Goal: Task Accomplishment & Management: Use online tool/utility

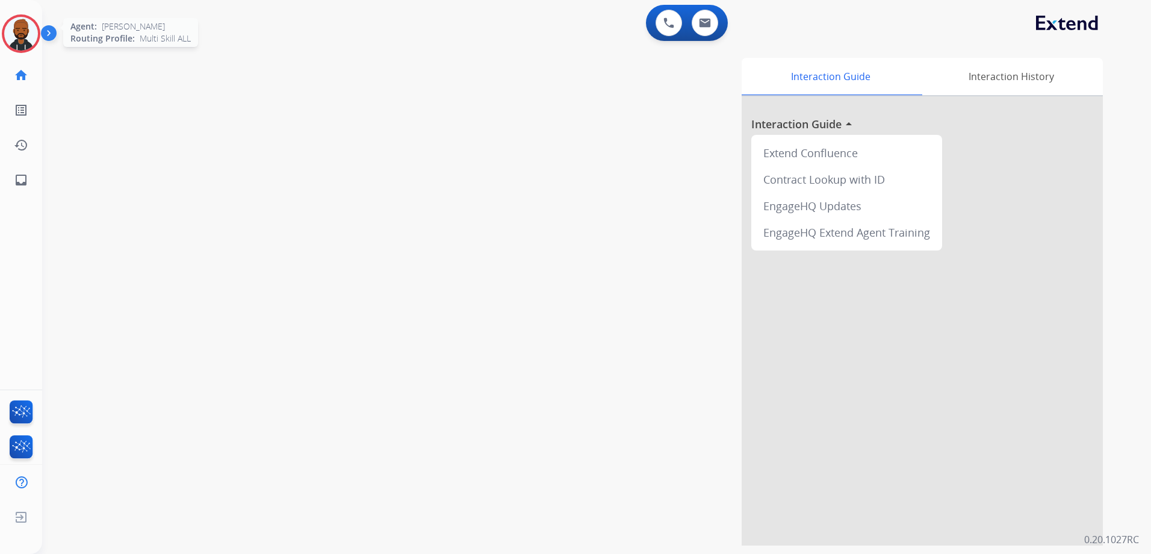
click at [22, 39] on img at bounding box center [21, 34] width 34 height 34
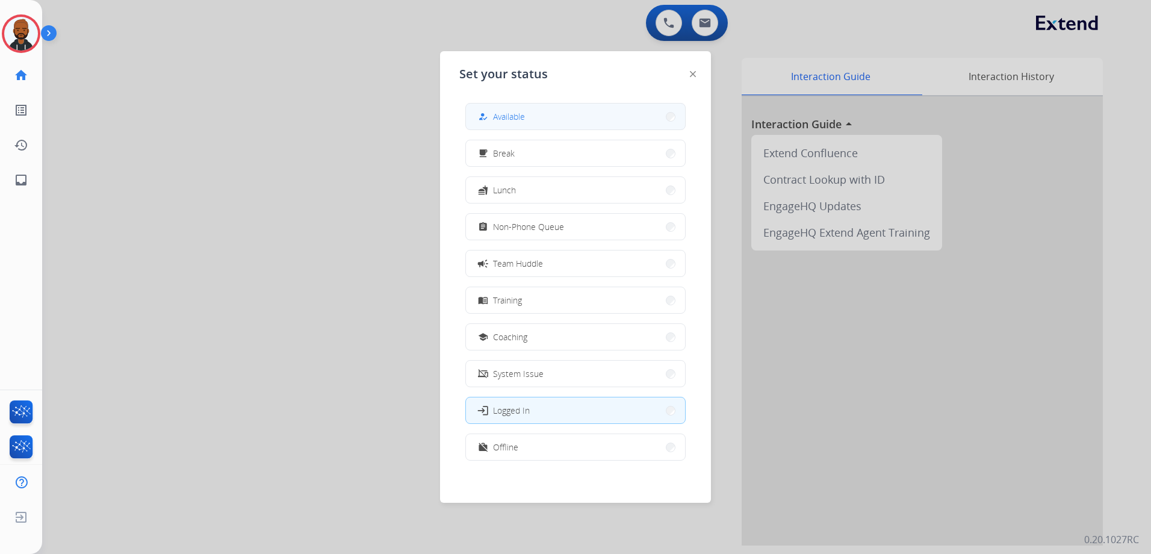
click at [543, 113] on button "how_to_reg Available" at bounding box center [575, 117] width 219 height 26
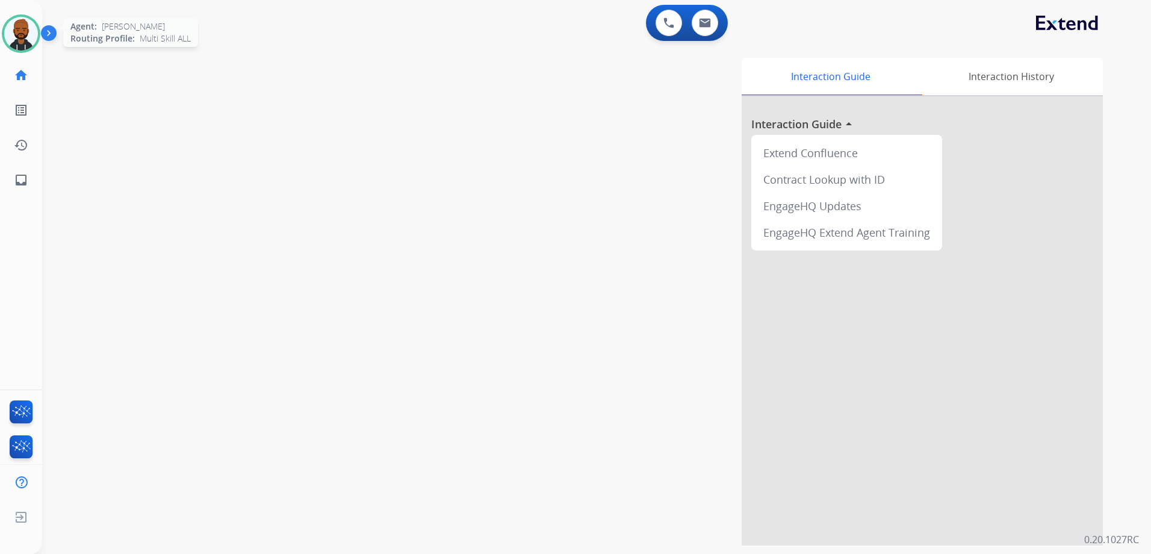
click at [13, 34] on img at bounding box center [21, 34] width 34 height 34
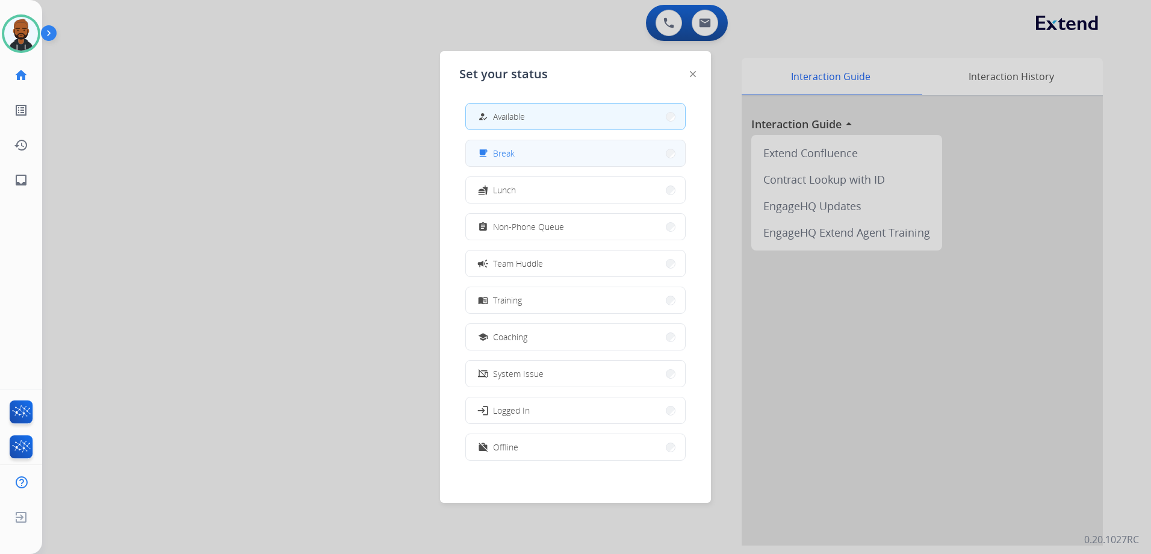
click at [532, 156] on button "free_breakfast Break" at bounding box center [575, 153] width 219 height 26
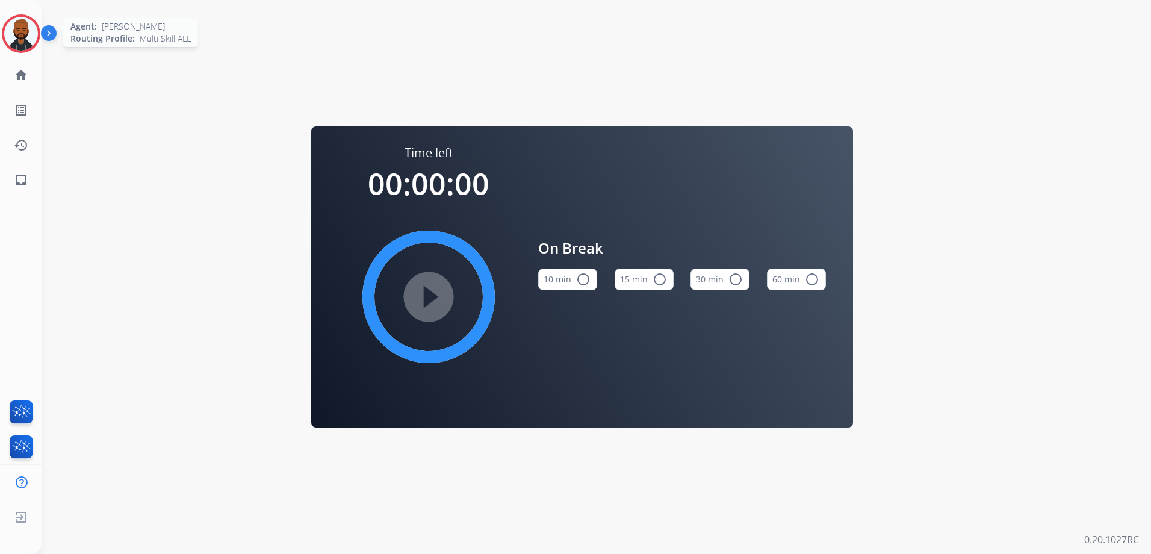
click at [31, 45] on img at bounding box center [21, 34] width 34 height 34
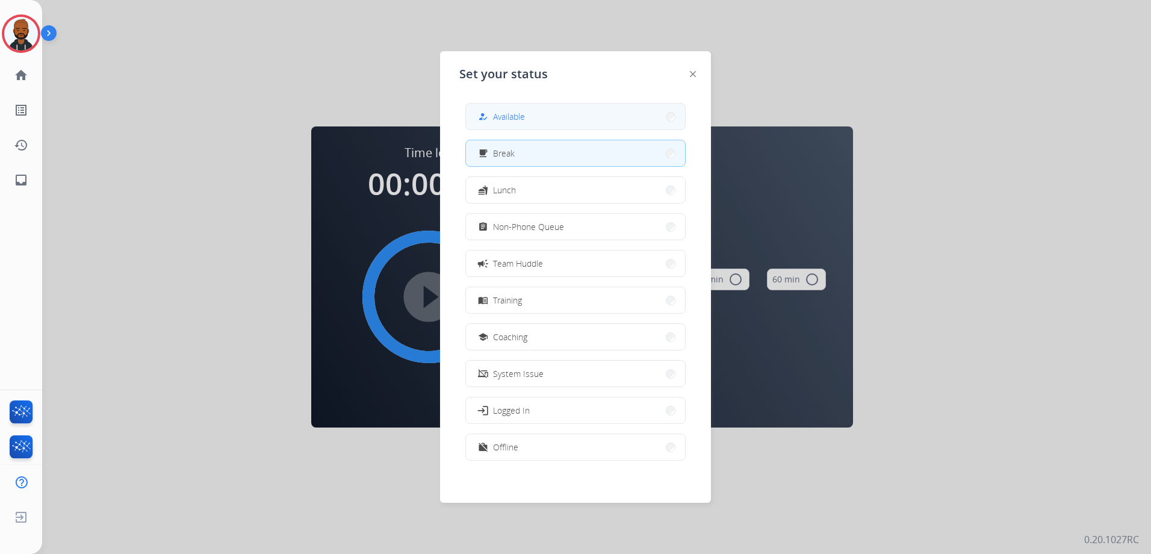
click at [512, 107] on button "how_to_reg Available" at bounding box center [575, 117] width 219 height 26
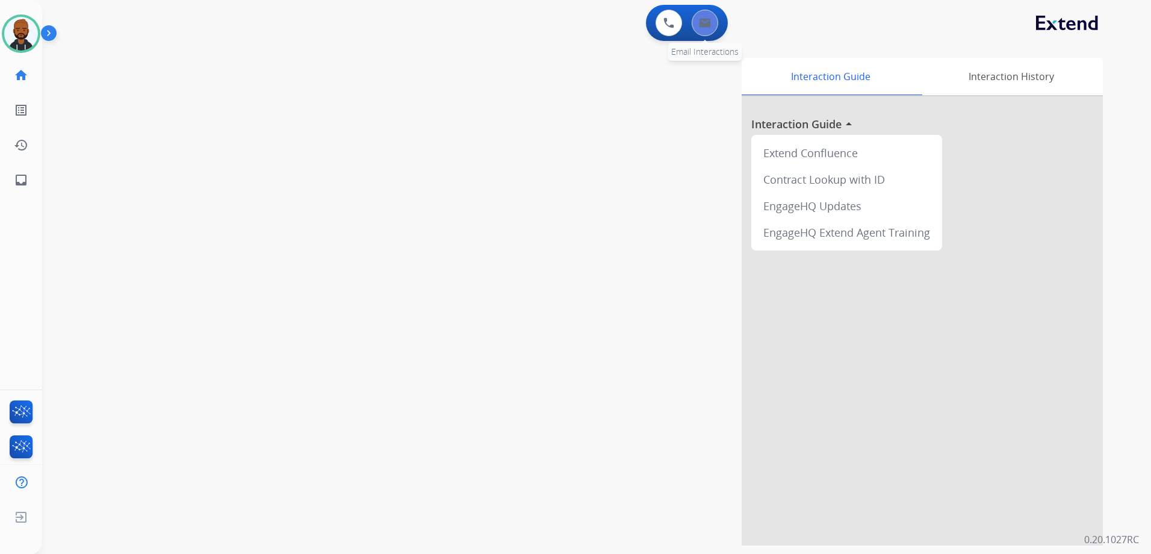
click at [714, 30] on div "0 Email Interactions" at bounding box center [705, 23] width 36 height 26
click at [713, 30] on button at bounding box center [705, 23] width 26 height 26
select select "**********"
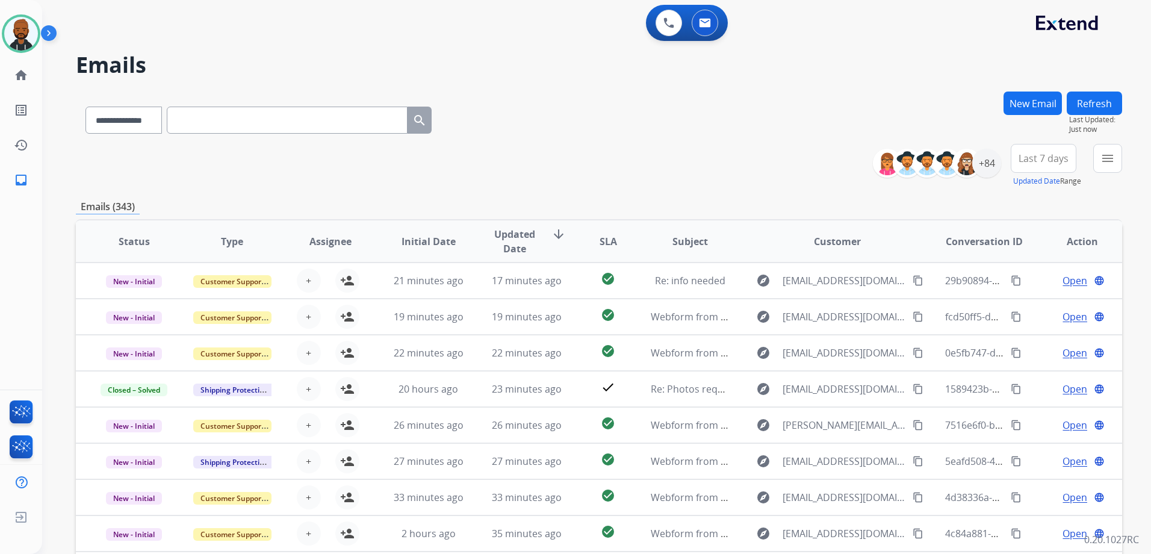
click at [996, 173] on div "+84" at bounding box center [941, 163] width 119 height 29
click at [995, 169] on div "+84" at bounding box center [986, 163] width 29 height 29
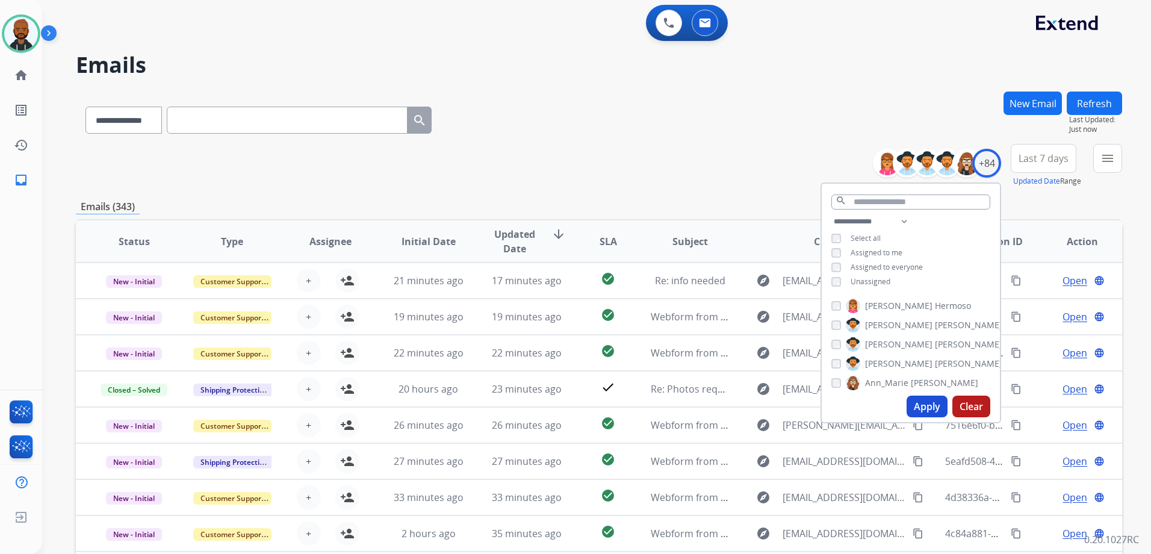
click at [931, 406] on button "Apply" at bounding box center [927, 407] width 41 height 22
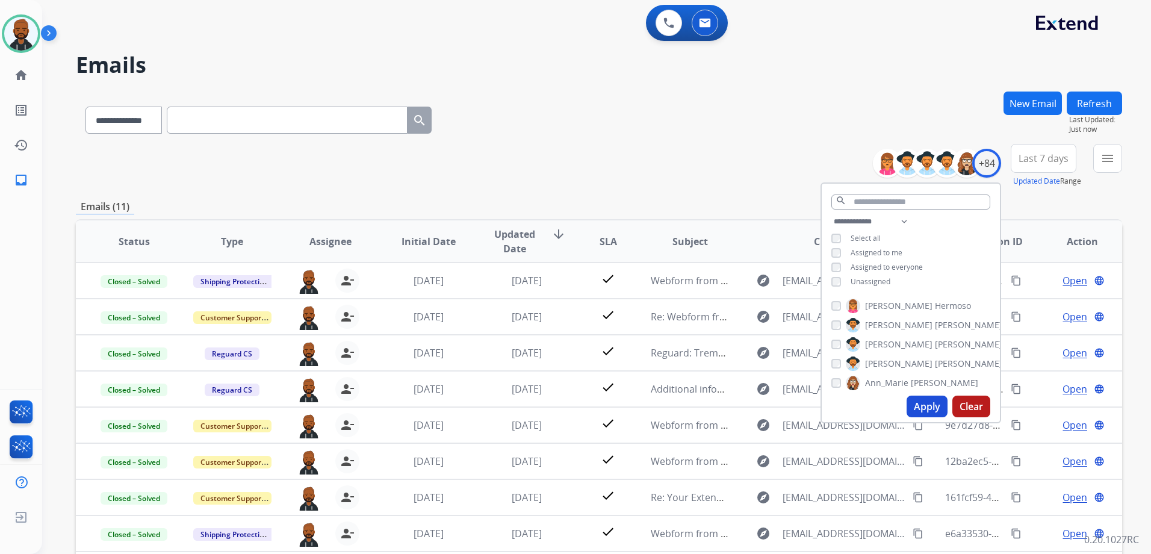
click at [674, 142] on div "**********" at bounding box center [599, 118] width 1046 height 52
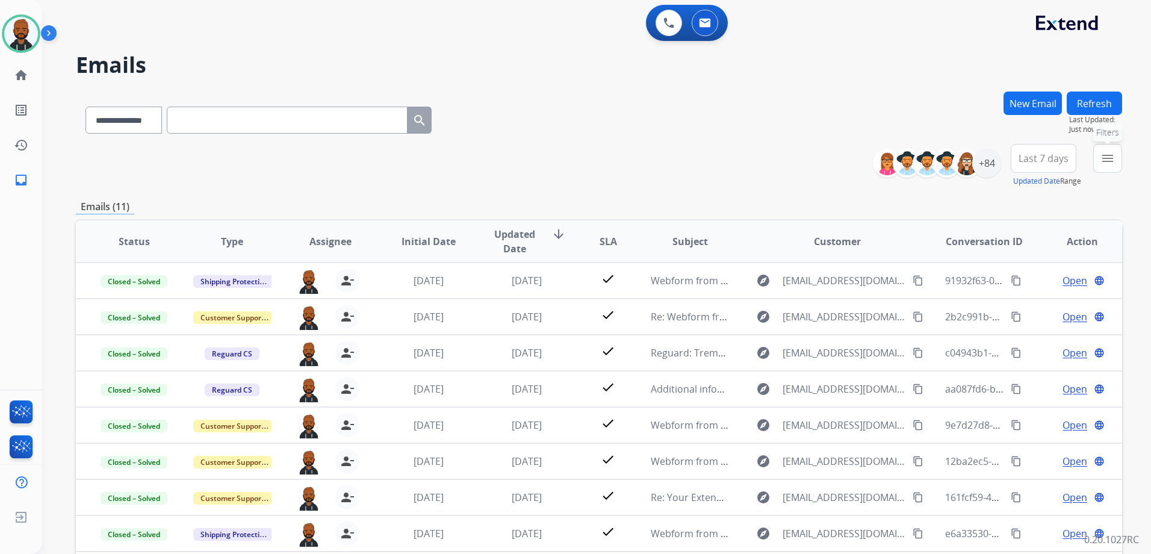
click at [1107, 159] on mat-icon "menu" at bounding box center [1108, 158] width 14 height 14
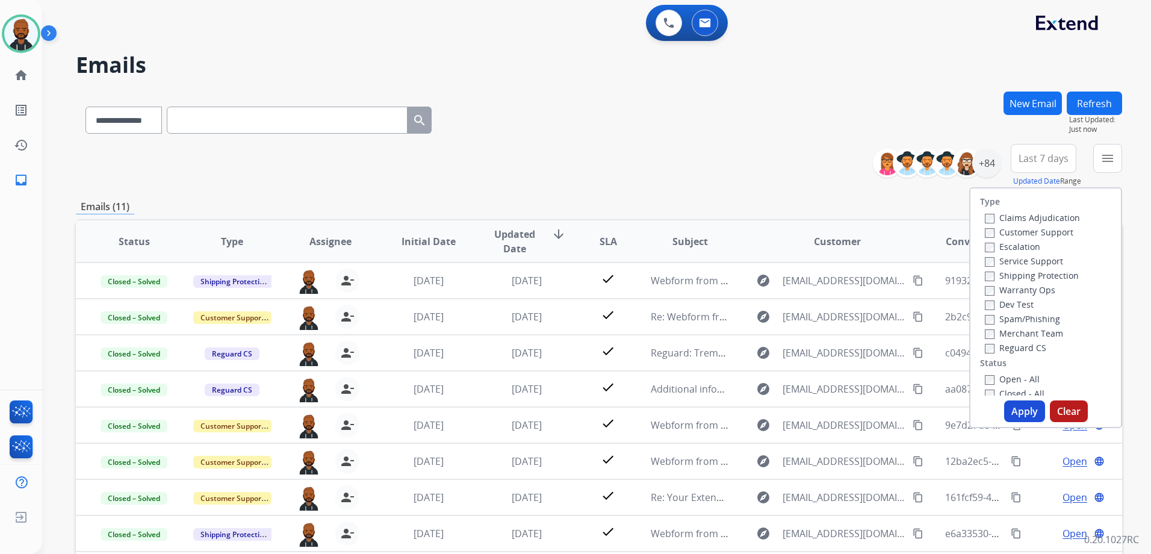
click at [991, 379] on label "Open - All" at bounding box center [1012, 378] width 55 height 11
click at [1020, 414] on button "Apply" at bounding box center [1024, 411] width 41 height 22
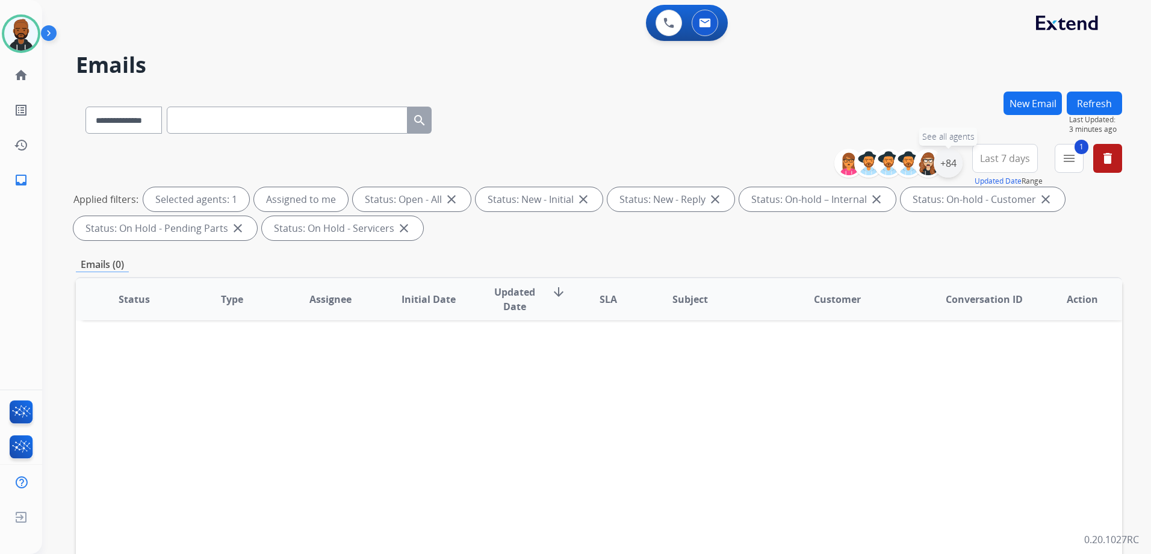
click at [950, 166] on div "+84" at bounding box center [948, 163] width 29 height 29
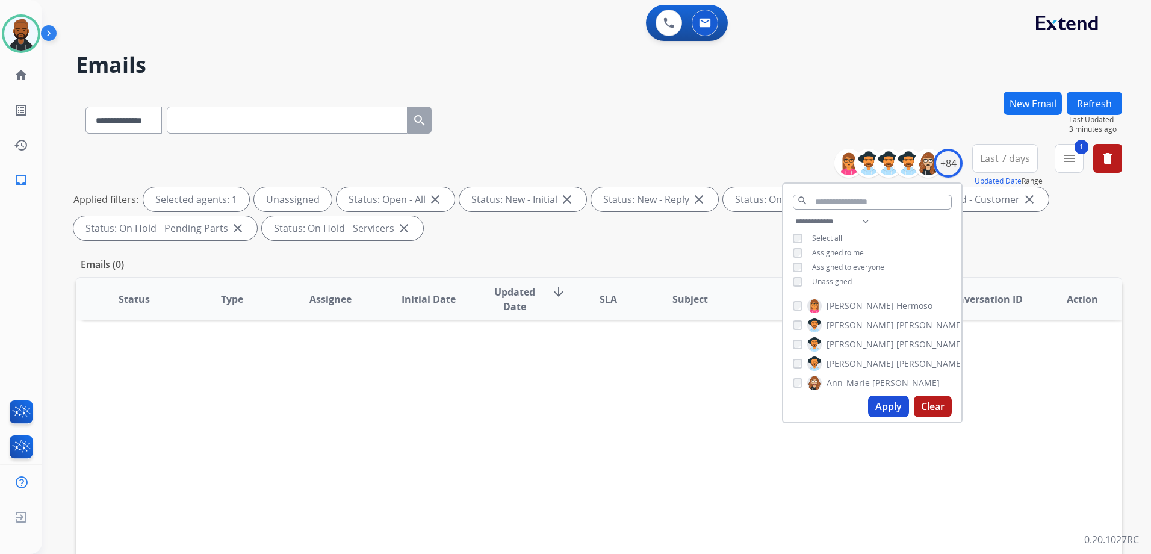
click at [882, 403] on button "Apply" at bounding box center [888, 407] width 41 height 22
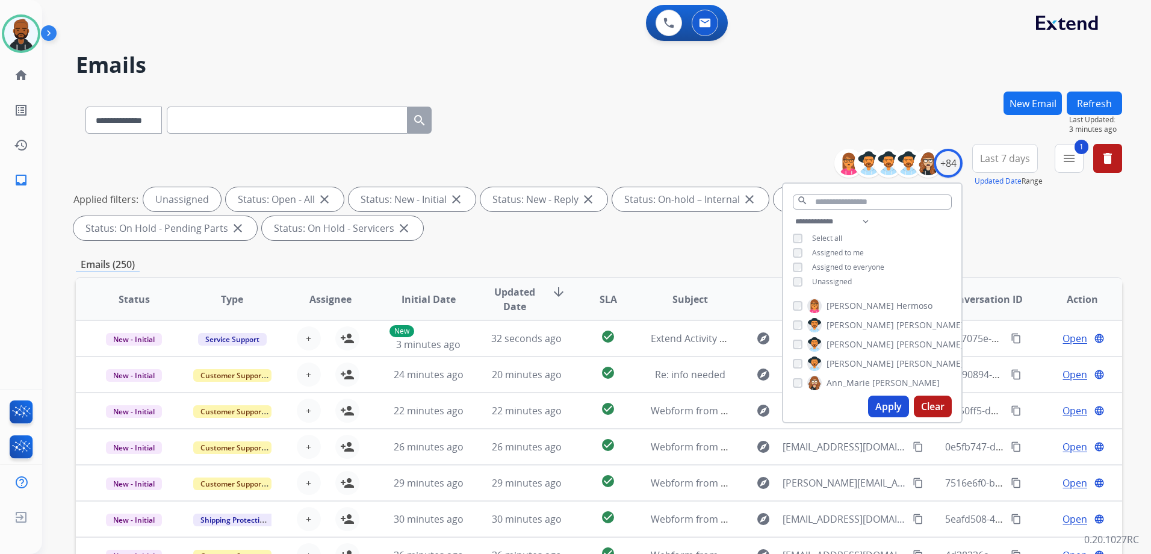
click at [1073, 160] on mat-icon "menu" at bounding box center [1069, 158] width 14 height 14
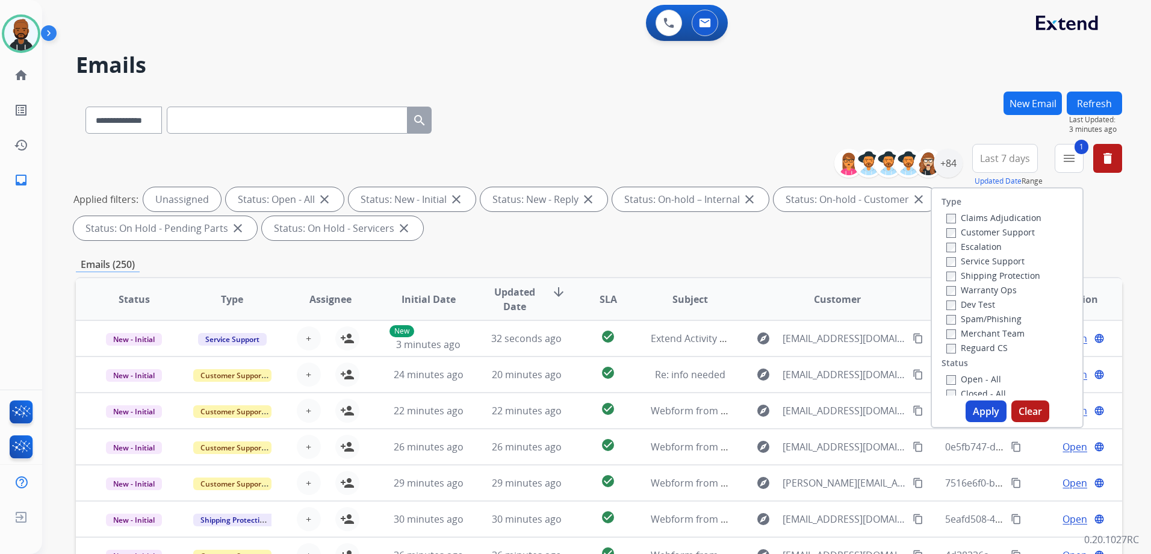
click at [948, 228] on label "Customer Support" at bounding box center [991, 231] width 89 height 11
click at [974, 404] on button "Apply" at bounding box center [986, 411] width 41 height 22
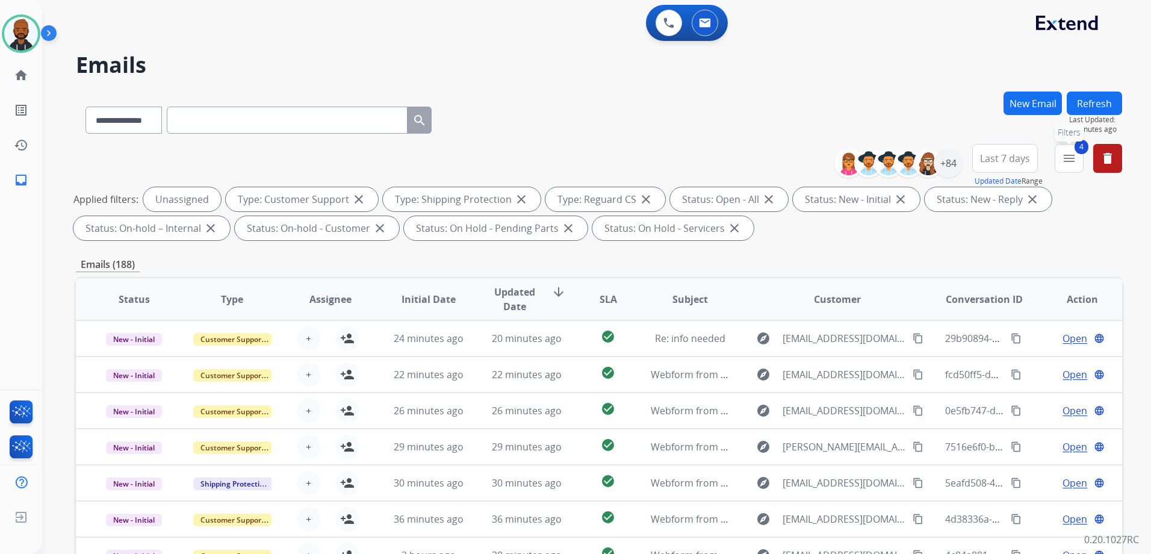
click at [1066, 166] on button "4 menu Filters" at bounding box center [1069, 158] width 29 height 29
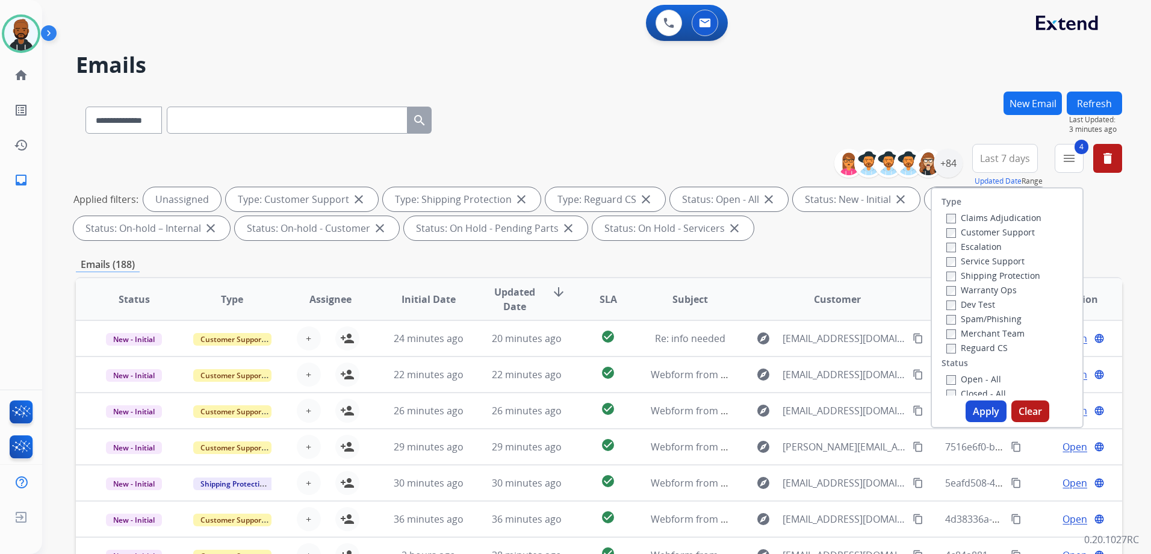
click at [533, 99] on div "**********" at bounding box center [599, 118] width 1046 height 52
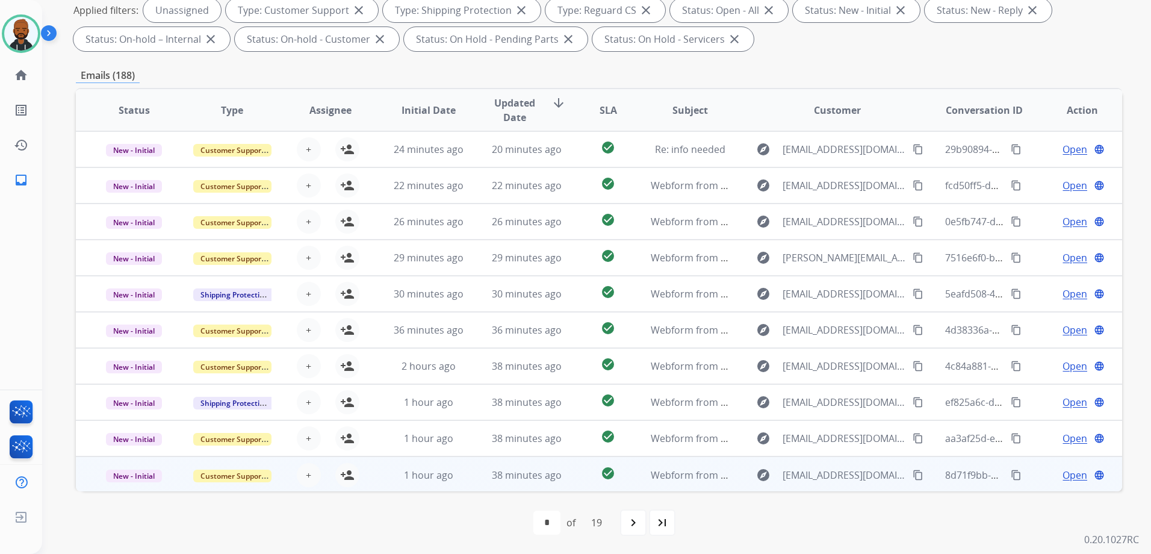
scroll to position [1, 0]
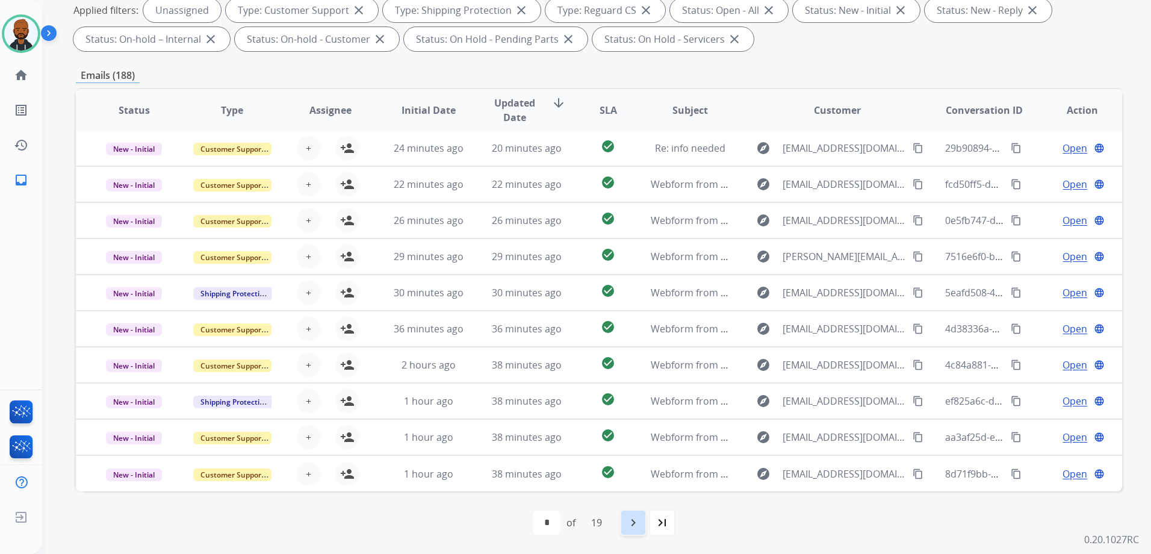
click at [636, 523] on mat-icon "navigate_next" at bounding box center [633, 522] width 14 height 14
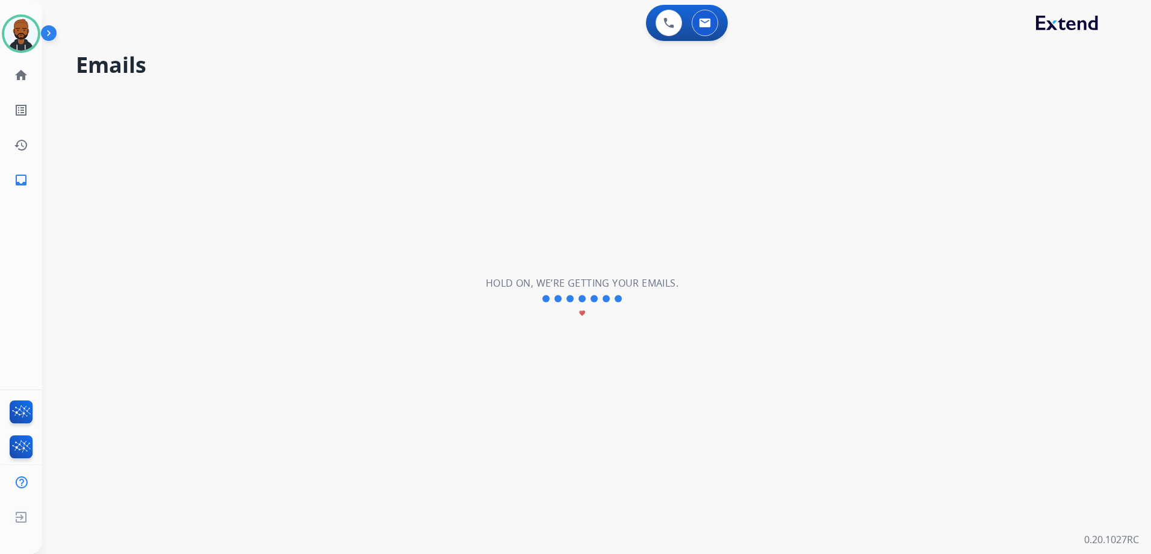
scroll to position [0, 0]
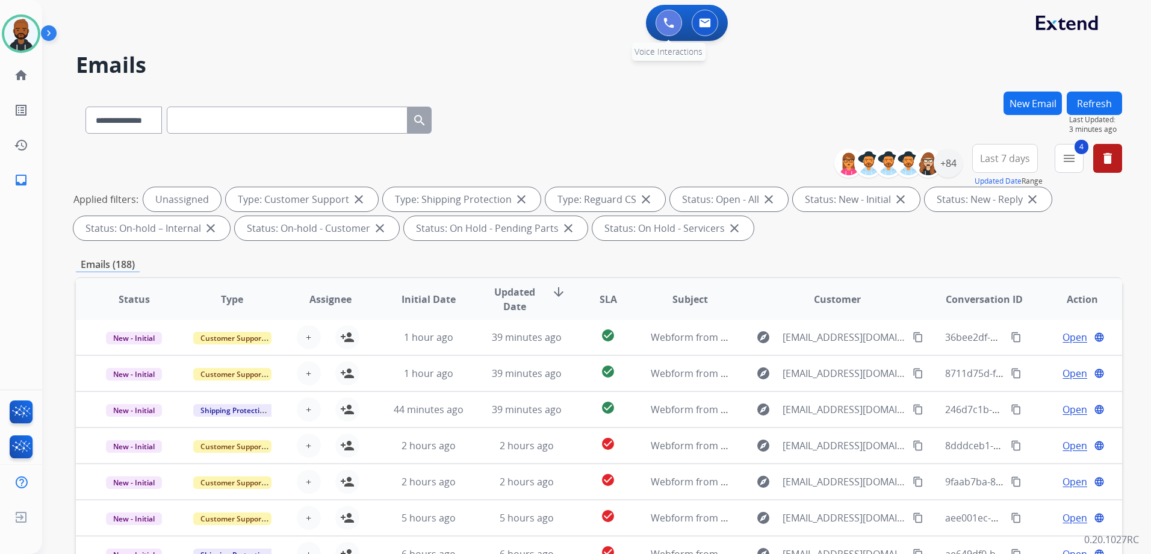
click at [679, 31] on button at bounding box center [669, 23] width 26 height 26
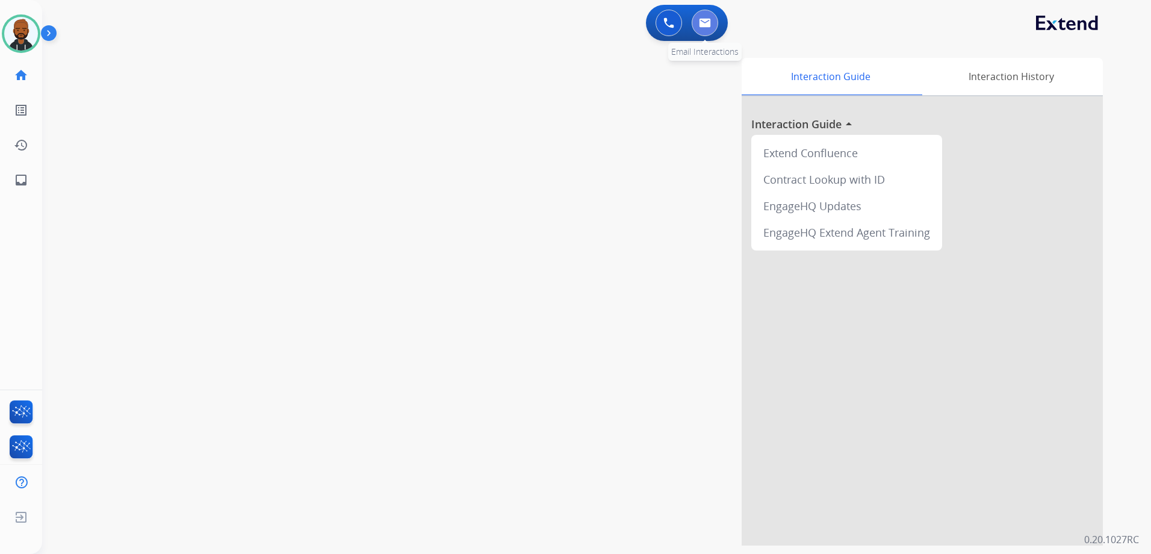
click at [695, 26] on button at bounding box center [705, 23] width 26 height 26
select select "**********"
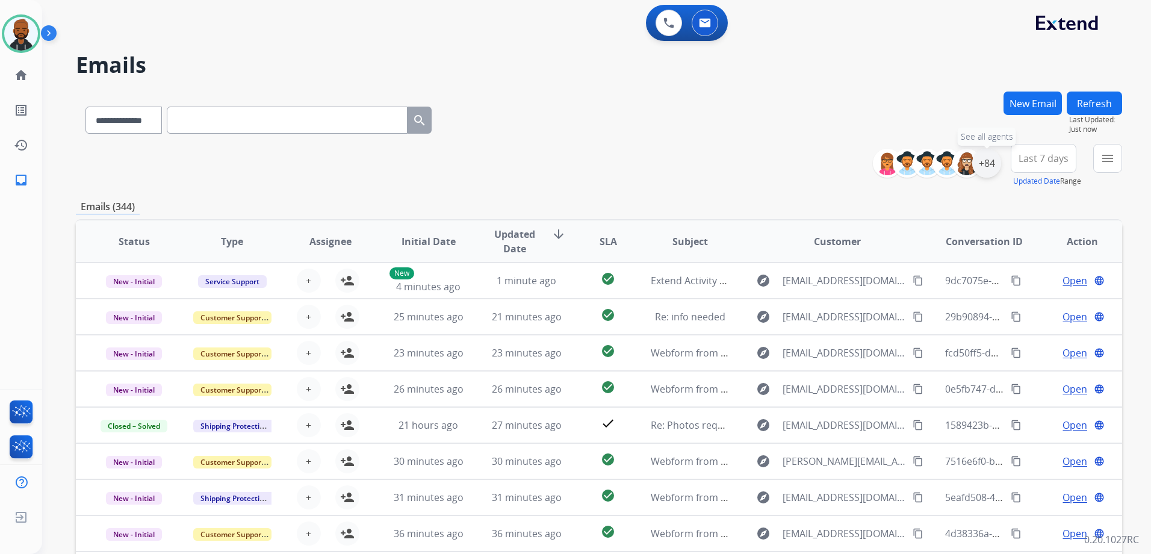
click at [985, 172] on div "+84" at bounding box center [986, 163] width 29 height 29
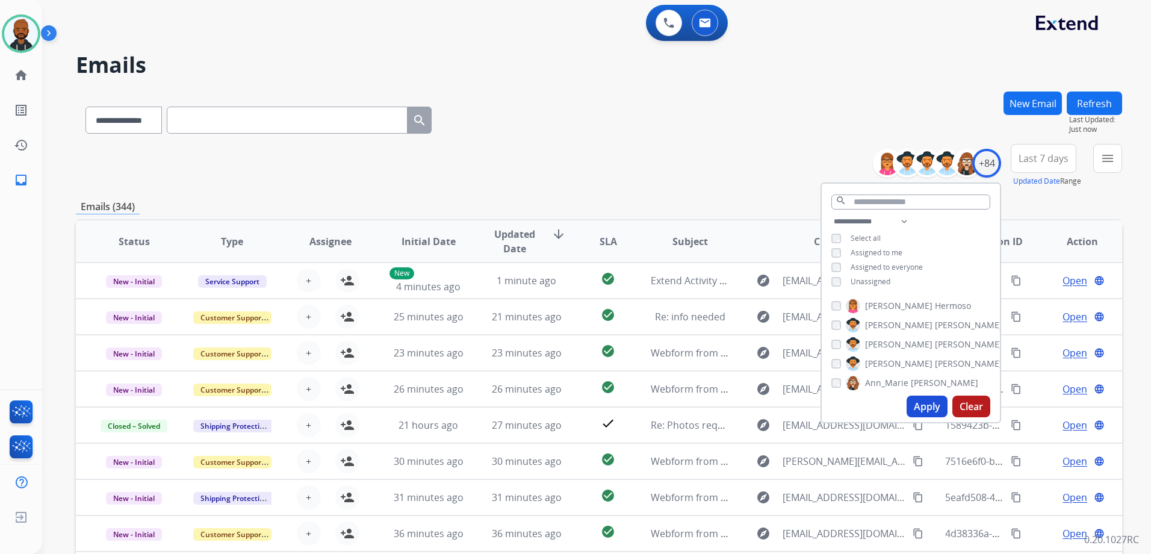
click at [918, 402] on button "Apply" at bounding box center [927, 407] width 41 height 22
drag, startPoint x: 1061, startPoint y: 199, endPoint x: 1095, endPoint y: 188, distance: 35.2
click at [1062, 199] on div "**********" at bounding box center [599, 389] width 1046 height 594
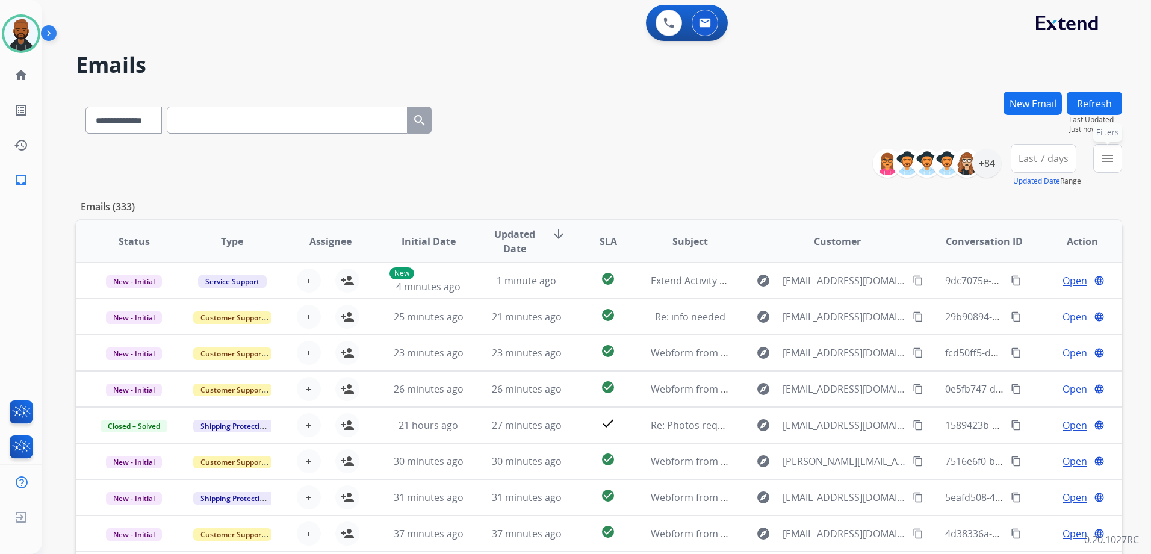
click at [1103, 158] on mat-icon "menu" at bounding box center [1108, 158] width 14 height 14
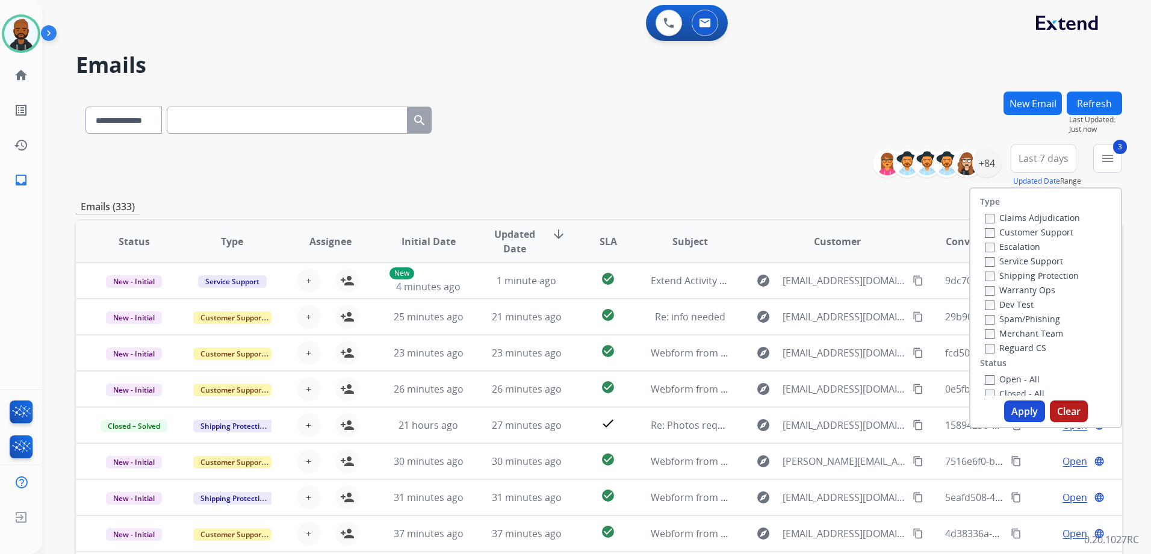
click at [980, 376] on div "Open - All Closed - All New - Initial New - Reply On-hold – Internal On-hold - …" at bounding box center [1045, 451] width 131 height 159
click at [1008, 411] on button "Apply" at bounding box center [1024, 411] width 41 height 22
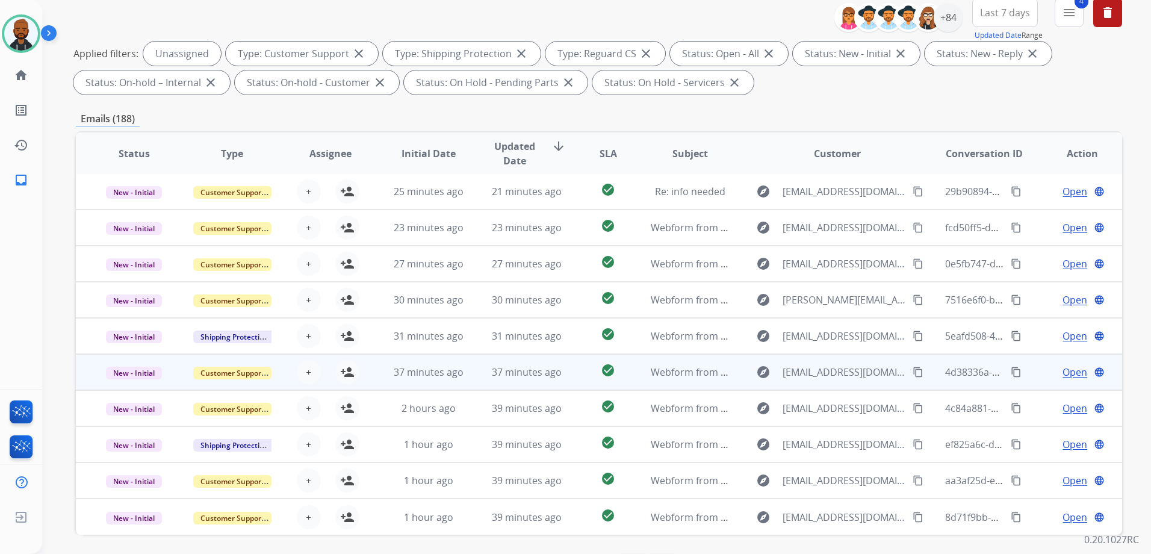
scroll to position [189, 0]
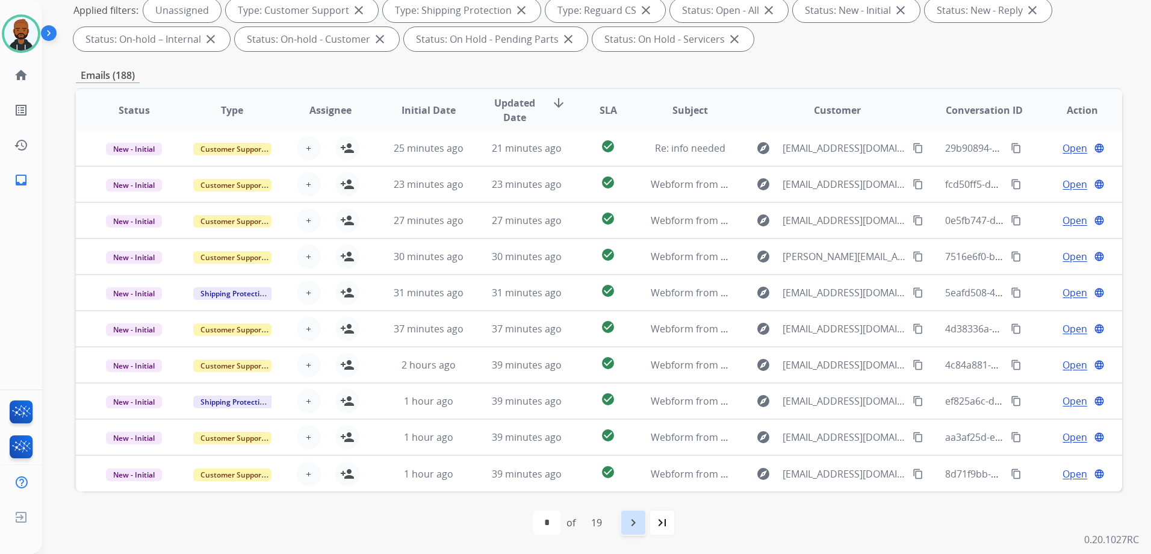
click at [639, 526] on mat-icon "navigate_next" at bounding box center [633, 522] width 14 height 14
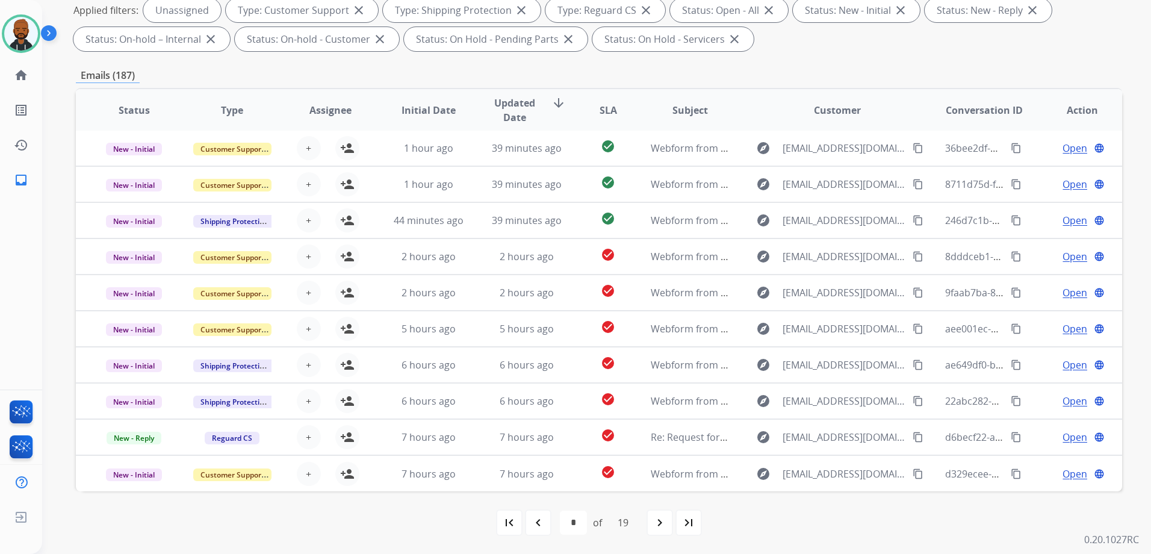
click at [693, 521] on mat-icon "last_page" at bounding box center [689, 522] width 14 height 14
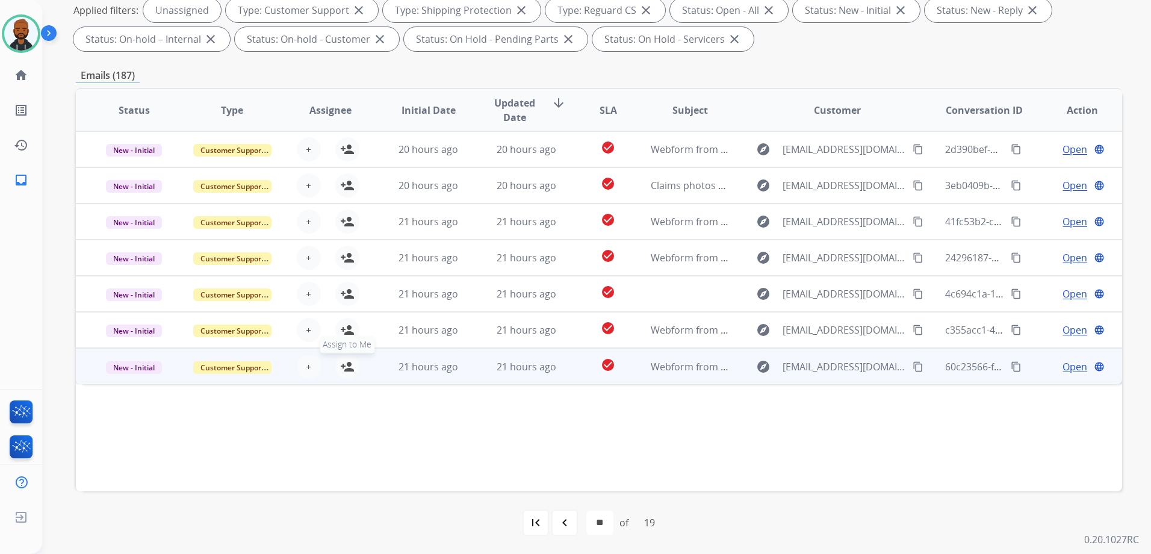
click at [344, 370] on mat-icon "person_add" at bounding box center [347, 366] width 14 height 14
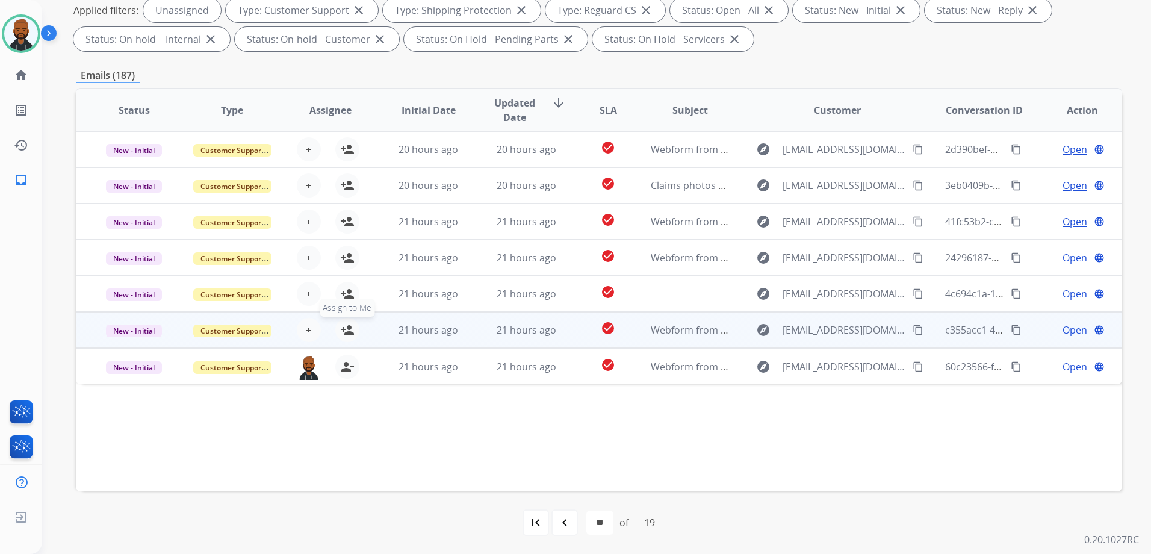
click at [340, 325] on mat-icon "person_add" at bounding box center [347, 330] width 14 height 14
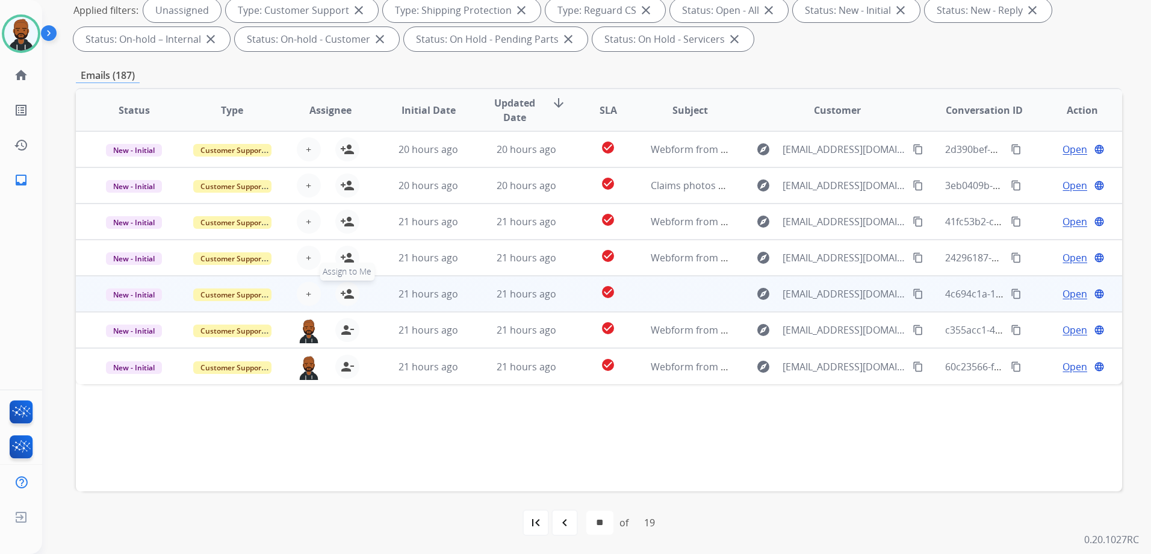
click at [348, 302] on button "person_add Assign to Me" at bounding box center [347, 294] width 24 height 24
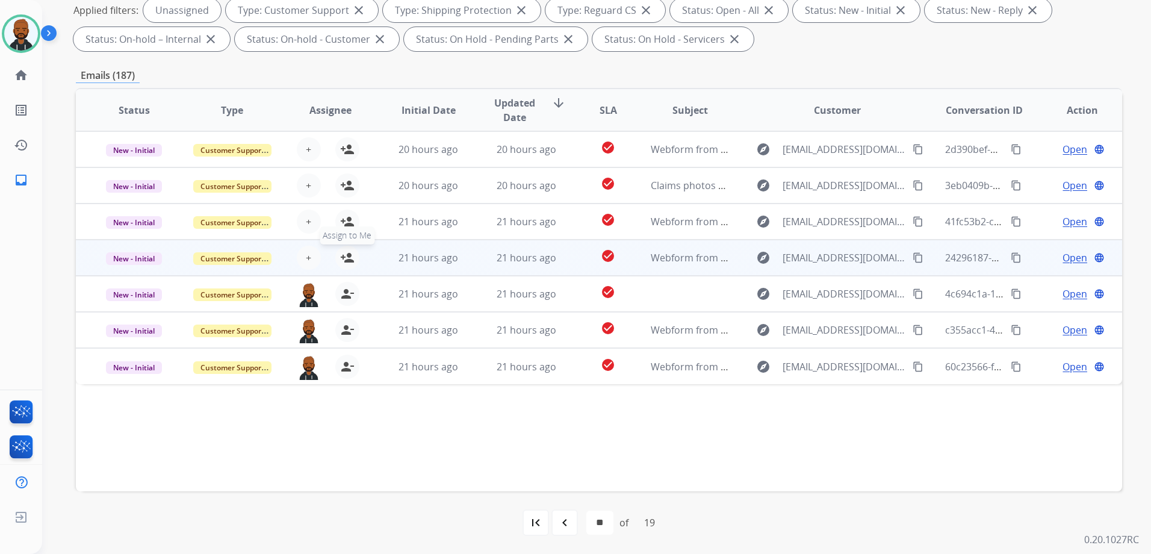
drag, startPoint x: 356, startPoint y: 261, endPoint x: 356, endPoint y: 255, distance: 6.1
click at [356, 260] on div "+ Select agent person_add Assign to Me" at bounding box center [320, 258] width 77 height 24
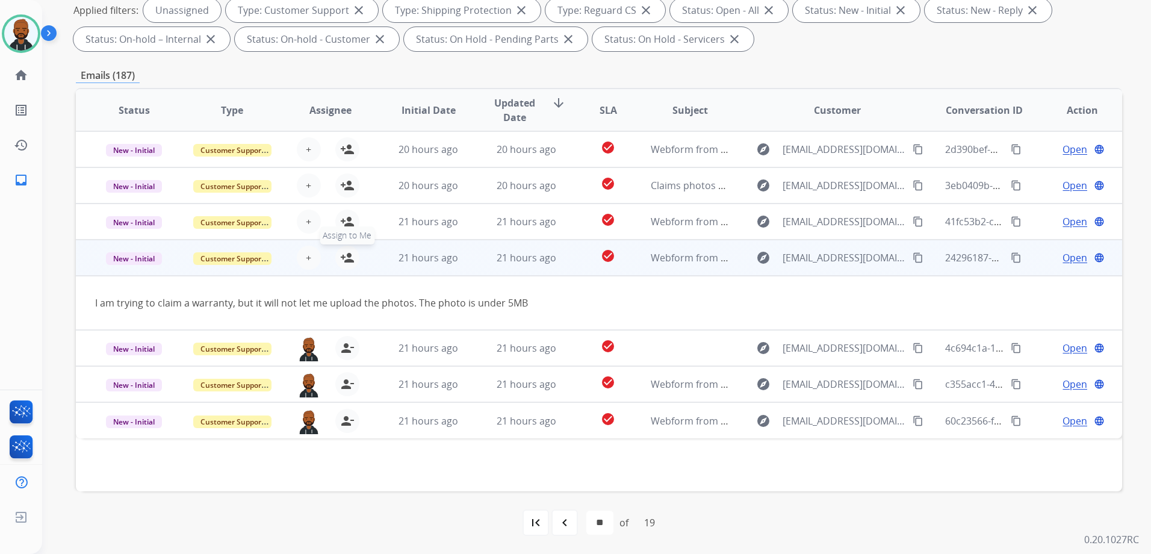
click at [346, 263] on mat-icon "person_add" at bounding box center [347, 257] width 14 height 14
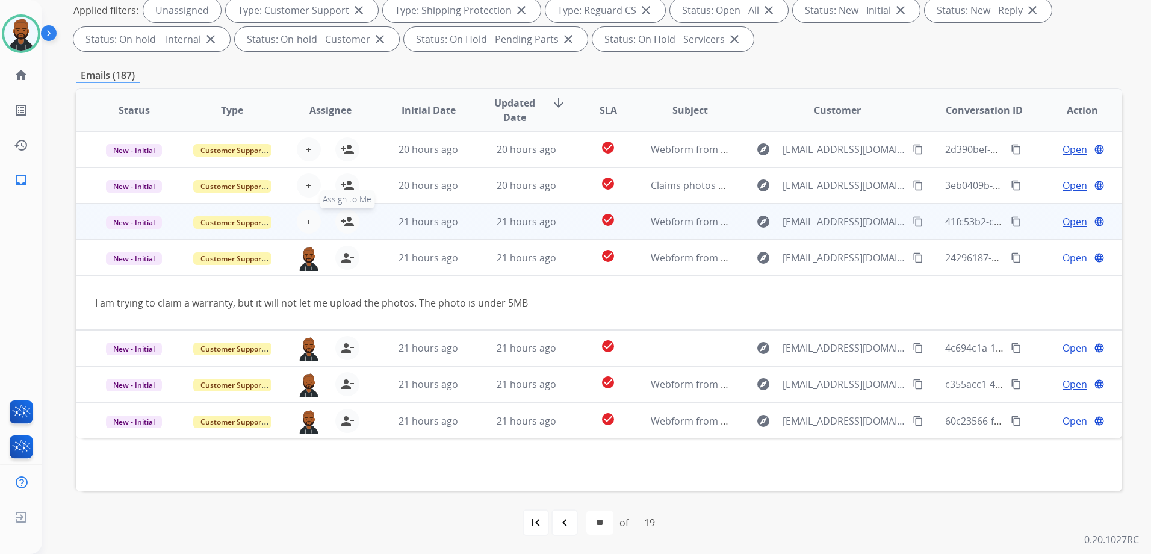
click at [350, 225] on mat-icon "person_add" at bounding box center [347, 221] width 14 height 14
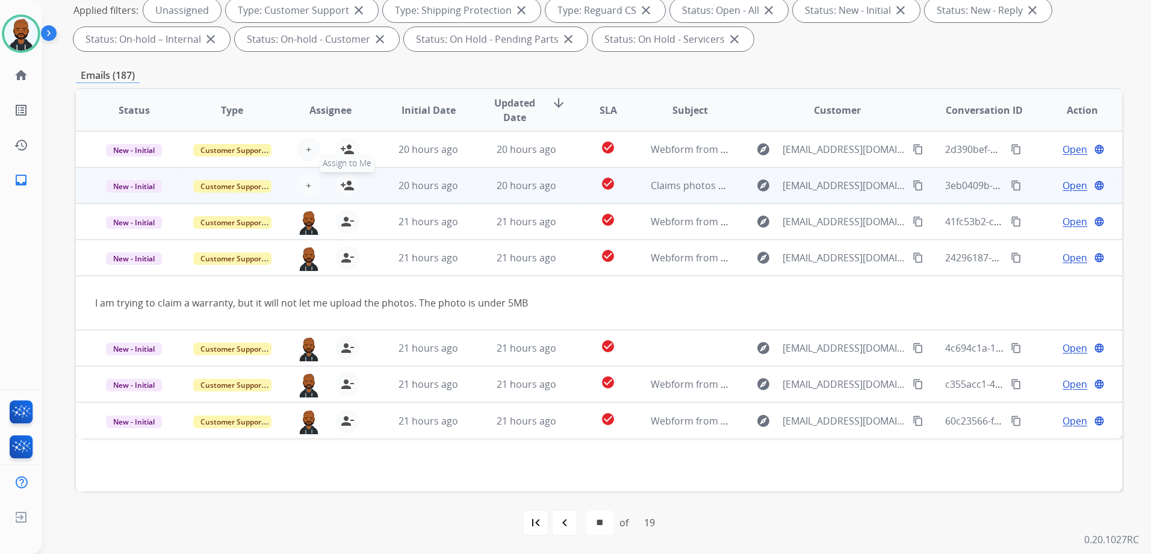
click at [349, 185] on mat-icon "person_add" at bounding box center [347, 185] width 14 height 14
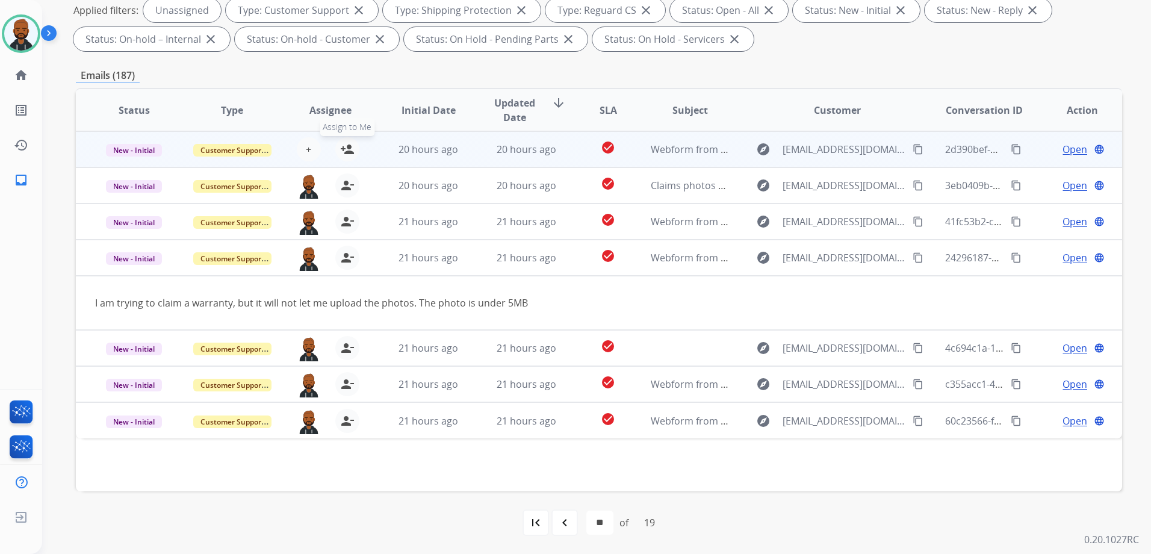
click at [346, 154] on mat-icon "person_add" at bounding box center [347, 149] width 14 height 14
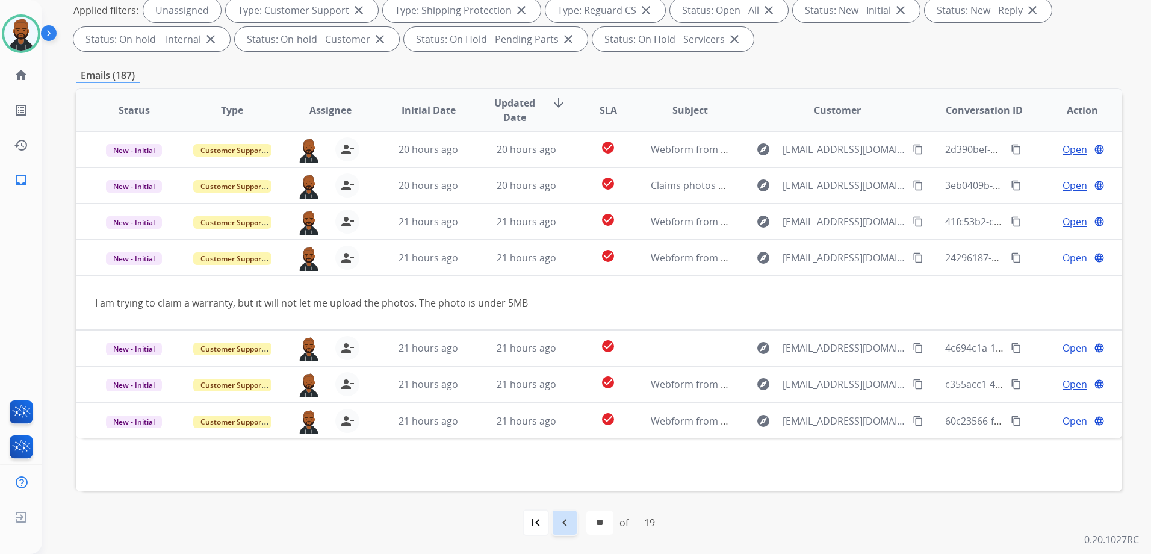
click at [558, 520] on mat-icon "navigate_before" at bounding box center [565, 522] width 14 height 14
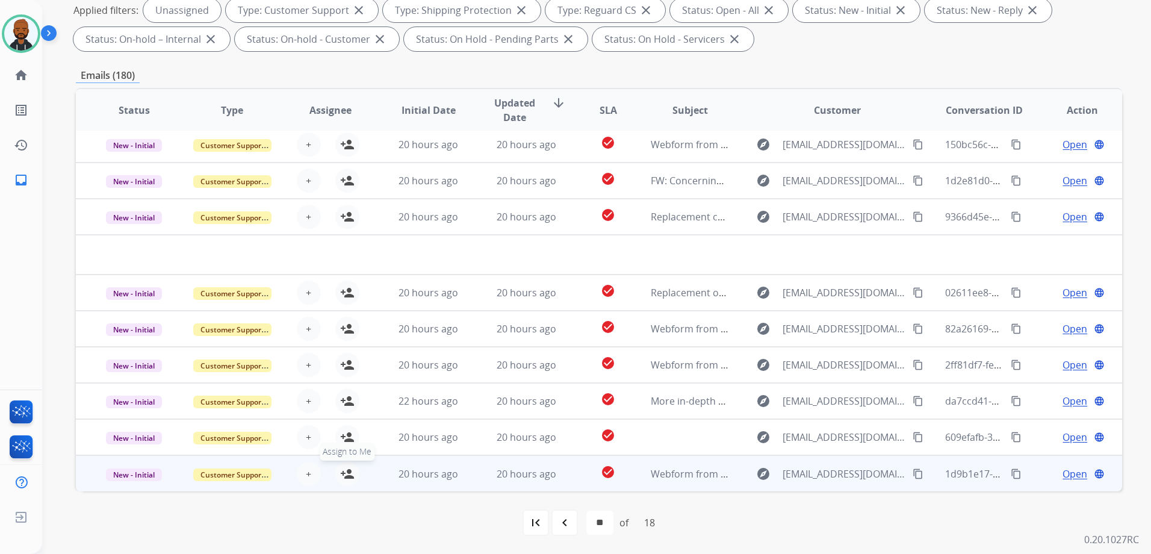
click at [349, 472] on mat-icon "person_add" at bounding box center [347, 474] width 14 height 14
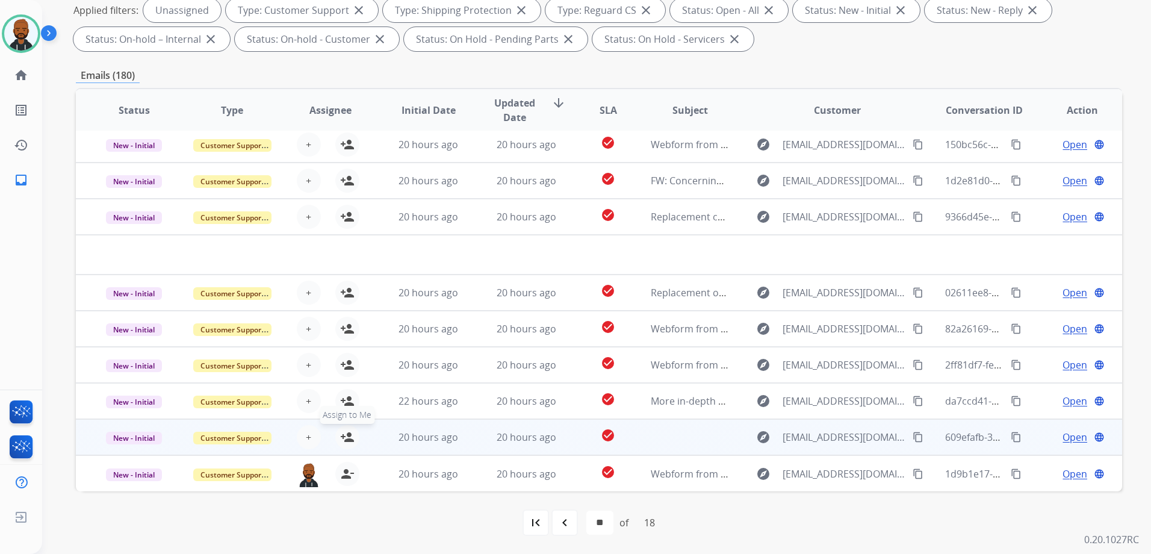
click at [350, 435] on mat-icon "person_add" at bounding box center [347, 437] width 14 height 14
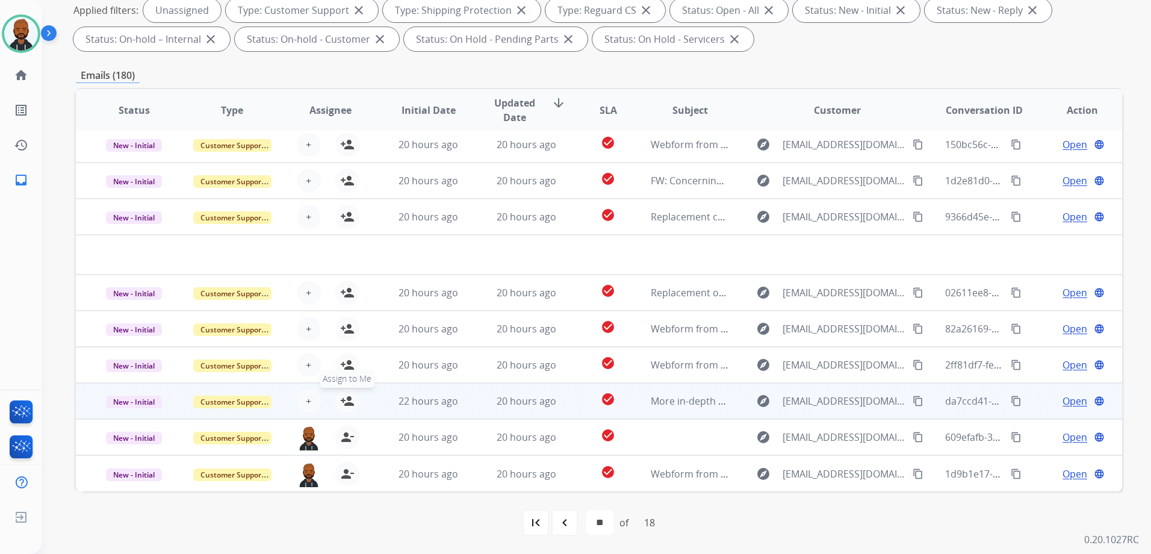
click at [345, 403] on mat-icon "person_add" at bounding box center [347, 401] width 14 height 14
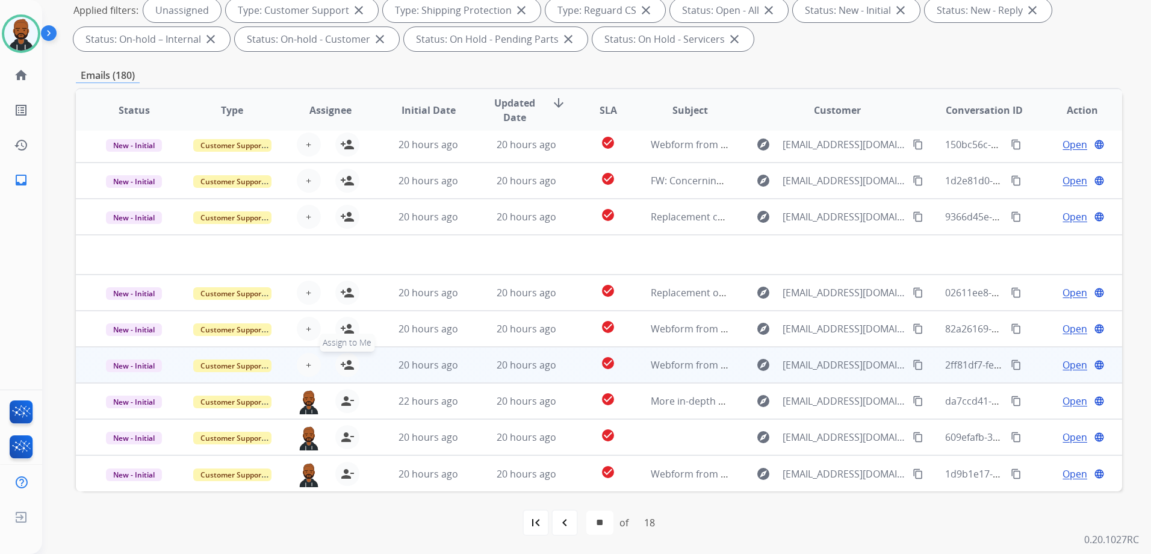
click at [342, 364] on mat-icon "person_add" at bounding box center [347, 365] width 14 height 14
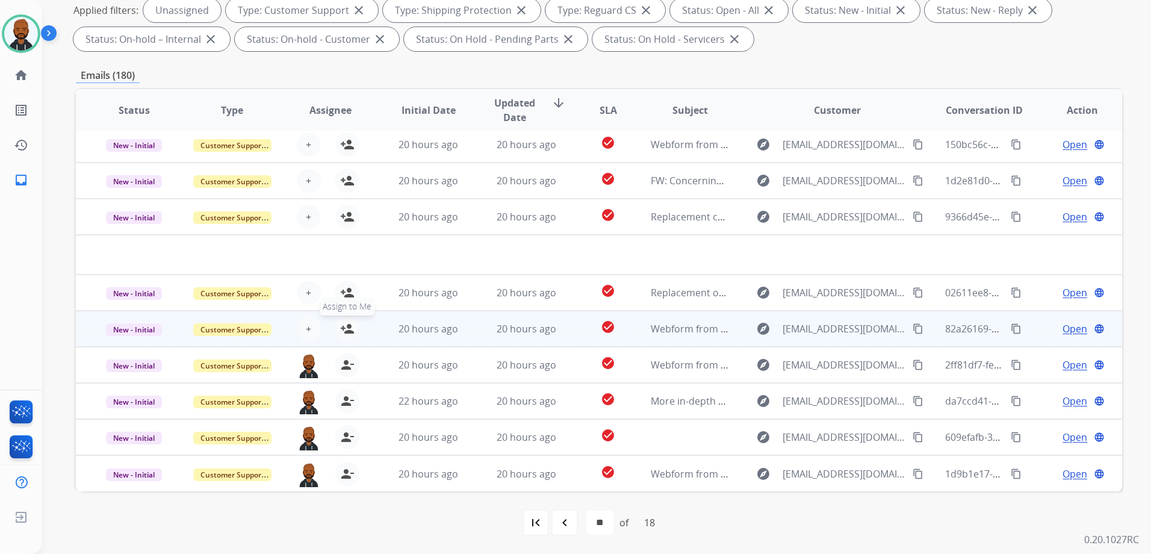
click at [346, 329] on mat-icon "person_add" at bounding box center [347, 329] width 14 height 14
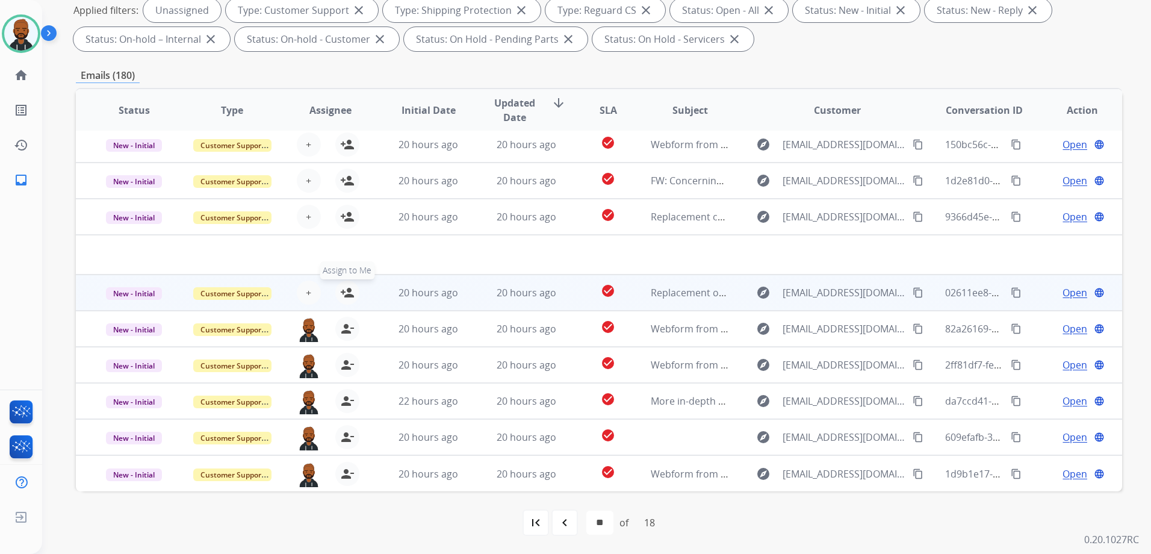
click at [347, 293] on mat-icon "person_add" at bounding box center [347, 292] width 14 height 14
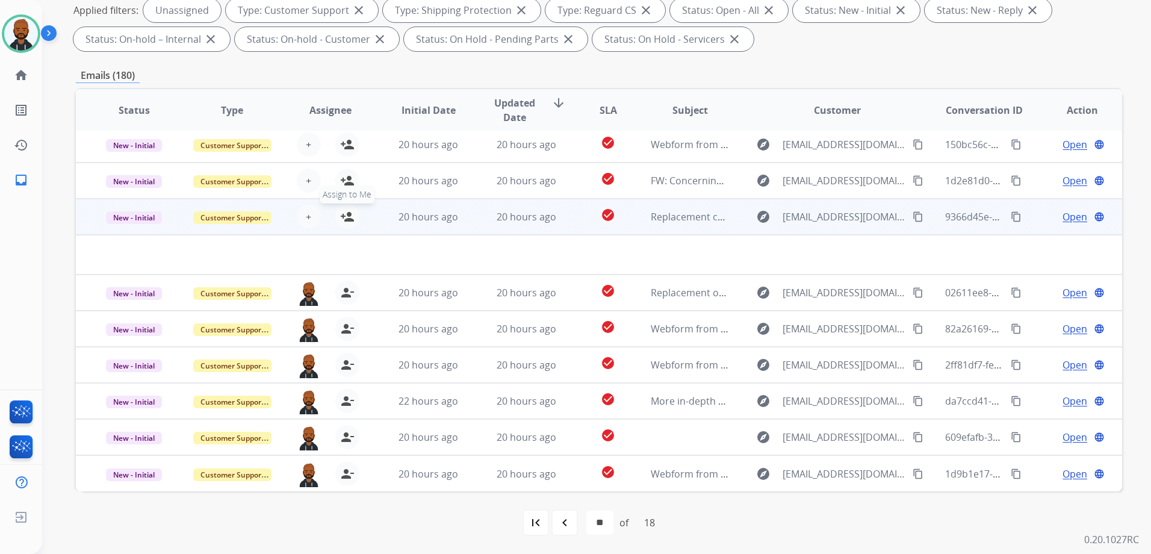
click at [347, 219] on mat-icon "person_add" at bounding box center [347, 217] width 14 height 14
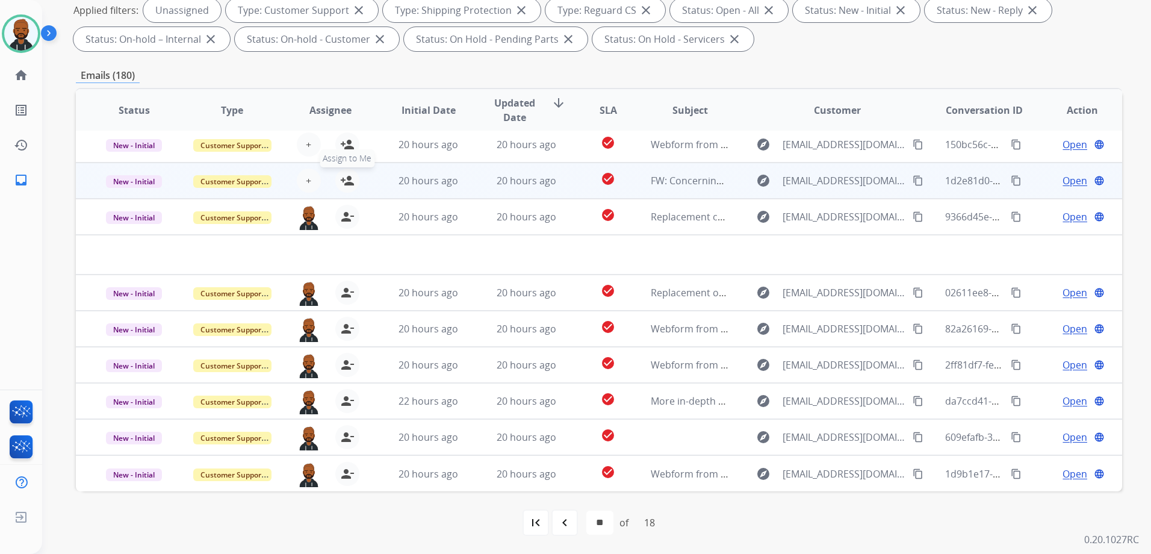
click at [343, 177] on mat-icon "person_add" at bounding box center [347, 180] width 14 height 14
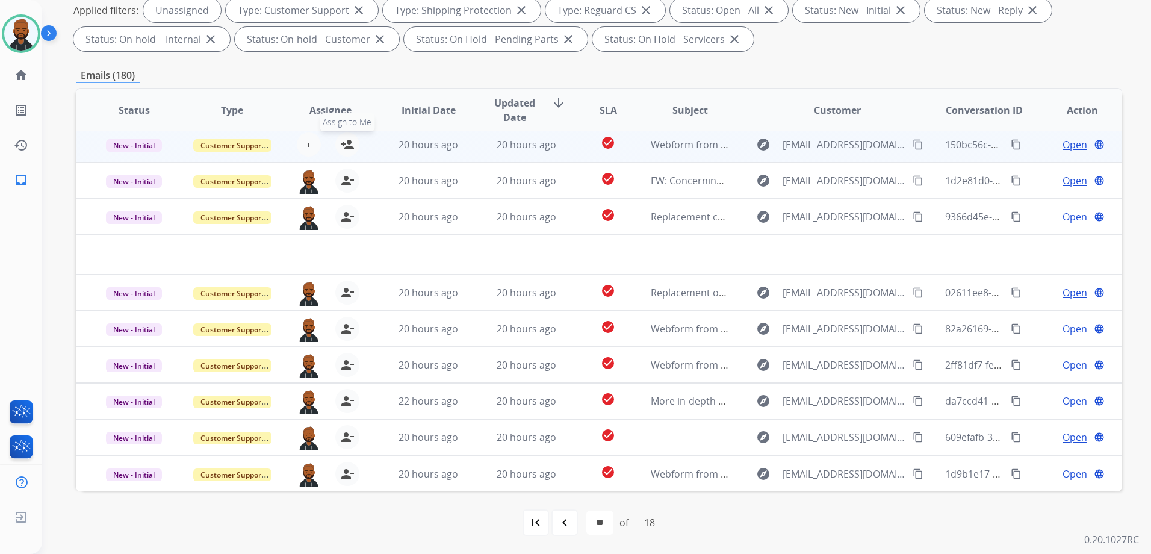
click at [347, 146] on mat-icon "person_add" at bounding box center [347, 144] width 14 height 14
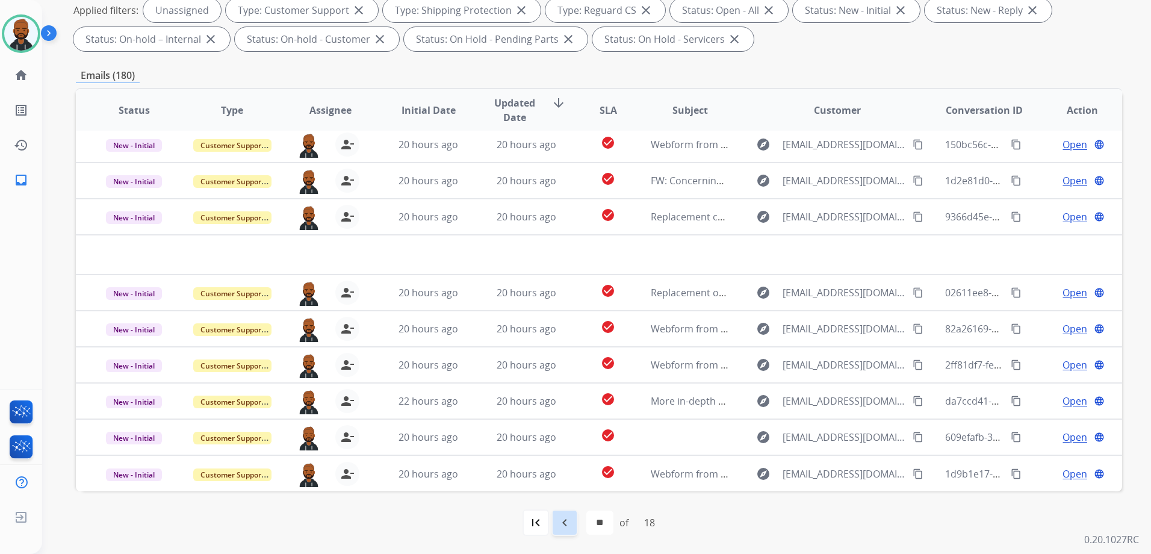
click at [568, 521] on mat-icon "navigate_before" at bounding box center [565, 522] width 14 height 14
select select "**"
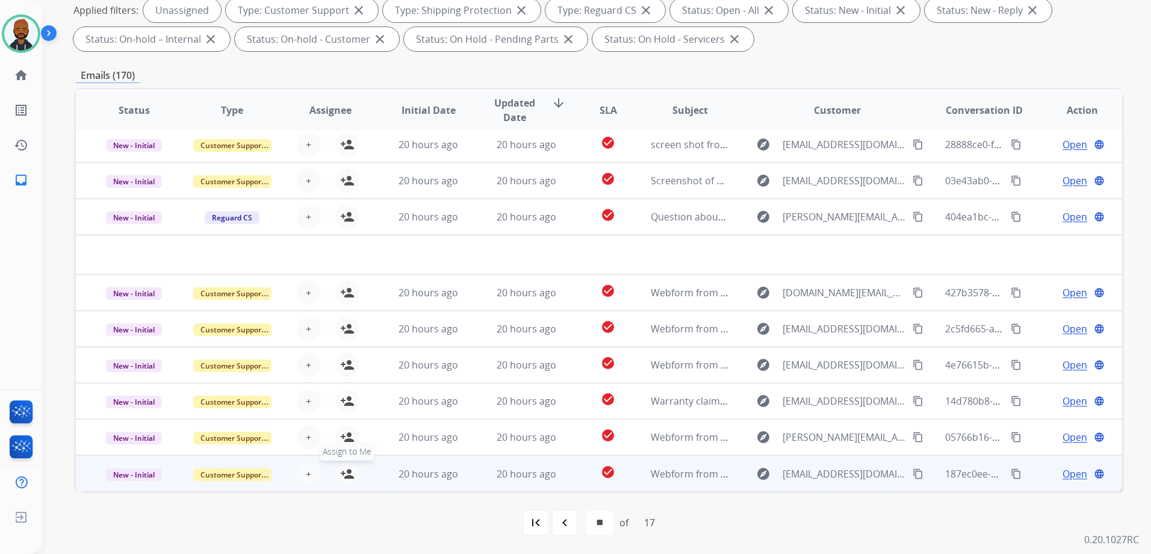
click at [347, 477] on mat-icon "person_add" at bounding box center [347, 474] width 14 height 14
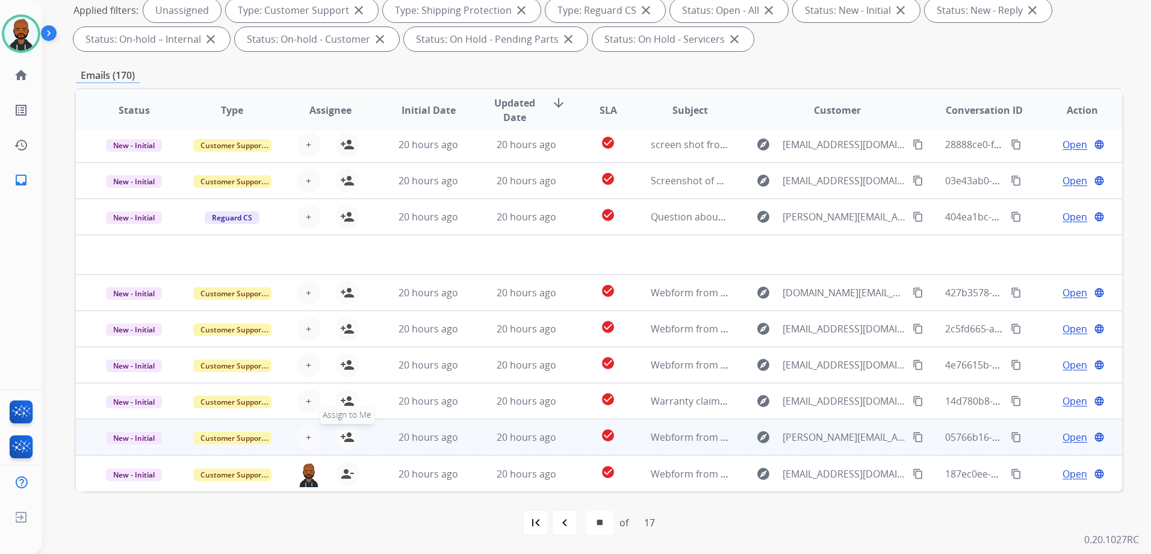
click at [352, 435] on button "person_add Assign to Me" at bounding box center [347, 437] width 24 height 24
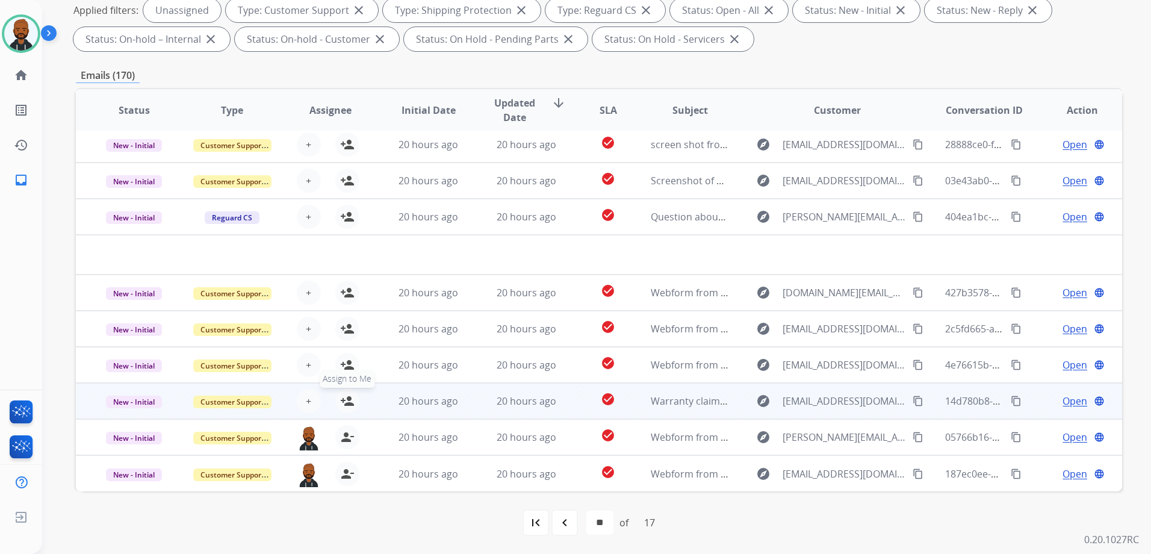
click at [343, 396] on mat-icon "person_add" at bounding box center [347, 401] width 14 height 14
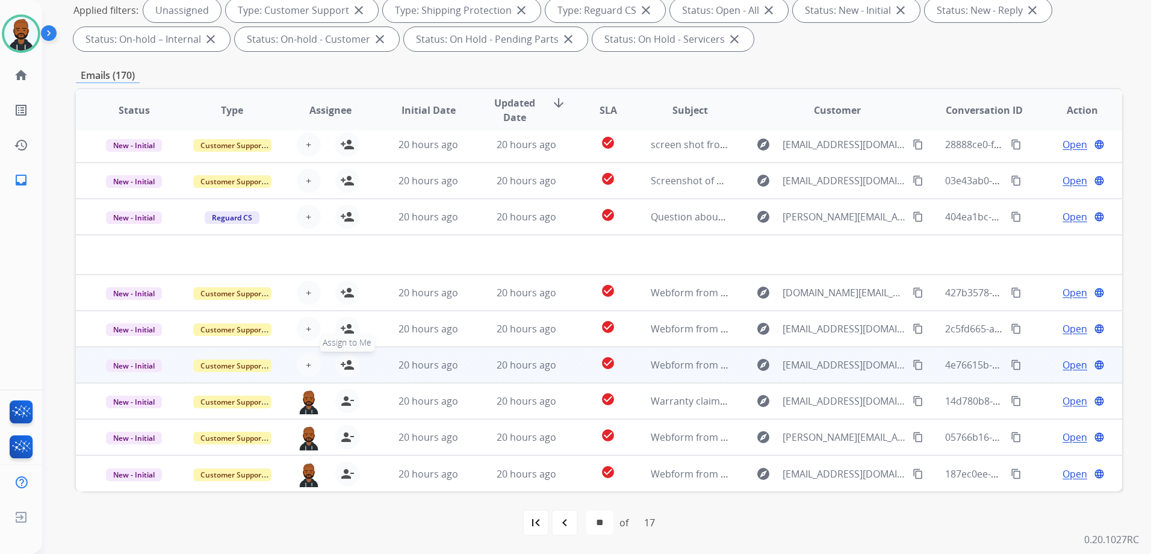
click at [348, 362] on mat-icon "person_add" at bounding box center [347, 365] width 14 height 14
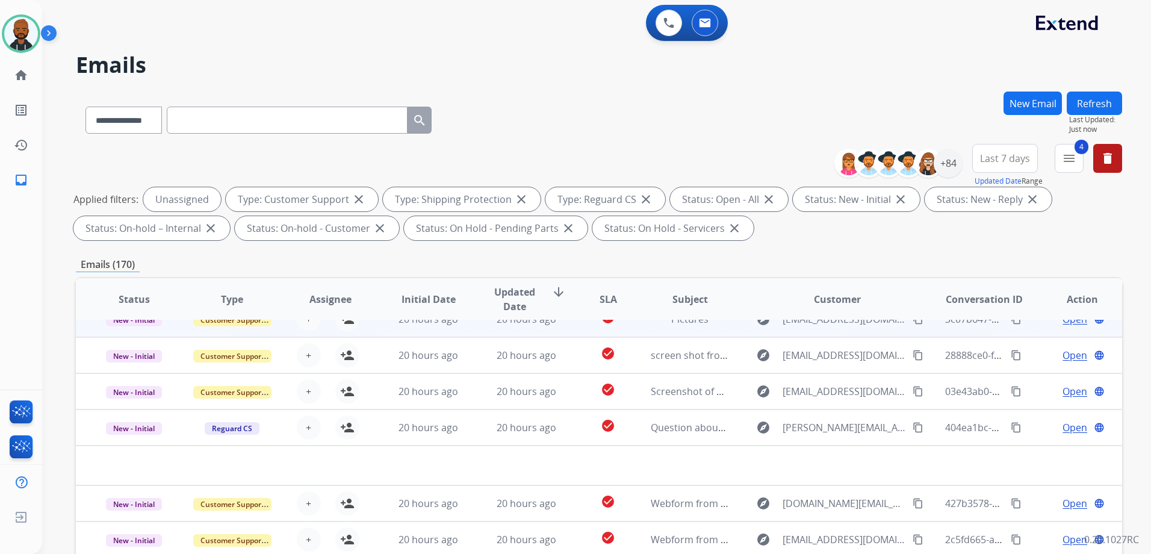
scroll to position [0, 0]
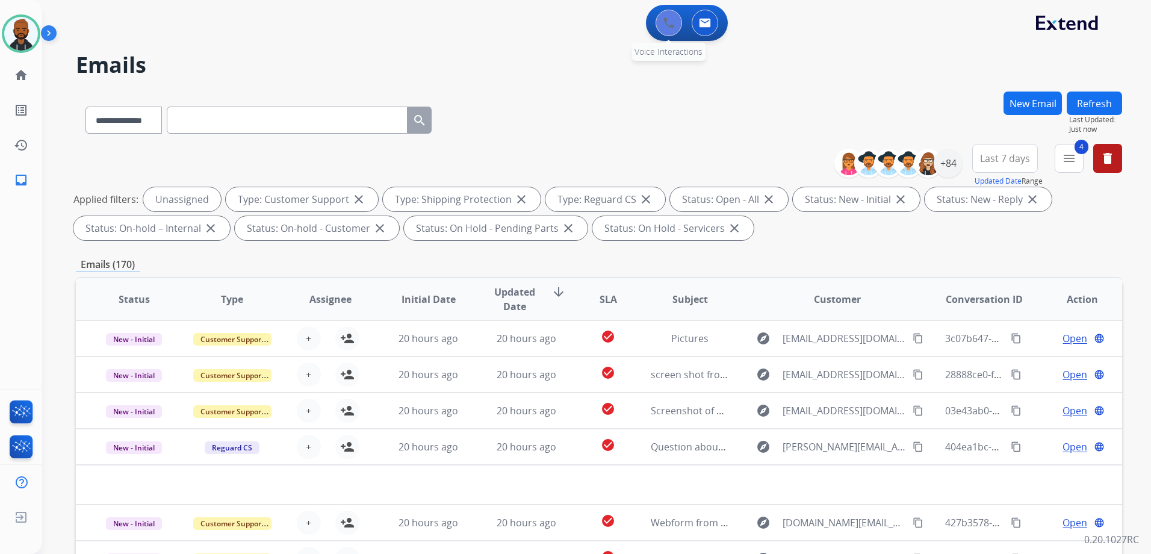
click at [667, 33] on button at bounding box center [669, 23] width 26 height 26
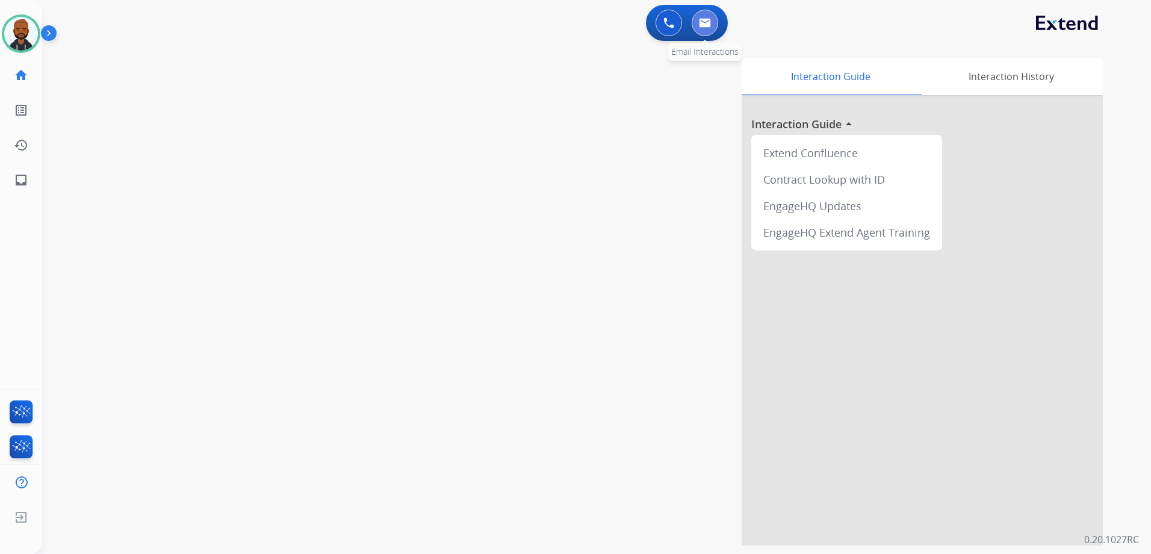
click at [703, 27] on img at bounding box center [705, 23] width 12 height 10
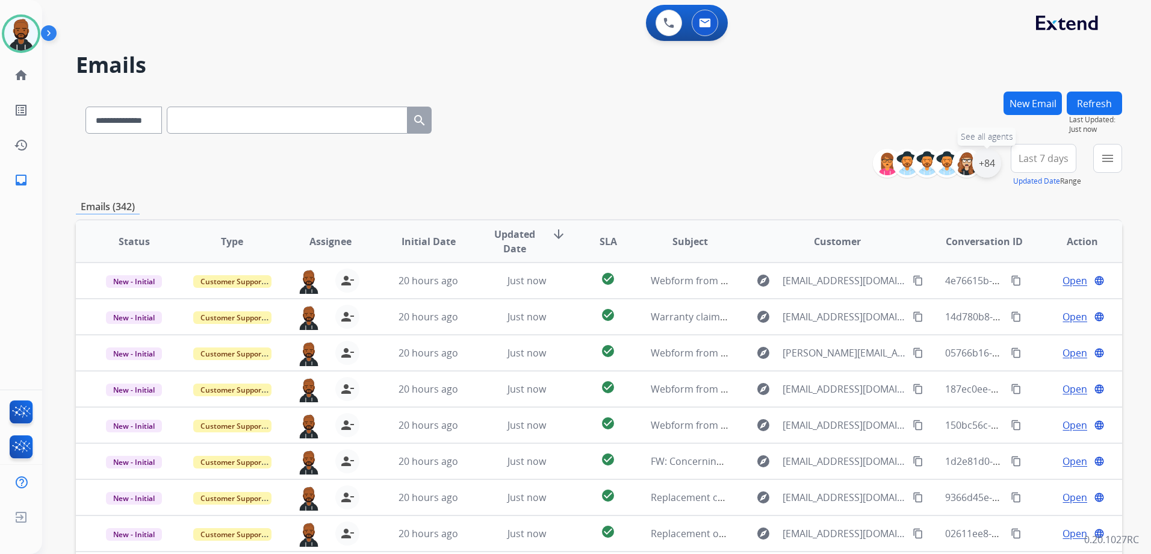
click at [982, 166] on div "+84" at bounding box center [986, 163] width 29 height 29
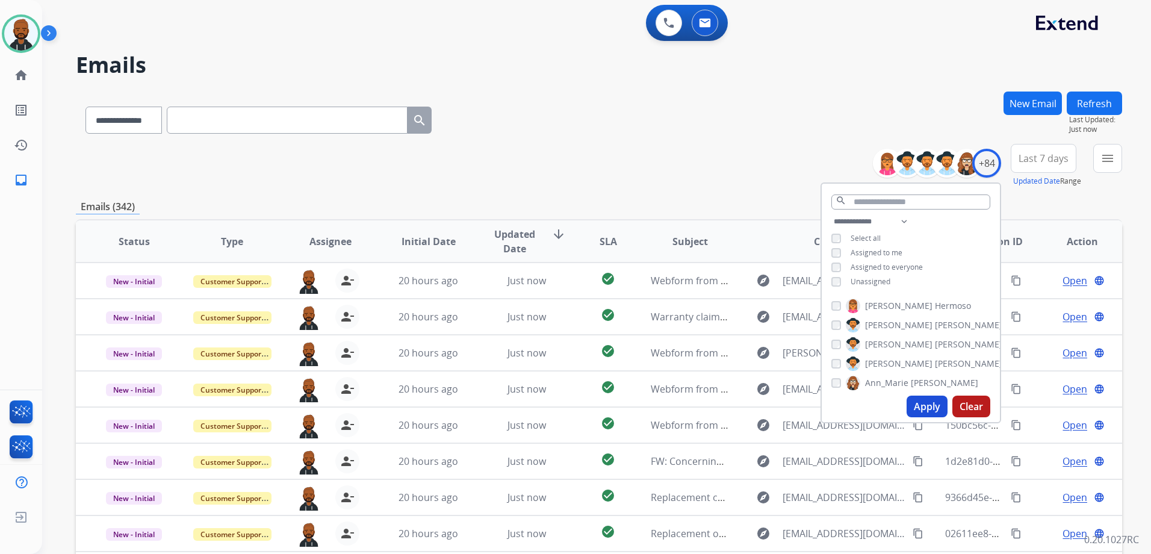
click at [936, 404] on button "Apply" at bounding box center [927, 407] width 41 height 22
click at [1094, 168] on button "menu" at bounding box center [1107, 158] width 29 height 29
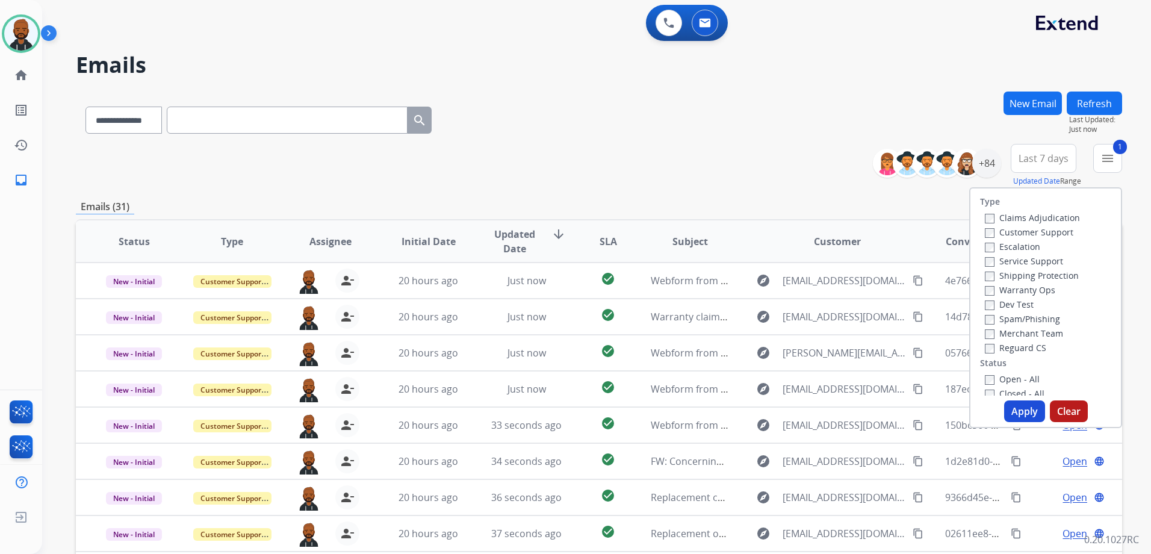
click at [1021, 409] on button "Apply" at bounding box center [1024, 411] width 41 height 22
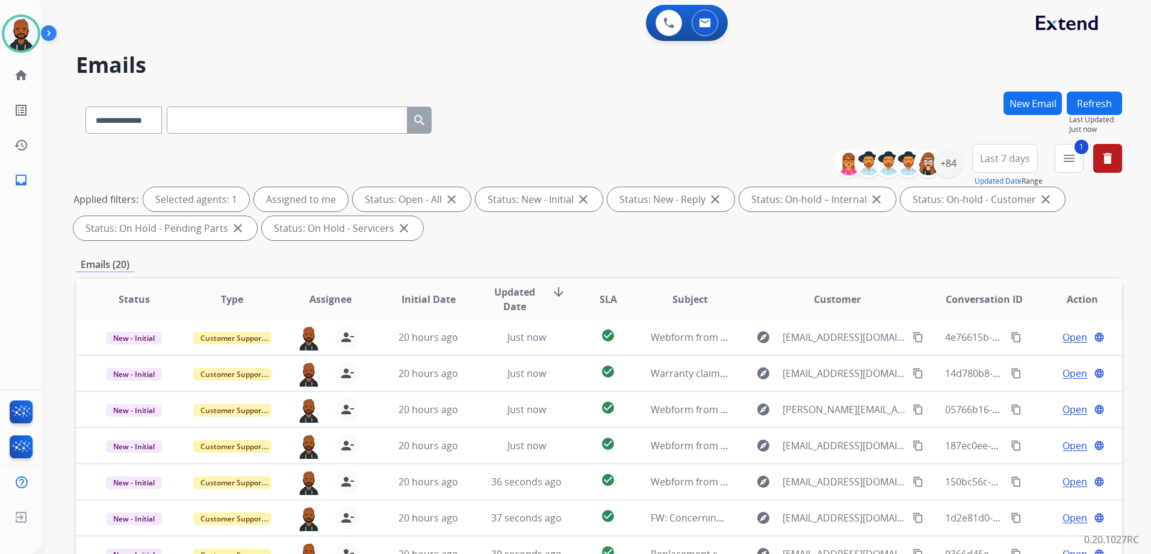
scroll to position [189, 0]
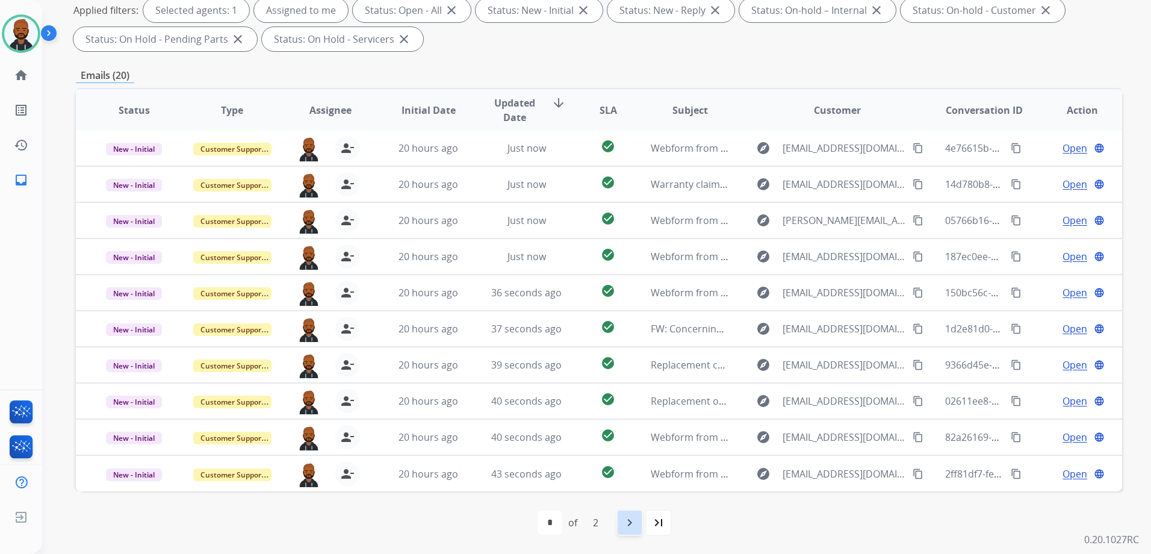
click at [630, 518] on mat-icon "navigate_next" at bounding box center [630, 522] width 14 height 14
select select "*"
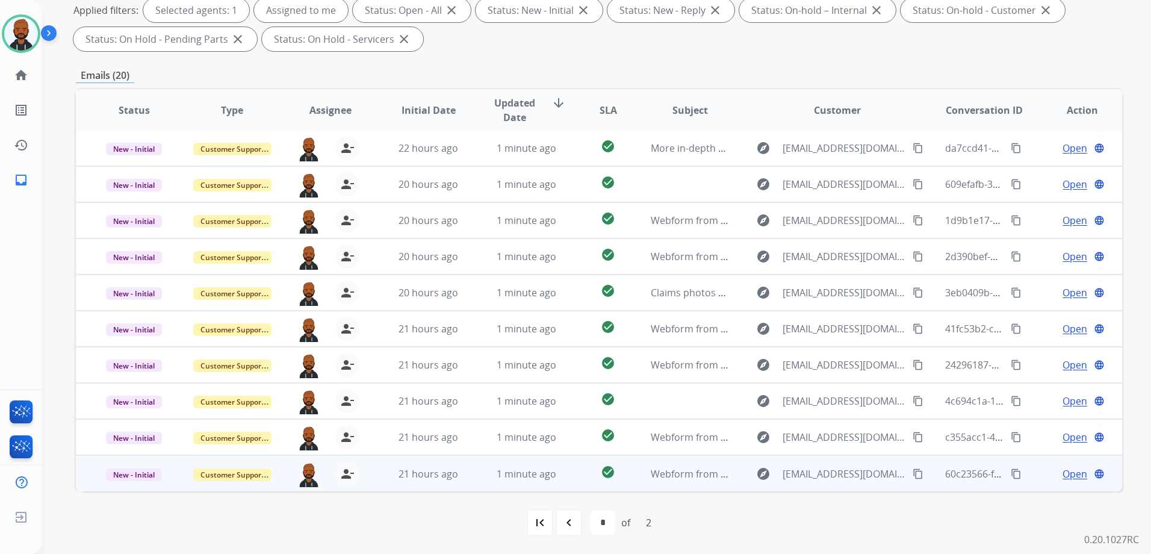
click at [1068, 476] on span "Open" at bounding box center [1075, 474] width 25 height 14
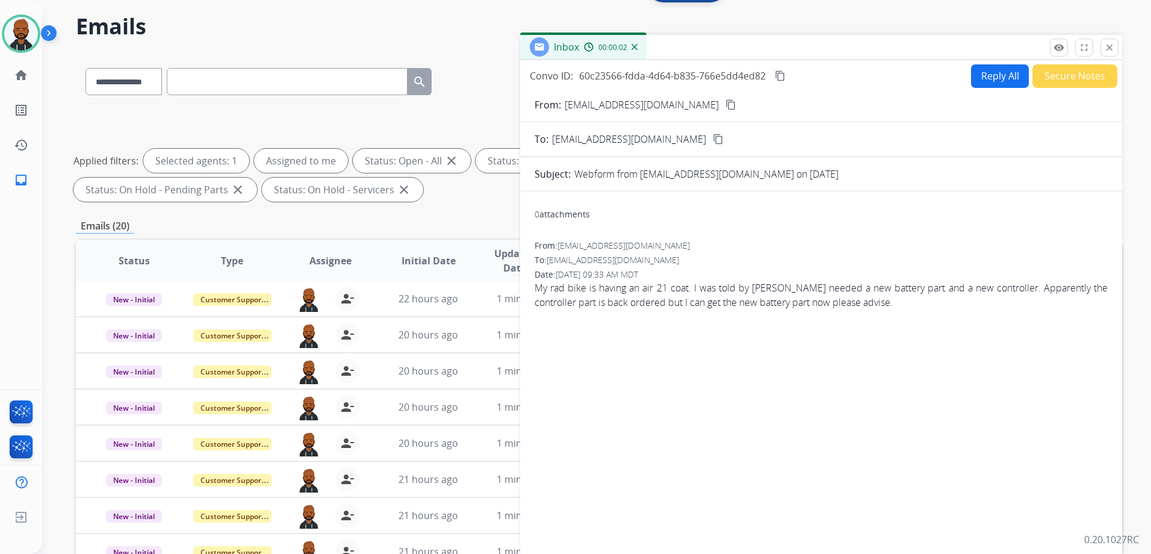
scroll to position [8, 0]
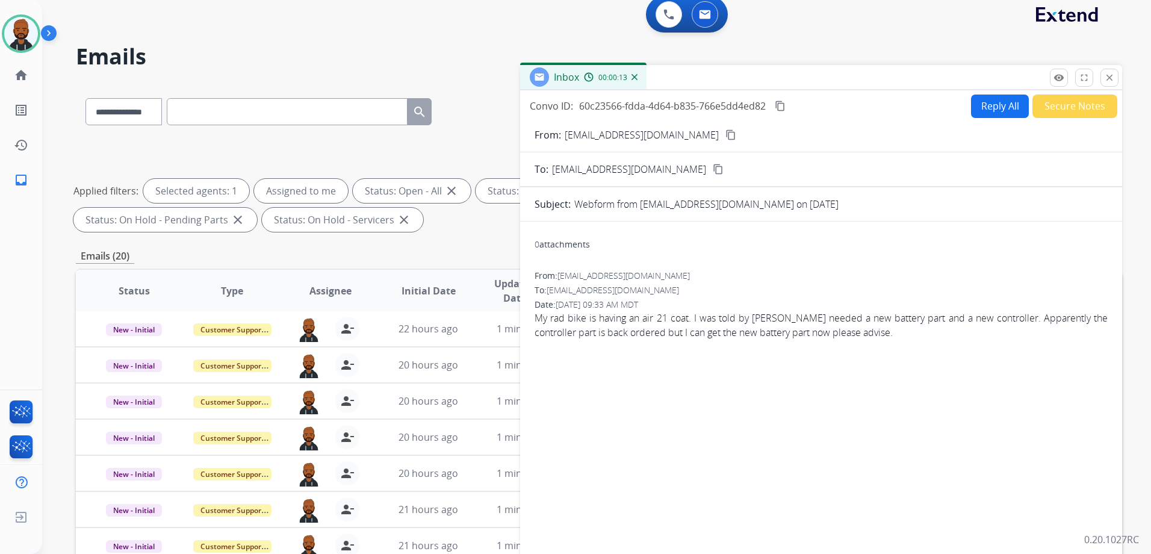
click at [726, 131] on mat-icon "content_copy" at bounding box center [731, 134] width 11 height 11
drag, startPoint x: 981, startPoint y: 265, endPoint x: 897, endPoint y: 356, distance: 124.4
click at [897, 356] on div "0 attachments From: [PERSON_NAME][EMAIL_ADDRESS][DOMAIN_NAME] To: [EMAIL_ADDRES…" at bounding box center [821, 401] width 602 height 341
click at [983, 116] on button "Reply All" at bounding box center [1000, 106] width 58 height 23
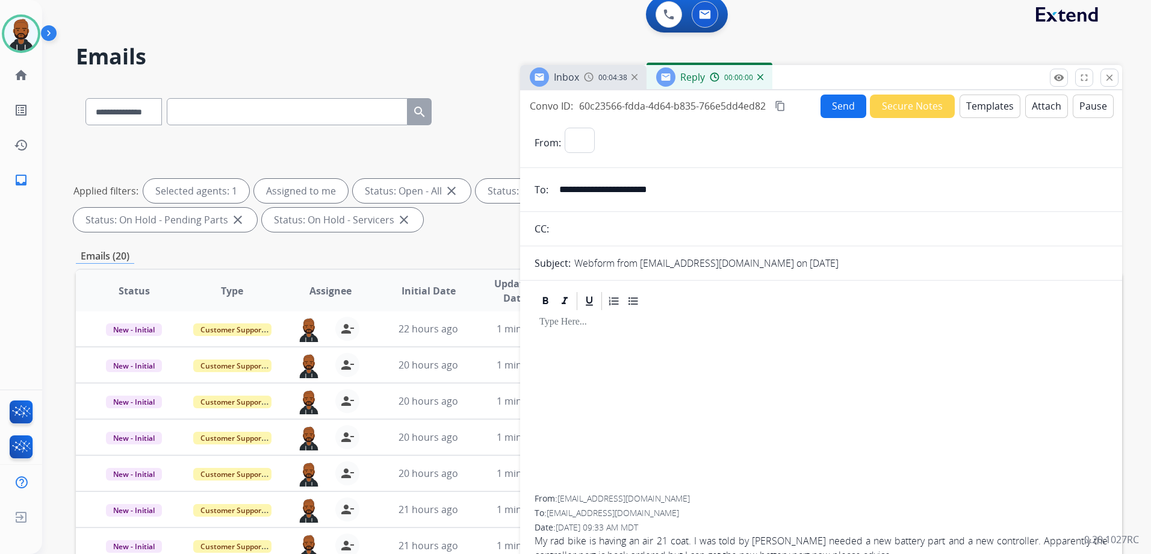
select select "**********"
click at [978, 102] on button "Templates" at bounding box center [990, 106] width 61 height 23
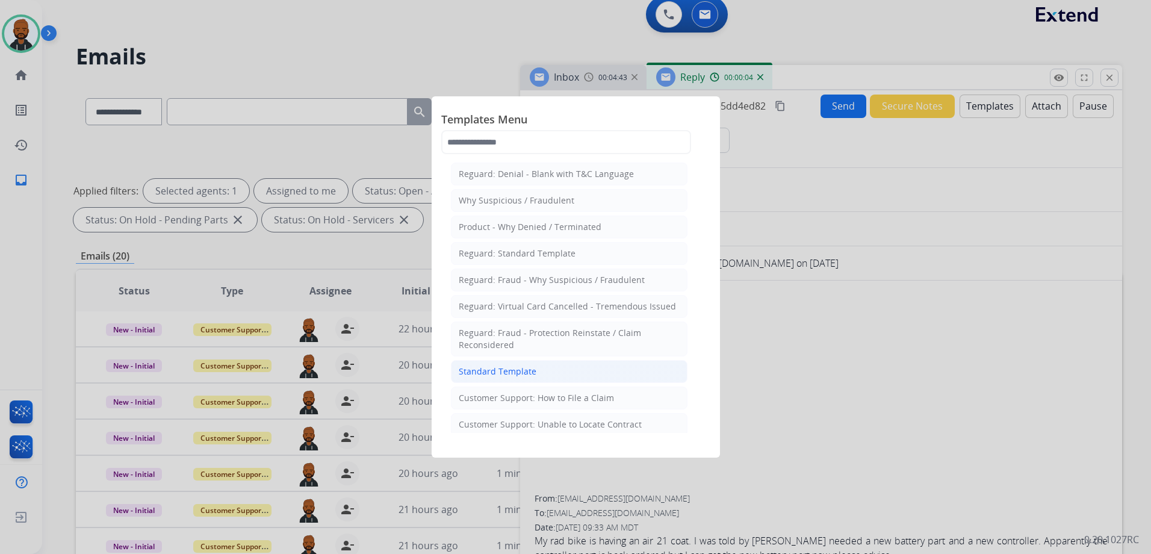
click at [563, 369] on li "Standard Template" at bounding box center [569, 371] width 237 height 23
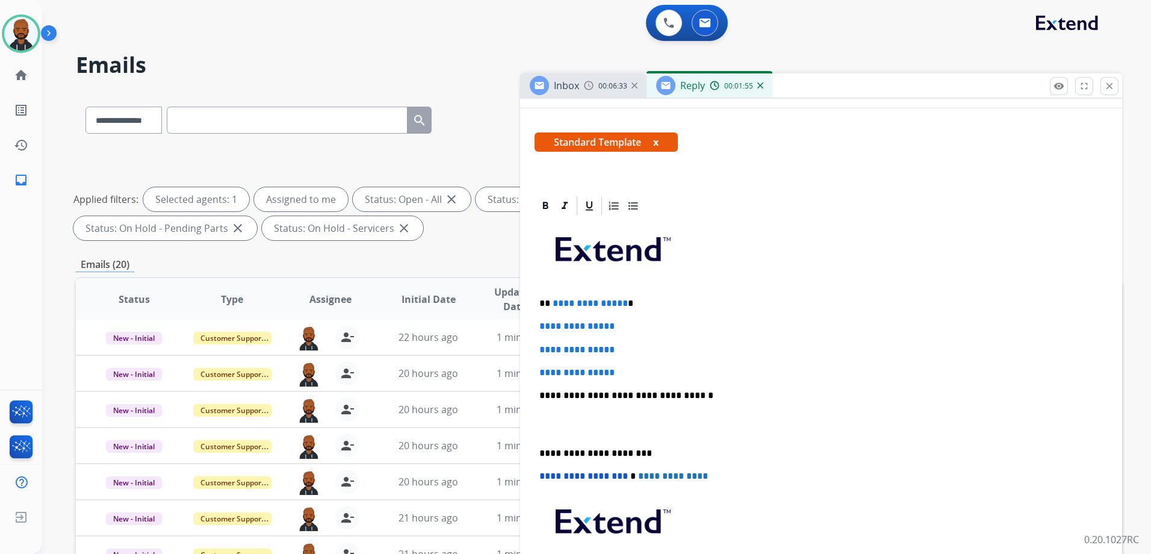
scroll to position [181, 0]
drag, startPoint x: 624, startPoint y: 375, endPoint x: 553, endPoint y: 297, distance: 105.3
click at [553, 297] on div "**********" at bounding box center [821, 423] width 573 height 414
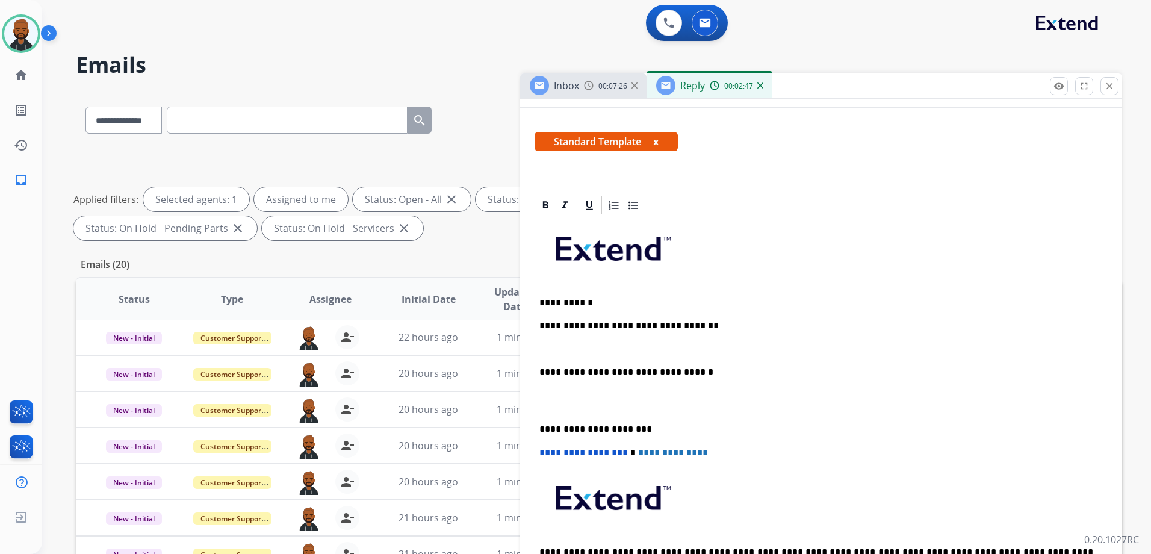
drag, startPoint x: 689, startPoint y: 329, endPoint x: 704, endPoint y: 325, distance: 15.1
click at [692, 328] on p "**********" at bounding box center [817, 325] width 554 height 11
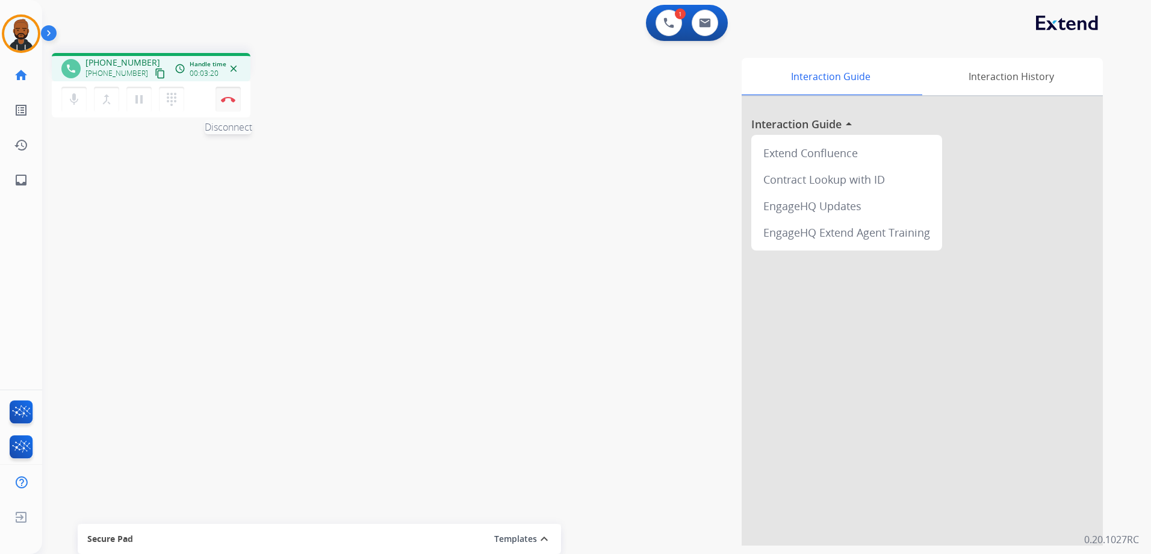
click at [225, 97] on img at bounding box center [228, 99] width 14 height 6
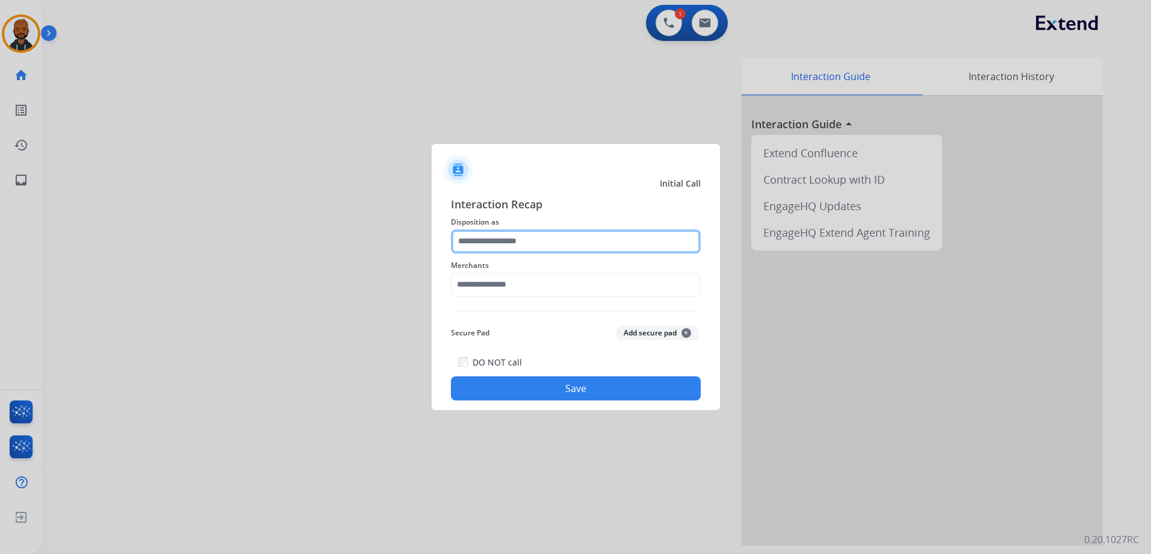
click at [626, 246] on input "text" at bounding box center [576, 241] width 250 height 24
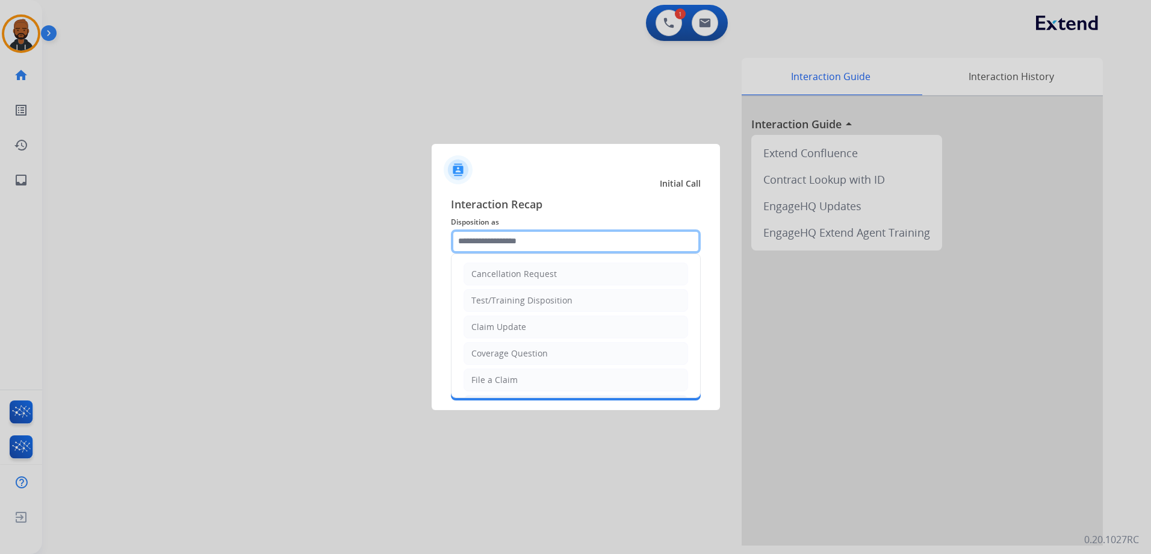
scroll to position [60, 0]
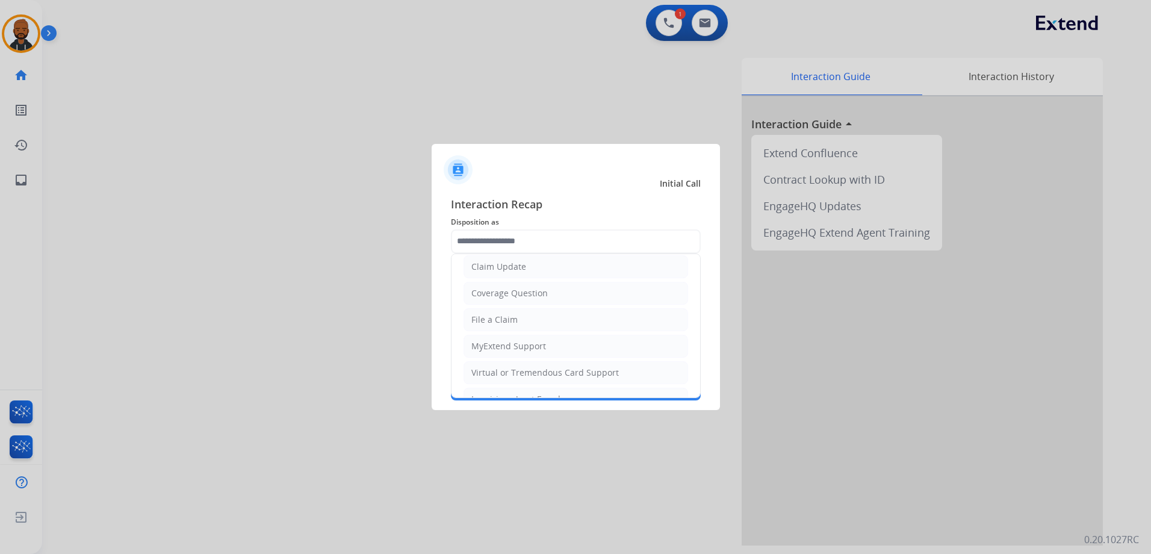
click at [522, 313] on li "File a Claim" at bounding box center [576, 319] width 225 height 23
type input "**********"
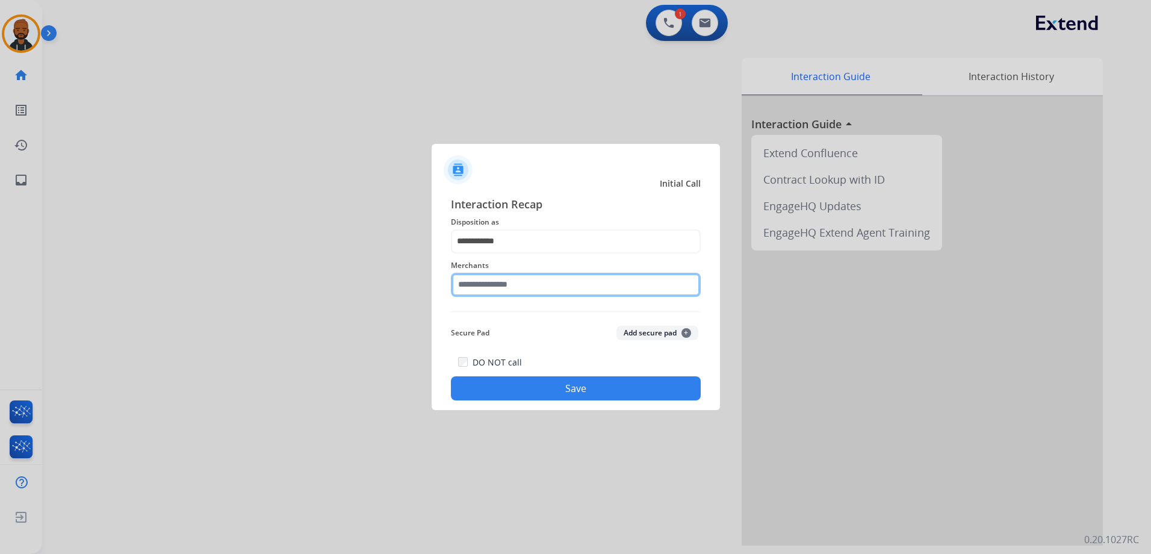
click at [520, 280] on input "text" at bounding box center [576, 285] width 250 height 24
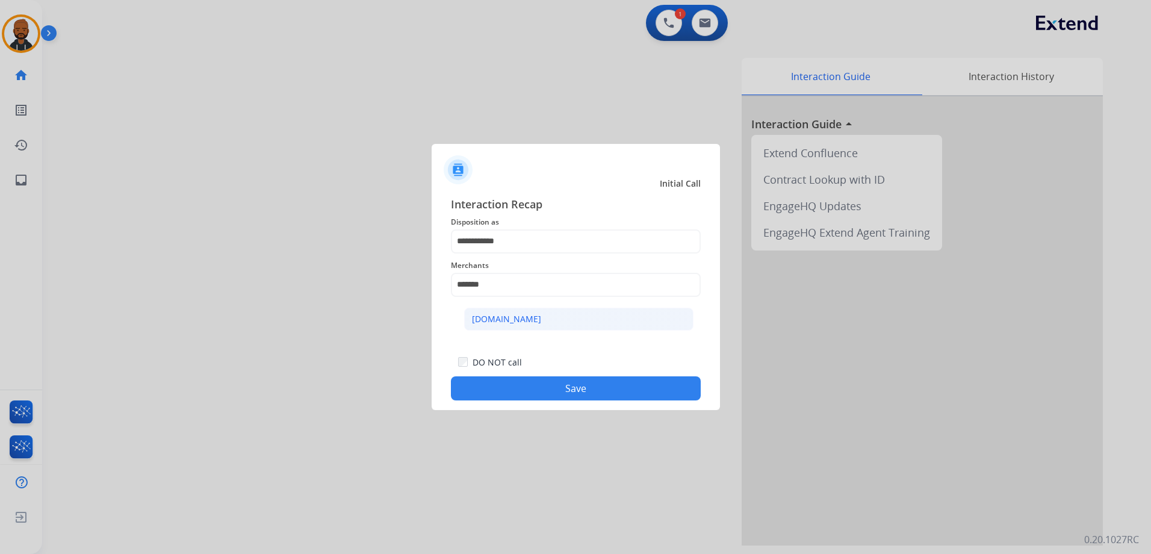
click at [553, 313] on li "[DOMAIN_NAME]" at bounding box center [578, 319] width 229 height 23
type input "**********"
click at [582, 391] on button "Save" at bounding box center [576, 388] width 250 height 24
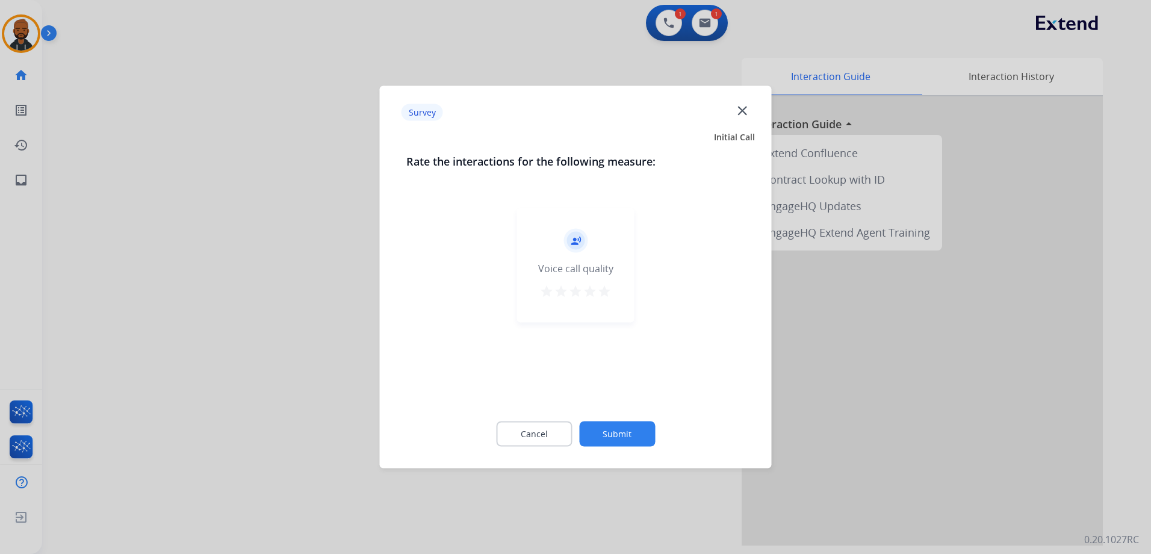
click at [628, 293] on div "record_voice_over Voice call quality star star star star star" at bounding box center [575, 265] width 117 height 114
click at [618, 296] on div "record_voice_over Voice call quality star star star star star" at bounding box center [575, 265] width 117 height 114
click at [613, 300] on div "record_voice_over Voice call quality star star star star star" at bounding box center [575, 265] width 117 height 114
click at [615, 287] on div "record_voice_over Voice call quality star star star star star" at bounding box center [575, 265] width 117 height 114
click at [606, 300] on button "star" at bounding box center [604, 293] width 14 height 18
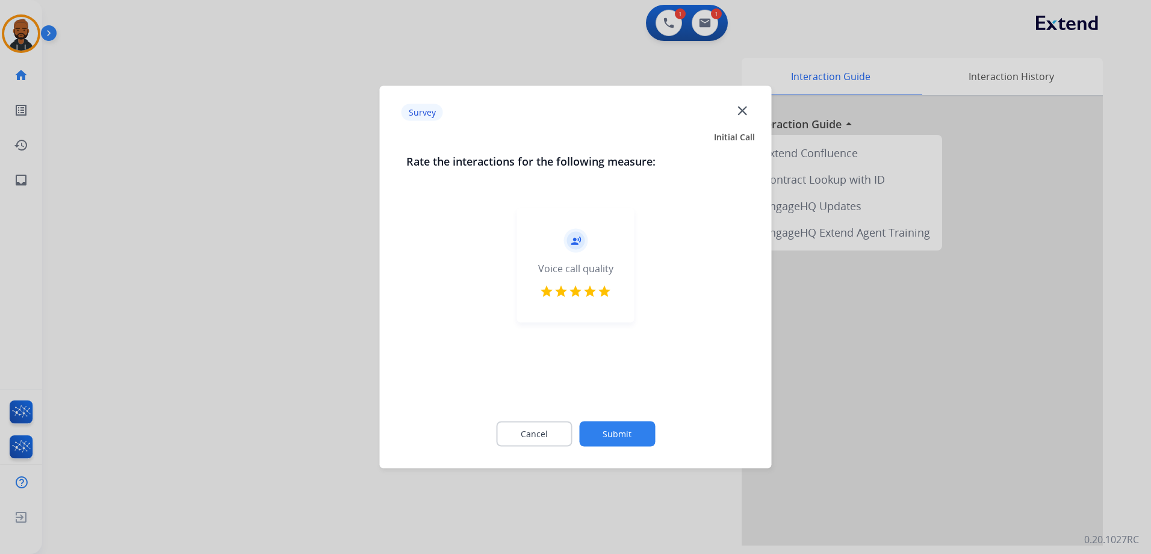
click at [629, 430] on button "Submit" at bounding box center [617, 433] width 76 height 25
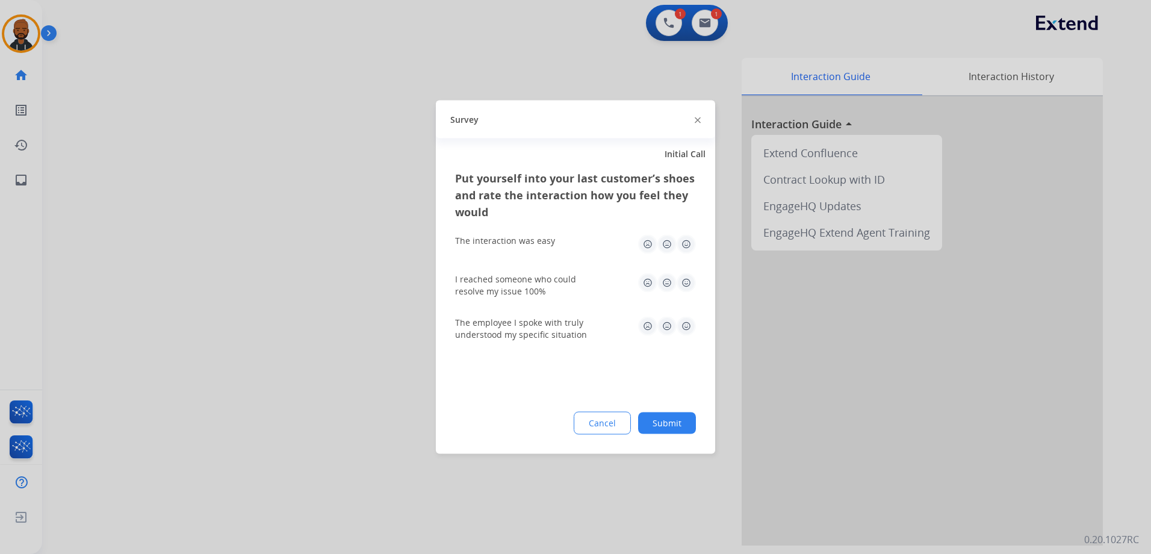
click at [686, 245] on img at bounding box center [686, 244] width 19 height 19
click at [688, 281] on img at bounding box center [686, 282] width 19 height 19
click at [683, 322] on img at bounding box center [686, 326] width 19 height 19
click at [673, 417] on button "Submit" at bounding box center [667, 423] width 58 height 22
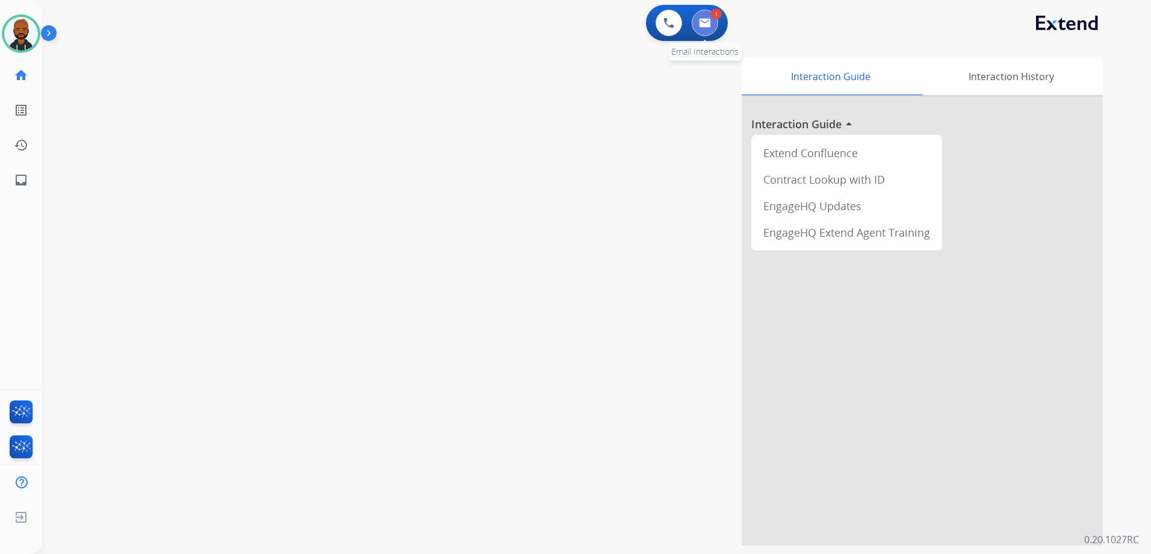
click at [715, 28] on button at bounding box center [705, 23] width 26 height 26
select select "**********"
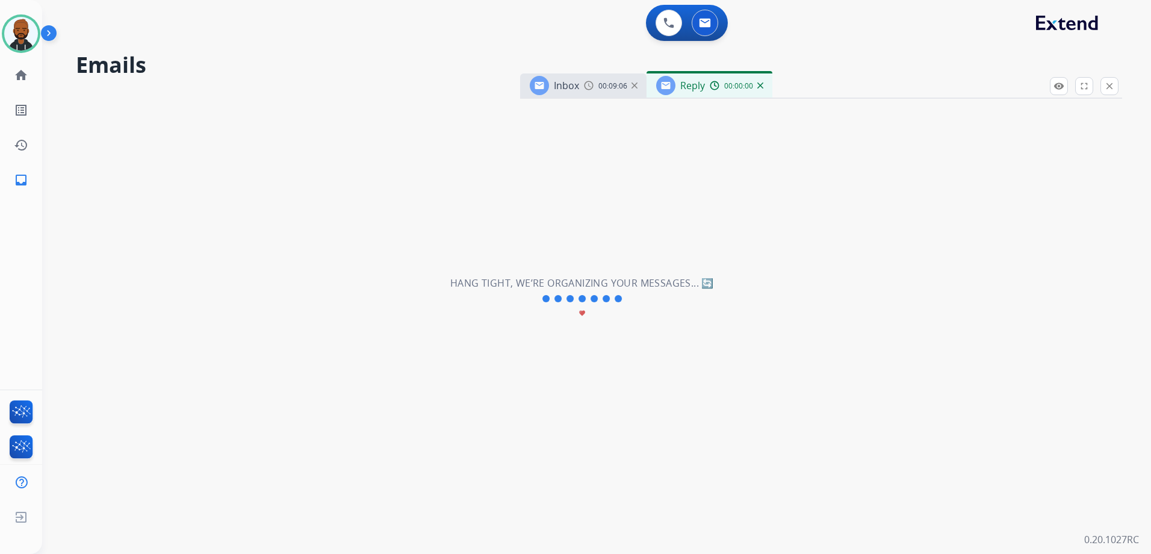
select select "**********"
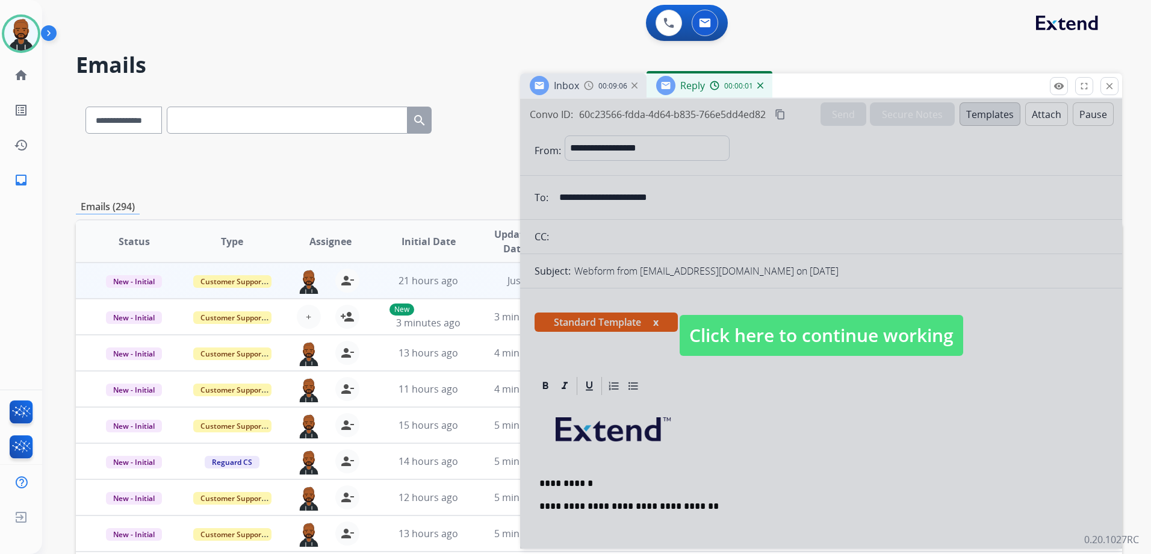
click at [776, 327] on span "Click here to continue working" at bounding box center [822, 335] width 284 height 41
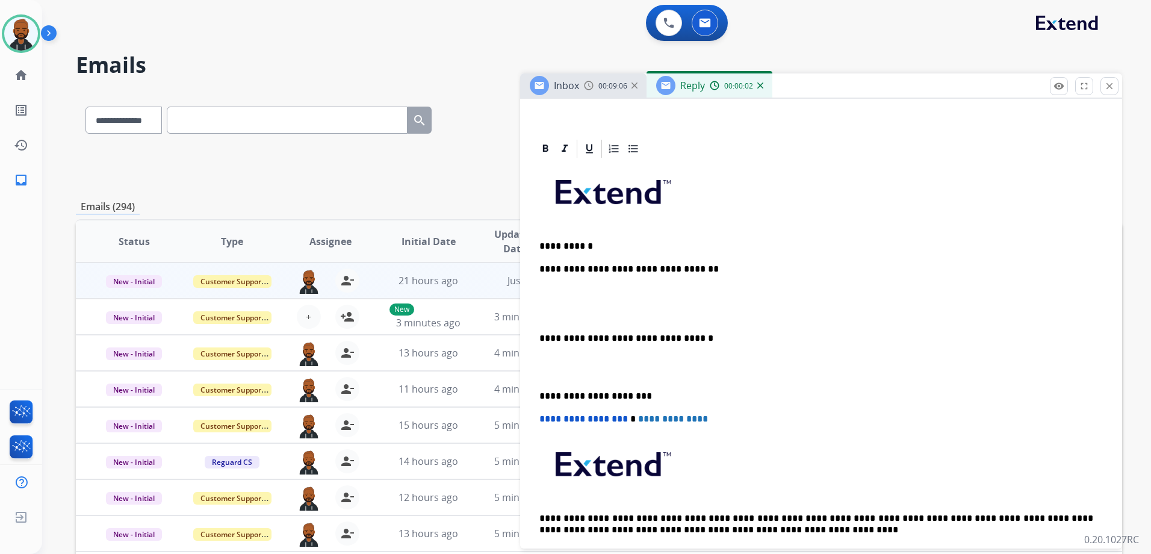
scroll to position [241, 0]
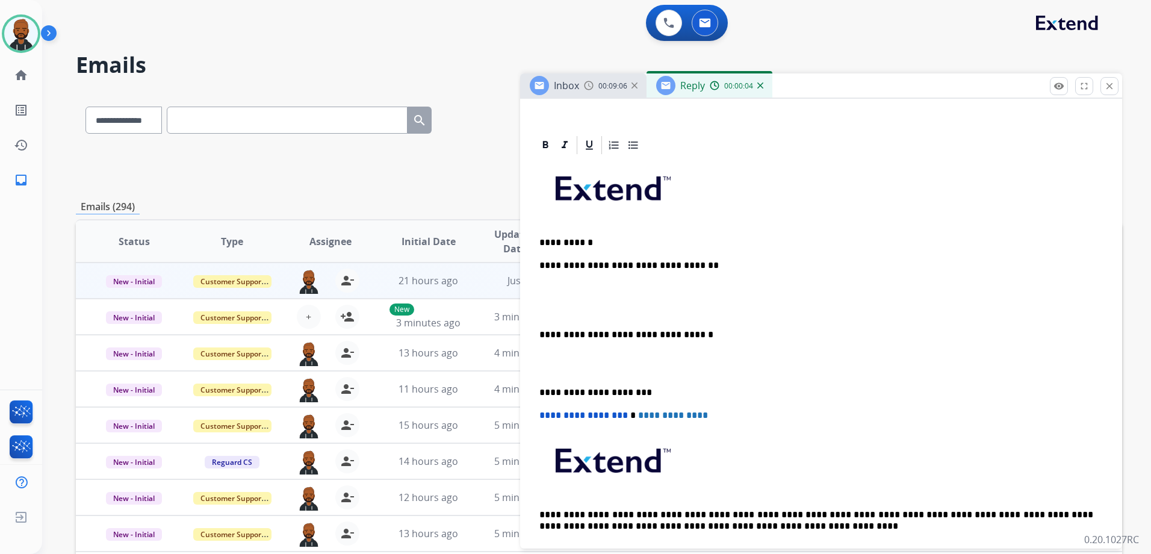
click at [739, 278] on div "**********" at bounding box center [821, 363] width 573 height 414
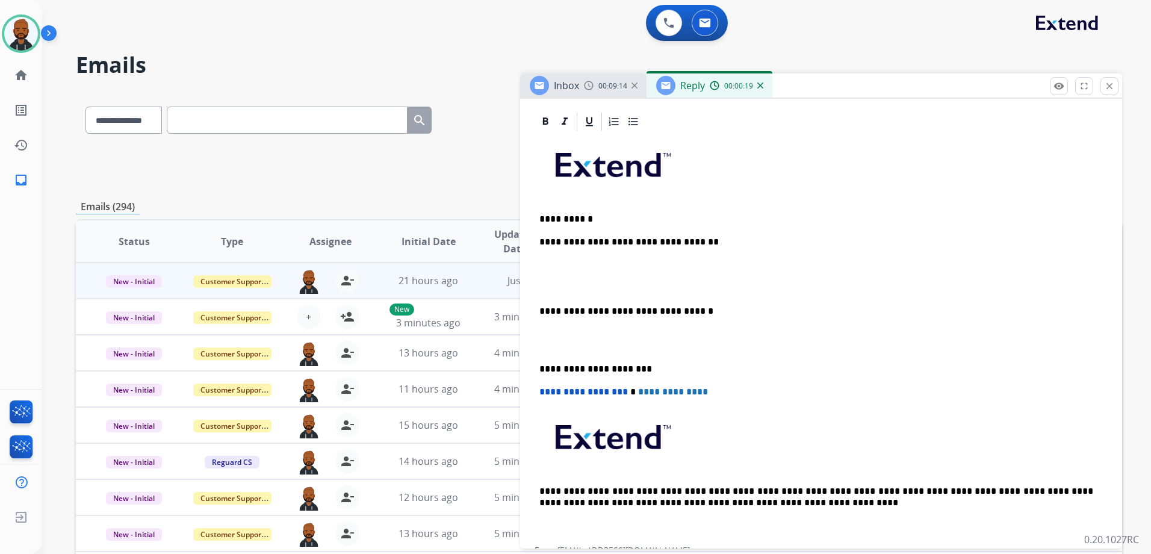
scroll to position [228, 0]
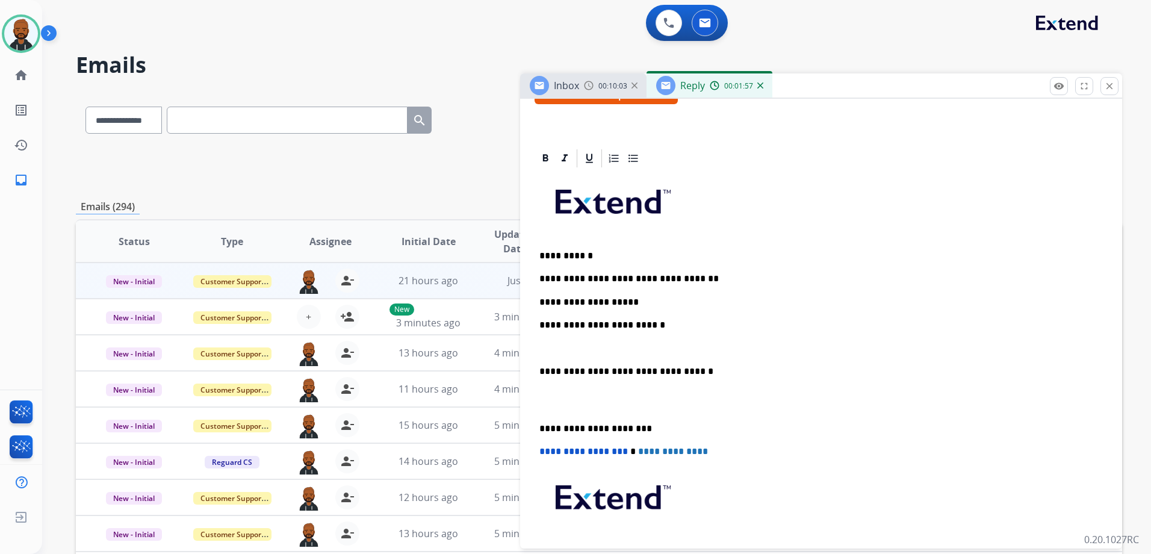
click at [632, 331] on div "**********" at bounding box center [821, 388] width 573 height 438
drag, startPoint x: 938, startPoint y: 320, endPoint x: 865, endPoint y: 218, distance: 125.3
click at [865, 218] on p at bounding box center [822, 206] width 564 height 64
click at [671, 325] on p "**********" at bounding box center [817, 325] width 554 height 11
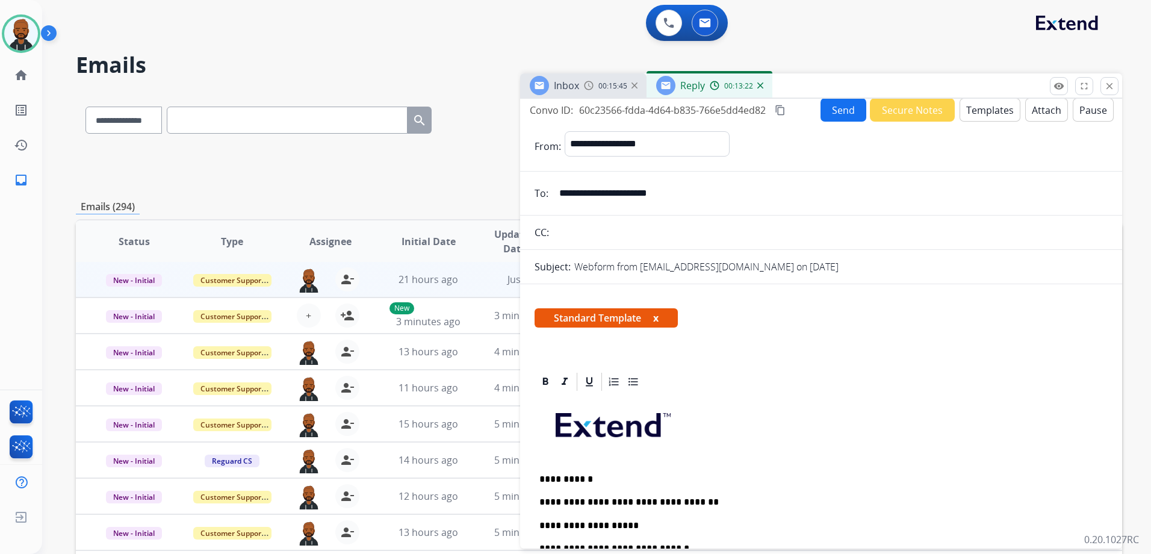
scroll to position [0, 0]
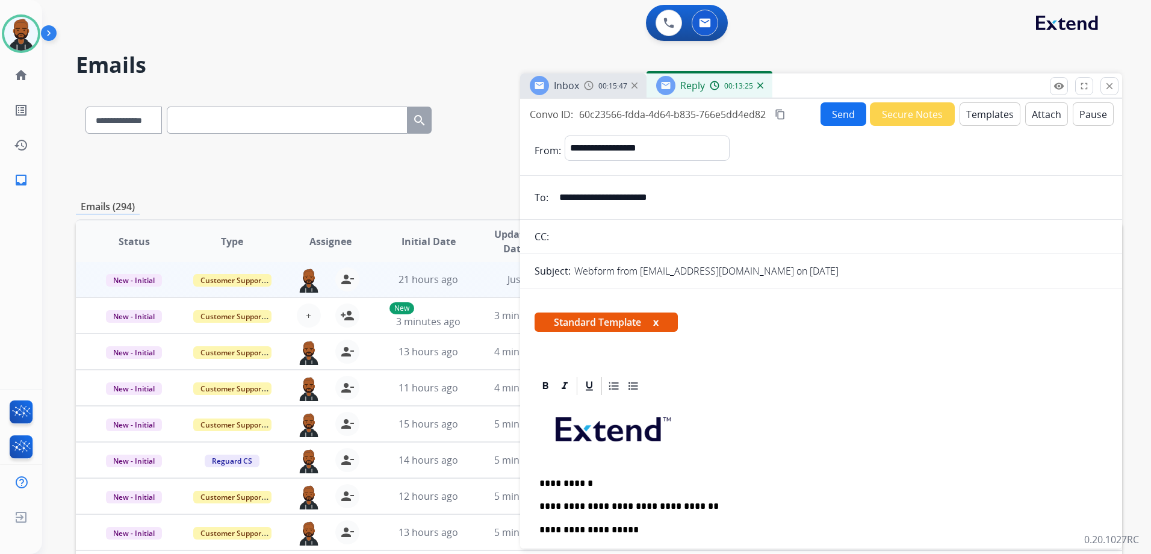
click at [603, 92] on div "Inbox 00:15:47" at bounding box center [583, 85] width 126 height 24
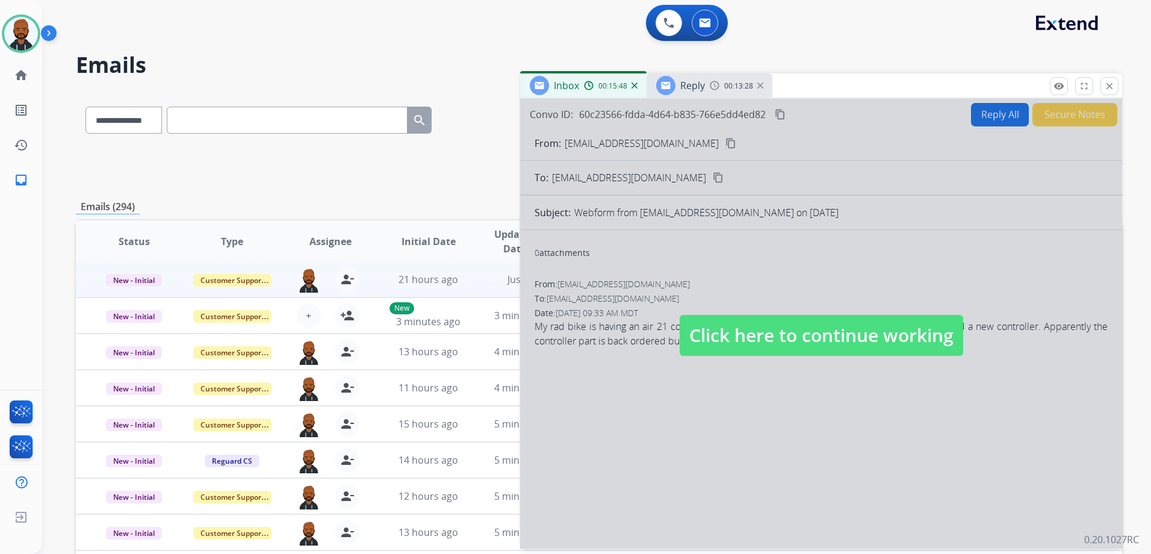
click at [794, 319] on span "Click here to continue working" at bounding box center [822, 335] width 284 height 41
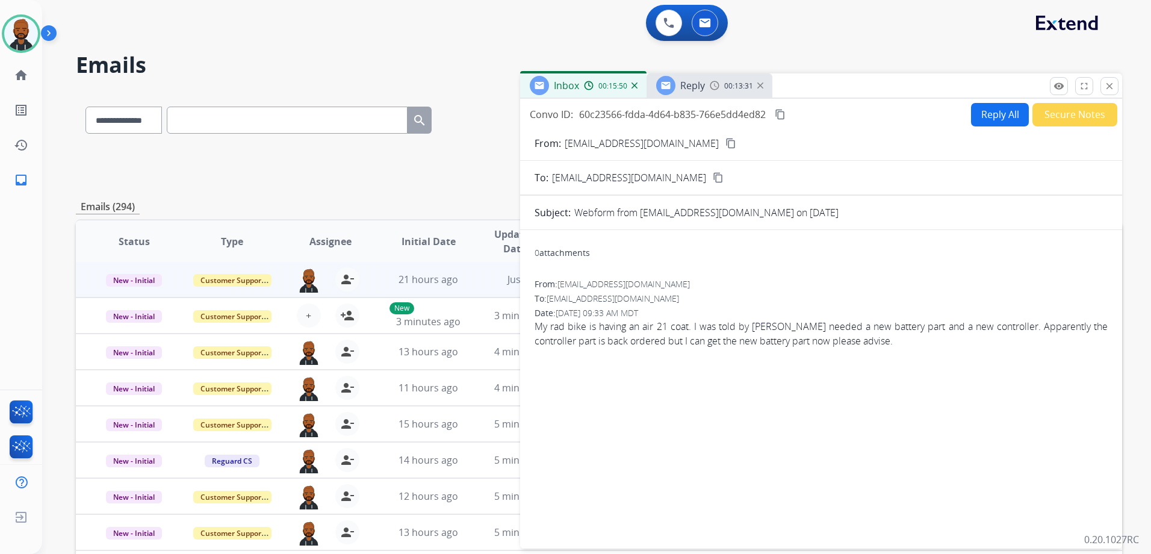
click at [726, 145] on mat-icon "content_copy" at bounding box center [731, 143] width 11 height 11
click at [717, 93] on div "Reply 00:16:50" at bounding box center [710, 85] width 126 height 24
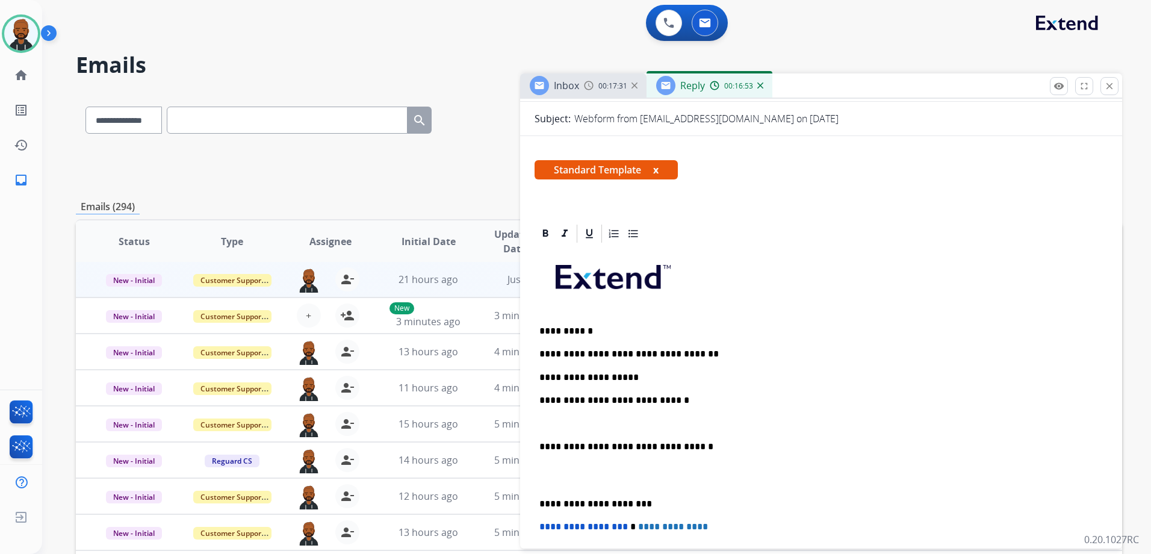
scroll to position [181, 0]
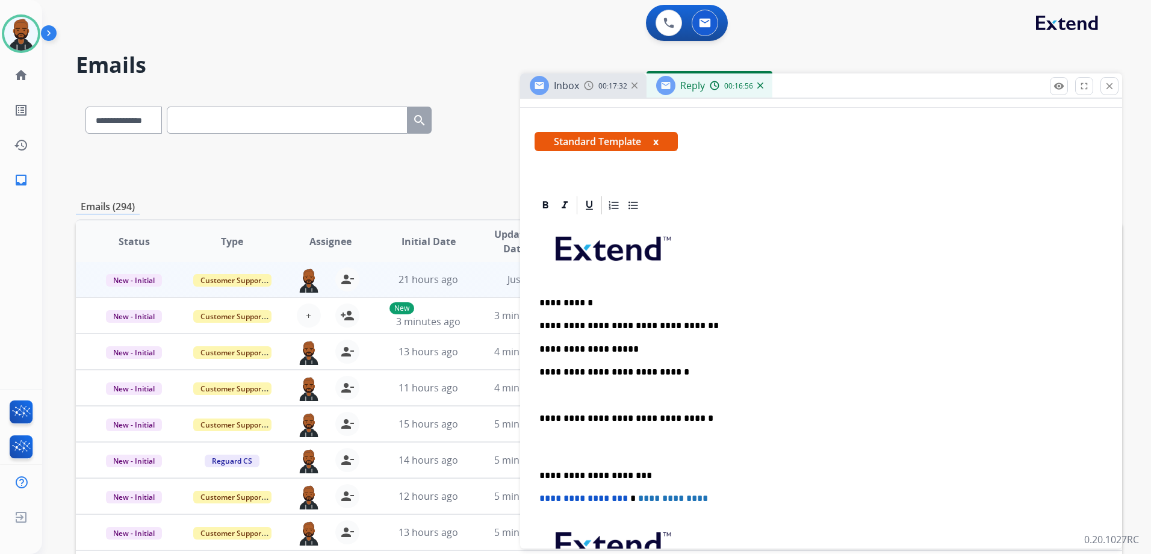
click at [679, 372] on p "**********" at bounding box center [817, 372] width 554 height 11
click at [543, 417] on p "**********" at bounding box center [817, 418] width 554 height 11
click at [541, 417] on p "**********" at bounding box center [817, 418] width 554 height 11
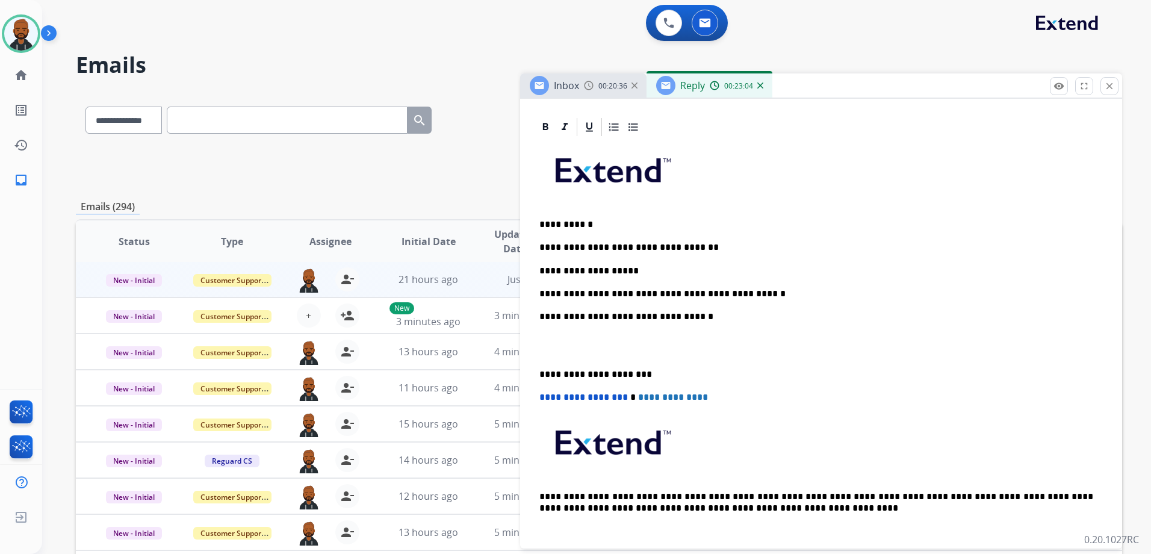
scroll to position [301, 0]
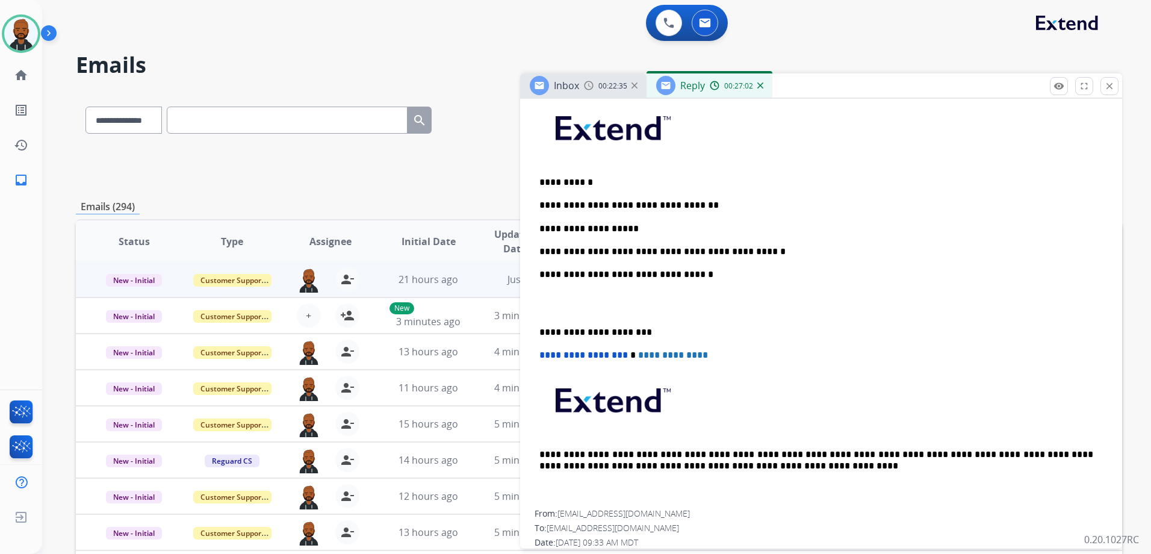
drag, startPoint x: 612, startPoint y: 337, endPoint x: 898, endPoint y: 275, distance: 292.7
click at [898, 275] on p "**********" at bounding box center [817, 274] width 554 height 11
click at [530, 326] on div "**********" at bounding box center [821, 330] width 602 height 513
click at [539, 332] on div "**********" at bounding box center [821, 303] width 573 height 414
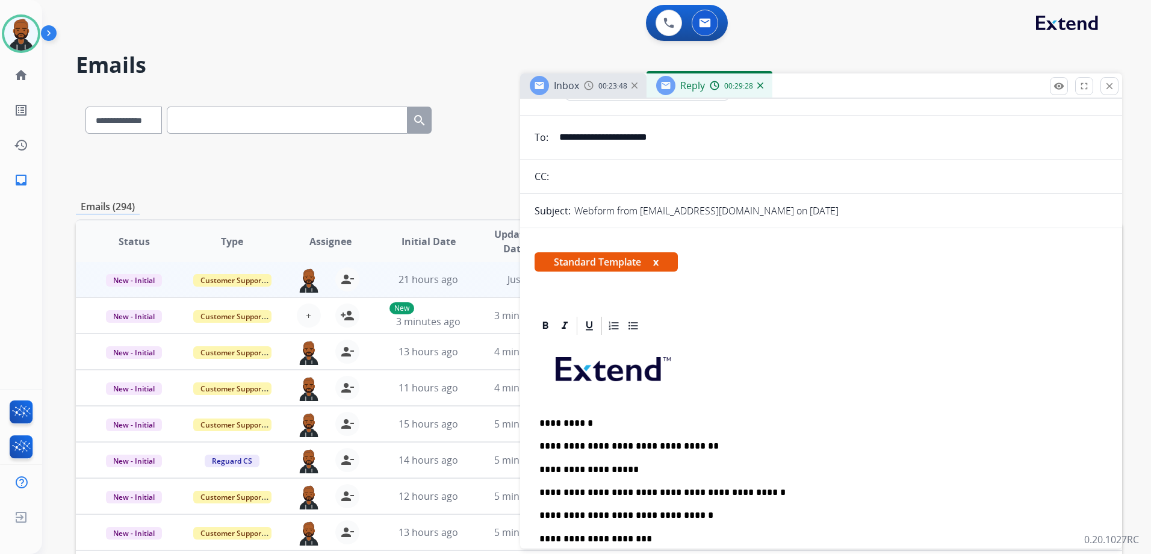
scroll to position [0, 0]
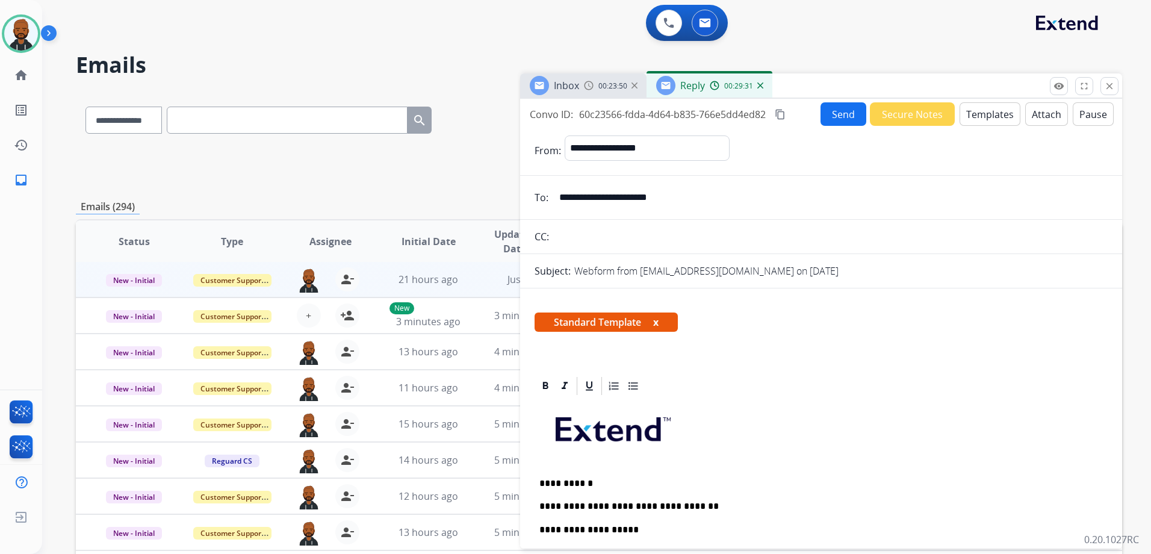
click at [780, 114] on mat-icon "content_copy" at bounding box center [780, 114] width 11 height 11
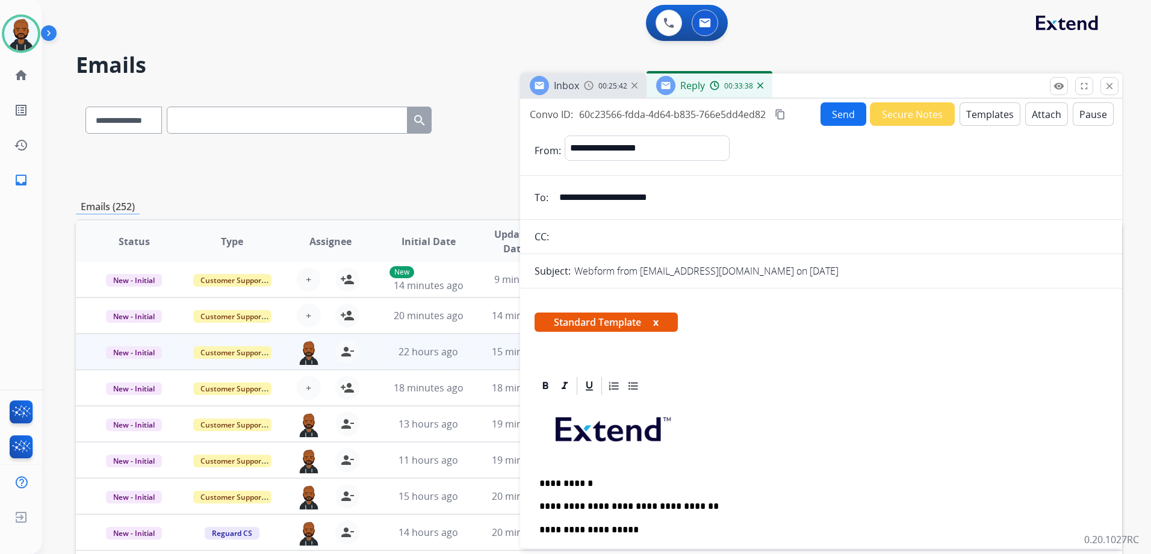
click at [833, 114] on button "Send" at bounding box center [844, 113] width 46 height 23
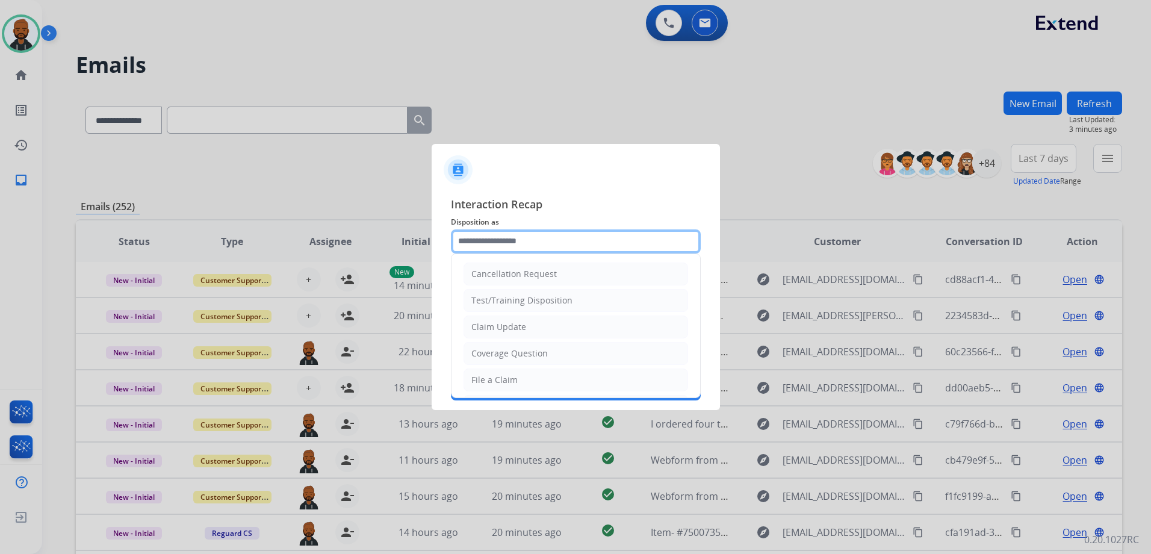
click at [569, 235] on input "text" at bounding box center [576, 241] width 250 height 24
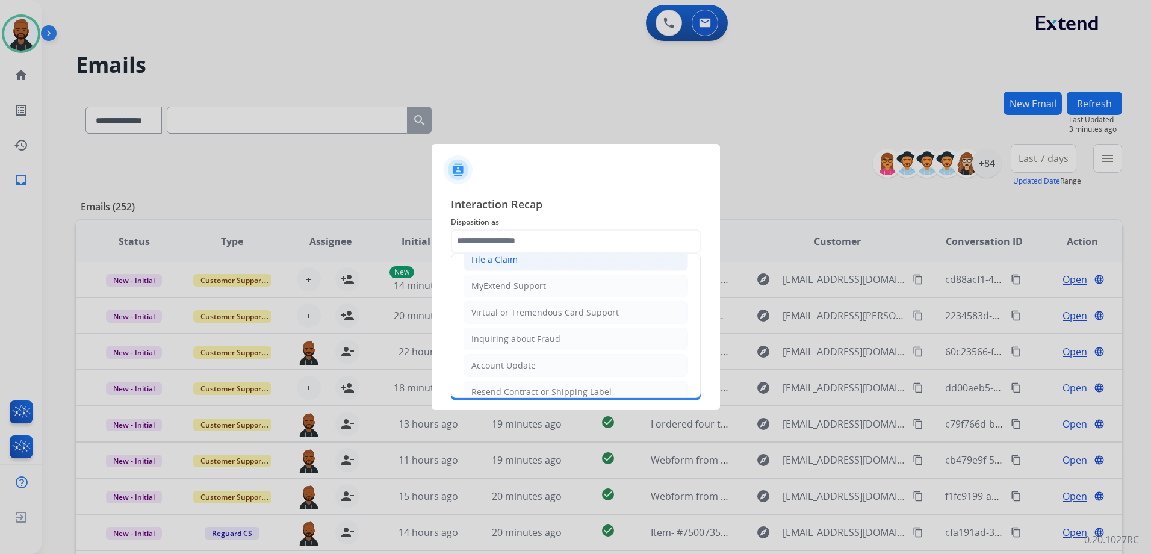
click at [533, 264] on li "File a Claim" at bounding box center [576, 259] width 225 height 23
type input "**********"
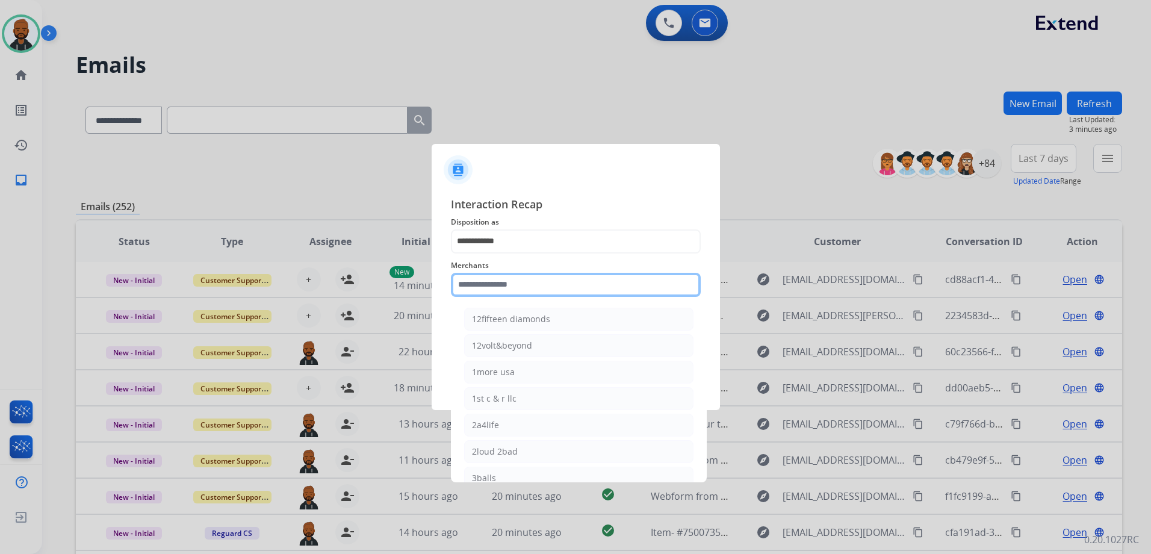
click at [545, 281] on input "text" at bounding box center [576, 285] width 250 height 24
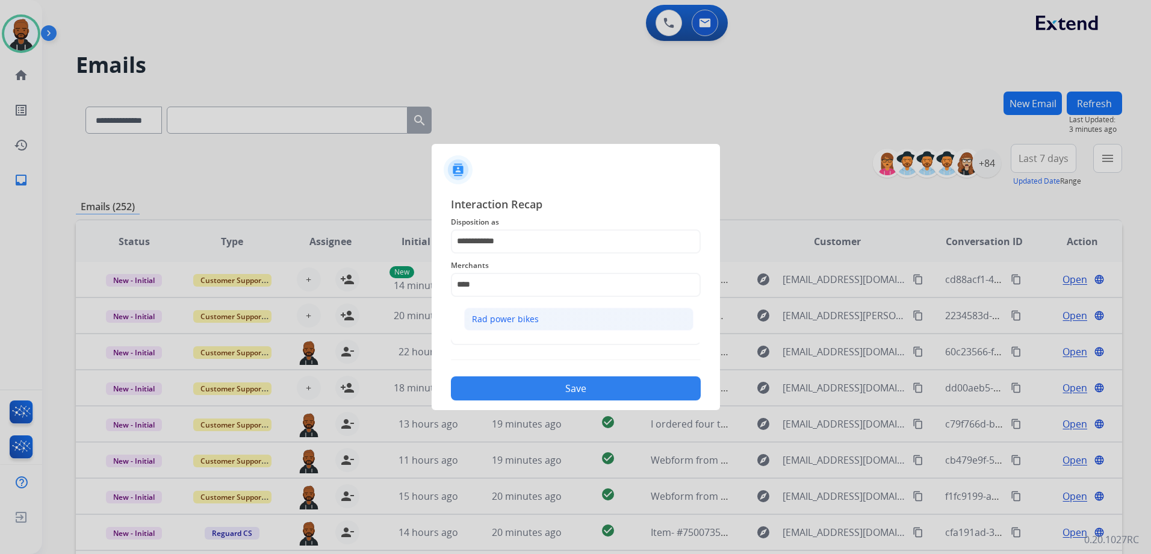
click at [506, 314] on div "Rad power bikes" at bounding box center [505, 319] width 67 height 12
type input "**********"
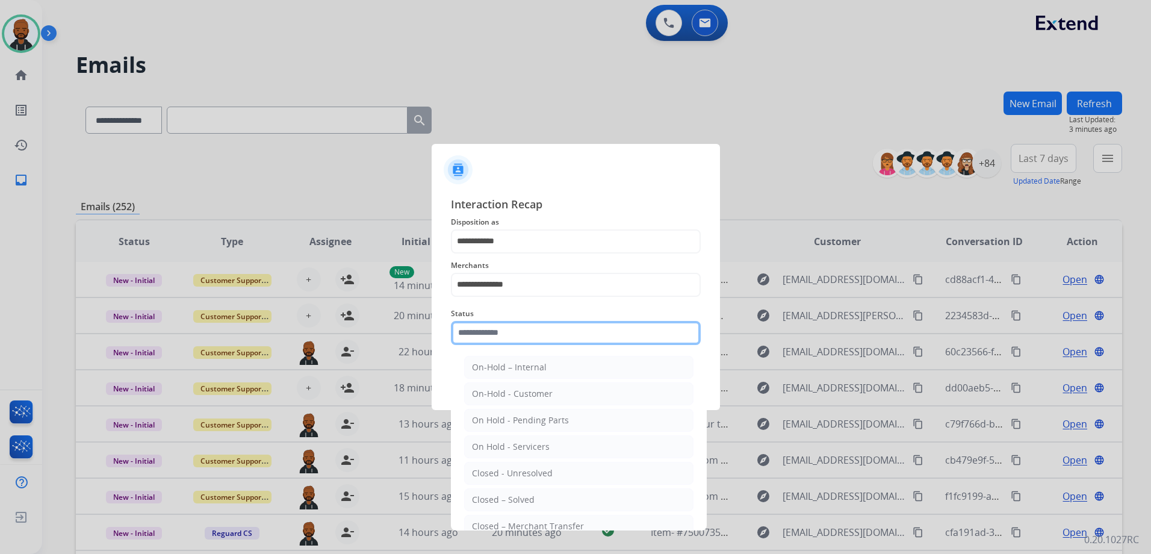
click at [505, 333] on input "text" at bounding box center [576, 333] width 250 height 24
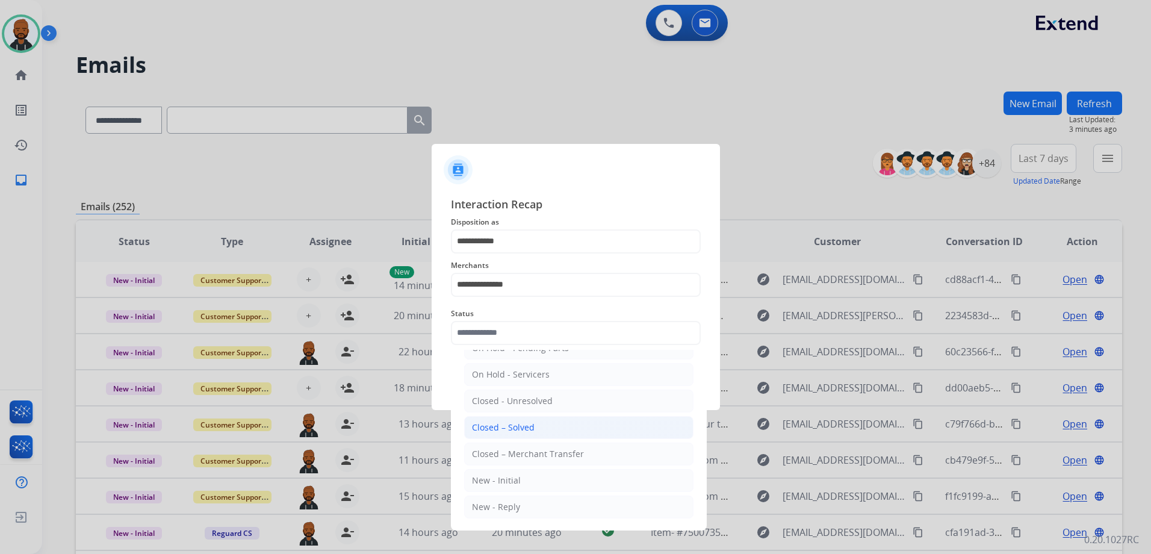
click at [511, 428] on div "Closed – Solved" at bounding box center [503, 427] width 63 height 12
type input "**********"
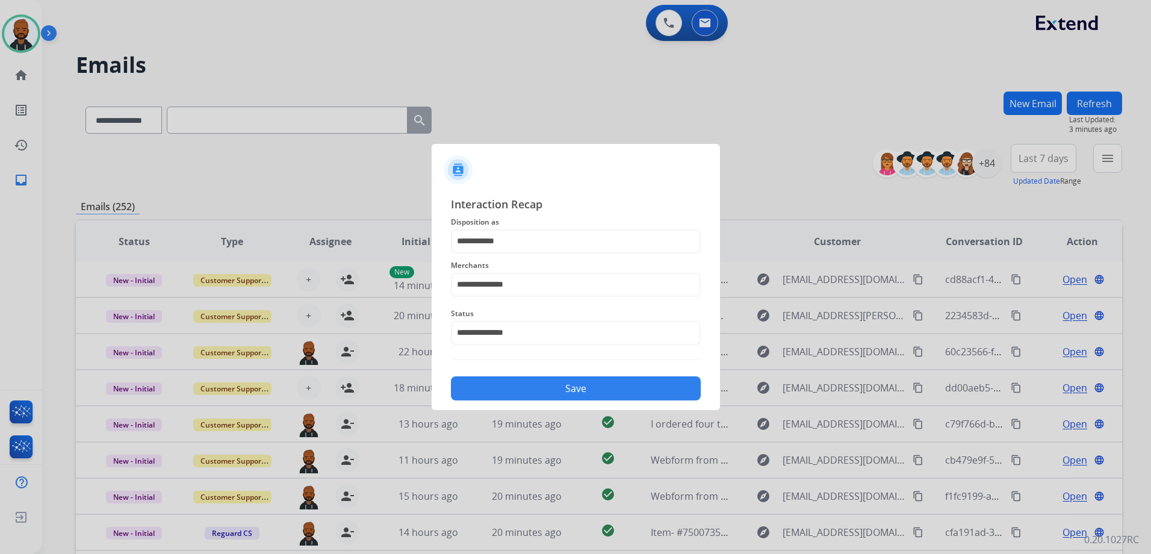
click at [577, 389] on button "Save" at bounding box center [576, 388] width 250 height 24
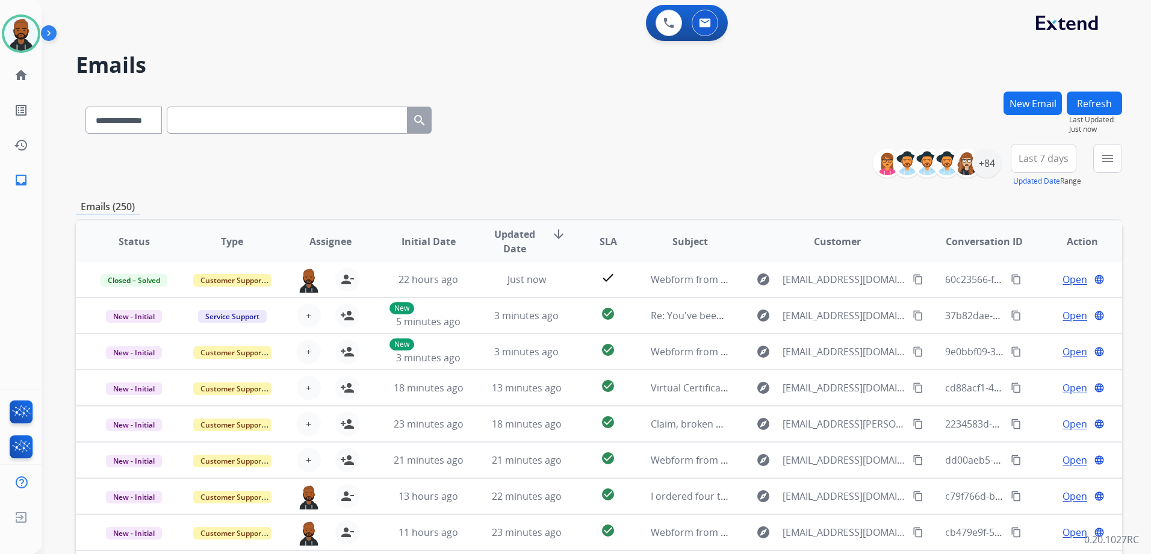
click at [721, 158] on div "**********" at bounding box center [599, 165] width 1046 height 43
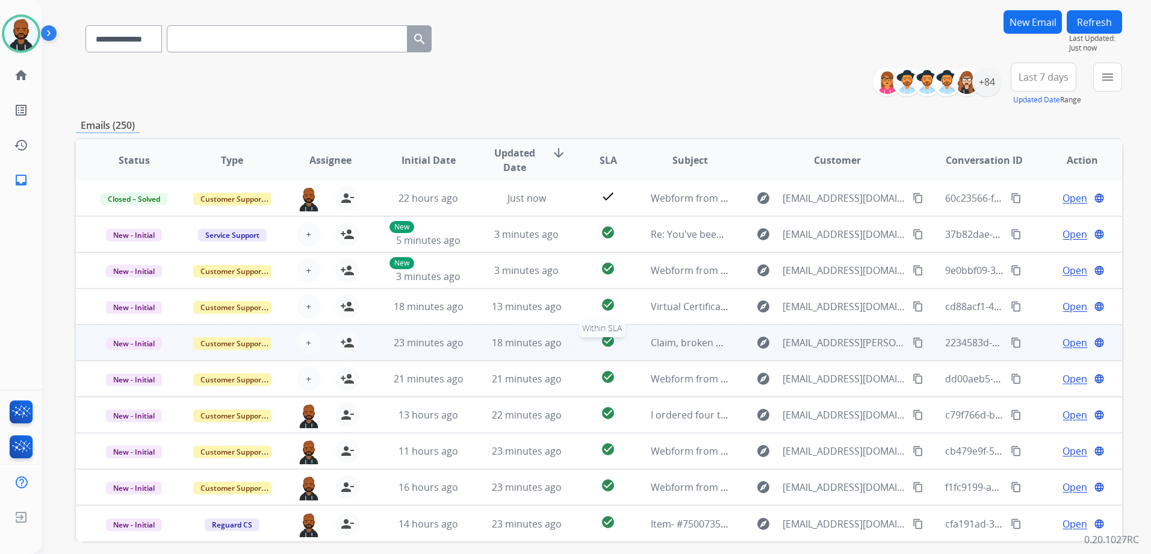
scroll to position [131, 0]
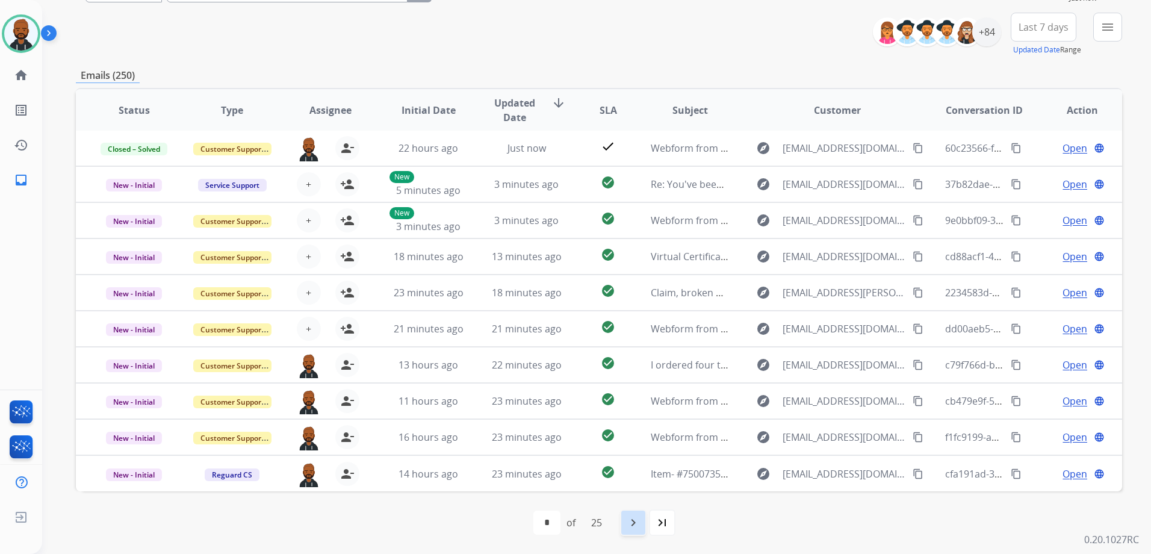
click at [629, 514] on div "navigate_next" at bounding box center [633, 522] width 26 height 26
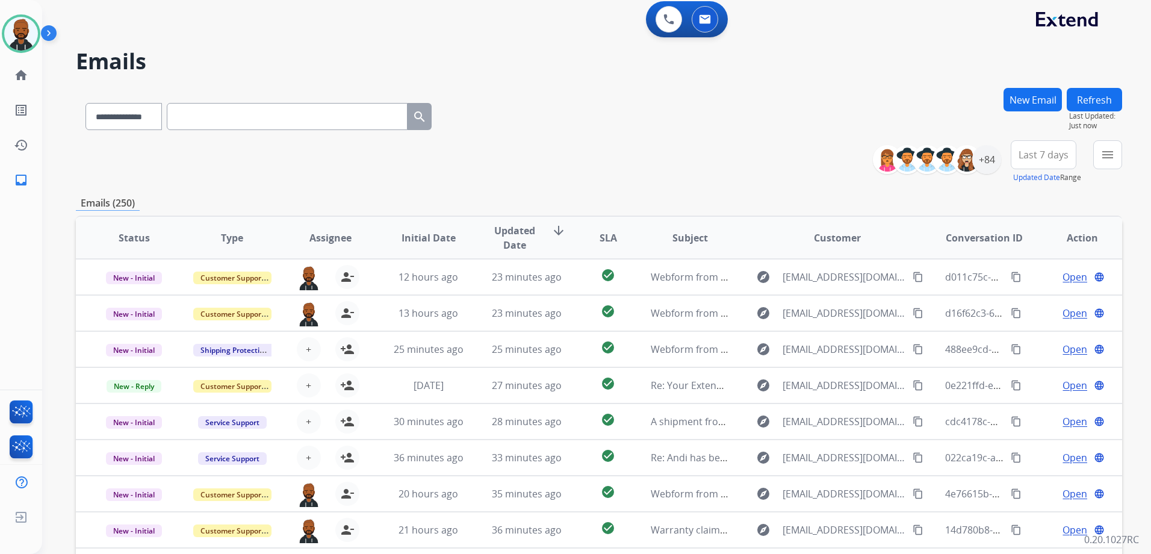
scroll to position [0, 0]
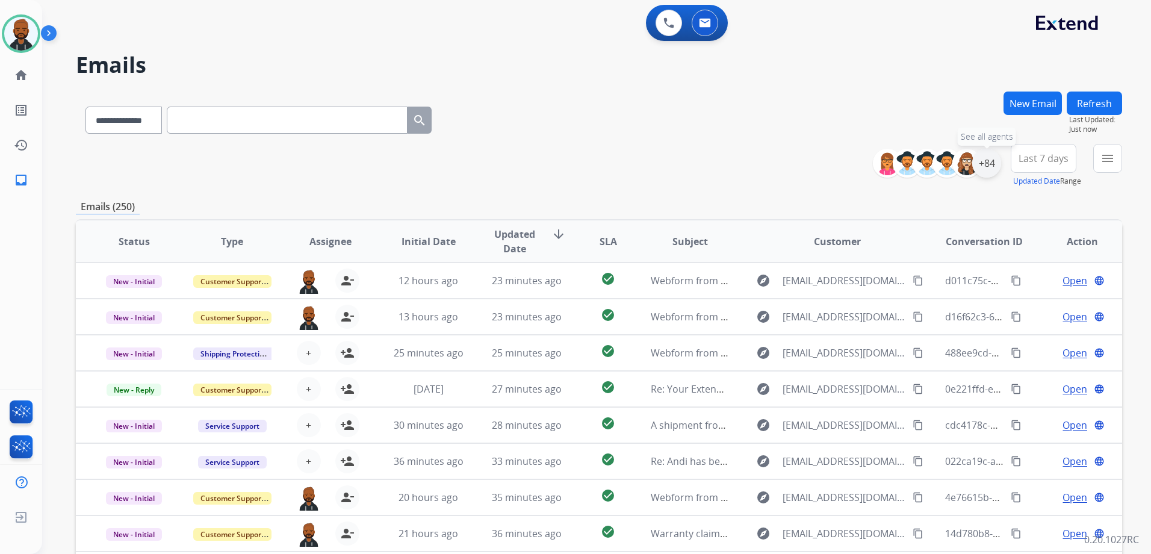
click at [981, 169] on div "+84" at bounding box center [986, 163] width 29 height 29
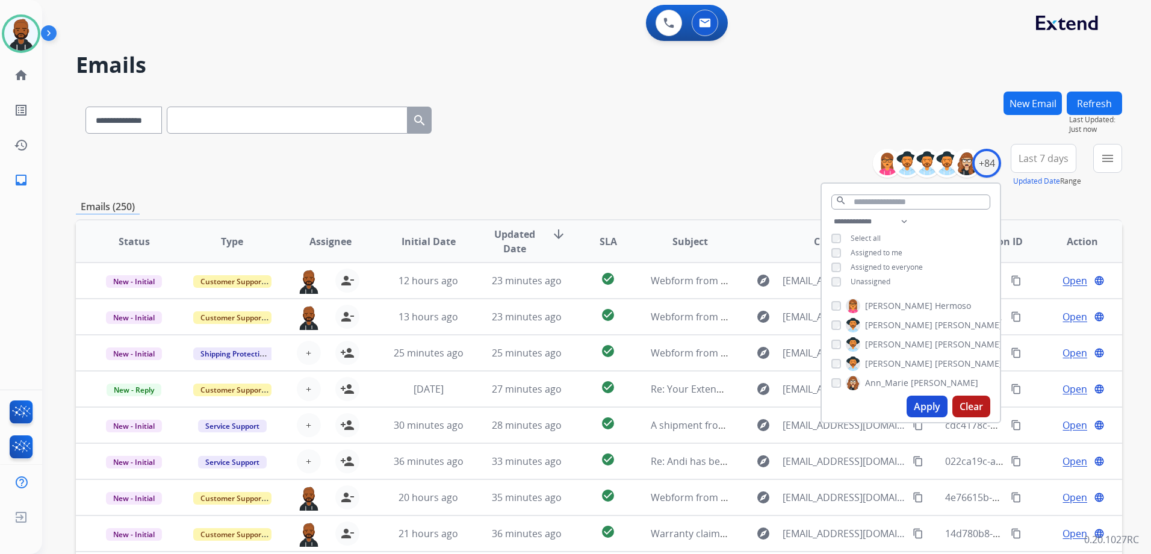
click at [923, 407] on button "Apply" at bounding box center [927, 407] width 41 height 22
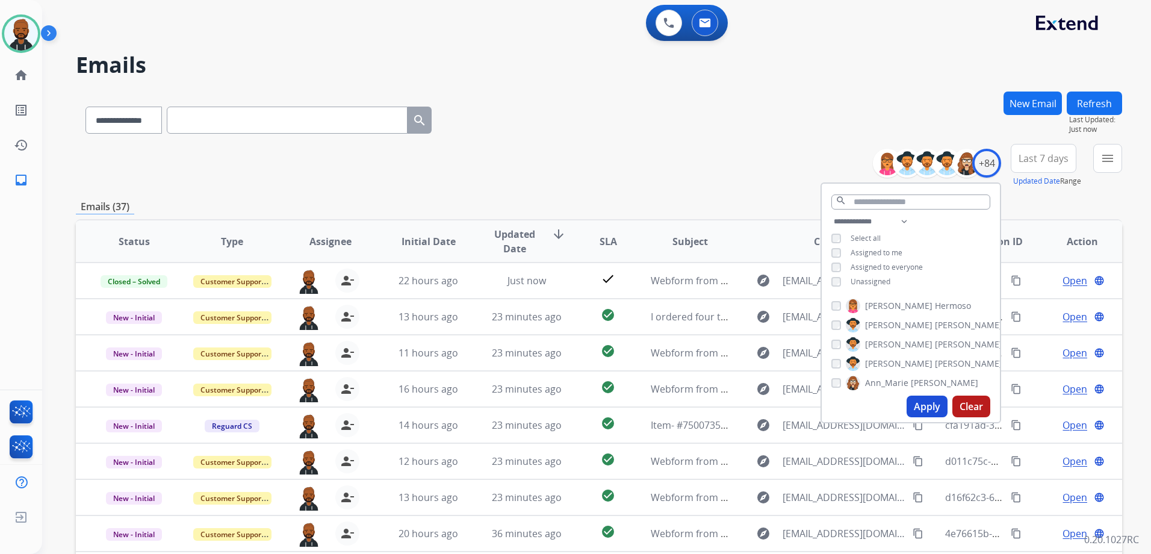
drag, startPoint x: 1066, startPoint y: 205, endPoint x: 1072, endPoint y: 201, distance: 7.3
click at [1067, 205] on div "Emails (37)" at bounding box center [599, 206] width 1046 height 15
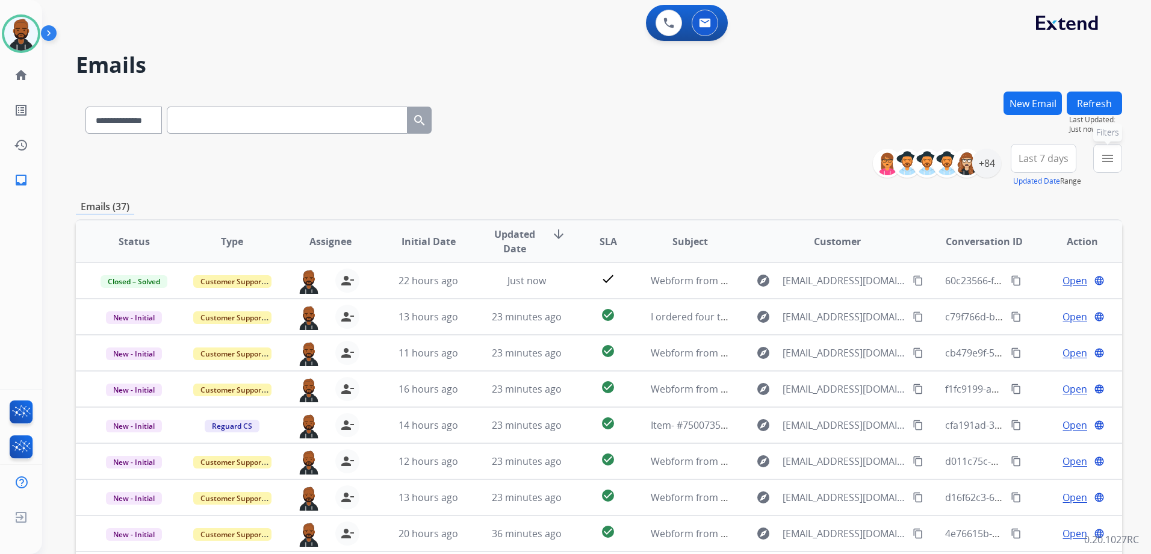
click at [1101, 160] on mat-icon "menu" at bounding box center [1108, 158] width 14 height 14
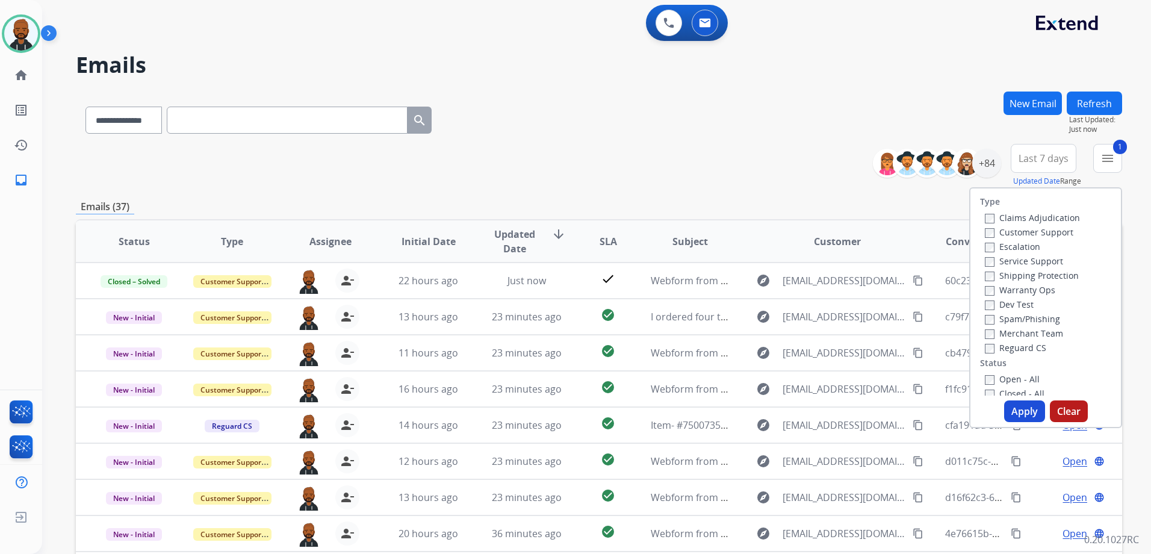
click at [1006, 412] on button "Apply" at bounding box center [1024, 411] width 41 height 22
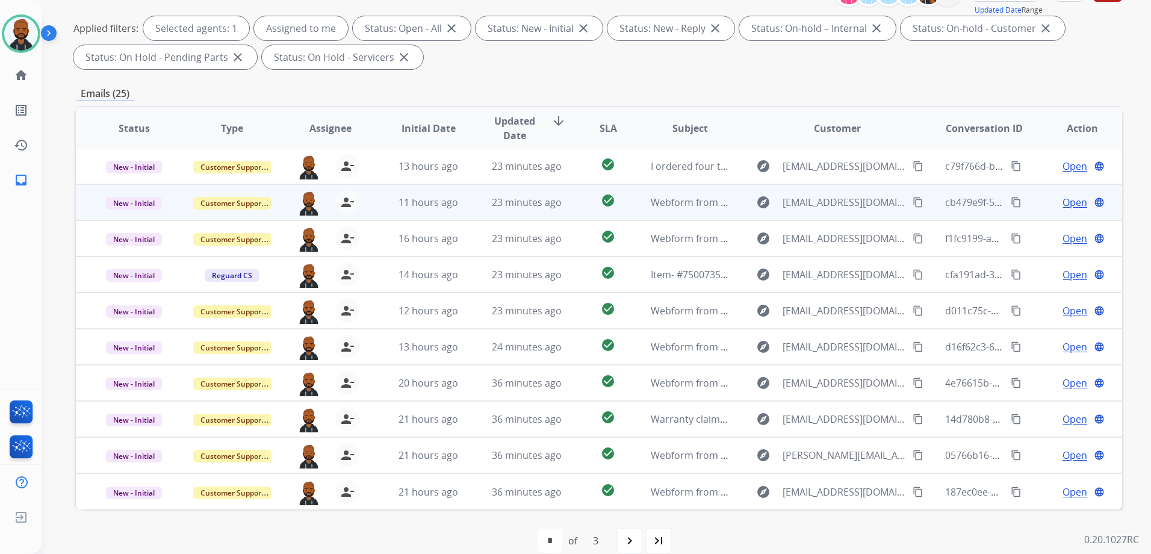
scroll to position [189, 0]
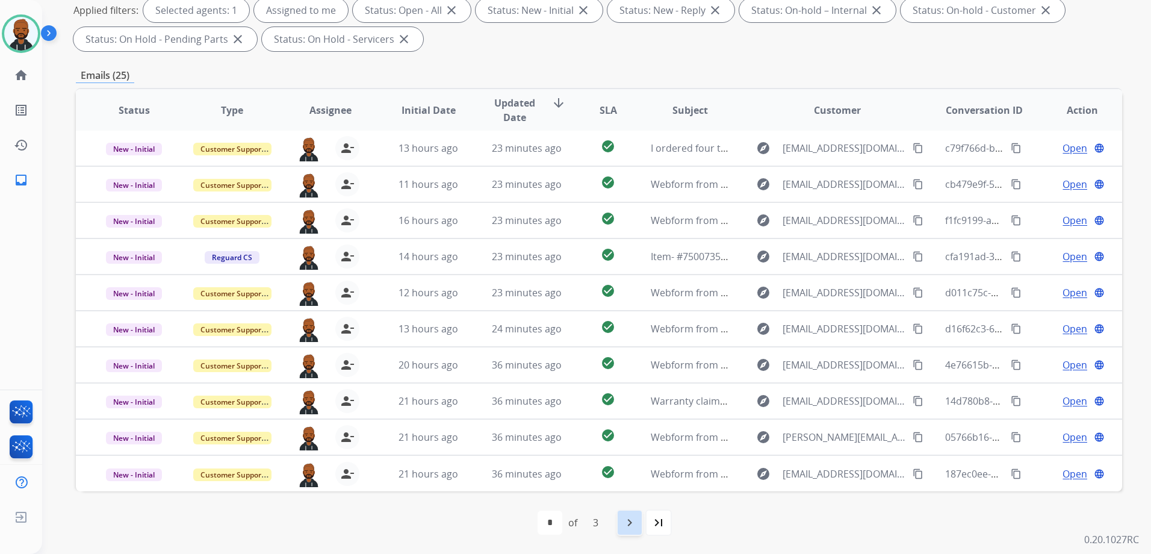
click at [631, 523] on mat-icon "navigate_next" at bounding box center [630, 522] width 14 height 14
click at [664, 523] on div "navigate_next" at bounding box center [656, 522] width 26 height 26
select select "*"
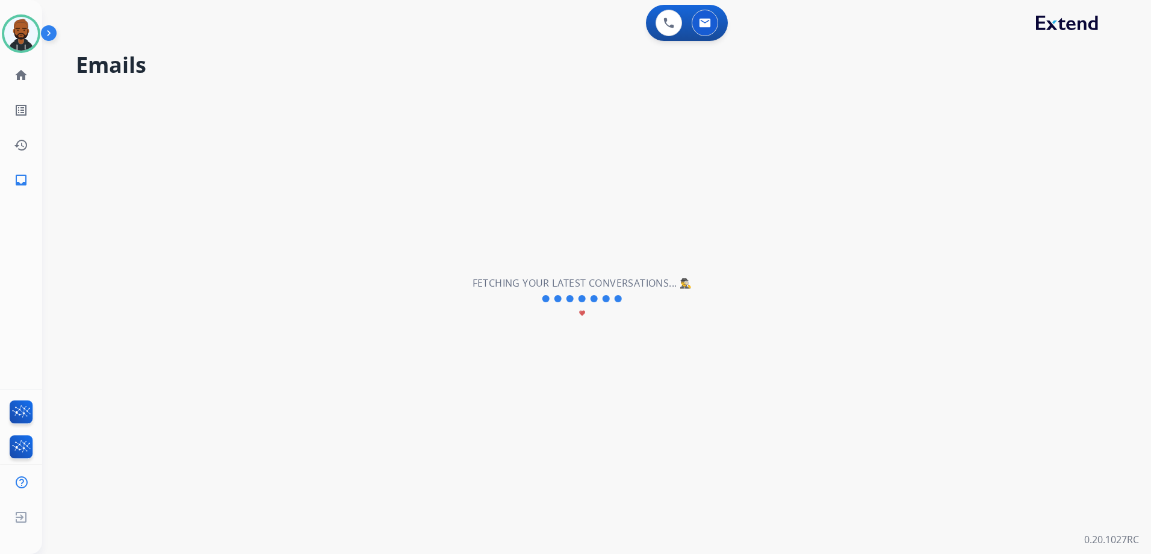
scroll to position [0, 0]
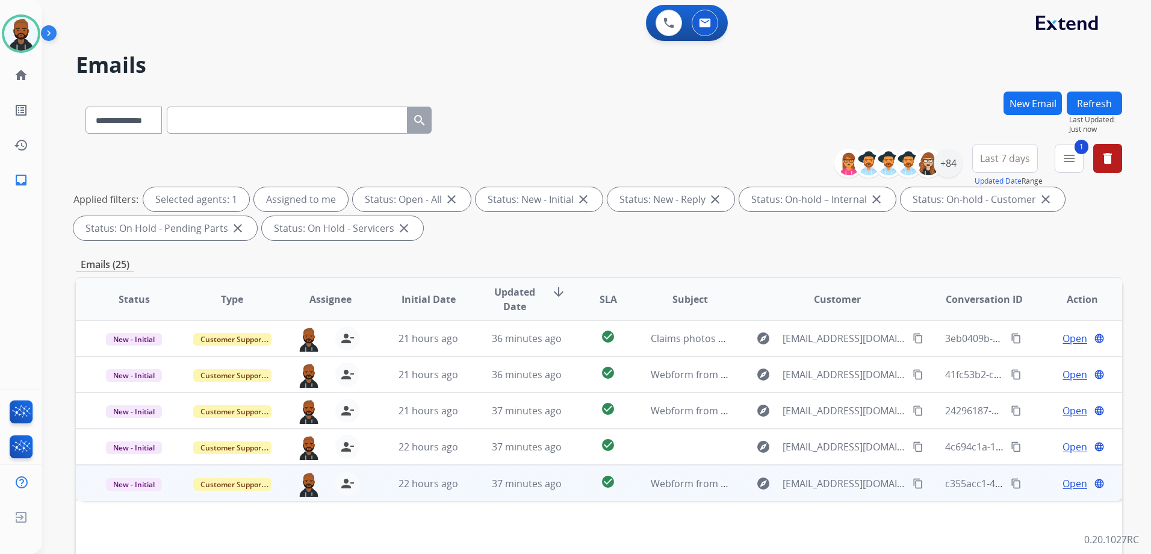
click at [1068, 479] on span "Open" at bounding box center [1075, 483] width 25 height 14
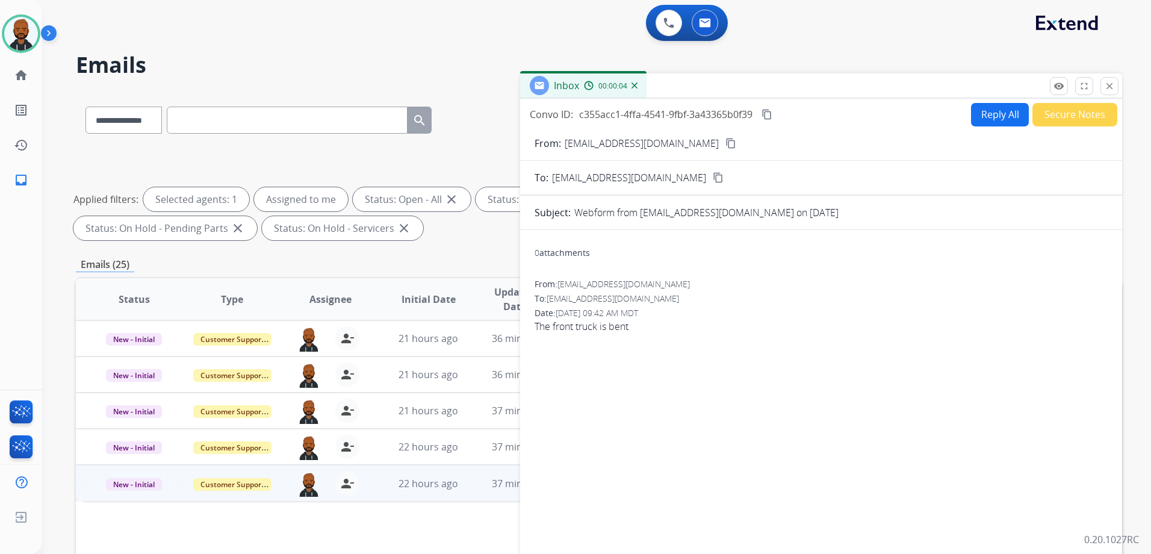
click at [726, 145] on mat-icon "content_copy" at bounding box center [731, 143] width 11 height 11
click at [988, 102] on div "Convo ID: c355acc1-4ffa-4541-9fbf-3a43365b0f39 content_copy Reply All Secure No…" at bounding box center [821, 344] width 602 height 491
click at [981, 116] on button "Reply All" at bounding box center [1000, 114] width 58 height 23
select select "**********"
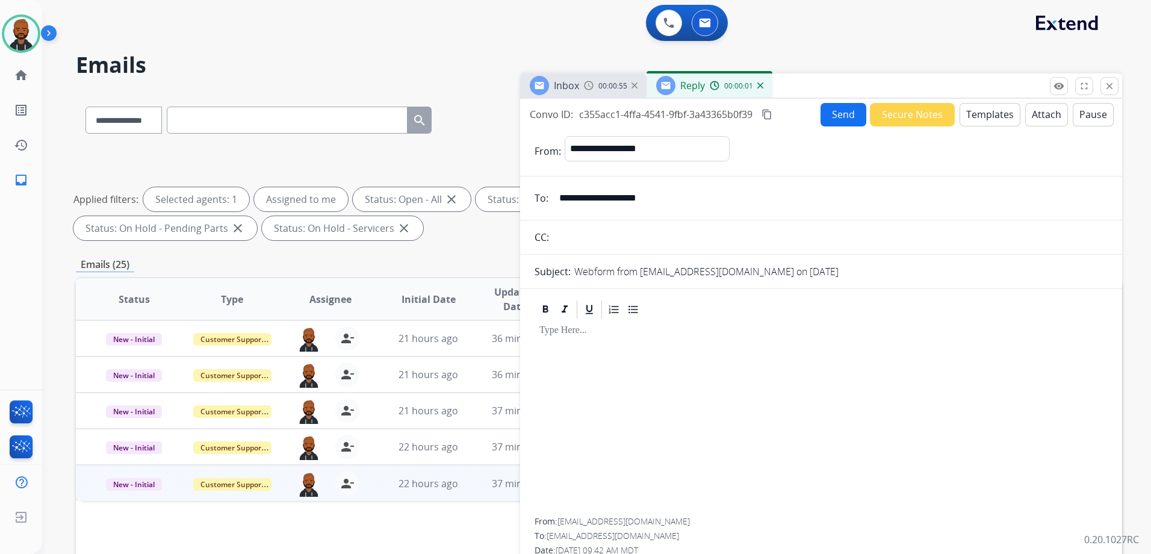
click at [982, 119] on button "Templates" at bounding box center [990, 114] width 61 height 23
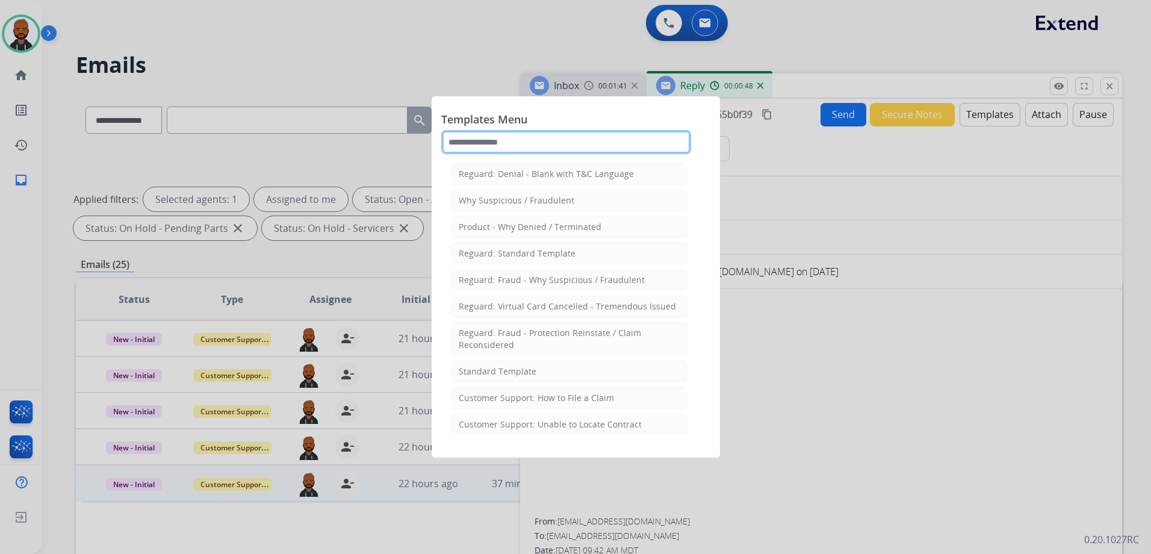
click at [578, 139] on input "text" at bounding box center [566, 142] width 250 height 24
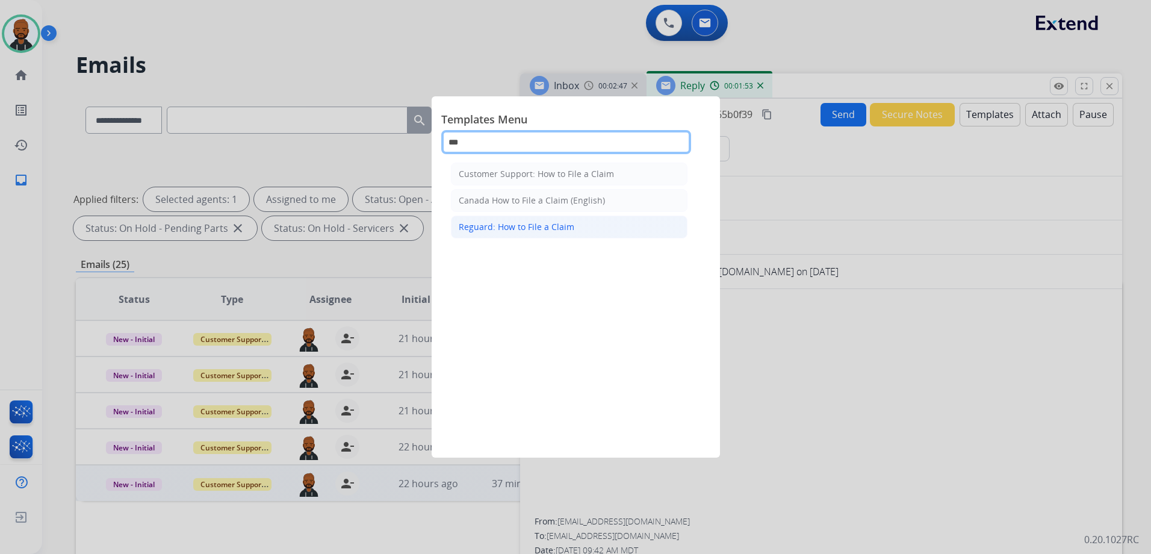
type input "***"
click at [577, 227] on li "Reguard: How to File a Claim" at bounding box center [569, 227] width 237 height 23
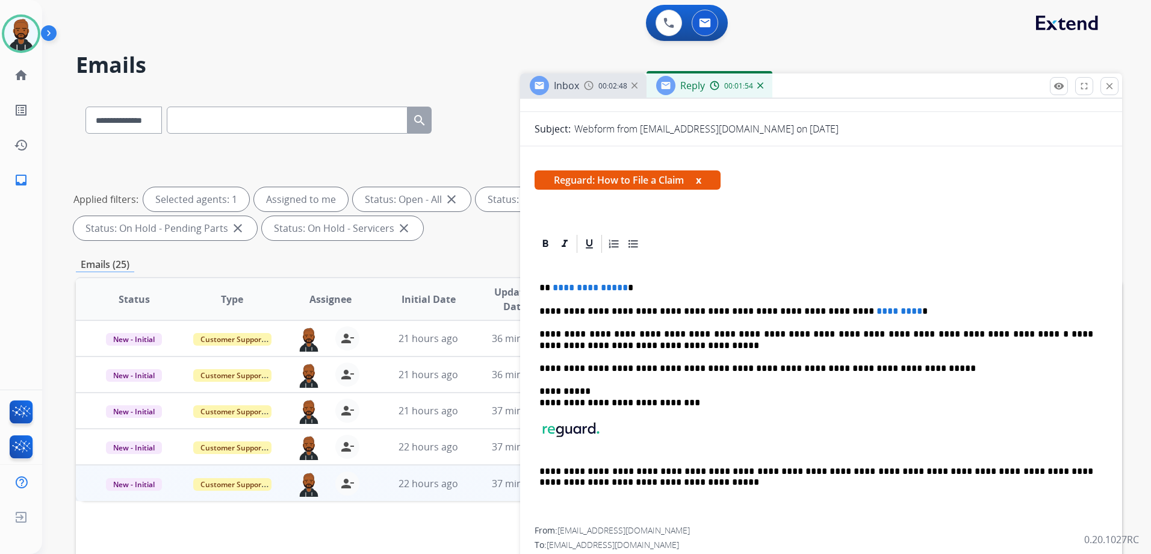
scroll to position [146, 0]
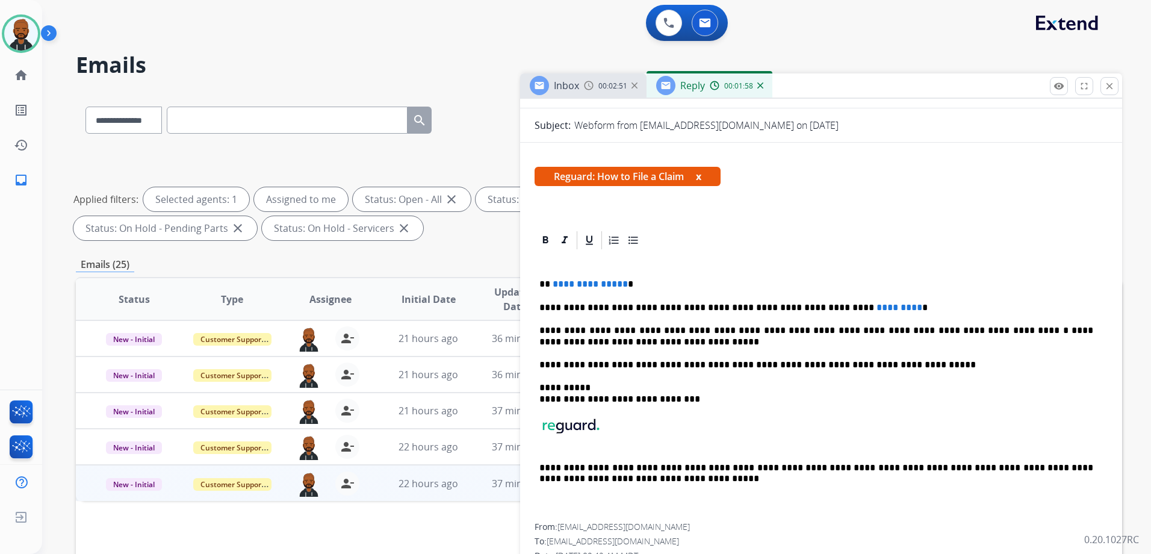
click at [869, 312] on p "**********" at bounding box center [817, 307] width 554 height 11
click at [620, 285] on span "**********" at bounding box center [590, 283] width 75 height 9
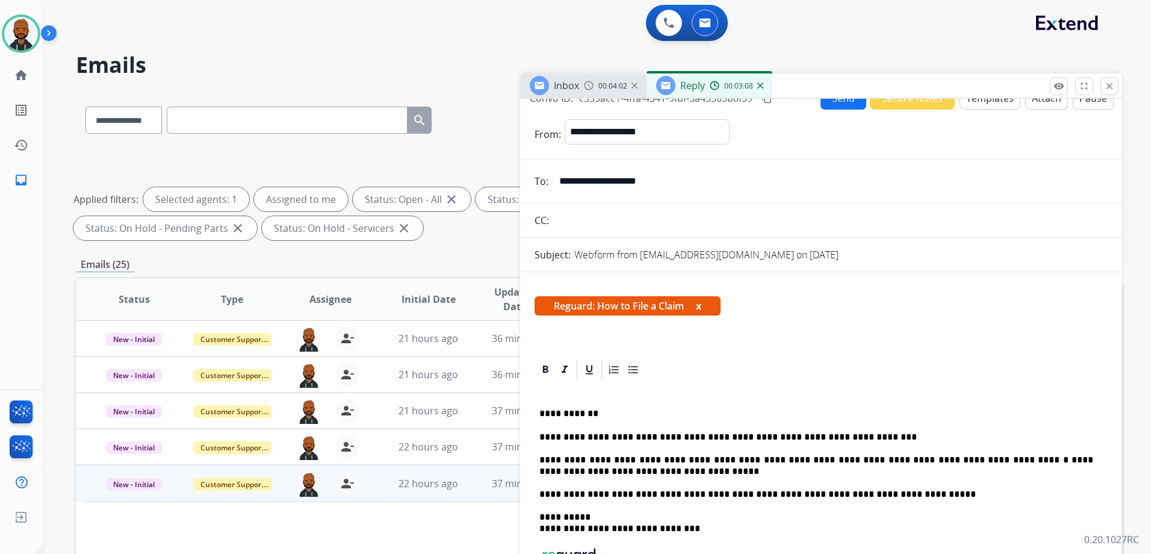
scroll to position [0, 0]
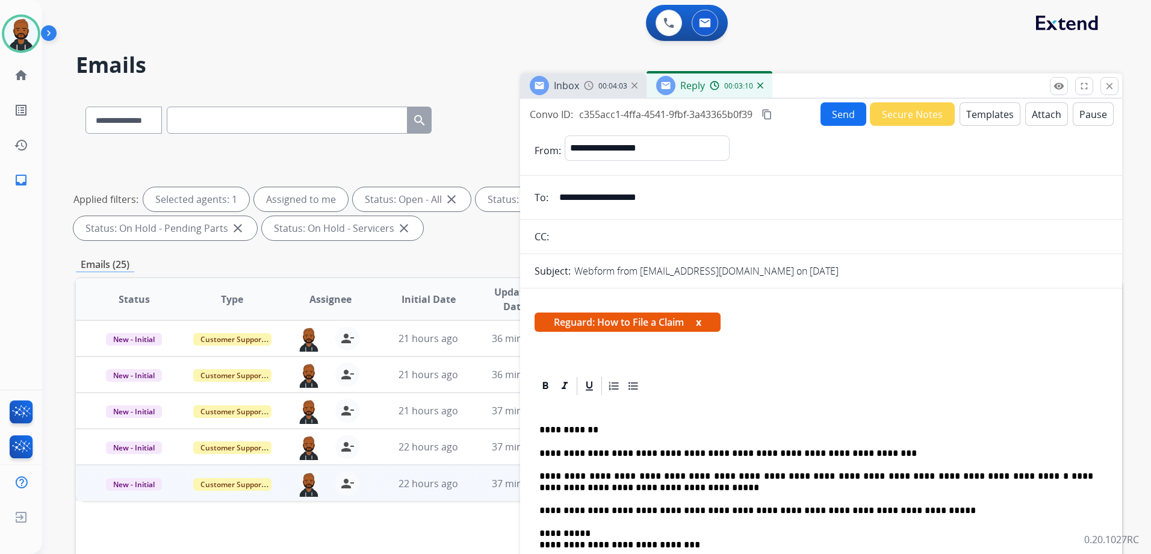
click at [984, 116] on button "Templates" at bounding box center [990, 113] width 61 height 23
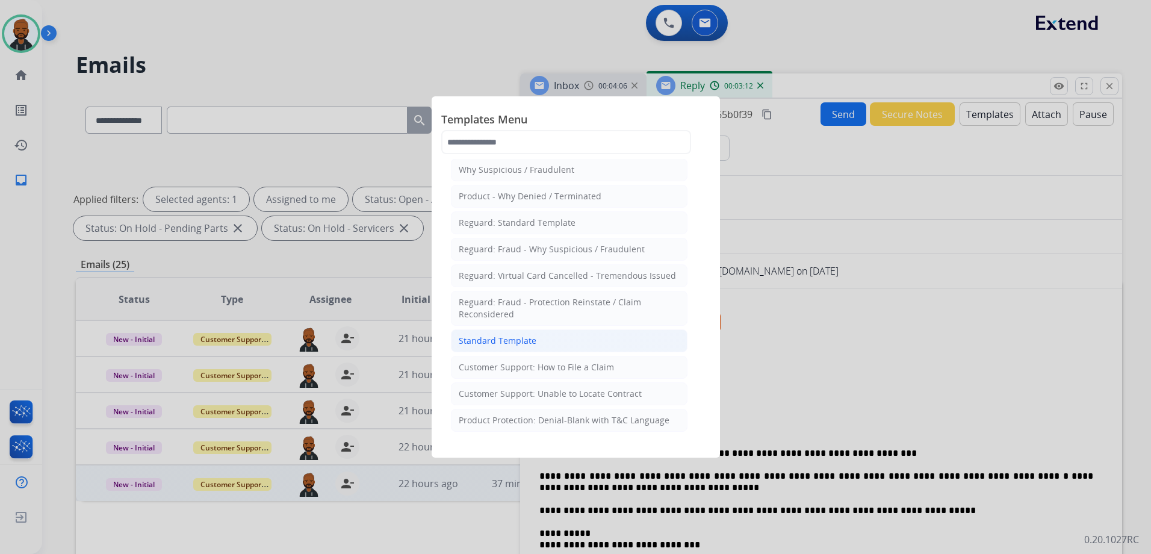
scroll to position [60, 0]
click at [571, 340] on div "Customer Support: How to File a Claim" at bounding box center [536, 338] width 155 height 12
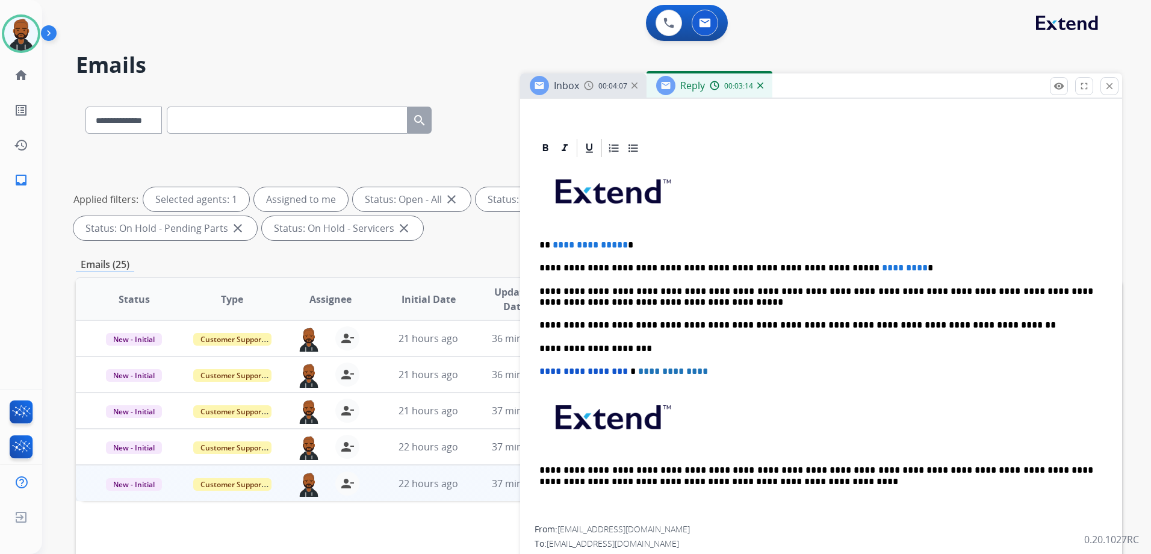
scroll to position [241, 0]
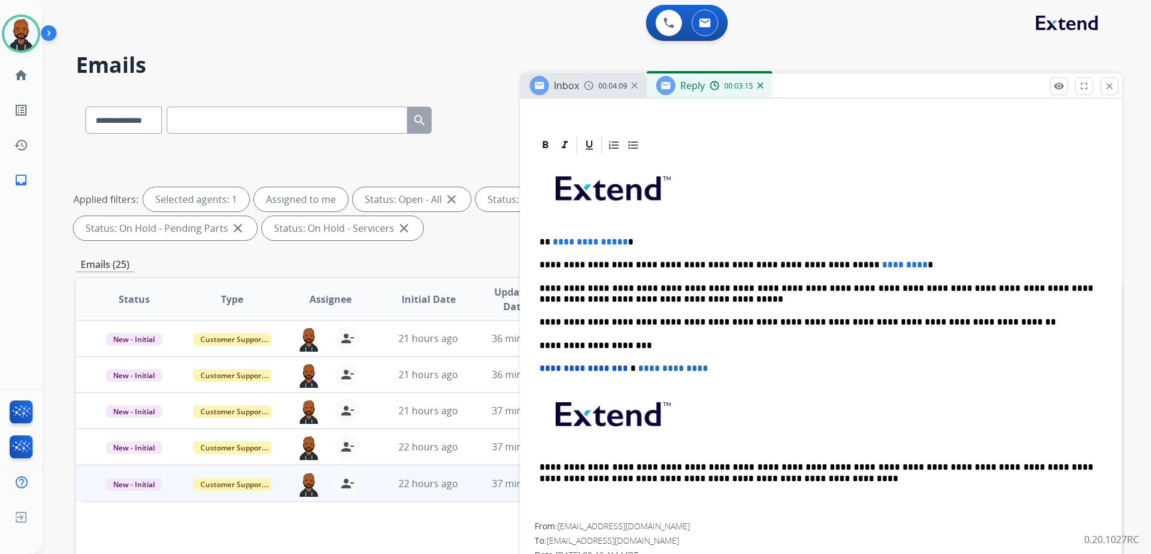
click at [868, 272] on div "**********" at bounding box center [821, 339] width 573 height 367
click at [868, 265] on p "**********" at bounding box center [817, 265] width 554 height 11
click at [618, 243] on span "**********" at bounding box center [590, 241] width 75 height 9
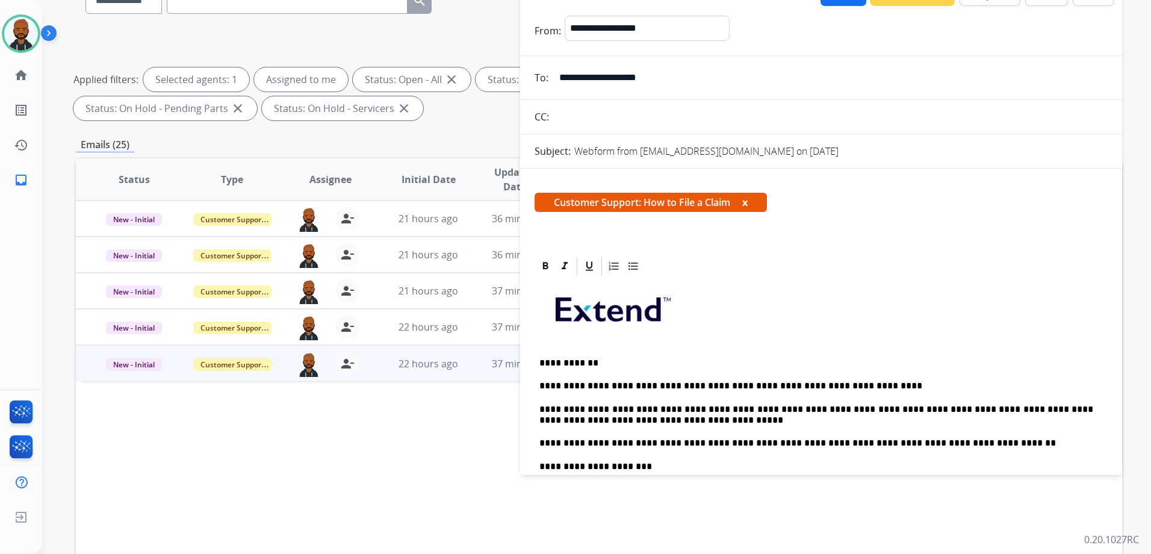
scroll to position [0, 0]
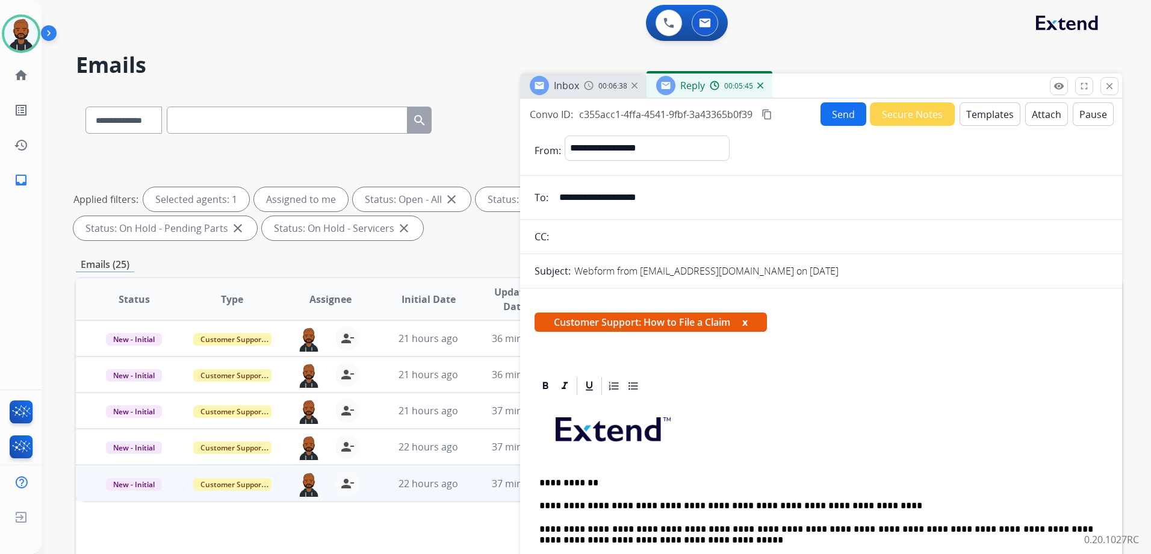
click at [768, 114] on mat-icon "content_copy" at bounding box center [767, 114] width 11 height 11
click at [824, 123] on button "Send" at bounding box center [844, 113] width 46 height 23
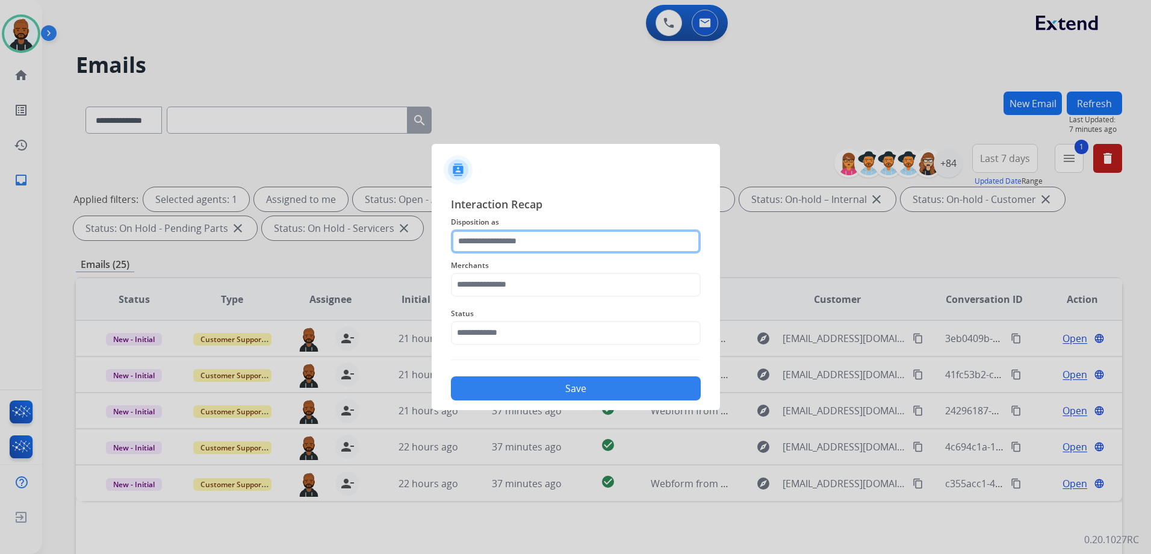
click at [509, 239] on input "text" at bounding box center [576, 241] width 250 height 24
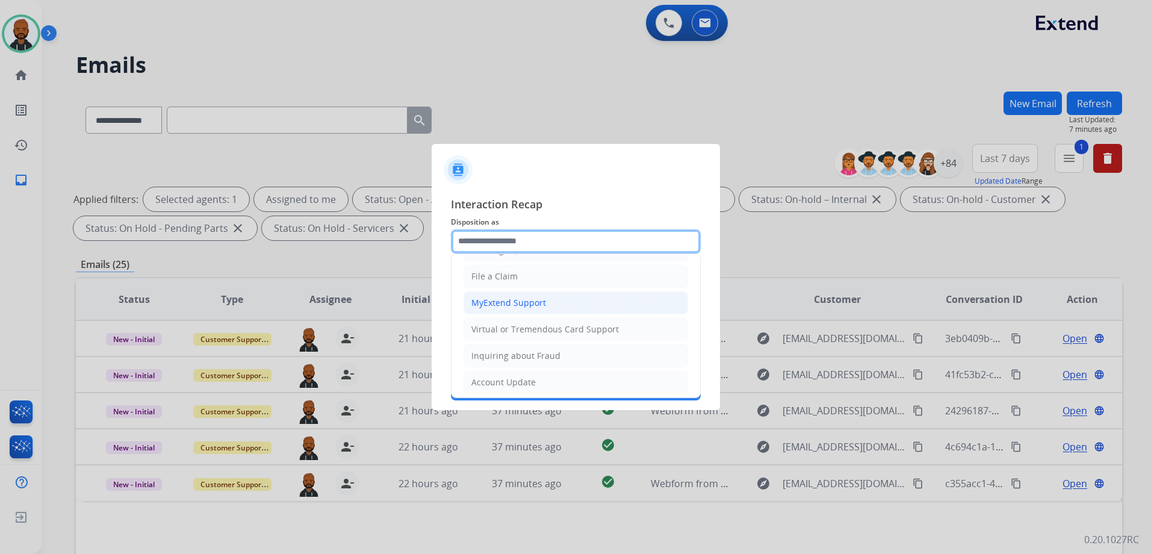
scroll to position [120, 0]
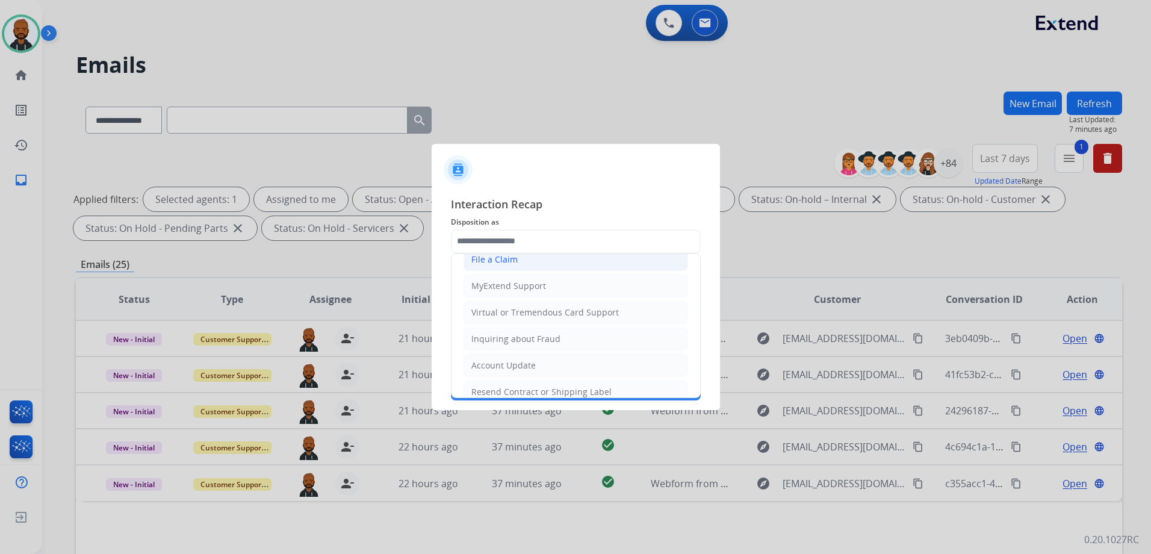
click at [507, 263] on div "File a Claim" at bounding box center [494, 259] width 46 height 12
type input "**********"
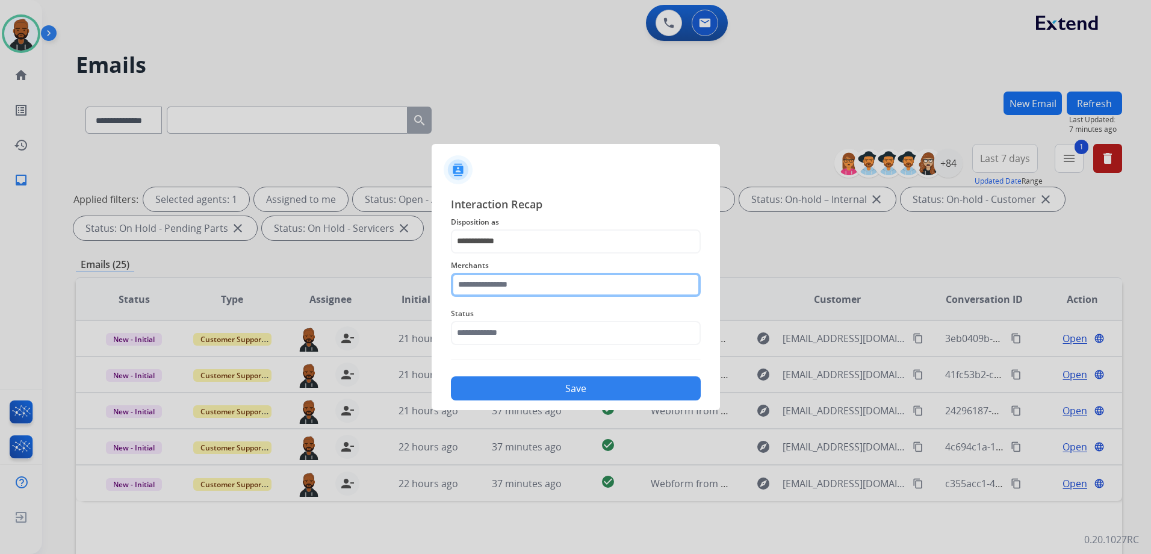
click at [531, 280] on input "text" at bounding box center [576, 285] width 250 height 24
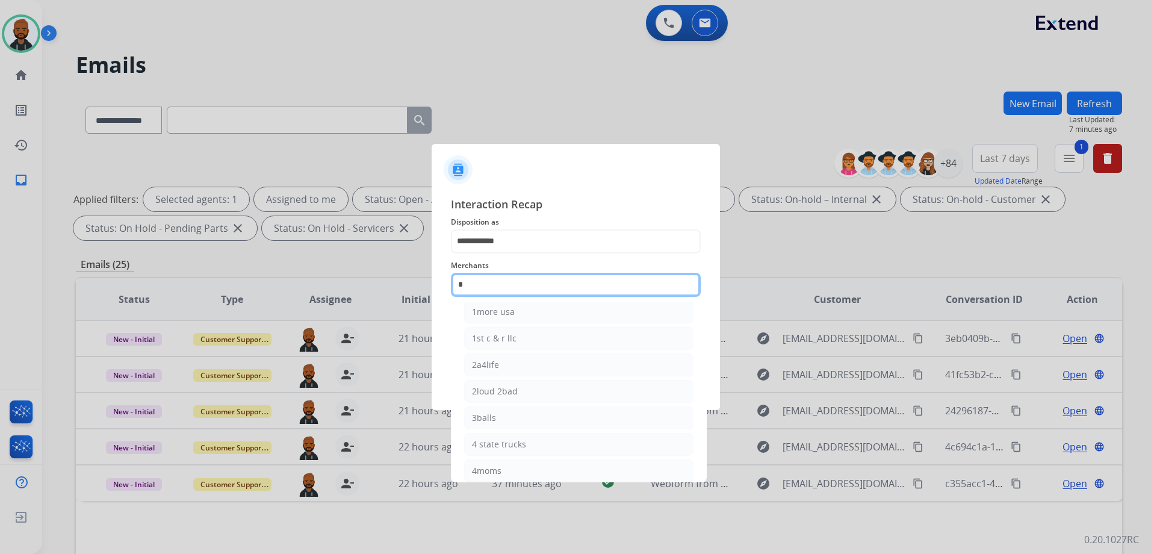
scroll to position [0, 0]
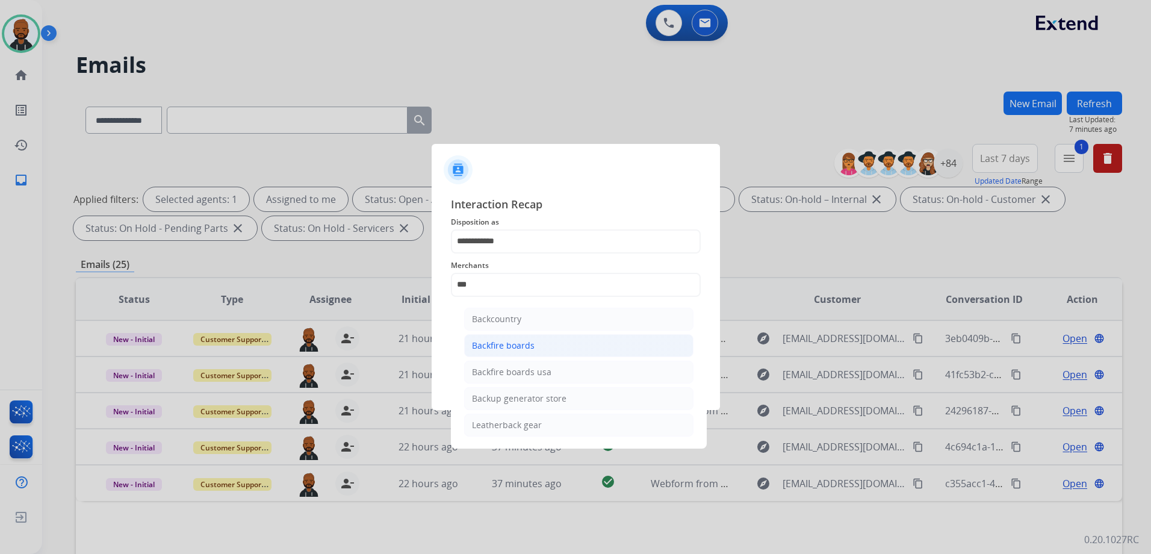
click at [533, 349] on div "Backfire boards" at bounding box center [503, 346] width 63 height 12
type input "**********"
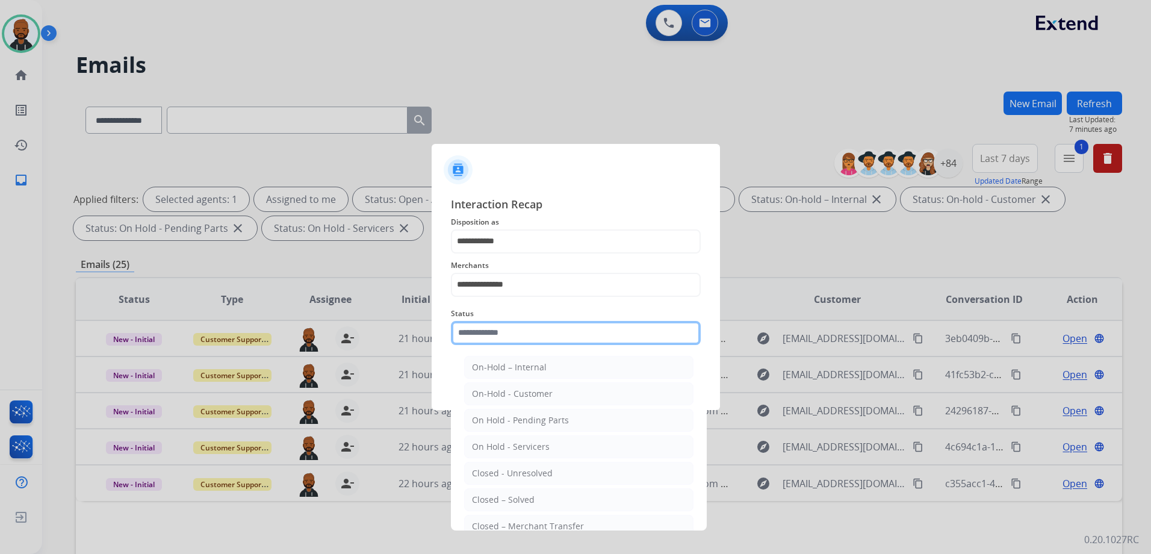
click at [547, 337] on input "text" at bounding box center [576, 333] width 250 height 24
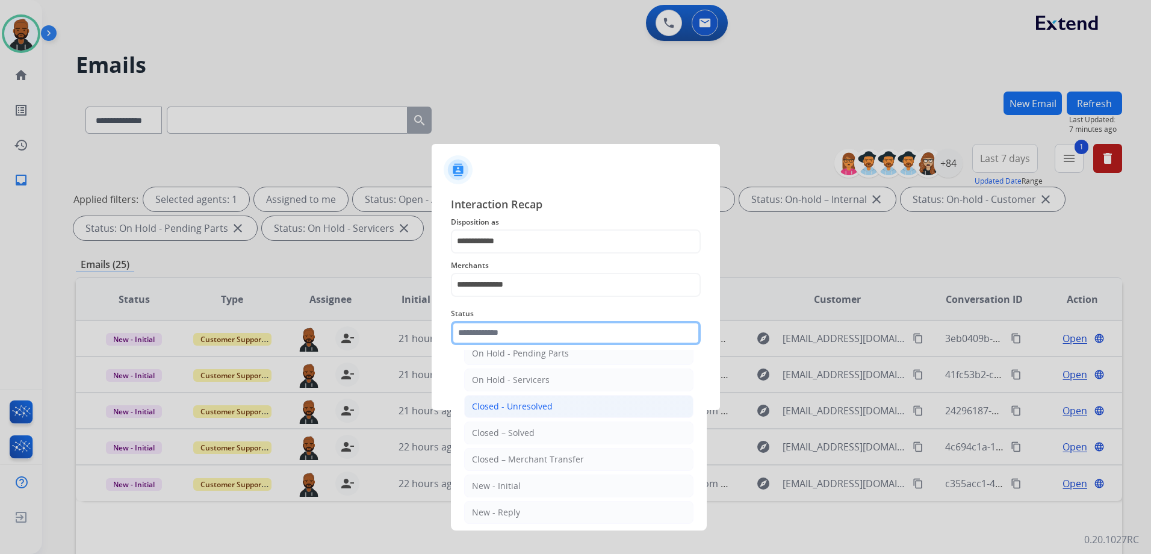
scroll to position [72, 0]
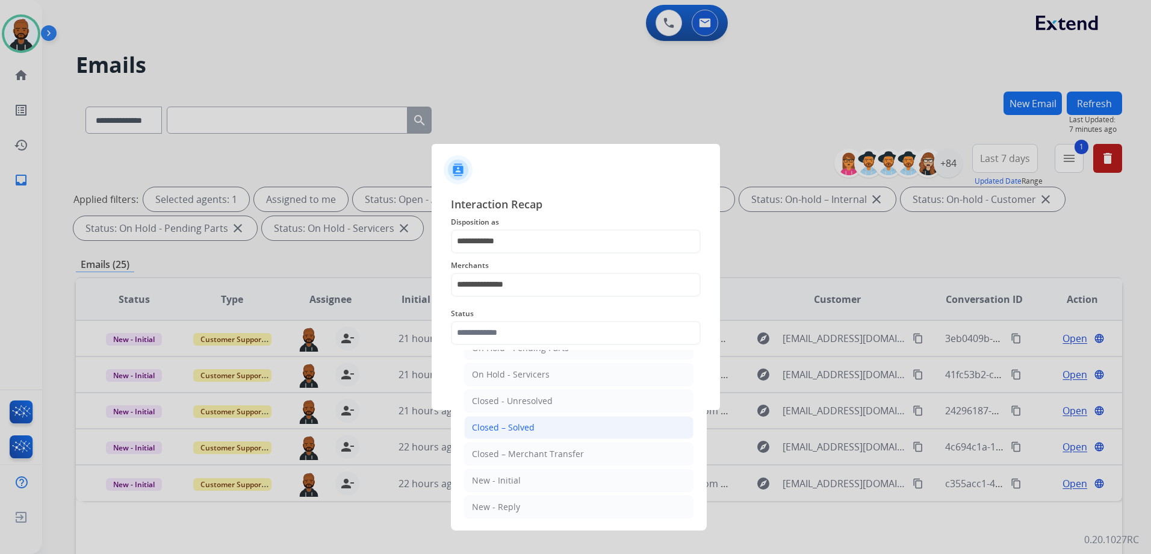
click at [532, 430] on div "Closed – Solved" at bounding box center [503, 427] width 63 height 12
type input "**********"
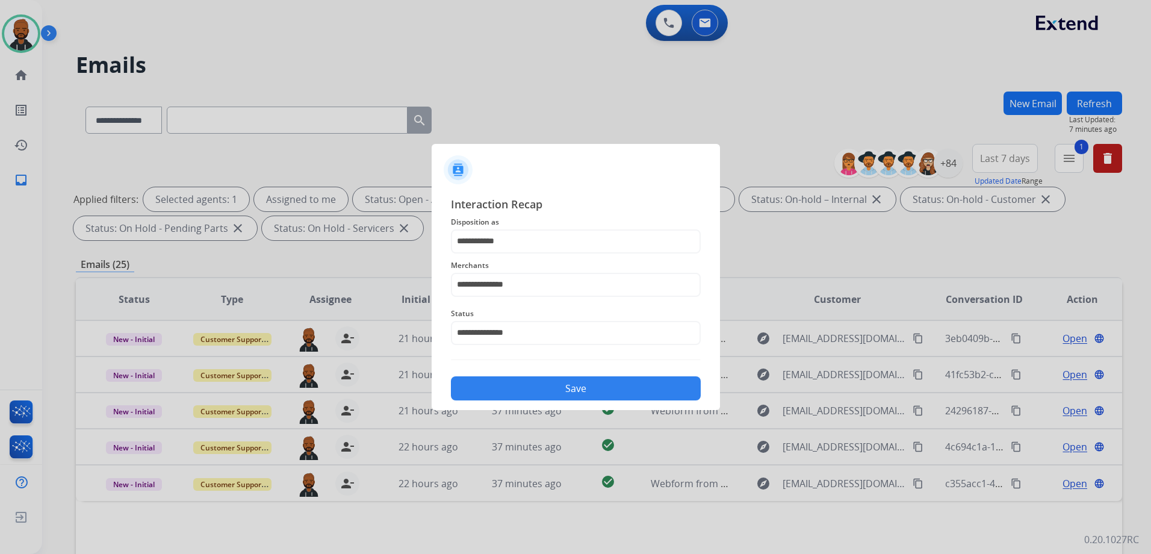
click at [588, 388] on button "Save" at bounding box center [576, 388] width 250 height 24
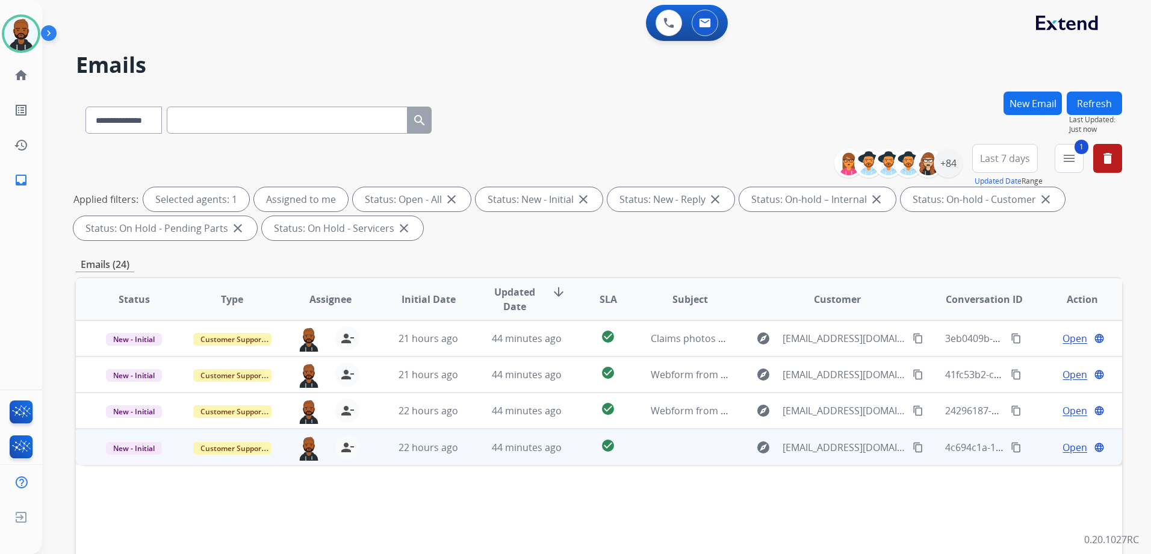
click at [1063, 450] on span "Open" at bounding box center [1075, 447] width 25 height 14
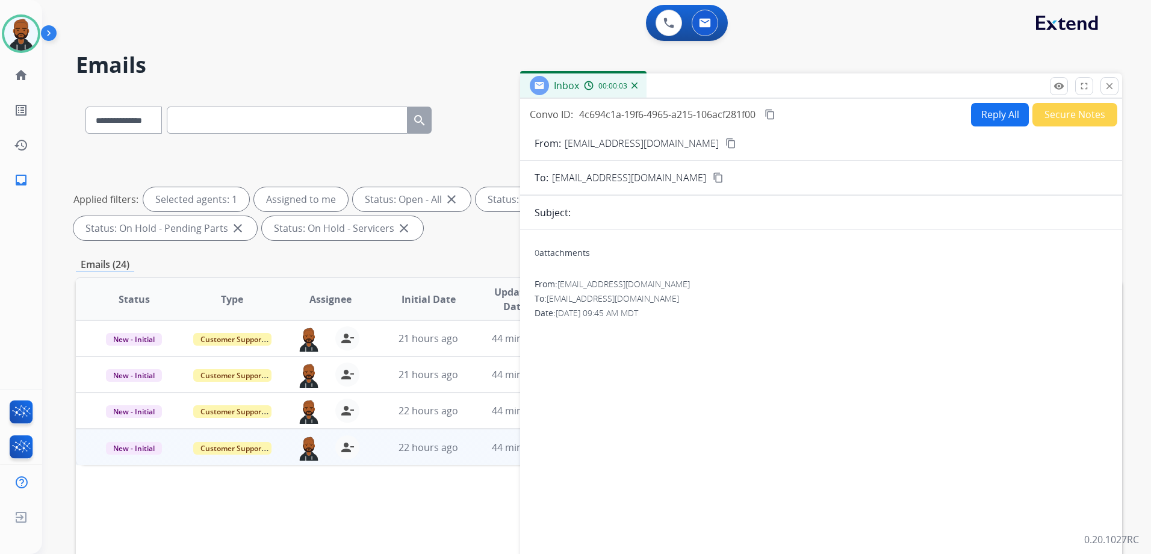
click at [726, 147] on mat-icon "content_copy" at bounding box center [731, 143] width 11 height 11
click at [777, 114] on button "content_copy" at bounding box center [770, 114] width 14 height 14
click at [972, 117] on button "Reply All" at bounding box center [1000, 114] width 58 height 23
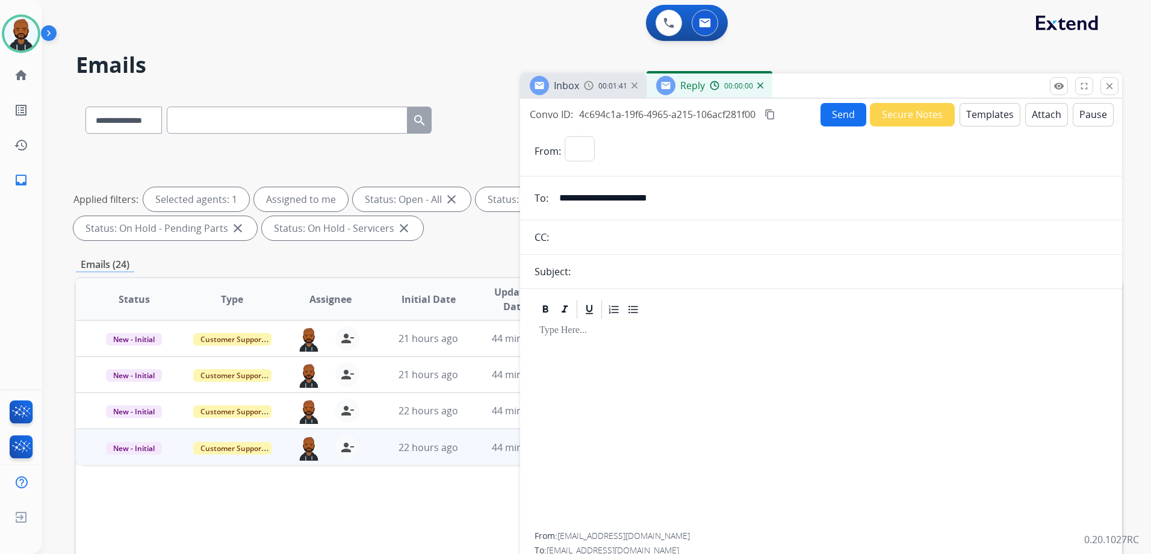
select select "**********"
click at [981, 119] on button "Templates" at bounding box center [990, 114] width 61 height 23
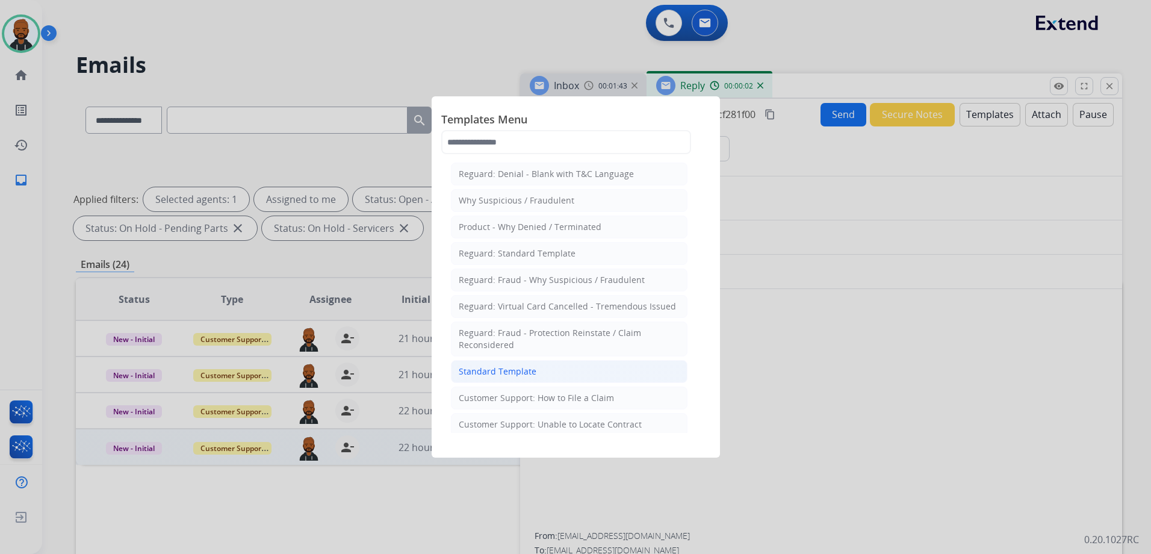
click at [584, 368] on li "Standard Template" at bounding box center [569, 371] width 237 height 23
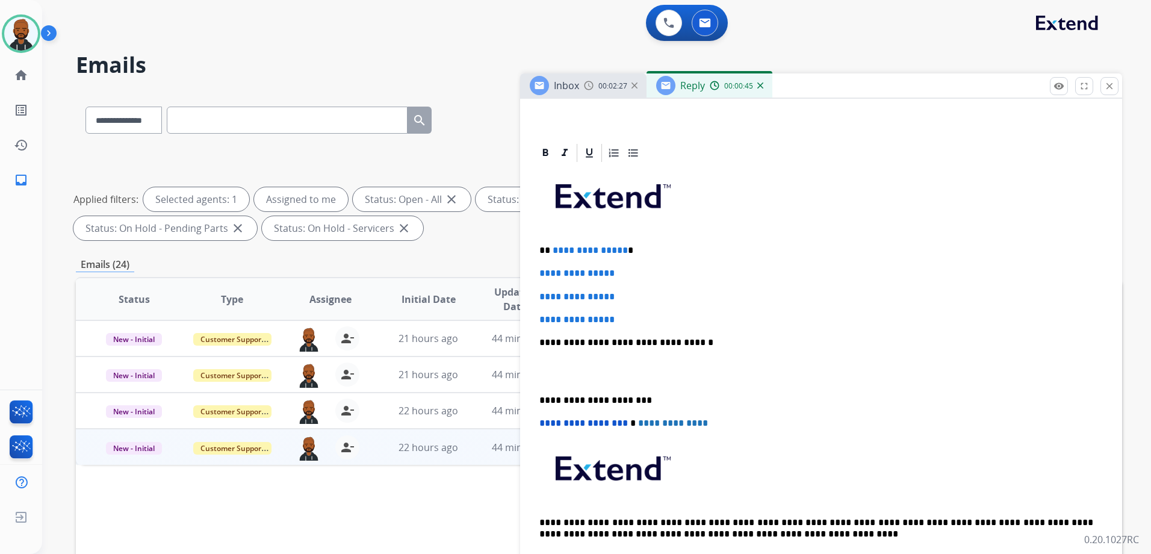
scroll to position [241, 0]
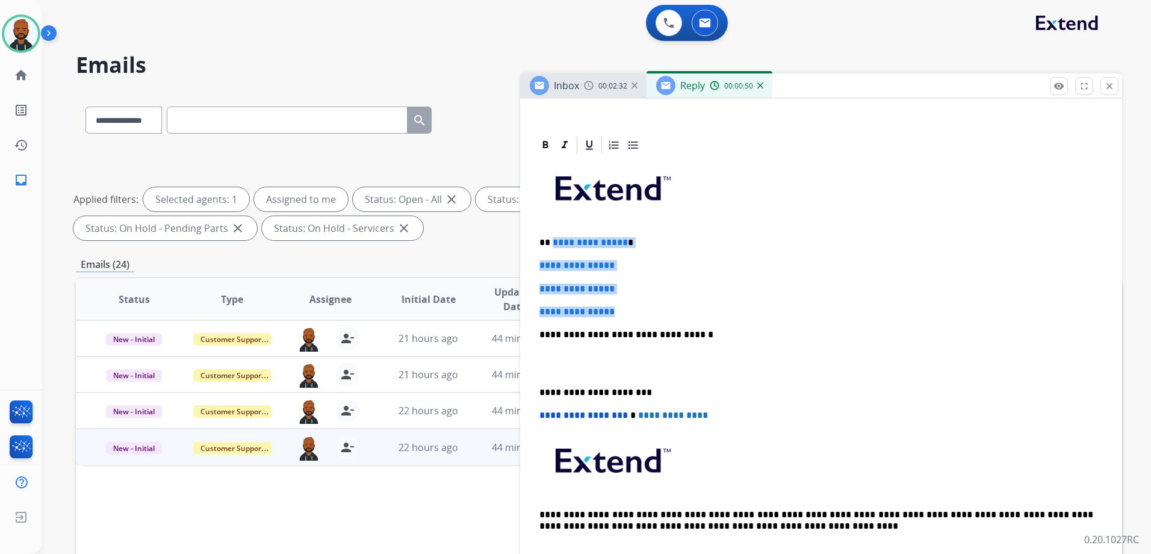
drag, startPoint x: 629, startPoint y: 311, endPoint x: 551, endPoint y: 243, distance: 103.7
click at [551, 243] on div "**********" at bounding box center [821, 363] width 573 height 414
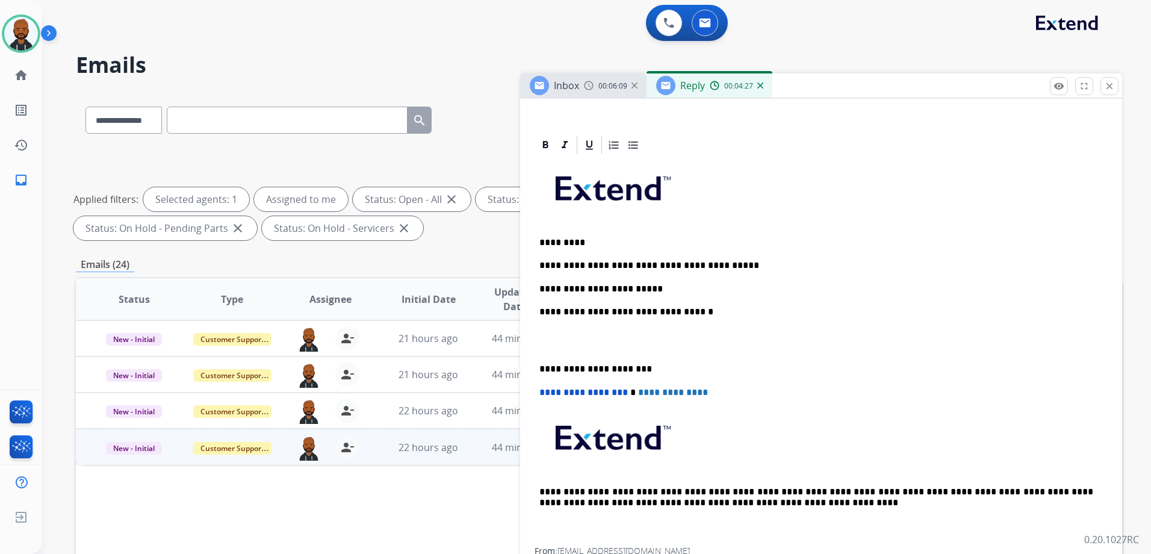
click at [658, 290] on p "**********" at bounding box center [817, 289] width 554 height 11
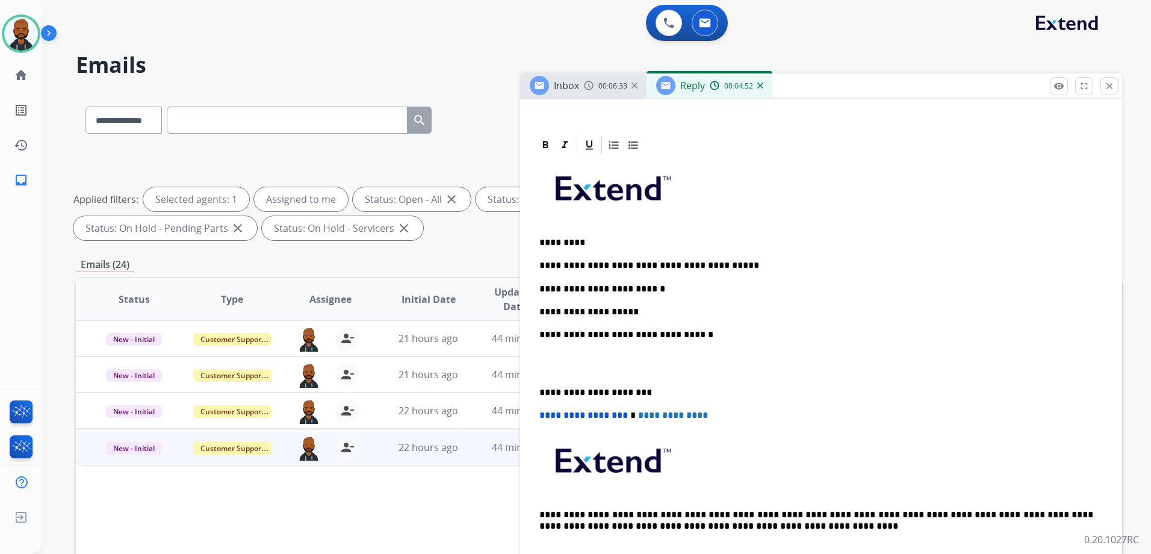
click at [538, 388] on div "**********" at bounding box center [821, 363] width 573 height 414
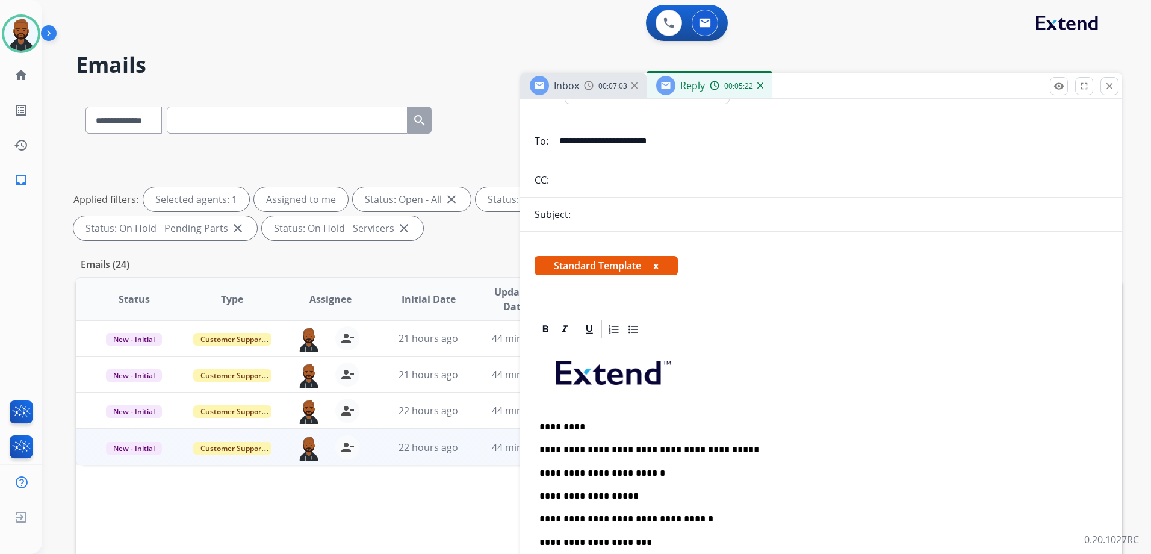
scroll to position [0, 0]
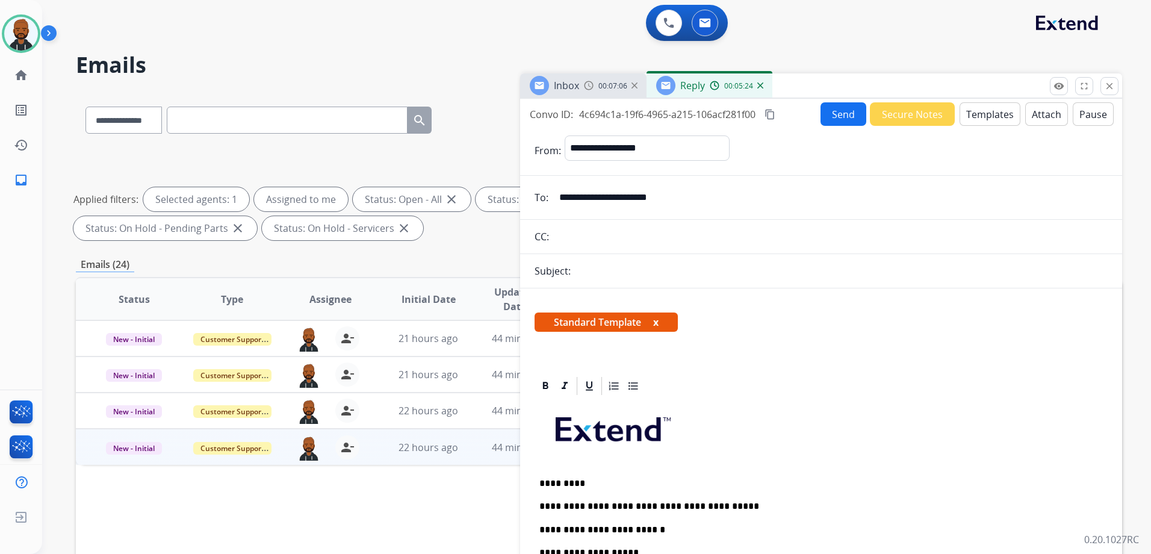
click at [840, 120] on button "Send" at bounding box center [844, 113] width 46 height 23
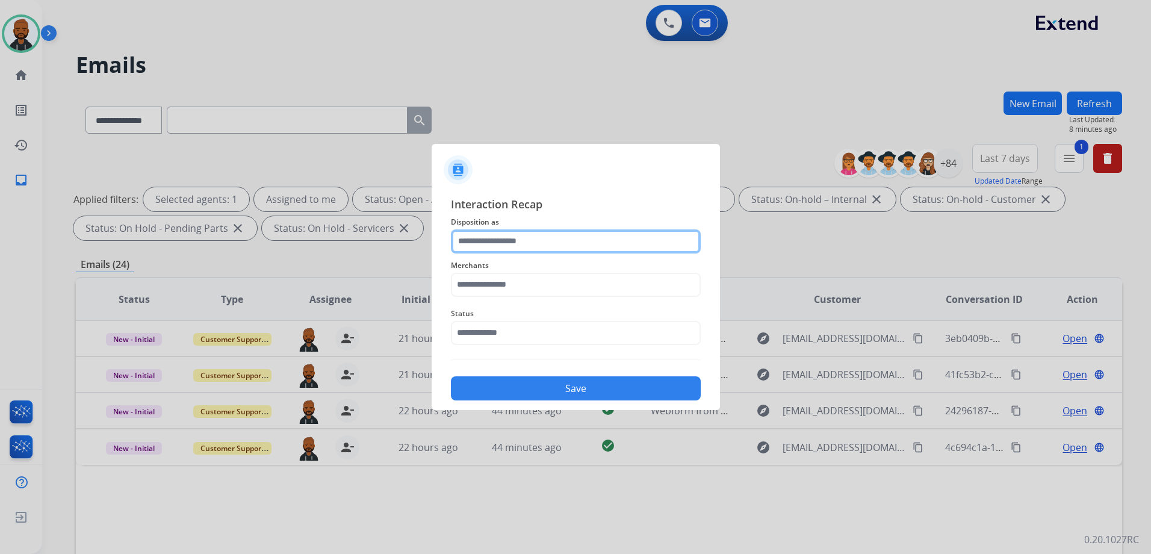
click at [573, 240] on input "text" at bounding box center [576, 241] width 250 height 24
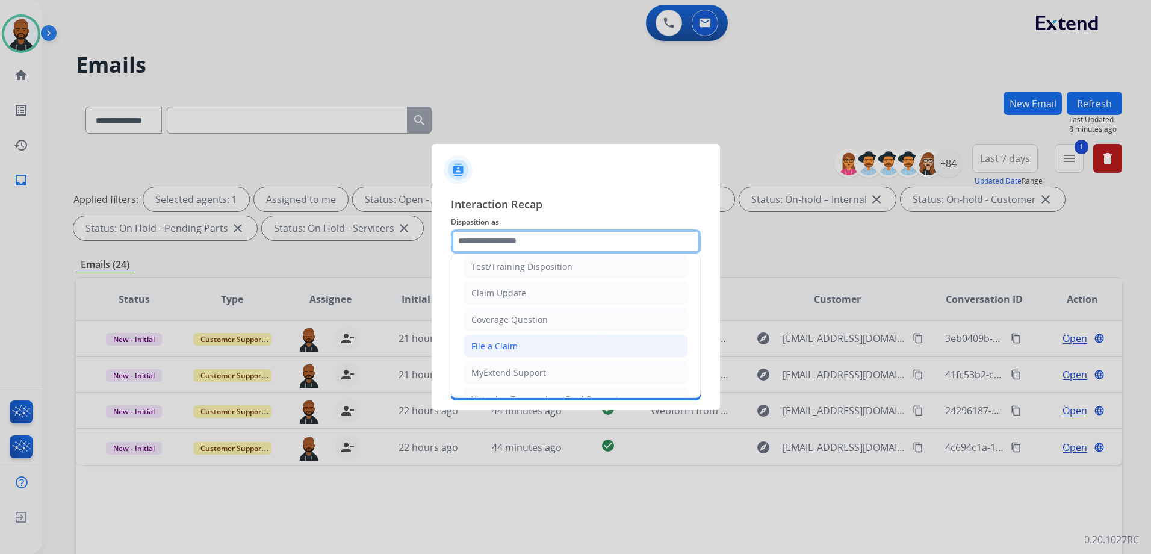
scroll to position [60, 0]
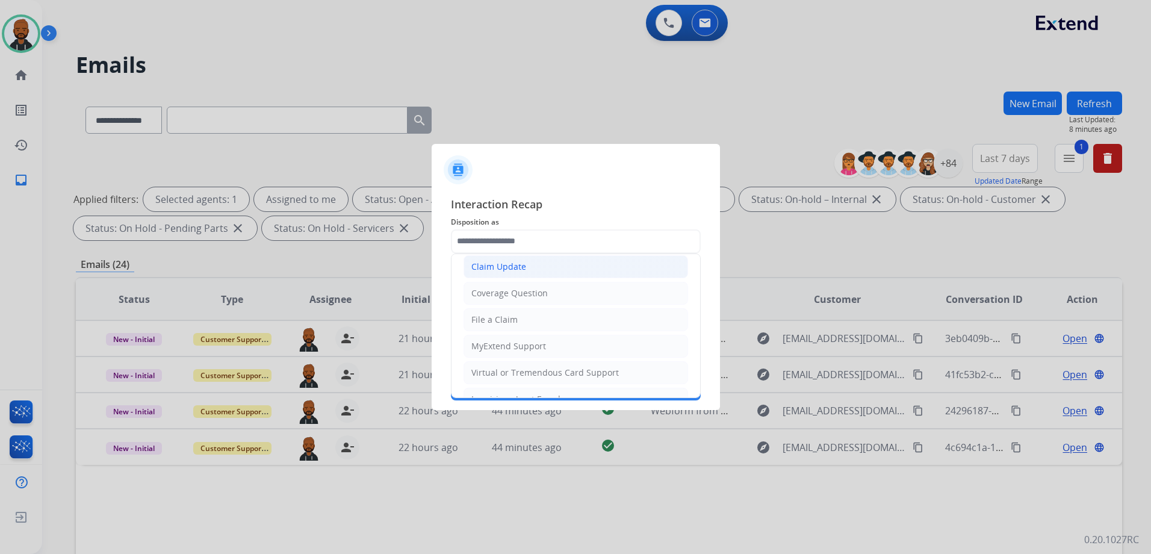
click at [508, 272] on div "Claim Update" at bounding box center [498, 267] width 55 height 12
type input "**********"
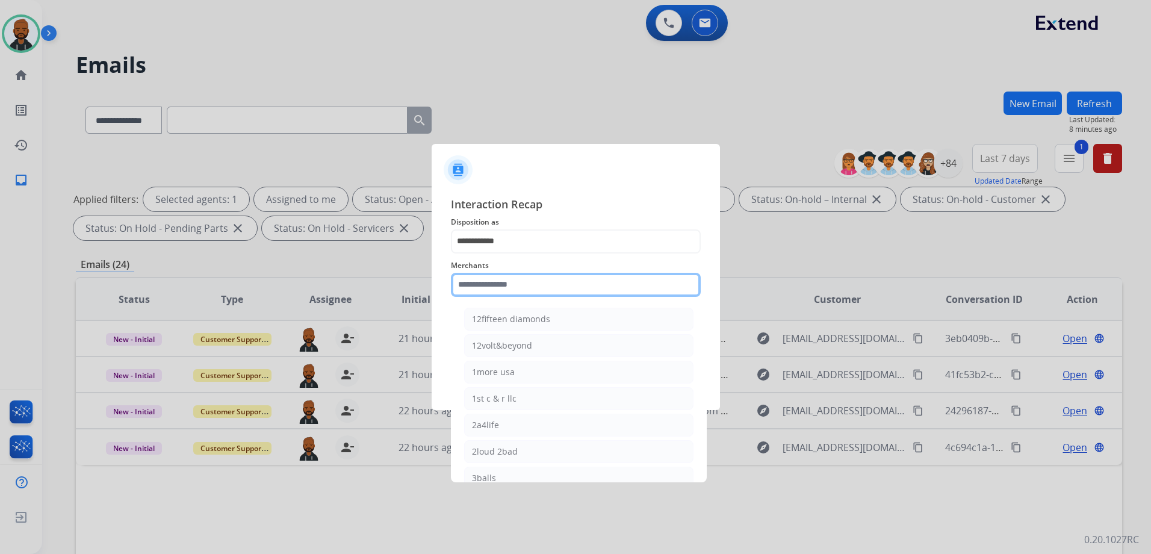
click at [535, 288] on input "text" at bounding box center [576, 285] width 250 height 24
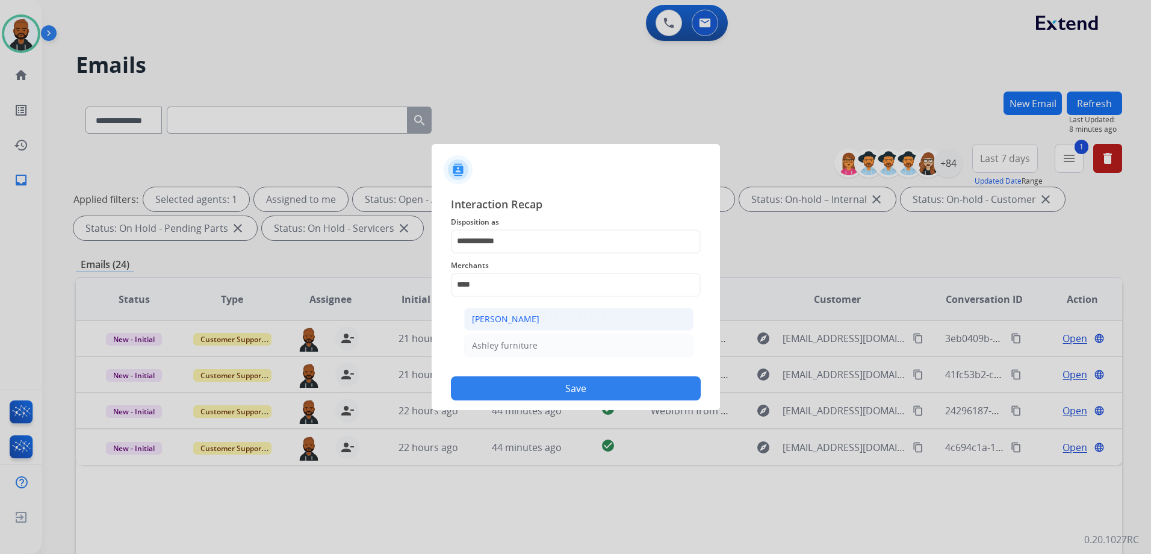
click at [591, 319] on li "[PERSON_NAME]" at bounding box center [578, 319] width 229 height 23
type input "**********"
click at [582, 347] on div "Status" at bounding box center [576, 326] width 250 height 48
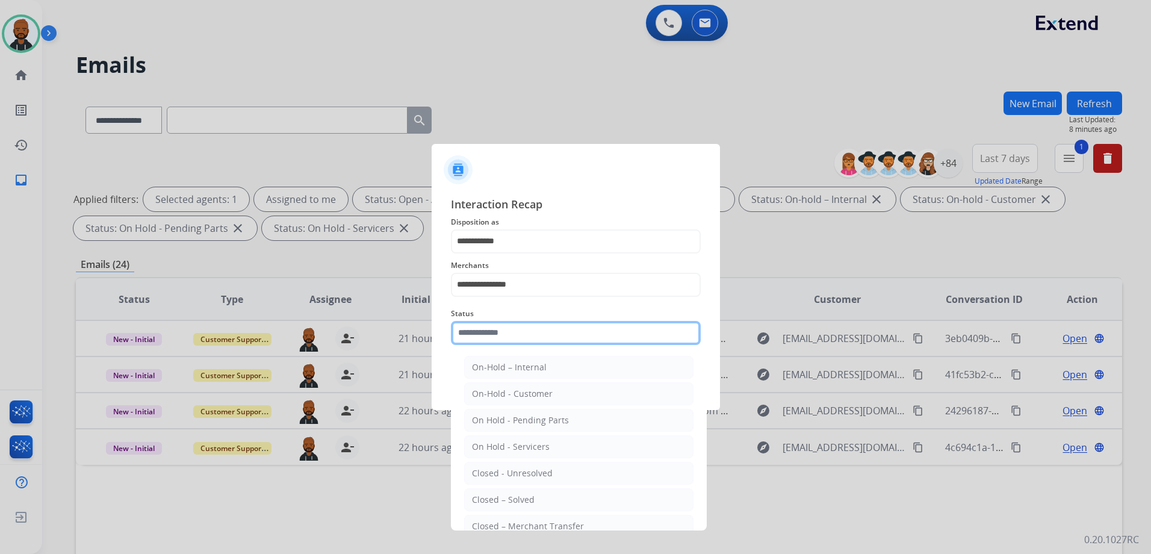
click at [567, 338] on input "text" at bounding box center [576, 333] width 250 height 24
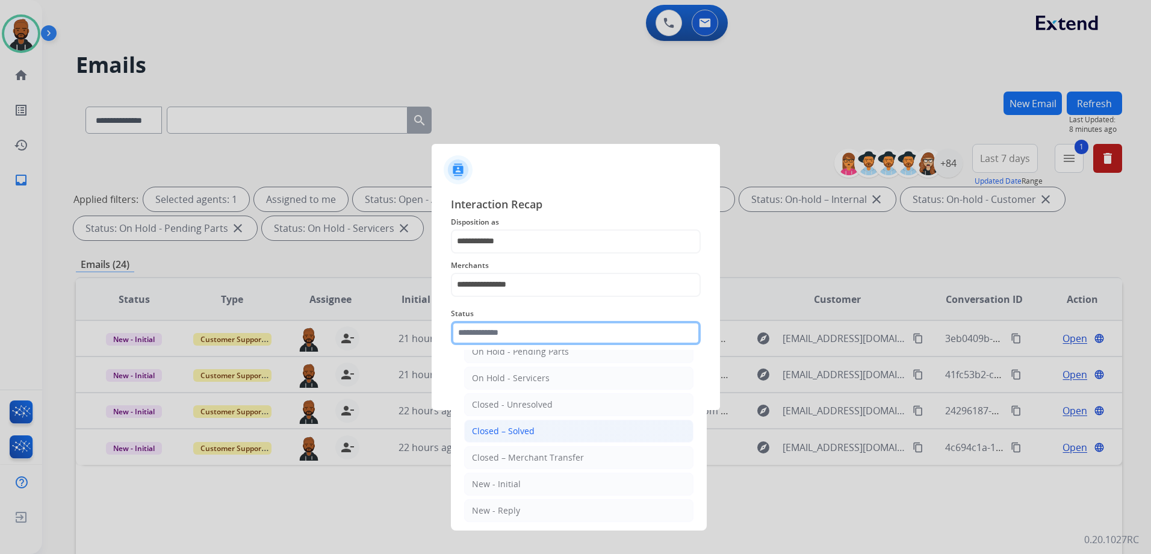
scroll to position [72, 0]
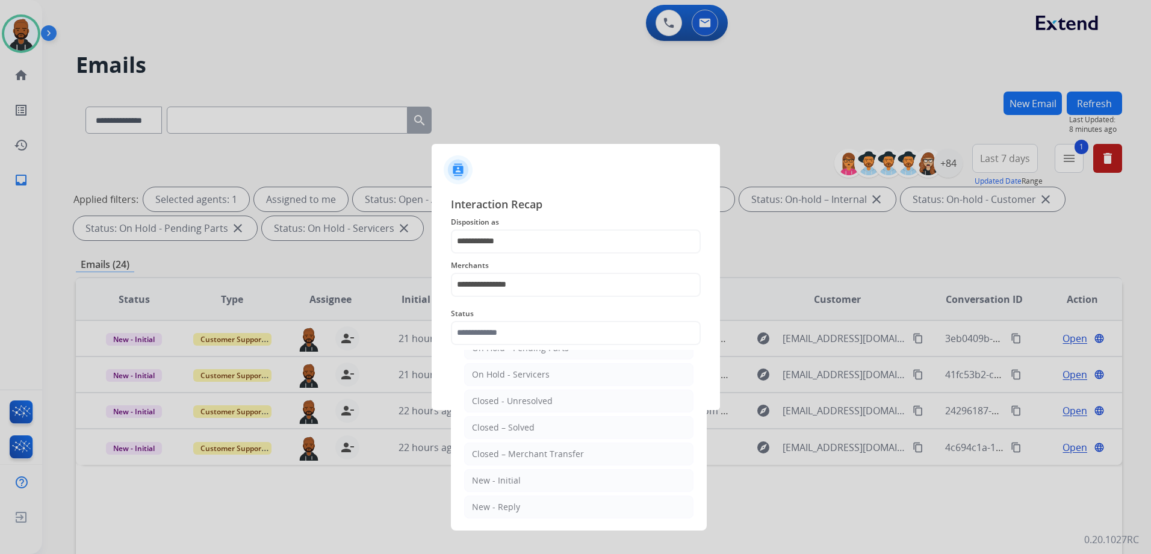
click at [538, 420] on li "Closed – Solved" at bounding box center [578, 427] width 229 height 23
type input "**********"
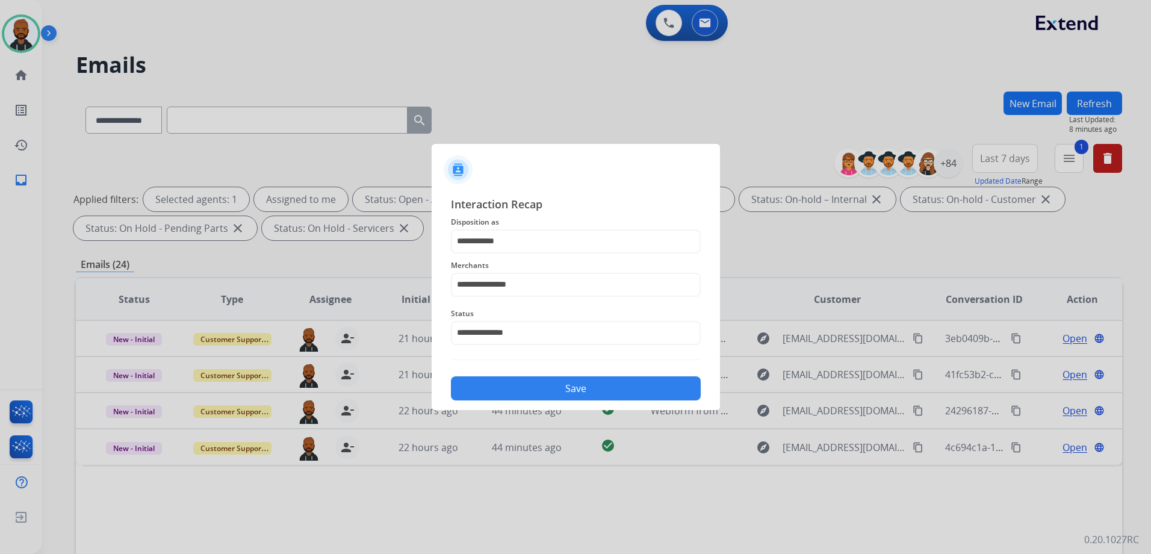
click at [543, 391] on button "Save" at bounding box center [576, 388] width 250 height 24
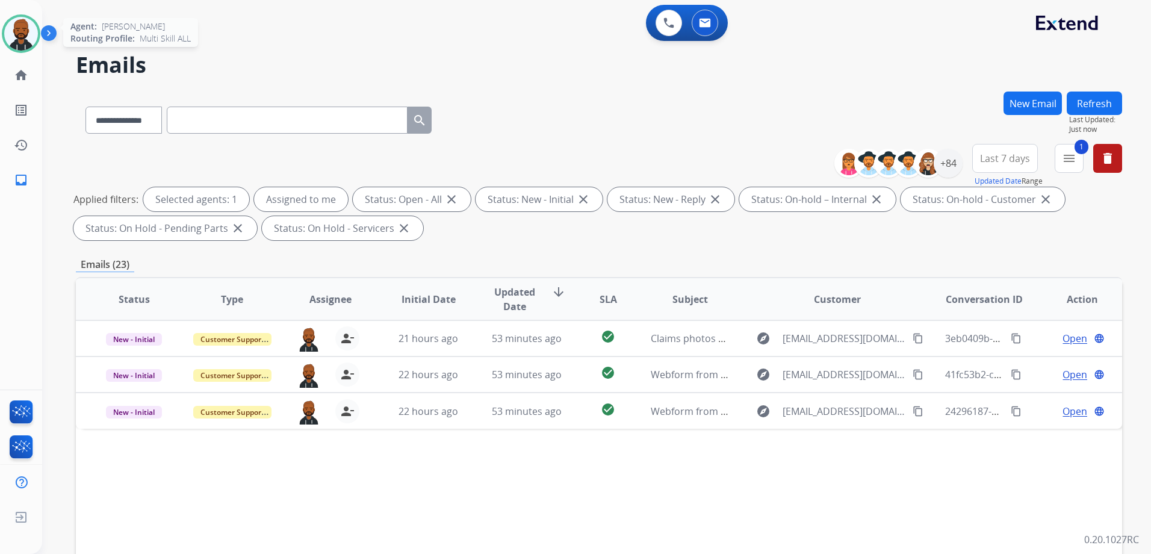
click at [11, 20] on img at bounding box center [21, 34] width 34 height 34
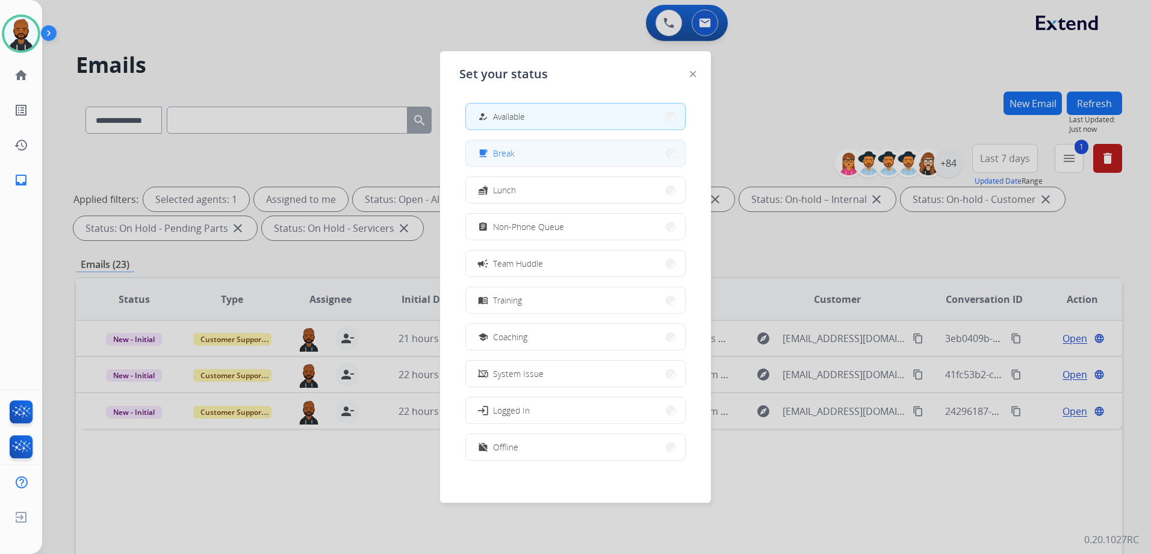
click at [538, 157] on button "free_breakfast Break" at bounding box center [575, 153] width 219 height 26
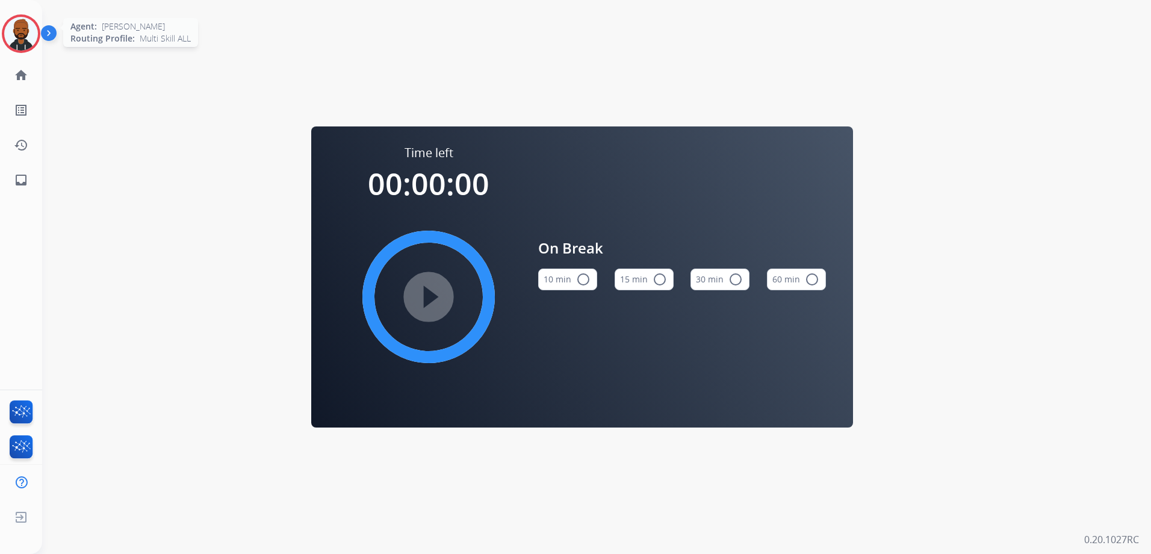
click at [19, 45] on img at bounding box center [21, 34] width 34 height 34
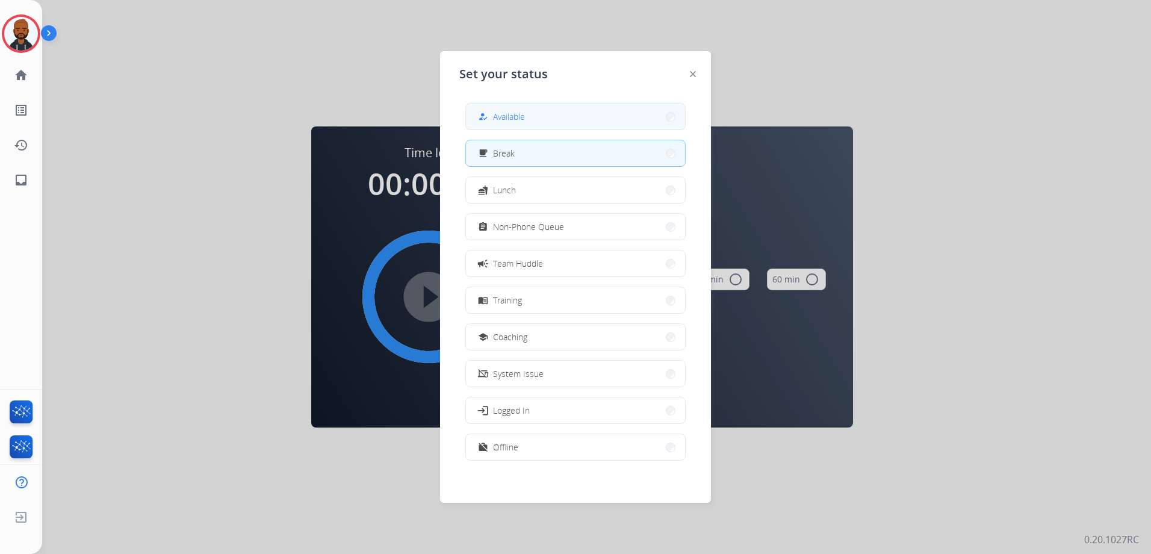
drag, startPoint x: 494, startPoint y: 123, endPoint x: 500, endPoint y: 120, distance: 6.5
click at [500, 120] on div "how_to_reg Available" at bounding box center [500, 117] width 49 height 14
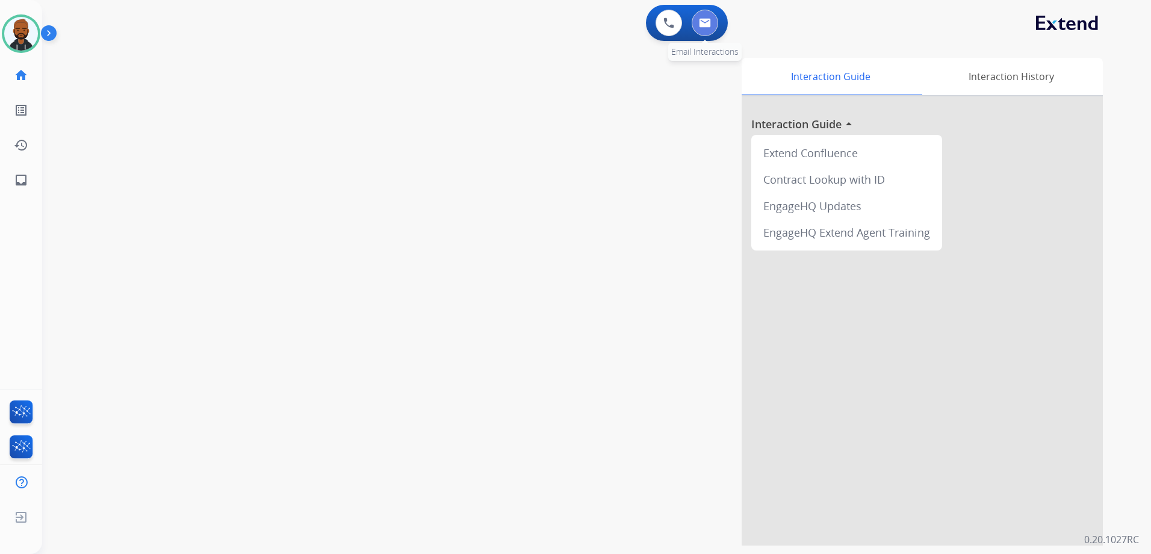
click at [695, 22] on button at bounding box center [705, 23] width 26 height 26
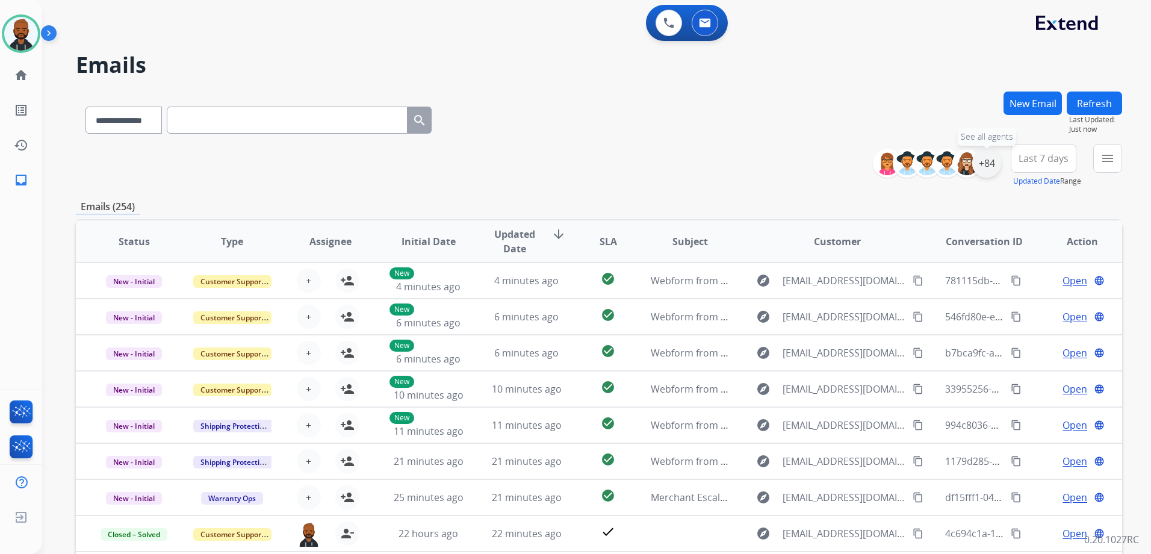
click at [990, 166] on div "+84" at bounding box center [986, 163] width 29 height 29
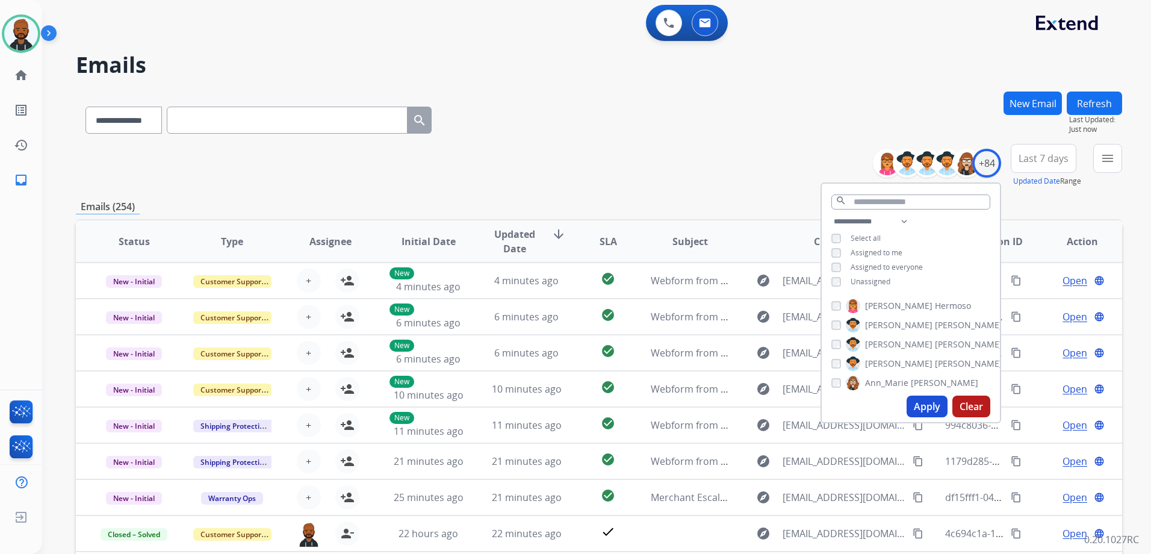
click at [925, 403] on button "Apply" at bounding box center [927, 407] width 41 height 22
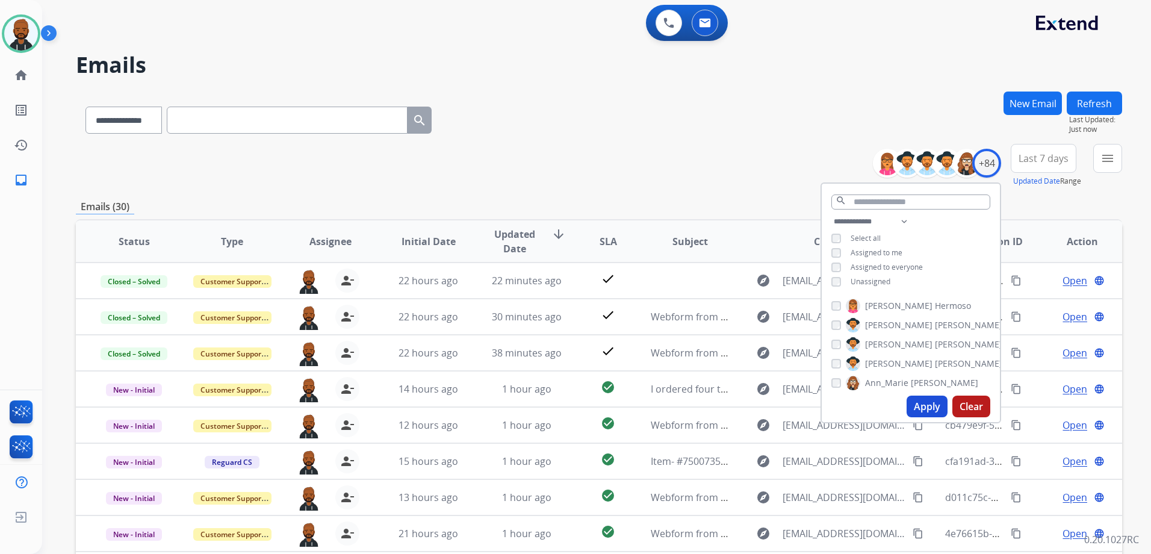
drag, startPoint x: 1077, startPoint y: 218, endPoint x: 1078, endPoint y: 212, distance: 6.1
click at [1077, 216] on div "**********" at bounding box center [599, 389] width 1046 height 594
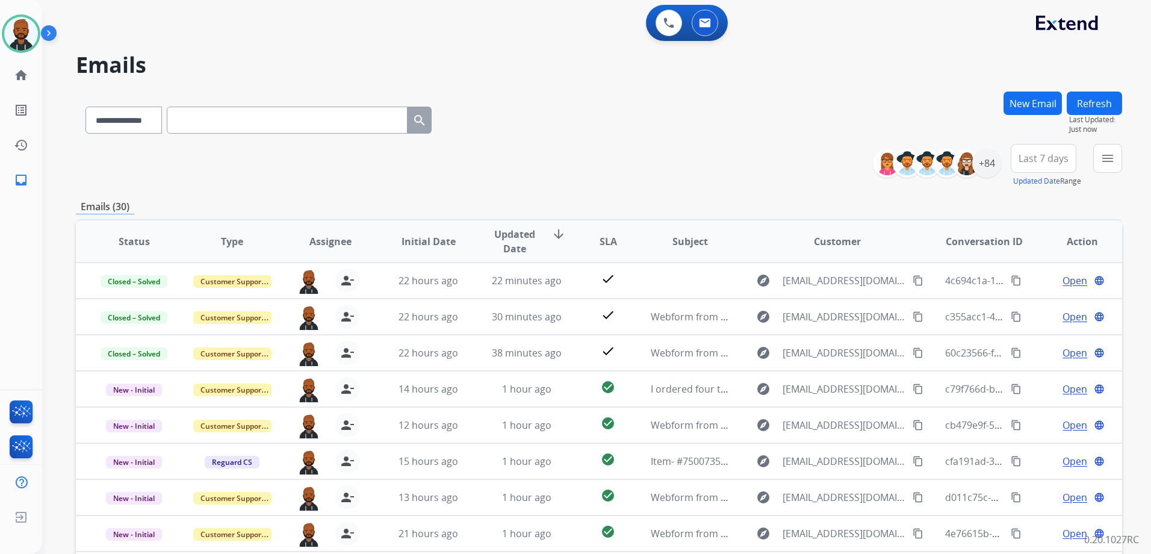
drag, startPoint x: 1078, startPoint y: 212, endPoint x: 960, endPoint y: 204, distance: 118.3
click at [960, 204] on div "Emails (30)" at bounding box center [599, 206] width 1046 height 15
click at [1101, 156] on mat-icon "menu" at bounding box center [1108, 158] width 14 height 14
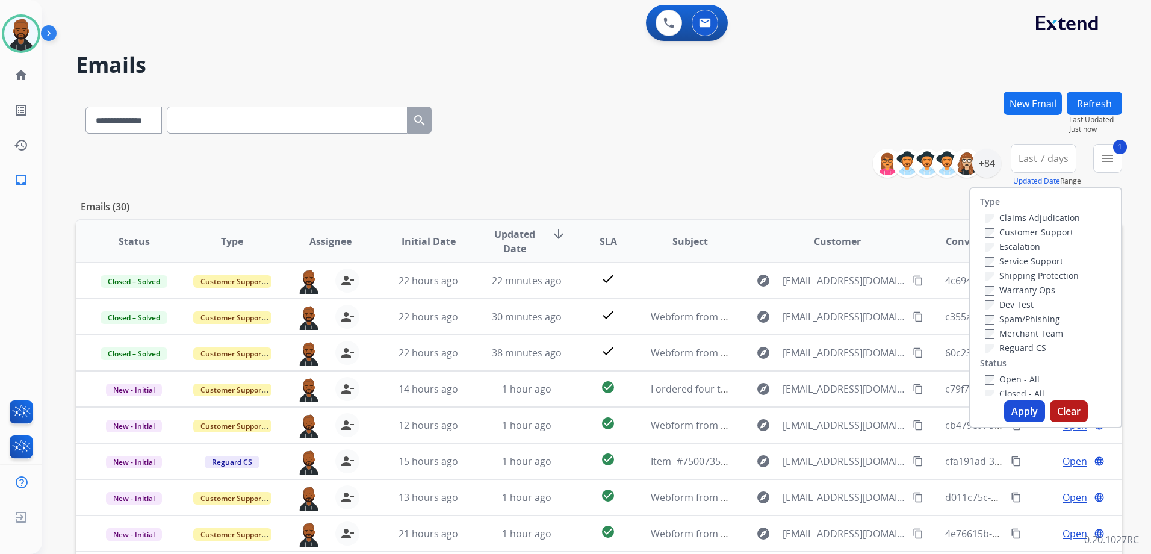
click at [1014, 412] on button "Apply" at bounding box center [1024, 411] width 41 height 22
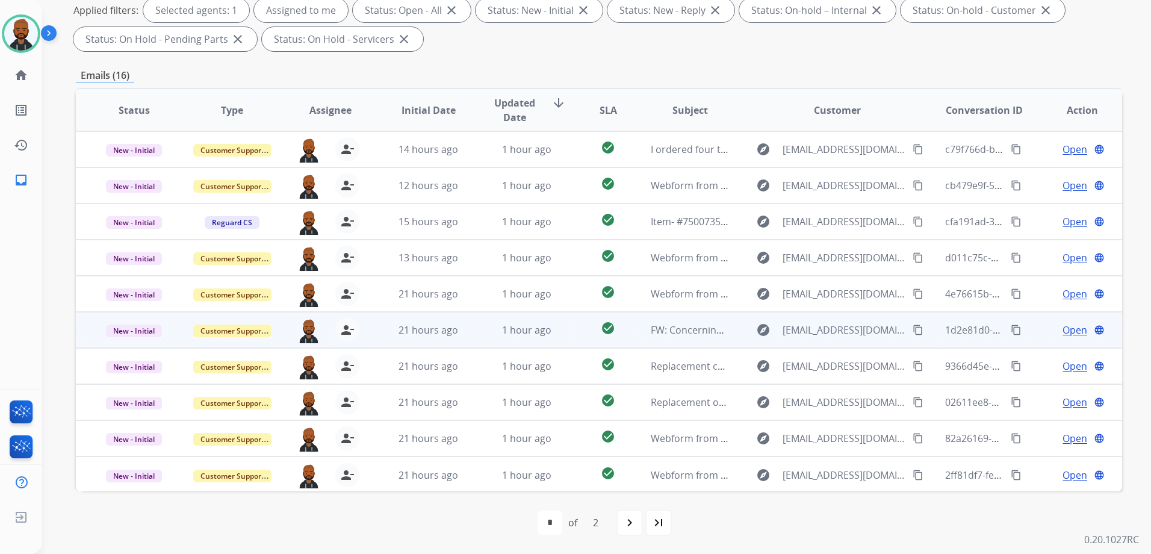
scroll to position [1, 0]
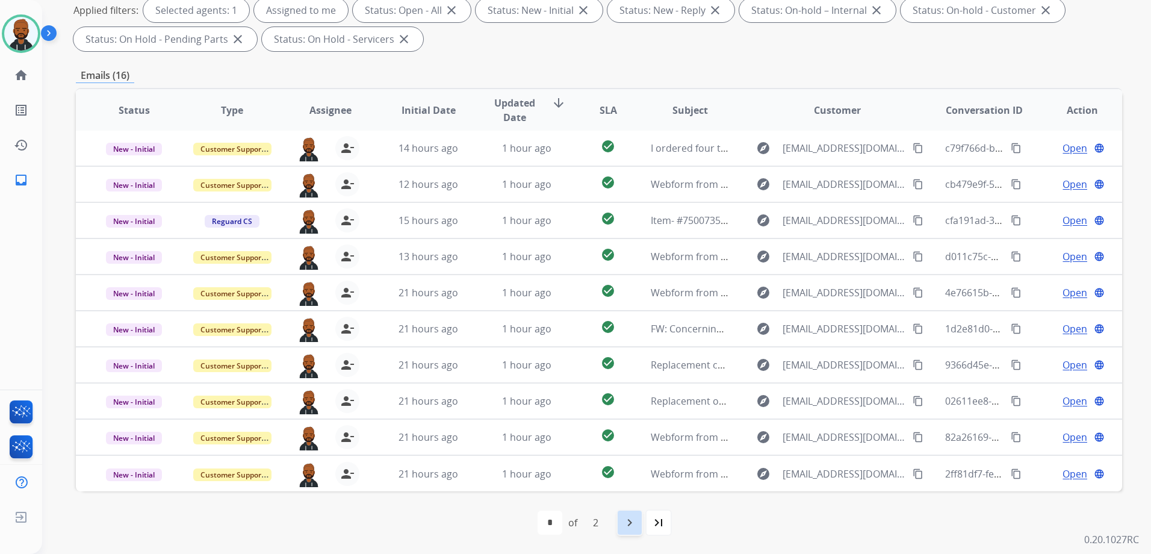
click at [637, 519] on mat-icon "navigate_next" at bounding box center [630, 522] width 14 height 14
select select "*"
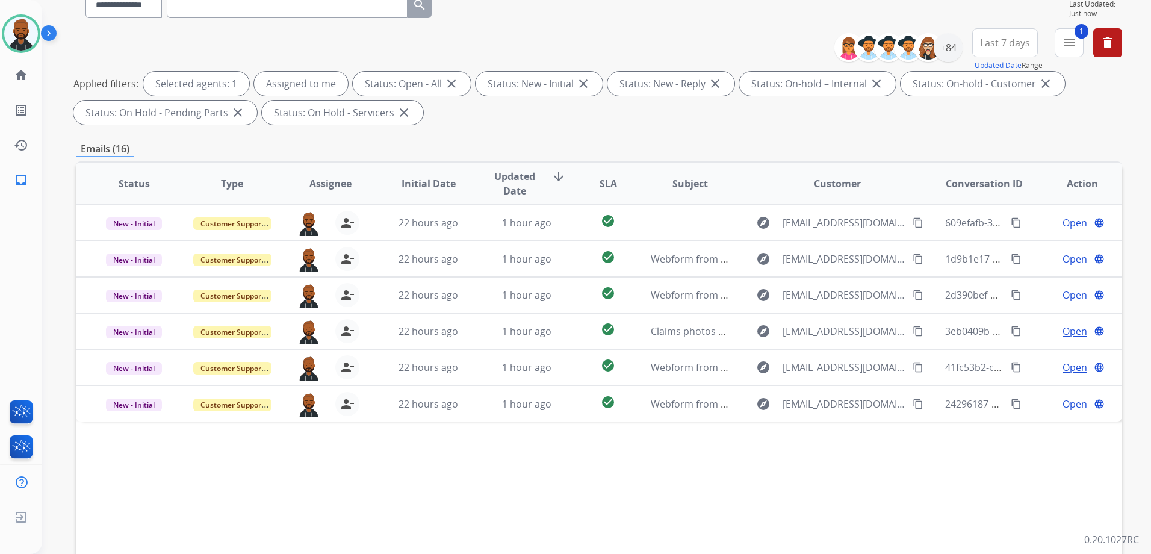
scroll to position [189, 0]
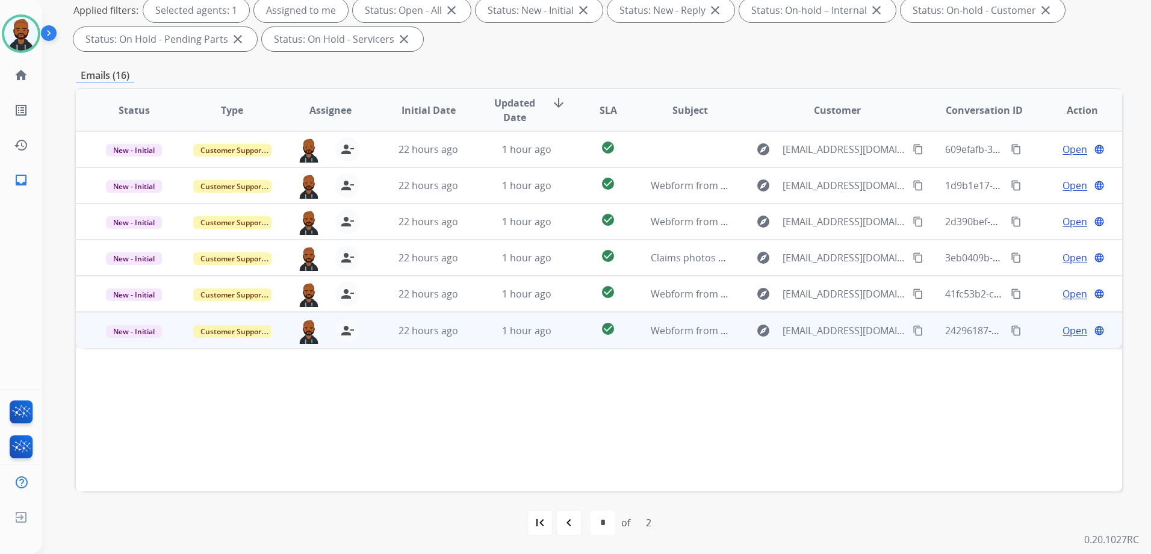
click at [1063, 329] on span "Open" at bounding box center [1075, 330] width 25 height 14
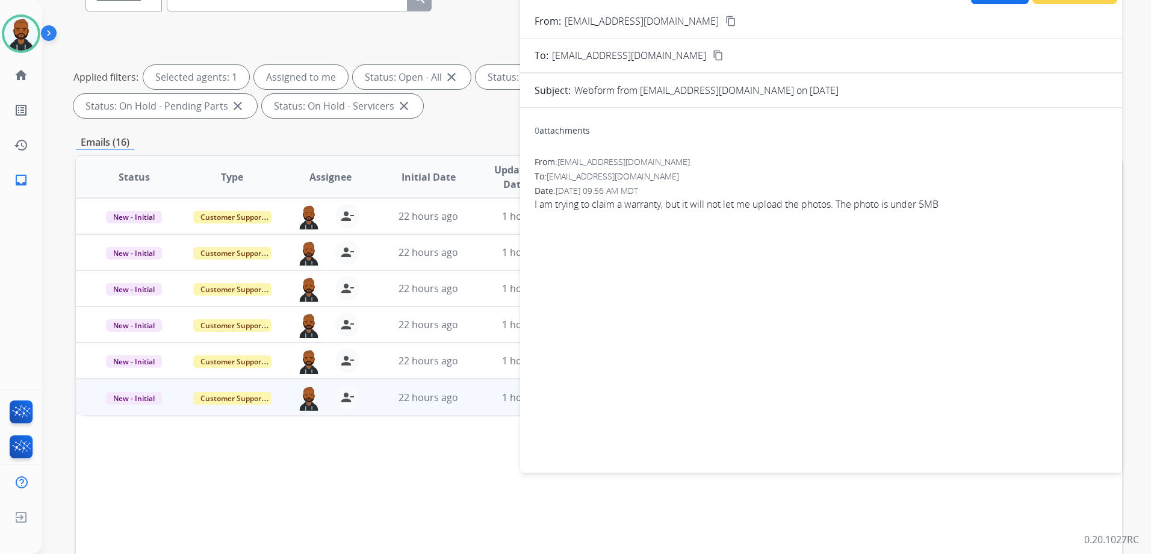
scroll to position [0, 0]
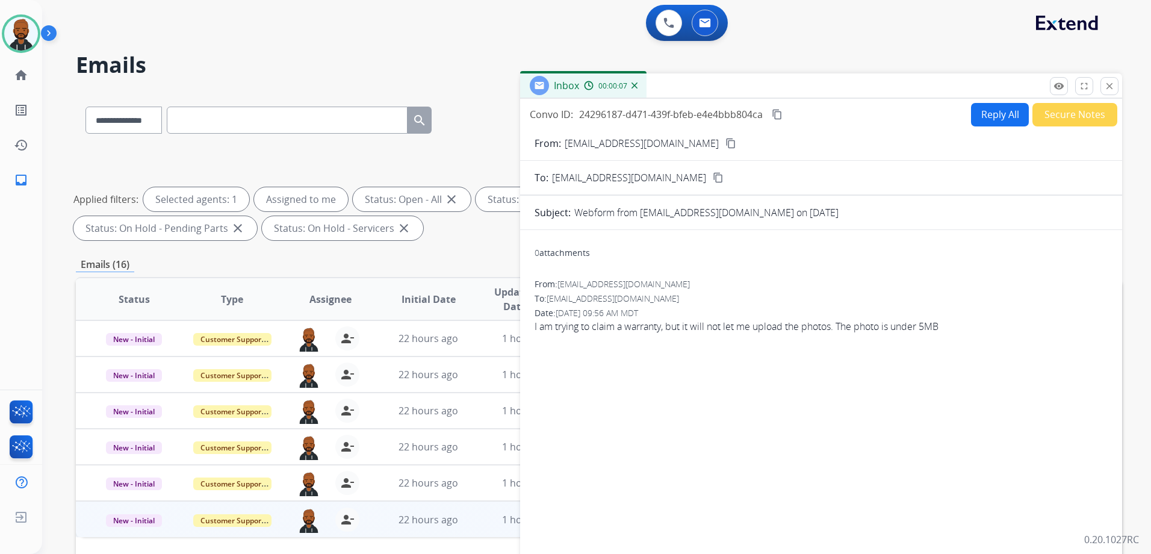
click at [726, 145] on mat-icon "content_copy" at bounding box center [731, 143] width 11 height 11
click at [1009, 122] on button "Reply All" at bounding box center [1000, 114] width 58 height 23
select select "**********"
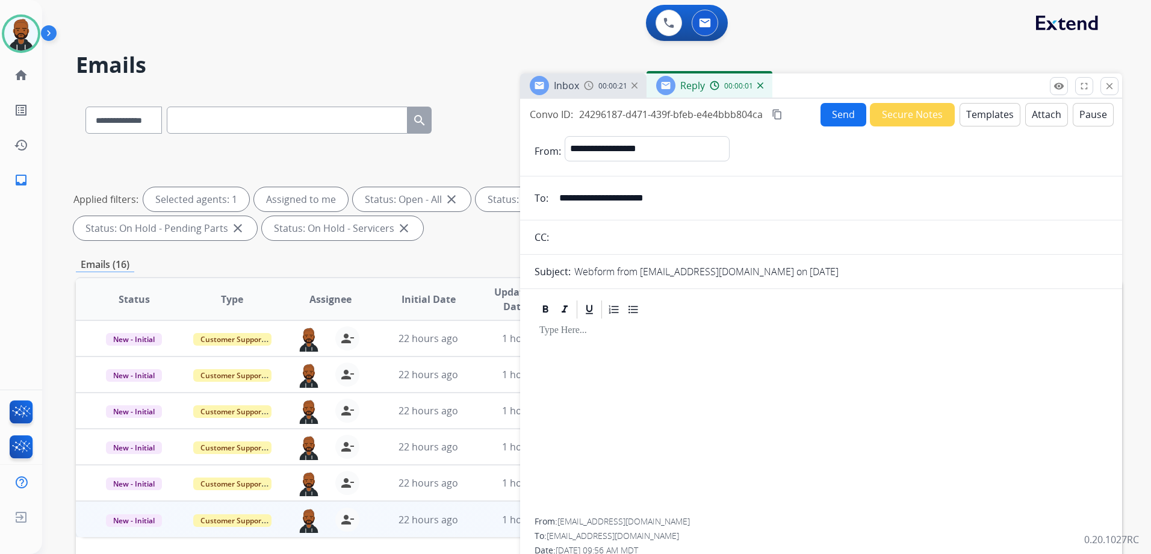
click at [991, 116] on button "Templates" at bounding box center [990, 114] width 61 height 23
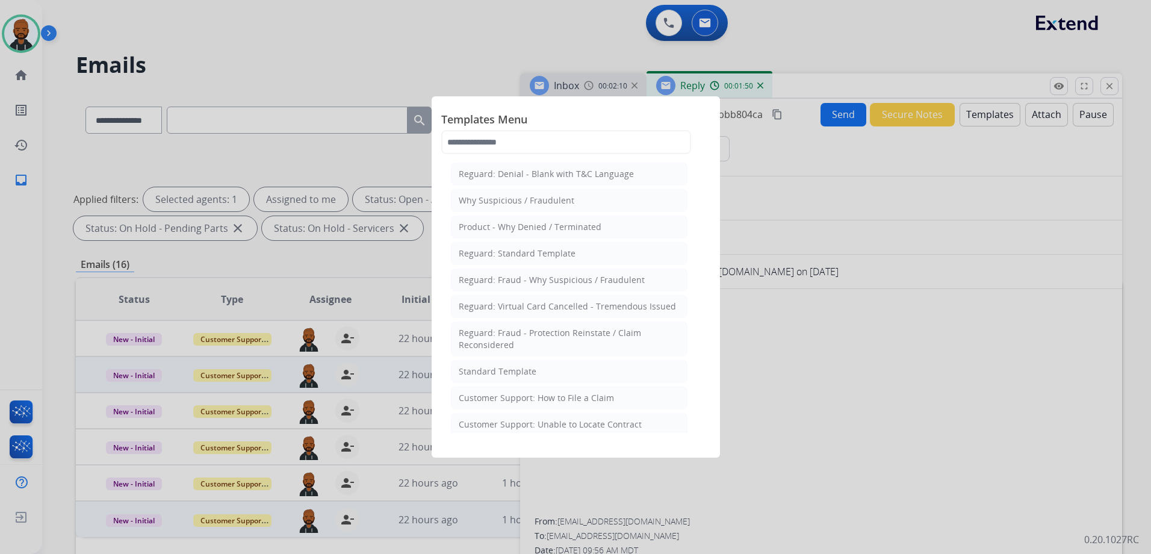
drag, startPoint x: 464, startPoint y: 365, endPoint x: 470, endPoint y: 371, distance: 8.1
click at [465, 365] on div "Standard Template" at bounding box center [498, 371] width 78 height 12
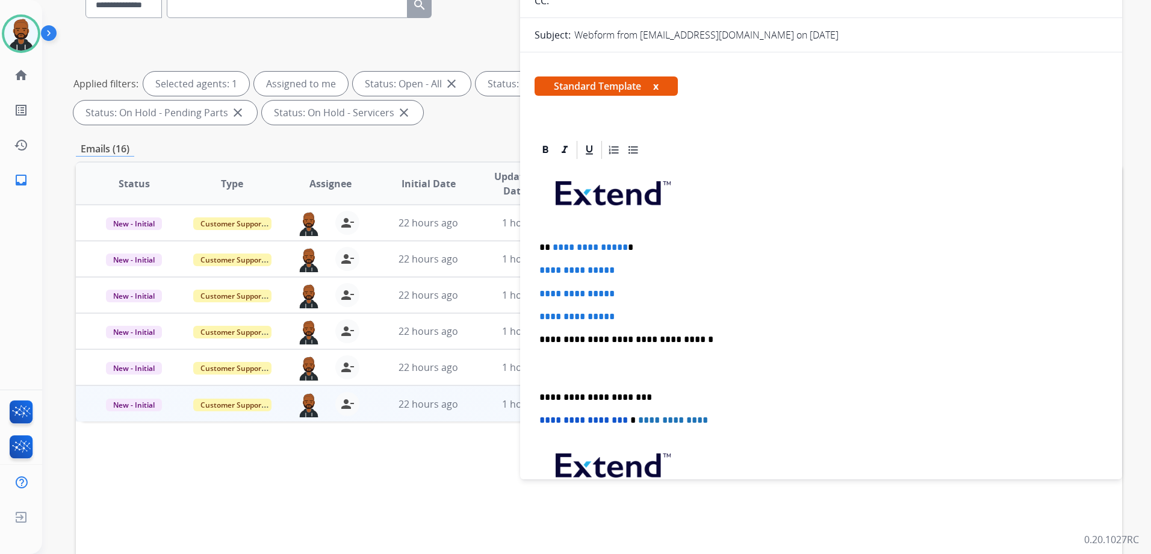
scroll to position [120, 0]
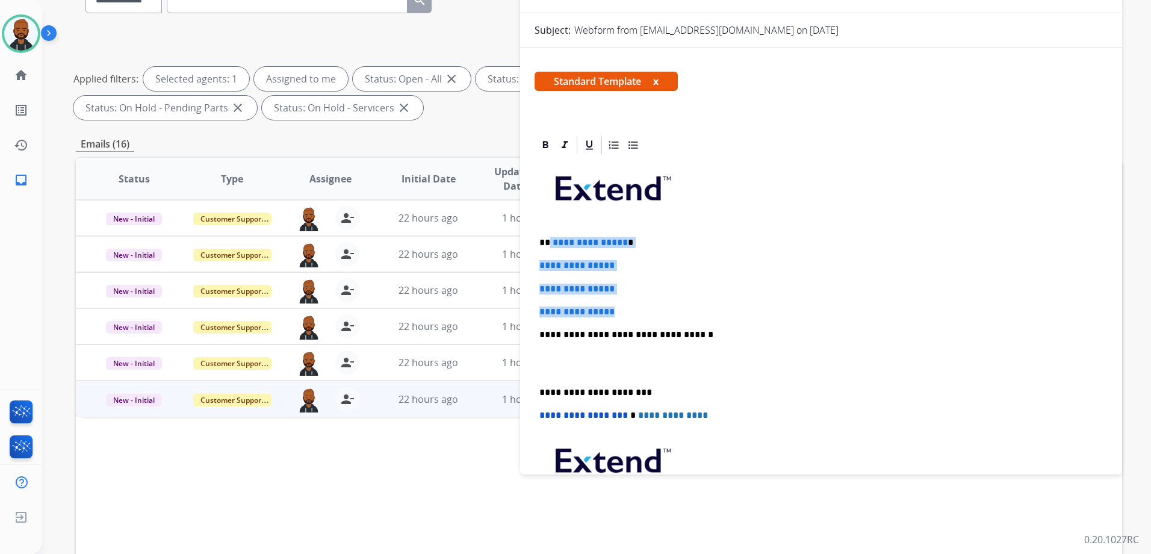
drag, startPoint x: 633, startPoint y: 305, endPoint x: 550, endPoint y: 243, distance: 104.0
click at [550, 243] on div "**********" at bounding box center [821, 363] width 573 height 414
click at [676, 306] on p "**********" at bounding box center [822, 311] width 564 height 11
drag, startPoint x: 652, startPoint y: 304, endPoint x: 551, endPoint y: 242, distance: 118.7
click at [551, 242] on div "**********" at bounding box center [821, 363] width 573 height 414
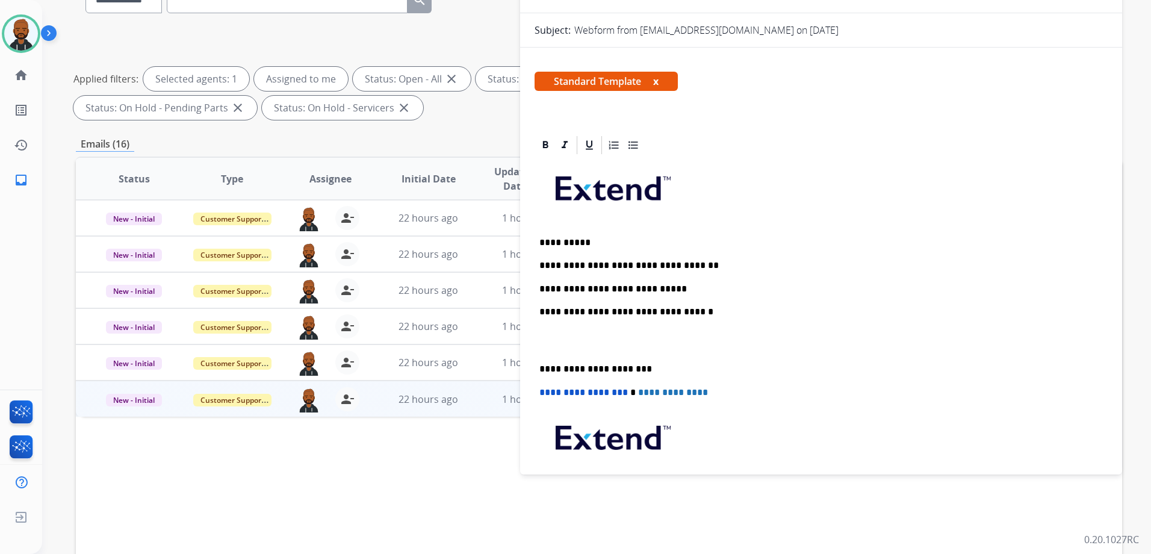
click at [541, 366] on p "**********" at bounding box center [817, 369] width 554 height 11
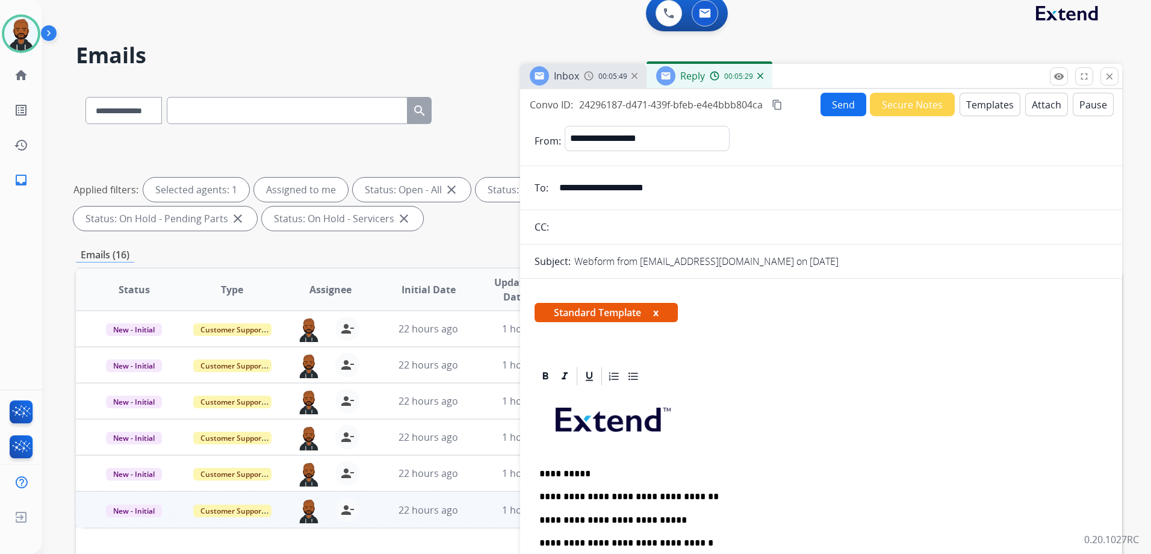
scroll to position [0, 0]
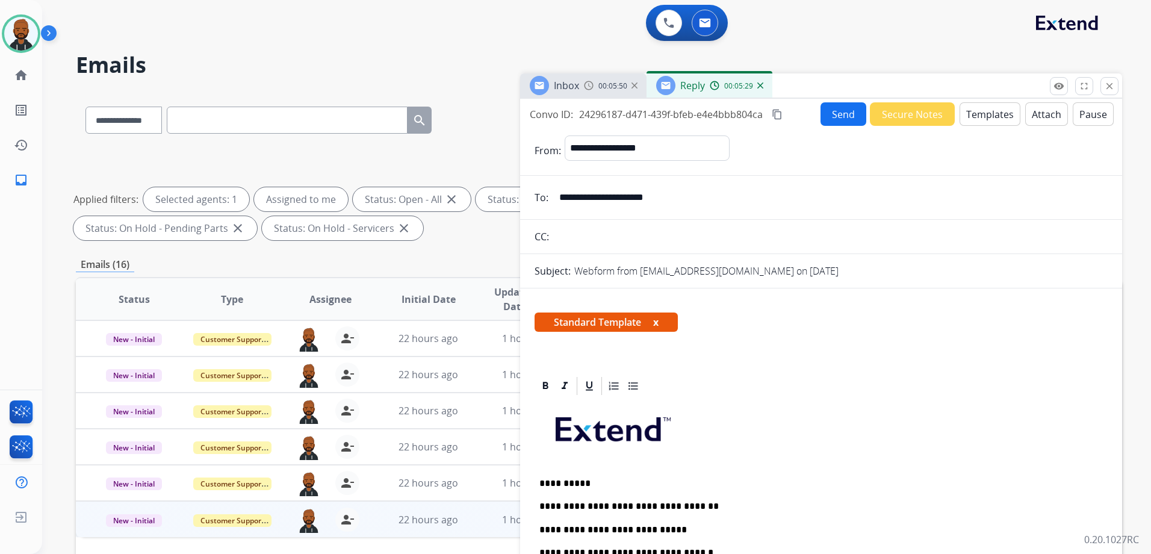
click at [777, 111] on mat-icon "content_copy" at bounding box center [777, 114] width 11 height 11
drag, startPoint x: 921, startPoint y: 239, endPoint x: 850, endPoint y: 381, distance: 158.3
click at [847, 377] on div at bounding box center [821, 386] width 573 height 22
click at [822, 119] on button "Send" at bounding box center [844, 113] width 46 height 23
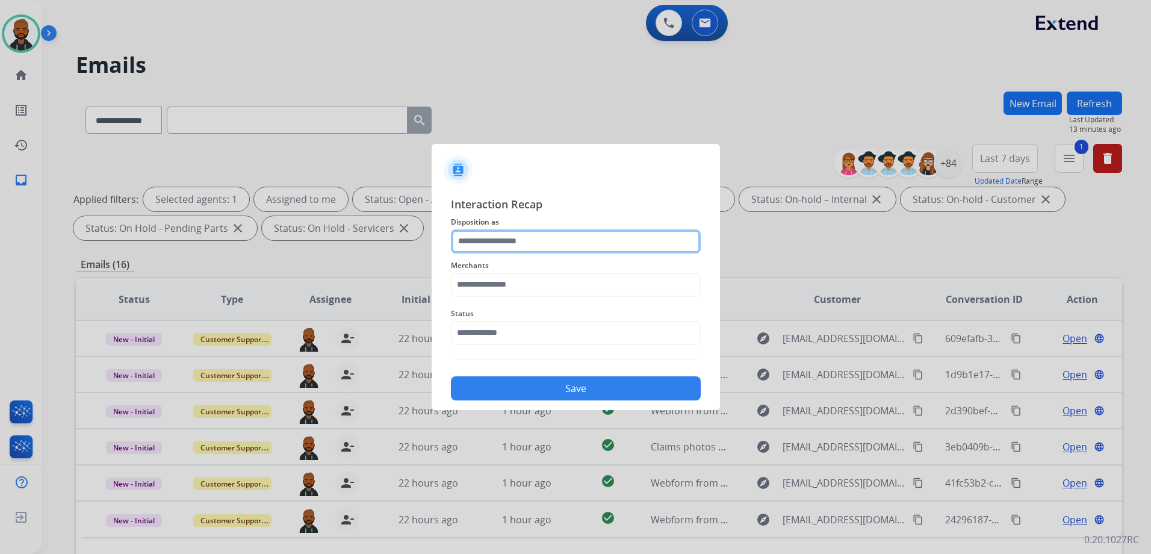
click at [569, 251] on input "text" at bounding box center [576, 241] width 250 height 24
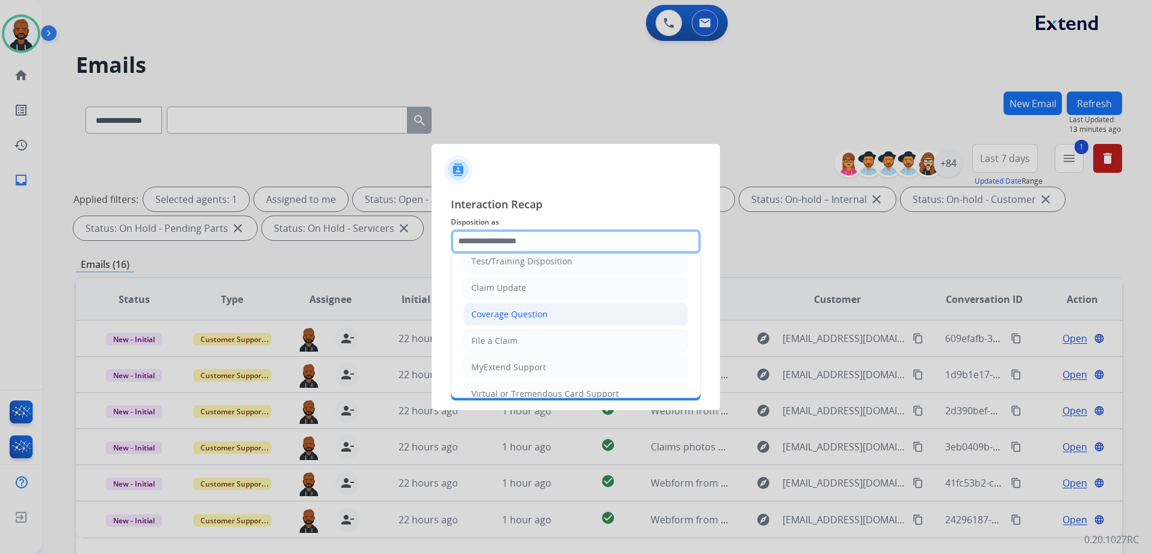
scroll to position [60, 0]
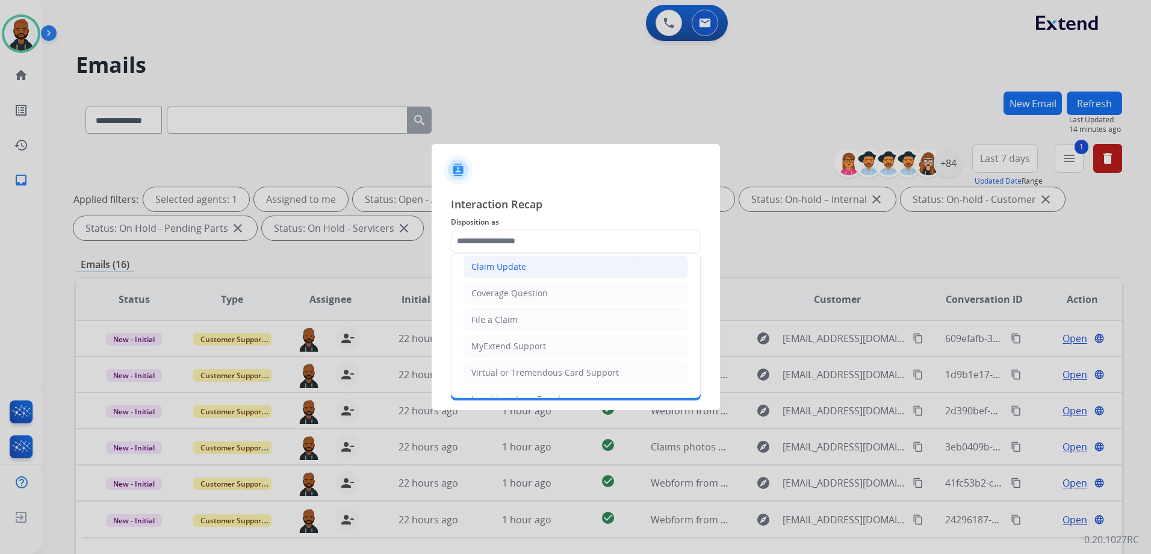
click at [517, 270] on div "Claim Update" at bounding box center [498, 267] width 55 height 12
type input "**********"
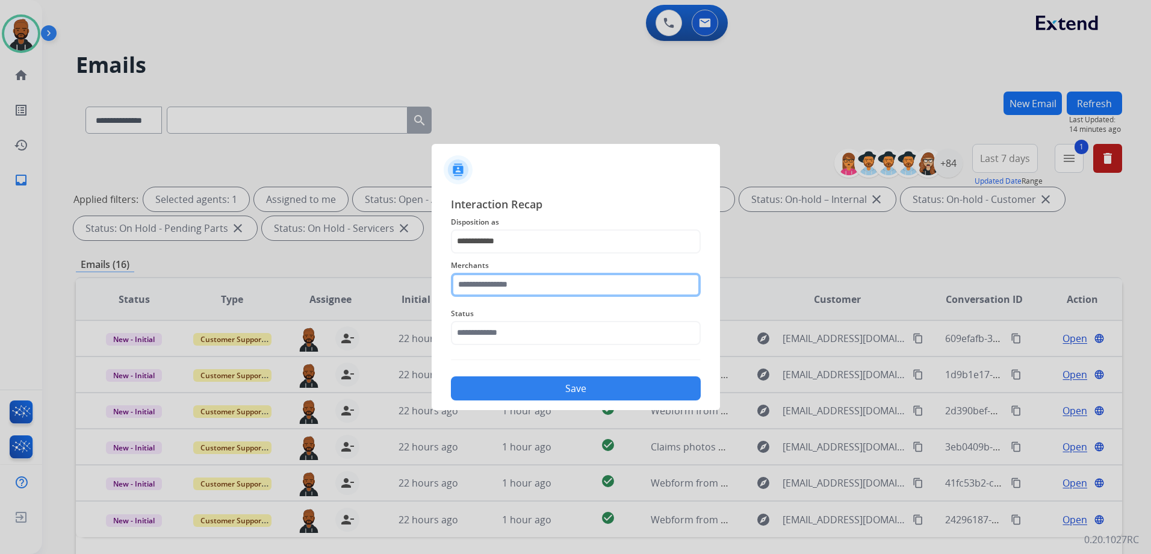
click at [527, 290] on input "text" at bounding box center [576, 285] width 250 height 24
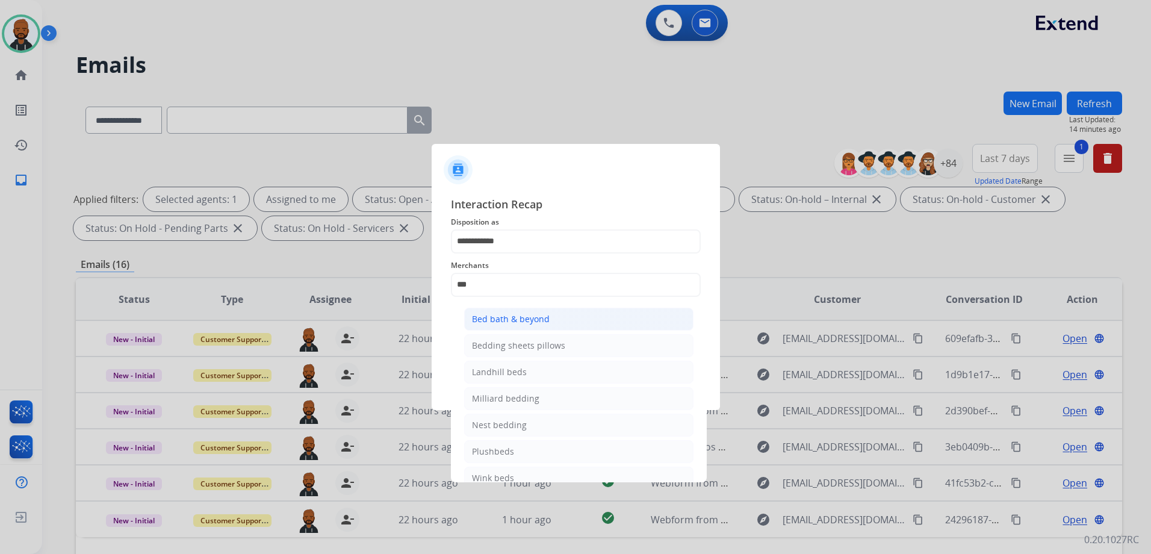
click at [546, 315] on div "Bed bath & beyond" at bounding box center [511, 319] width 78 height 12
type input "**********"
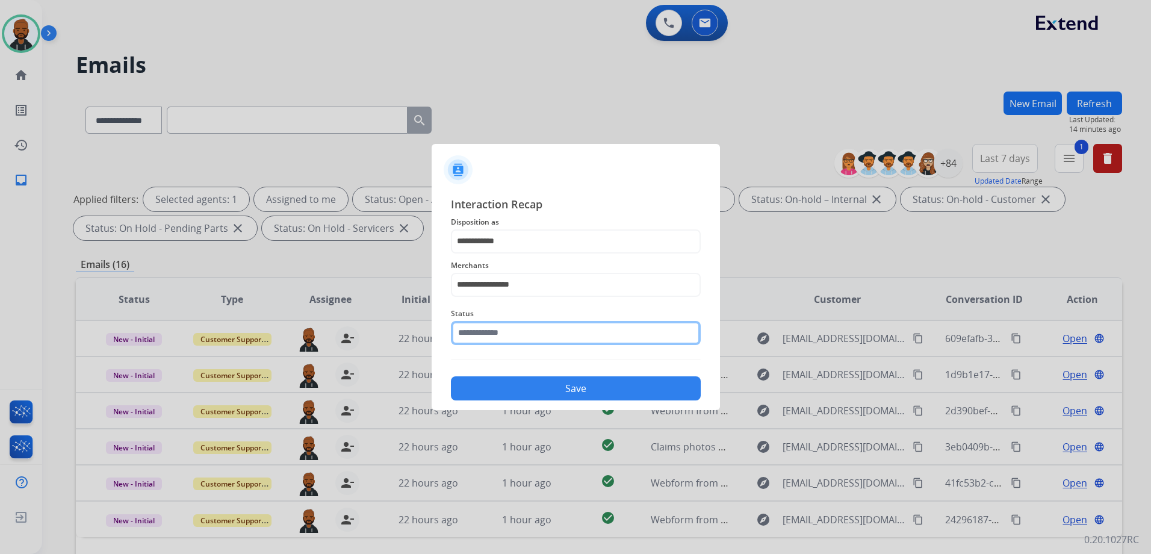
click at [546, 331] on input "text" at bounding box center [576, 333] width 250 height 24
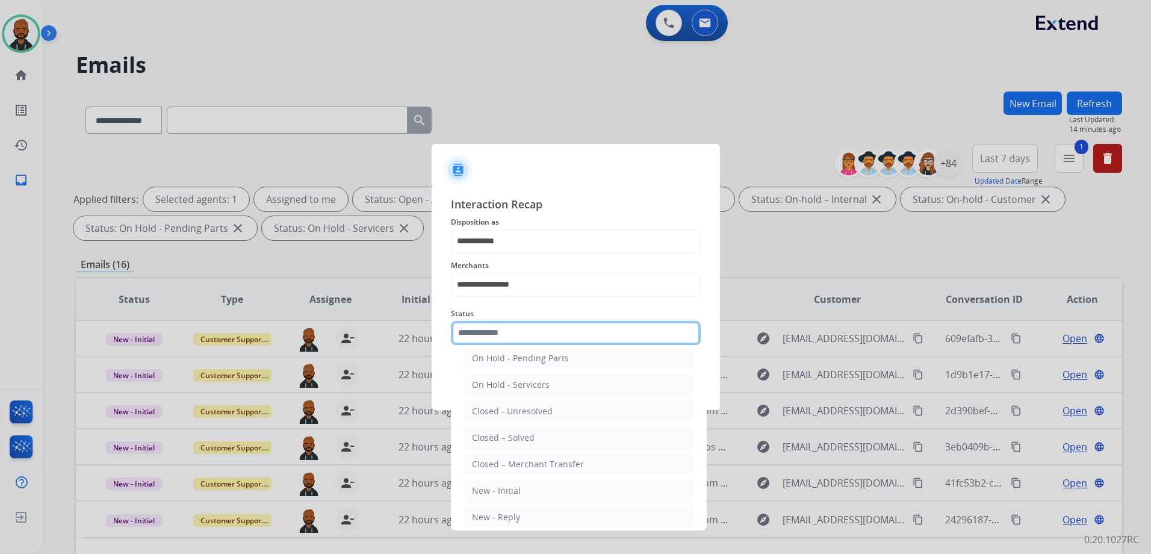
scroll to position [72, 0]
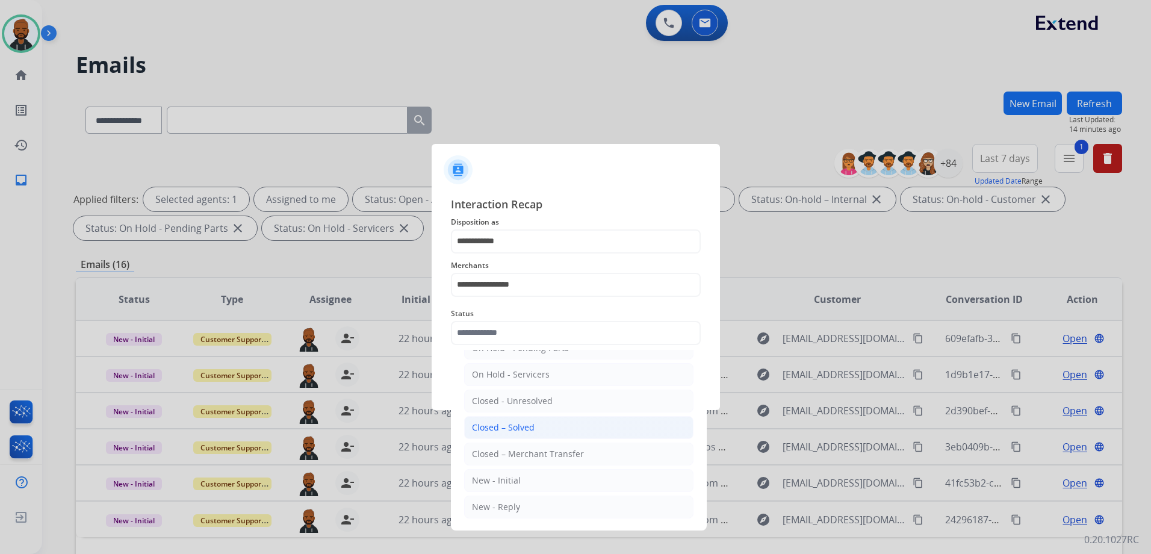
click at [543, 423] on li "Closed – Solved" at bounding box center [578, 427] width 229 height 23
type input "**********"
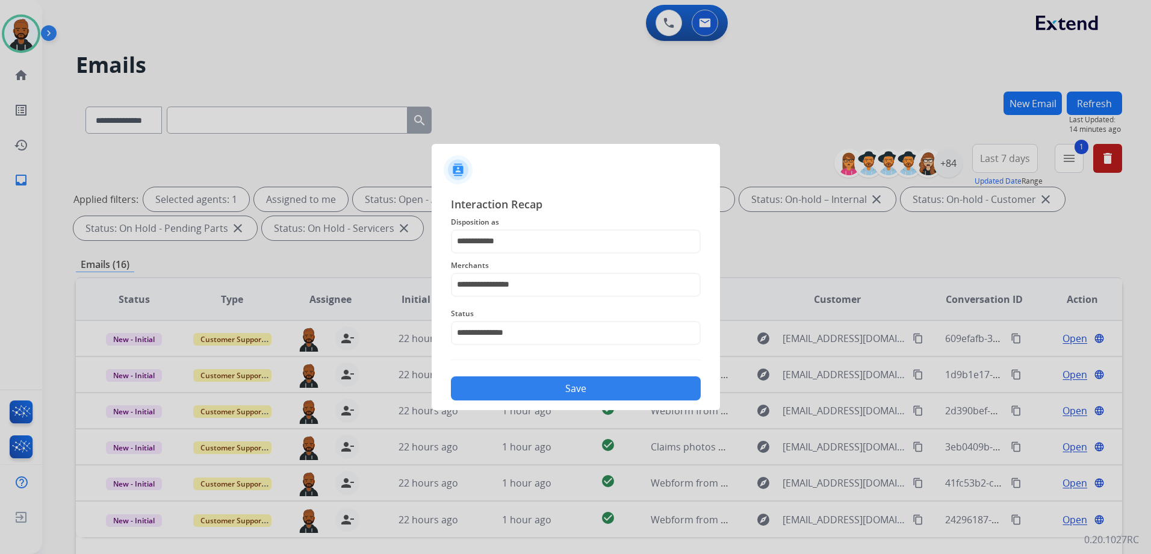
click at [583, 384] on button "Save" at bounding box center [576, 388] width 250 height 24
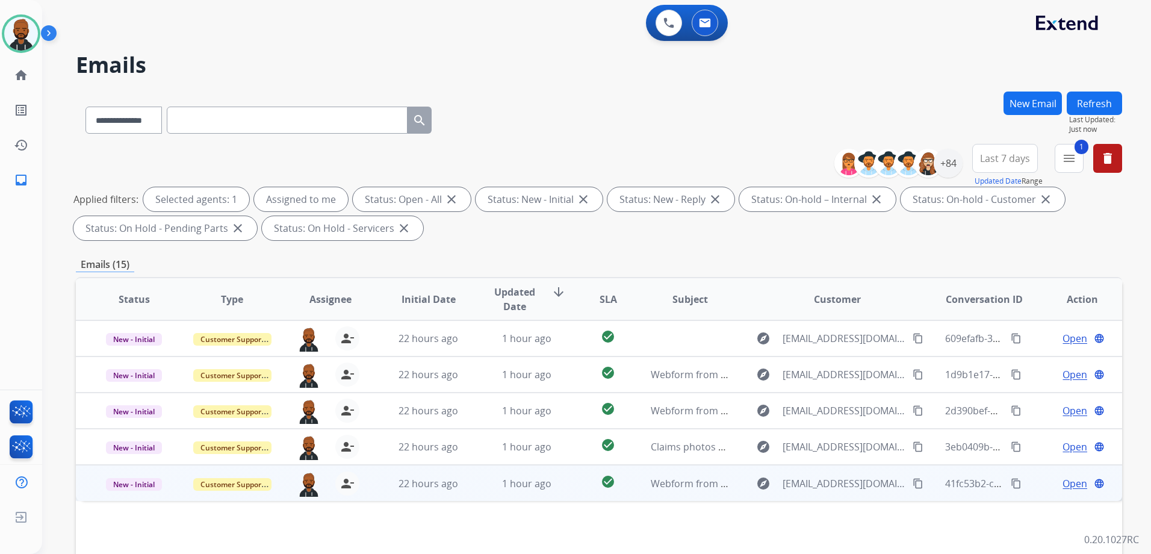
click at [1064, 480] on span "Open" at bounding box center [1075, 483] width 25 height 14
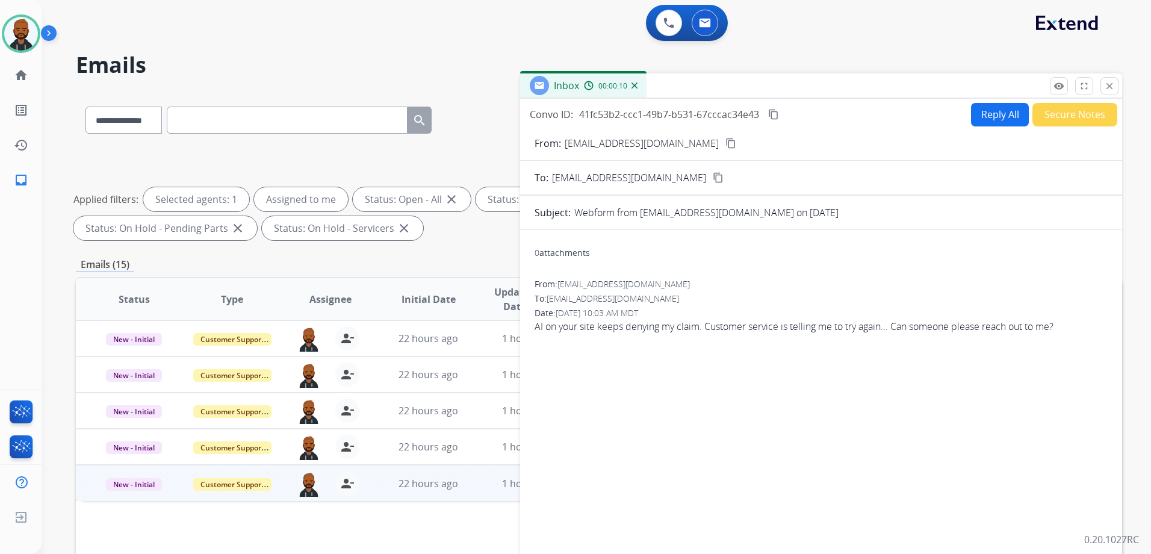
click at [726, 140] on mat-icon "content_copy" at bounding box center [731, 143] width 11 height 11
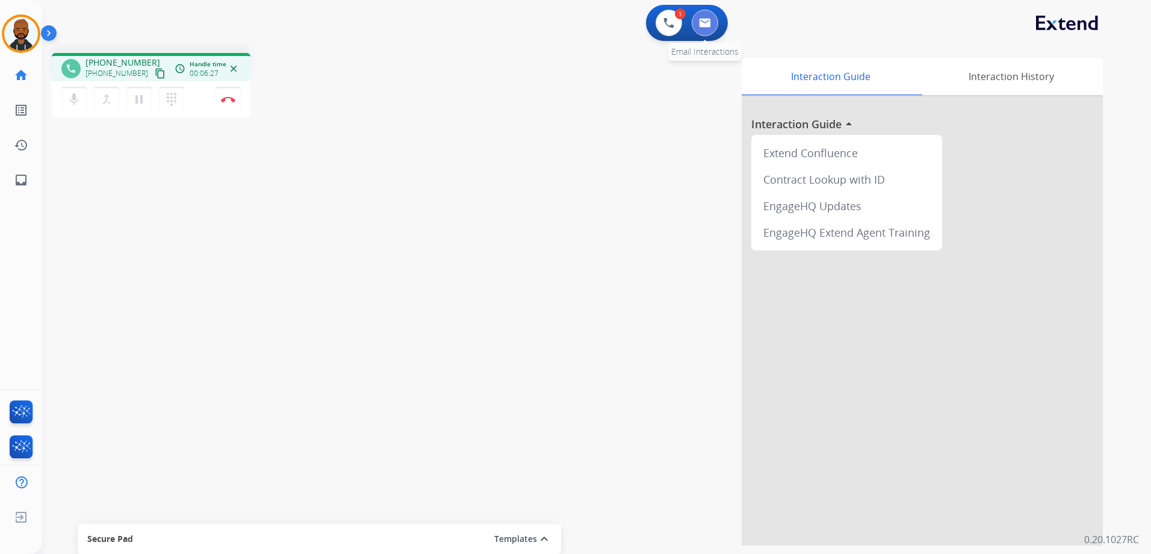
click at [703, 33] on button at bounding box center [705, 23] width 26 height 26
select select "**********"
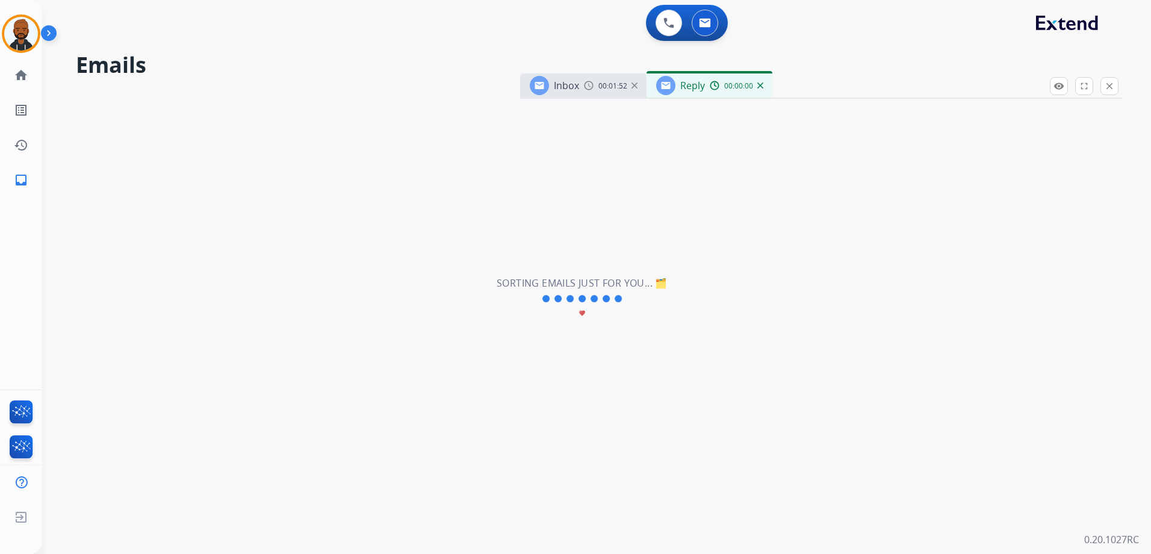
select select "**********"
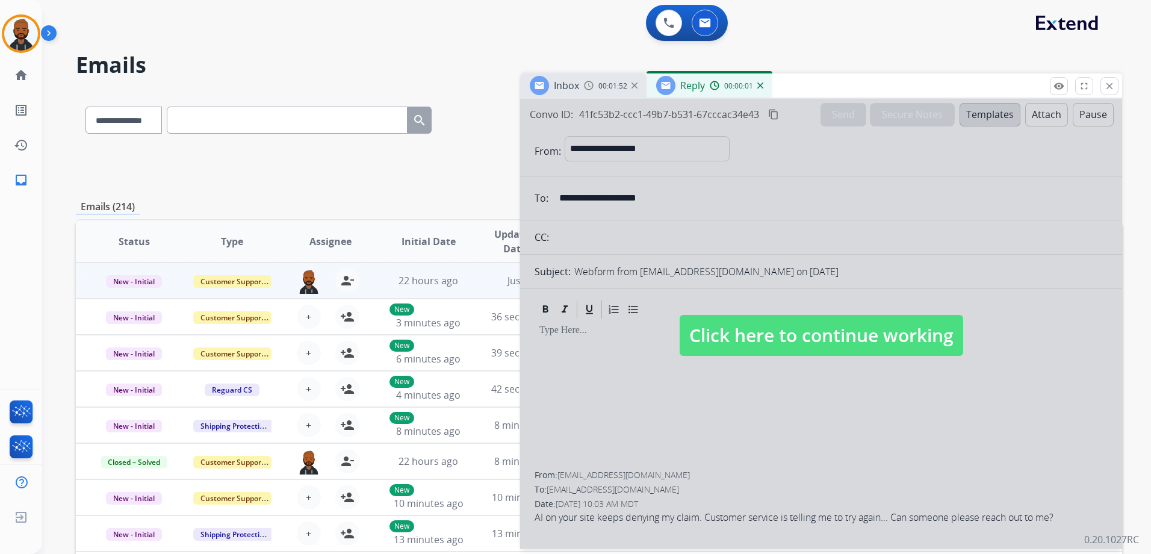
click at [860, 332] on span "Click here to continue working" at bounding box center [822, 335] width 284 height 41
select select
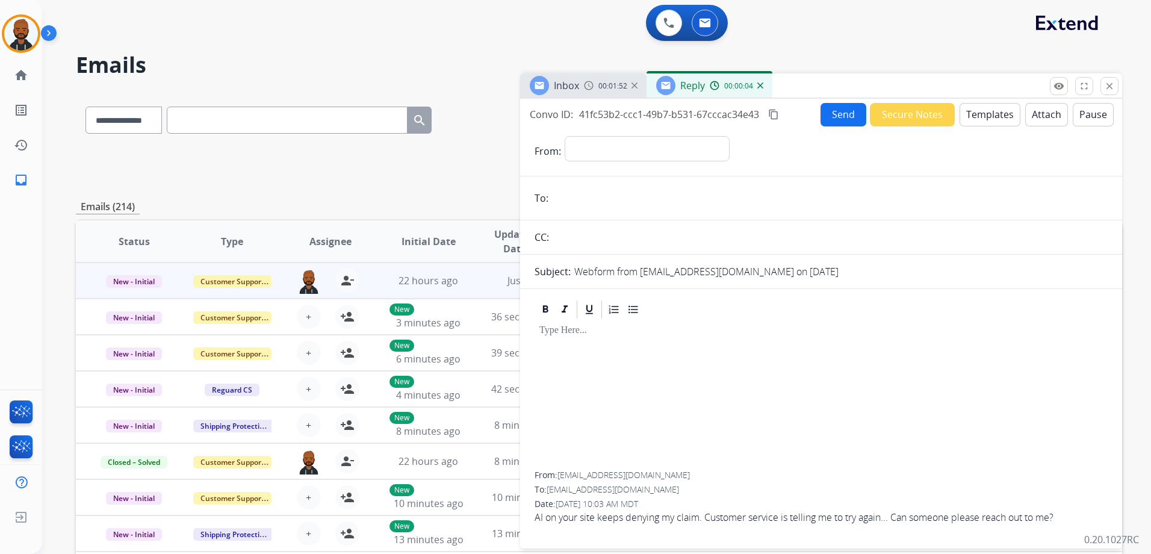
click at [757, 82] on div "00:00:04" at bounding box center [736, 85] width 53 height 11
click at [760, 87] on img at bounding box center [760, 85] width 6 height 6
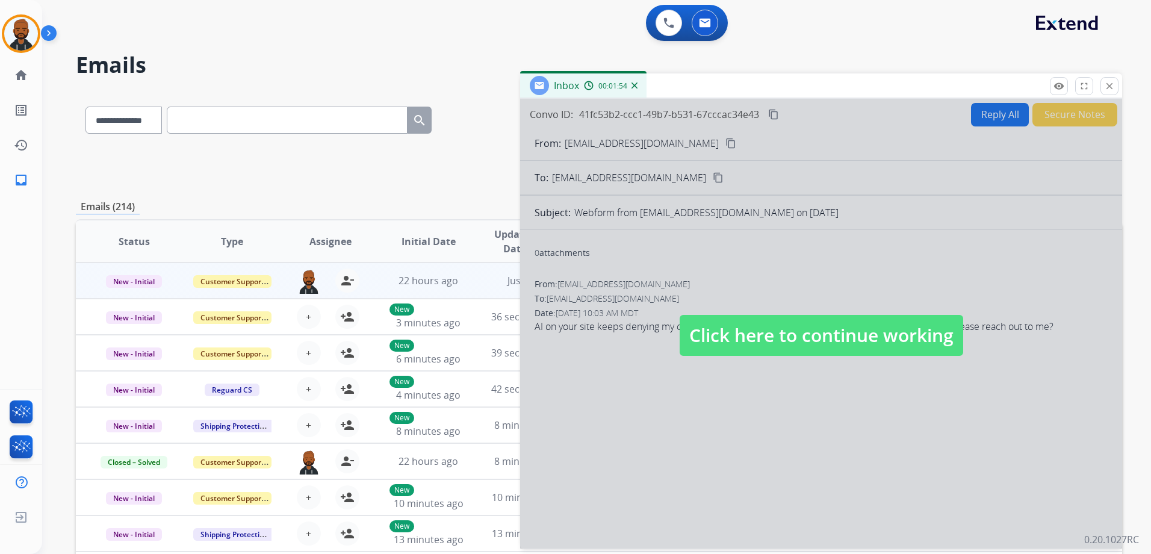
click at [635, 86] on img at bounding box center [635, 85] width 6 height 6
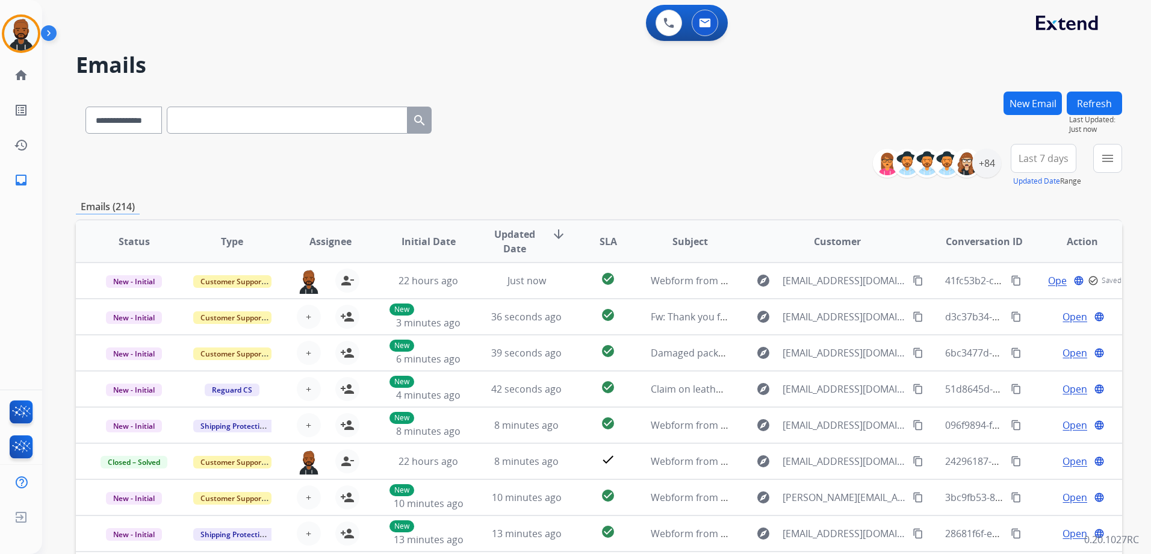
click at [1020, 107] on button "New Email" at bounding box center [1033, 103] width 58 height 23
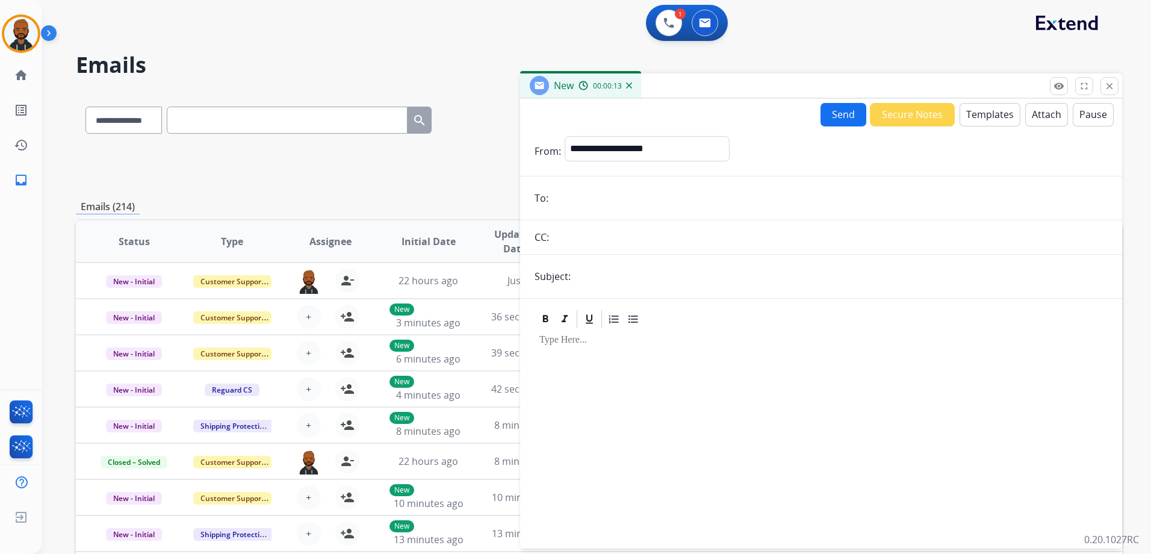
paste input "**********"
type input "**********"
click at [981, 114] on button "Templates" at bounding box center [990, 114] width 61 height 23
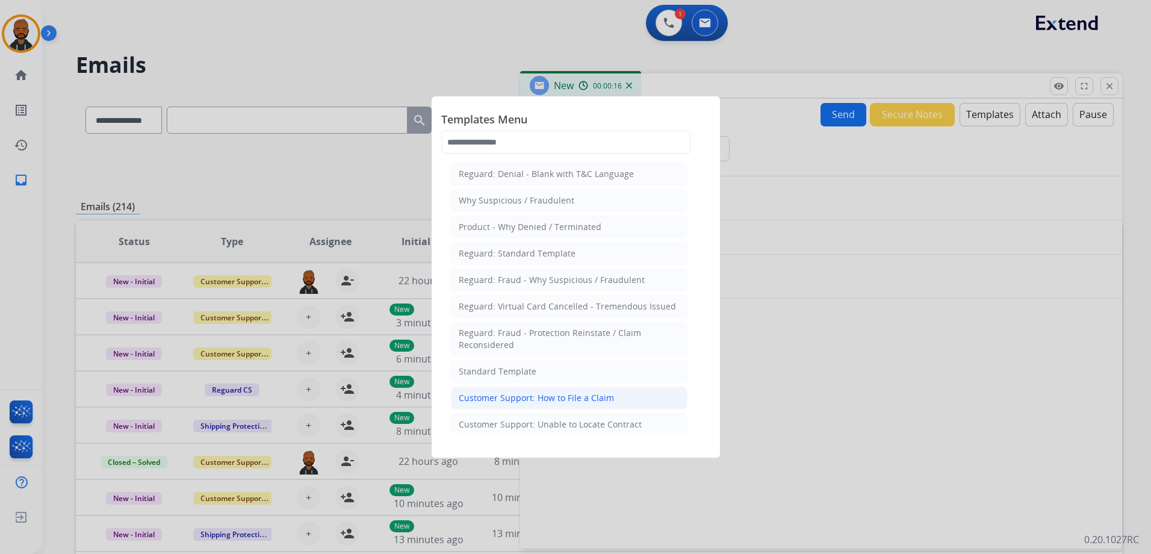
click at [597, 402] on div "Customer Support: How to File a Claim" at bounding box center [536, 398] width 155 height 12
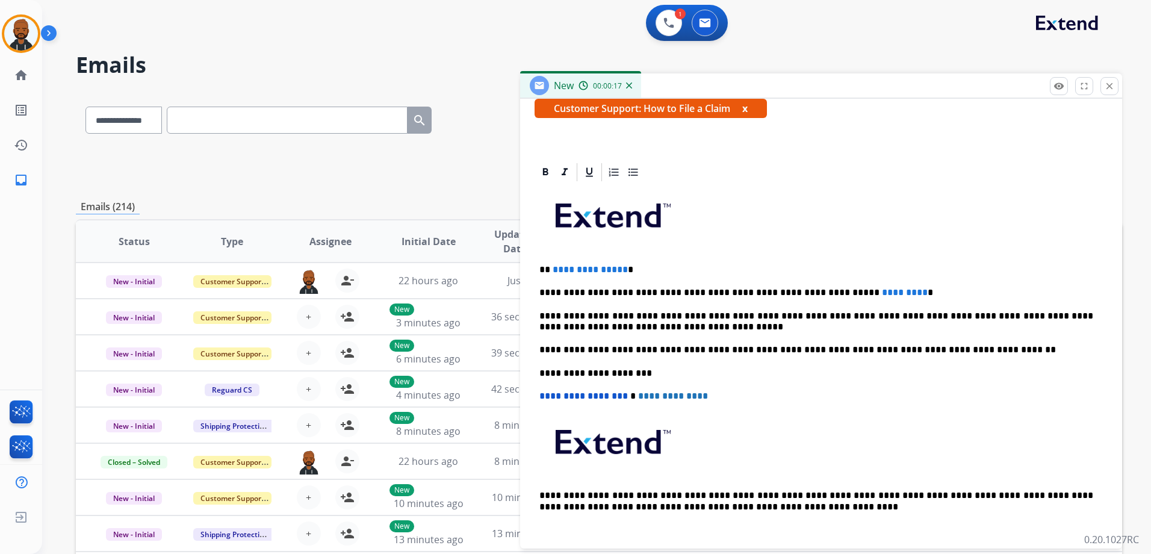
scroll to position [232, 0]
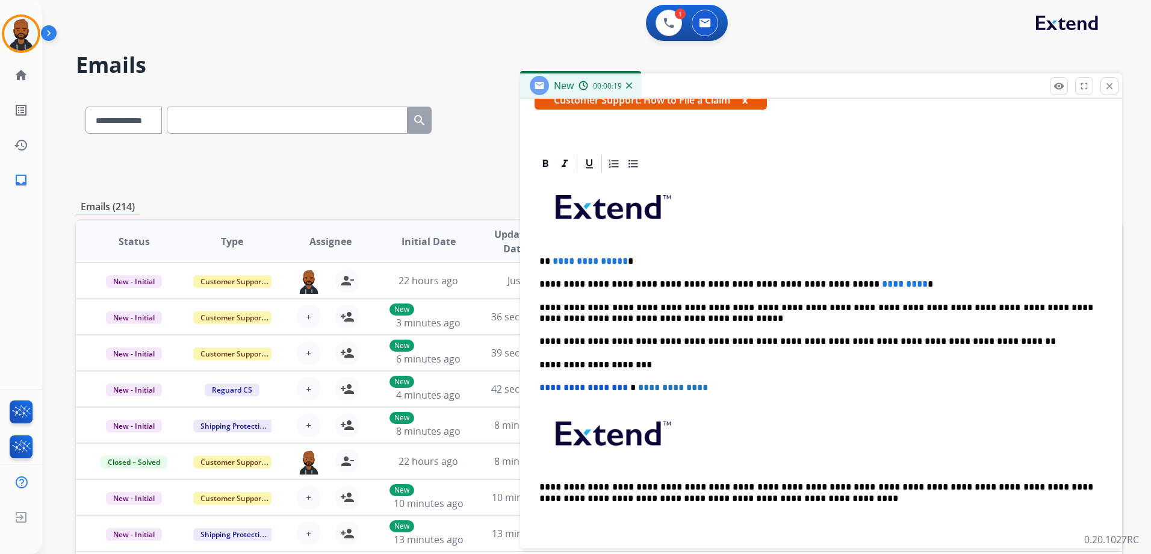
click at [620, 263] on span "**********" at bounding box center [590, 261] width 75 height 9
click at [882, 285] on span "*********" at bounding box center [905, 283] width 46 height 9
click at [882, 283] on p "**********" at bounding box center [817, 284] width 554 height 11
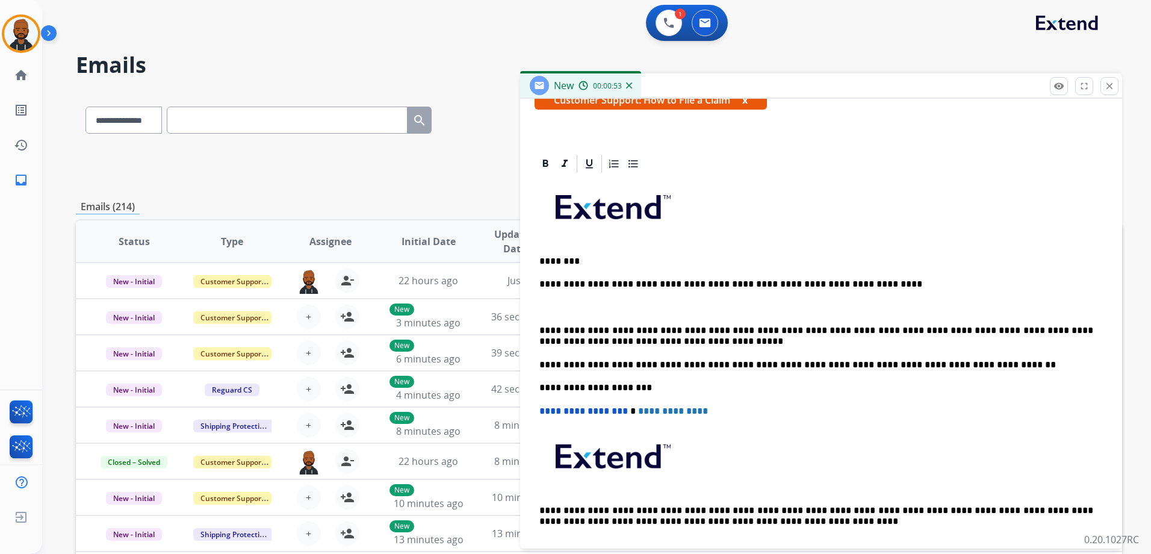
click at [597, 318] on div "**********" at bounding box center [821, 370] width 573 height 391
click at [601, 295] on div "**********" at bounding box center [821, 370] width 573 height 391
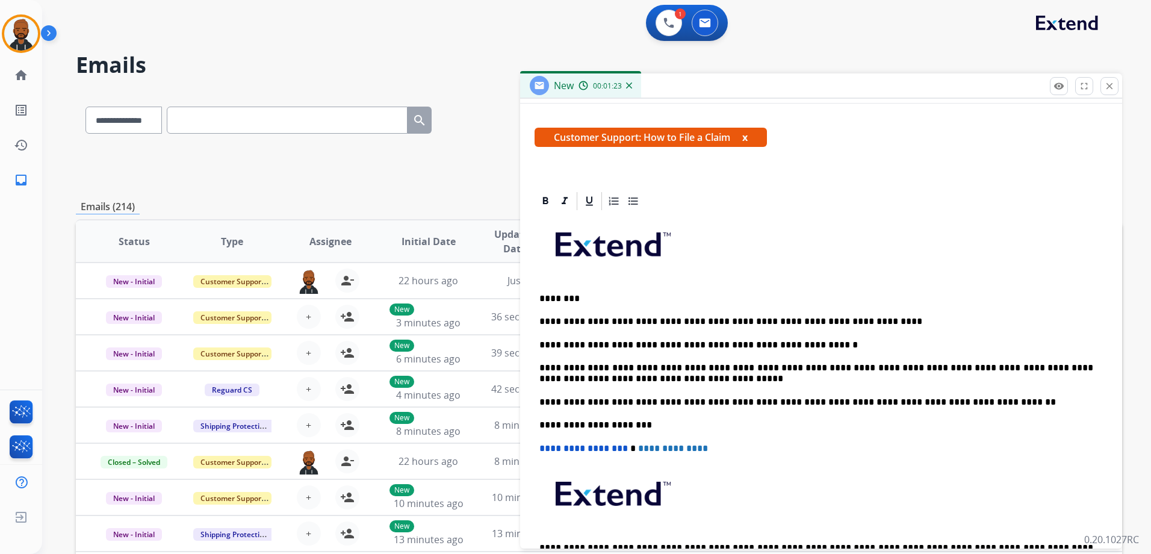
scroll to position [0, 0]
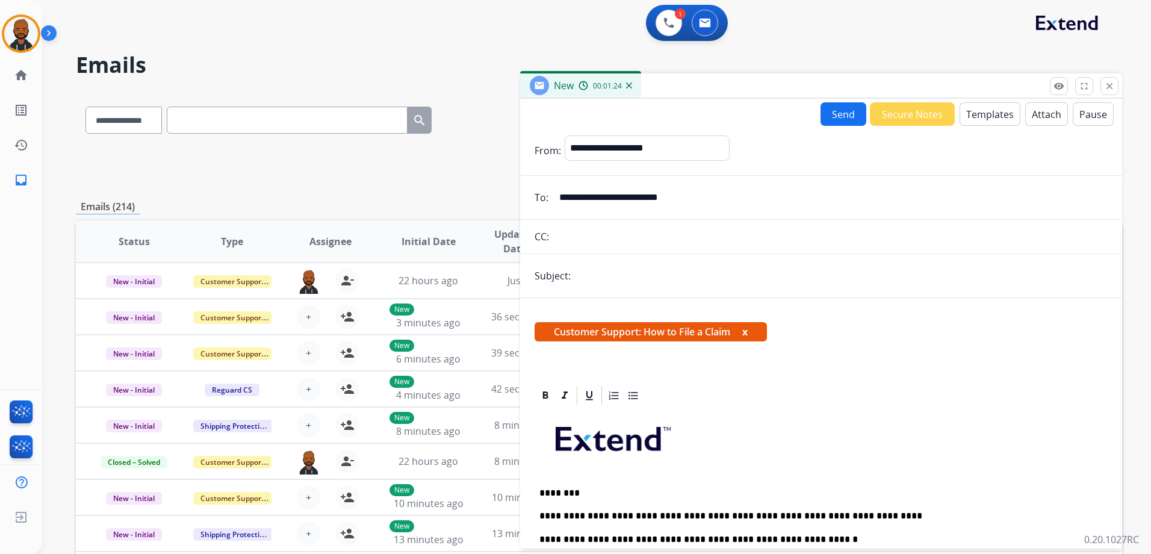
click at [697, 281] on input "text" at bounding box center [840, 276] width 533 height 24
type input "**********"
click at [847, 112] on button "Send" at bounding box center [844, 113] width 46 height 23
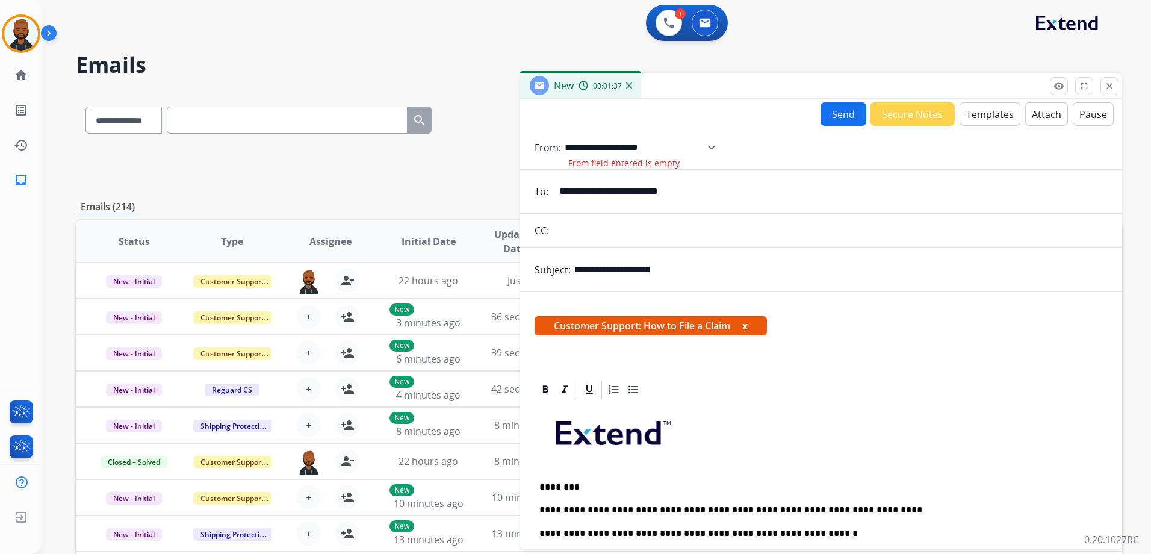
click at [724, 159] on select "**********" at bounding box center [644, 147] width 159 height 24
select select "**********"
click at [565, 135] on select "**********" at bounding box center [644, 147] width 159 height 24
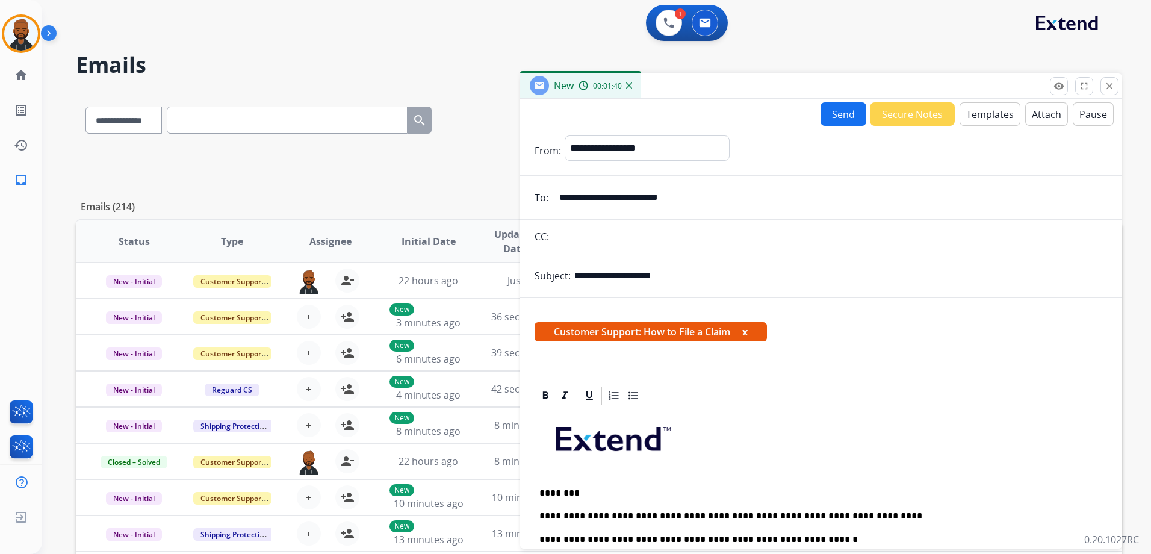
click at [844, 117] on button "Send" at bounding box center [844, 113] width 46 height 23
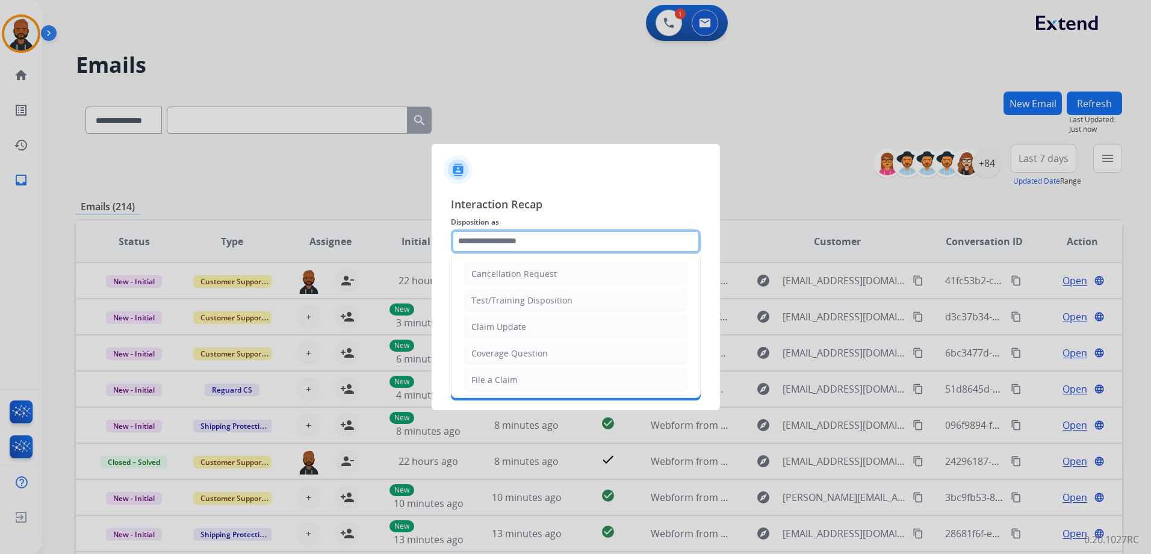
drag, startPoint x: 570, startPoint y: 241, endPoint x: 579, endPoint y: 249, distance: 11.6
click at [570, 242] on input "text" at bounding box center [576, 241] width 250 height 24
click at [523, 377] on li "File a Claim" at bounding box center [576, 380] width 225 height 23
type input "**********"
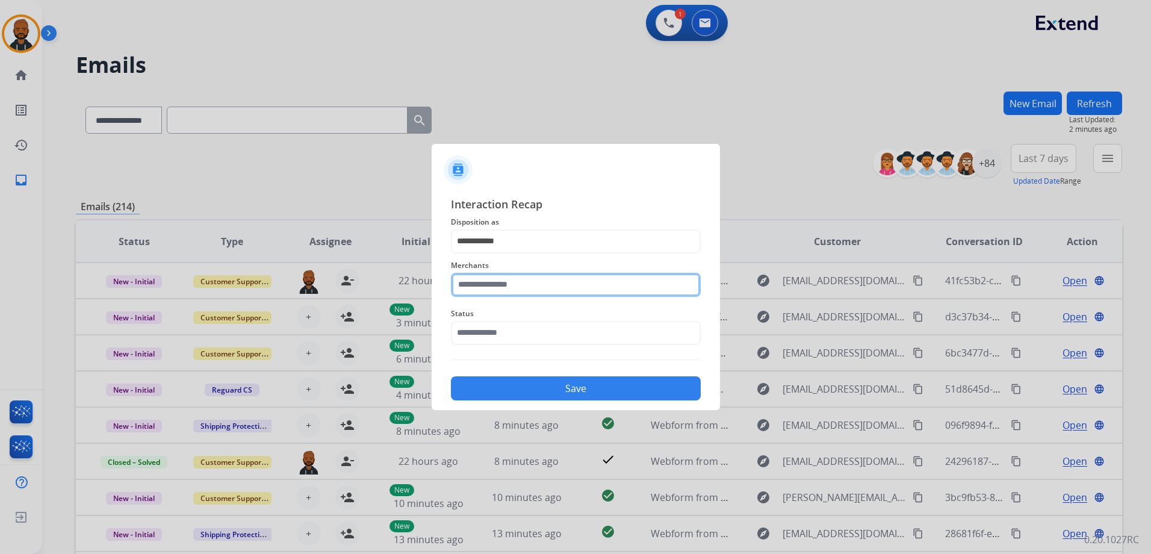
click at [540, 288] on input "text" at bounding box center [576, 285] width 250 height 24
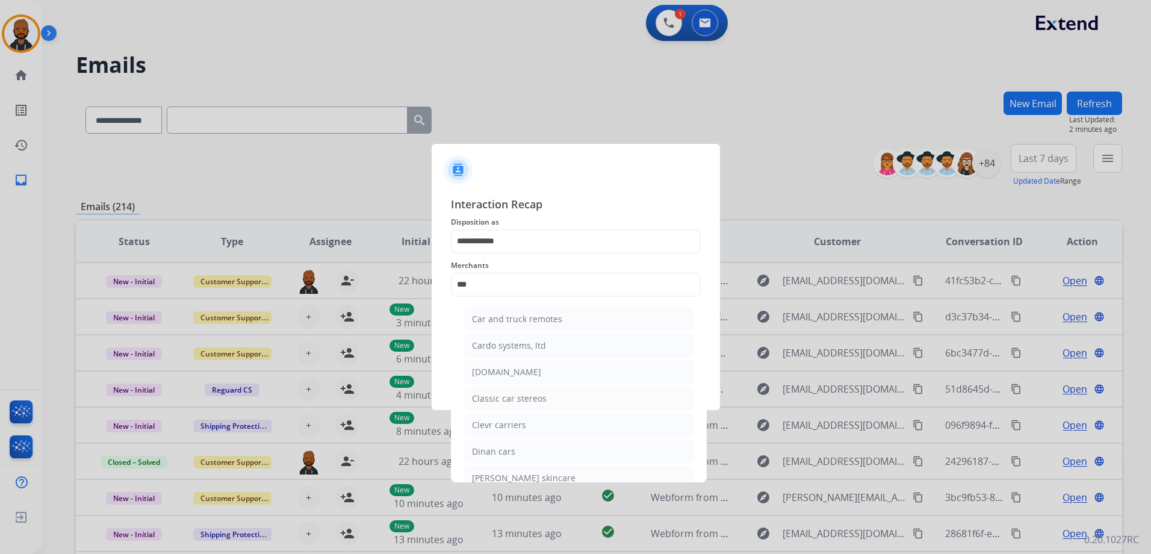
click at [541, 370] on li "[DOMAIN_NAME]" at bounding box center [578, 372] width 229 height 23
type input "**********"
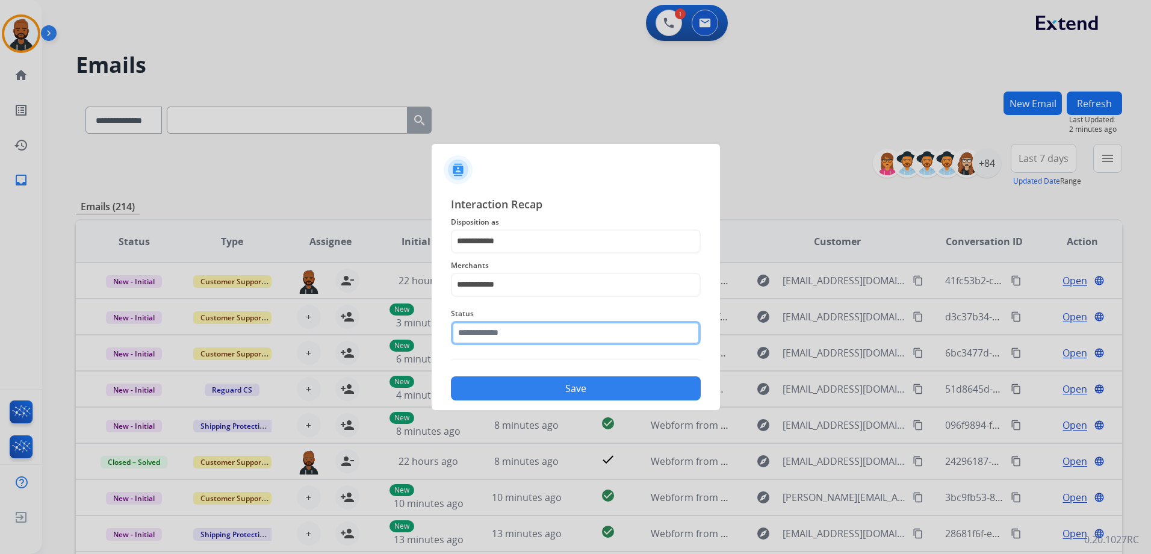
click at [547, 332] on input "text" at bounding box center [576, 333] width 250 height 24
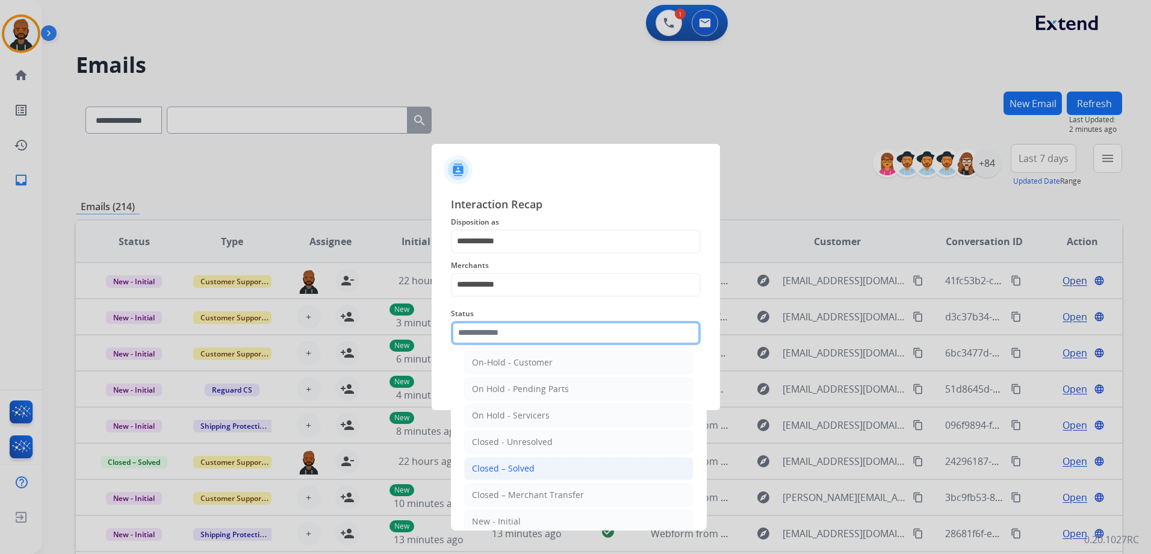
scroll to position [60, 0]
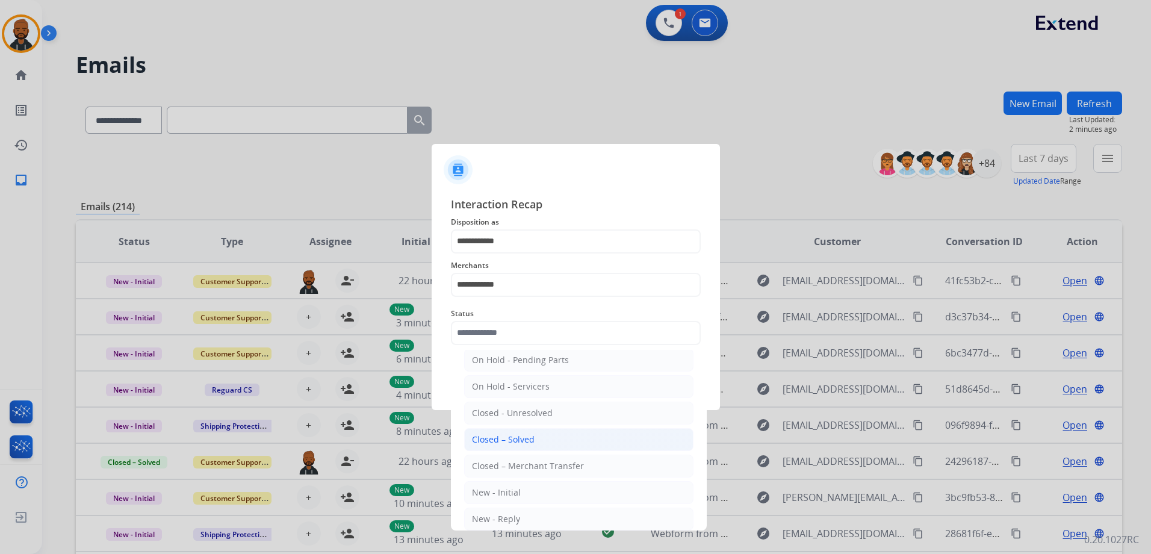
click at [555, 436] on li "Closed – Solved" at bounding box center [578, 439] width 229 height 23
type input "**********"
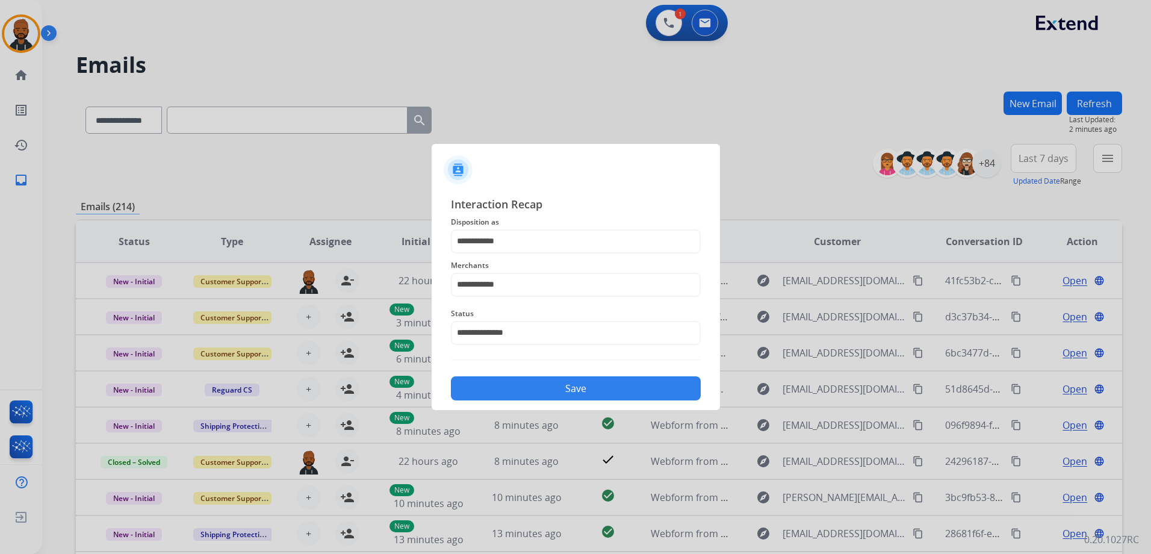
click at [588, 379] on button "Save" at bounding box center [576, 388] width 250 height 24
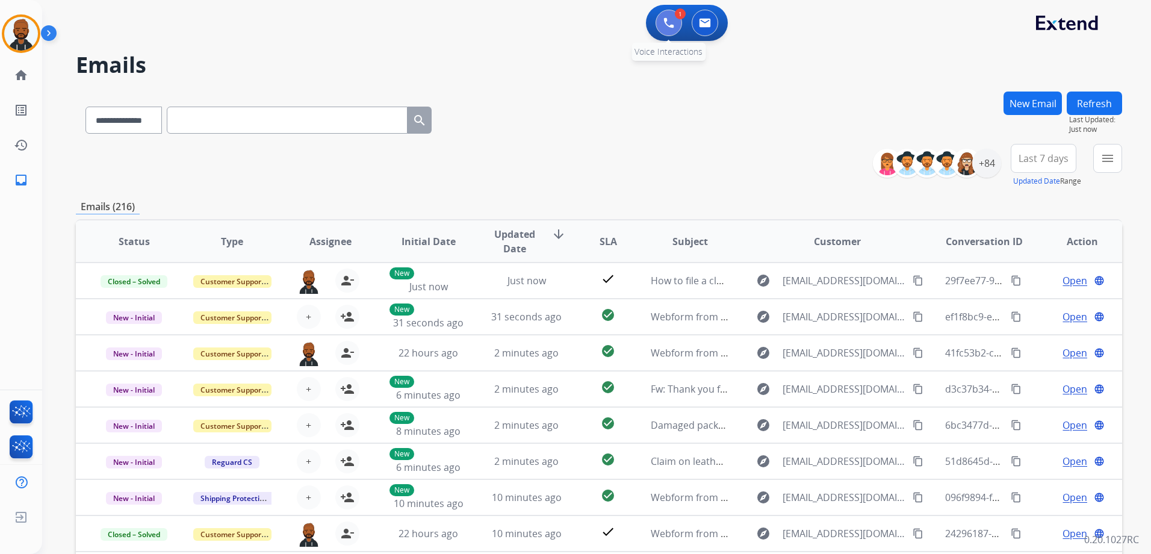
click at [665, 28] on img at bounding box center [669, 22] width 11 height 11
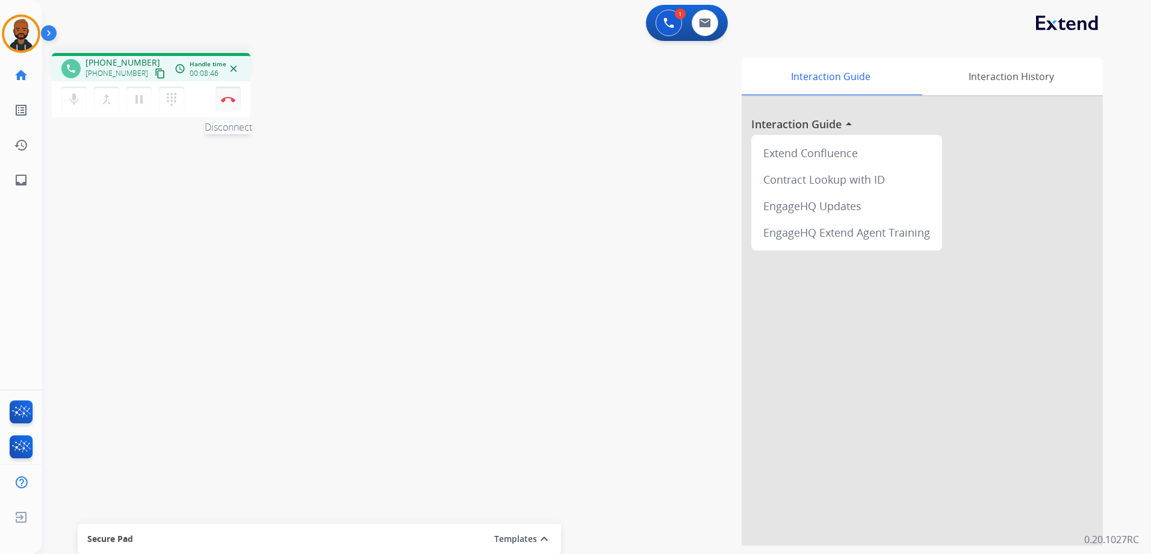
click at [228, 99] on img at bounding box center [228, 99] width 14 height 6
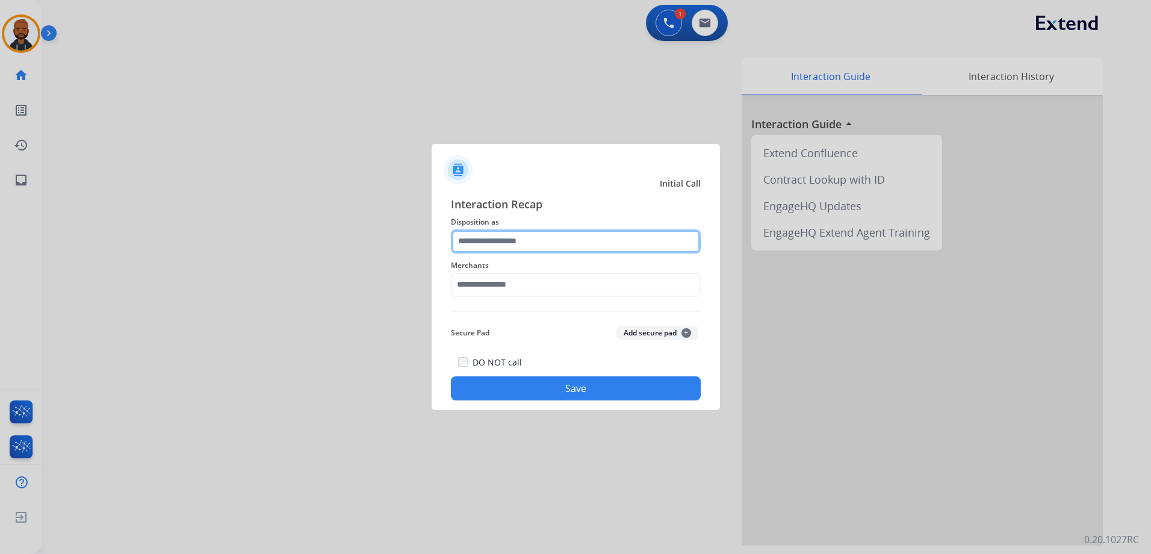
click at [528, 242] on input "text" at bounding box center [576, 241] width 250 height 24
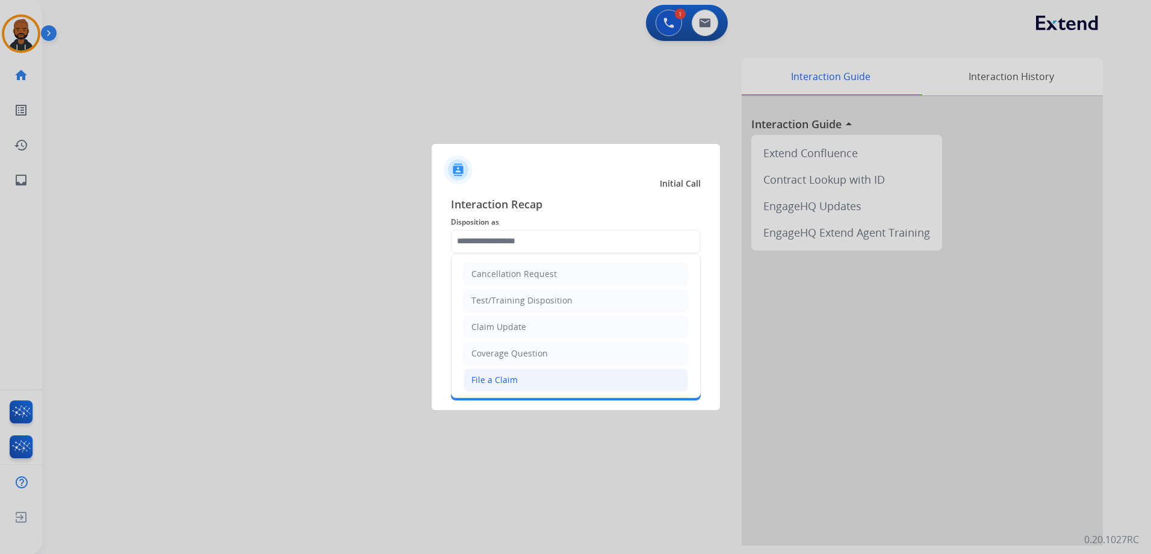
click at [519, 384] on li "File a Claim" at bounding box center [576, 380] width 225 height 23
type input "**********"
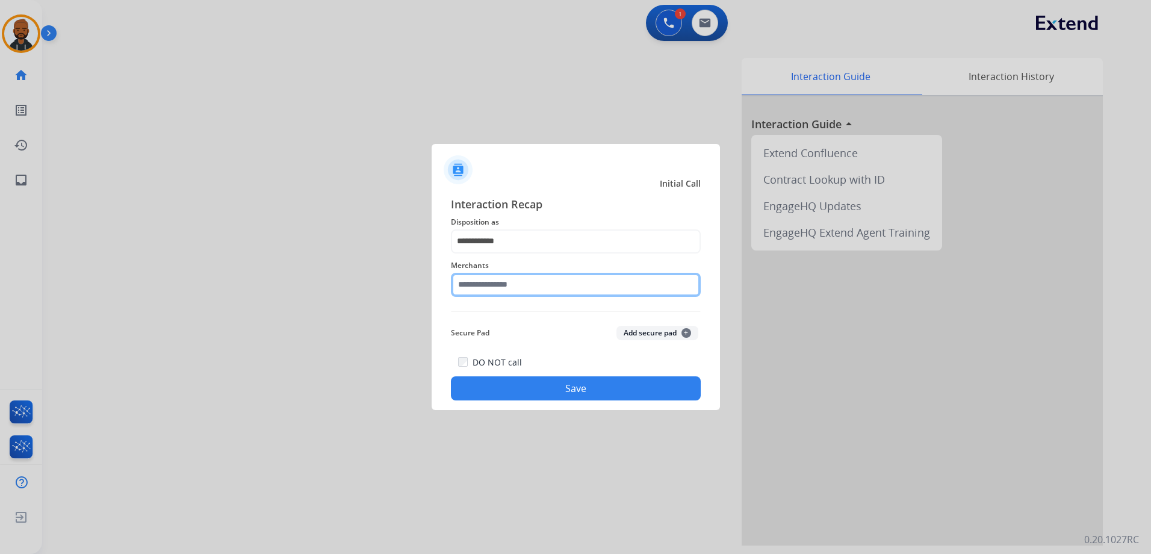
click at [539, 289] on input "text" at bounding box center [576, 285] width 250 height 24
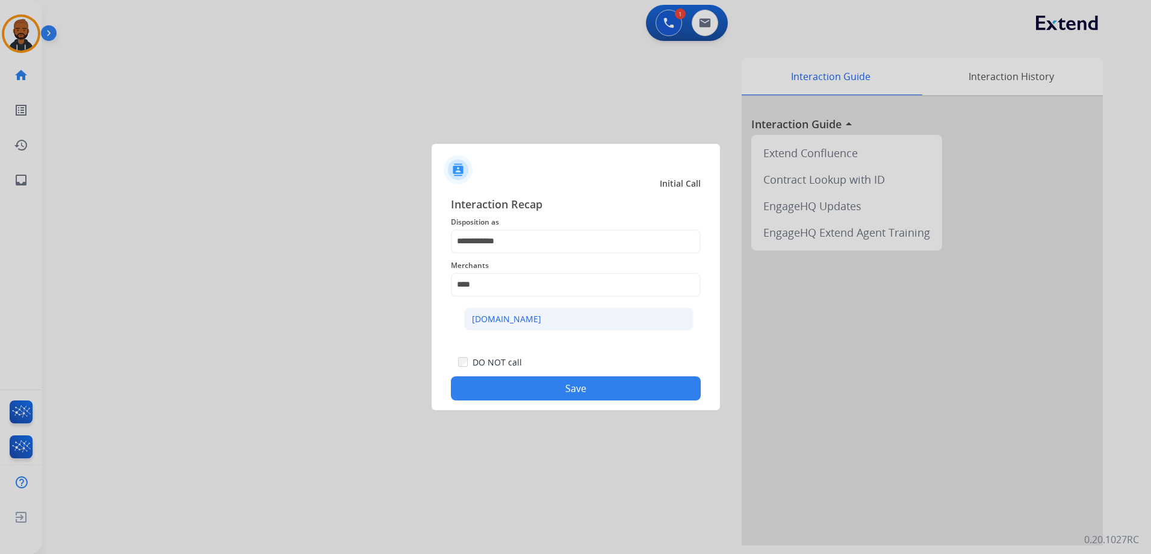
click at [515, 323] on div "[DOMAIN_NAME]" at bounding box center [506, 319] width 69 height 12
type input "**********"
click at [571, 402] on div "**********" at bounding box center [576, 298] width 288 height 225
click at [579, 392] on button "Save" at bounding box center [576, 388] width 250 height 24
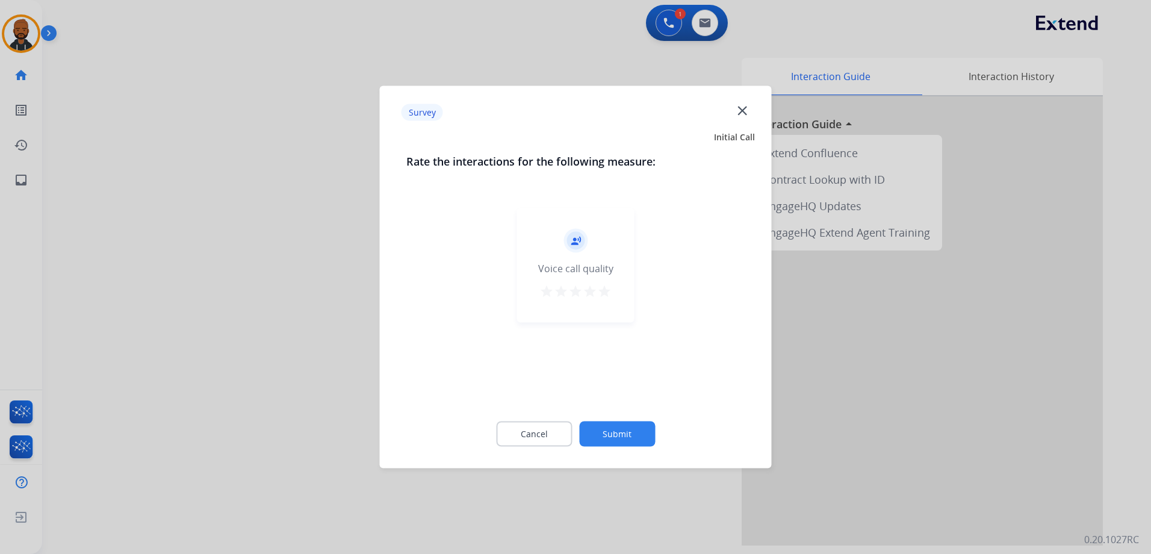
click at [620, 282] on div "record_voice_over Voice call quality star star star star star" at bounding box center [575, 265] width 117 height 114
click at [617, 290] on div "record_voice_over Voice call quality star star star star star" at bounding box center [575, 265] width 117 height 114
drag, startPoint x: 615, startPoint y: 291, endPoint x: 609, endPoint y: 291, distance: 6.1
click at [612, 291] on div "record_voice_over Voice call quality star star star star star" at bounding box center [575, 265] width 117 height 114
click at [606, 292] on mat-icon "star" at bounding box center [604, 291] width 14 height 14
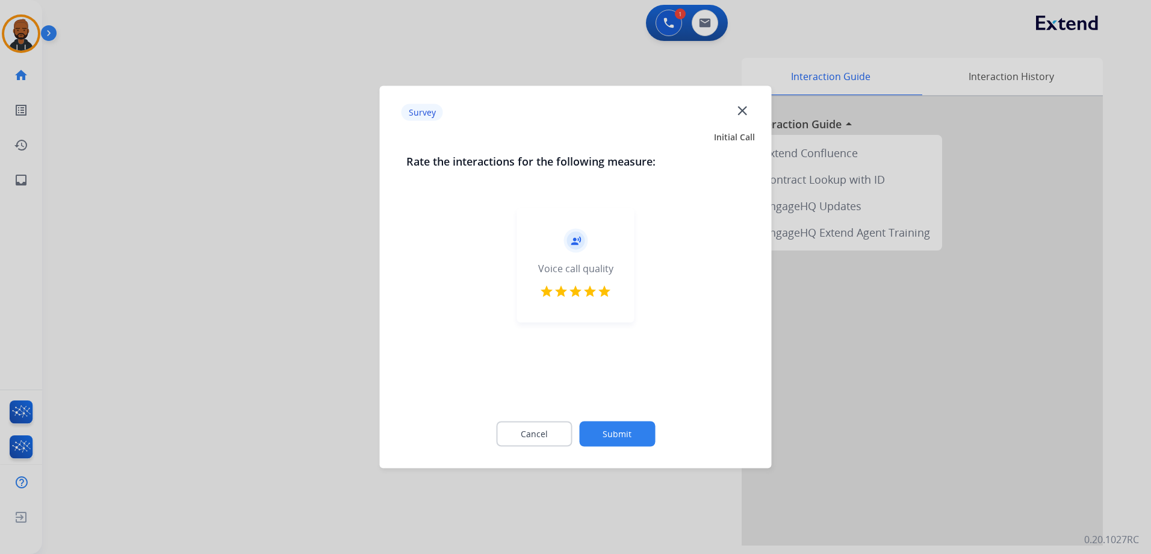
click at [603, 432] on button "Submit" at bounding box center [617, 433] width 76 height 25
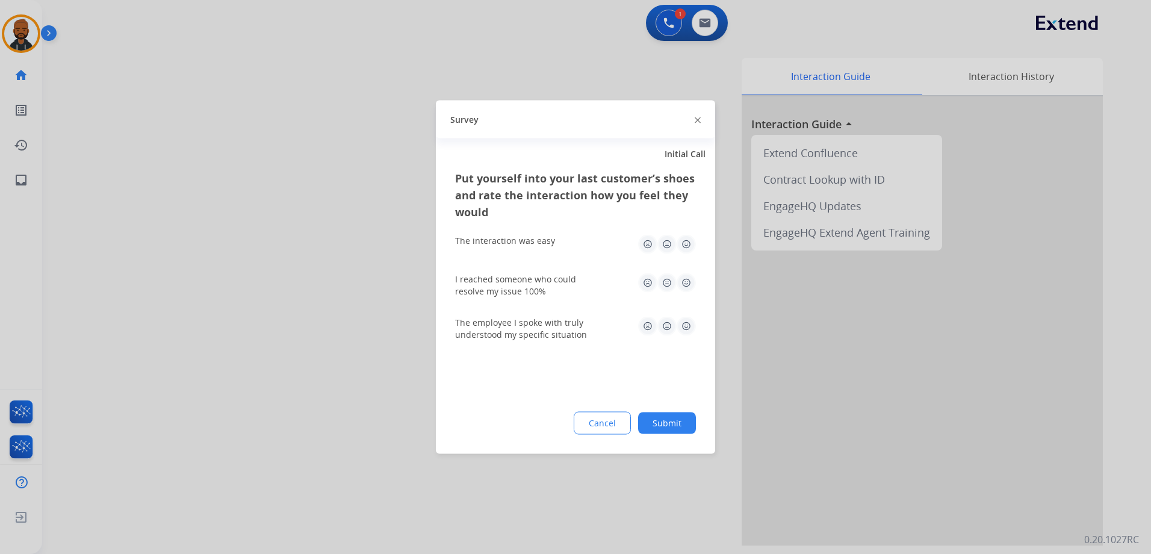
click at [690, 240] on img at bounding box center [686, 244] width 19 height 19
drag, startPoint x: 685, startPoint y: 284, endPoint x: 690, endPoint y: 297, distance: 14.9
click at [685, 283] on img at bounding box center [686, 282] width 19 height 19
click at [691, 329] on img at bounding box center [686, 326] width 19 height 19
click at [676, 425] on button "Submit" at bounding box center [667, 423] width 58 height 22
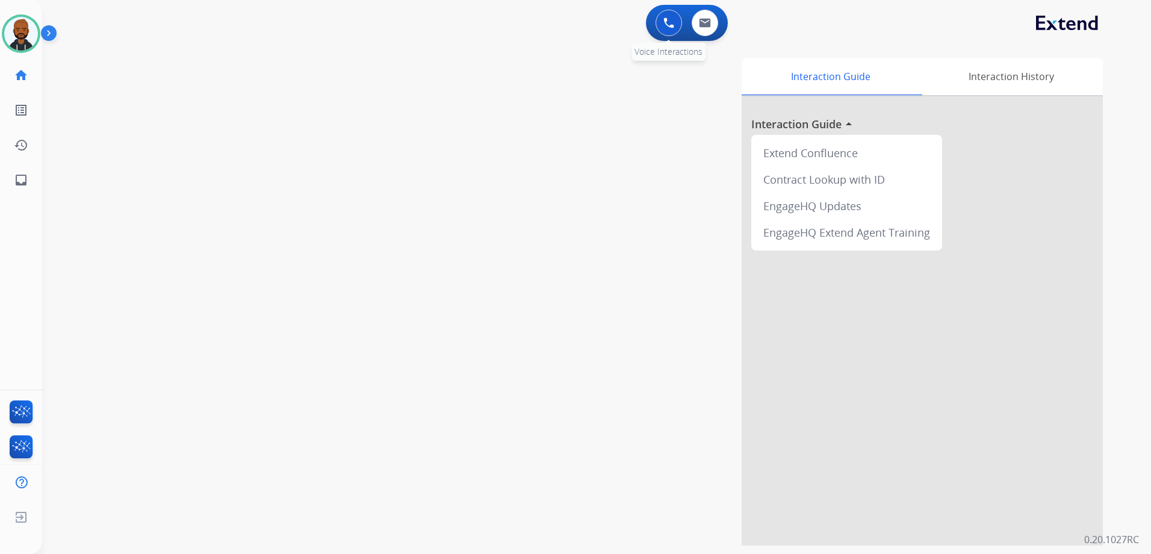
click at [675, 22] on button at bounding box center [669, 23] width 26 height 26
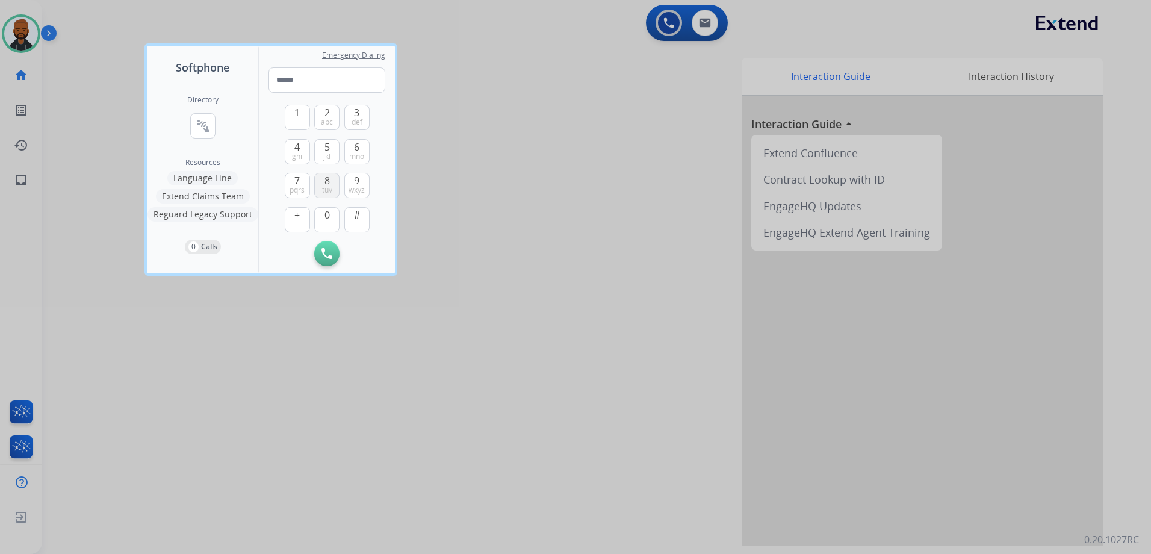
click at [323, 186] on span "tuv" at bounding box center [327, 190] width 10 height 10
click at [359, 124] on span "def" at bounding box center [357, 122] width 11 height 10
click at [327, 125] on span "abc" at bounding box center [327, 122] width 12 height 10
click at [364, 155] on span "mno" at bounding box center [356, 157] width 15 height 10
click at [336, 181] on button "8 tuv" at bounding box center [326, 185] width 25 height 25
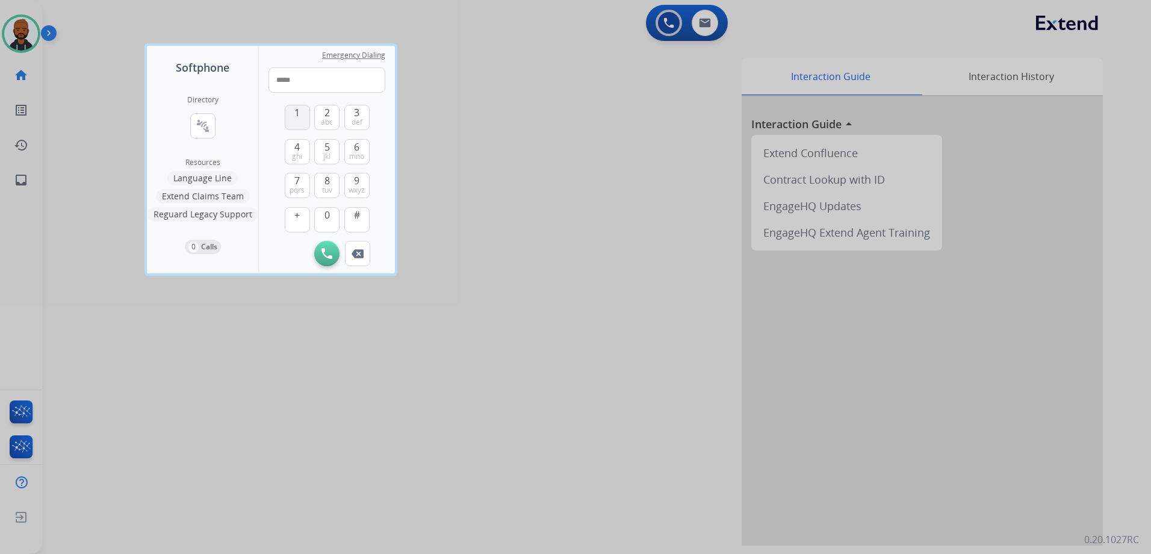
click at [309, 113] on div "1" at bounding box center [297, 117] width 25 height 25
click at [299, 116] on span "1" at bounding box center [296, 112] width 5 height 14
click at [301, 120] on button "1" at bounding box center [297, 117] width 25 height 25
click at [359, 152] on span "mno" at bounding box center [356, 157] width 15 height 10
click at [333, 118] on button "2 abc" at bounding box center [326, 117] width 25 height 25
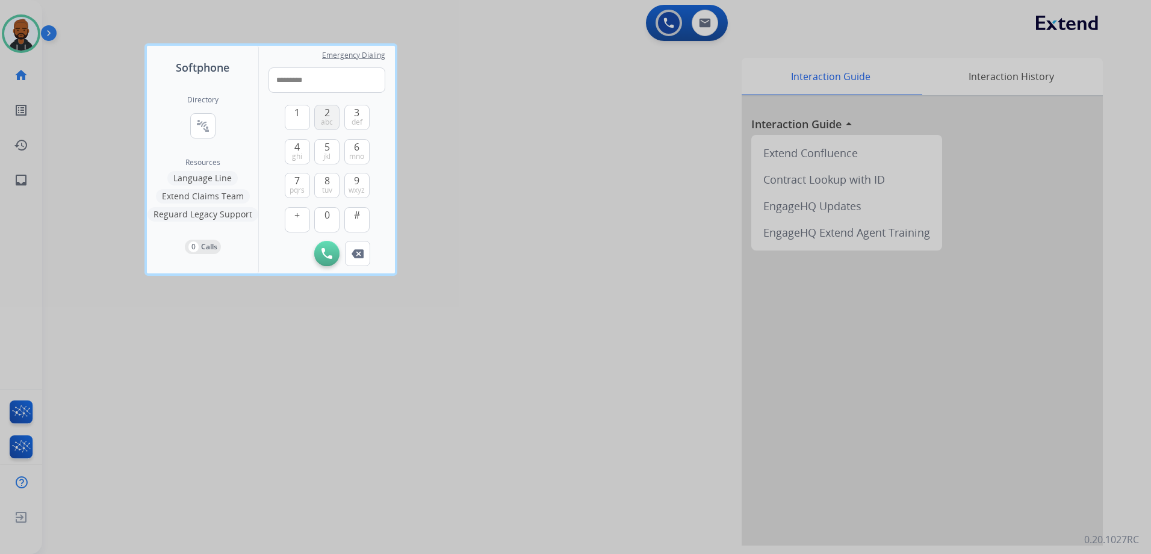
click at [332, 118] on span "abc" at bounding box center [327, 122] width 12 height 10
type input "**********"
click at [327, 253] on img at bounding box center [327, 253] width 11 height 11
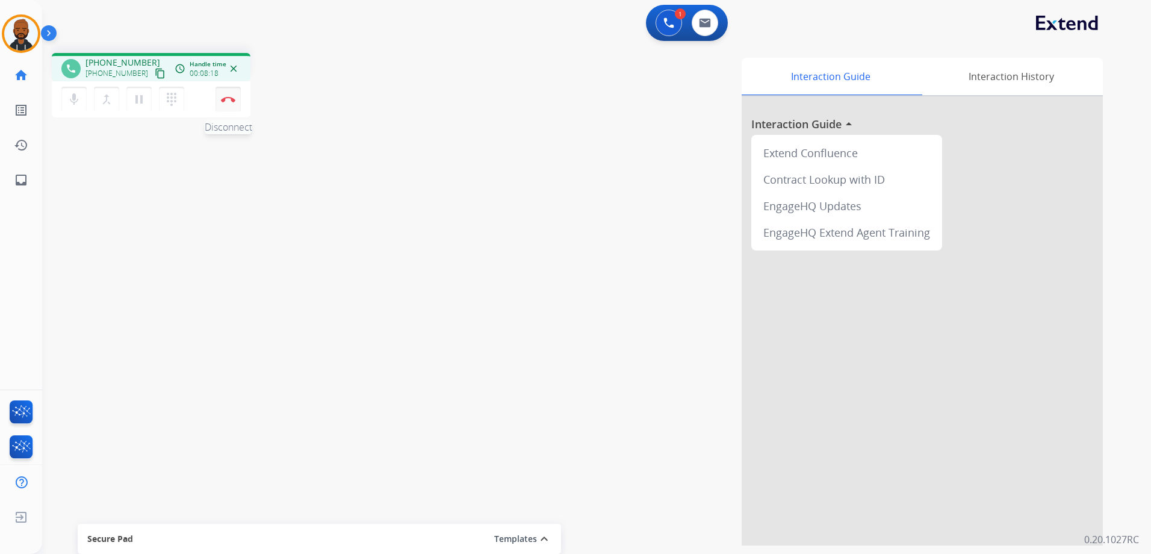
click at [234, 104] on button "Disconnect" at bounding box center [228, 99] width 25 height 25
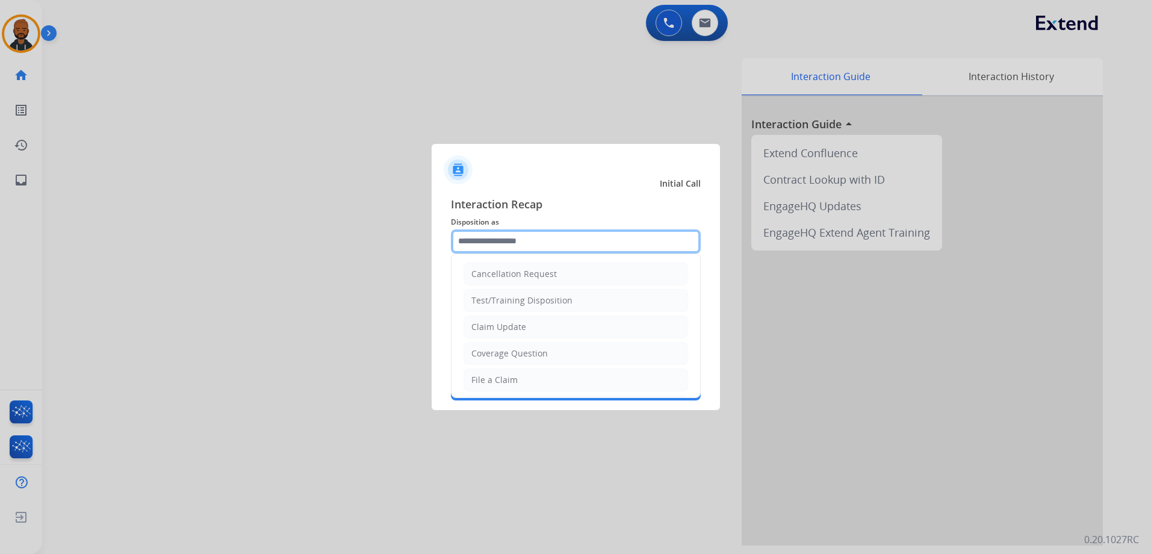
click at [517, 243] on input "text" at bounding box center [576, 241] width 250 height 24
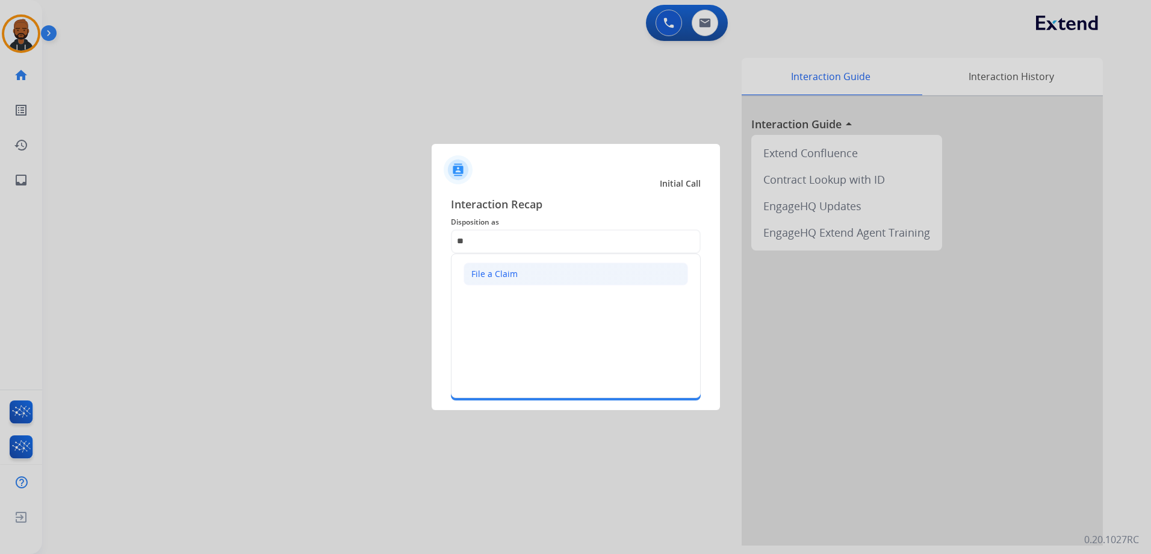
click at [503, 272] on div "File a Claim" at bounding box center [494, 274] width 46 height 12
type input "**********"
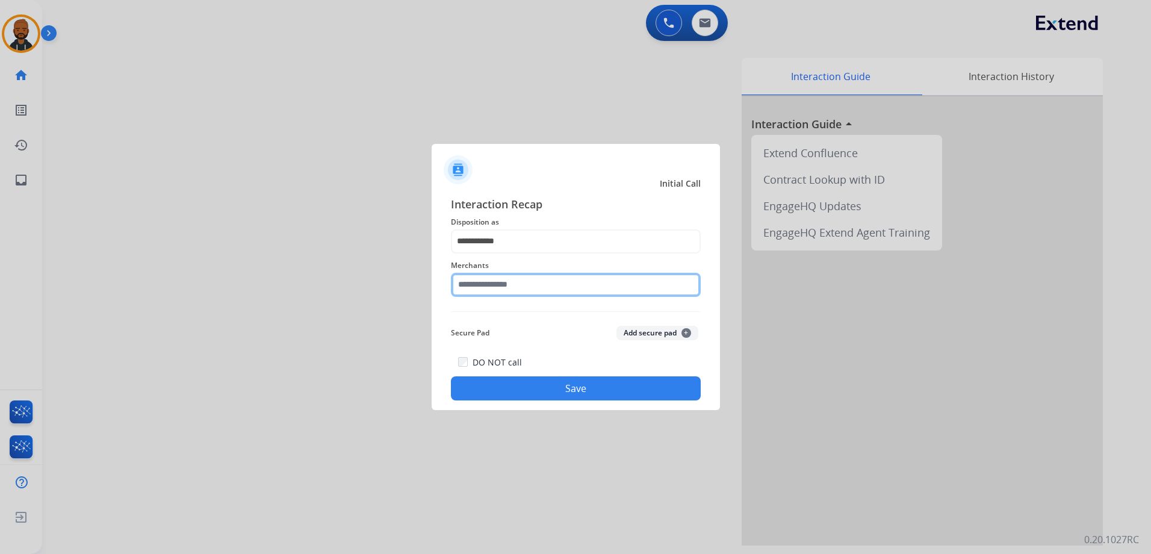
drag, startPoint x: 517, startPoint y: 281, endPoint x: 530, endPoint y: 290, distance: 15.5
click at [517, 281] on input "text" at bounding box center [576, 285] width 250 height 24
type input "*"
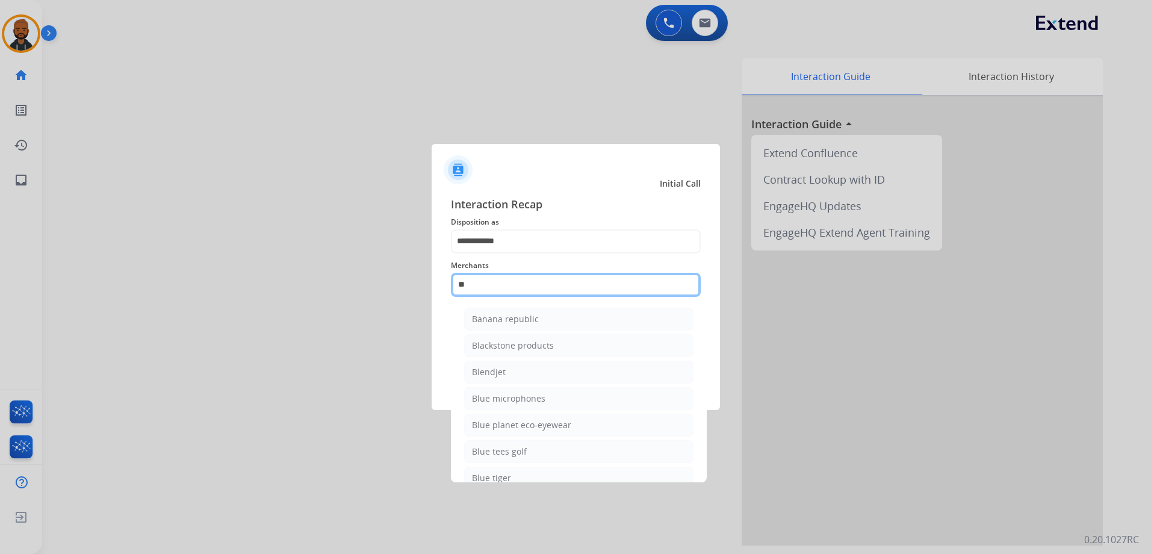
type input "*"
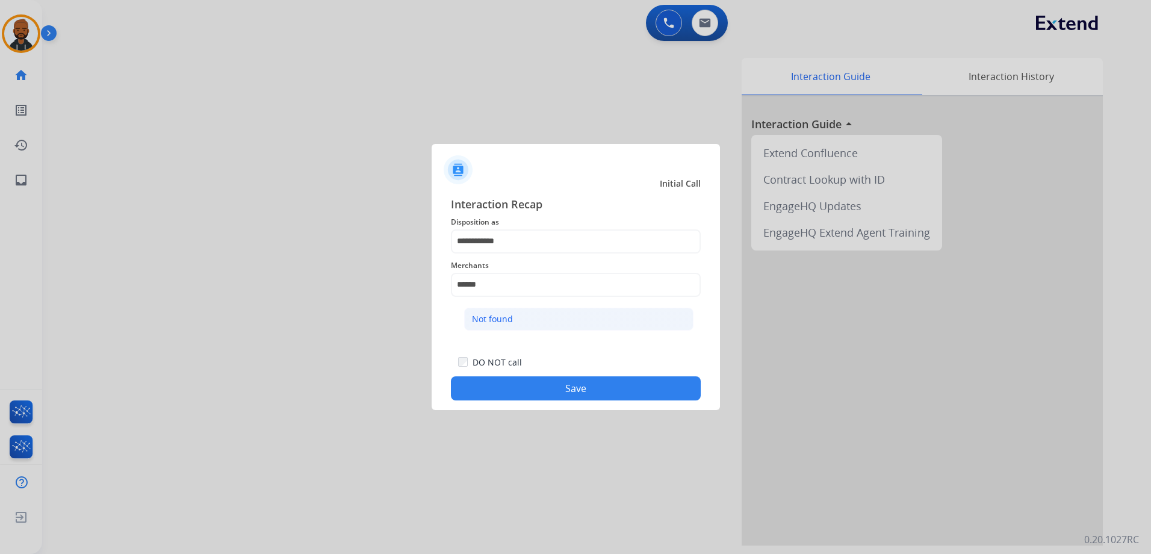
click at [579, 326] on li "Not found" at bounding box center [578, 319] width 229 height 23
type input "*********"
click at [603, 384] on button "Save" at bounding box center [576, 388] width 250 height 24
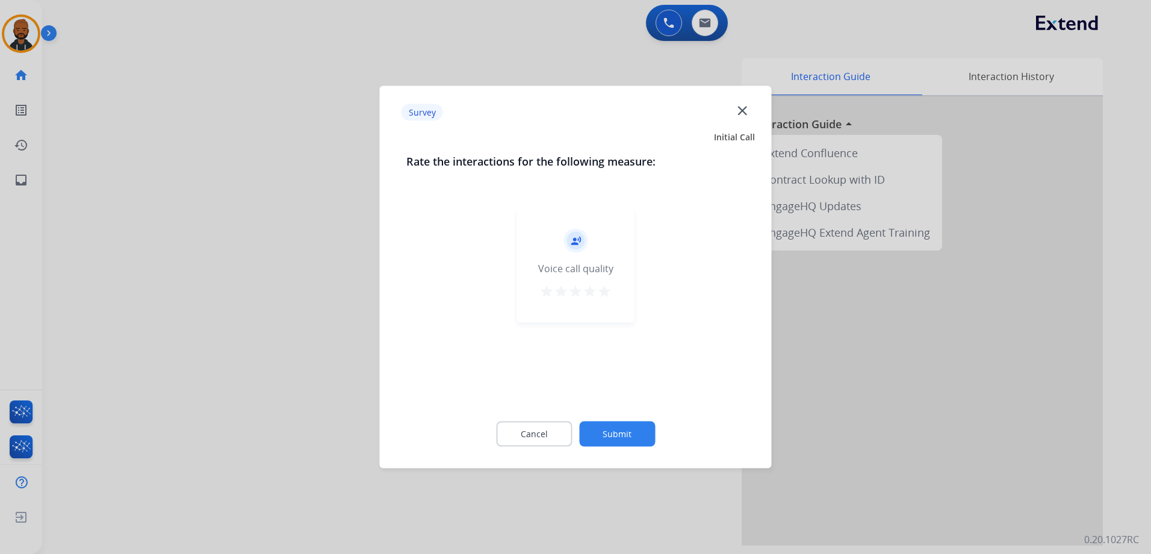
click at [603, 296] on mat-icon "star" at bounding box center [604, 291] width 14 height 14
click at [639, 423] on div "Cancel Submit" at bounding box center [575, 434] width 339 height 54
click at [641, 428] on button "Submit" at bounding box center [617, 433] width 76 height 25
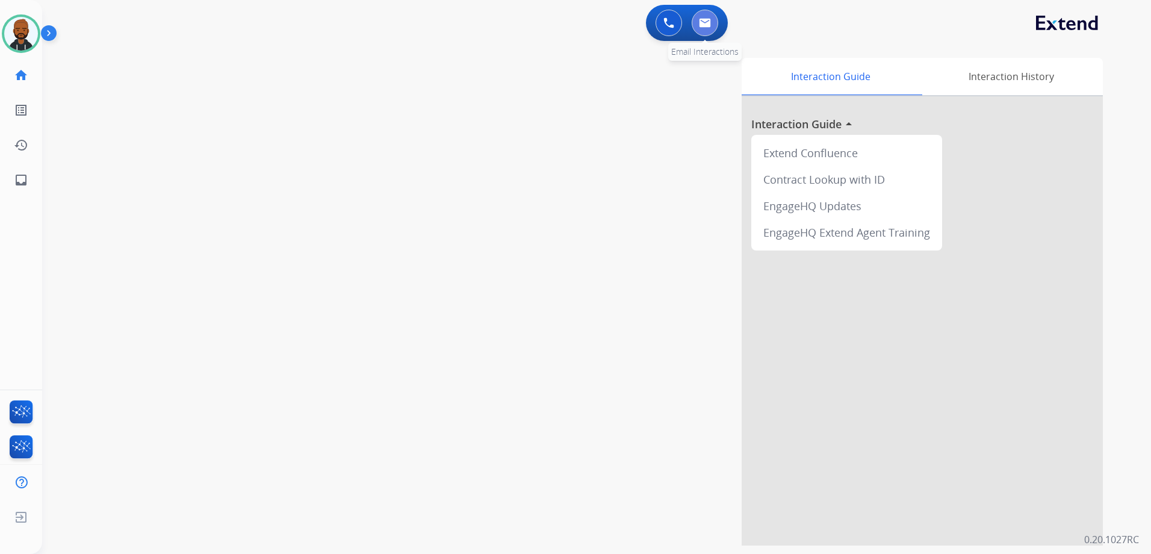
click at [708, 20] on img at bounding box center [705, 23] width 12 height 10
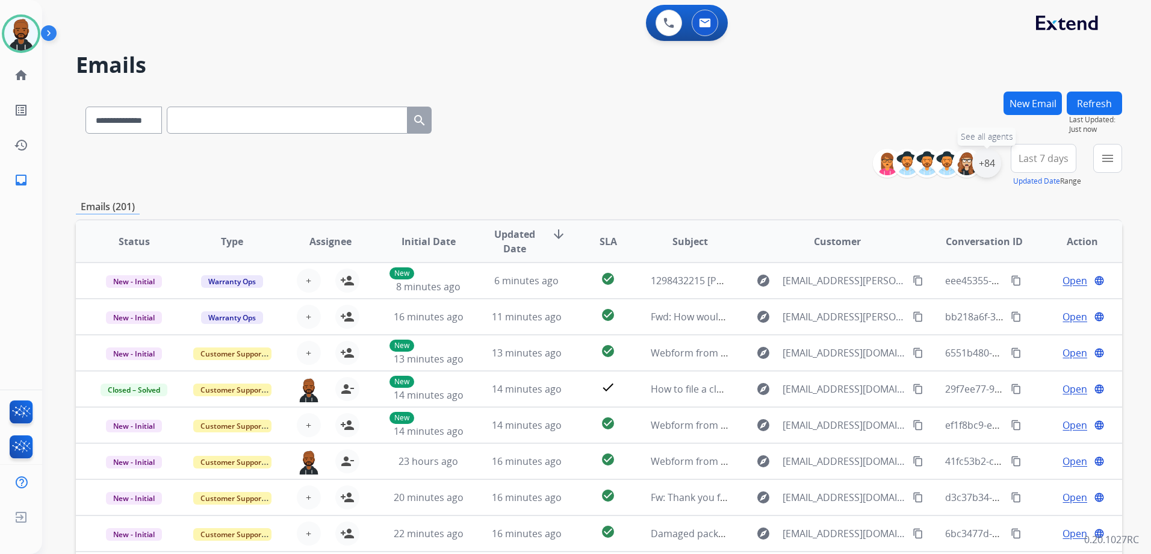
click at [977, 166] on div "+84" at bounding box center [986, 163] width 29 height 29
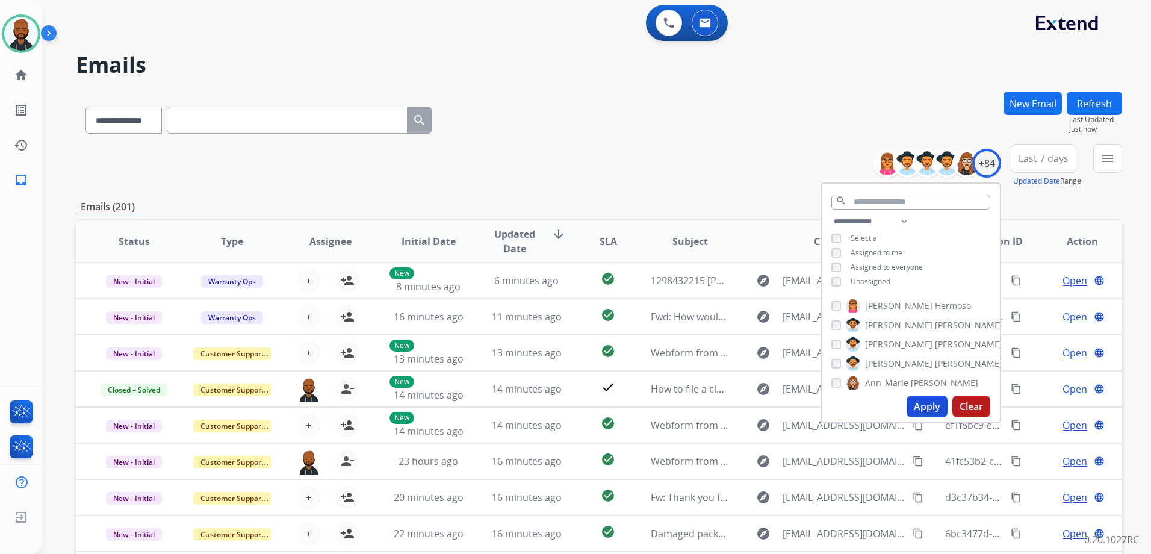
click at [829, 281] on div "**********" at bounding box center [911, 252] width 178 height 77
click at [919, 409] on button "Apply" at bounding box center [927, 407] width 41 height 22
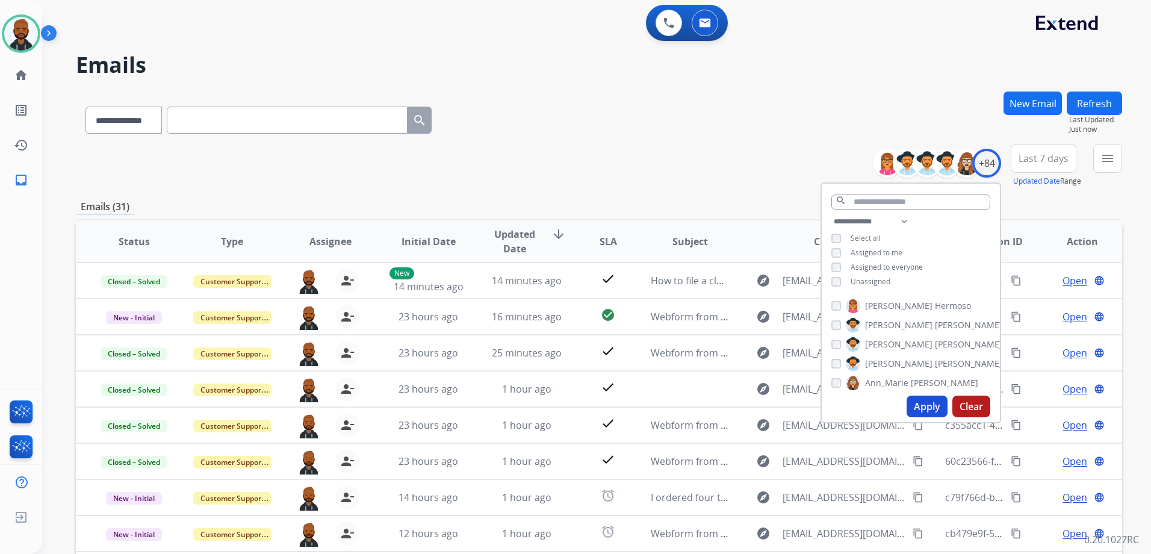
click at [1052, 204] on div "Emails (31)" at bounding box center [599, 206] width 1046 height 15
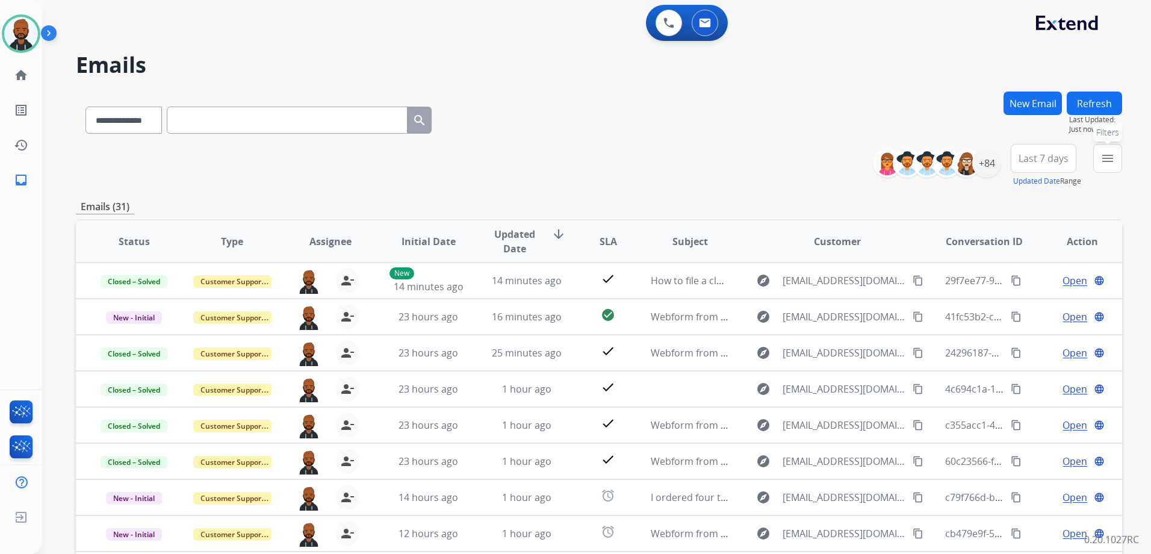
click at [1102, 167] on button "menu Filters" at bounding box center [1107, 158] width 29 height 29
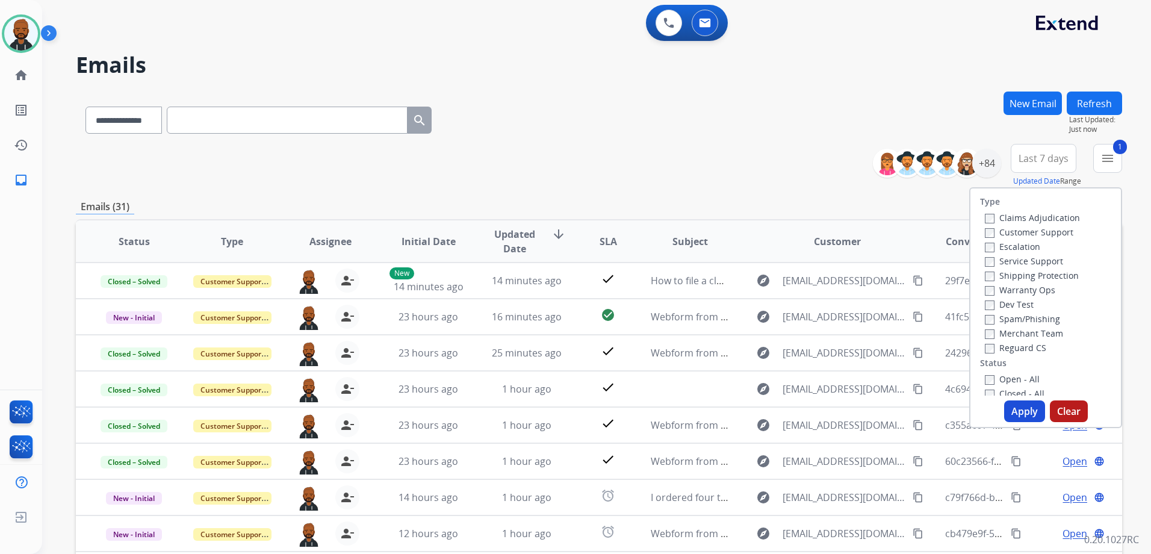
click at [1010, 408] on button "Apply" at bounding box center [1024, 411] width 41 height 22
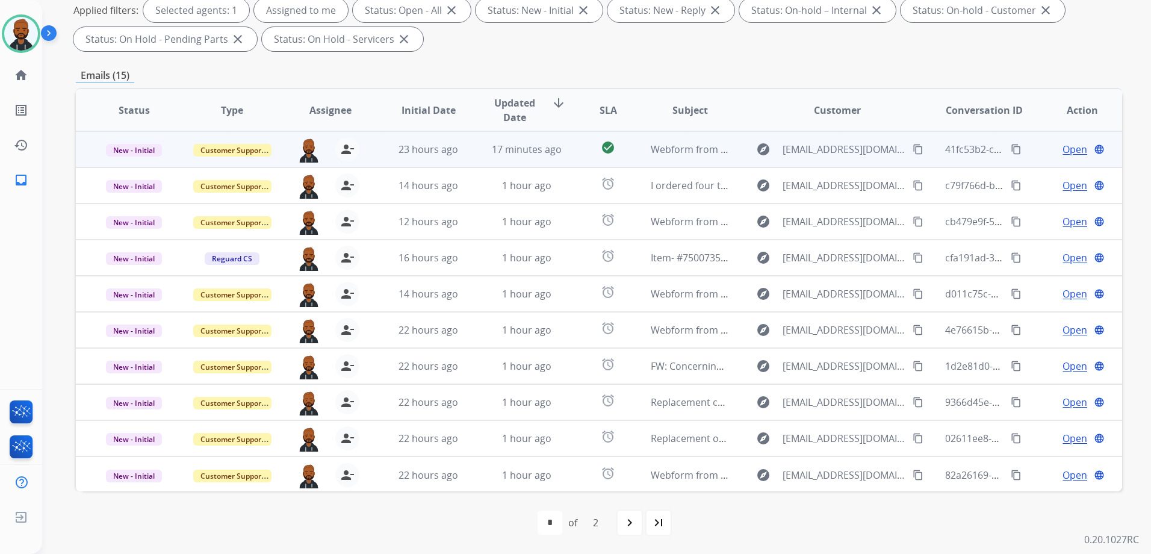
click at [1011, 146] on mat-icon "content_copy" at bounding box center [1016, 149] width 11 height 11
click at [1063, 147] on span "Open" at bounding box center [1075, 149] width 25 height 14
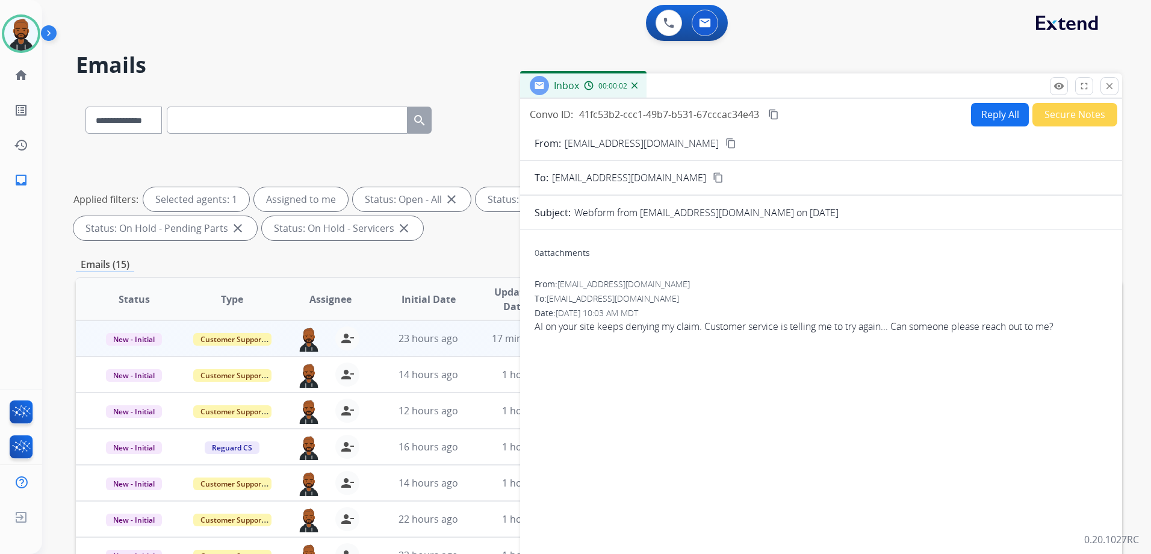
click at [1037, 114] on button "Secure Notes" at bounding box center [1075, 114] width 85 height 23
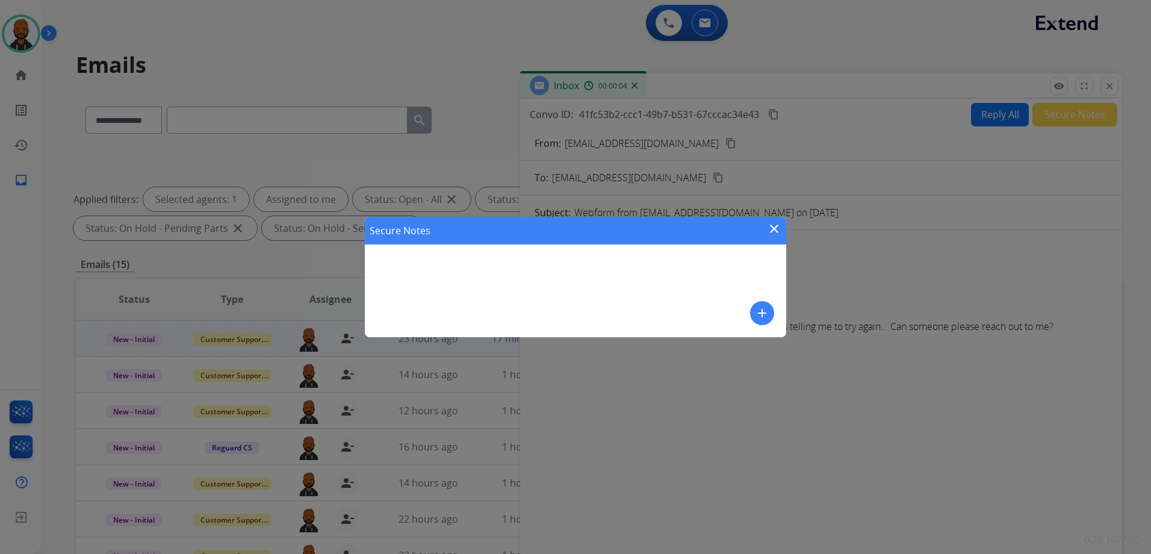
click at [766, 315] on mat-icon "add" at bounding box center [762, 313] width 14 height 14
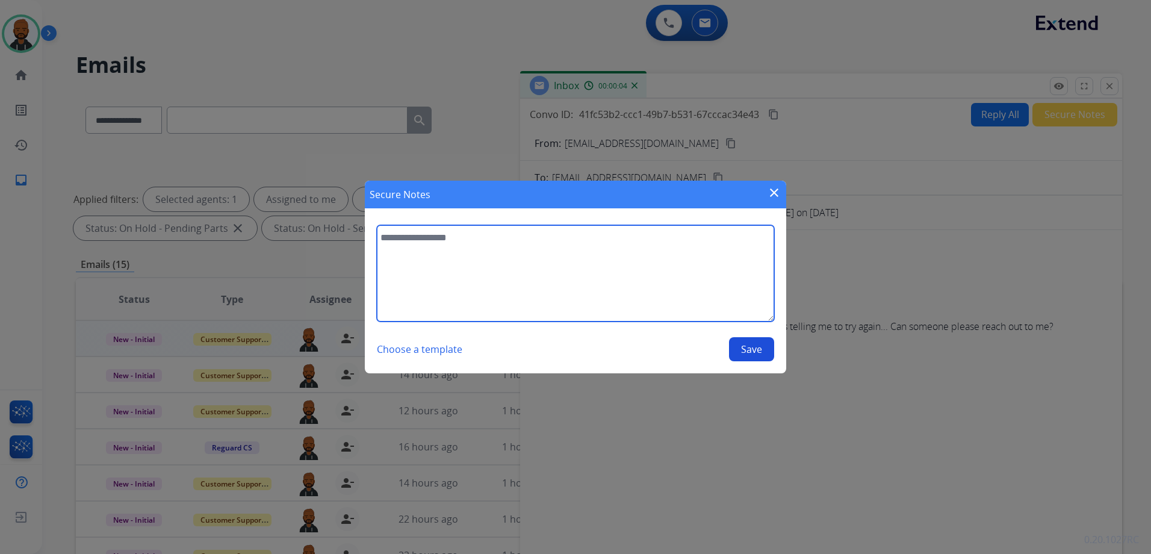
drag, startPoint x: 653, startPoint y: 288, endPoint x: 658, endPoint y: 274, distance: 15.2
click at [653, 288] on textarea at bounding box center [575, 273] width 397 height 96
type textarea "**********"
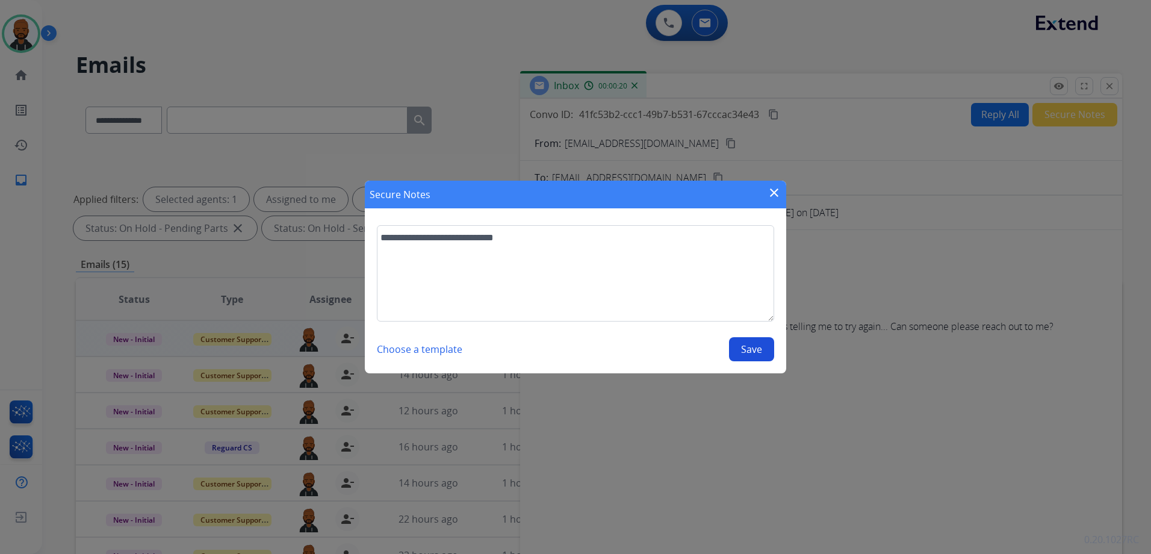
click at [740, 352] on button "Save" at bounding box center [751, 349] width 45 height 24
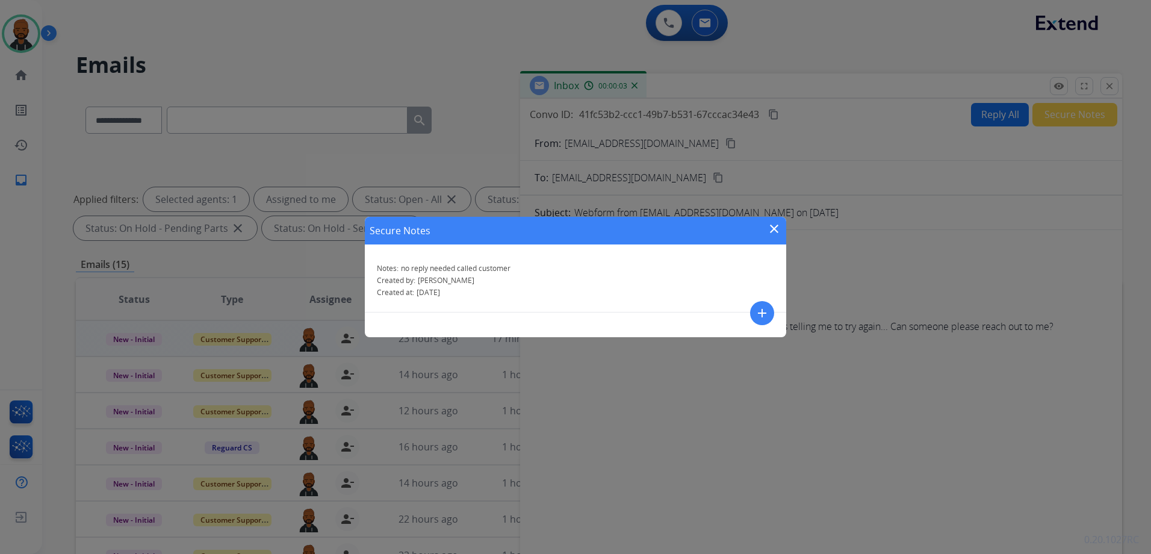
click at [772, 223] on mat-icon "close" at bounding box center [774, 229] width 14 height 14
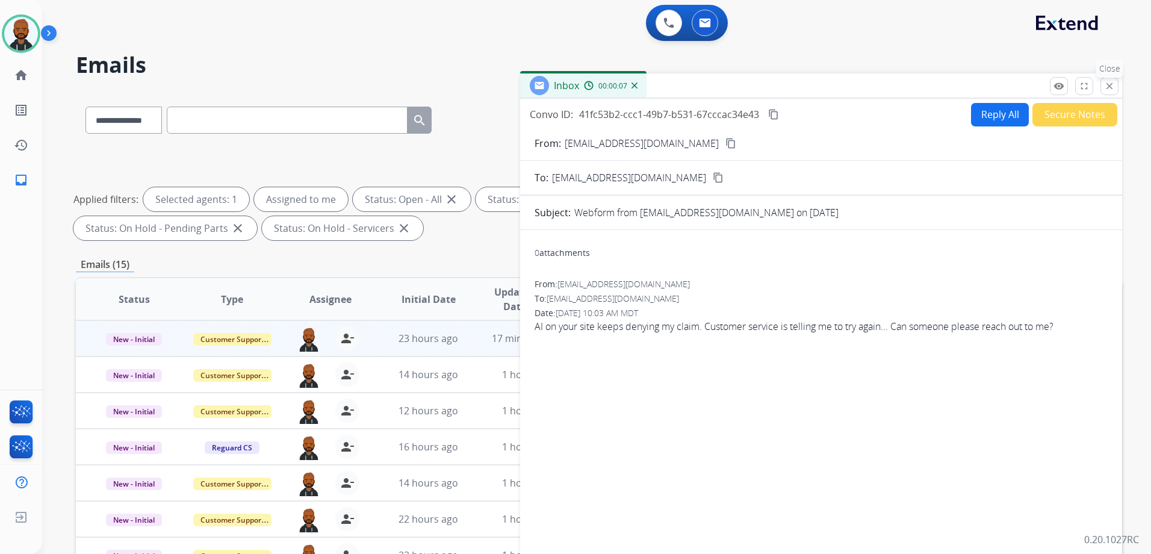
click at [1107, 91] on mat-icon "close" at bounding box center [1109, 86] width 11 height 11
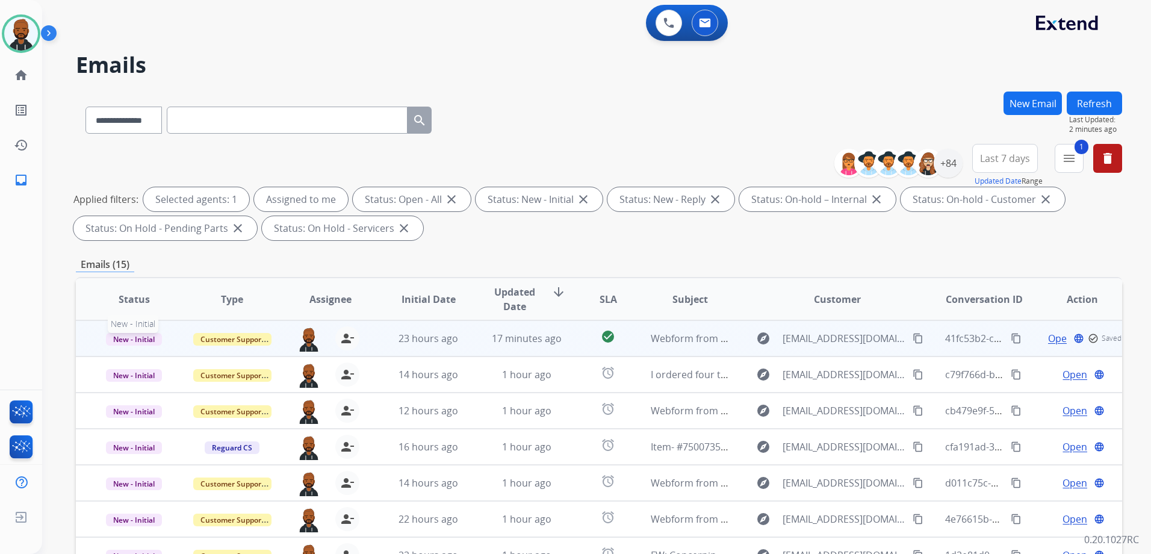
click at [133, 340] on span "New - Initial" at bounding box center [134, 339] width 56 height 13
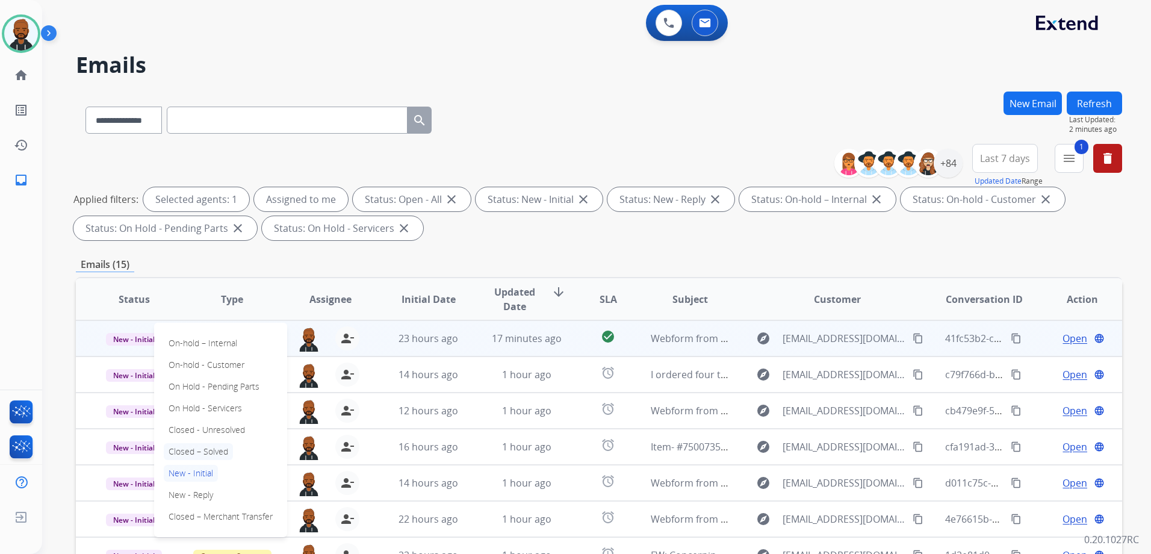
click at [223, 446] on p "Closed – Solved" at bounding box center [198, 451] width 69 height 17
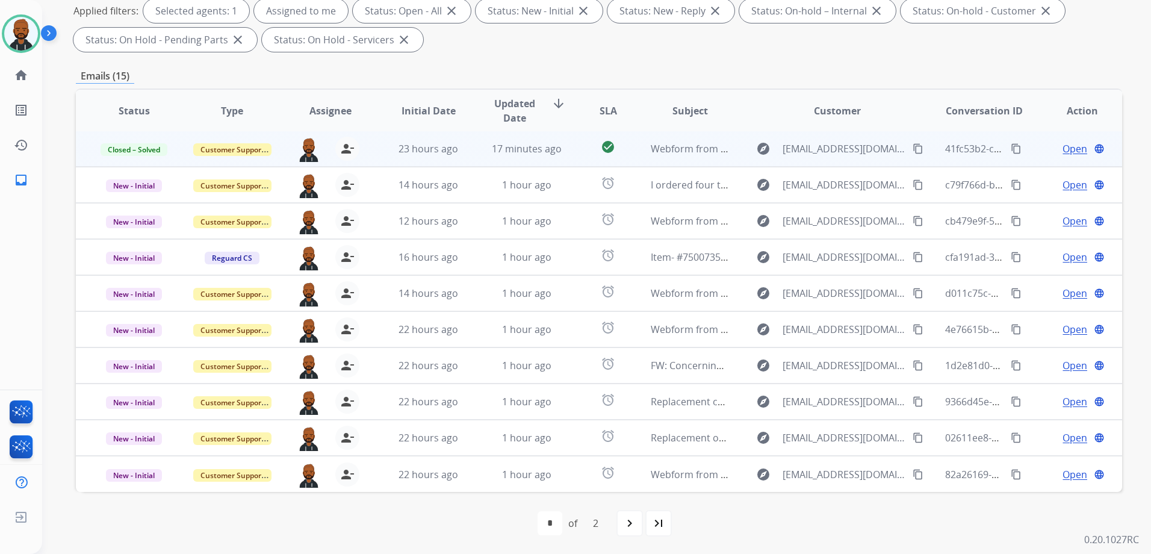
scroll to position [189, 0]
drag, startPoint x: 636, startPoint y: 527, endPoint x: 645, endPoint y: 532, distance: 10.0
click at [636, 527] on mat-icon "navigate_next" at bounding box center [630, 522] width 14 height 14
select select "*"
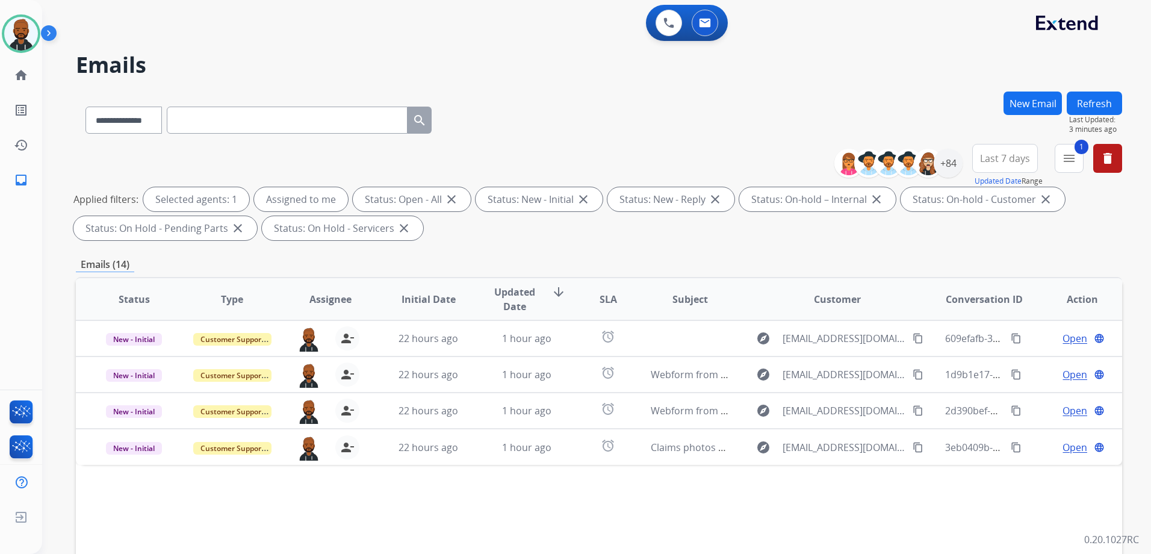
scroll to position [0, 0]
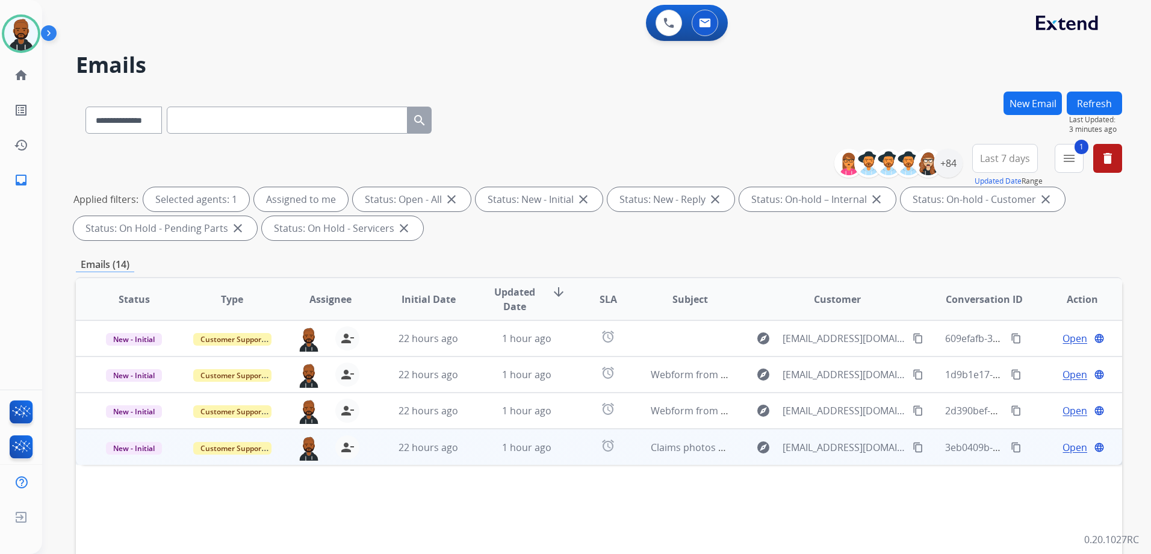
click at [1063, 445] on span "Open" at bounding box center [1075, 447] width 25 height 14
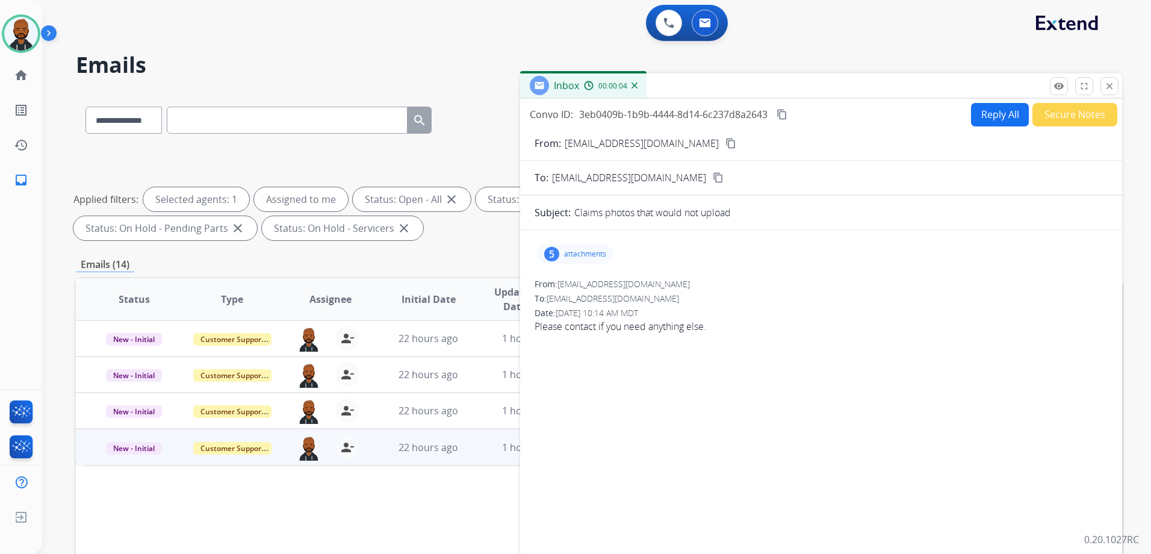
click at [726, 139] on mat-icon "content_copy" at bounding box center [731, 143] width 11 height 11
click at [589, 257] on p "attachments" at bounding box center [585, 254] width 42 height 10
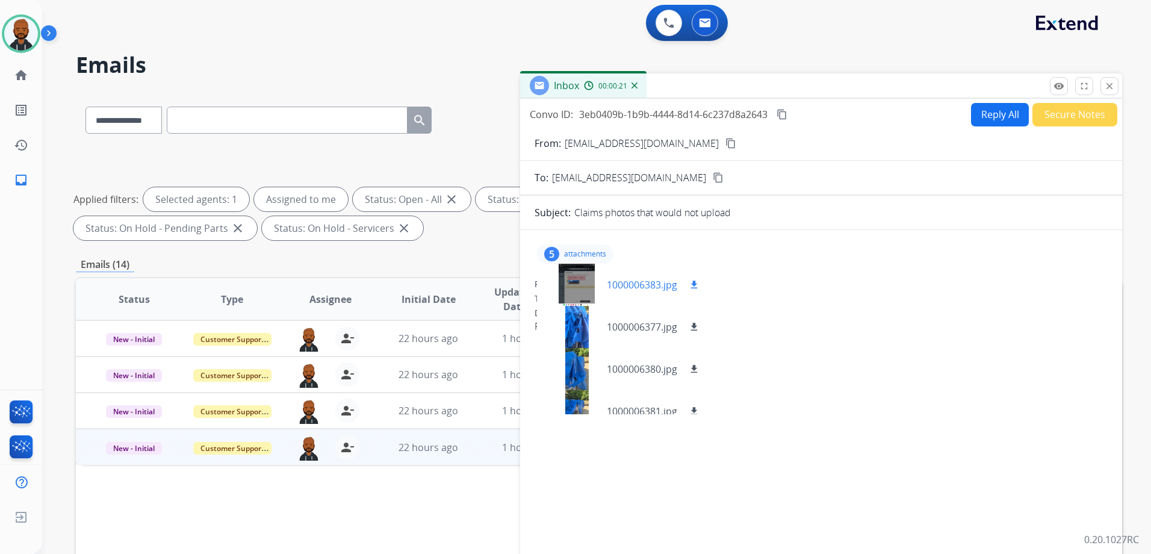
click at [693, 290] on mat-icon "download" at bounding box center [694, 284] width 11 height 11
click at [694, 331] on mat-icon "download" at bounding box center [694, 327] width 11 height 11
click at [695, 364] on mat-icon "download" at bounding box center [694, 369] width 11 height 11
click at [696, 405] on button "download" at bounding box center [694, 411] width 14 height 14
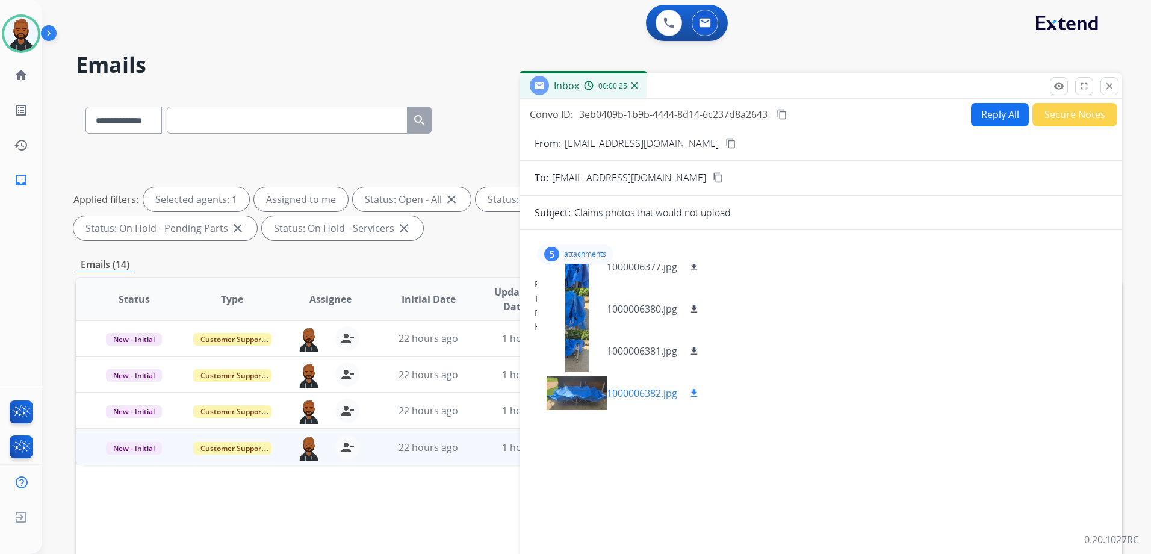
click at [696, 393] on mat-icon "download" at bounding box center [694, 393] width 11 height 11
click at [827, 509] on div "5 attachments 1000006383.jpg download 1000006377.jpg download 1000006380.jpg do…" at bounding box center [821, 410] width 602 height 341
click at [586, 397] on div at bounding box center [577, 393] width 60 height 42
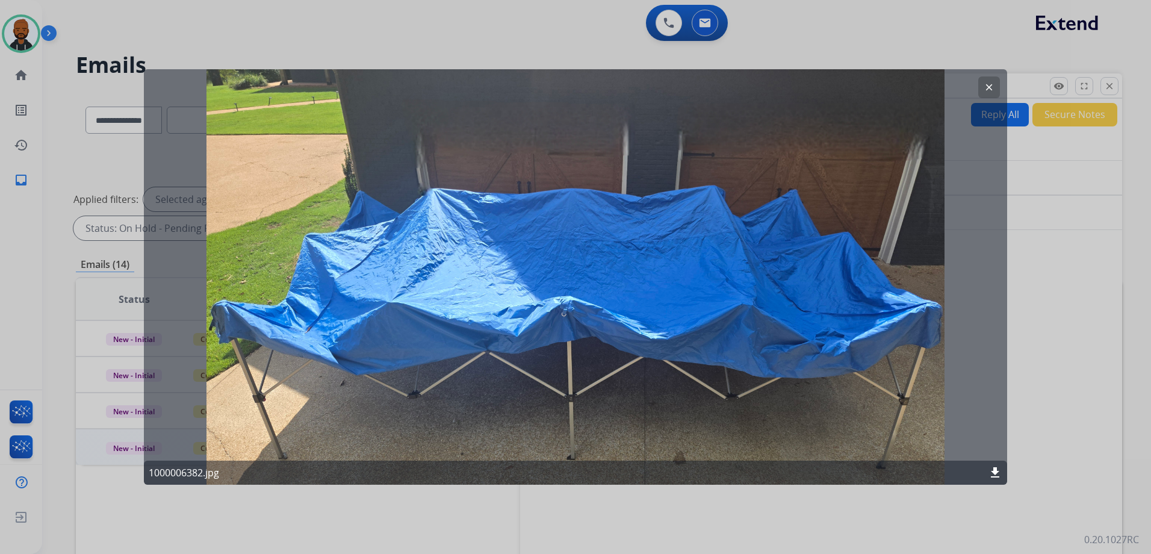
click at [992, 85] on mat-icon "clear" at bounding box center [989, 87] width 11 height 11
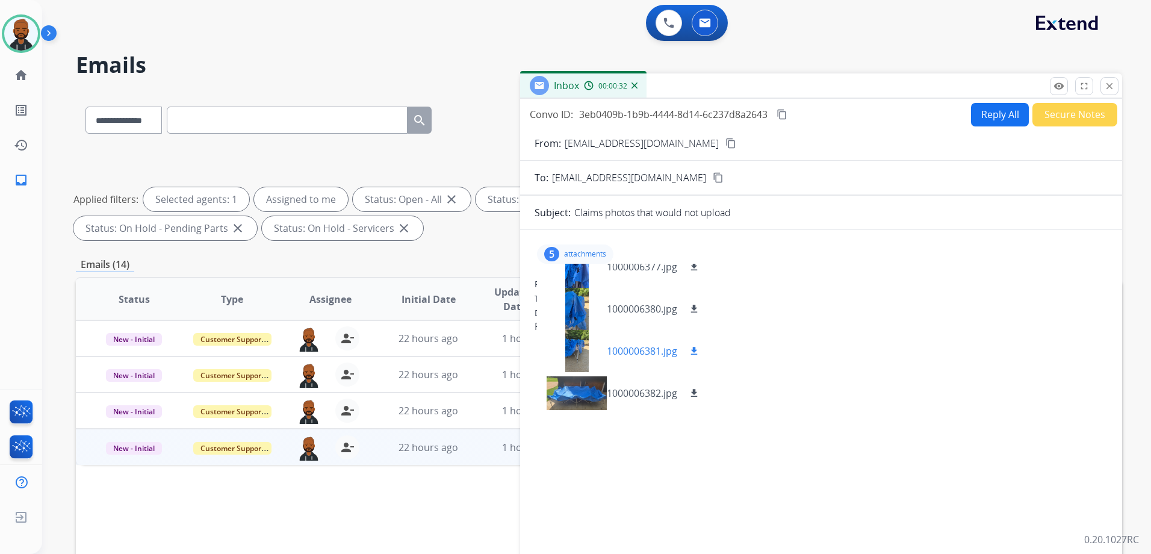
click at [569, 358] on div at bounding box center [577, 351] width 60 height 42
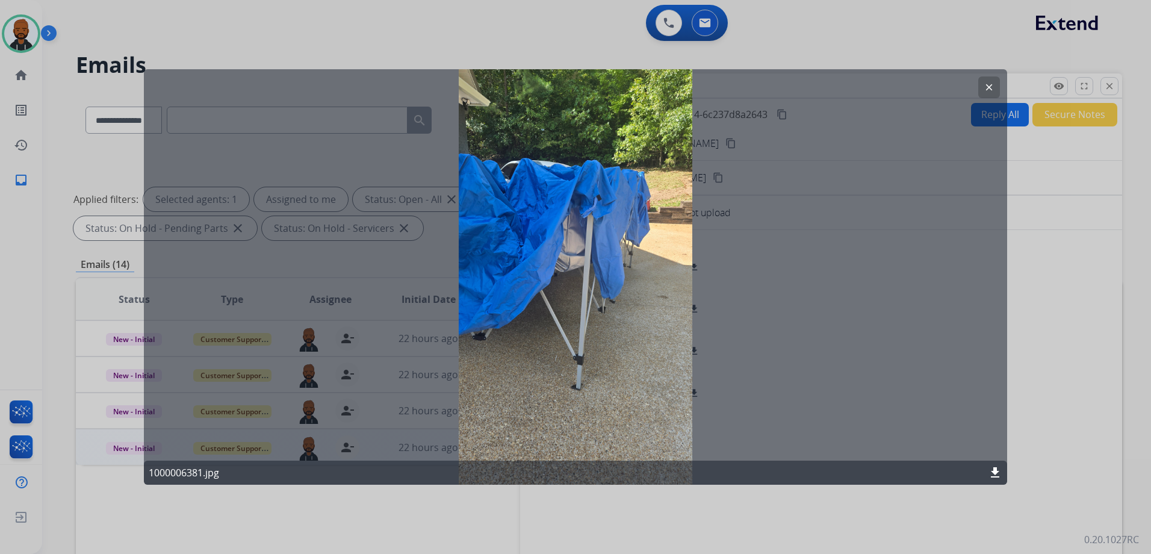
click at [1072, 457] on div at bounding box center [575, 277] width 1151 height 554
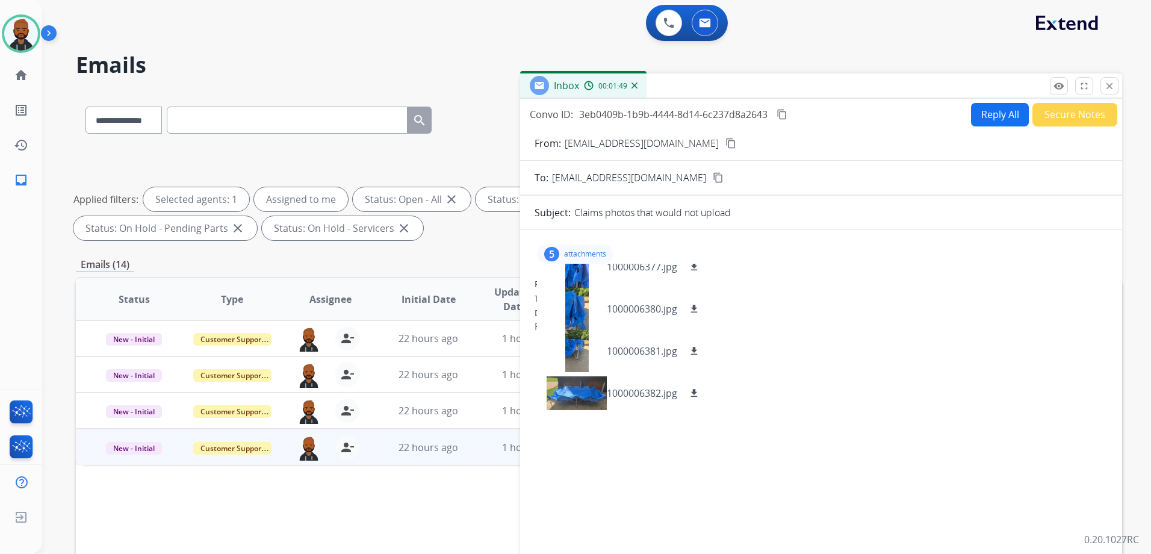
click at [898, 276] on div "5 attachments 1000006383.jpg download 1000006377.jpg download 1000006380.jpg do…" at bounding box center [821, 410] width 602 height 341
click at [983, 114] on button "Reply All" at bounding box center [1000, 114] width 58 height 23
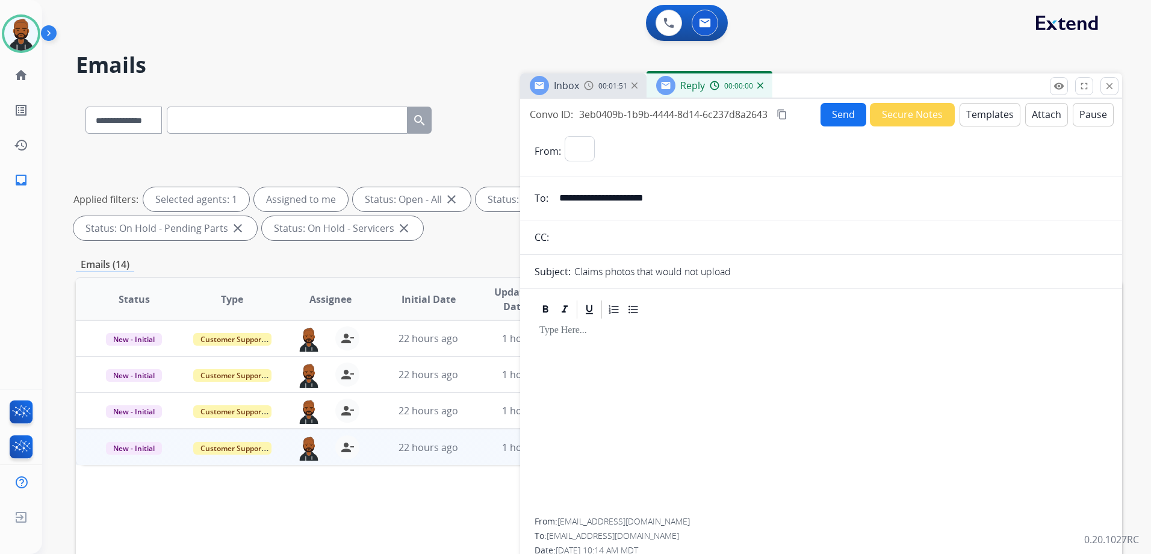
select select "**********"
click at [975, 112] on button "Templates" at bounding box center [990, 114] width 61 height 23
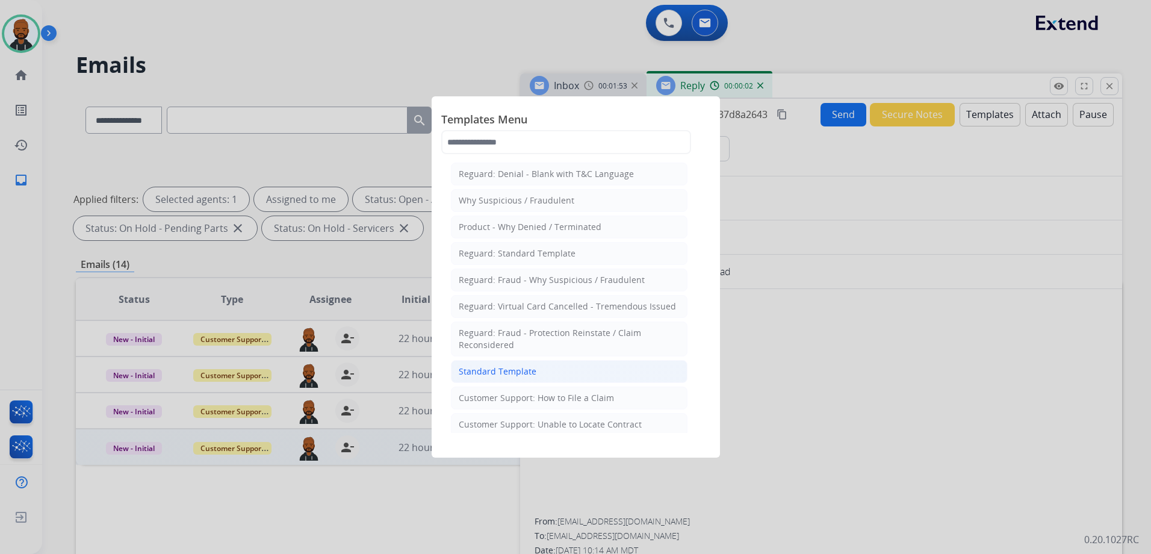
click at [578, 367] on li "Standard Template" at bounding box center [569, 371] width 237 height 23
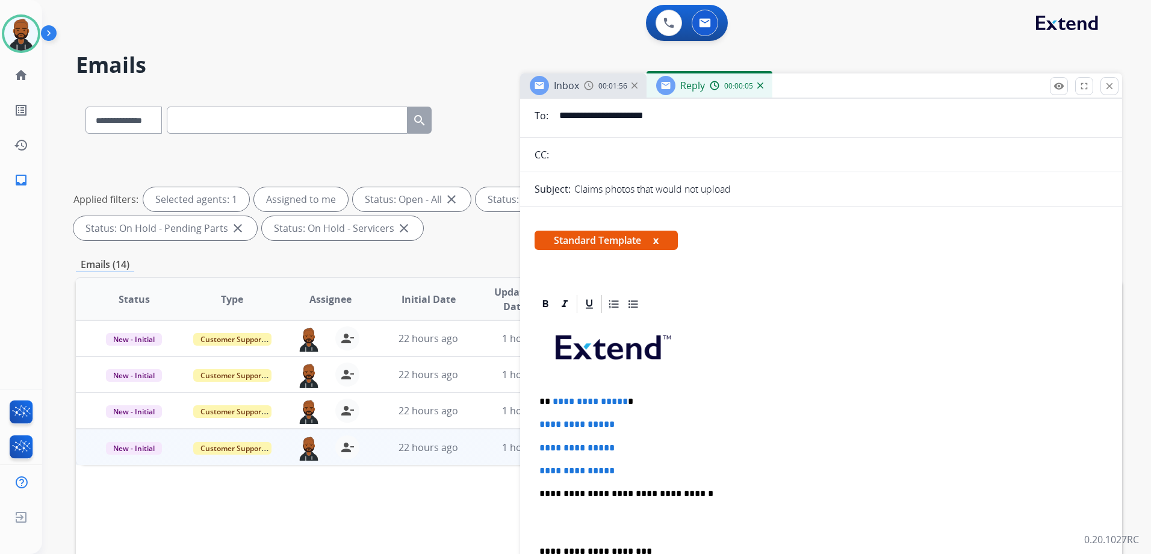
scroll to position [181, 0]
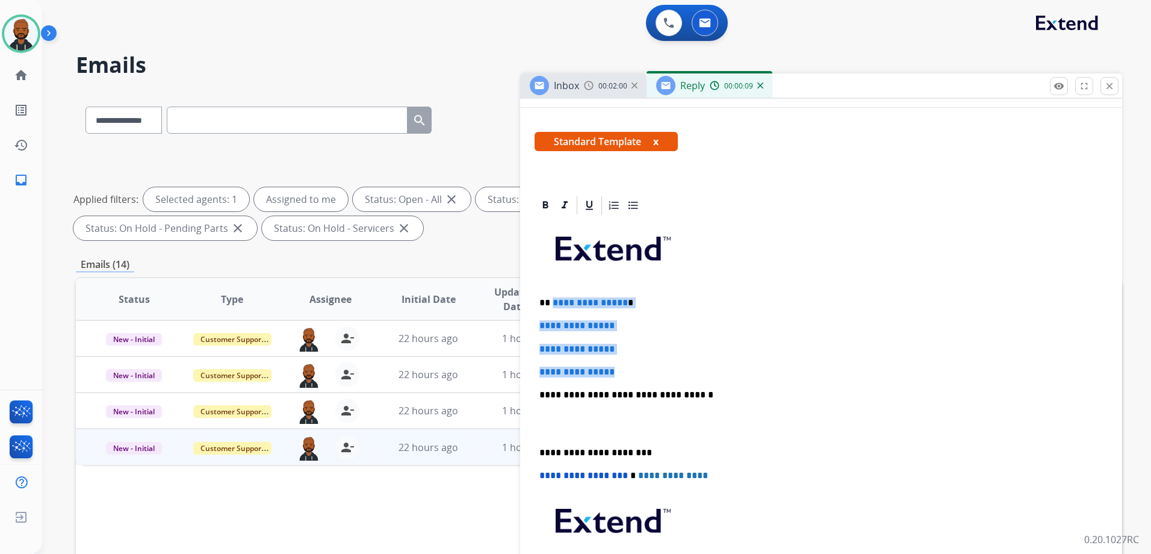
drag, startPoint x: 636, startPoint y: 367, endPoint x: 552, endPoint y: 302, distance: 106.4
click at [552, 302] on div "**********" at bounding box center [821, 423] width 573 height 414
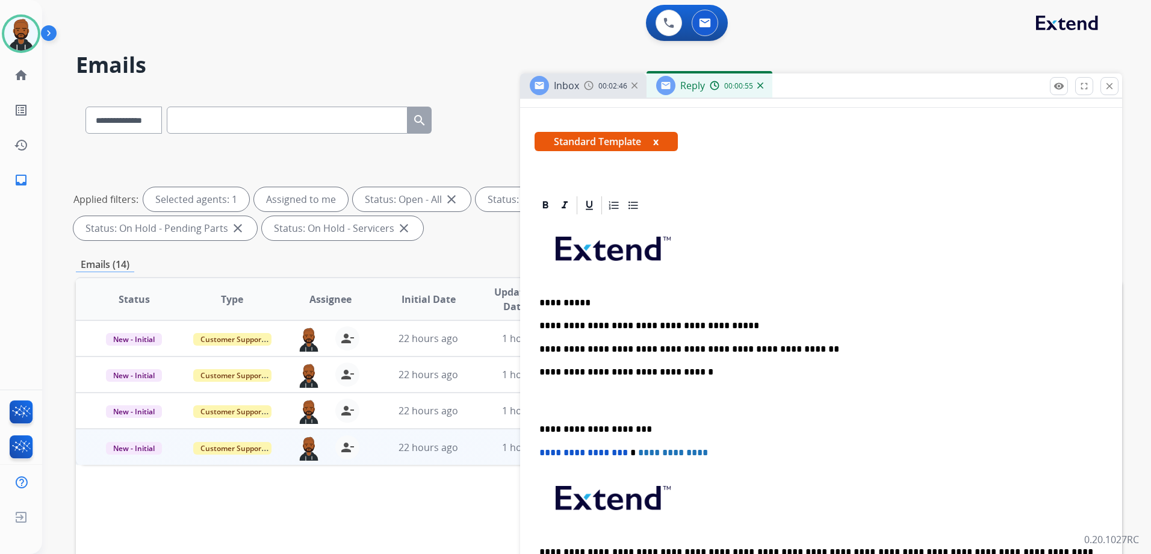
click at [538, 429] on div "**********" at bounding box center [821, 411] width 573 height 391
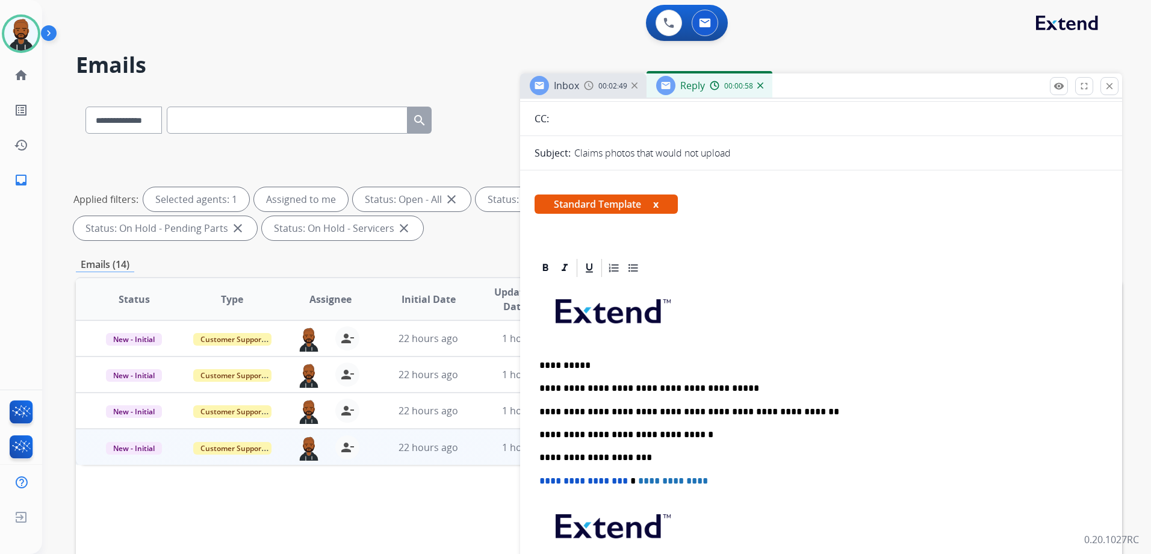
scroll to position [0, 0]
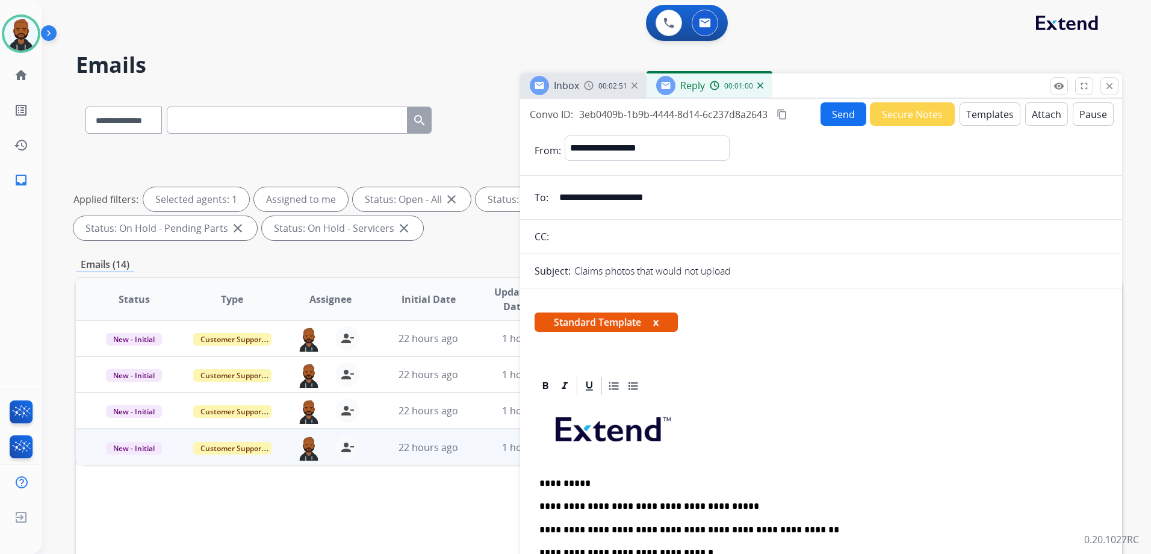
drag, startPoint x: 783, startPoint y: 114, endPoint x: 836, endPoint y: 148, distance: 62.6
click at [783, 114] on mat-icon "content_copy" at bounding box center [782, 114] width 11 height 11
click at [833, 126] on form "**********" at bounding box center [821, 476] width 602 height 700
click at [831, 114] on button "Send" at bounding box center [844, 113] width 46 height 23
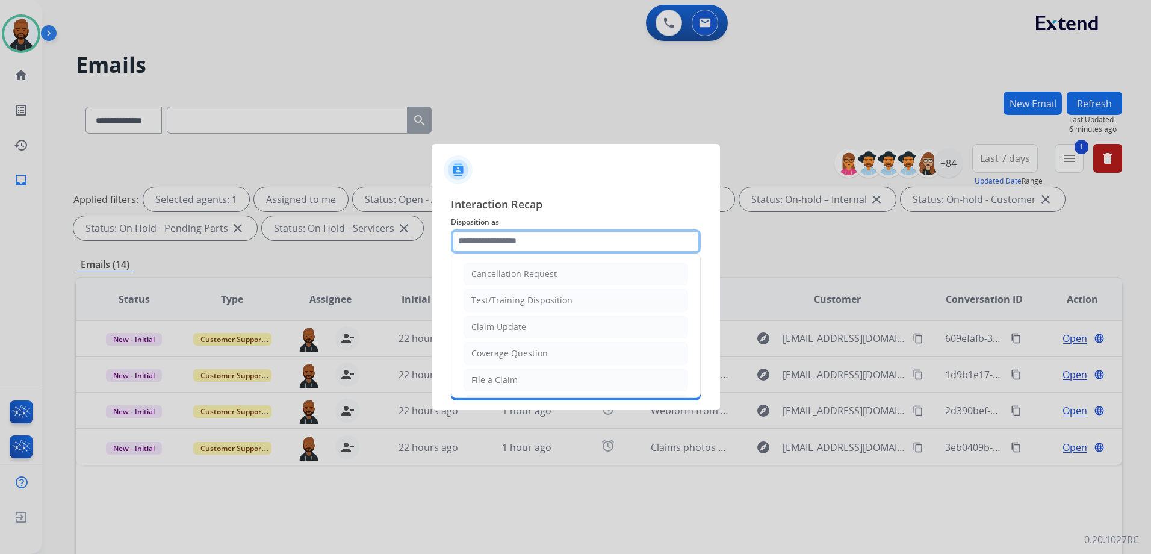
click at [541, 247] on input "text" at bounding box center [576, 241] width 250 height 24
click at [553, 320] on li "Claim Update" at bounding box center [576, 327] width 225 height 23
type input "**********"
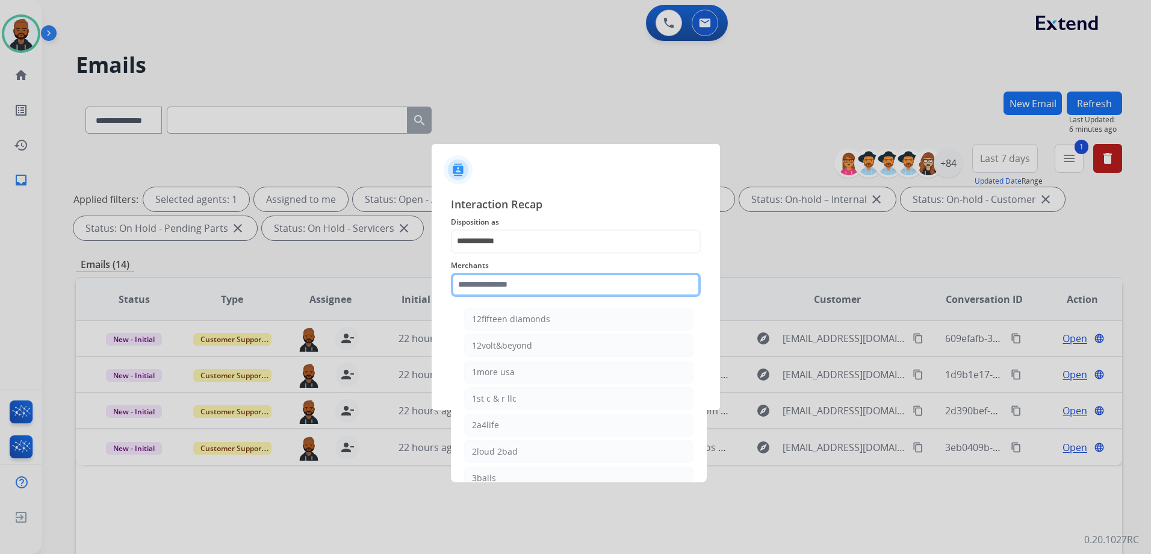
click at [544, 279] on input "text" at bounding box center [576, 285] width 250 height 24
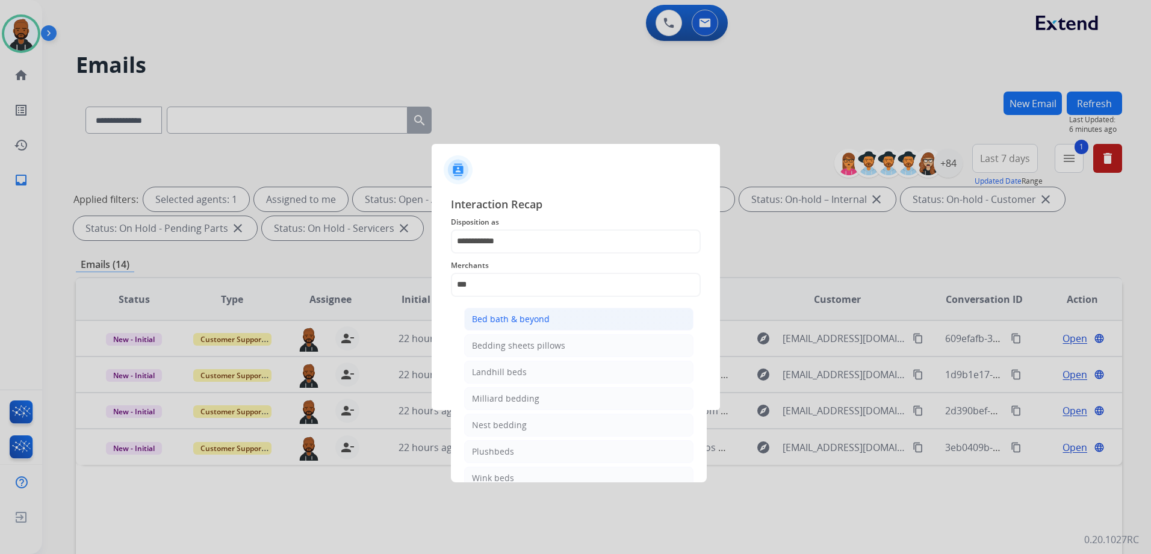
click at [547, 315] on div "Bed bath & beyond" at bounding box center [511, 319] width 78 height 12
type input "**********"
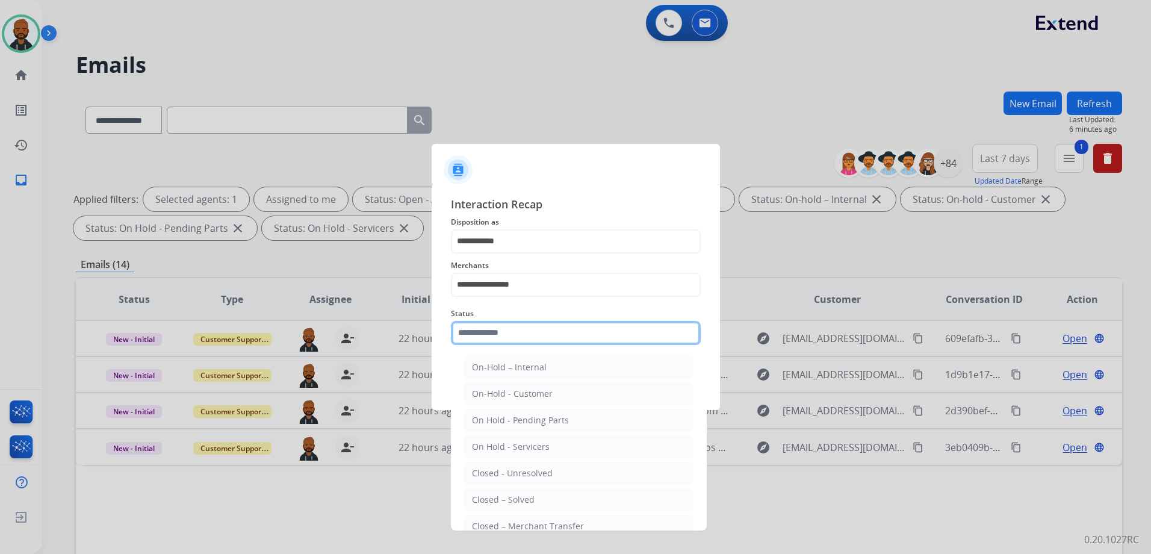
drag, startPoint x: 541, startPoint y: 337, endPoint x: 550, endPoint y: 338, distance: 8.6
click at [543, 337] on input "text" at bounding box center [576, 333] width 250 height 24
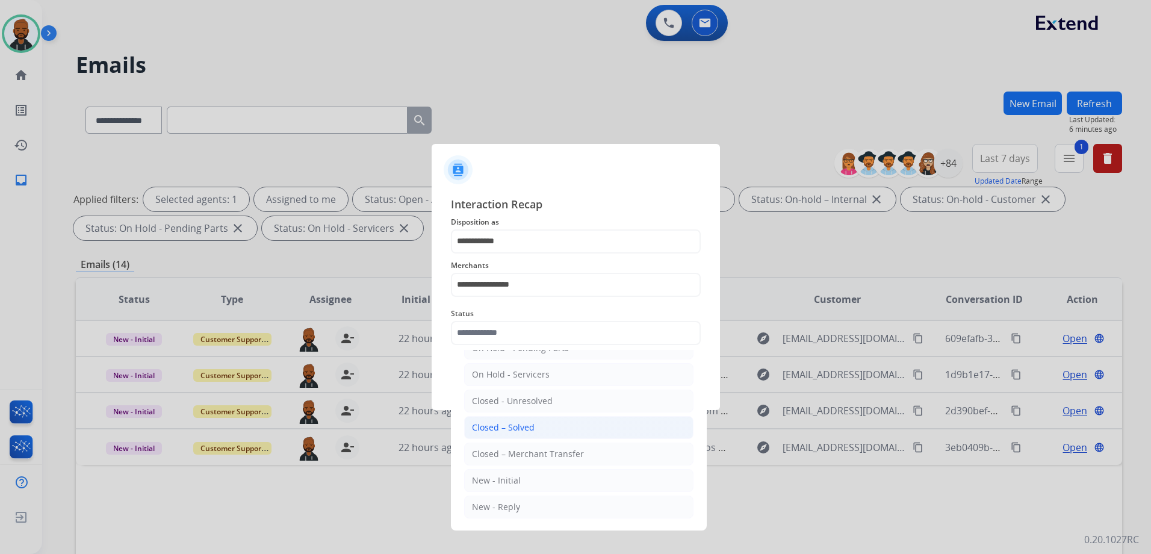
click at [535, 428] on li "Closed – Solved" at bounding box center [578, 427] width 229 height 23
type input "**********"
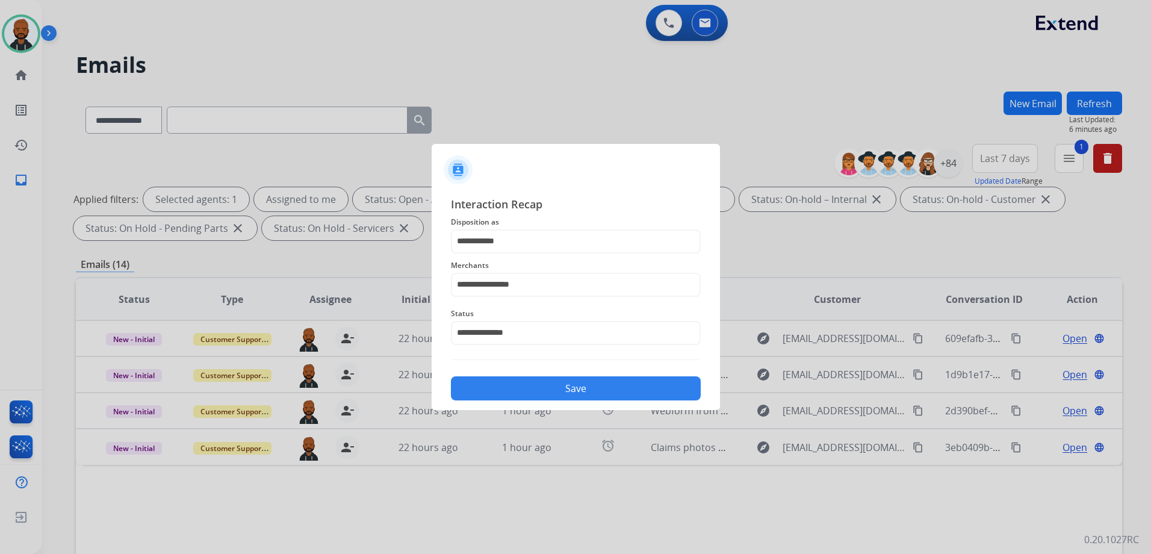
click at [596, 385] on button "Save" at bounding box center [576, 388] width 250 height 24
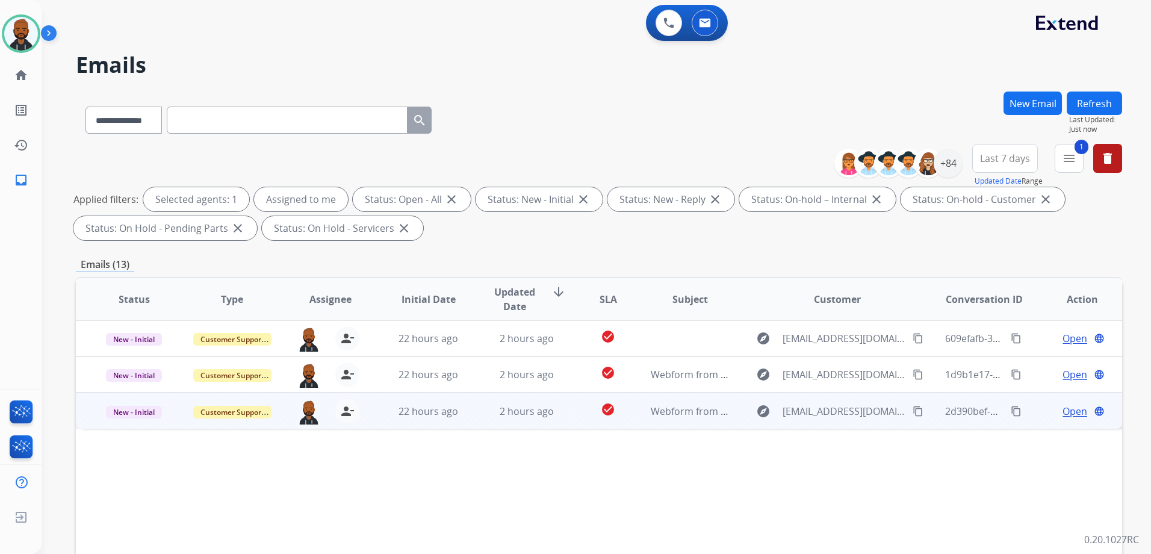
click at [1068, 412] on span "Open" at bounding box center [1075, 411] width 25 height 14
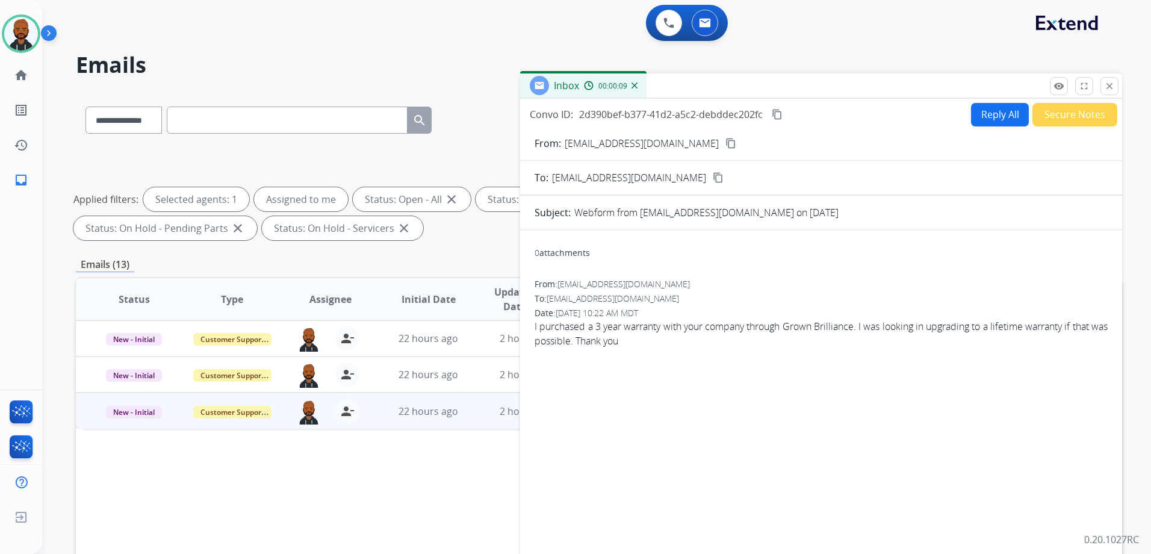
click at [726, 146] on mat-icon "content_copy" at bounding box center [731, 143] width 11 height 11
click at [986, 111] on button "Reply All" at bounding box center [1000, 114] width 58 height 23
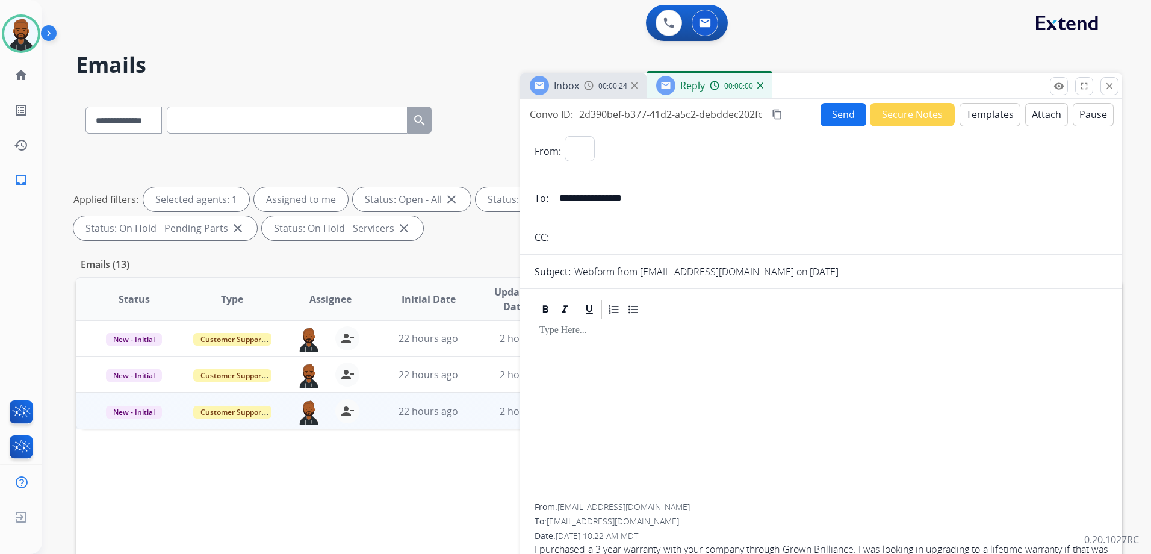
select select "**********"
click at [982, 117] on button "Templates" at bounding box center [990, 114] width 61 height 23
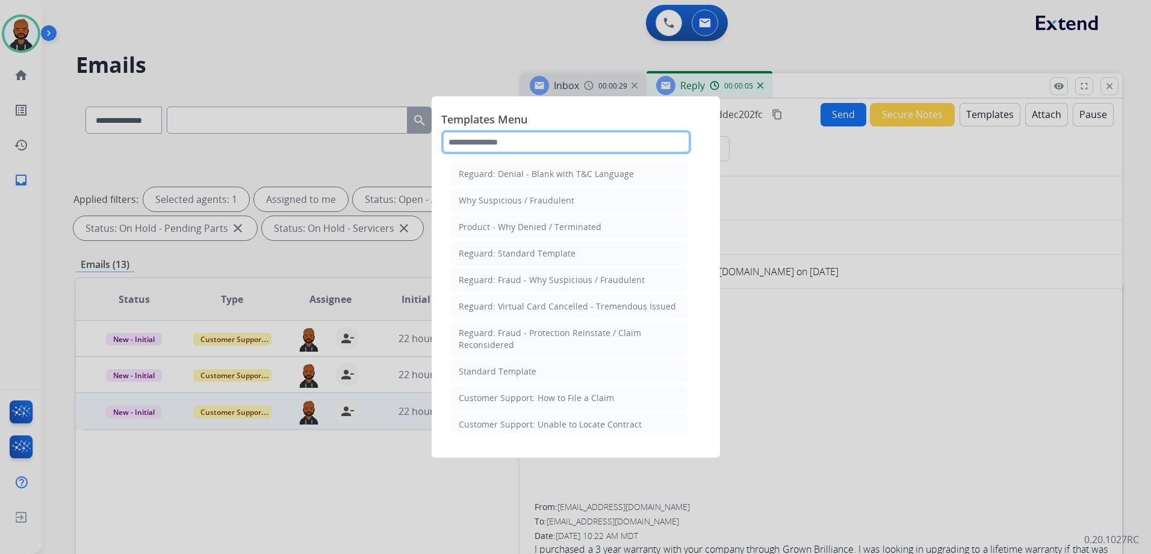
click at [581, 149] on input "text" at bounding box center [566, 142] width 250 height 24
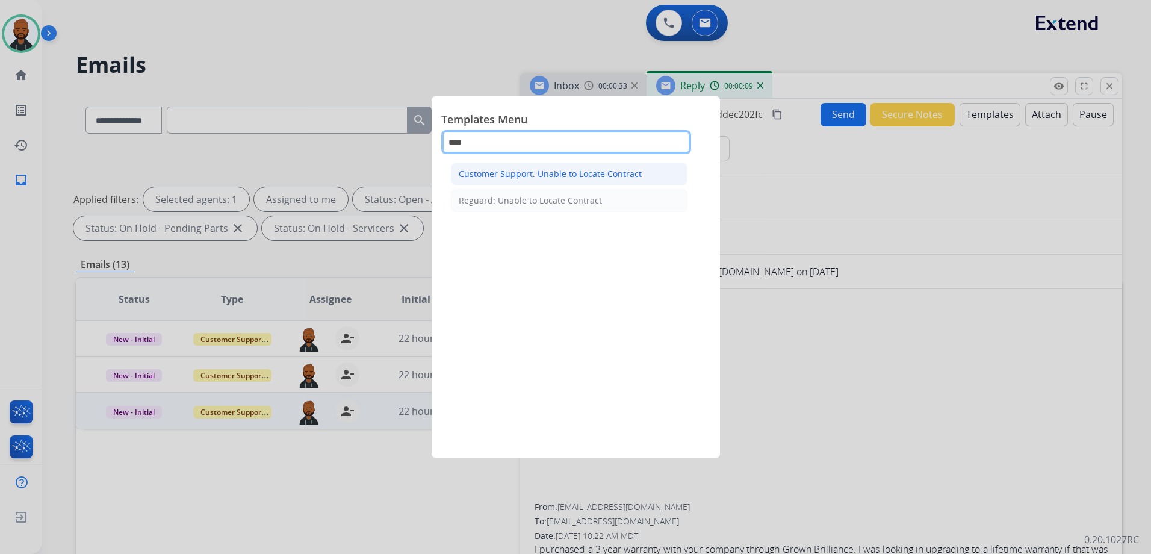
type input "****"
click at [570, 167] on li "Customer Support: Unable to Locate Contract" at bounding box center [569, 174] width 237 height 23
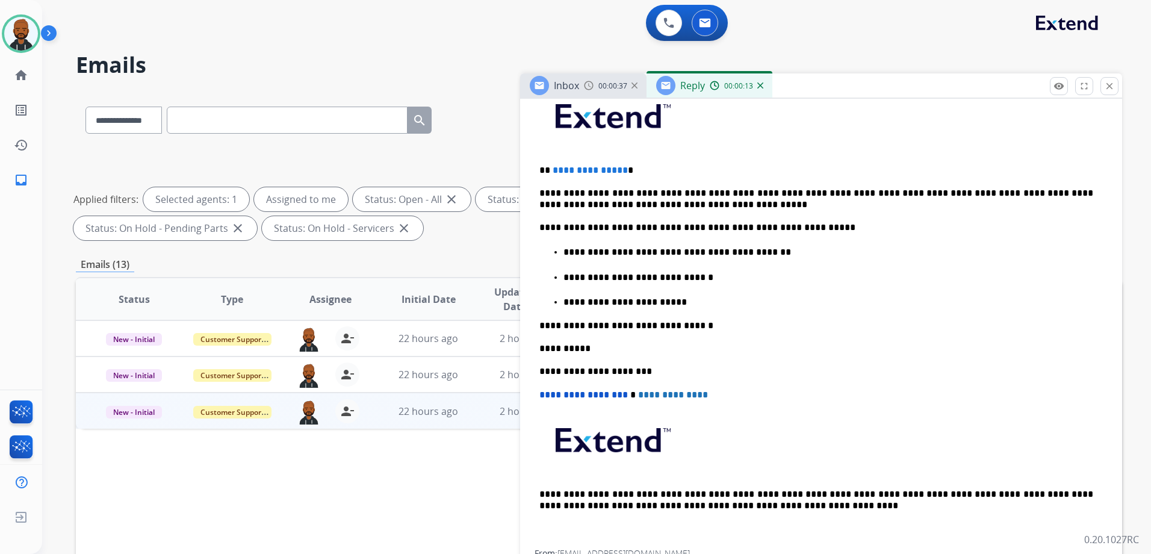
scroll to position [293, 0]
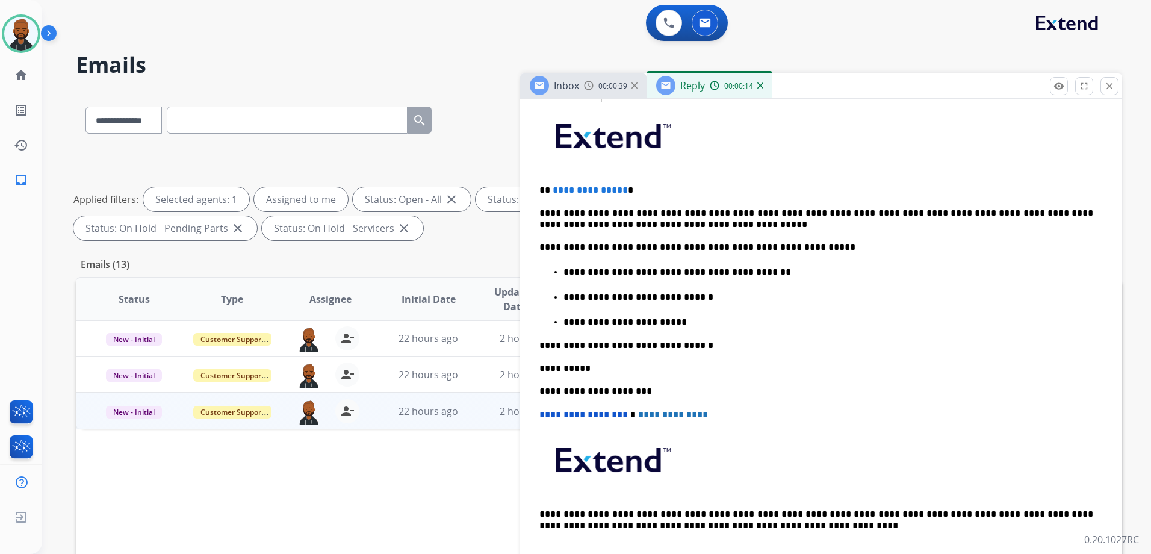
click at [619, 191] on span "**********" at bounding box center [590, 189] width 75 height 9
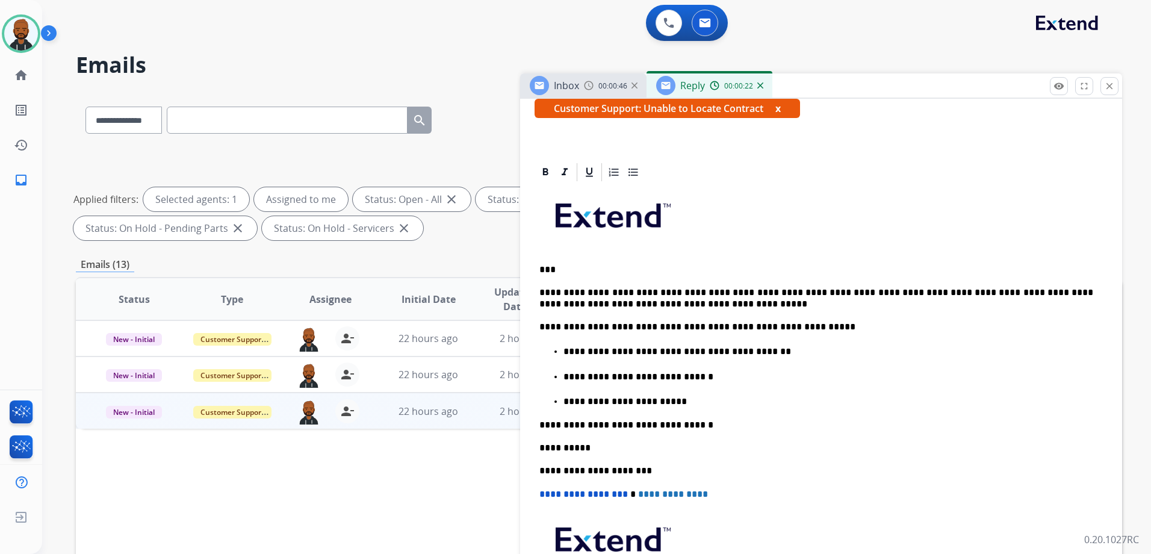
scroll to position [0, 0]
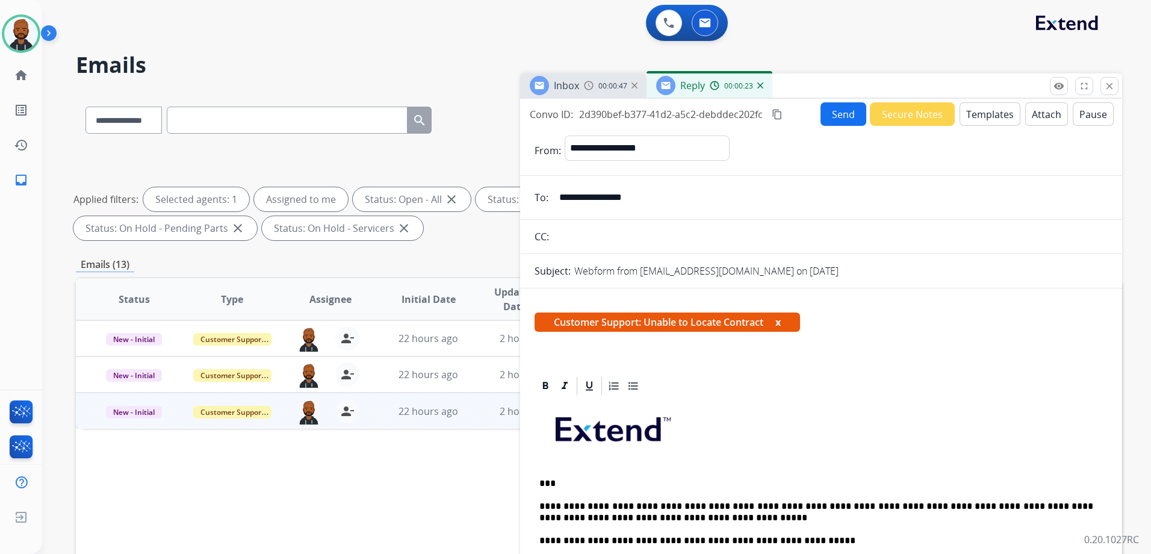
click at [842, 113] on button "Send" at bounding box center [844, 113] width 46 height 23
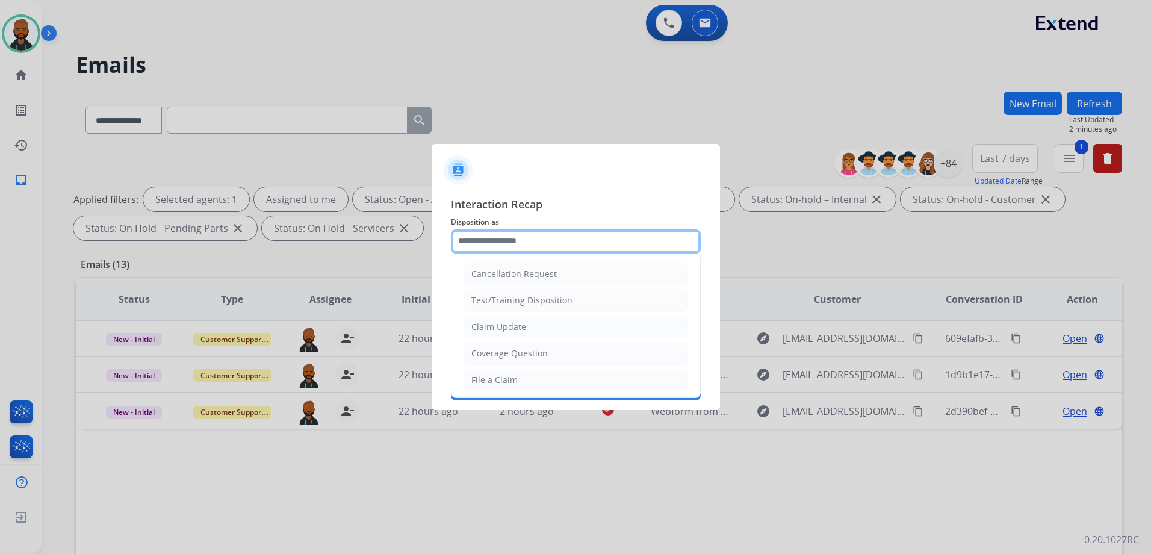
click at [594, 244] on input "text" at bounding box center [576, 241] width 250 height 24
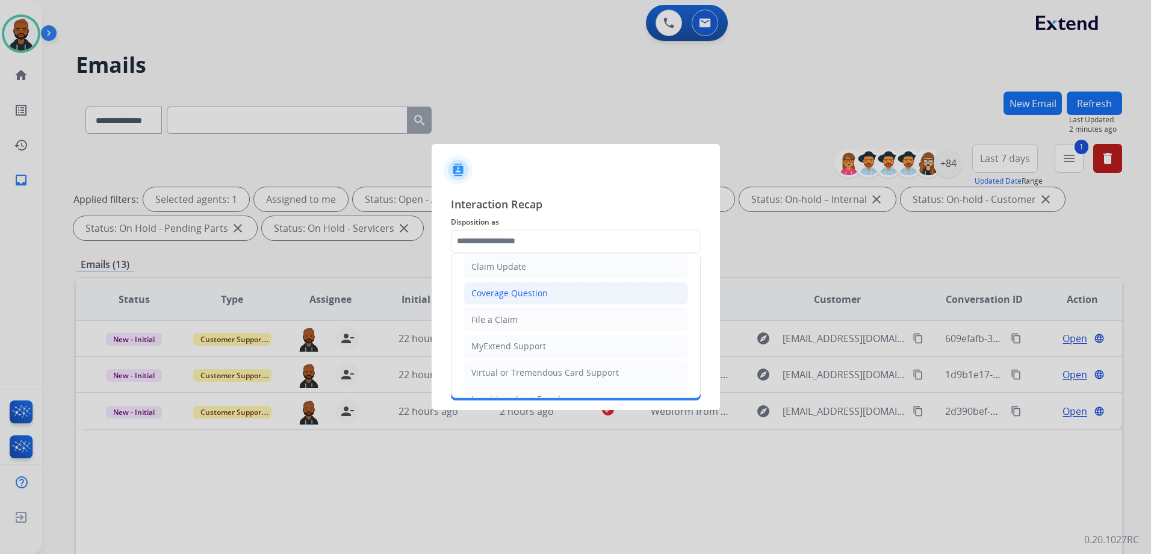
click at [535, 293] on div "Coverage Question" at bounding box center [509, 293] width 76 height 12
type input "**********"
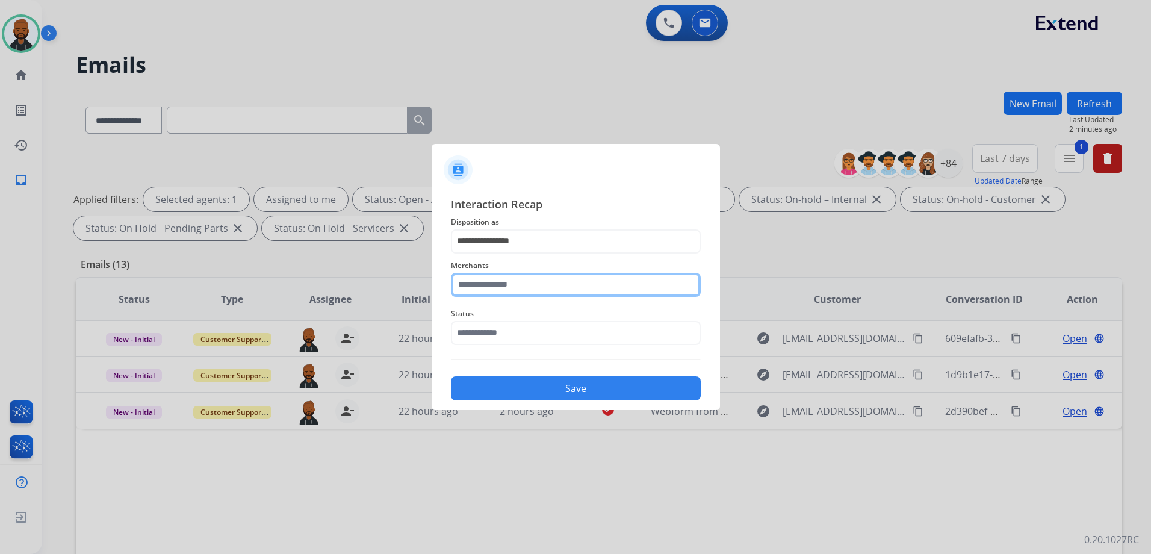
click at [554, 279] on input "text" at bounding box center [576, 285] width 250 height 24
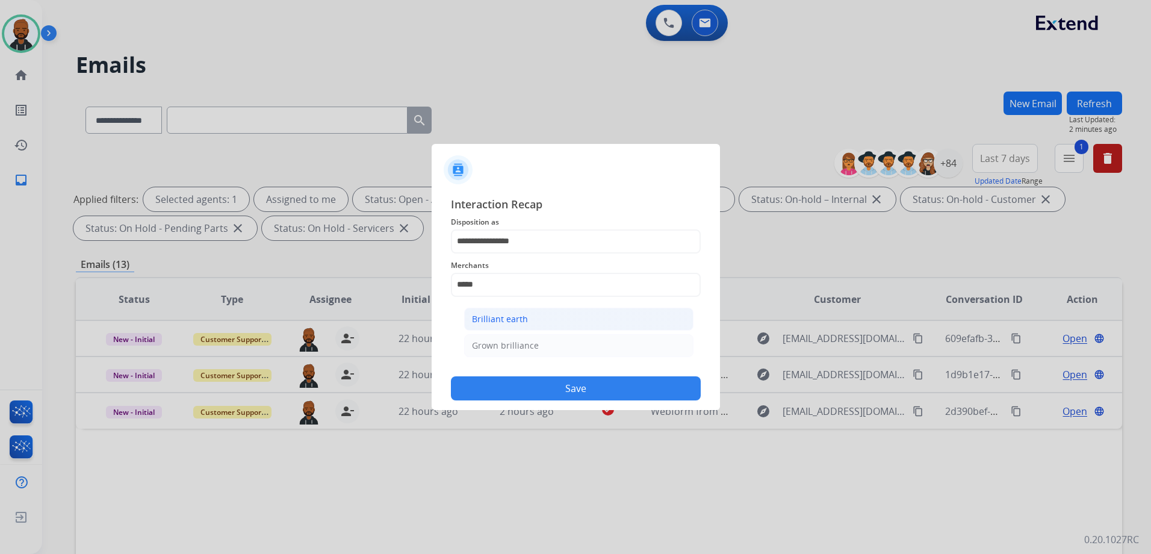
click at [541, 315] on li "Brilliant earth" at bounding box center [578, 319] width 229 height 23
type input "**********"
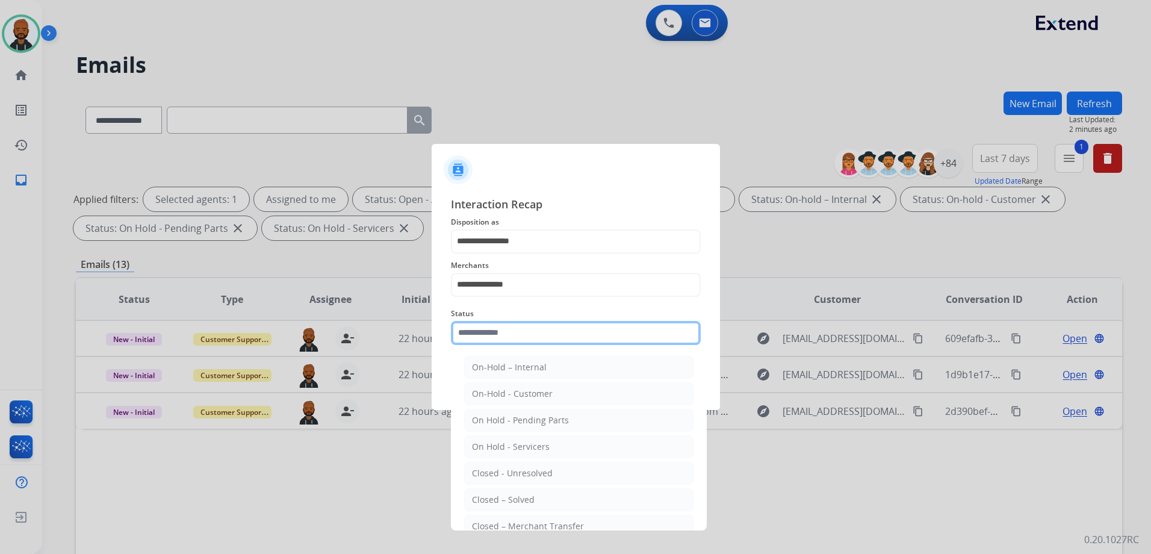
click at [537, 328] on input "text" at bounding box center [576, 333] width 250 height 24
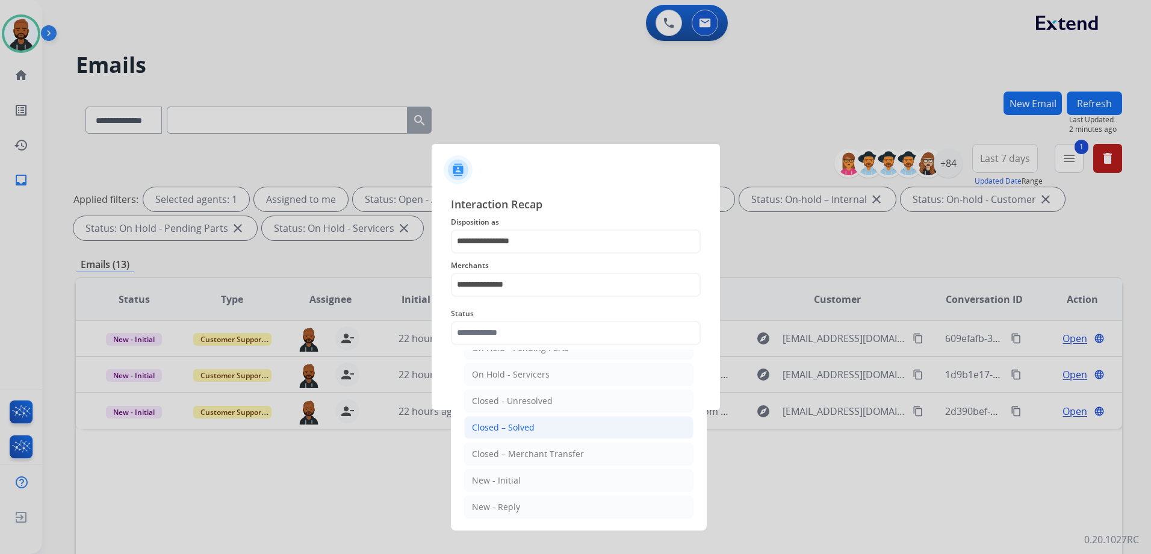
click at [526, 426] on div "Closed – Solved" at bounding box center [503, 427] width 63 height 12
type input "**********"
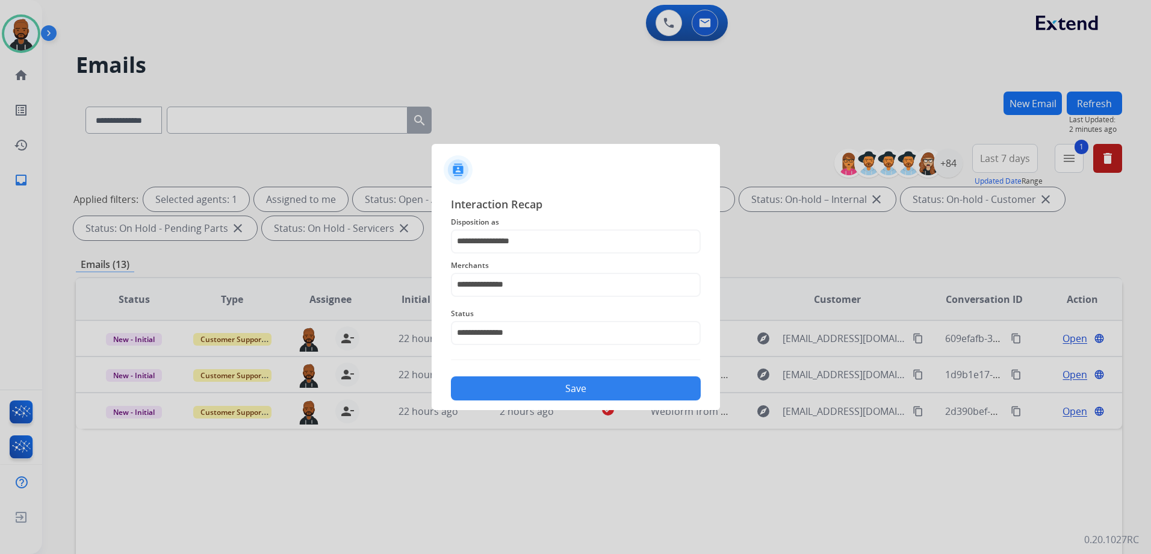
click at [552, 388] on button "Save" at bounding box center [576, 388] width 250 height 24
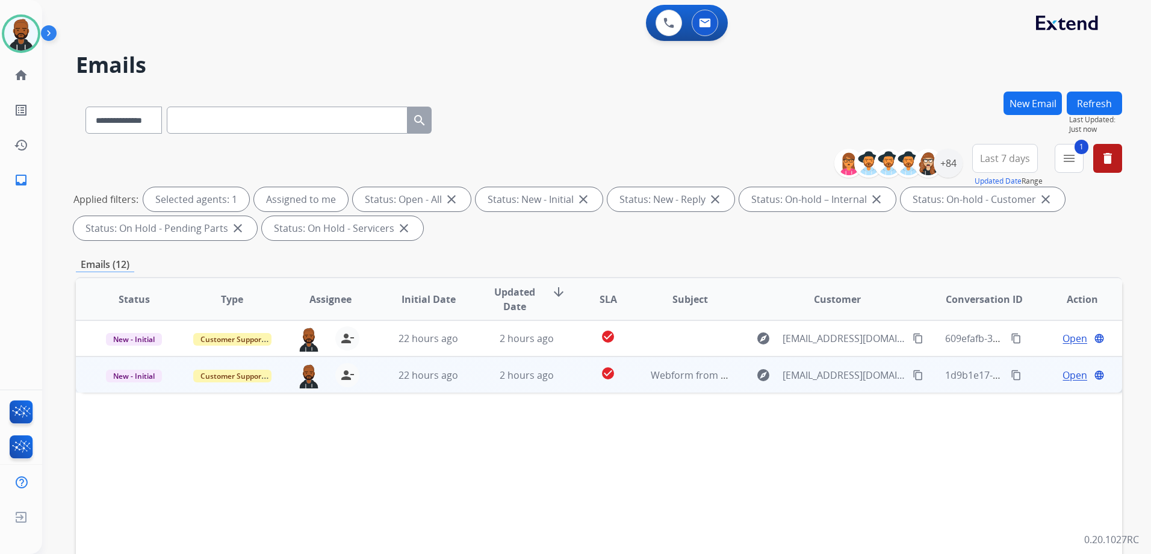
click at [1067, 378] on span "Open" at bounding box center [1075, 375] width 25 height 14
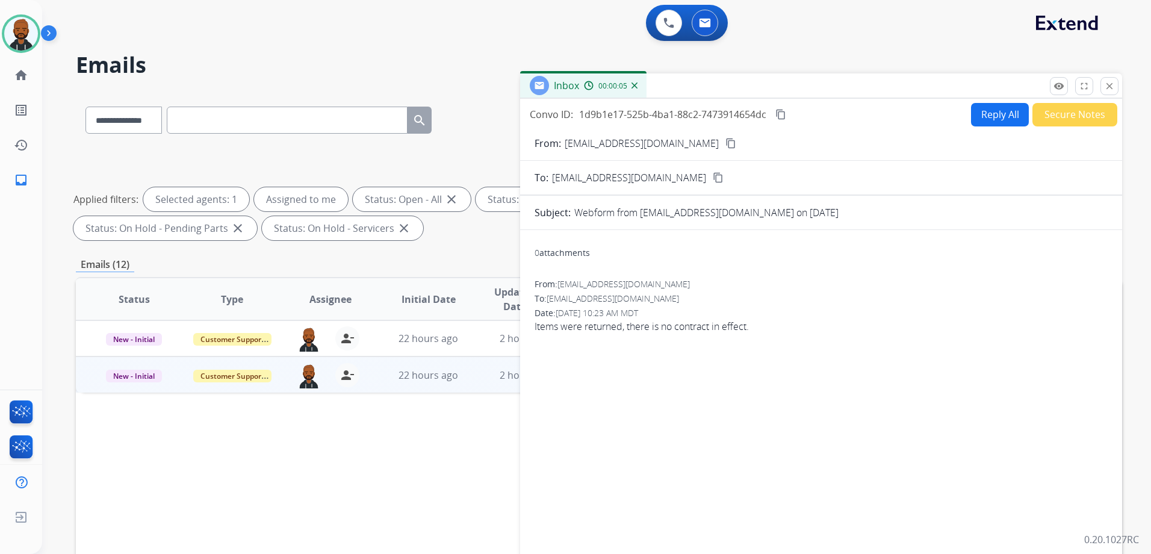
click at [726, 147] on mat-icon "content_copy" at bounding box center [731, 143] width 11 height 11
click at [979, 116] on button "Reply All" at bounding box center [1000, 114] width 58 height 23
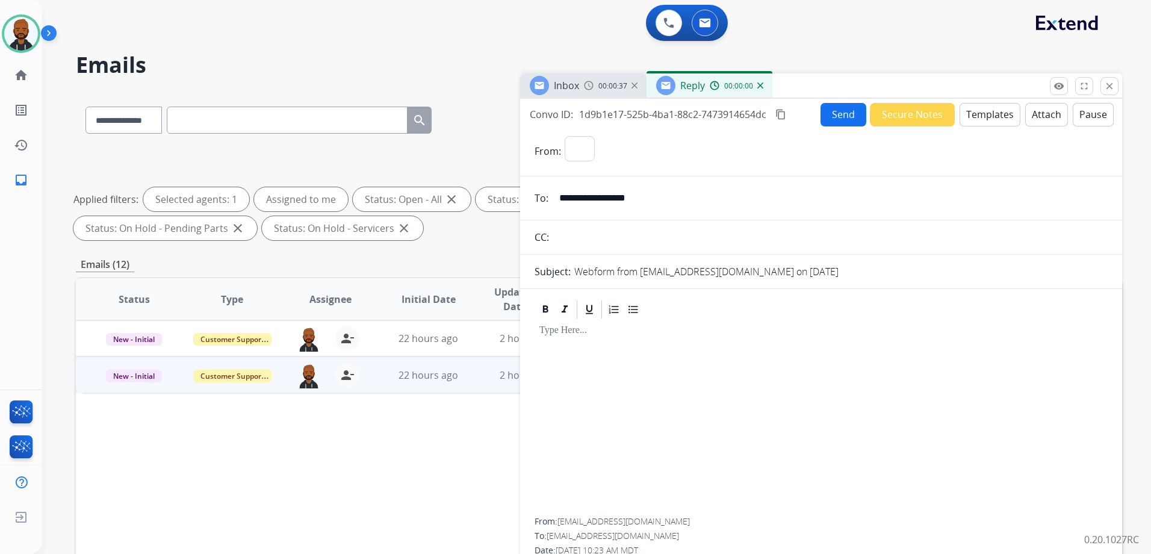
select select "**********"
click at [966, 111] on button "Templates" at bounding box center [990, 114] width 61 height 23
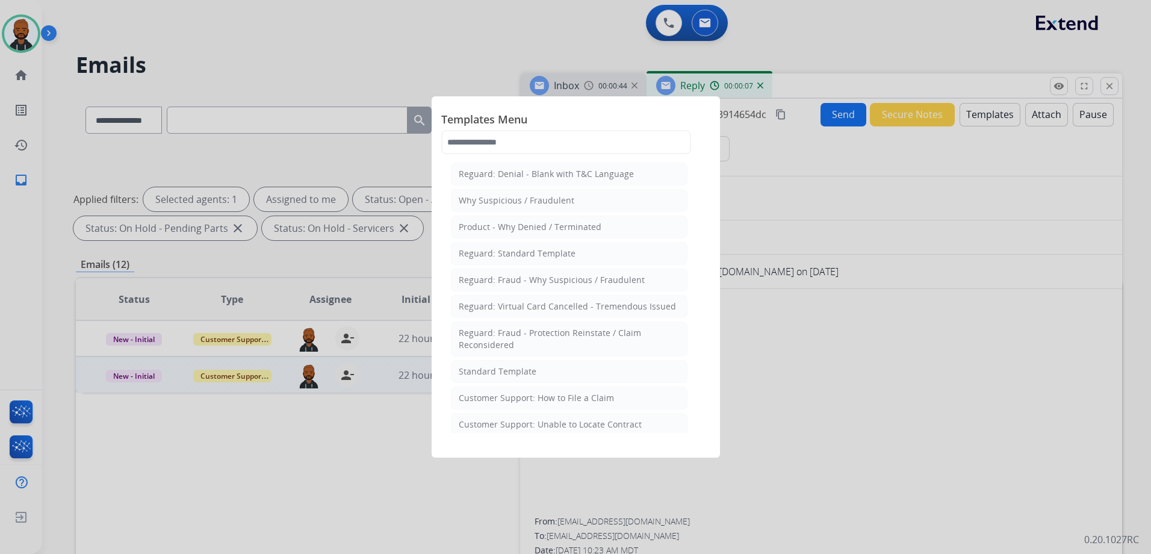
click at [560, 370] on li "Standard Template" at bounding box center [569, 371] width 237 height 23
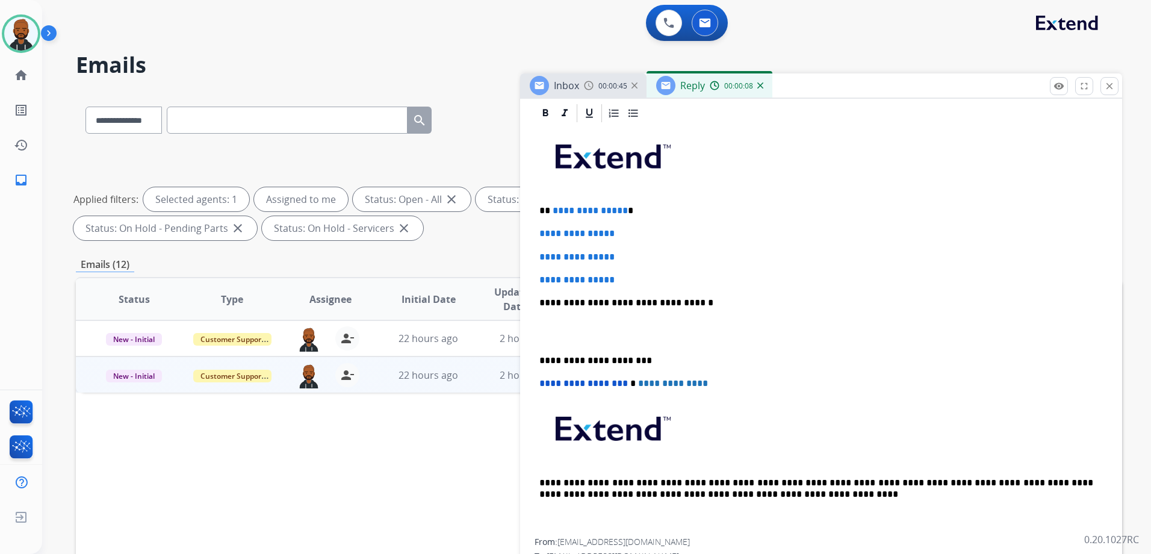
scroll to position [287, 0]
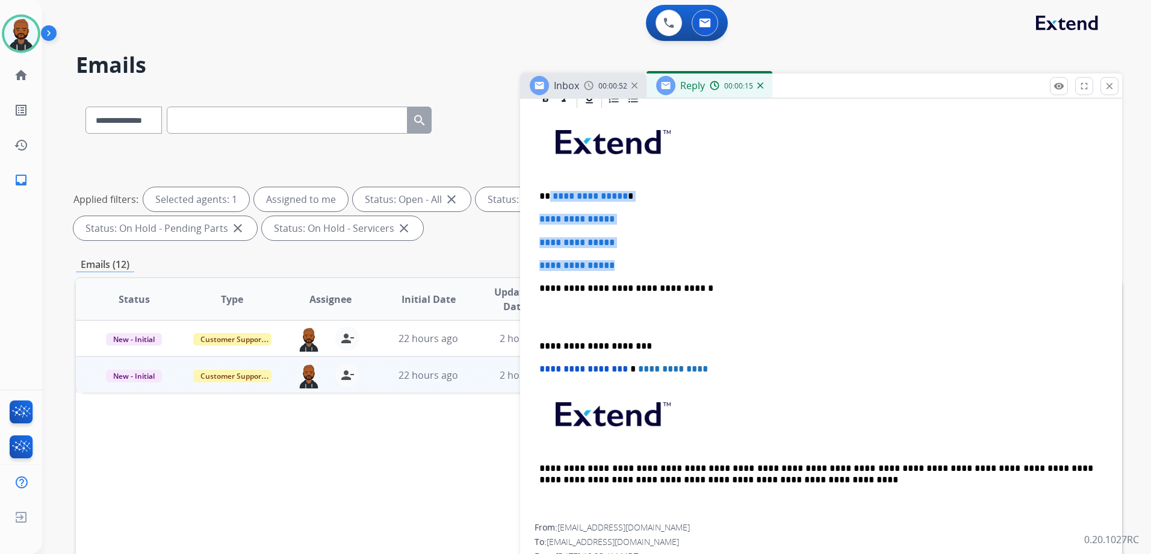
drag, startPoint x: 624, startPoint y: 264, endPoint x: 549, endPoint y: 198, distance: 99.9
click at [549, 198] on div "**********" at bounding box center [821, 317] width 573 height 414
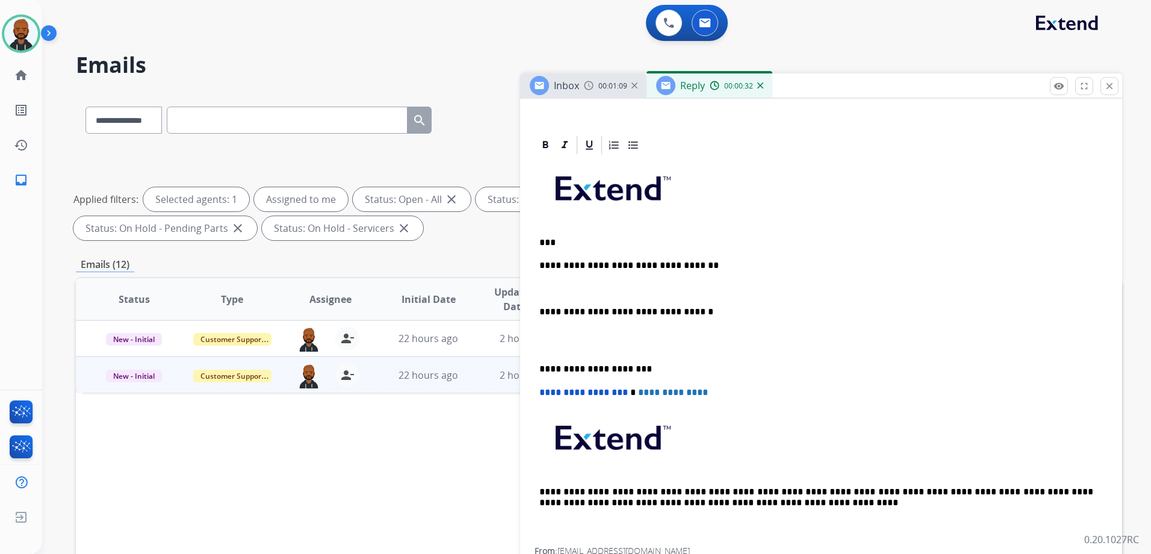
scroll to position [264, 0]
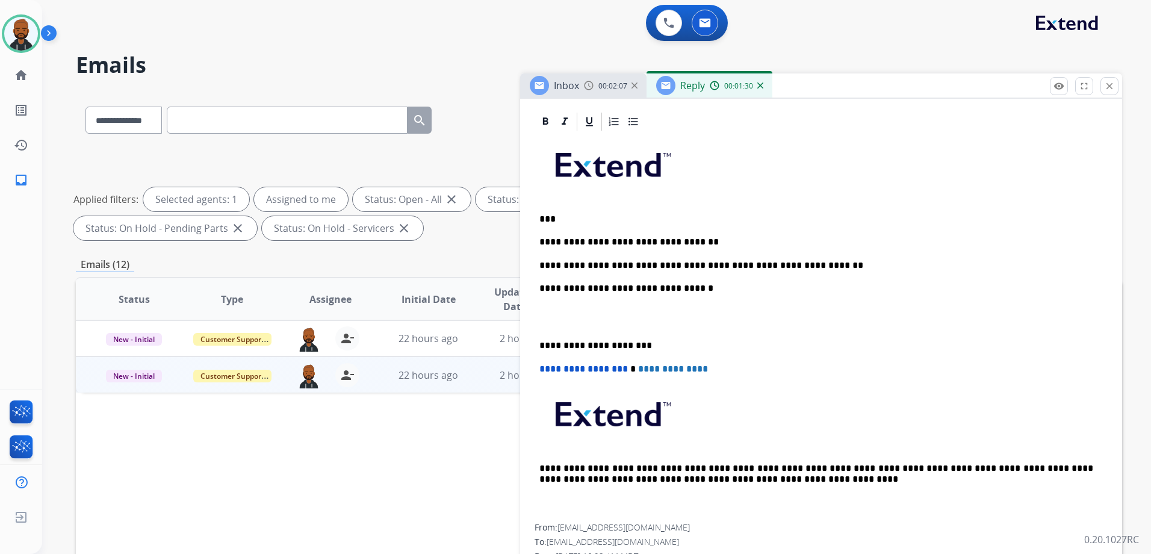
click at [538, 341] on div "**********" at bounding box center [821, 327] width 573 height 391
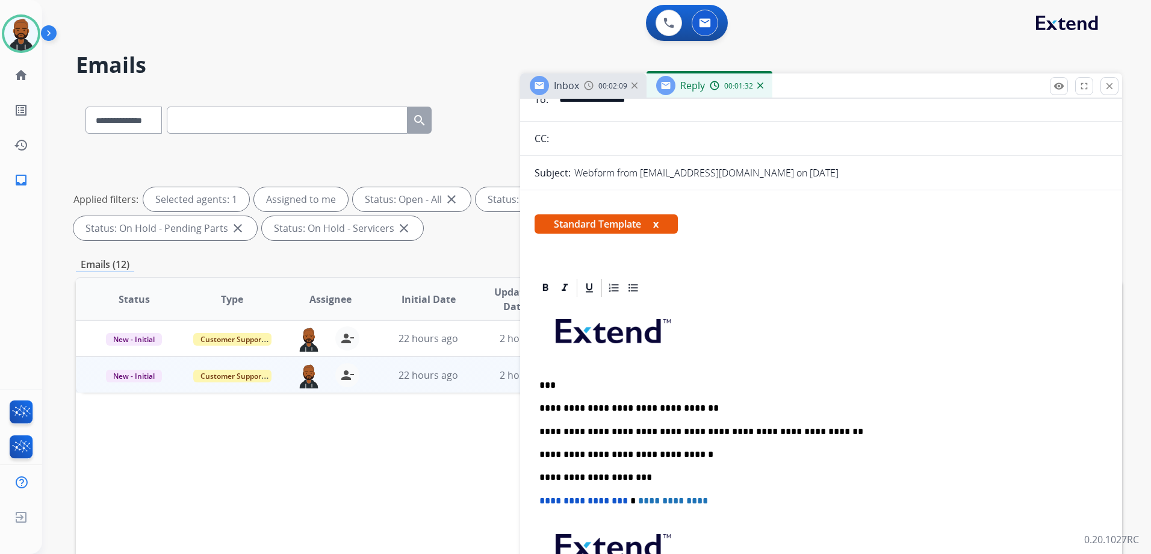
scroll to position [0, 0]
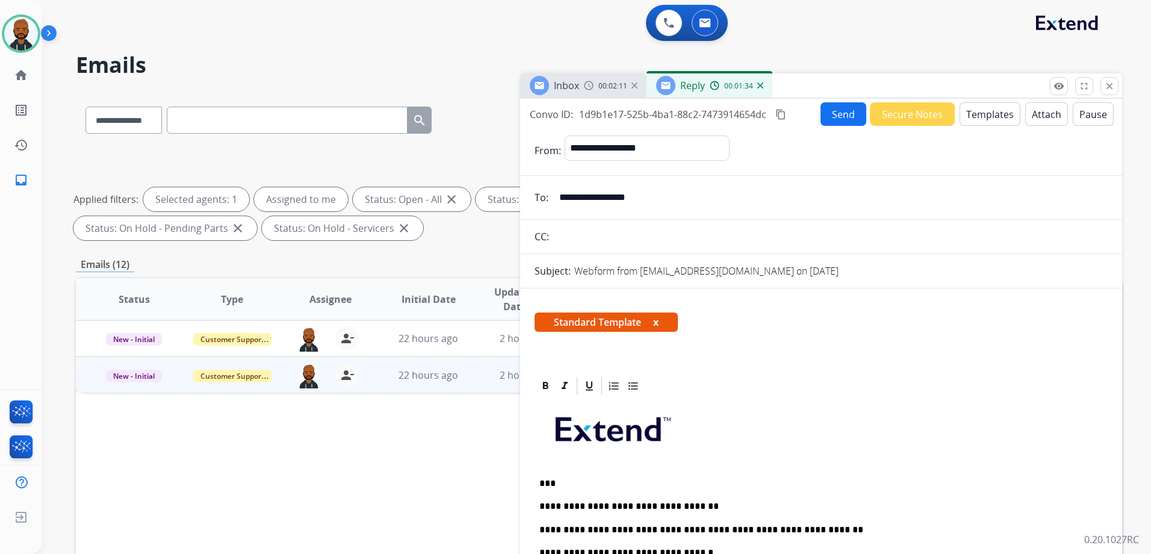
click at [850, 119] on button "Send" at bounding box center [844, 113] width 46 height 23
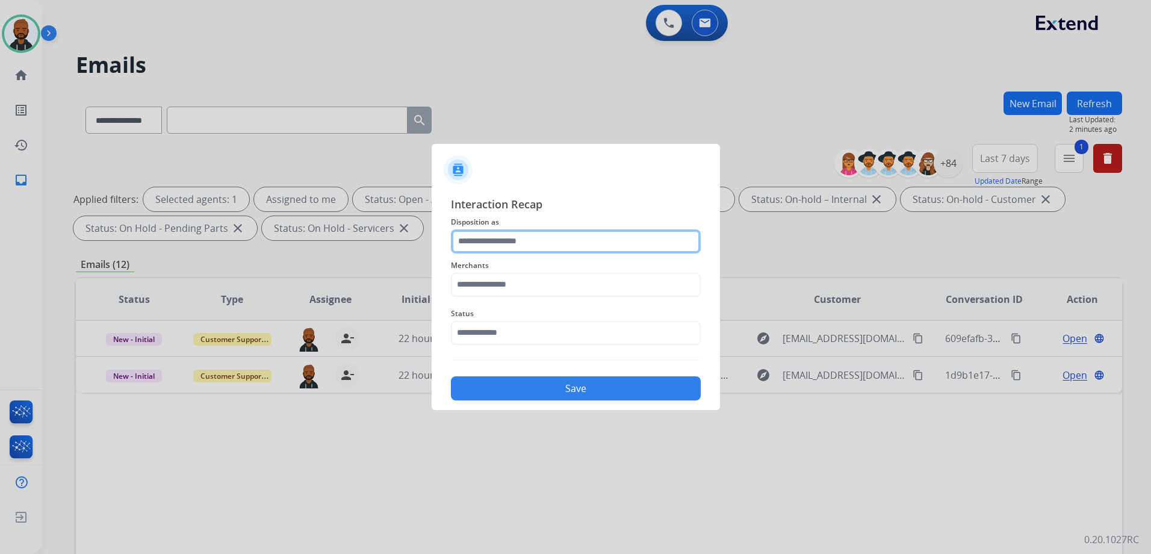
click at [523, 236] on input "text" at bounding box center [576, 241] width 250 height 24
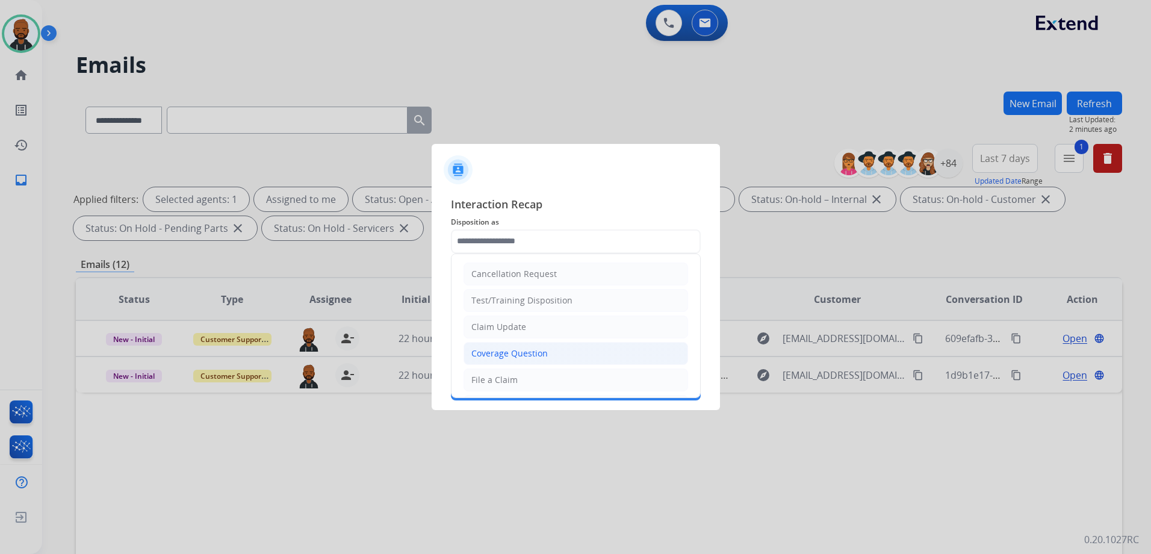
click at [524, 351] on div "Coverage Question" at bounding box center [509, 353] width 76 height 12
type input "**********"
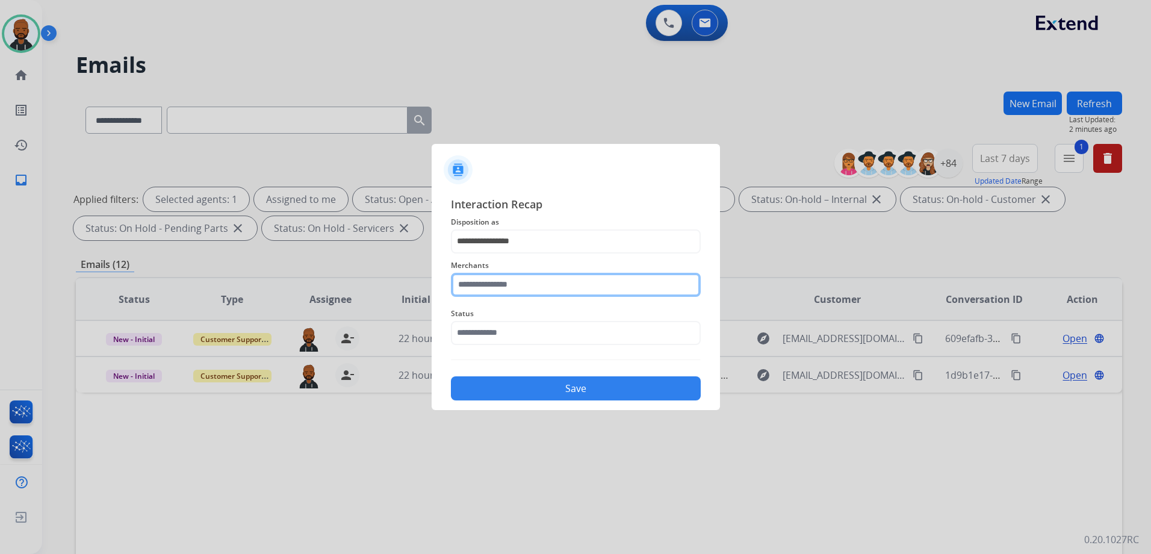
click at [535, 289] on input "text" at bounding box center [576, 285] width 250 height 24
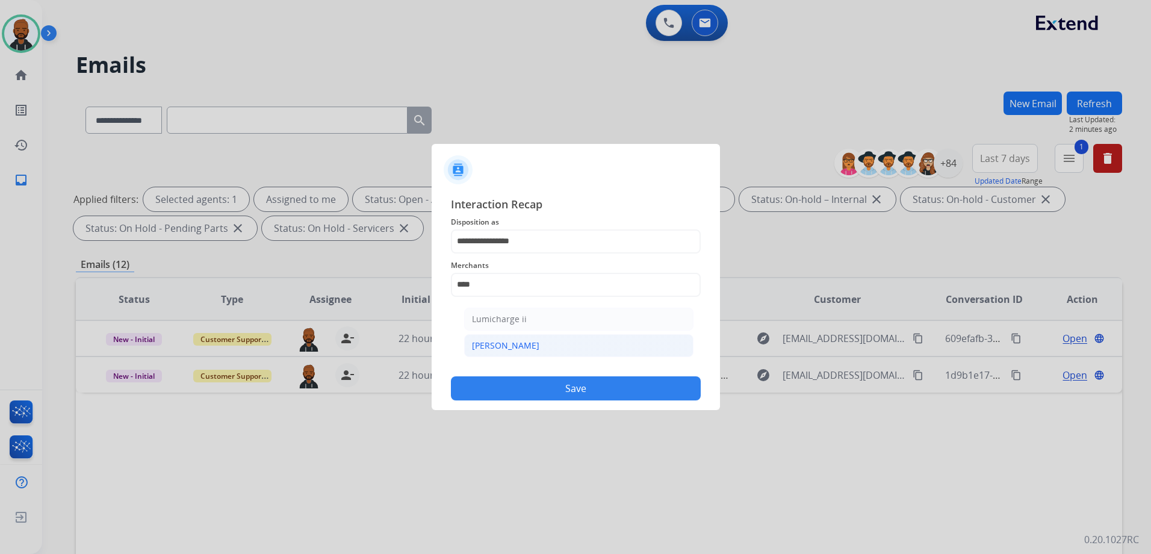
click at [552, 352] on li "[PERSON_NAME]" at bounding box center [578, 345] width 229 height 23
type input "********"
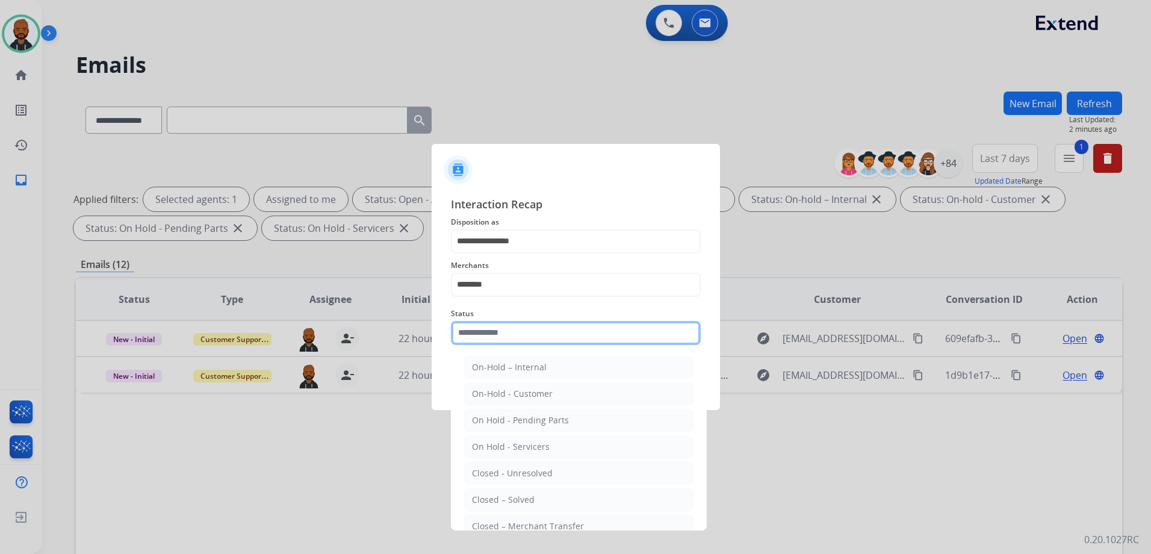
click at [513, 328] on input "text" at bounding box center [576, 333] width 250 height 24
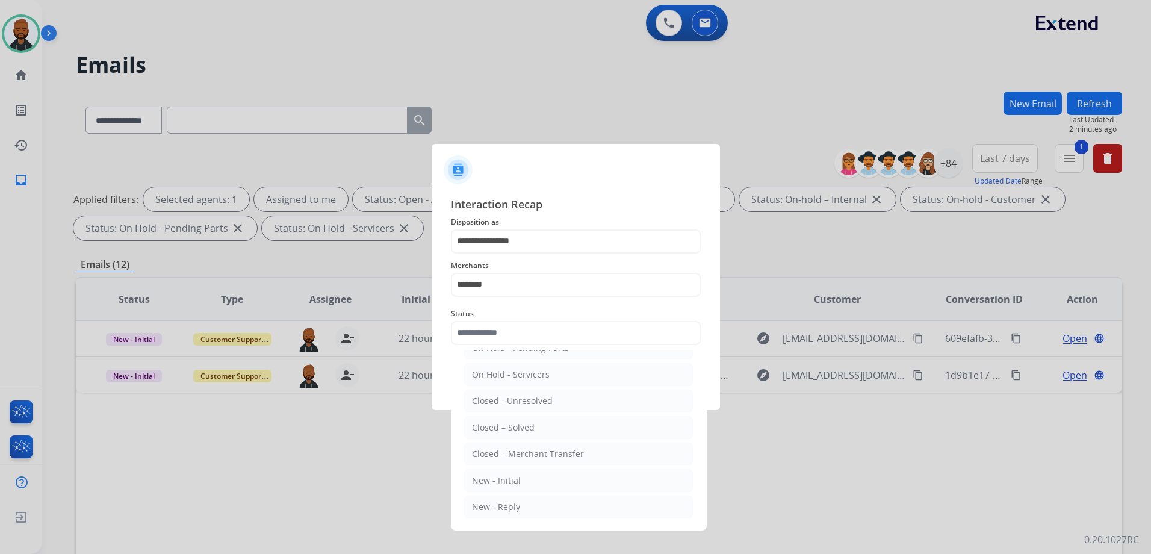
drag, startPoint x: 542, startPoint y: 425, endPoint x: 1063, endPoint y: 425, distance: 520.8
click at [0, 425] on app-contact-recap-modal "**********" at bounding box center [0, 277] width 0 height 554
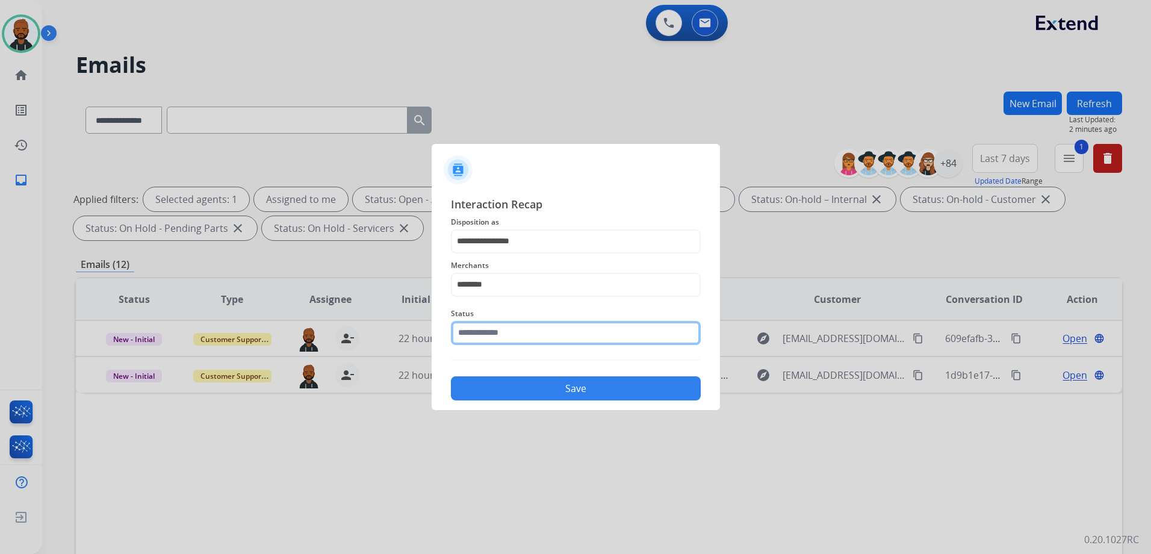
click at [549, 337] on input "text" at bounding box center [576, 333] width 250 height 24
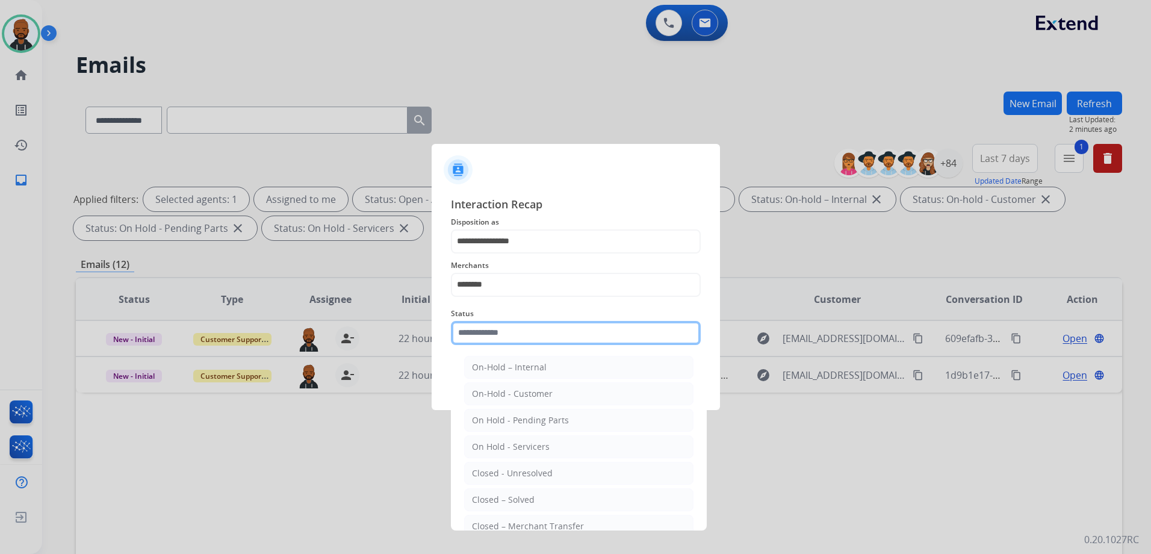
click at [561, 338] on input "text" at bounding box center [576, 333] width 250 height 24
click at [543, 499] on li "Closed – Solved" at bounding box center [578, 499] width 229 height 23
type input "**********"
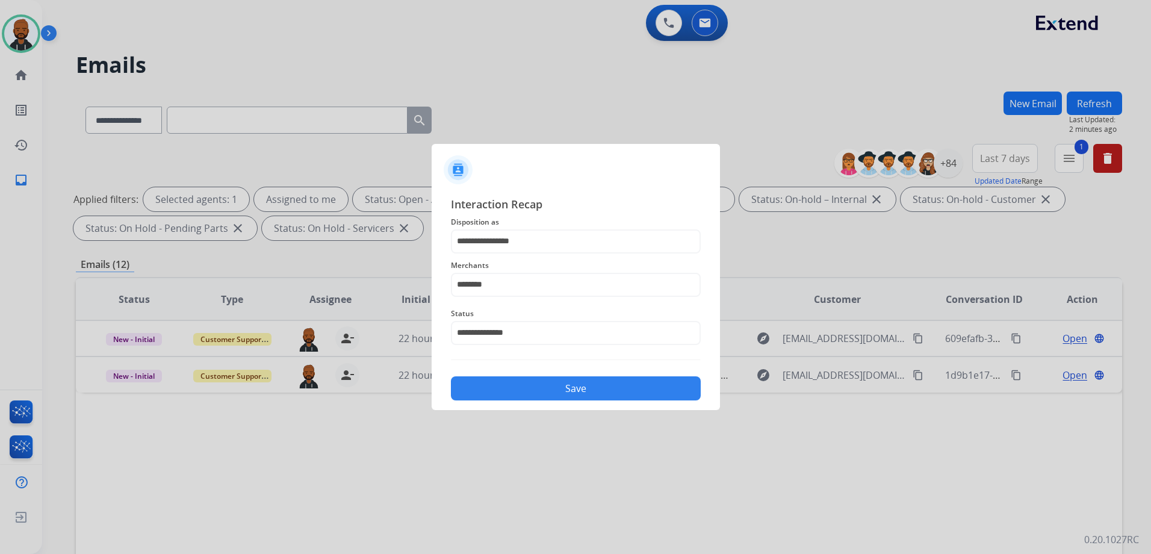
click at [640, 394] on button "Save" at bounding box center [576, 388] width 250 height 24
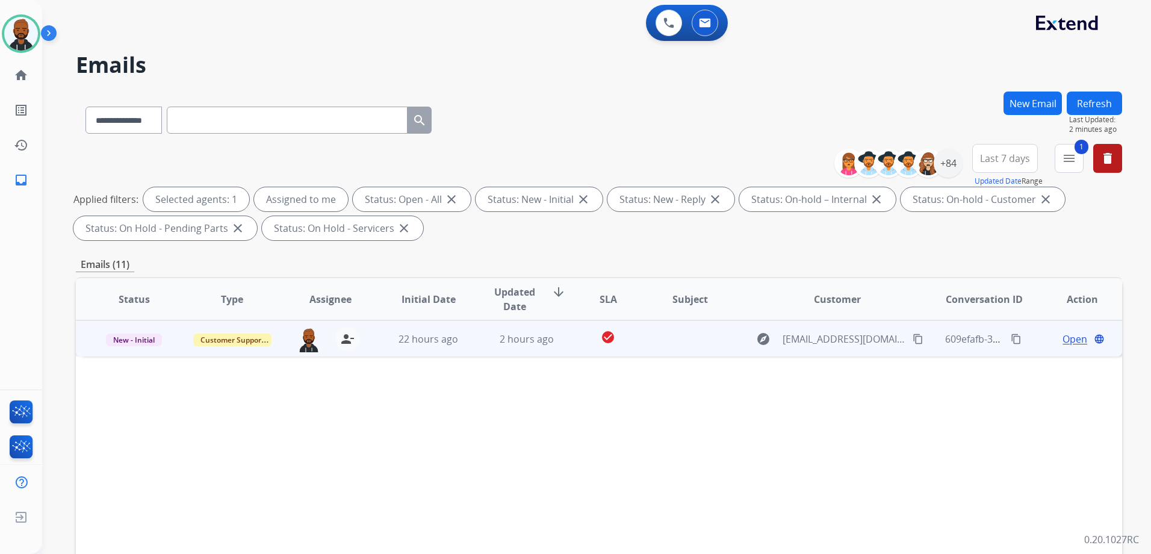
click at [1065, 343] on span "Open" at bounding box center [1075, 339] width 25 height 14
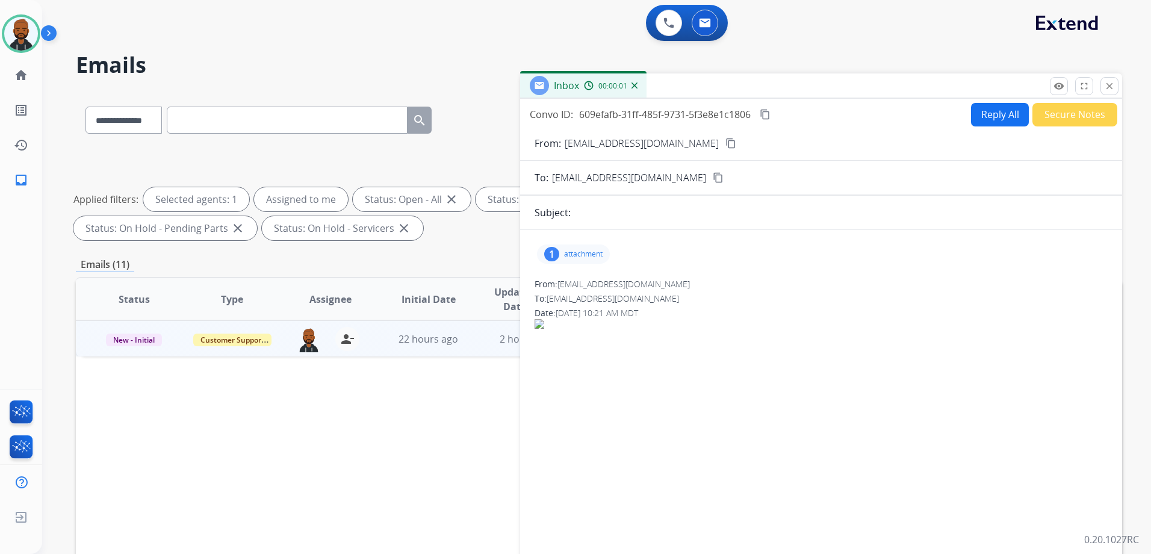
click at [594, 253] on p "attachment" at bounding box center [583, 254] width 39 height 10
click at [580, 293] on div at bounding box center [577, 285] width 60 height 42
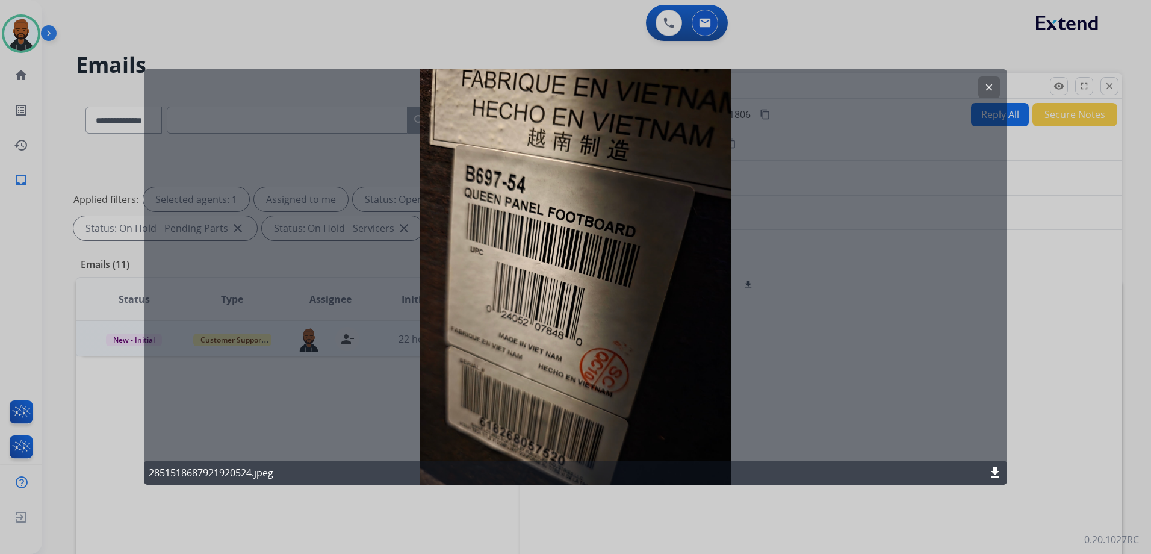
click at [987, 86] on mat-icon "clear" at bounding box center [989, 87] width 11 height 11
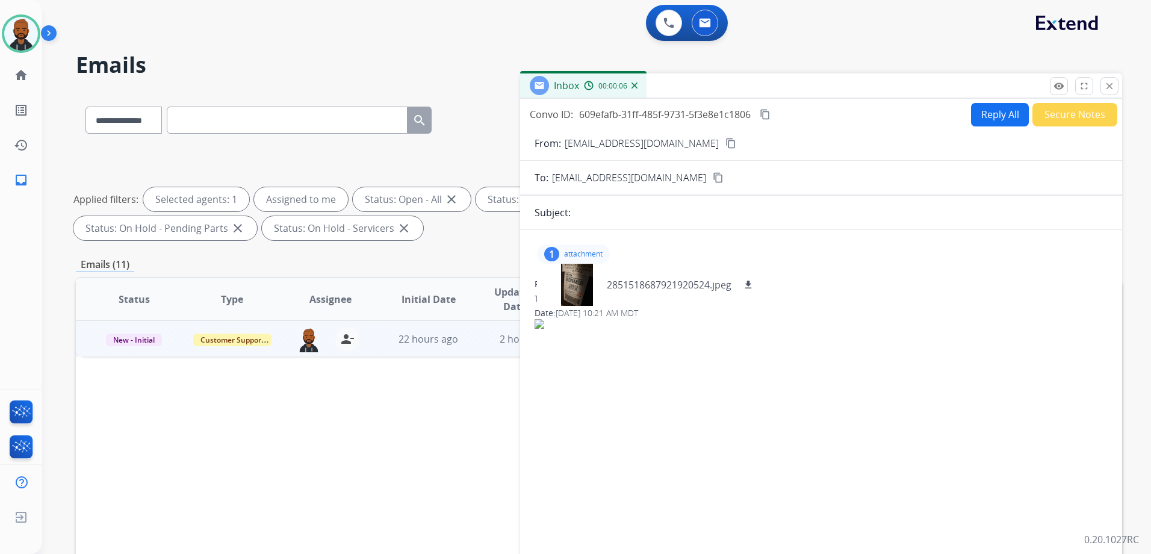
click at [726, 142] on mat-icon "content_copy" at bounding box center [731, 143] width 11 height 11
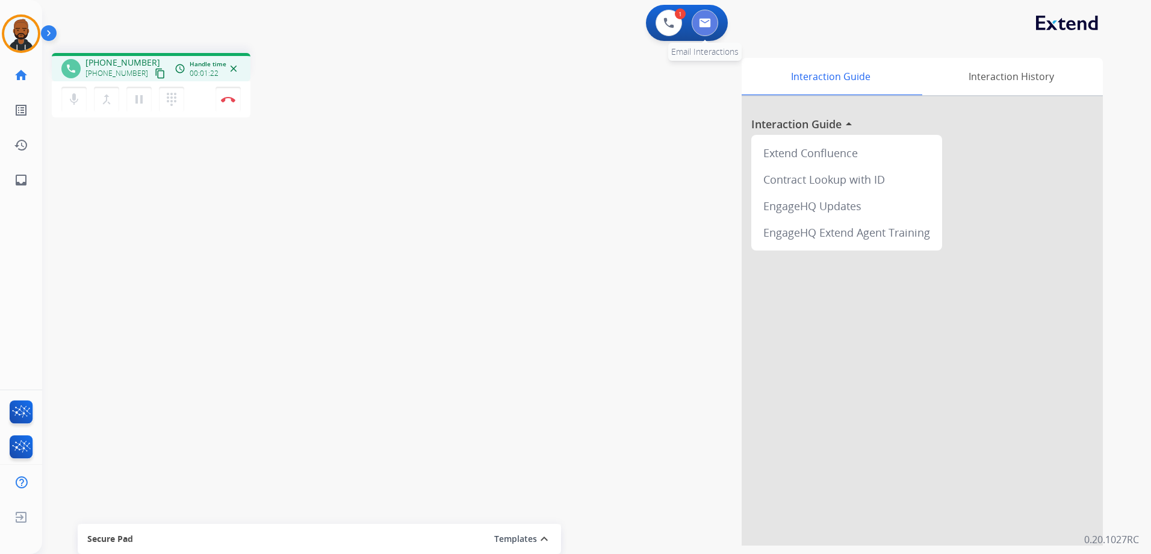
click at [692, 20] on button at bounding box center [705, 23] width 26 height 26
select select "**********"
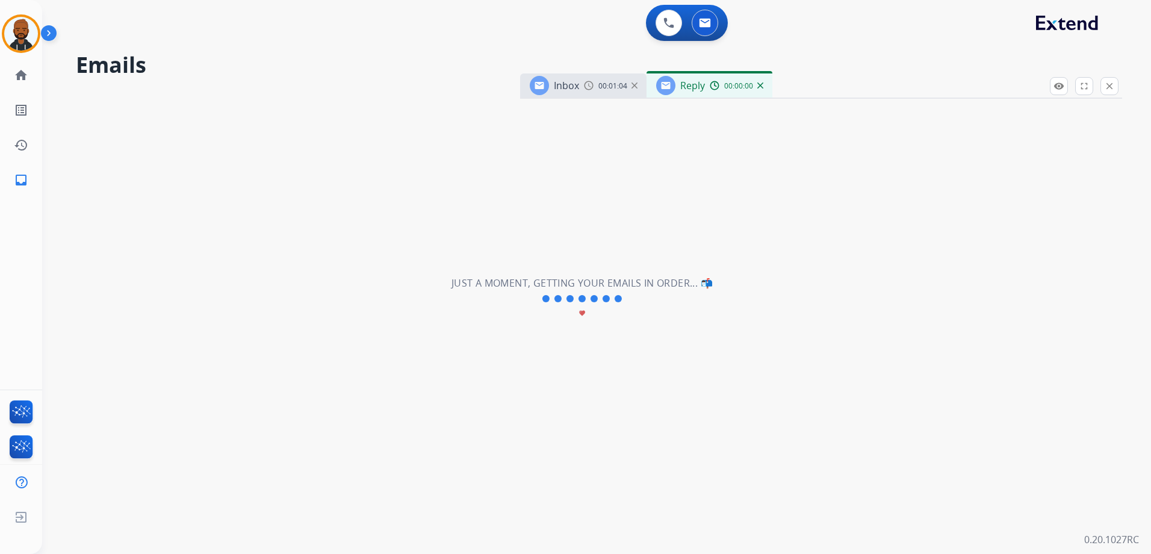
select select "**********"
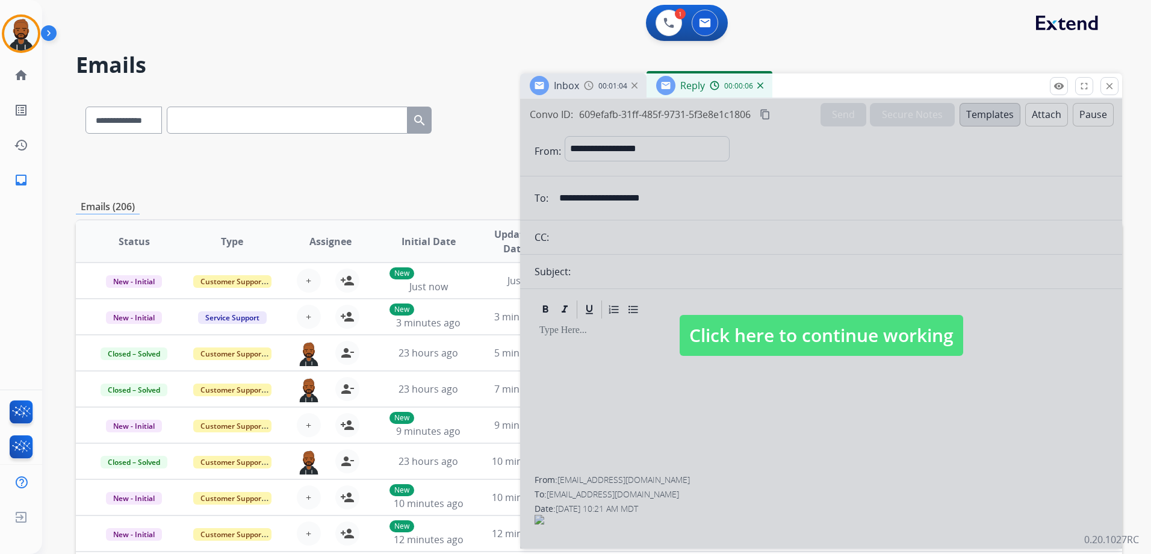
click at [898, 328] on span "Click here to continue working" at bounding box center [822, 335] width 284 height 41
select select
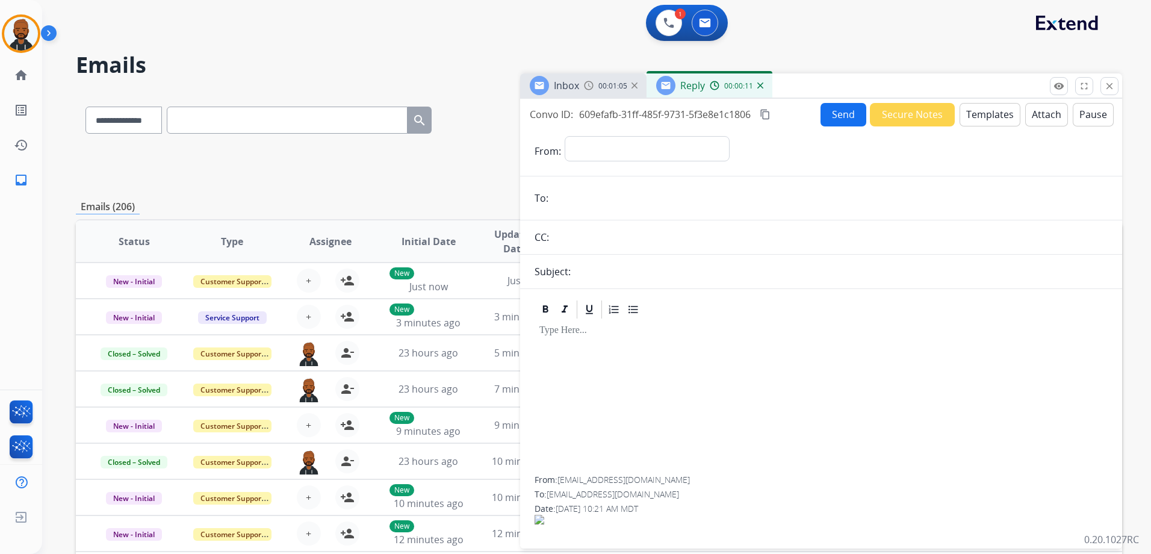
click at [759, 84] on img at bounding box center [760, 85] width 6 height 6
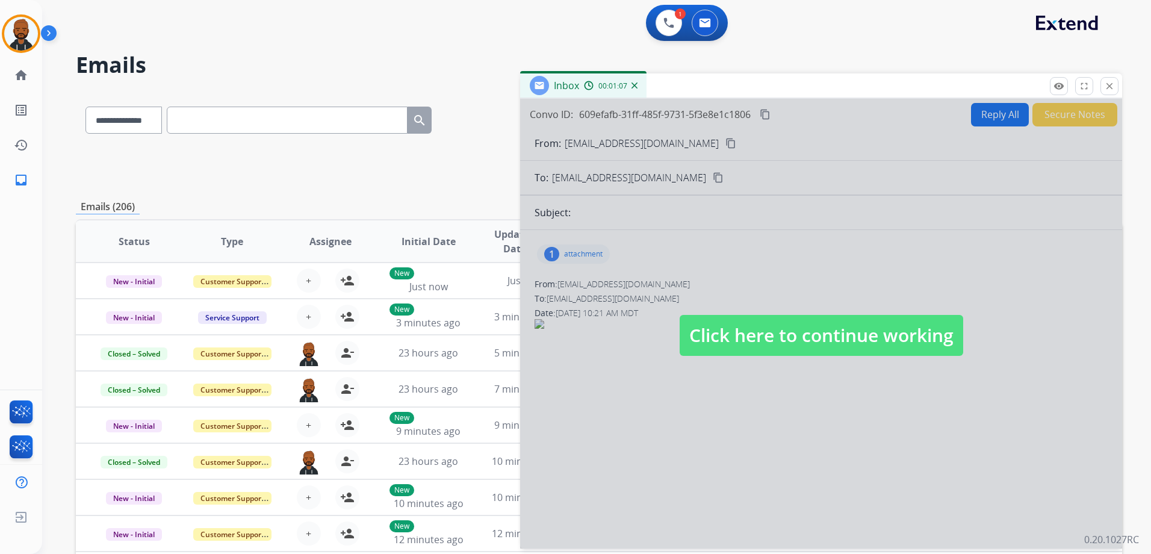
click at [633, 86] on img at bounding box center [635, 85] width 6 height 6
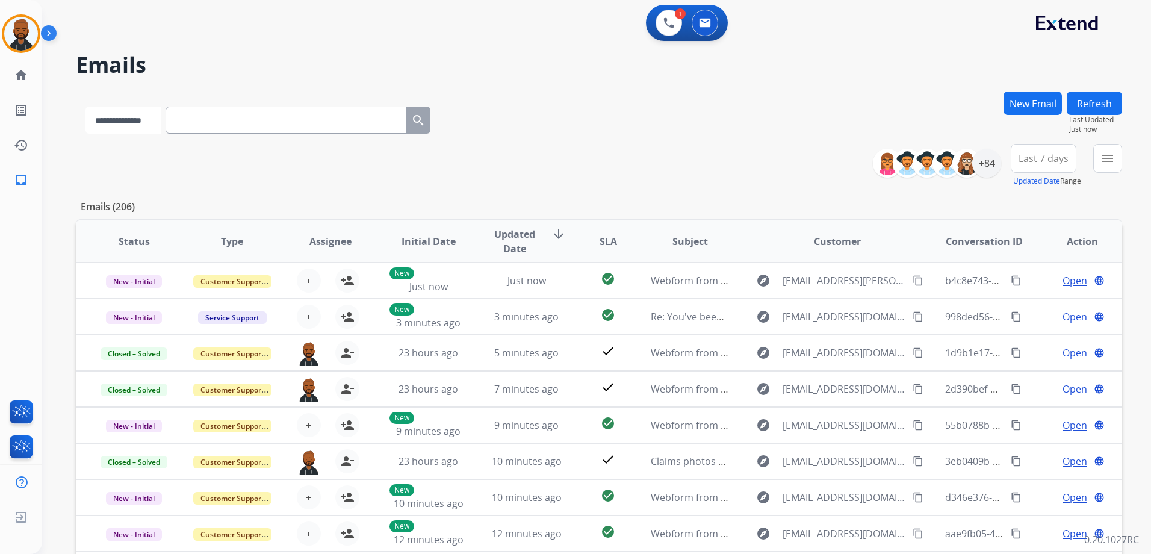
drag, startPoint x: 285, startPoint y: 116, endPoint x: 154, endPoint y: 126, distance: 131.0
click at [154, 126] on select "**********" at bounding box center [123, 120] width 75 height 27
select select "**********"
click at [86, 107] on select "**********" at bounding box center [123, 120] width 75 height 27
paste input "**********"
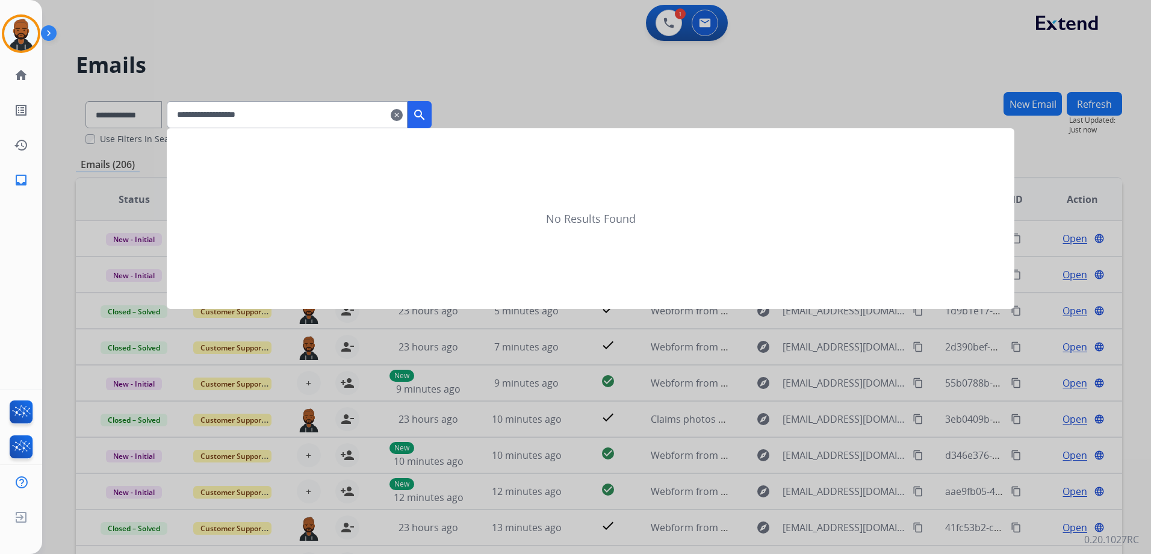
type input "**********"
click at [427, 119] on mat-icon "search" at bounding box center [419, 115] width 14 height 14
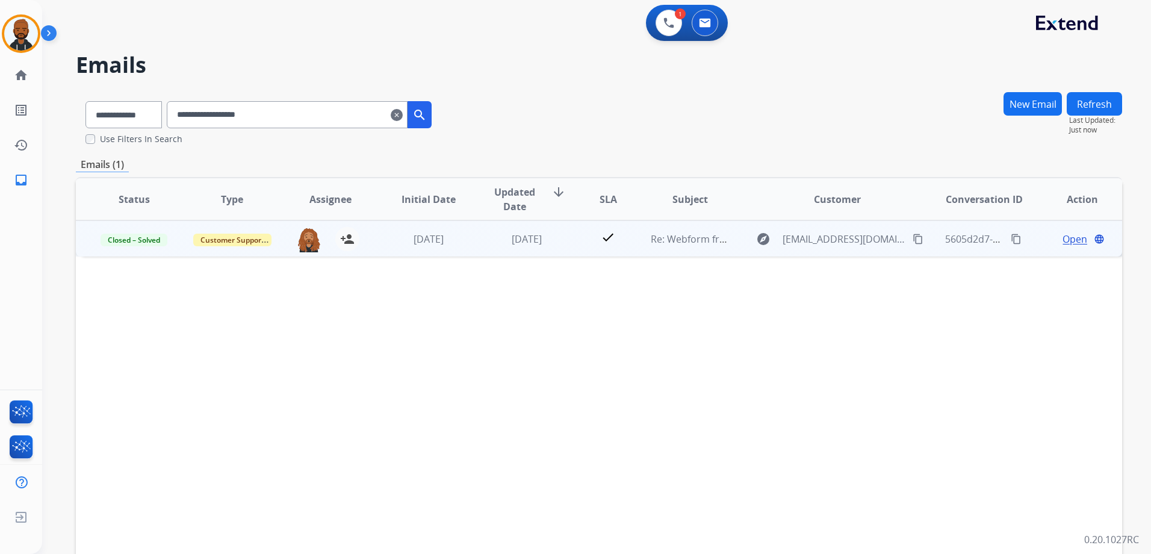
click at [1063, 234] on span "Open" at bounding box center [1075, 239] width 25 height 14
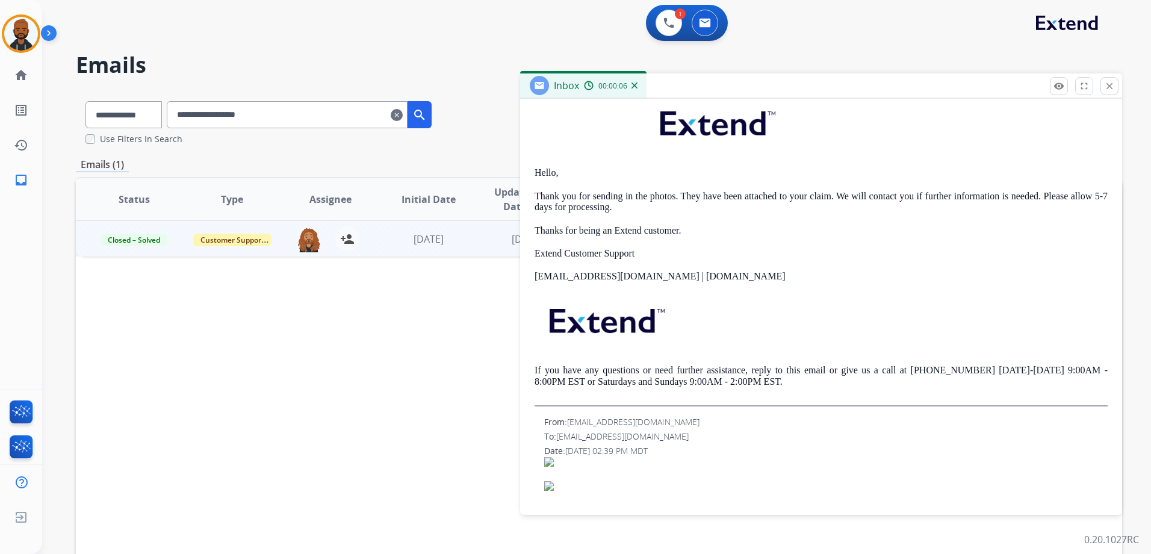
scroll to position [181, 0]
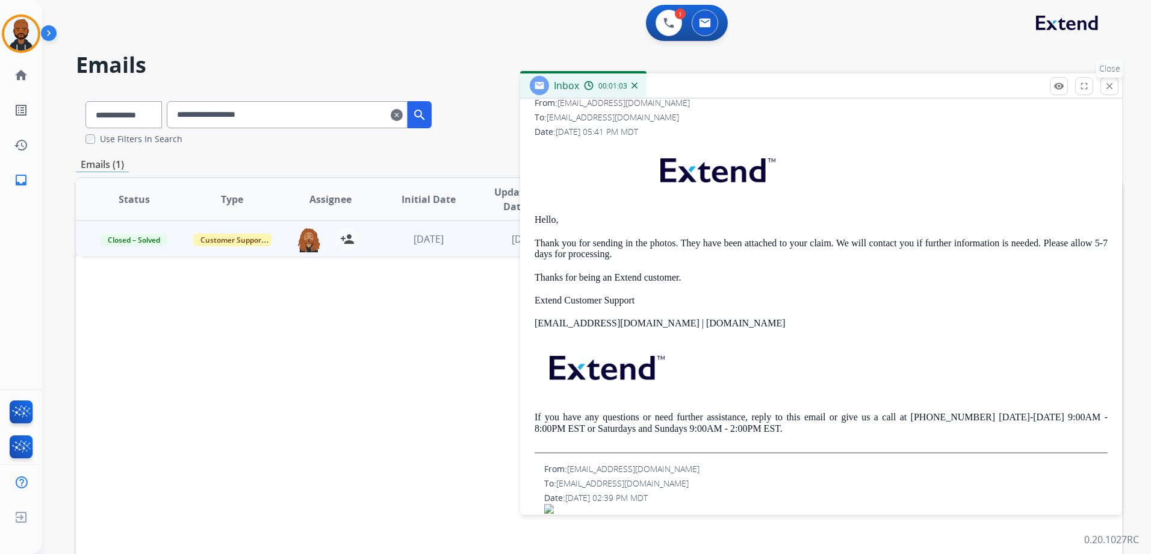
click at [1113, 89] on mat-icon "close" at bounding box center [1109, 86] width 11 height 11
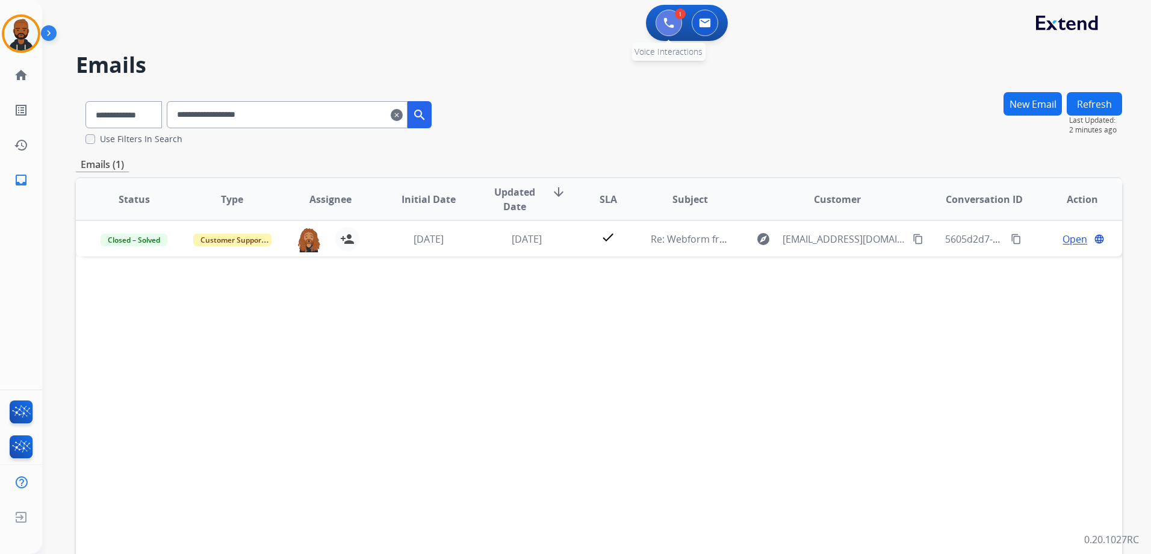
click at [668, 31] on button at bounding box center [669, 23] width 26 height 26
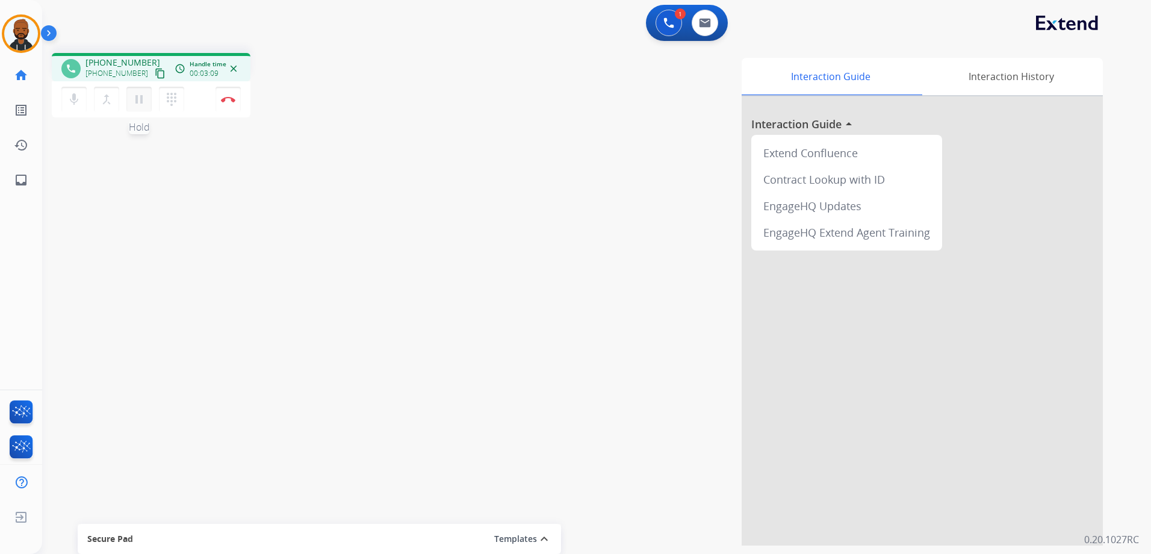
click at [136, 98] on mat-icon "pause" at bounding box center [139, 99] width 14 height 14
click at [138, 103] on mat-icon "play_arrow" at bounding box center [139, 99] width 14 height 14
click at [229, 98] on img at bounding box center [228, 99] width 14 height 6
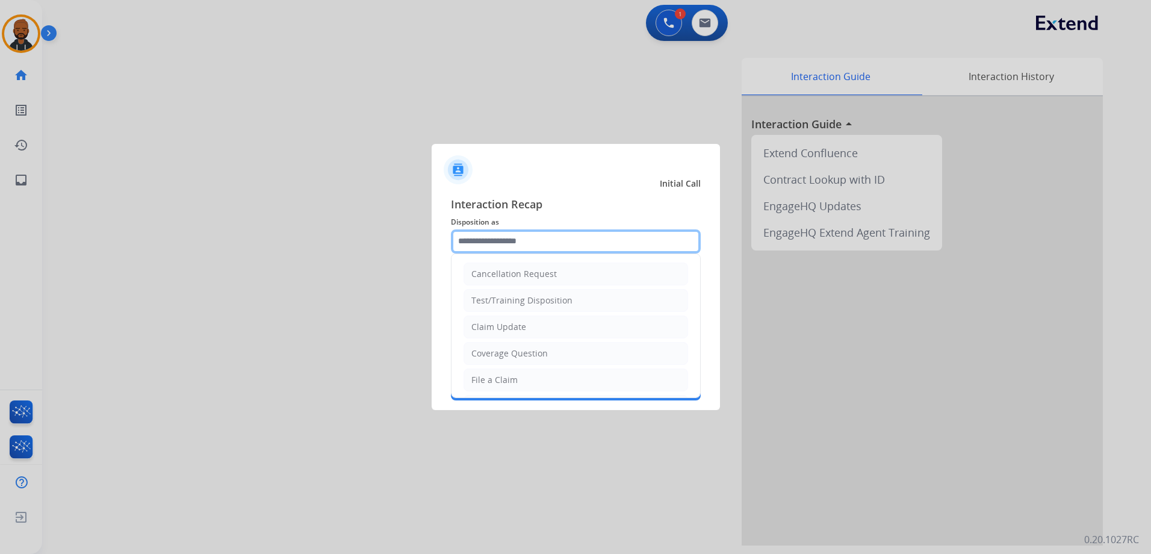
click at [518, 248] on input "text" at bounding box center [576, 241] width 250 height 24
click at [538, 331] on li "Claim Update" at bounding box center [576, 327] width 225 height 23
type input "**********"
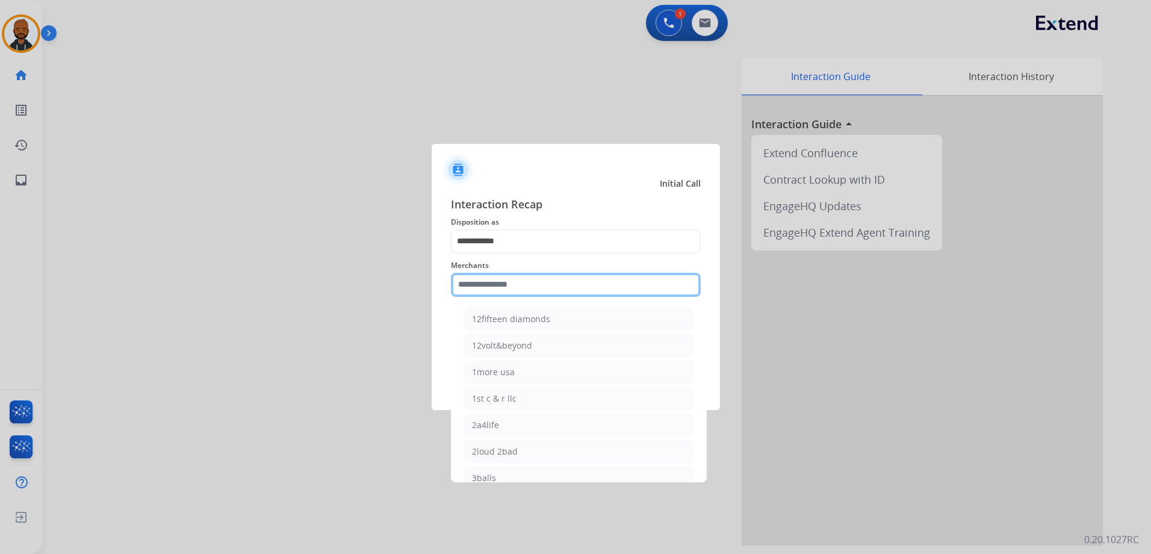
click at [517, 285] on input "text" at bounding box center [576, 285] width 250 height 24
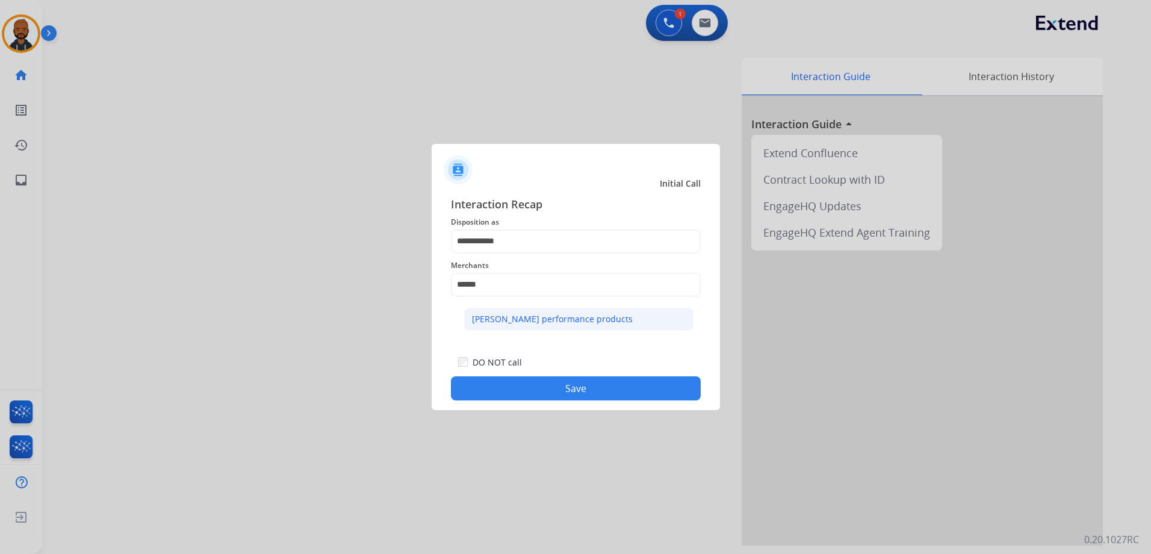
click at [555, 313] on div "[PERSON_NAME] performance products" at bounding box center [552, 319] width 161 height 12
type input "**********"
click at [568, 387] on button "Save" at bounding box center [576, 388] width 250 height 24
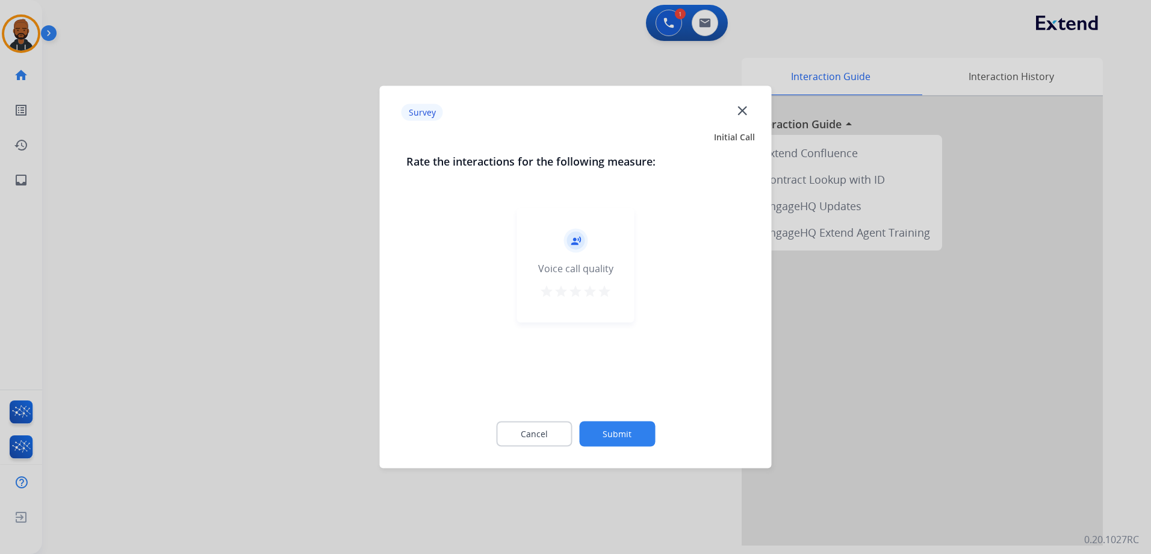
click at [605, 289] on mat-icon "star" at bounding box center [604, 291] width 14 height 14
click at [616, 430] on button "Submit" at bounding box center [617, 433] width 76 height 25
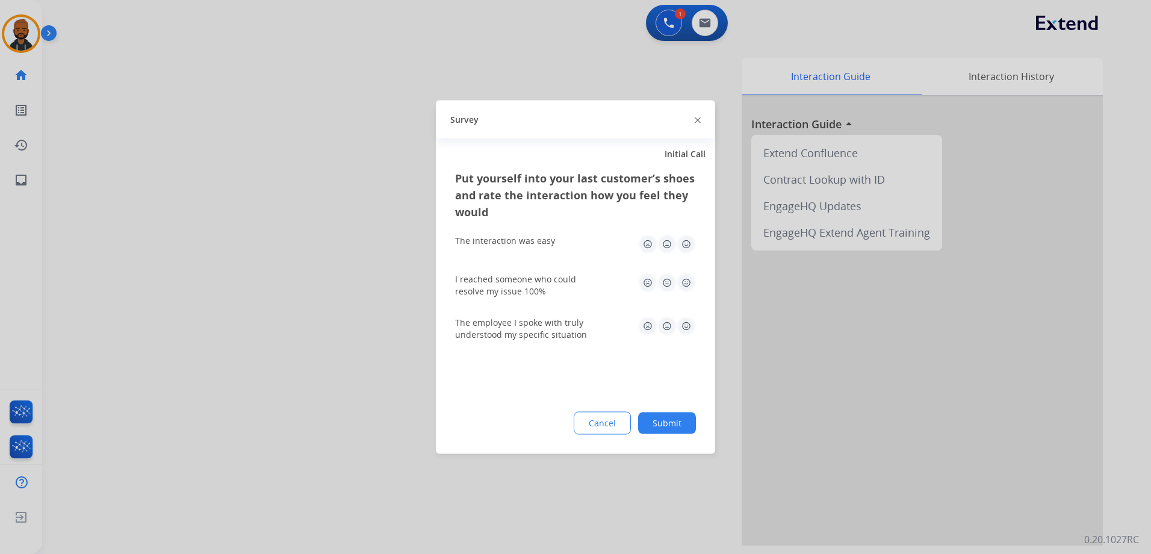
click at [685, 247] on img at bounding box center [686, 244] width 19 height 19
click at [680, 293] on div "I reached someone who could resolve my issue 100%" at bounding box center [575, 285] width 241 height 24
click at [685, 285] on img at bounding box center [686, 282] width 19 height 19
click at [685, 326] on img at bounding box center [686, 326] width 19 height 19
click at [675, 407] on div "Put yourself into your last customer’s shoes and rate the interaction how you f…" at bounding box center [575, 312] width 279 height 284
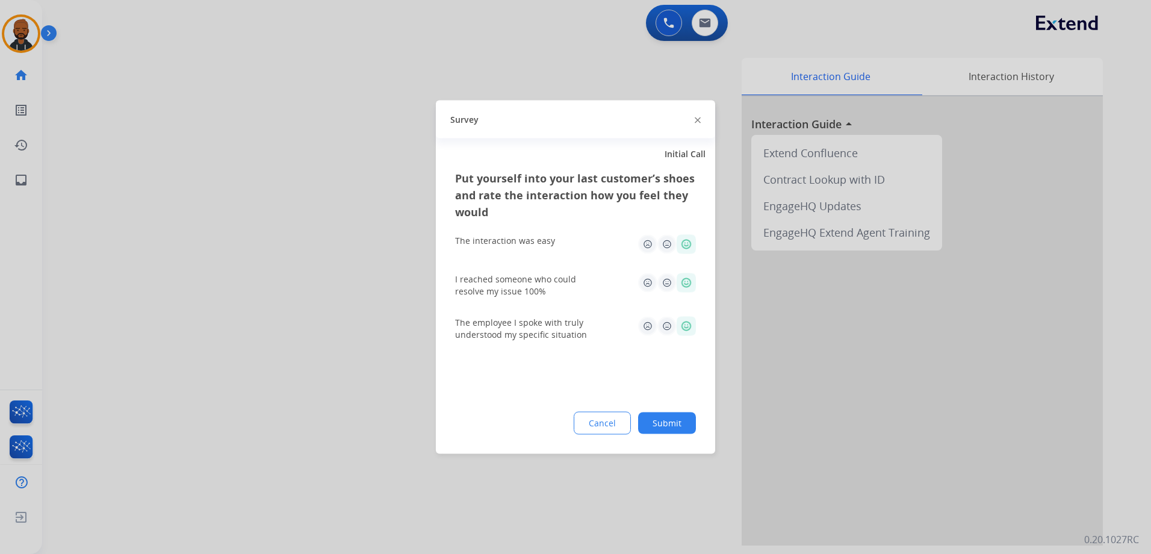
click at [675, 417] on button "Submit" at bounding box center [667, 423] width 58 height 22
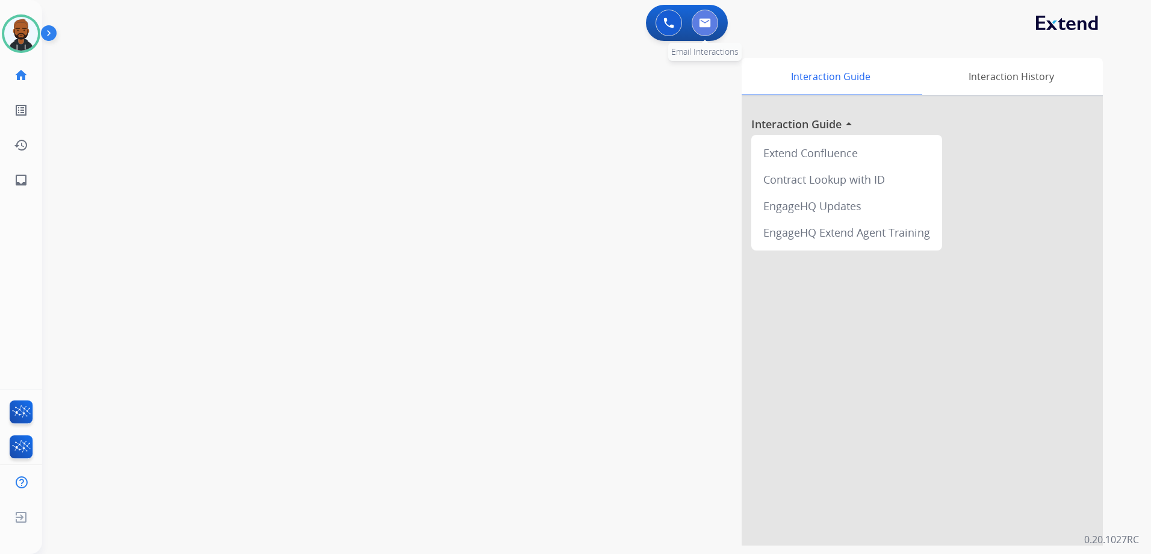
click at [698, 24] on button at bounding box center [705, 23] width 26 height 26
select select "**********"
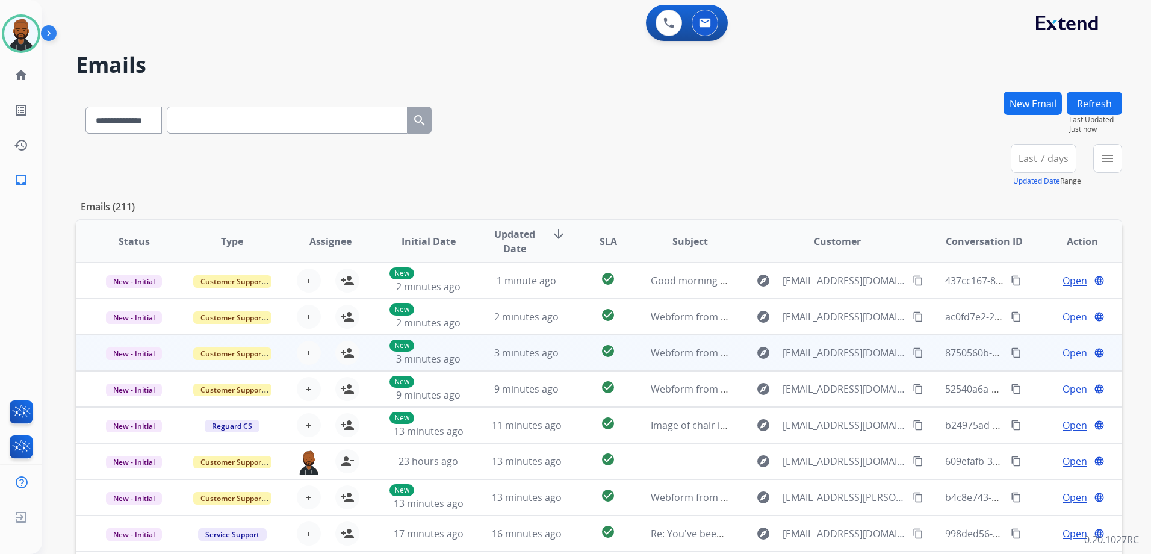
scroll to position [1, 0]
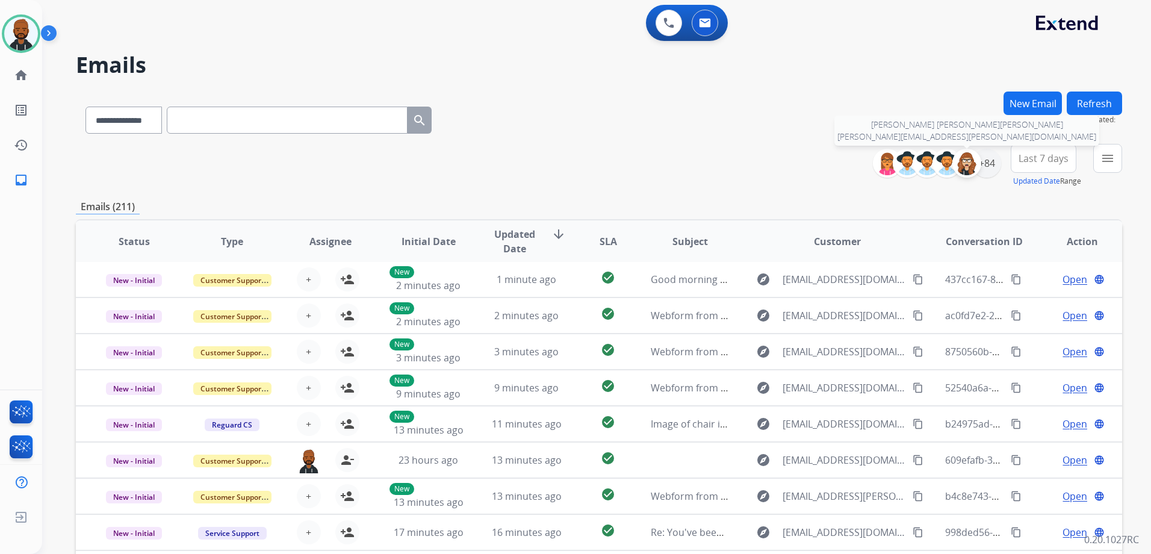
click at [966, 162] on img at bounding box center [967, 163] width 24 height 24
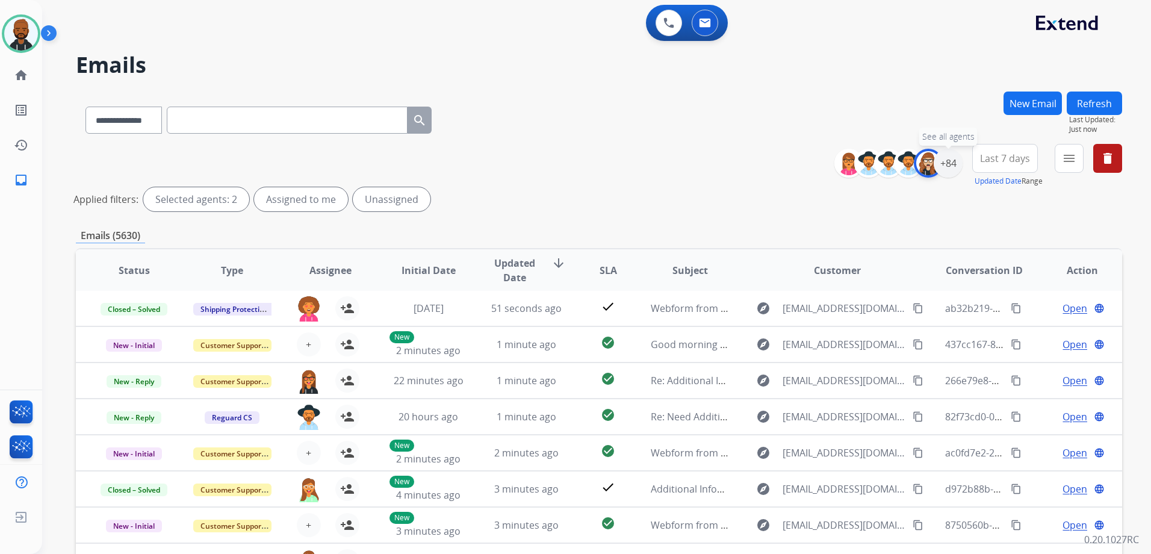
click at [929, 166] on img at bounding box center [928, 163] width 24 height 24
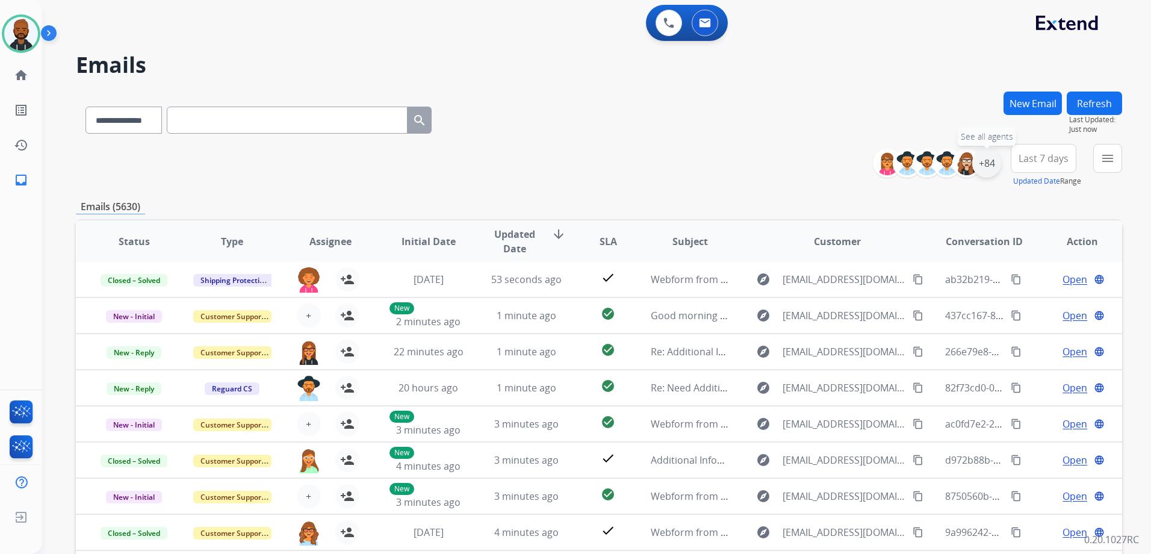
click at [989, 163] on div "+84" at bounding box center [986, 163] width 29 height 29
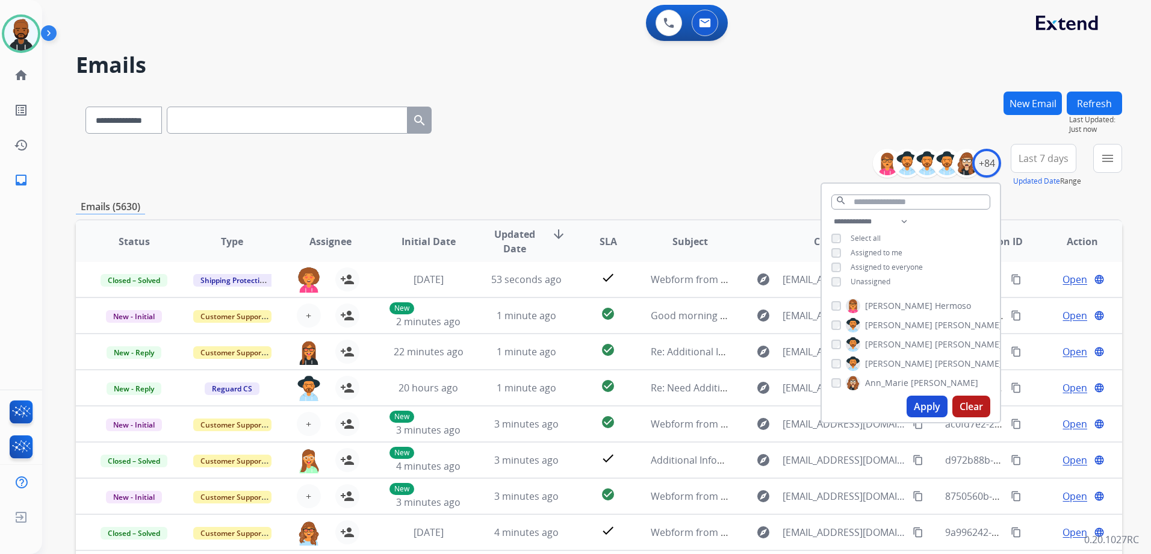
click at [939, 405] on button "Apply" at bounding box center [927, 407] width 41 height 22
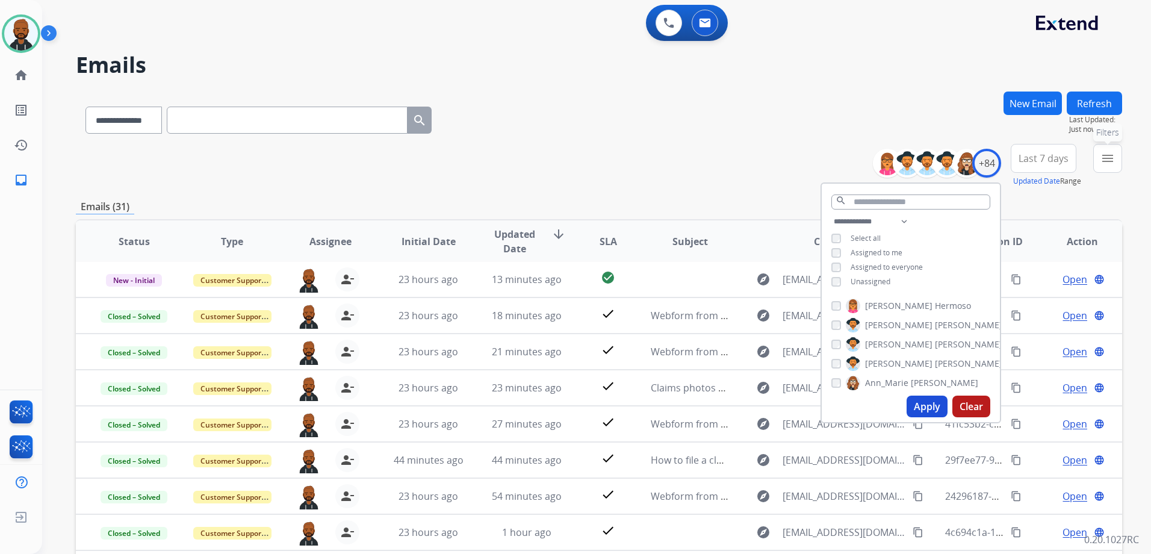
click at [1110, 162] on mat-icon "menu" at bounding box center [1108, 158] width 14 height 14
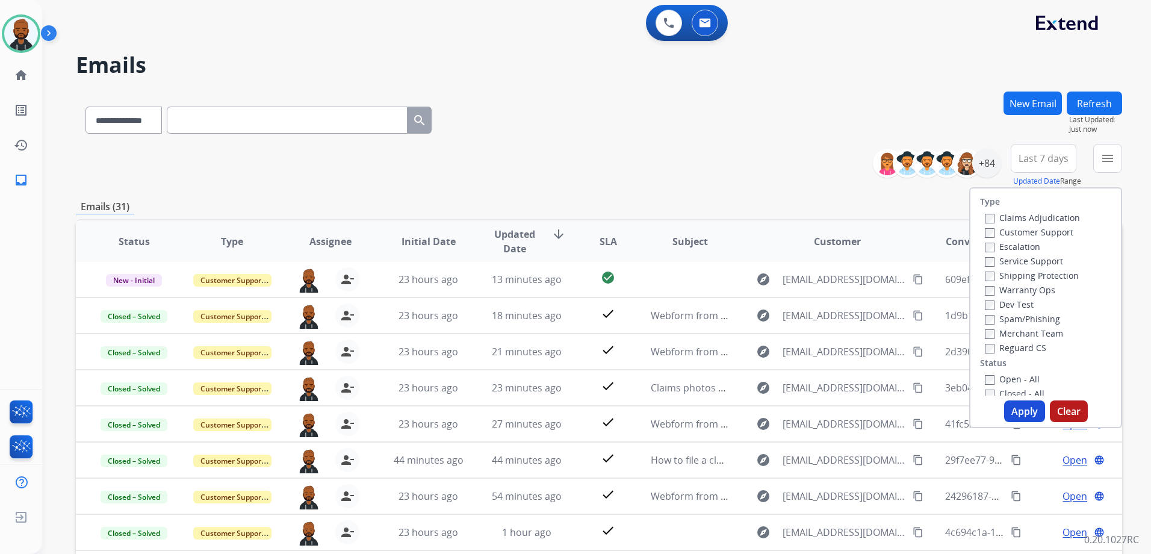
click at [987, 374] on label "Open - All" at bounding box center [1012, 378] width 55 height 11
click at [1015, 413] on button "Apply" at bounding box center [1024, 411] width 41 height 22
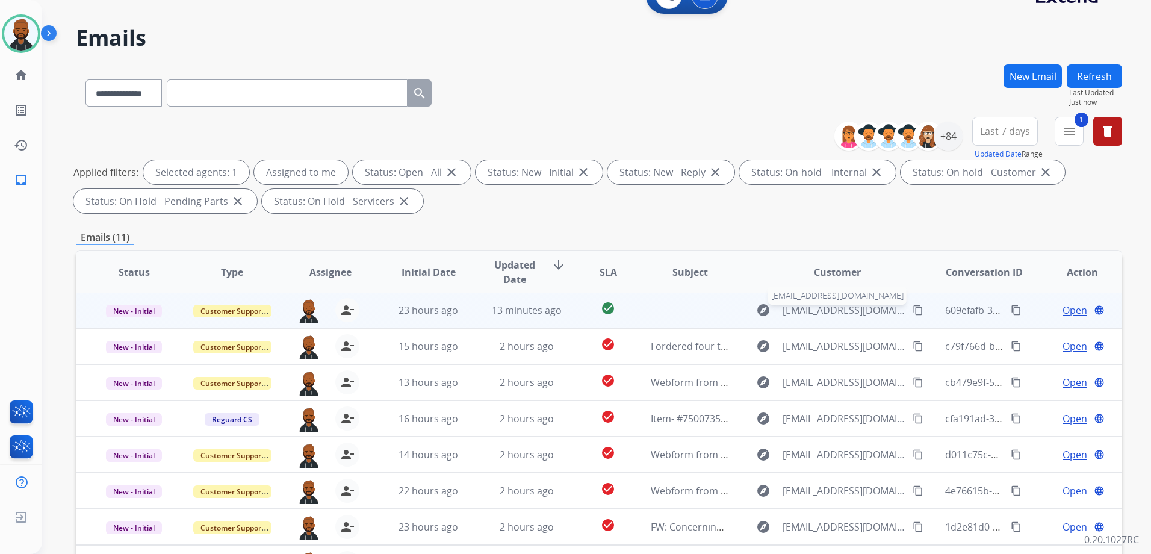
scroll to position [0, 0]
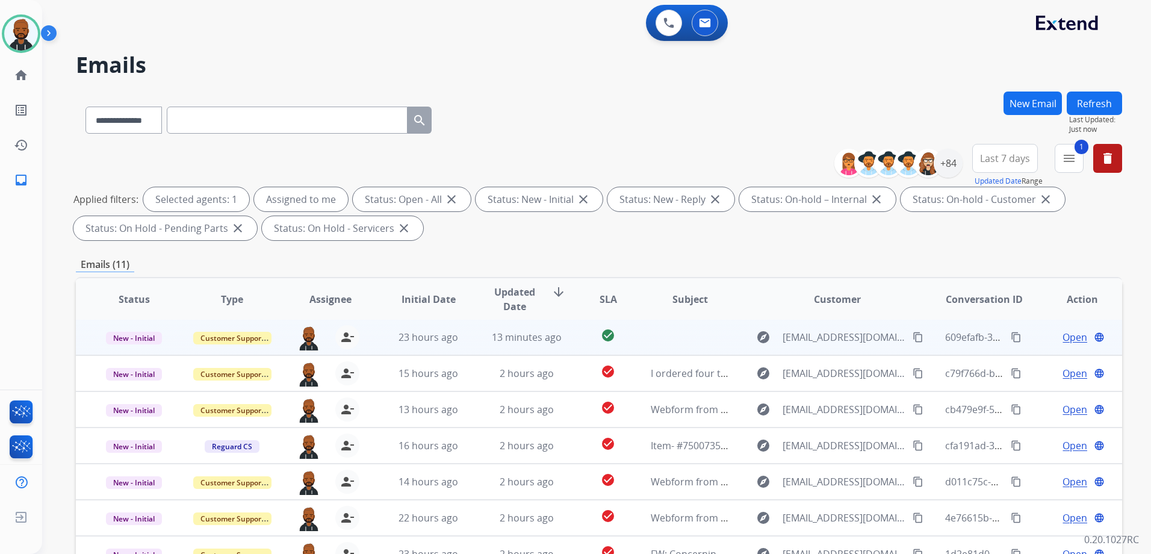
click at [1063, 338] on span "Open" at bounding box center [1075, 337] width 25 height 14
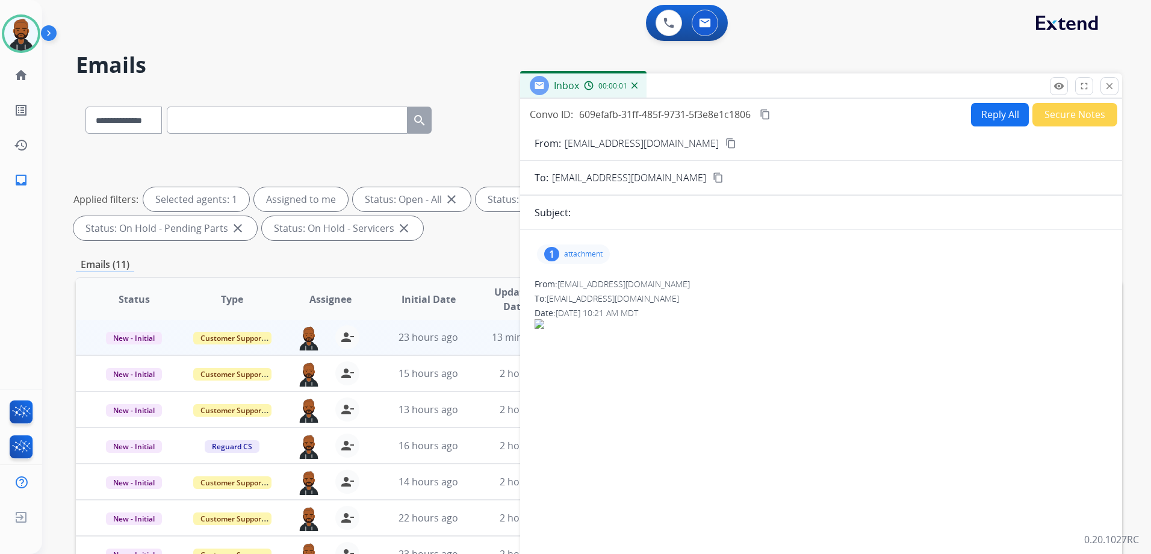
click at [1066, 122] on button "Secure Notes" at bounding box center [1075, 114] width 85 height 23
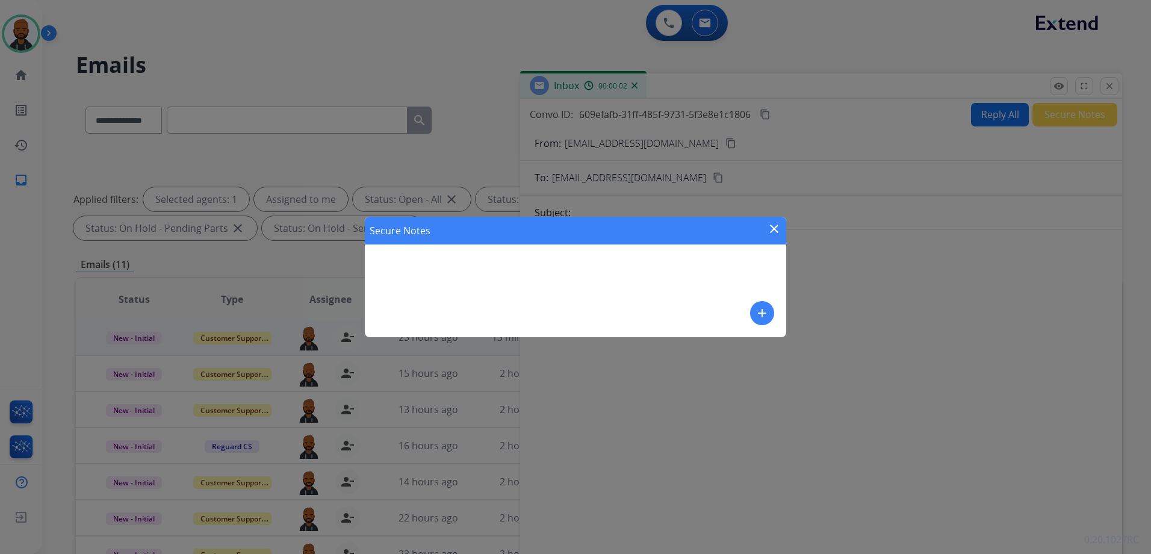
click at [773, 311] on button "add" at bounding box center [762, 313] width 24 height 24
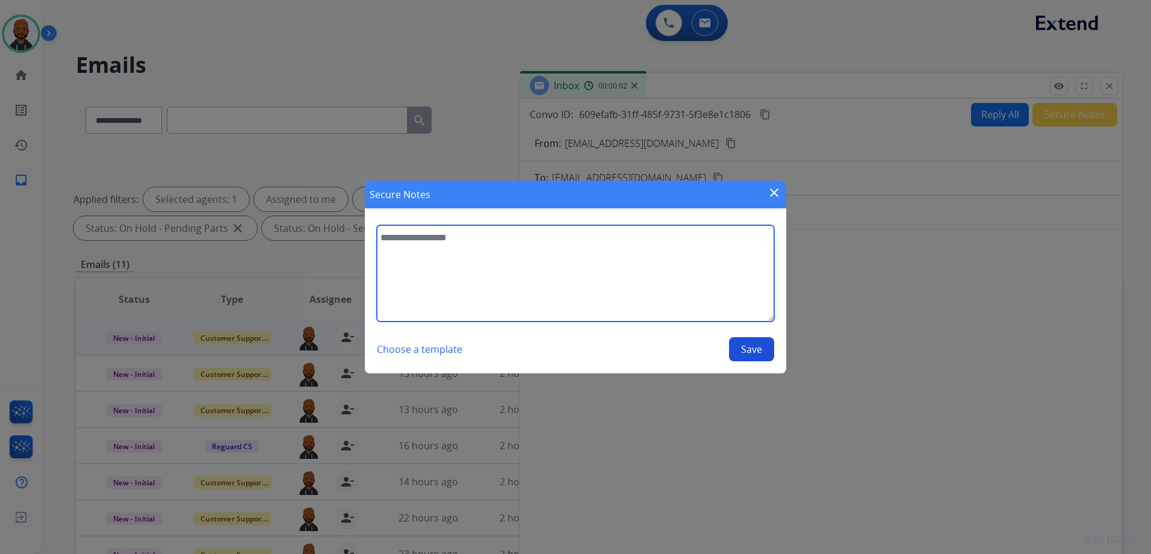
click at [660, 286] on textarea at bounding box center [575, 273] width 397 height 96
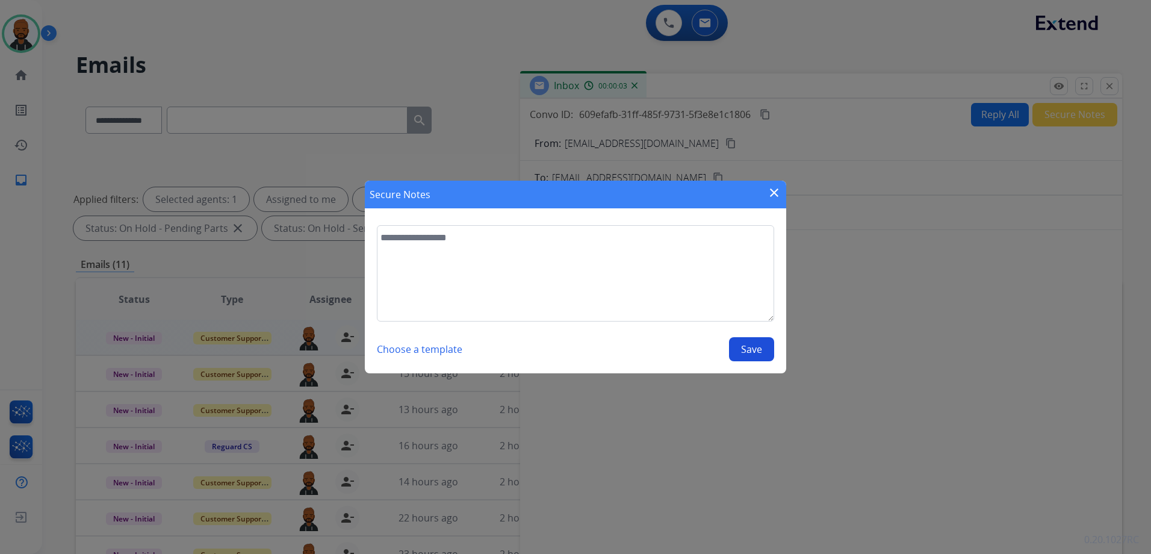
click at [768, 192] on mat-icon "close" at bounding box center [774, 192] width 14 height 14
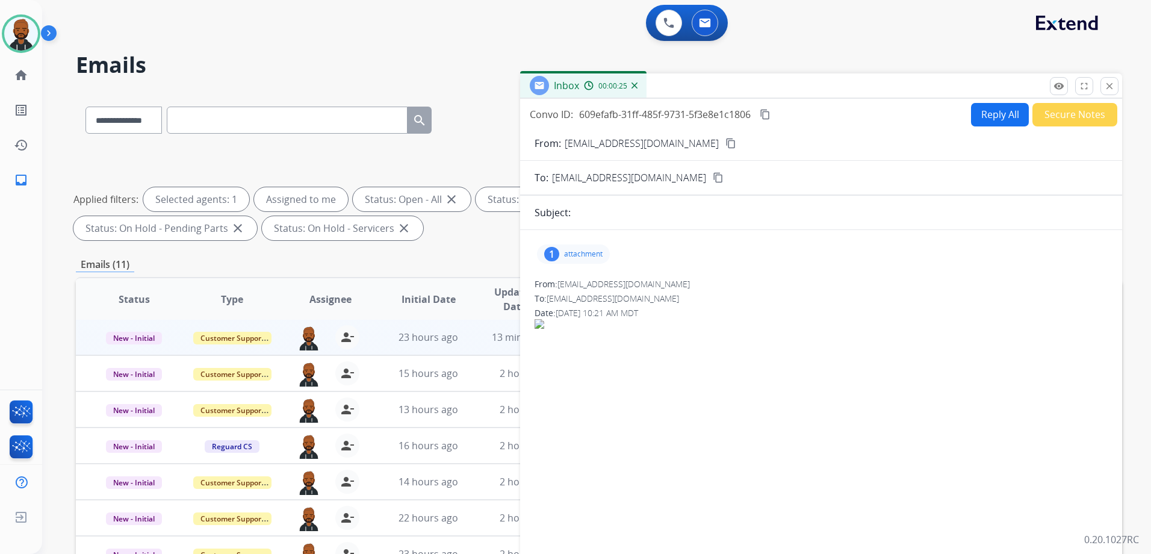
click at [1047, 119] on button "Secure Notes" at bounding box center [1075, 114] width 85 height 23
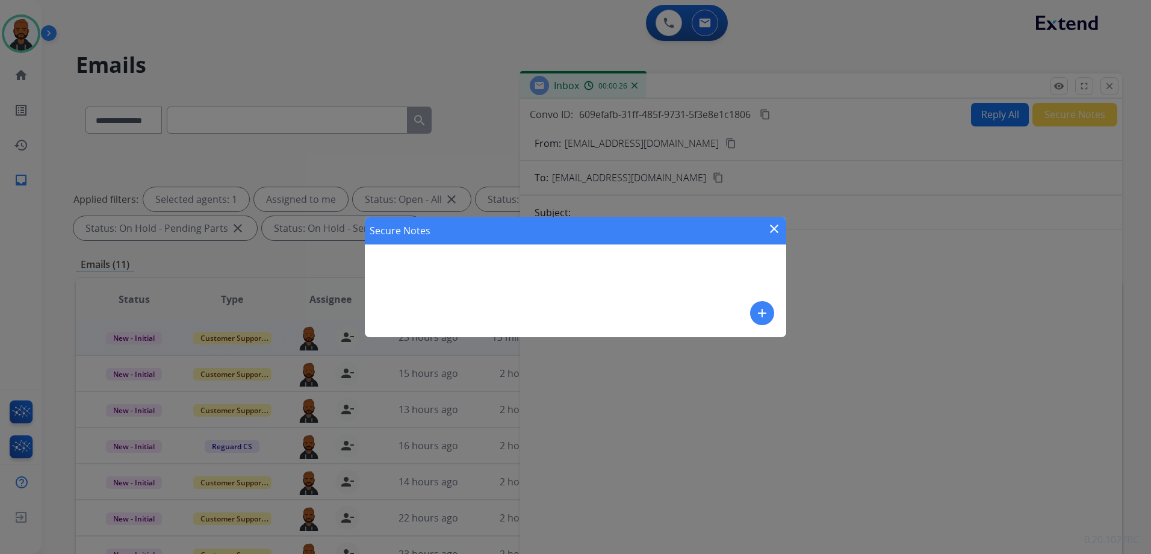
click at [765, 312] on mat-icon "add" at bounding box center [762, 313] width 14 height 14
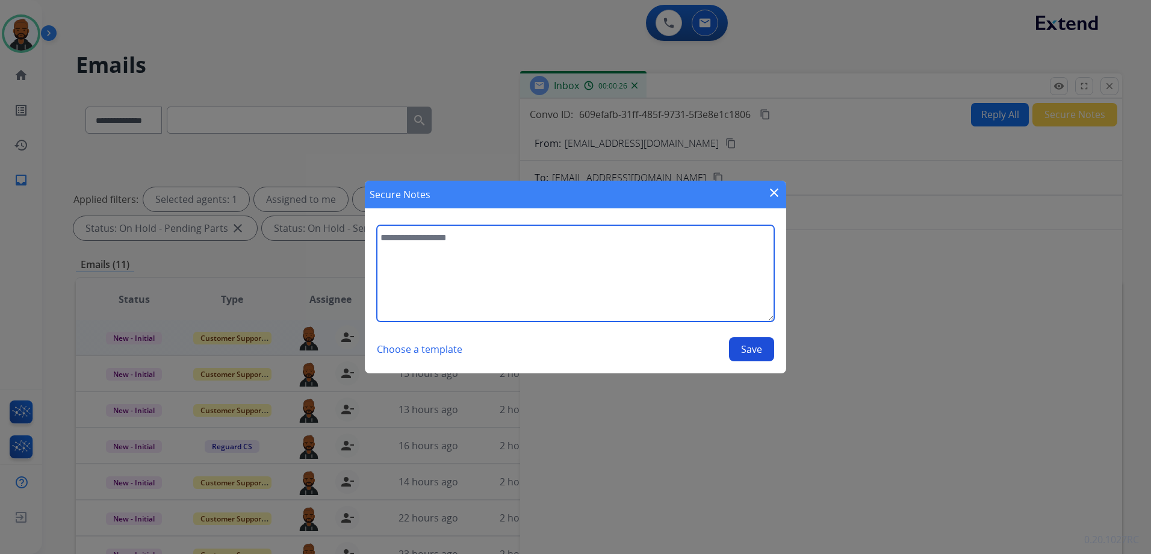
click at [654, 277] on textarea at bounding box center [575, 273] width 397 height 96
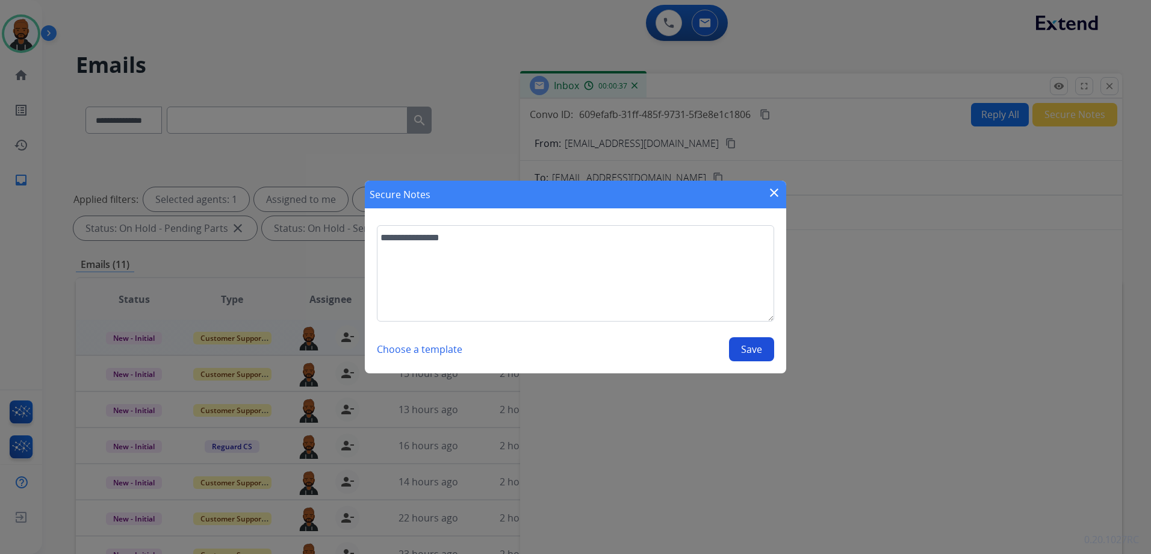
drag, startPoint x: 742, startPoint y: 353, endPoint x: 624, endPoint y: 279, distance: 139.5
click at [627, 282] on div "**********" at bounding box center [575, 293] width 397 height 136
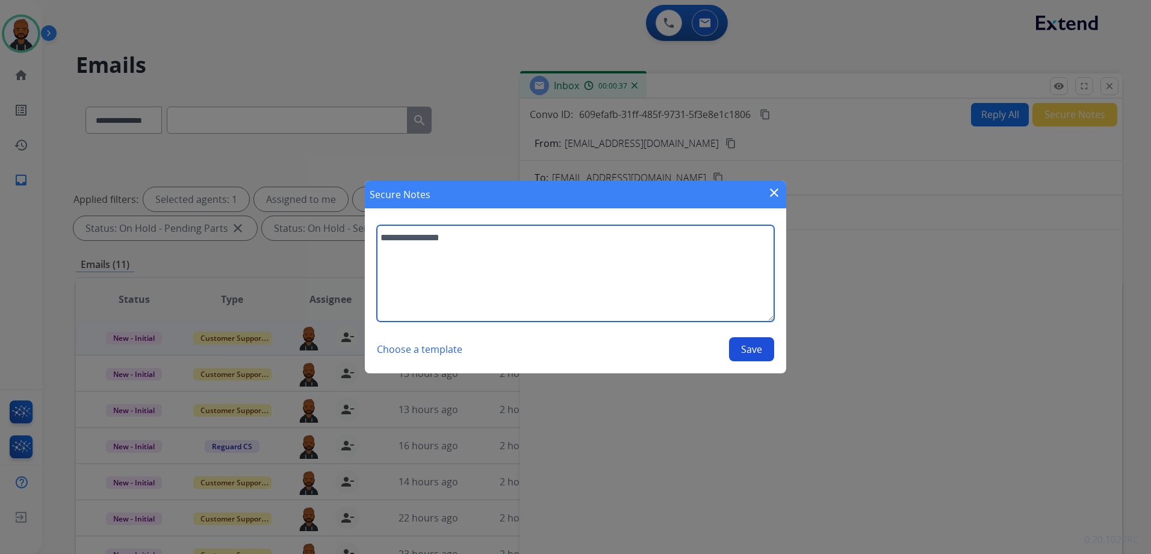
click at [623, 279] on textarea "**********" at bounding box center [575, 273] width 397 height 96
type textarea "**********"
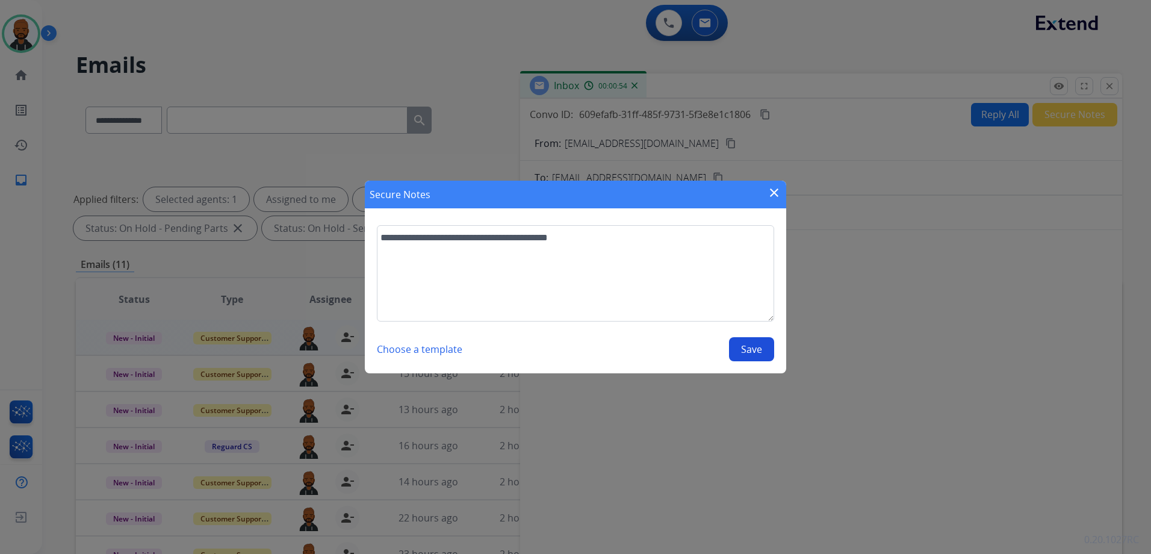
click at [734, 349] on button "Save" at bounding box center [751, 349] width 45 height 24
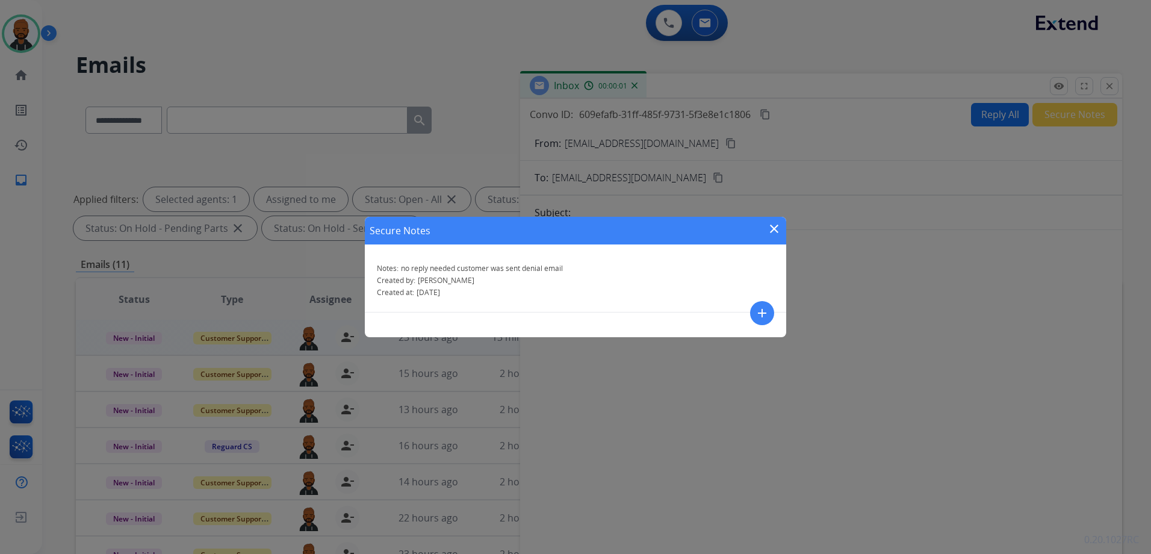
click at [763, 224] on div "Secure Notes close" at bounding box center [575, 231] width 421 height 28
click at [765, 225] on div "Secure Notes close" at bounding box center [575, 231] width 421 height 28
drag, startPoint x: 765, startPoint y: 225, endPoint x: 773, endPoint y: 227, distance: 8.2
click at [773, 227] on mat-icon "close" at bounding box center [774, 229] width 14 height 14
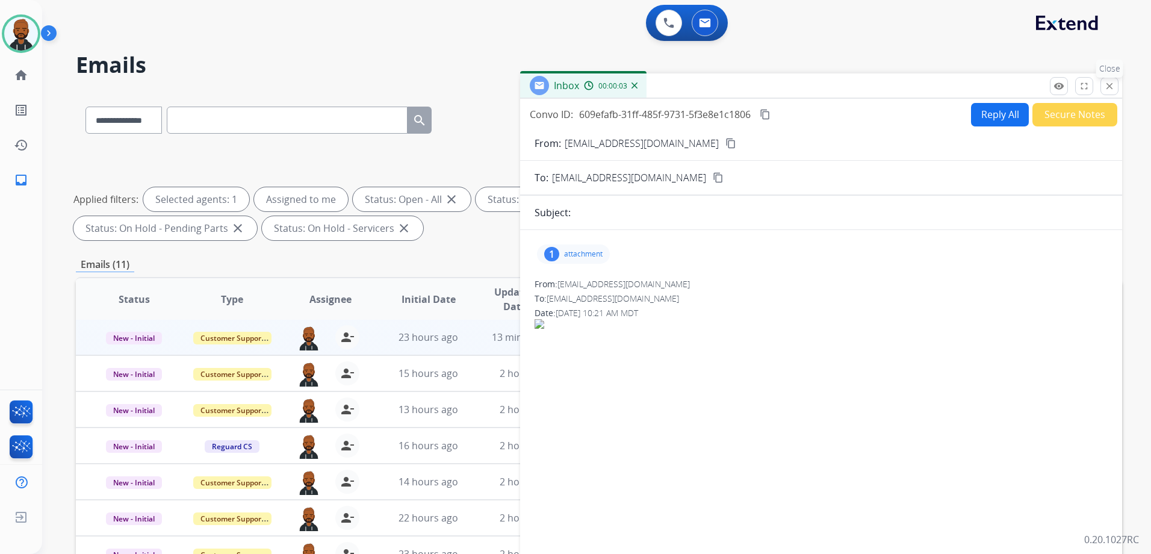
click at [1106, 85] on mat-icon "close" at bounding box center [1109, 86] width 11 height 11
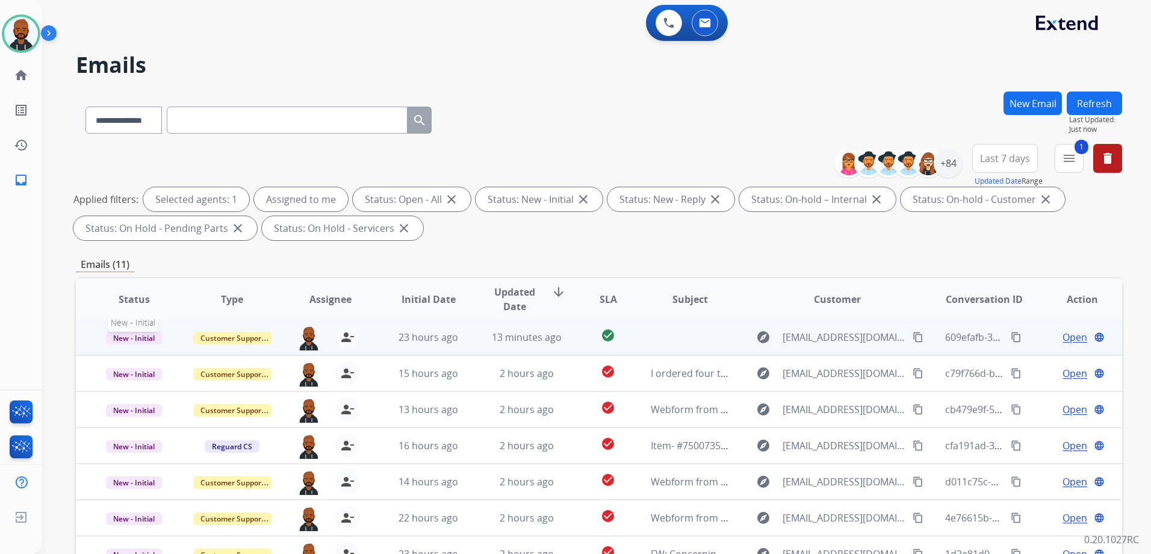
click at [140, 335] on span "New - Initial" at bounding box center [134, 338] width 56 height 13
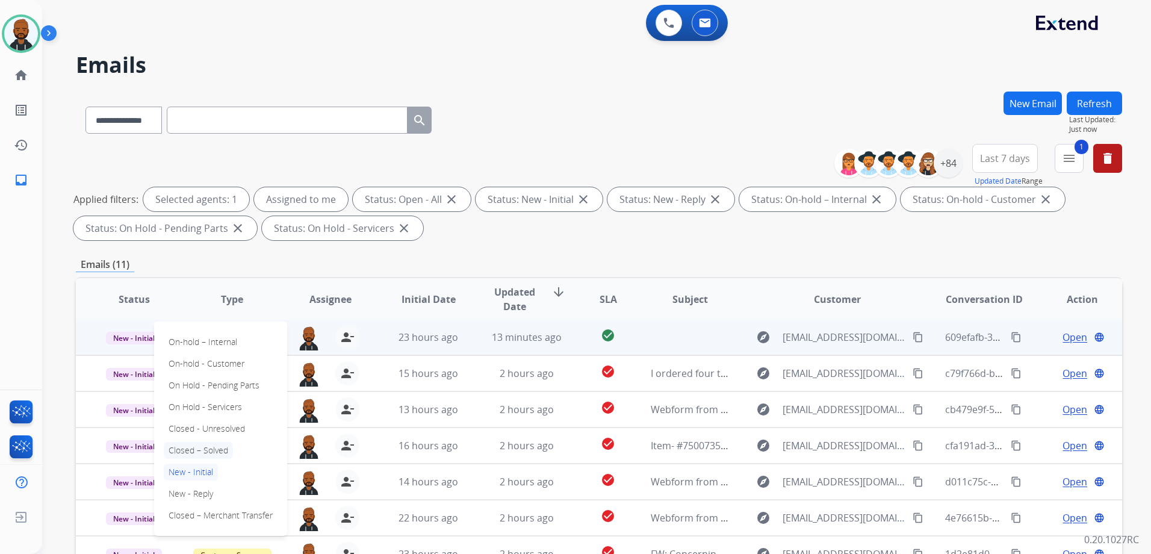
click at [194, 453] on p "Closed – Solved" at bounding box center [198, 450] width 69 height 17
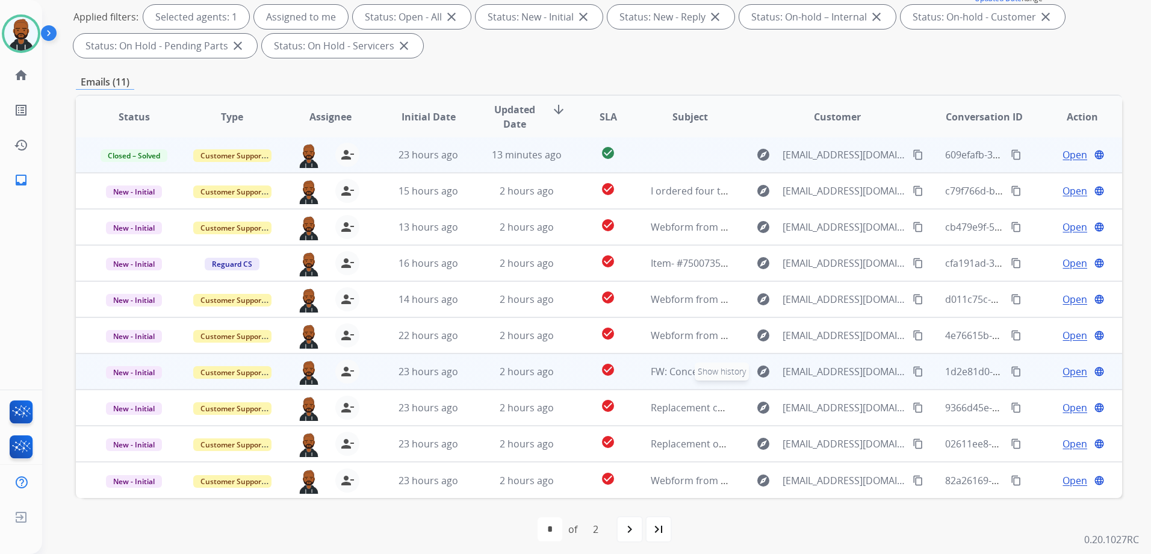
scroll to position [189, 0]
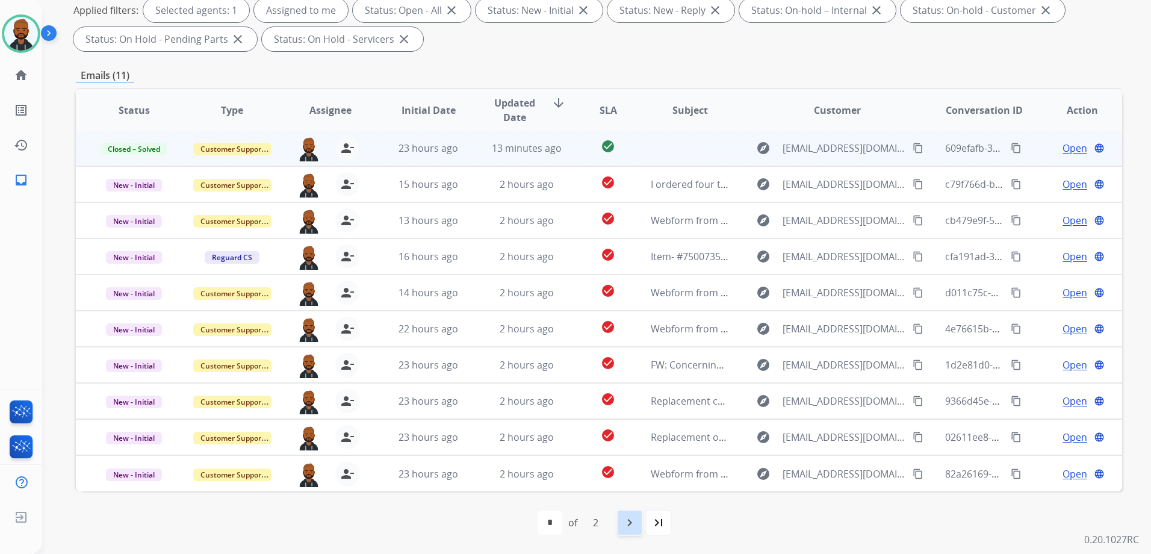
click at [633, 525] on mat-icon "navigate_next" at bounding box center [630, 522] width 14 height 14
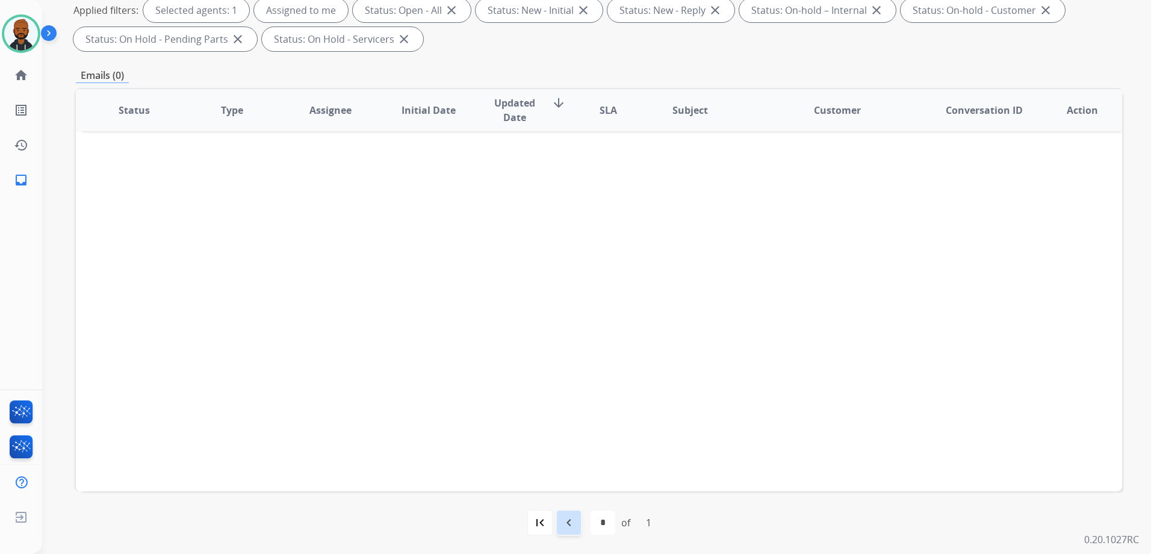
click at [568, 526] on mat-icon "navigate_before" at bounding box center [569, 522] width 14 height 14
select select "*"
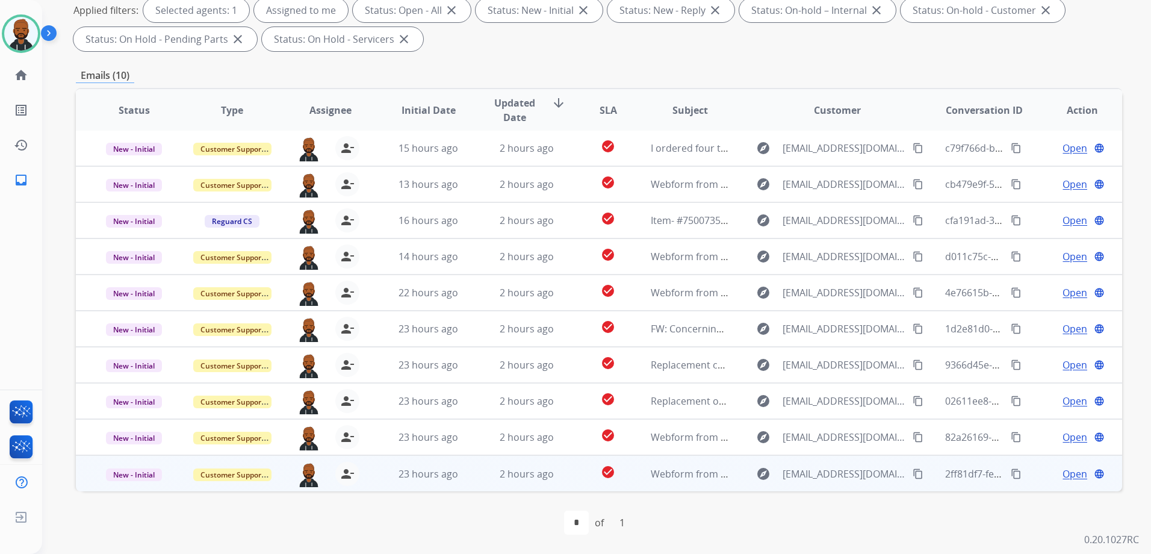
click at [1063, 477] on span "Open" at bounding box center [1075, 474] width 25 height 14
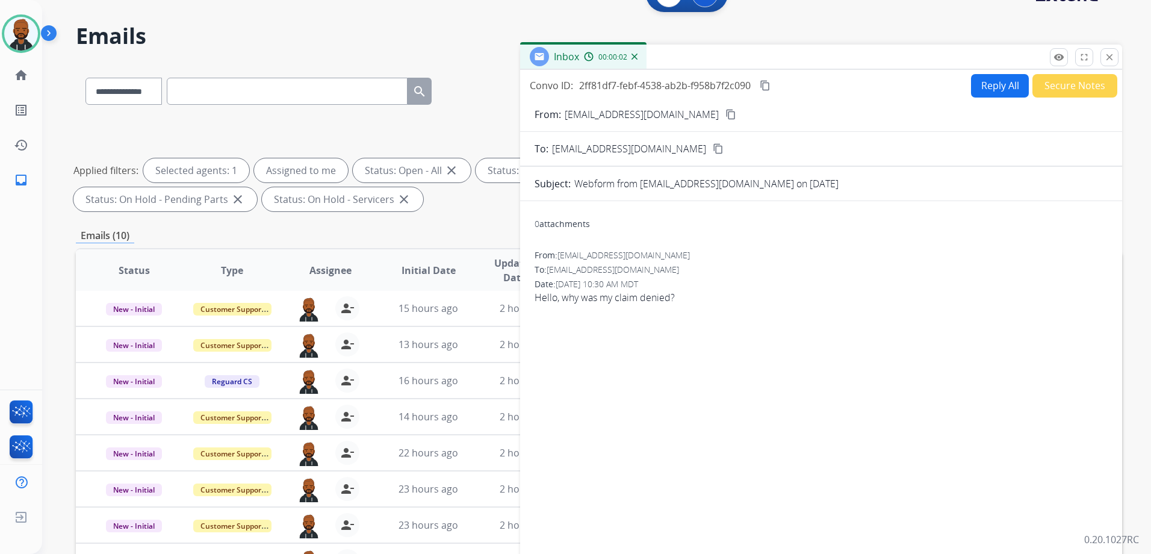
scroll to position [0, 0]
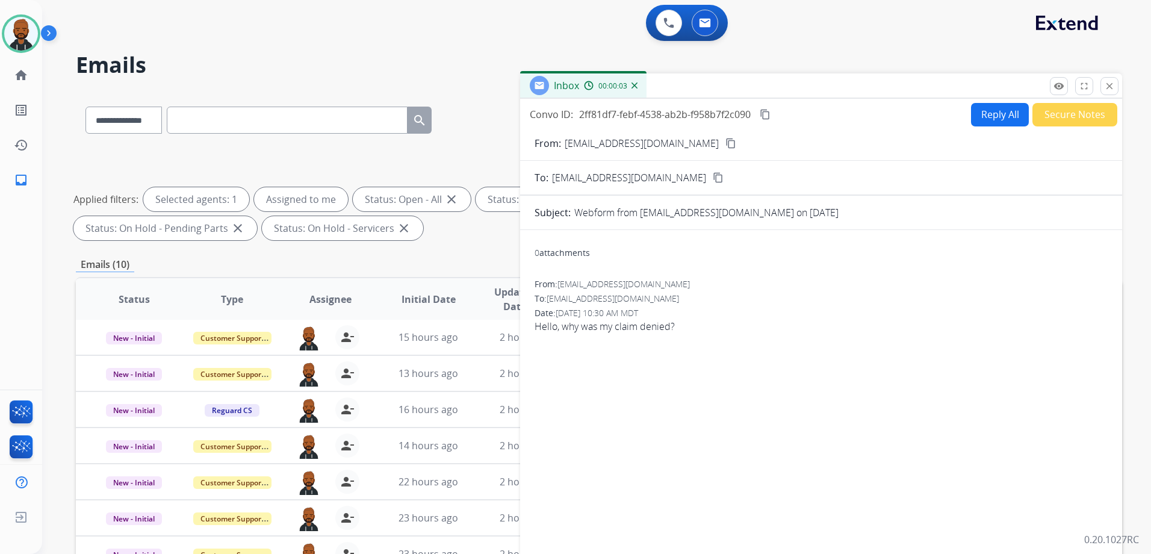
click at [726, 143] on mat-icon "content_copy" at bounding box center [731, 143] width 11 height 11
click at [980, 103] on div "Convo ID: 2ff81df7-febf-4538-ab2b-f958b7f2c090 content_copy Reply All Secure No…" at bounding box center [821, 344] width 602 height 491
drag, startPoint x: 980, startPoint y: 103, endPoint x: 990, endPoint y: 117, distance: 17.4
click at [990, 117] on button "Reply All" at bounding box center [1000, 114] width 58 height 23
select select "**********"
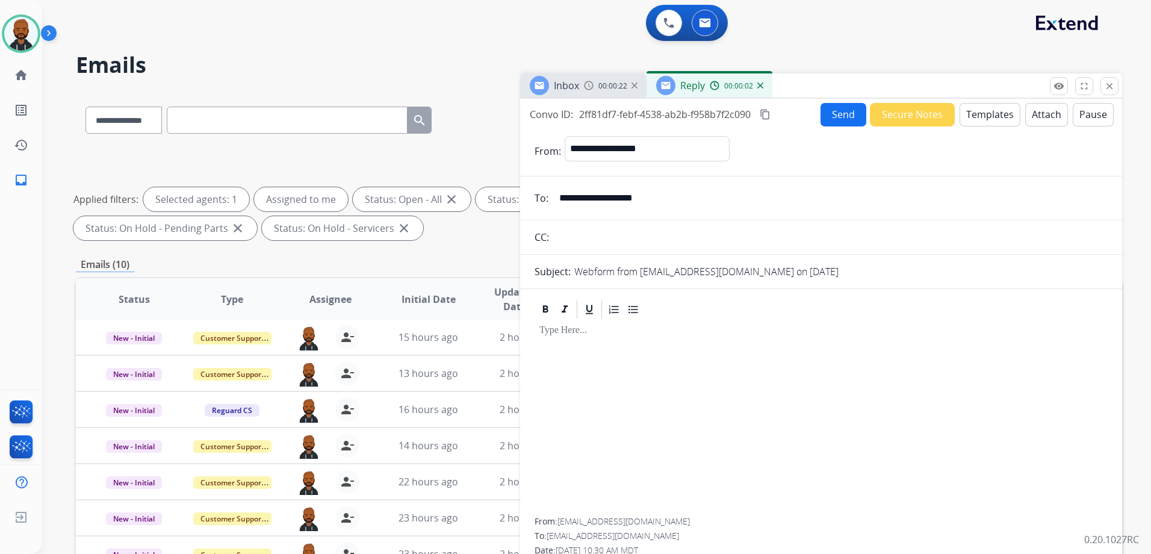
click at [972, 118] on button "Templates" at bounding box center [990, 114] width 61 height 23
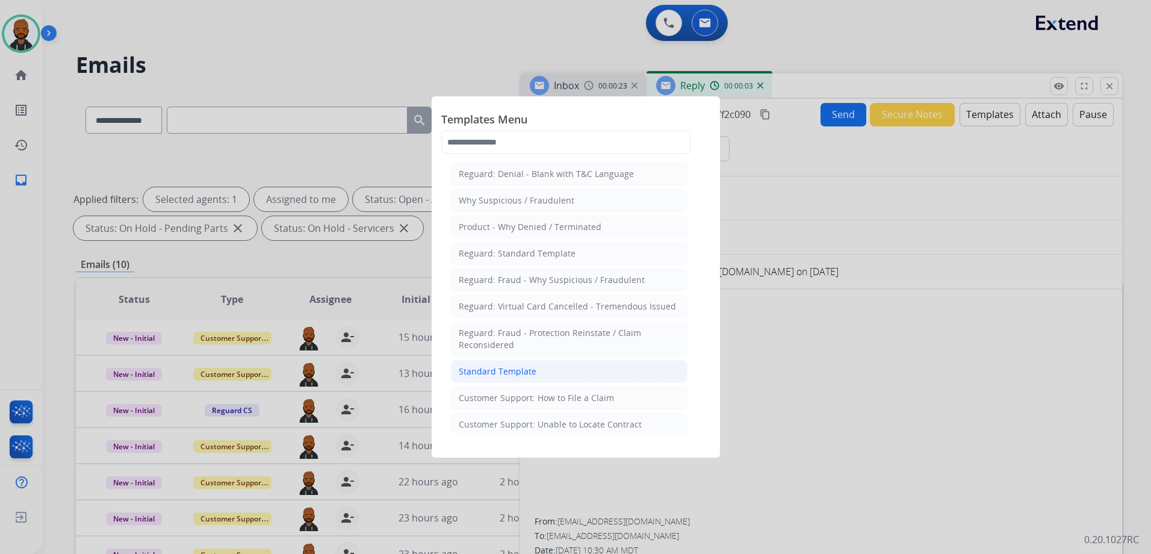
click at [567, 364] on li "Standard Template" at bounding box center [569, 371] width 237 height 23
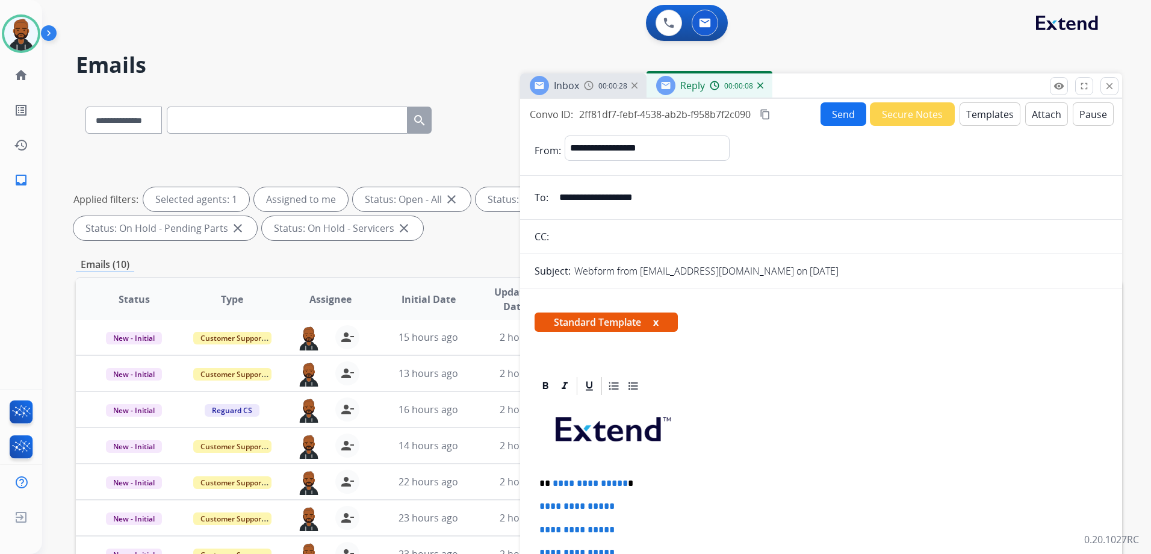
click at [972, 111] on button "Templates" at bounding box center [990, 113] width 61 height 23
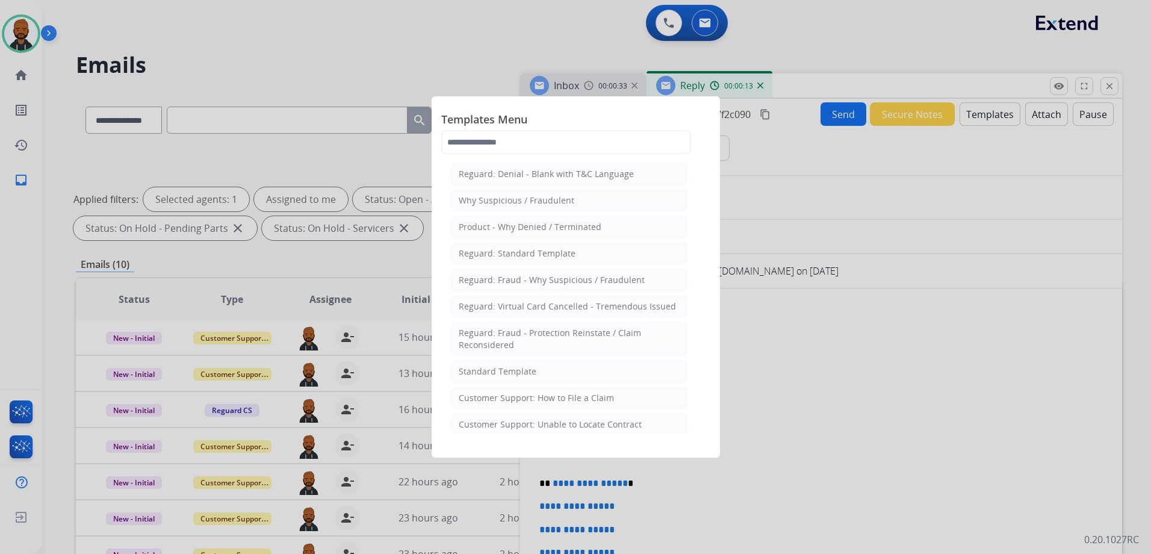
click at [572, 252] on li "Reguard: Standard Template" at bounding box center [569, 253] width 237 height 23
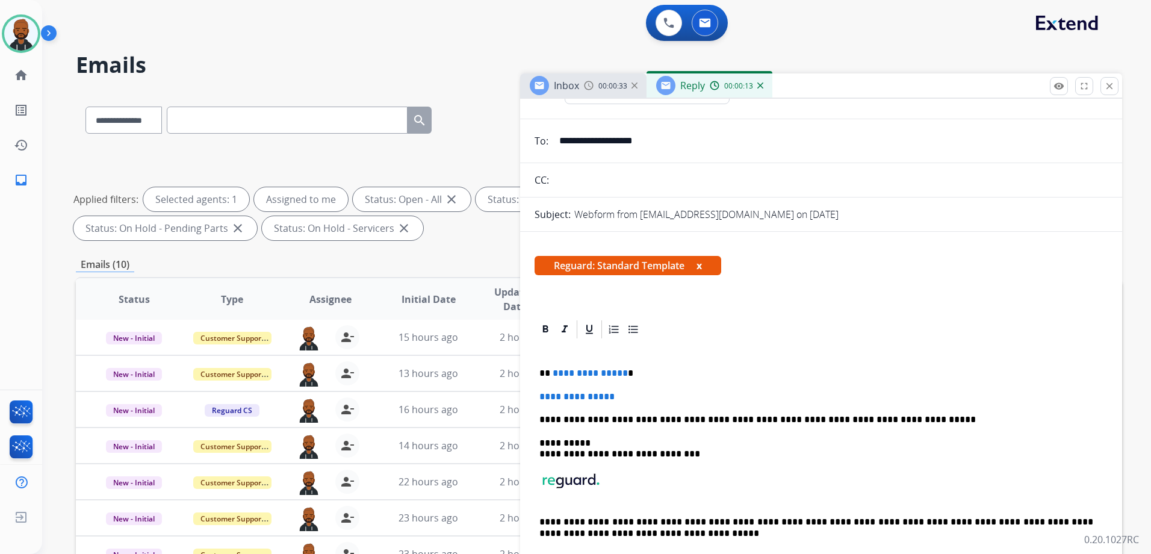
scroll to position [111, 0]
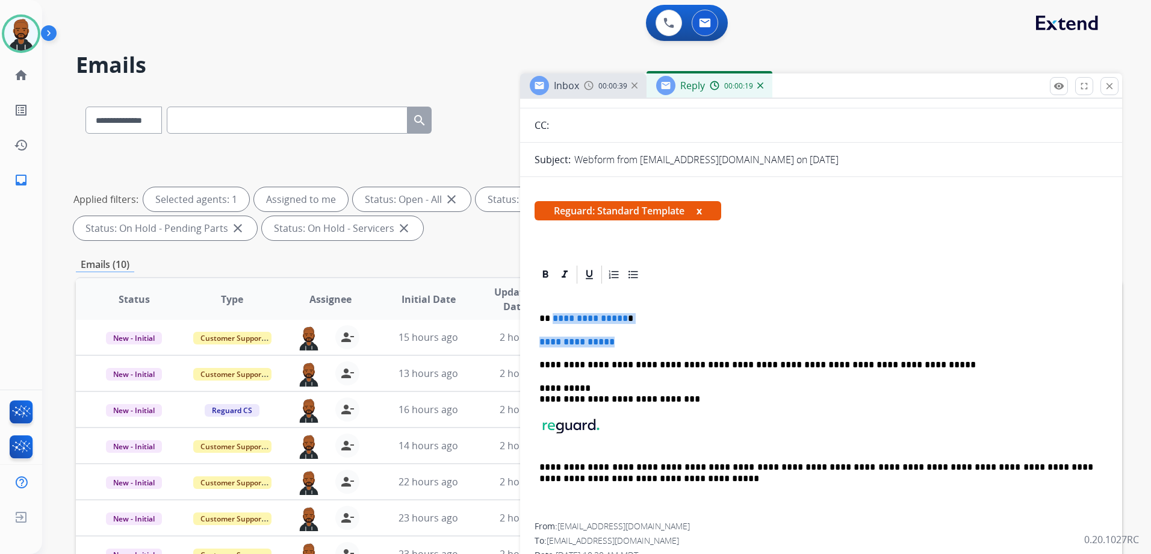
drag, startPoint x: 619, startPoint y: 344, endPoint x: 553, endPoint y: 317, distance: 71.6
click at [553, 317] on div "**********" at bounding box center [821, 403] width 573 height 237
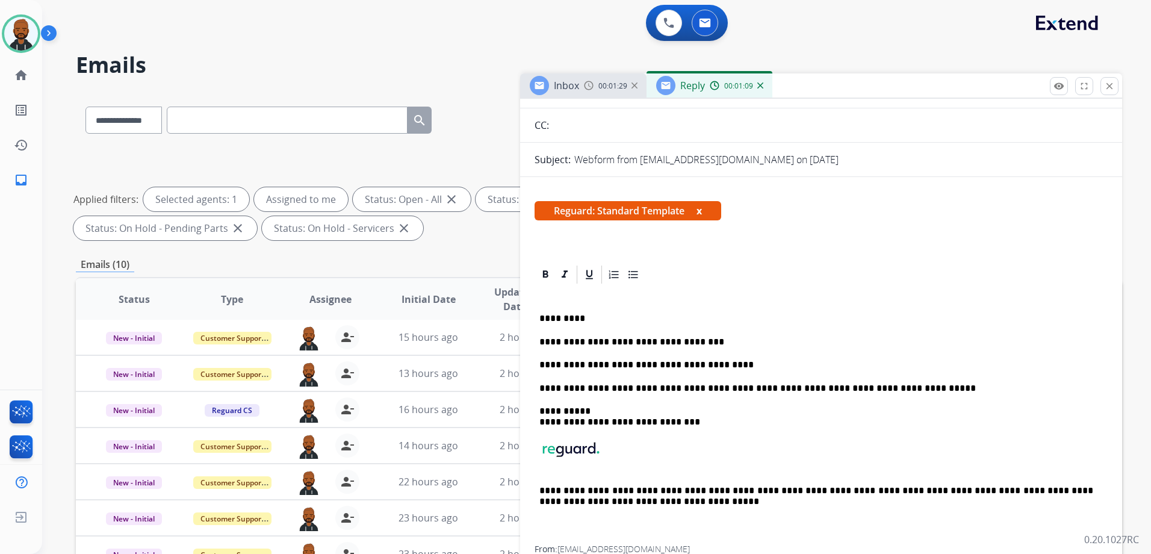
click at [727, 371] on div "**********" at bounding box center [821, 415] width 573 height 260
click at [721, 365] on p "**********" at bounding box center [817, 364] width 554 height 11
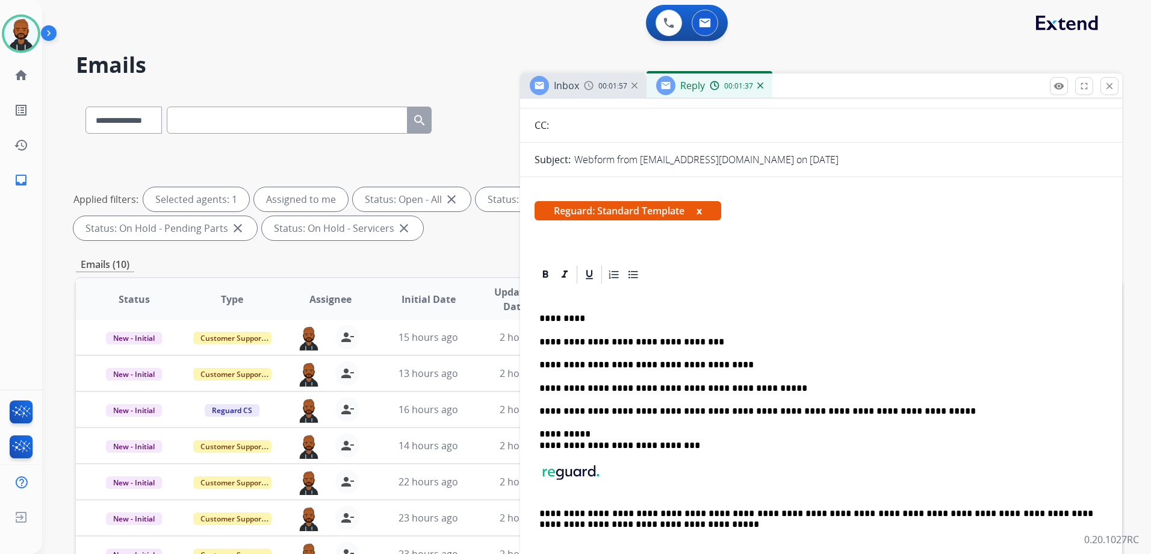
click at [753, 384] on p "**********" at bounding box center [817, 388] width 554 height 11
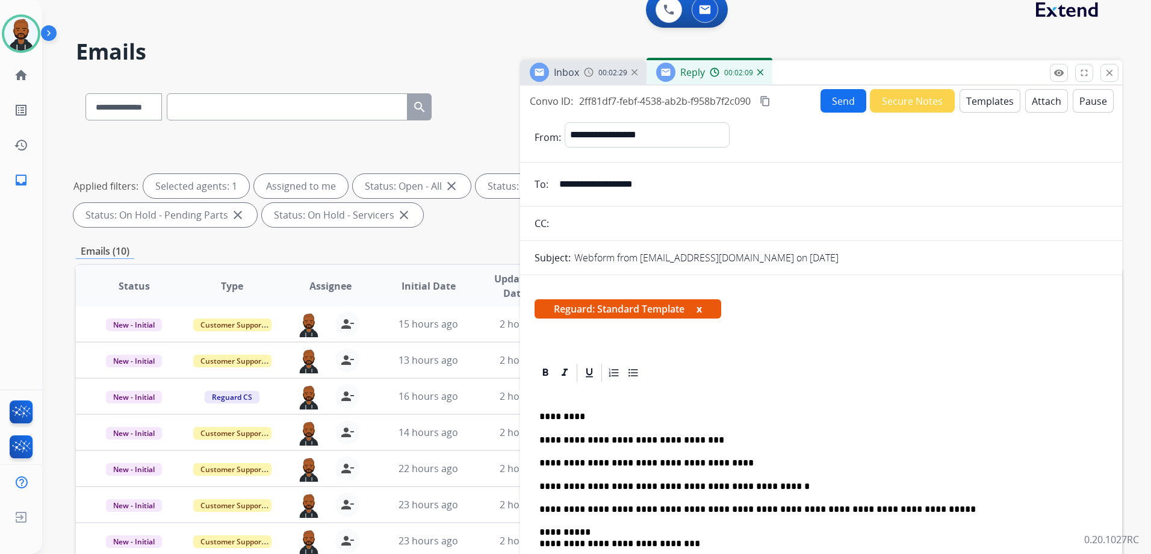
scroll to position [0, 0]
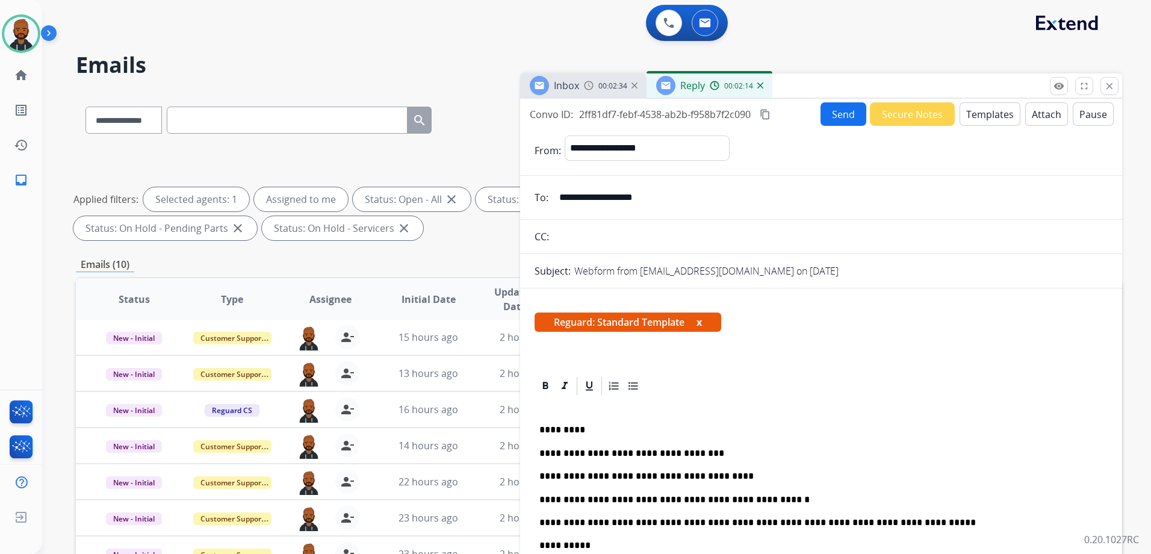
click at [765, 114] on mat-icon "content_copy" at bounding box center [765, 114] width 11 height 11
click at [831, 125] on button "Send" at bounding box center [844, 113] width 46 height 23
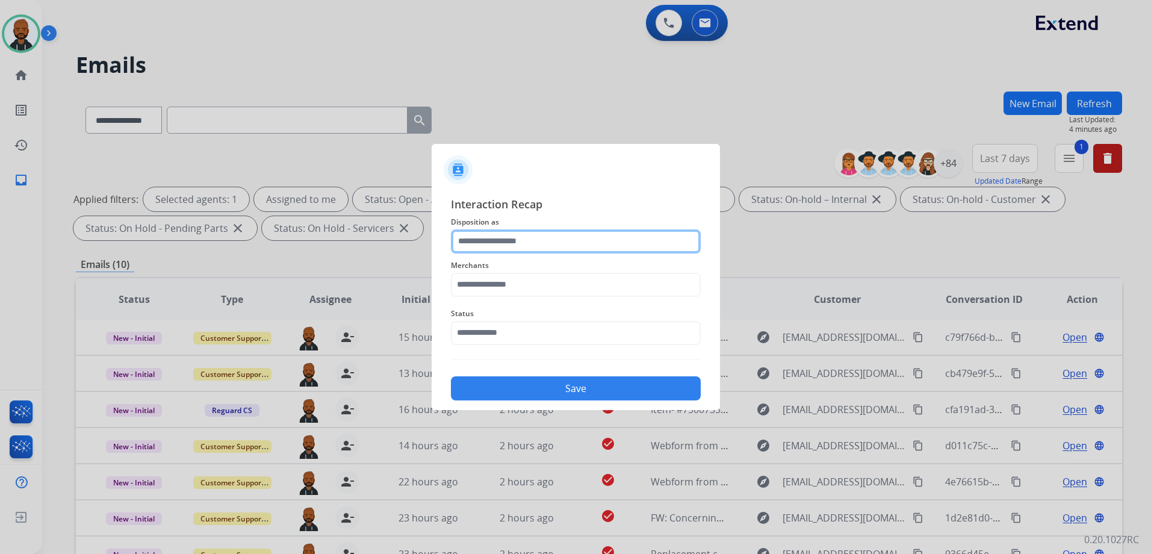
click at [597, 237] on input "text" at bounding box center [576, 241] width 250 height 24
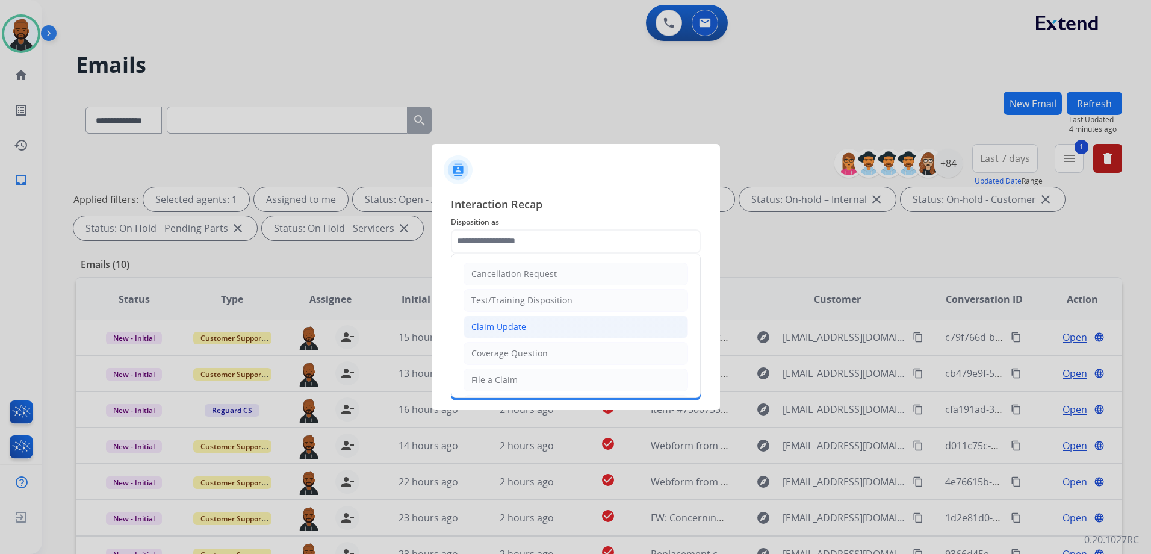
click at [552, 328] on li "Claim Update" at bounding box center [576, 327] width 225 height 23
type input "**********"
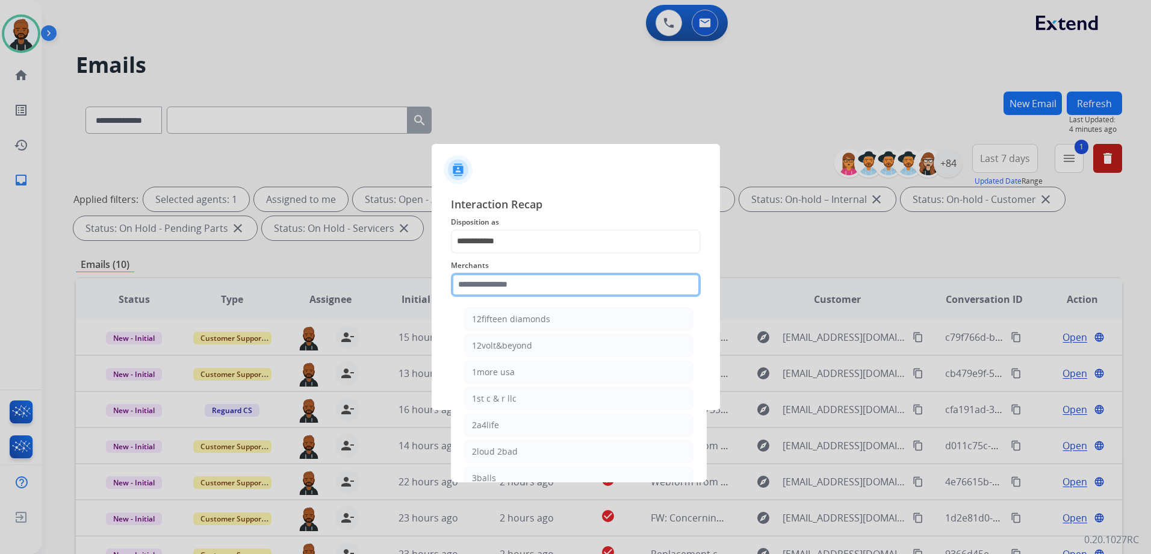
click at [550, 292] on input "text" at bounding box center [576, 285] width 250 height 24
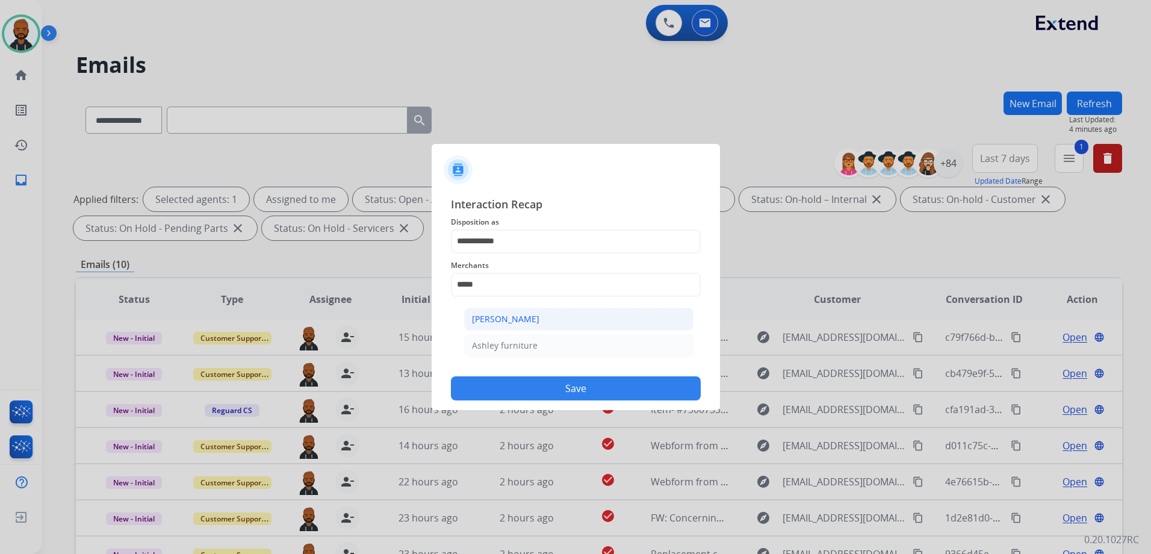
click at [541, 320] on li "[PERSON_NAME]" at bounding box center [578, 319] width 229 height 23
type input "**********"
click at [546, 331] on input "text" at bounding box center [576, 333] width 250 height 24
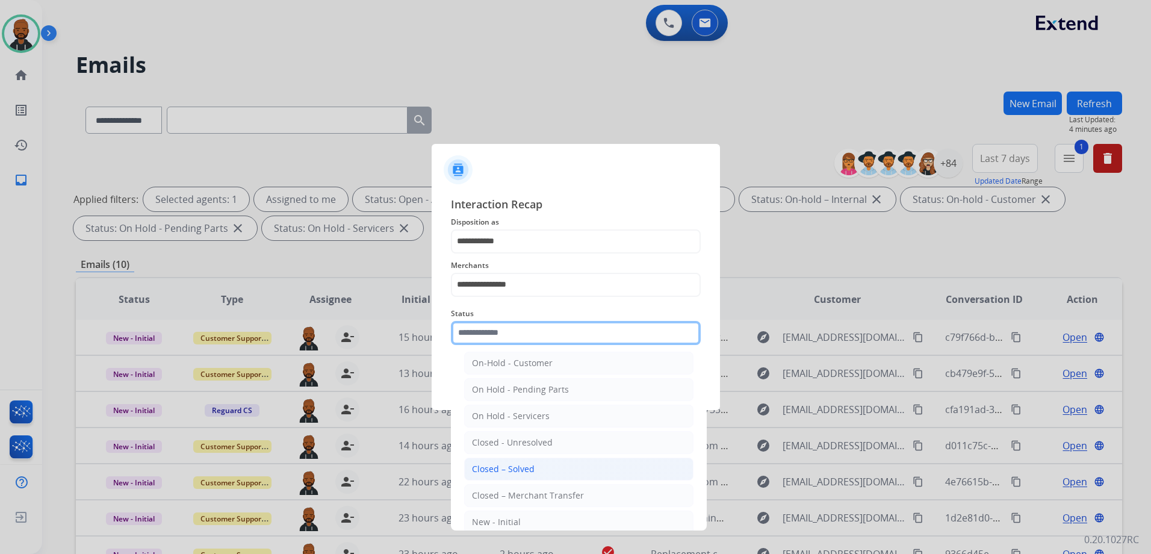
scroll to position [60, 0]
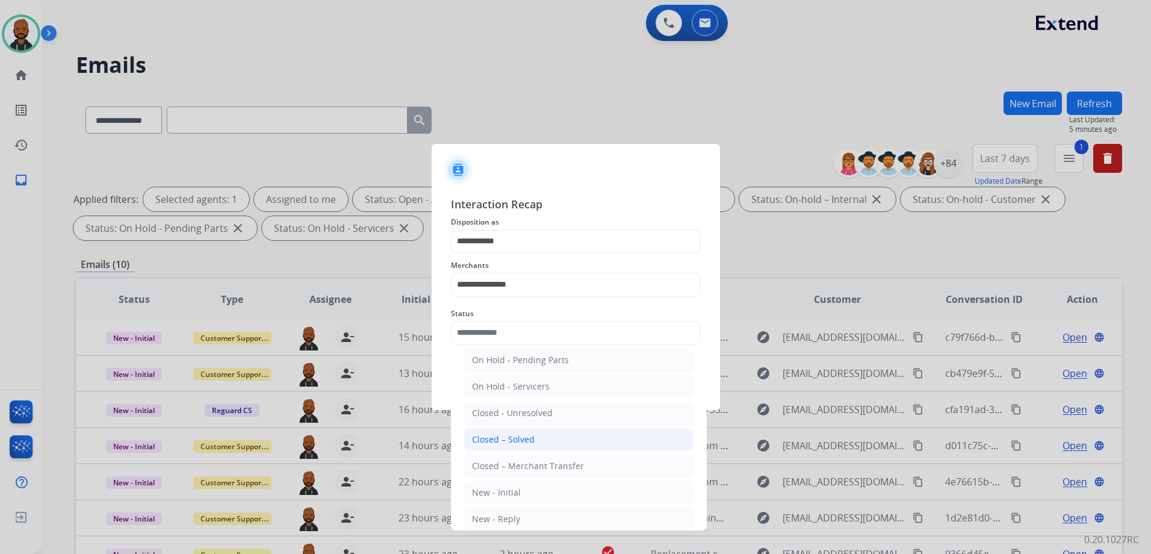
click at [547, 440] on li "Closed – Solved" at bounding box center [578, 439] width 229 height 23
type input "**********"
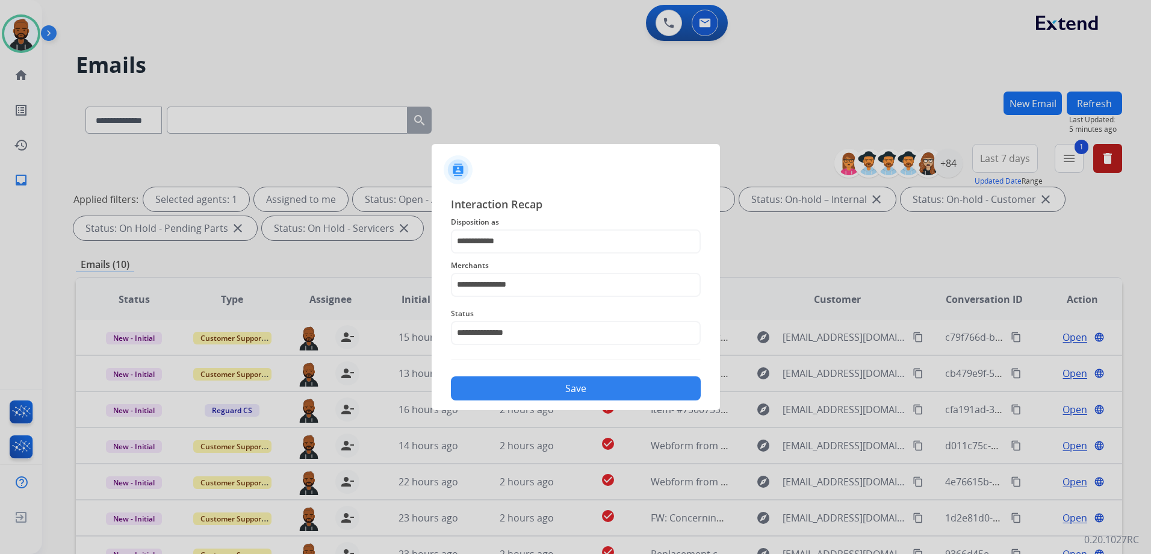
click at [570, 388] on button "Save" at bounding box center [576, 388] width 250 height 24
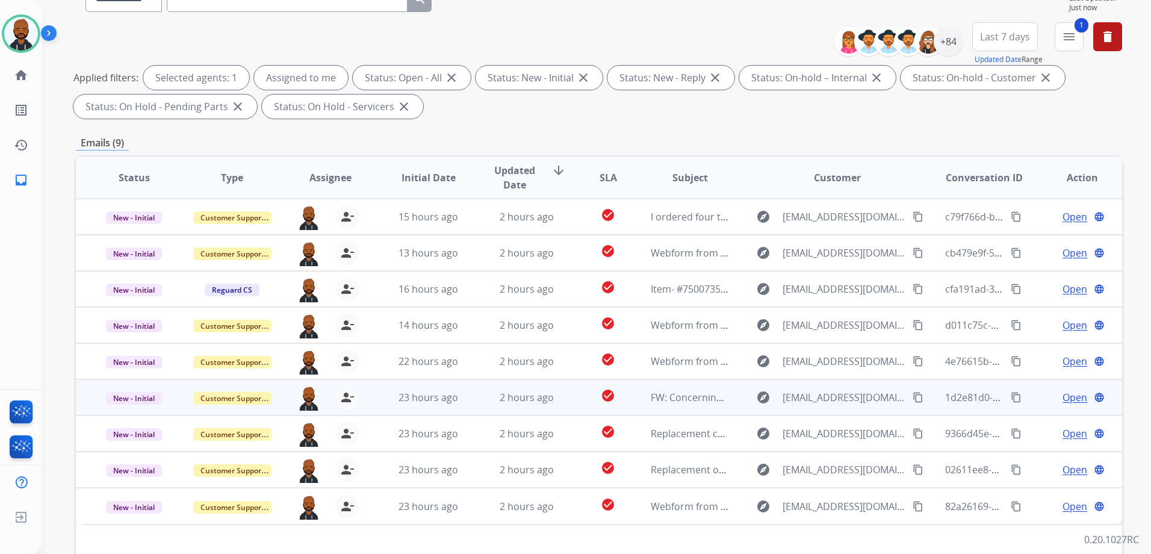
scroll to position [189, 0]
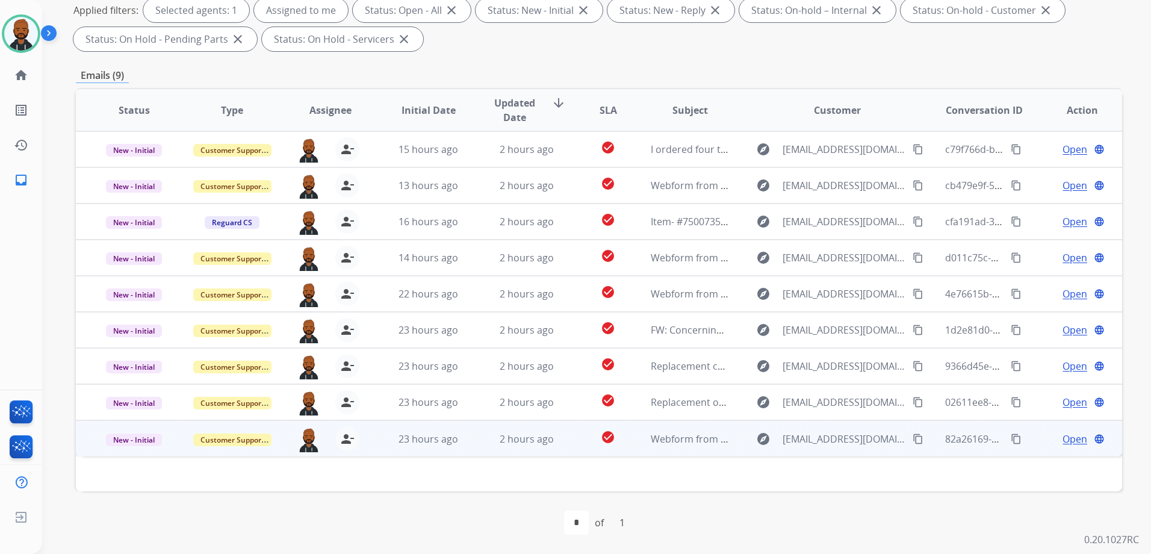
click at [1063, 438] on span "Open" at bounding box center [1075, 439] width 25 height 14
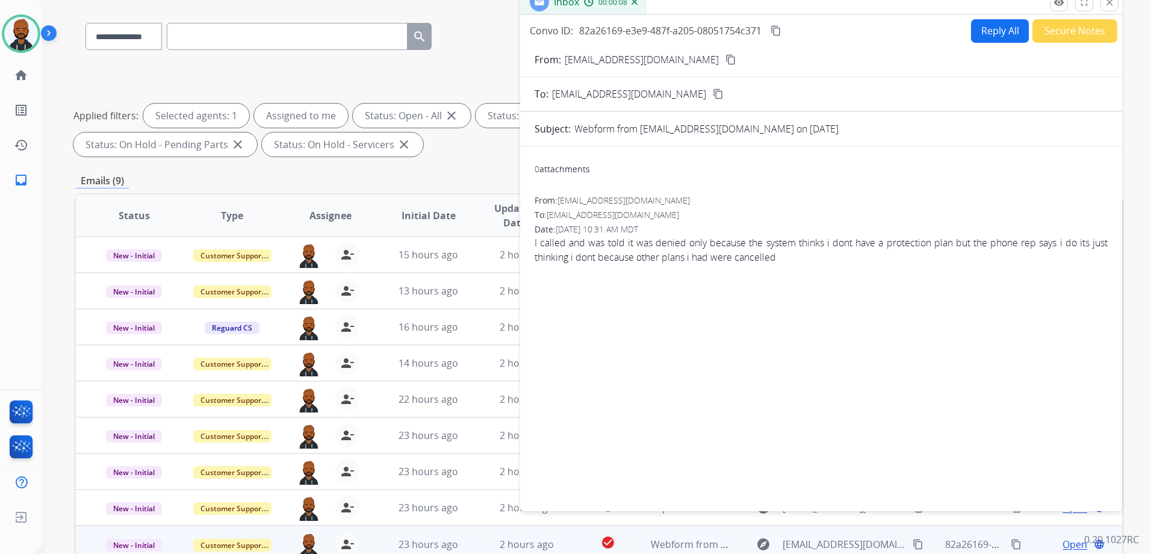
scroll to position [0, 0]
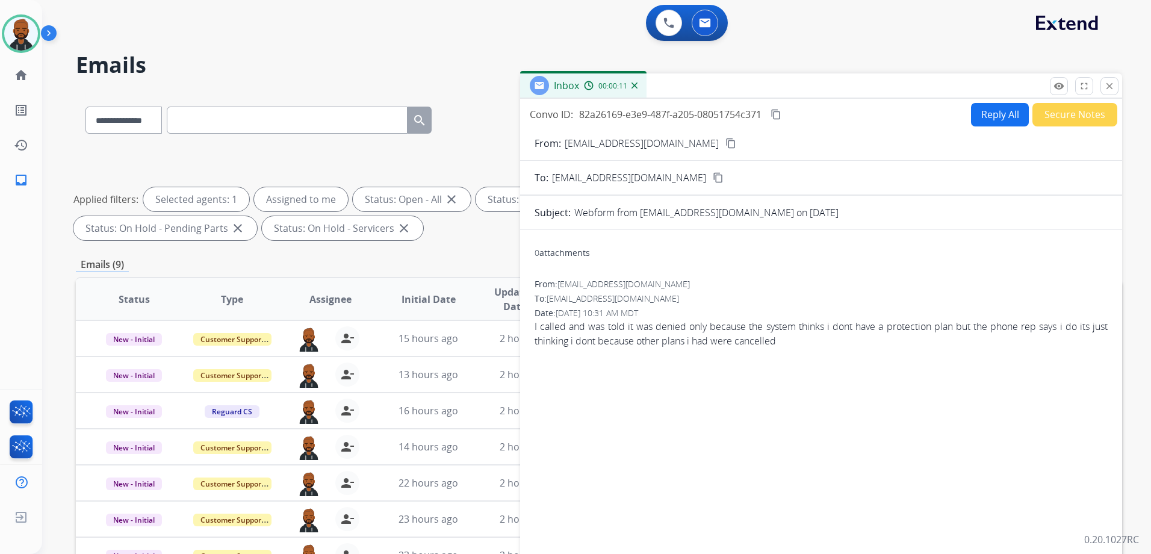
click at [726, 143] on mat-icon "content_copy" at bounding box center [731, 143] width 11 height 11
click at [1115, 83] on button "close Close" at bounding box center [1110, 86] width 18 height 18
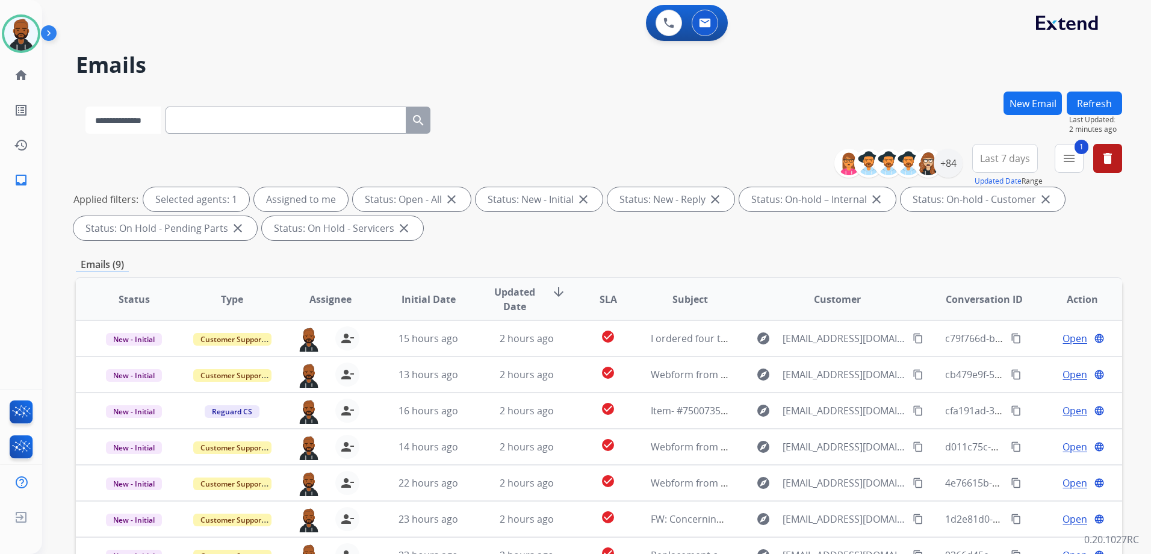
click at [161, 120] on select "**********" at bounding box center [123, 120] width 75 height 27
select select "**********"
click at [86, 107] on select "**********" at bounding box center [123, 120] width 75 height 27
paste input "**********"
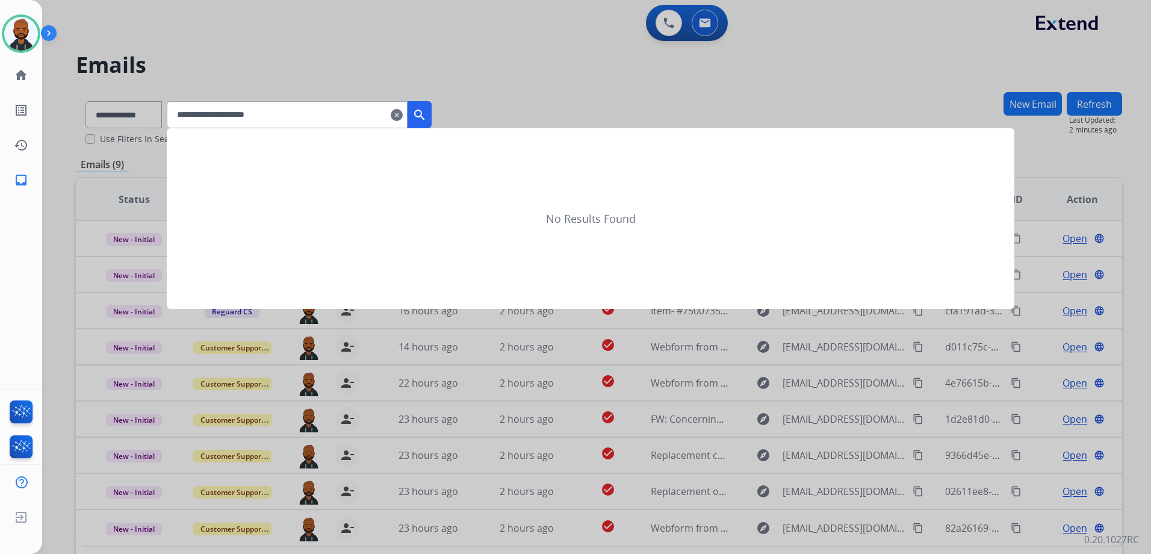
type input "**********"
click at [427, 116] on mat-icon "search" at bounding box center [419, 115] width 14 height 14
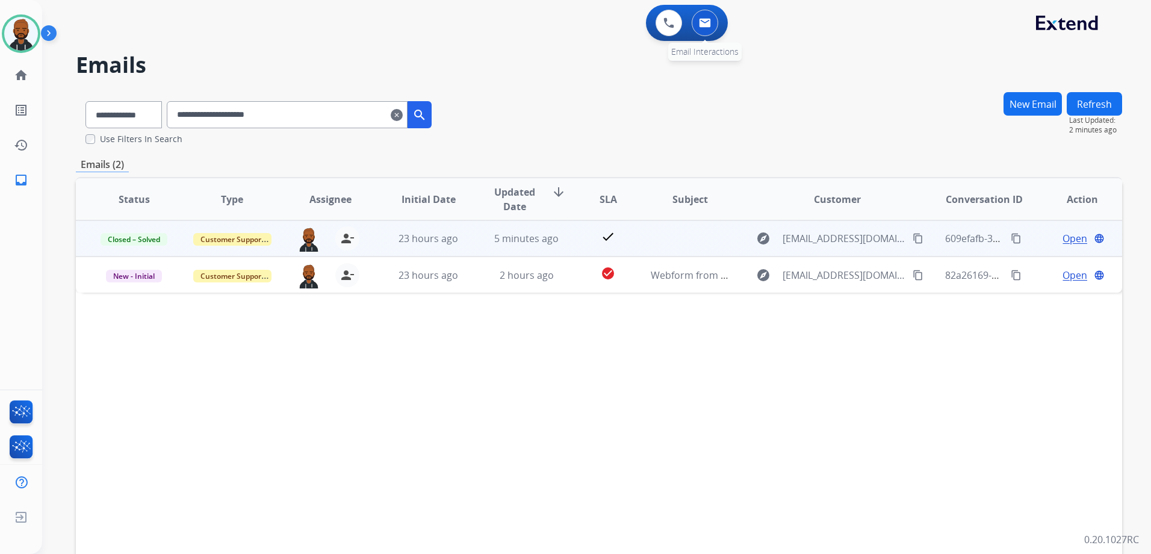
click at [711, 35] on div "0 Email Interactions" at bounding box center [705, 23] width 36 height 26
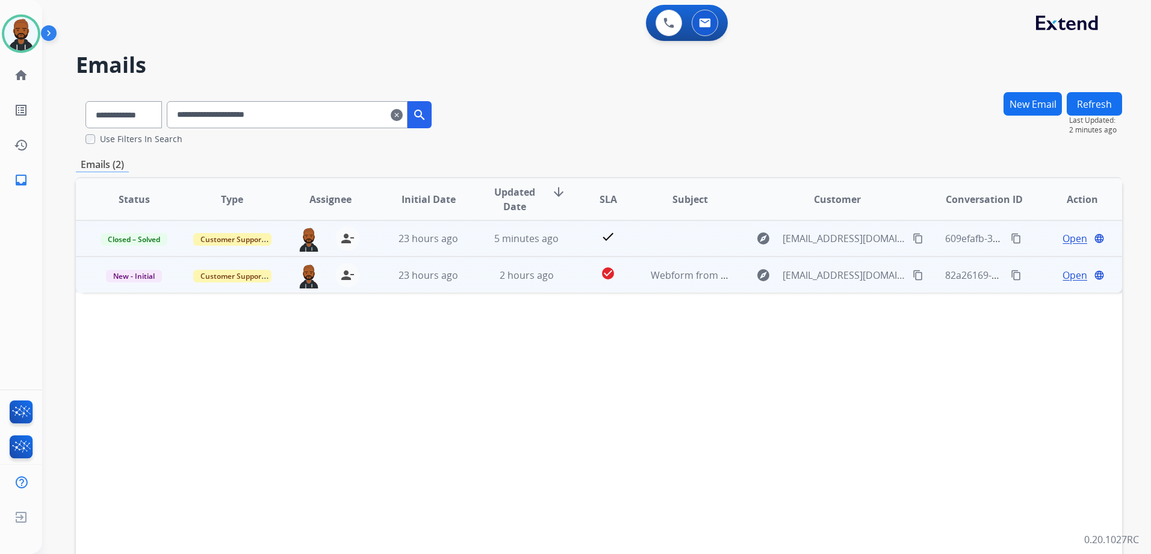
click at [1053, 274] on div "Open language" at bounding box center [1082, 275] width 78 height 14
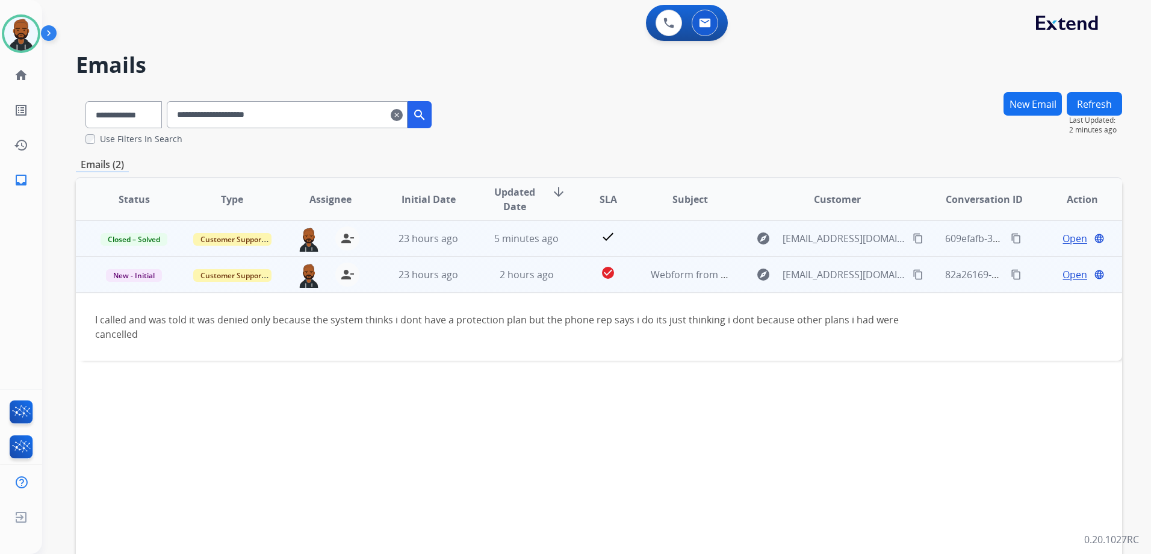
click at [1063, 272] on span "Open" at bounding box center [1075, 274] width 25 height 14
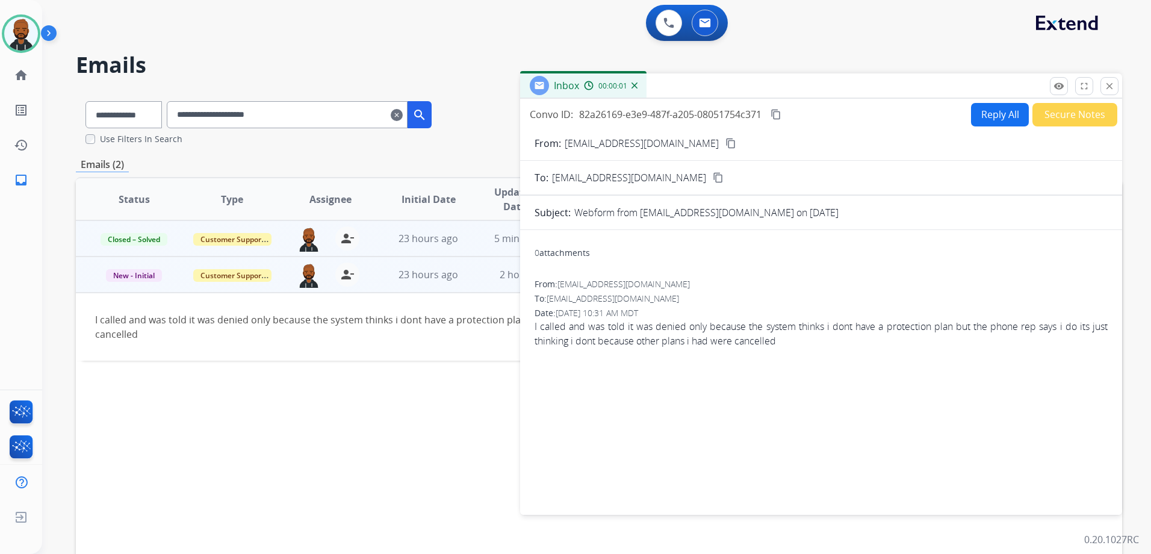
click at [1039, 116] on button "Secure Notes" at bounding box center [1075, 114] width 85 height 23
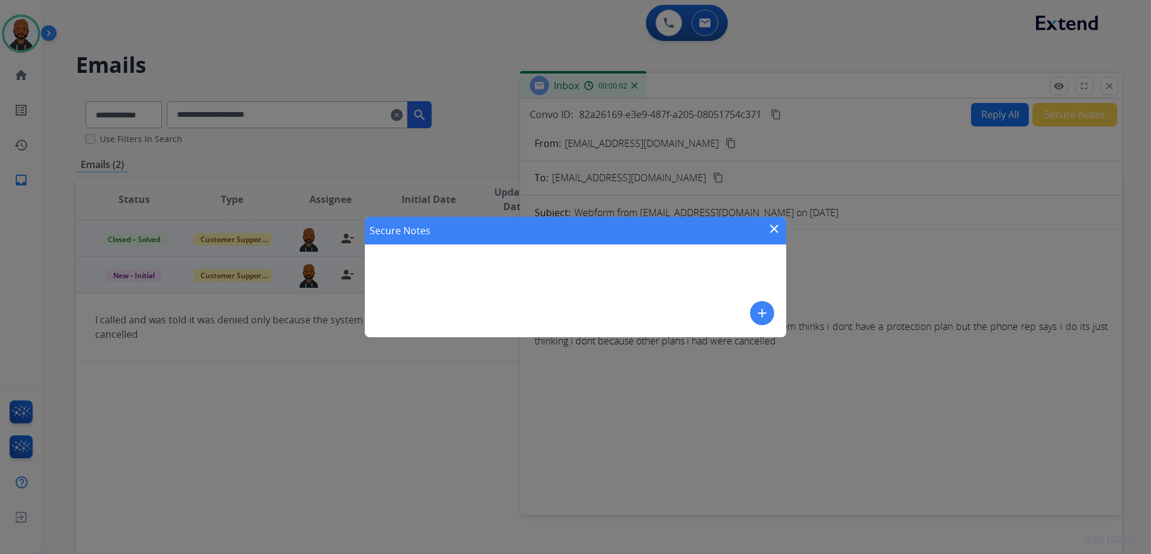
click at [767, 325] on div "add" at bounding box center [762, 313] width 24 height 24
click at [766, 314] on mat-icon "add" at bounding box center [762, 313] width 14 height 14
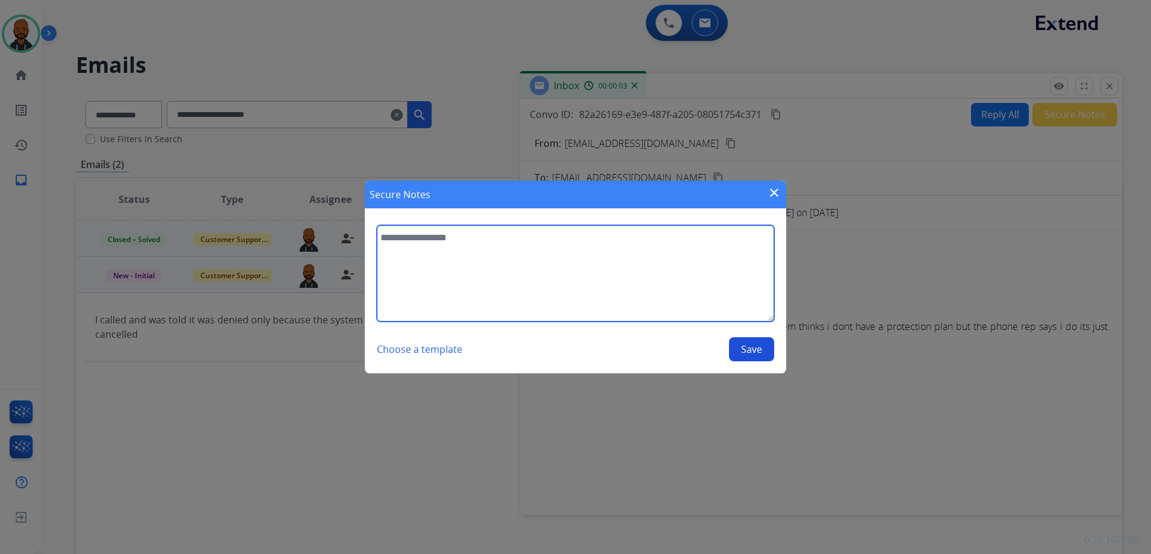
click at [652, 284] on textarea at bounding box center [575, 273] width 397 height 96
type textarea "**********"
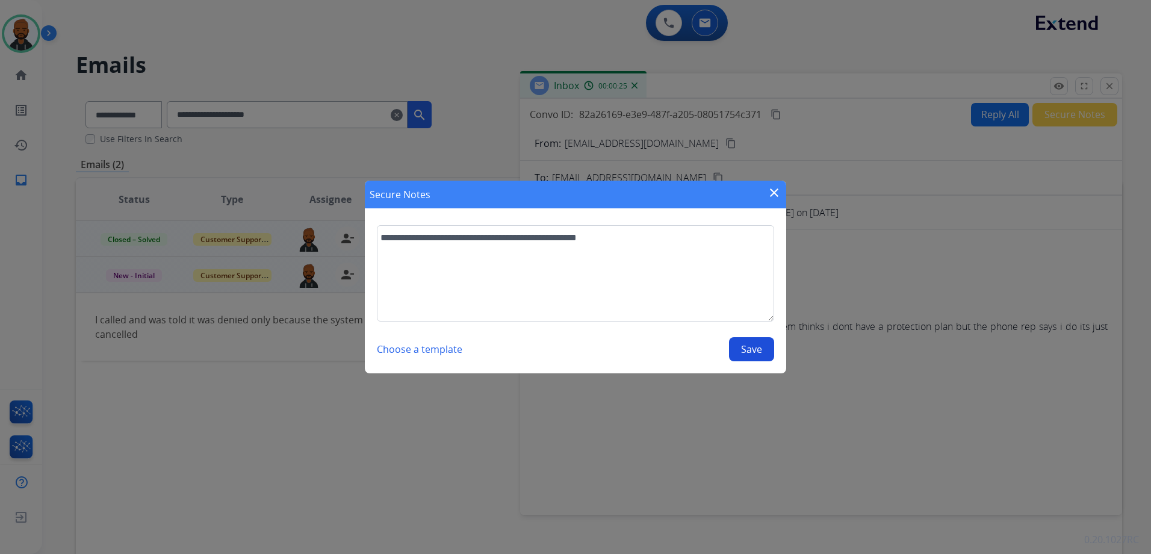
click at [761, 352] on button "Save" at bounding box center [751, 349] width 45 height 24
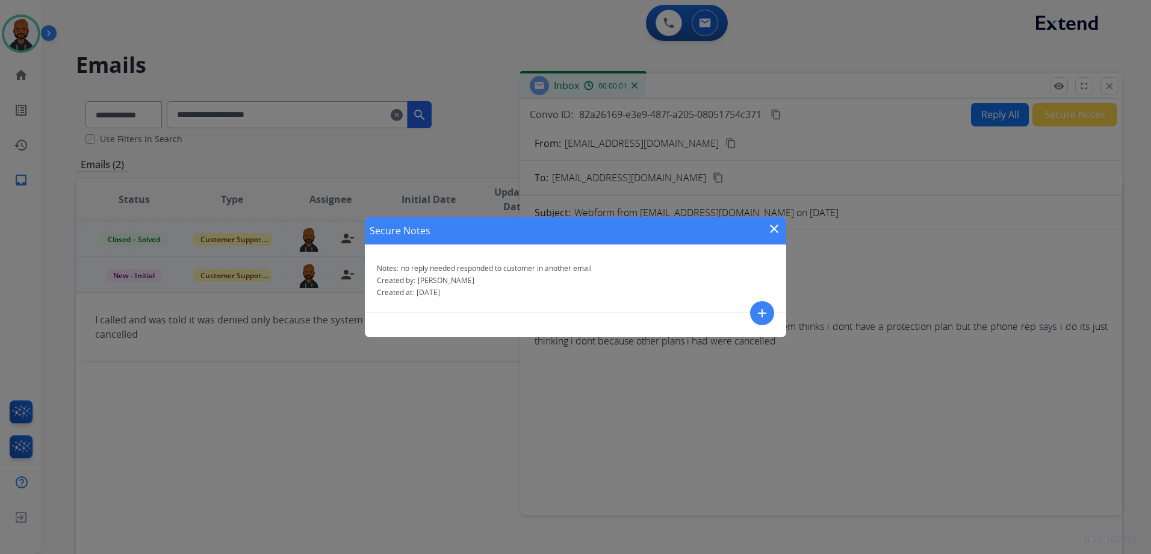
click at [771, 225] on mat-icon "close" at bounding box center [774, 229] width 14 height 14
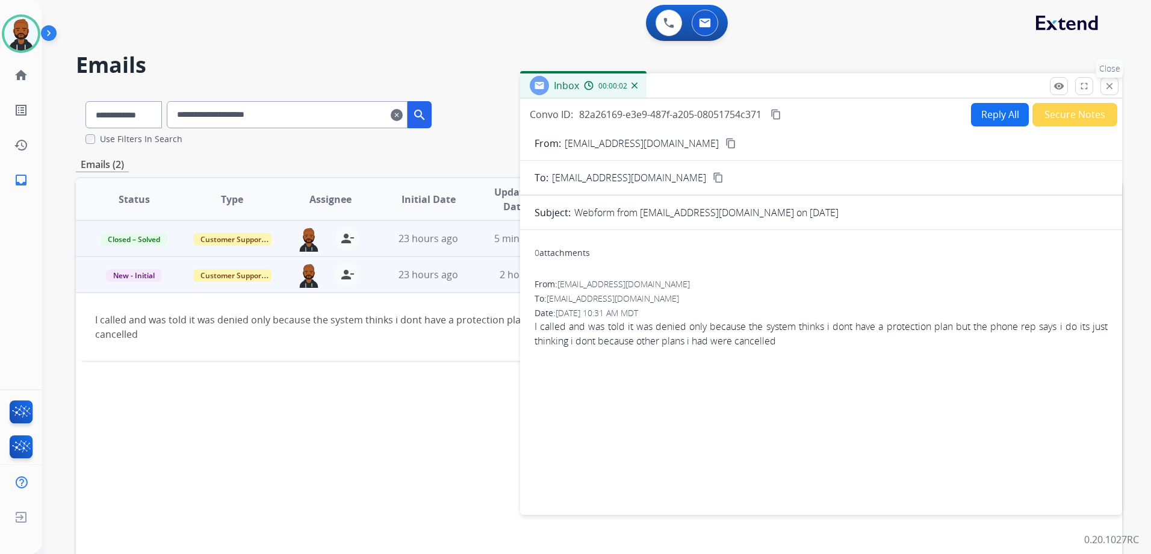
click at [1106, 88] on mat-icon "close" at bounding box center [1109, 86] width 11 height 11
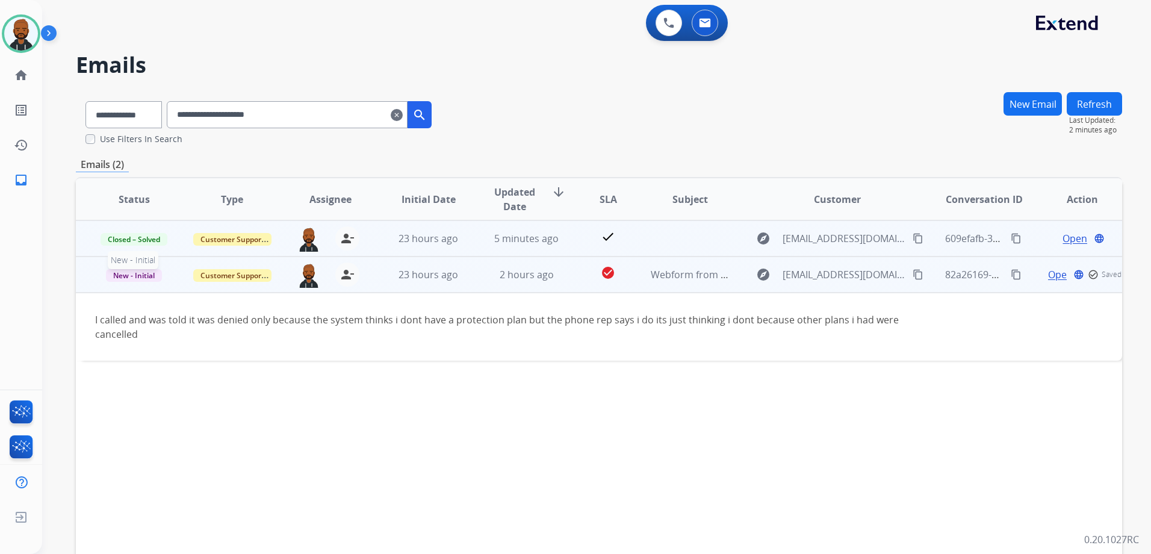
click at [154, 279] on span "New - Initial" at bounding box center [134, 275] width 56 height 13
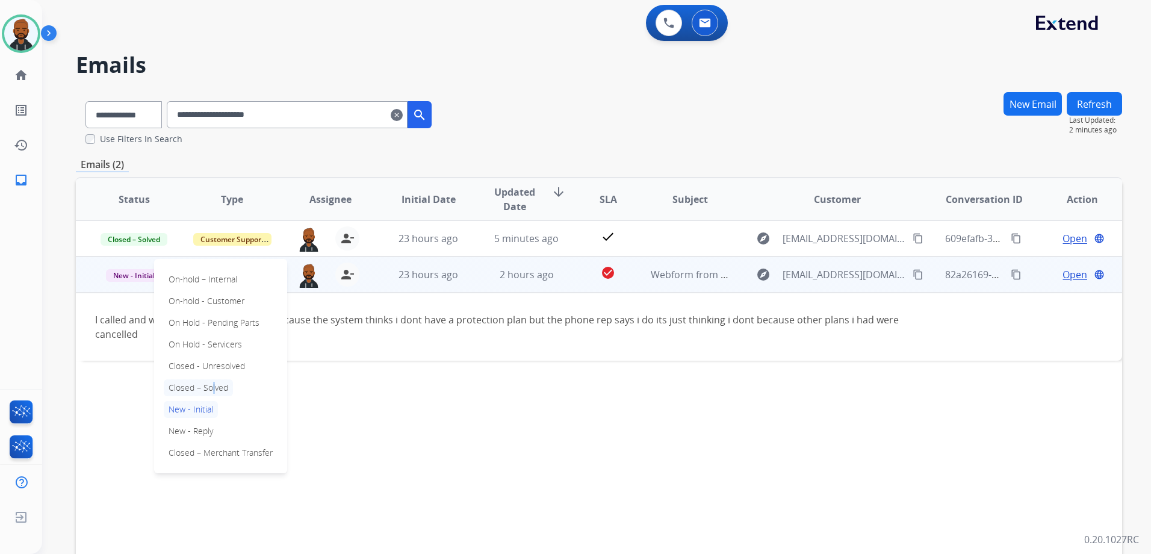
click at [210, 389] on p "Closed – Solved" at bounding box center [198, 387] width 69 height 17
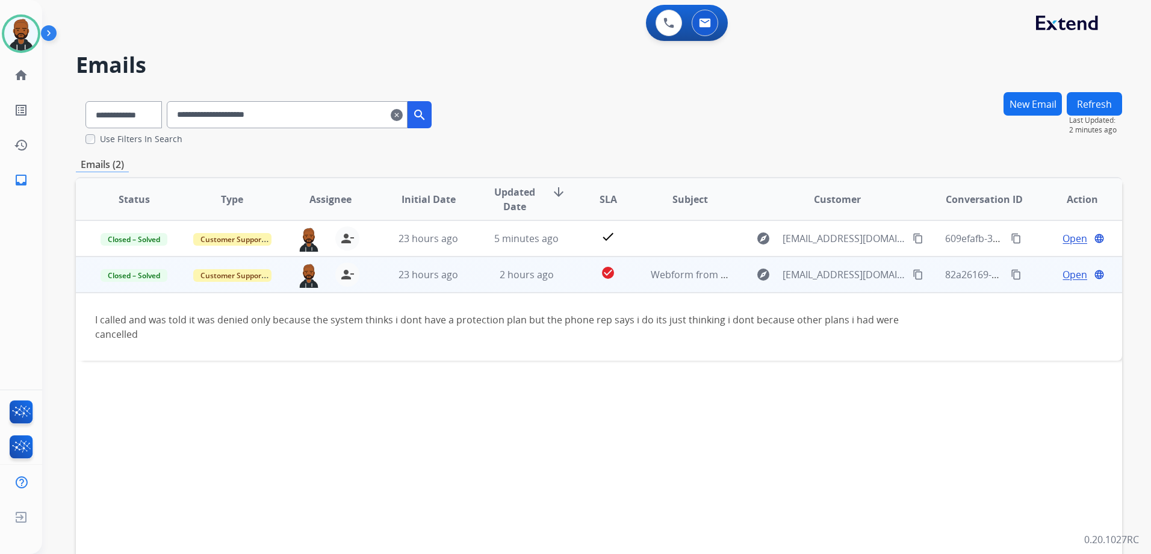
click at [403, 116] on mat-icon "clear" at bounding box center [397, 115] width 12 height 14
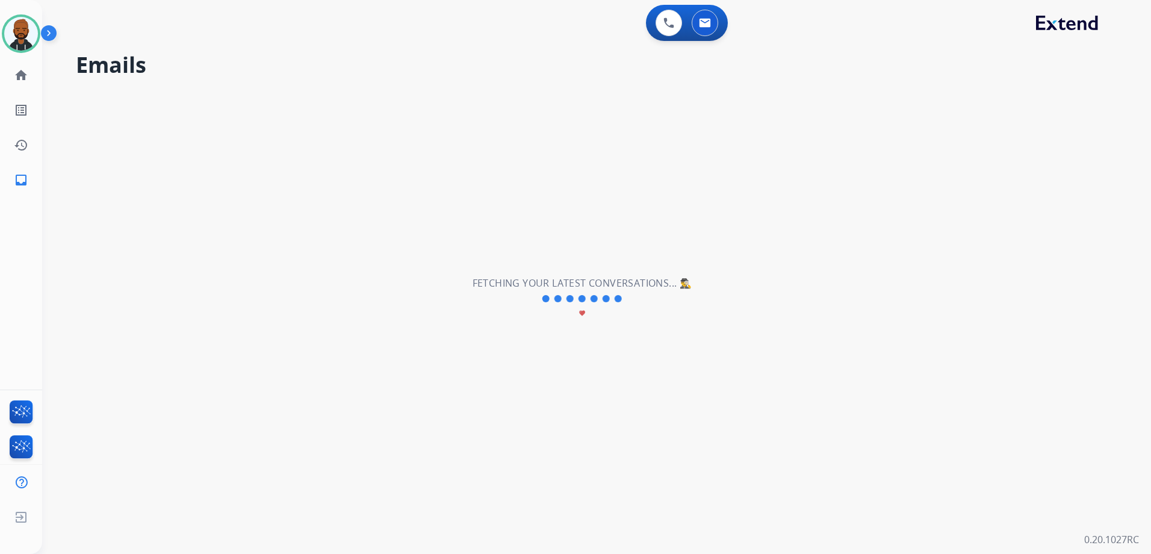
select select "**********"
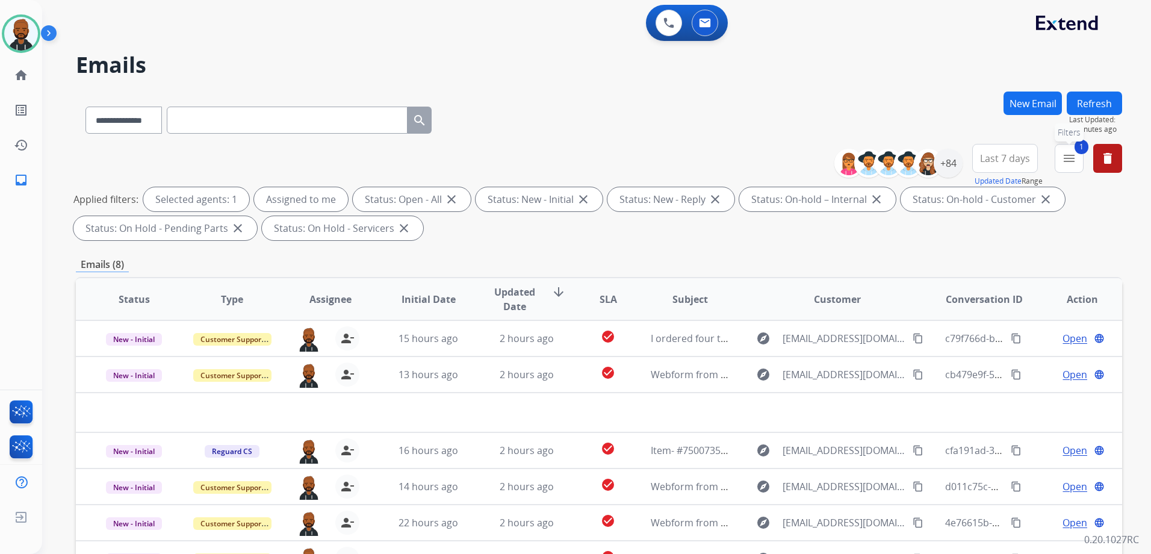
click at [1062, 160] on mat-icon "menu" at bounding box center [1069, 158] width 14 height 14
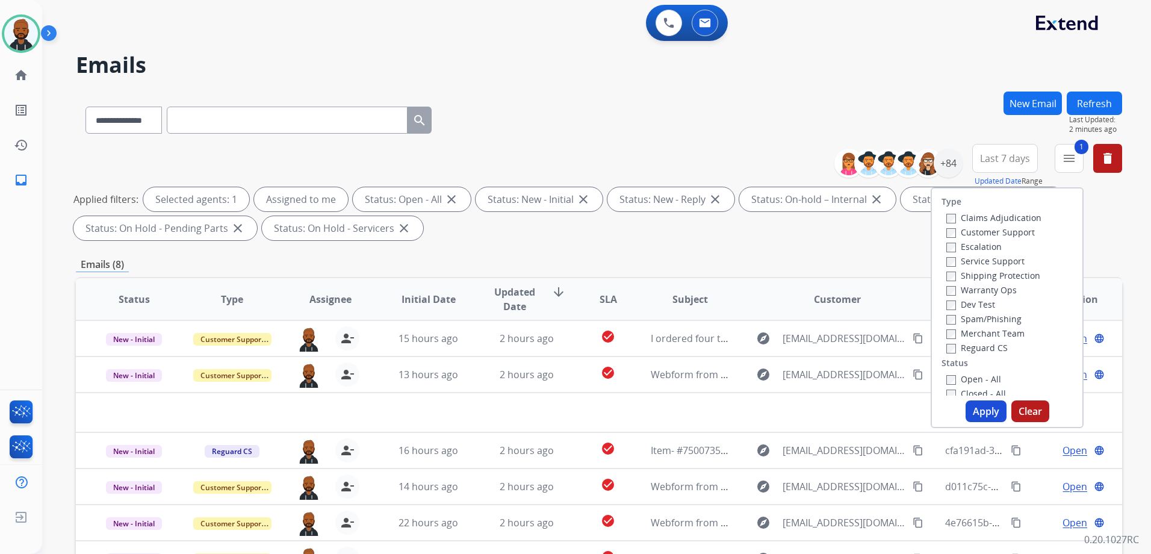
click at [975, 406] on button "Apply" at bounding box center [986, 411] width 41 height 22
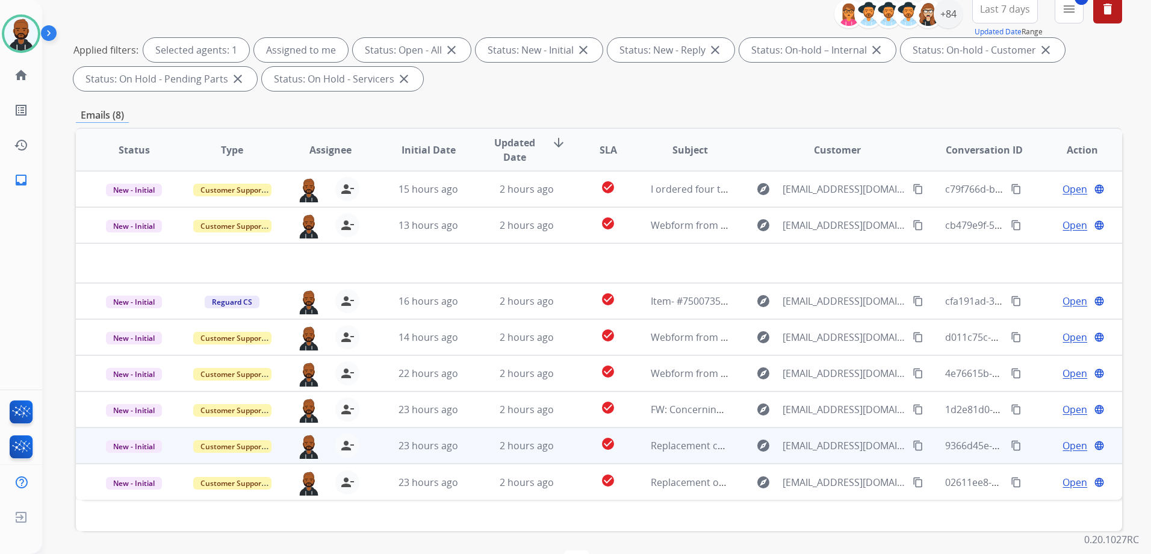
scroll to position [189, 0]
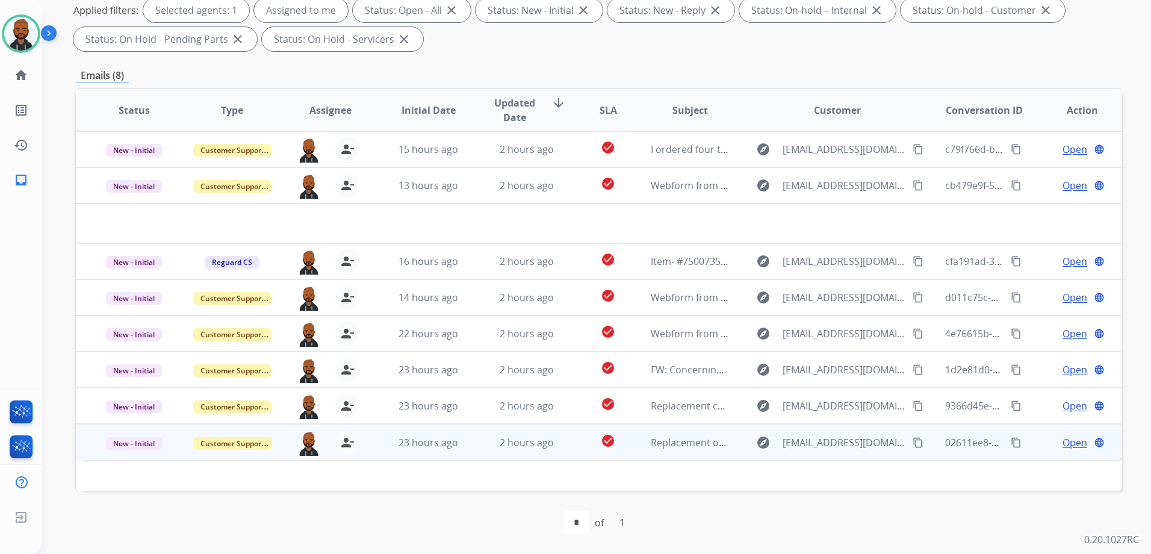
click at [1066, 444] on span "Open" at bounding box center [1075, 442] width 25 height 14
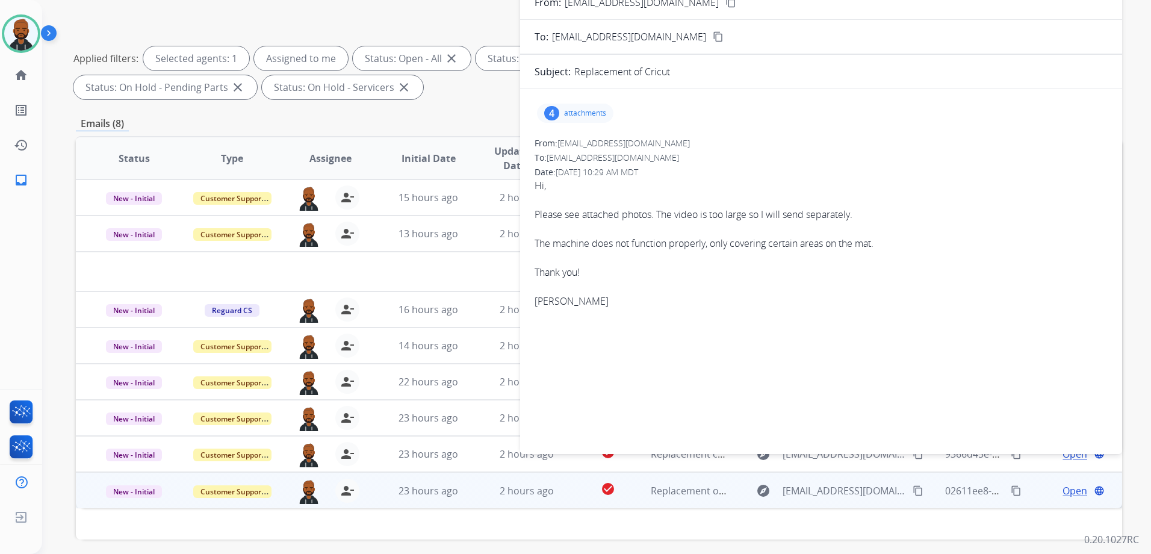
scroll to position [69, 0]
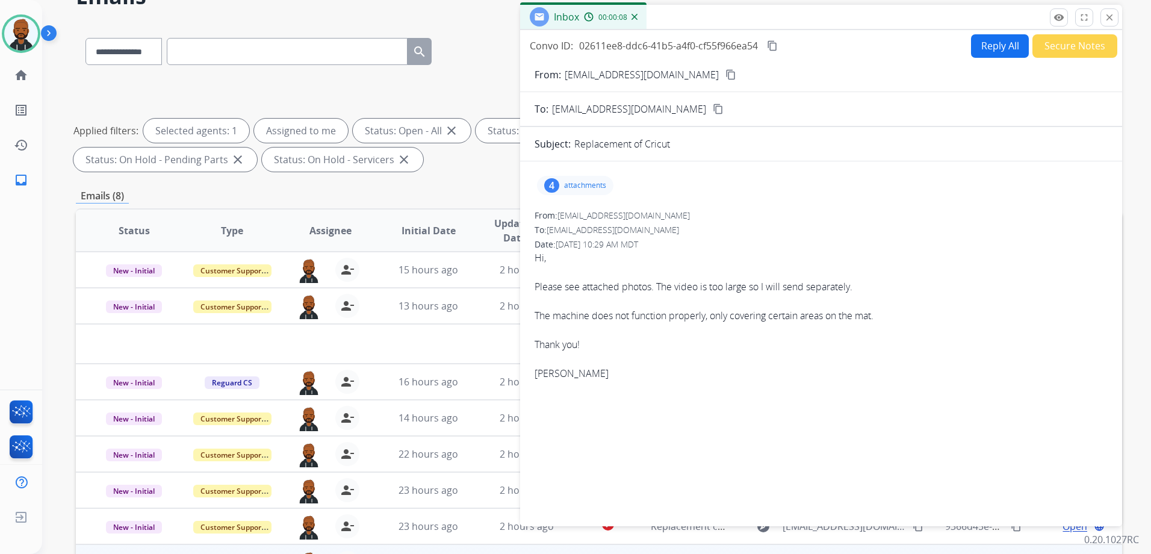
click at [576, 185] on p "attachments" at bounding box center [585, 186] width 42 height 10
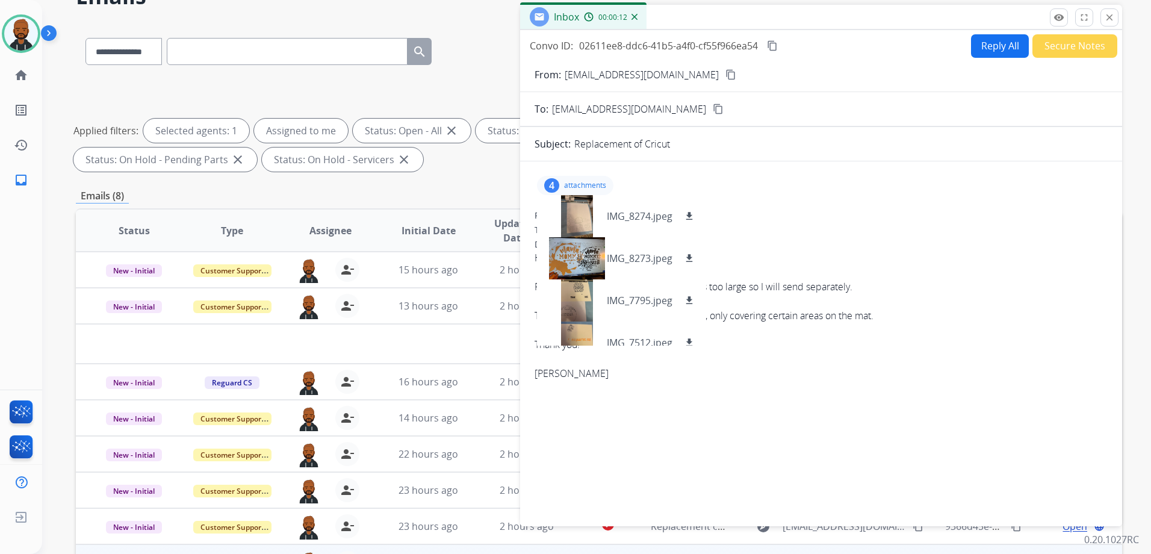
click at [726, 73] on mat-icon "content_copy" at bounding box center [731, 74] width 11 height 11
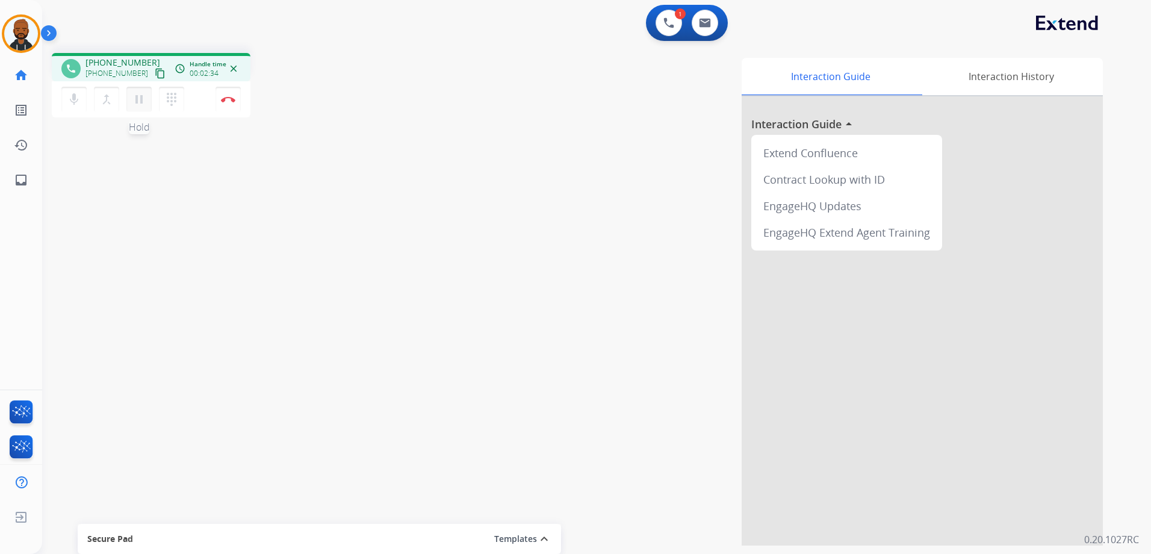
click at [143, 98] on mat-icon "pause" at bounding box center [139, 99] width 14 height 14
click at [143, 92] on mat-icon "play_arrow" at bounding box center [139, 99] width 14 height 14
click at [134, 103] on mat-icon "pause" at bounding box center [139, 99] width 14 height 14
click at [143, 99] on mat-icon "play_arrow" at bounding box center [139, 99] width 14 height 14
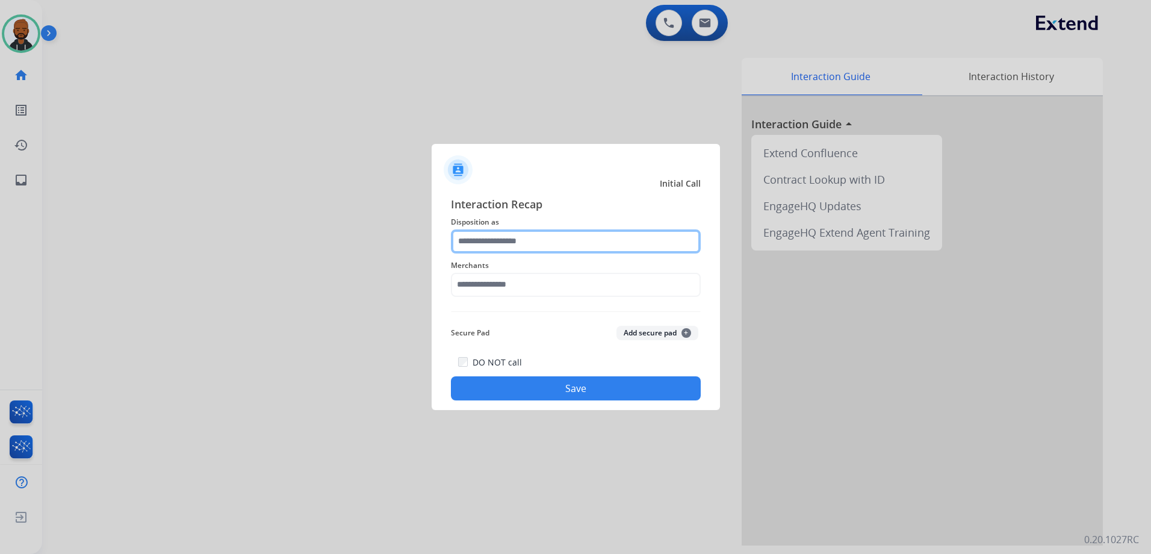
click at [503, 237] on input "text" at bounding box center [576, 241] width 250 height 24
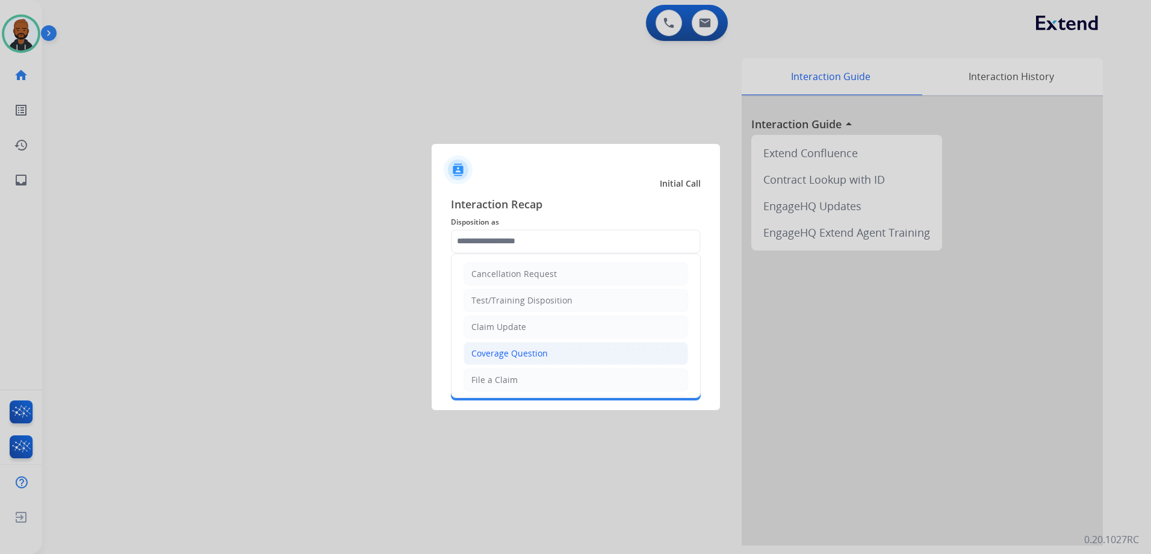
click at [529, 352] on div "Coverage Question" at bounding box center [509, 353] width 76 height 12
type input "**********"
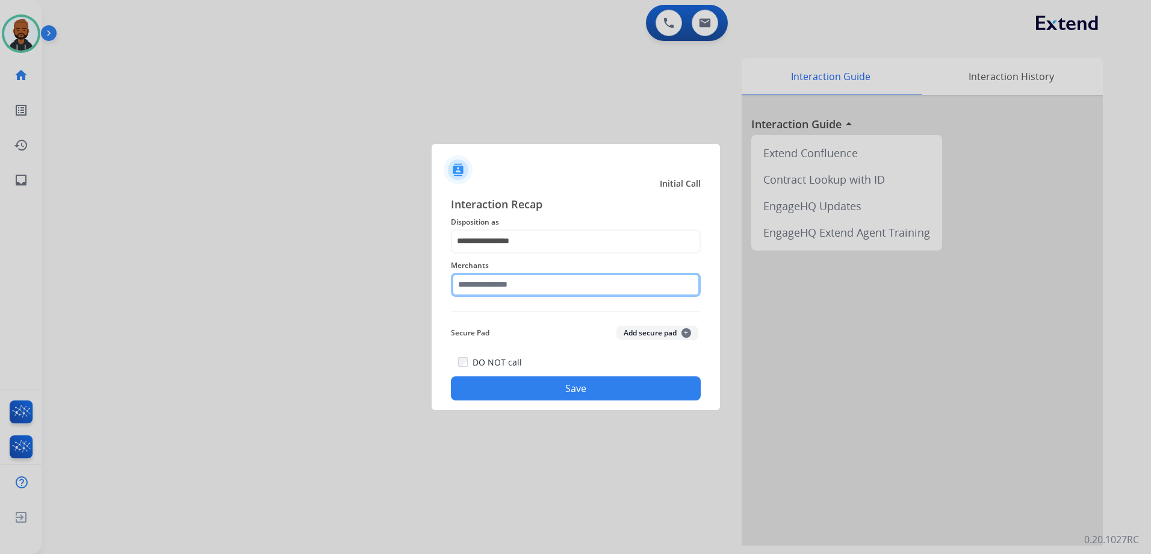
click at [544, 290] on input "text" at bounding box center [576, 285] width 250 height 24
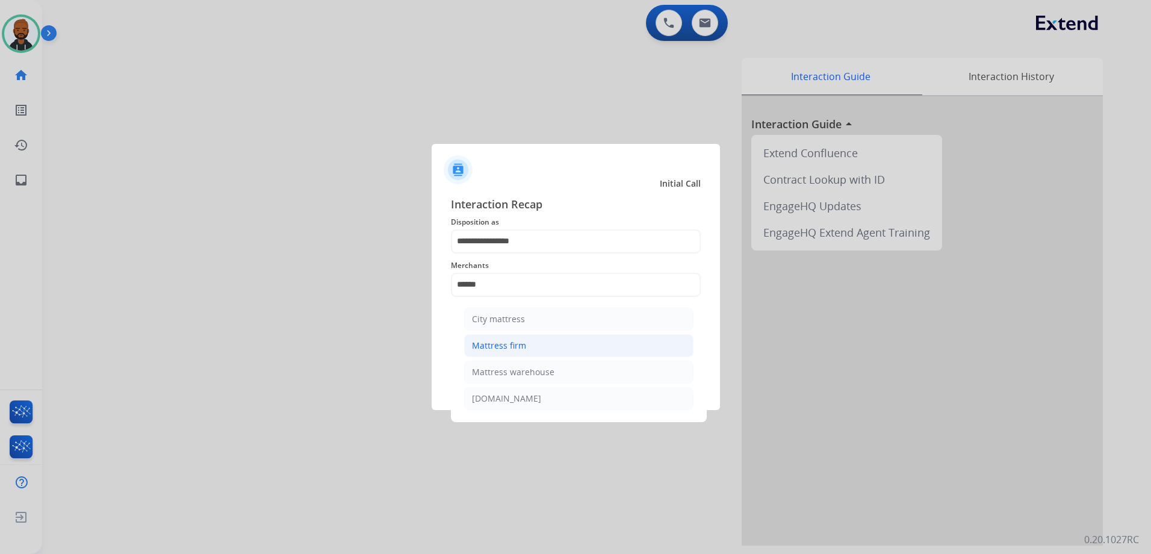
click at [532, 339] on li "Mattress firm" at bounding box center [578, 345] width 229 height 23
type input "**********"
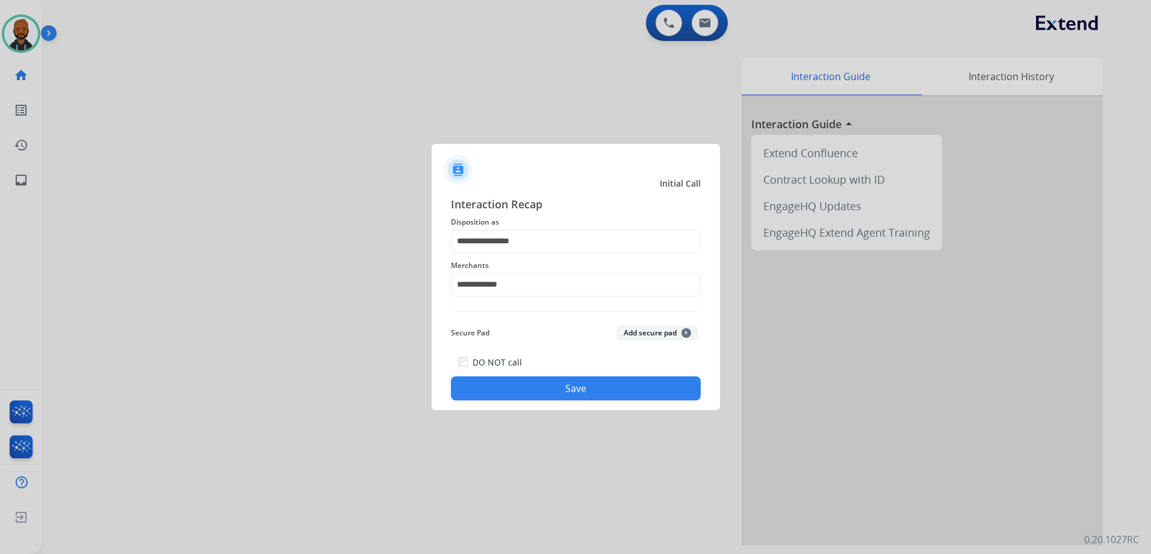
click at [578, 392] on button "Save" at bounding box center [576, 388] width 250 height 24
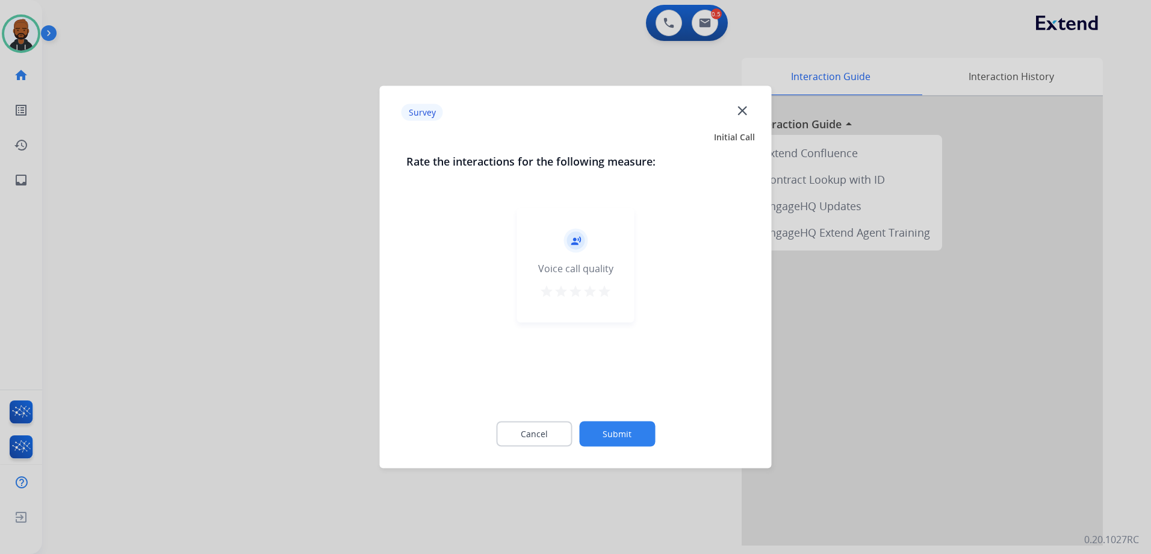
click at [611, 293] on mat-icon "star" at bounding box center [604, 291] width 14 height 14
click at [614, 440] on button "Submit" at bounding box center [617, 433] width 76 height 25
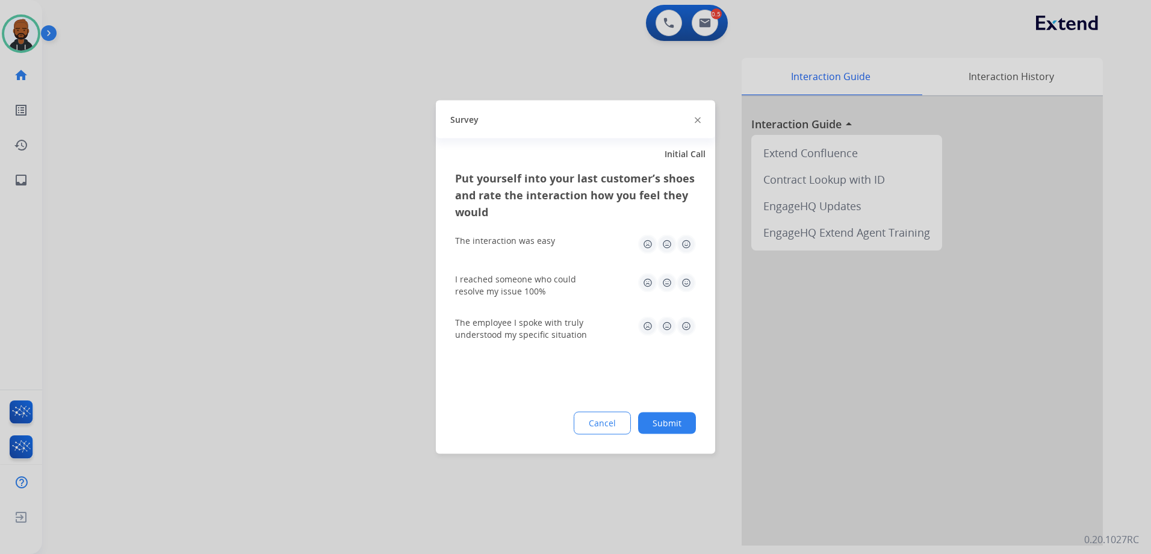
drag, startPoint x: 686, startPoint y: 246, endPoint x: 685, endPoint y: 264, distance: 18.8
click at [687, 246] on img at bounding box center [686, 244] width 19 height 19
click at [682, 281] on img at bounding box center [686, 282] width 19 height 19
click at [685, 323] on img at bounding box center [686, 326] width 19 height 19
click at [676, 447] on div "Put yourself into your last customer’s shoes and rate the interaction how you f…" at bounding box center [575, 312] width 279 height 284
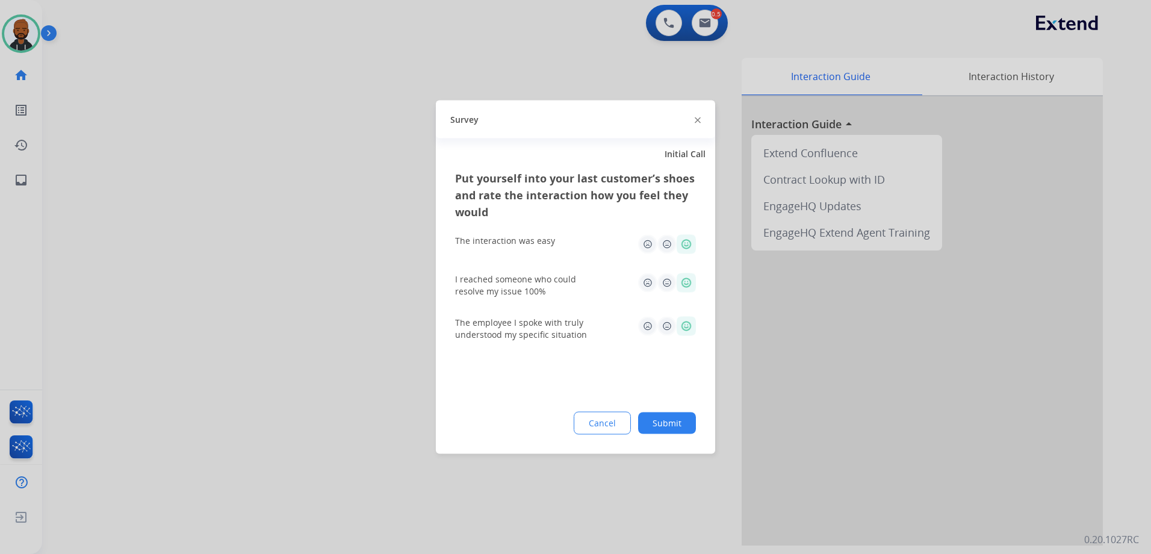
click at [681, 412] on div "Cancel Submit" at bounding box center [575, 423] width 241 height 23
click at [675, 415] on button "Submit" at bounding box center [667, 423] width 58 height 22
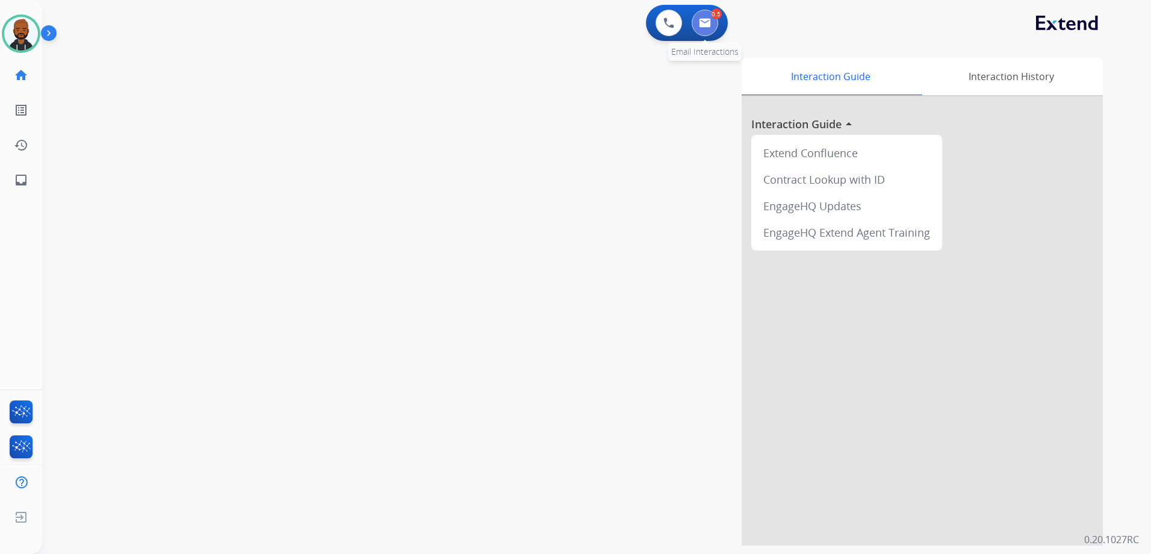
click at [701, 32] on button at bounding box center [705, 23] width 26 height 26
select select "**********"
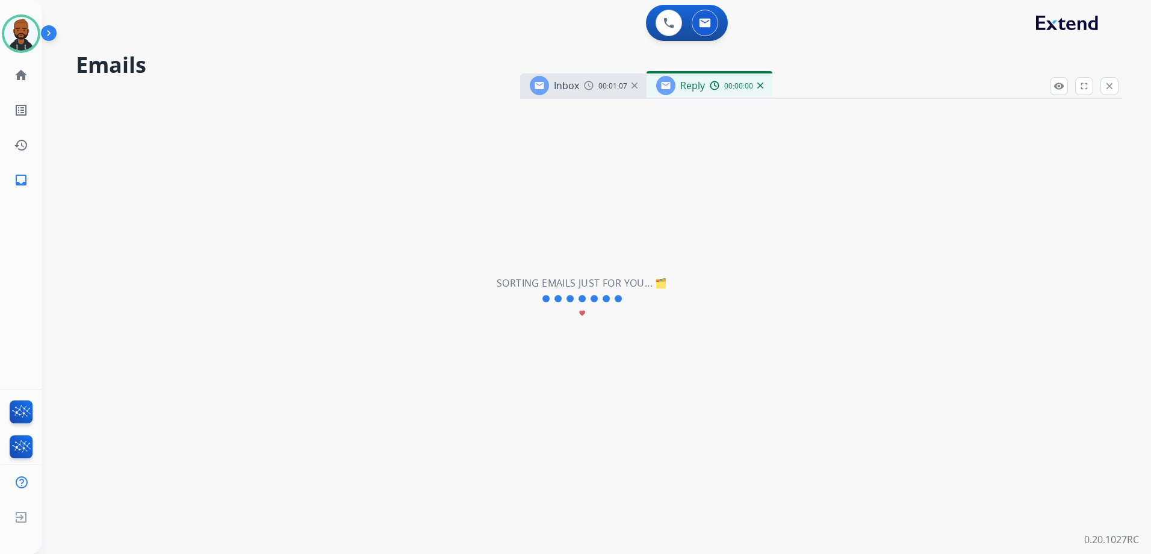
select select "**********"
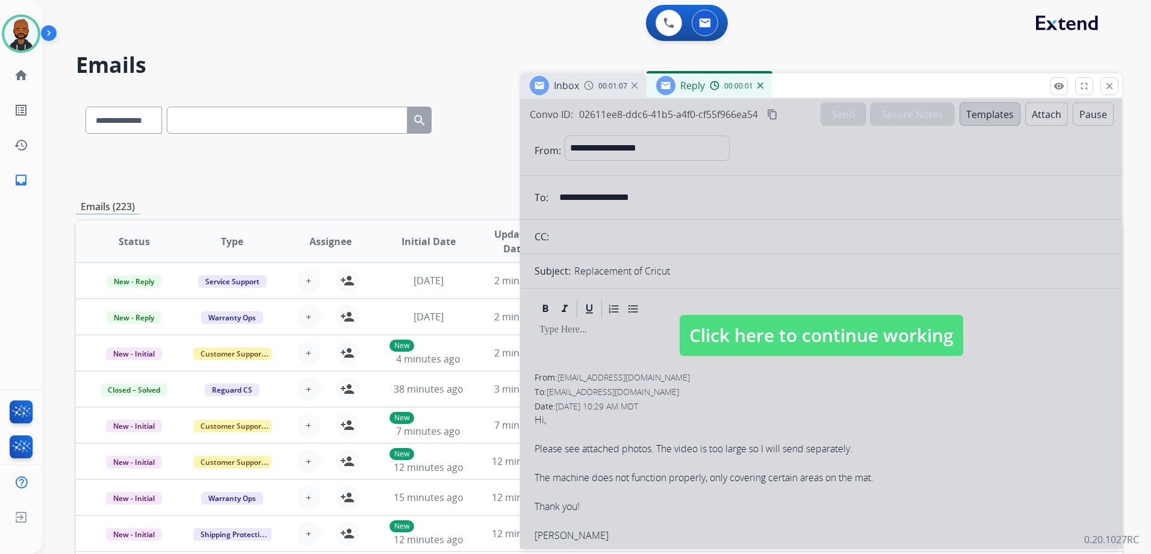
click at [753, 328] on span "Click here to continue working" at bounding box center [822, 335] width 284 height 41
select select
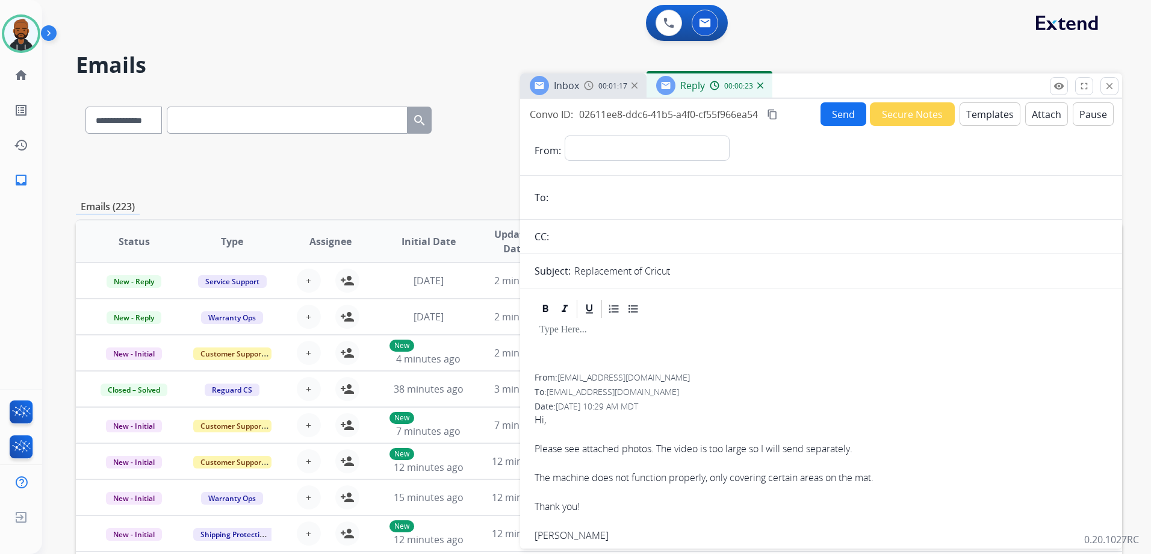
click at [984, 123] on button "Templates" at bounding box center [990, 113] width 61 height 23
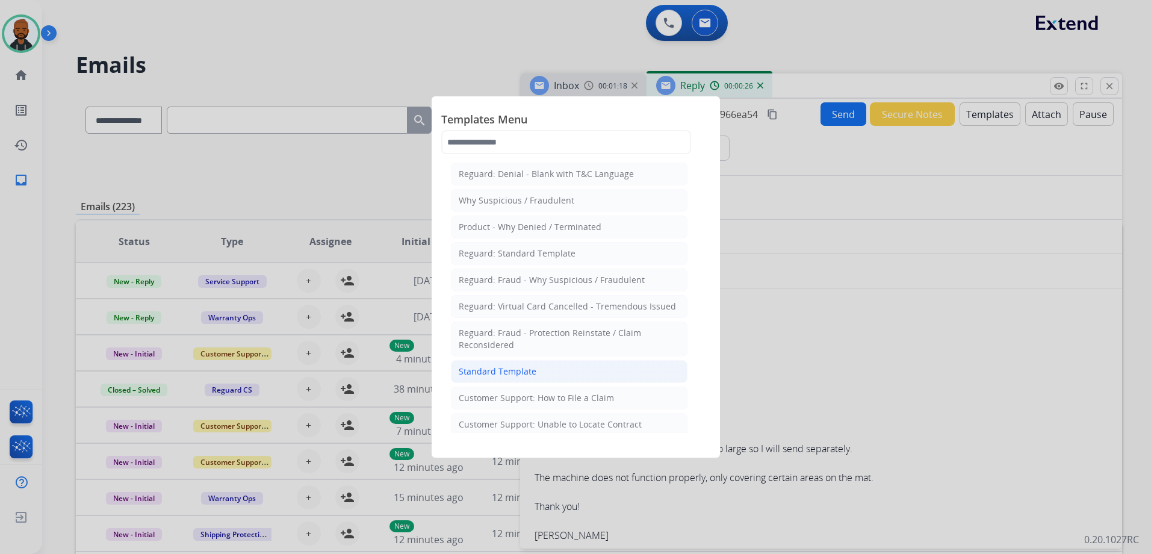
click at [559, 376] on li "Standard Template" at bounding box center [569, 371] width 237 height 23
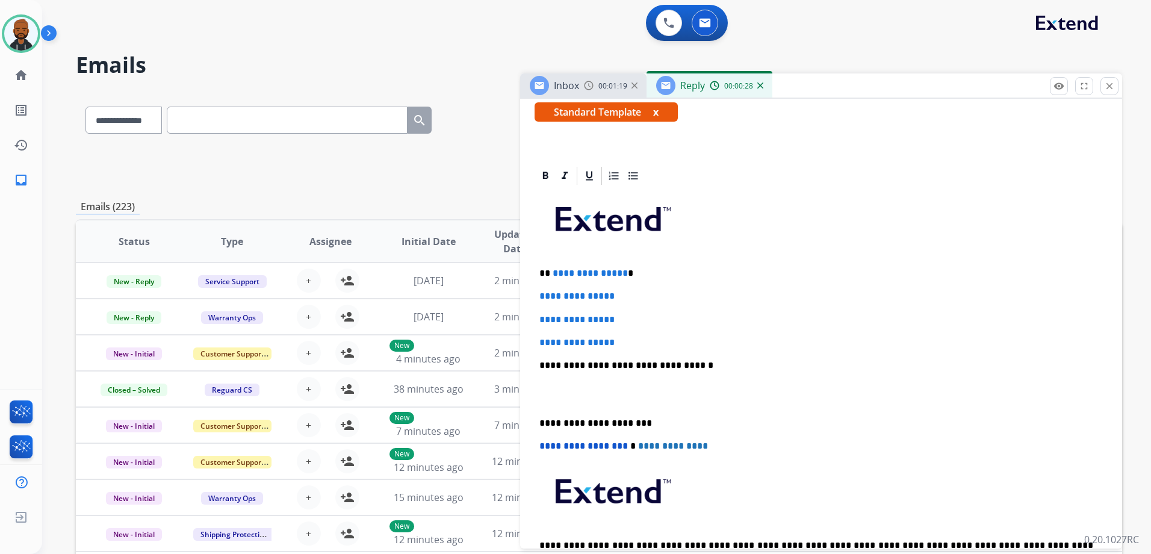
scroll to position [301, 0]
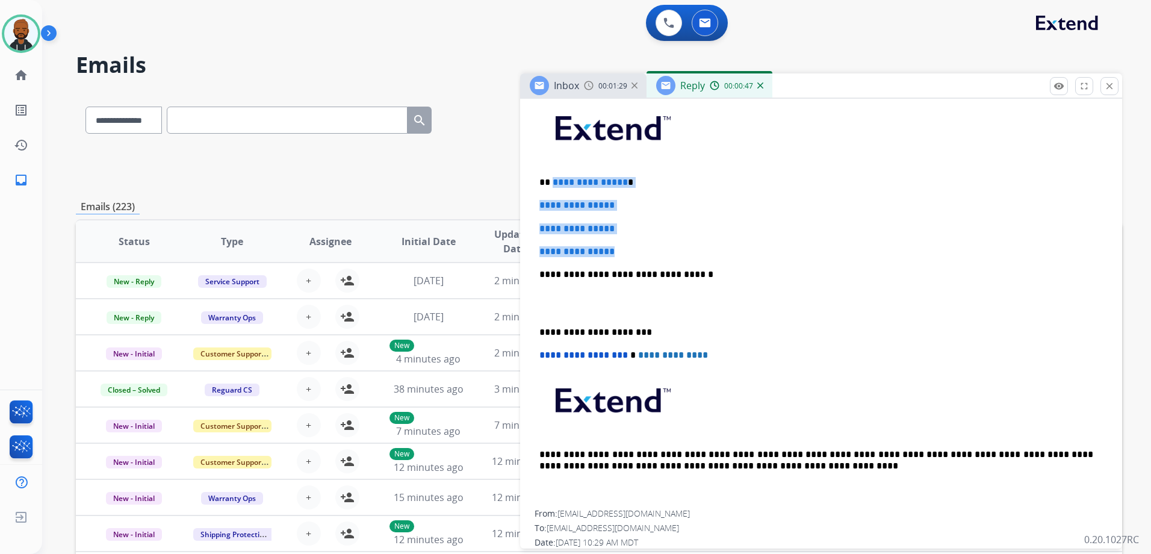
drag, startPoint x: 622, startPoint y: 252, endPoint x: 553, endPoint y: 184, distance: 97.1
click at [553, 184] on div "**********" at bounding box center [821, 303] width 573 height 414
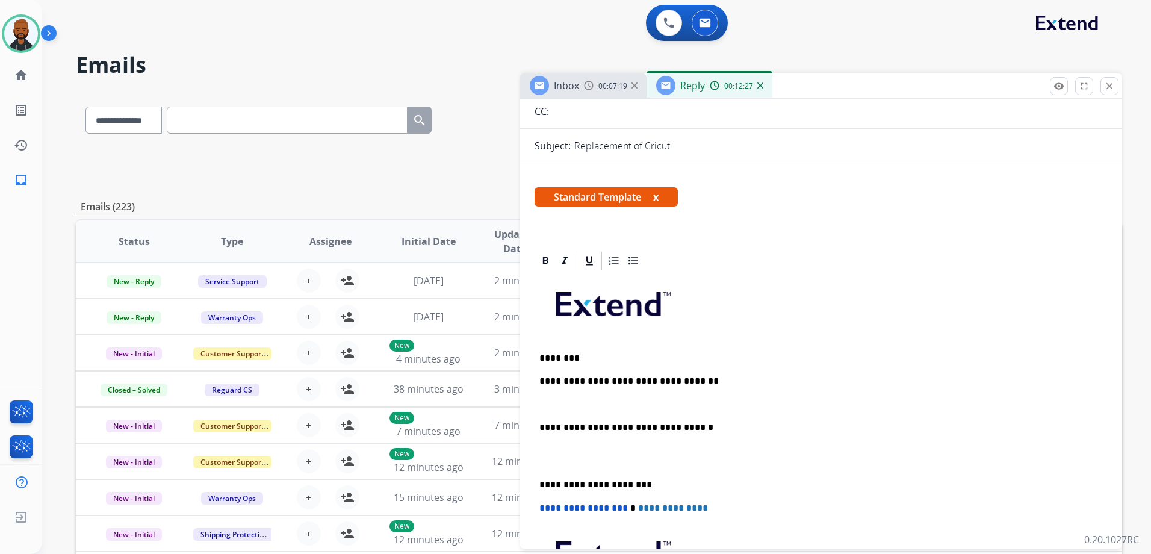
scroll to position [185, 0]
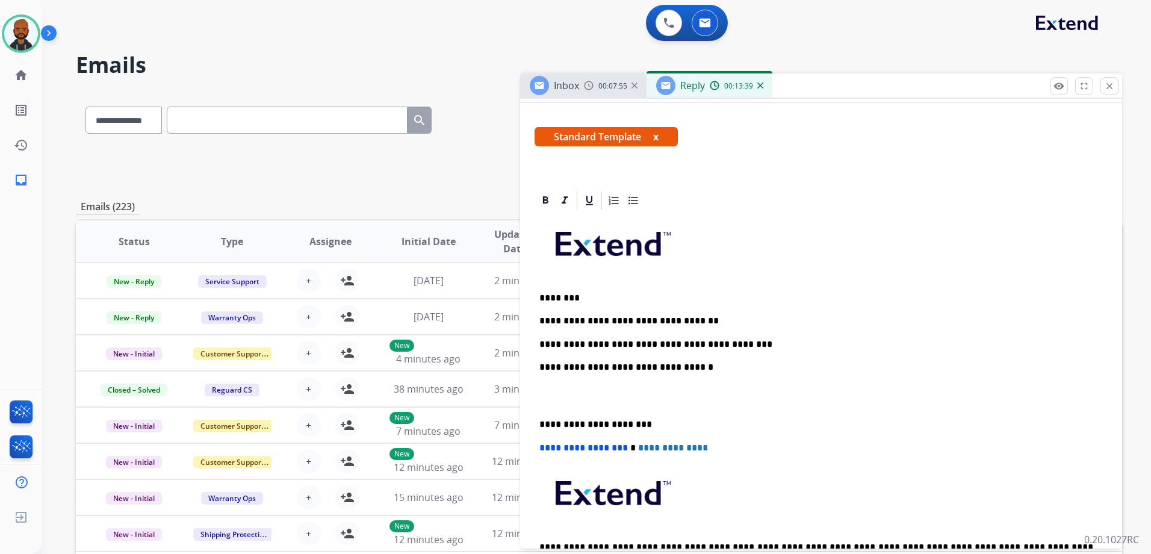
click at [540, 425] on p "**********" at bounding box center [817, 424] width 554 height 11
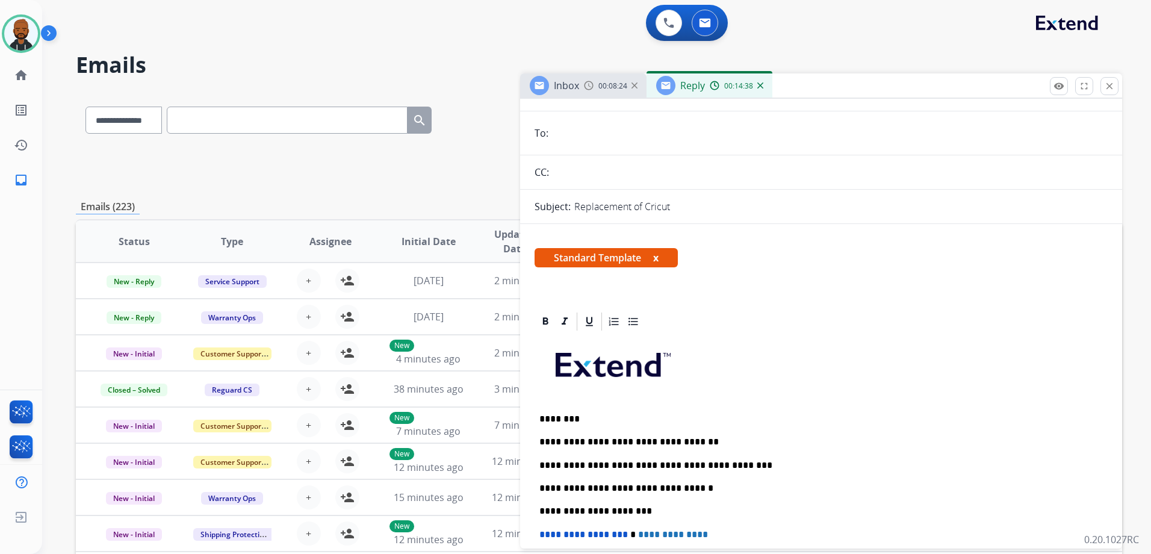
scroll to position [0, 0]
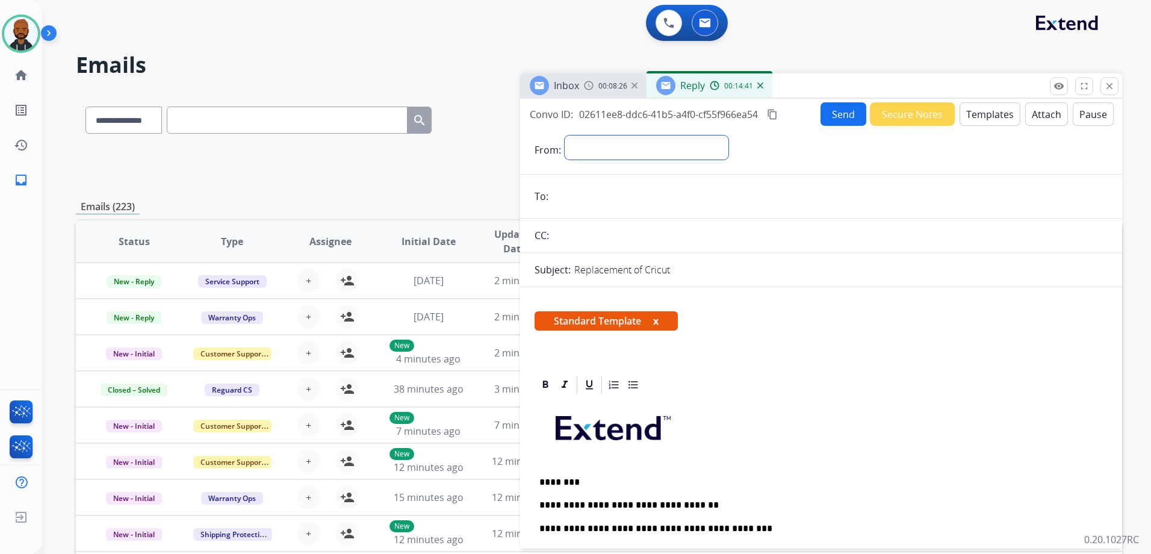
click at [643, 148] on select "**********" at bounding box center [647, 147] width 164 height 24
select select "**********"
click at [565, 135] on select "**********" at bounding box center [647, 147] width 164 height 24
click at [605, 93] on div "Inbox 00:08:29" at bounding box center [583, 85] width 126 height 24
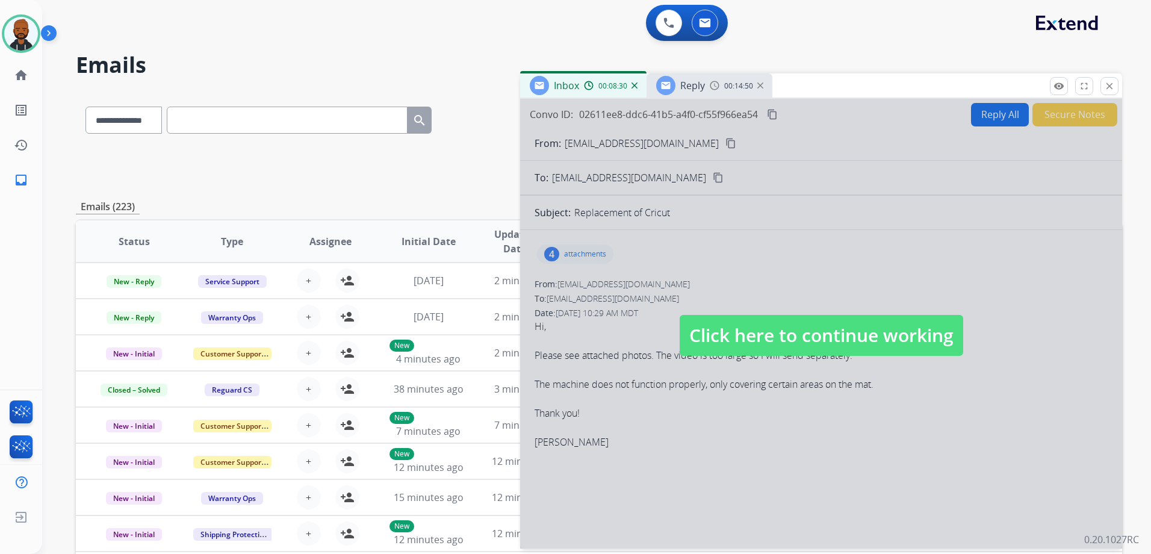
click at [703, 331] on span "Click here to continue working" at bounding box center [822, 335] width 284 height 41
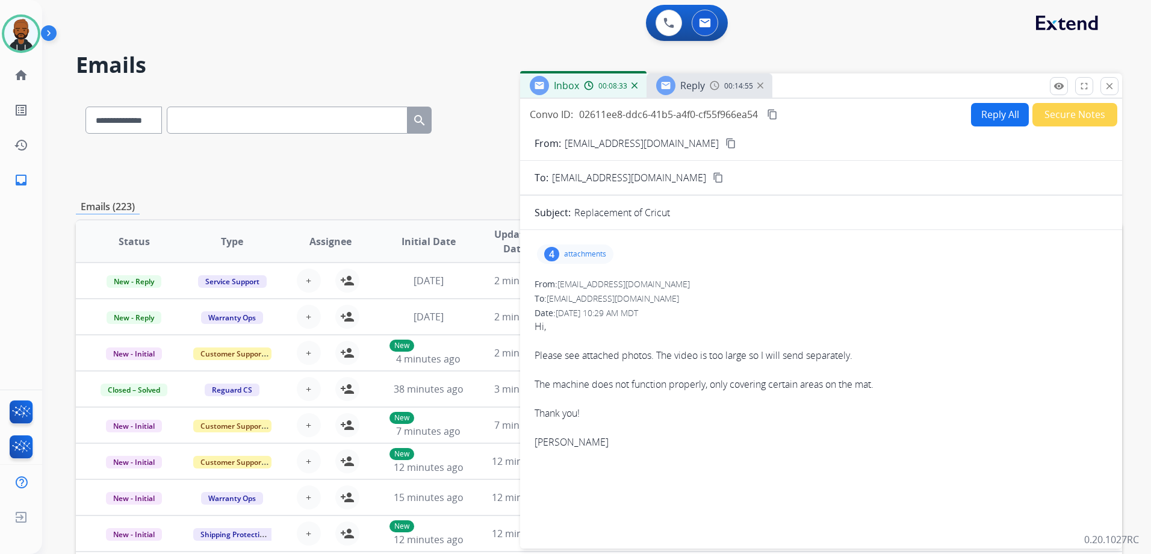
click at [726, 147] on mat-icon "content_copy" at bounding box center [731, 143] width 11 height 11
click at [701, 85] on span "Reply" at bounding box center [692, 85] width 25 height 13
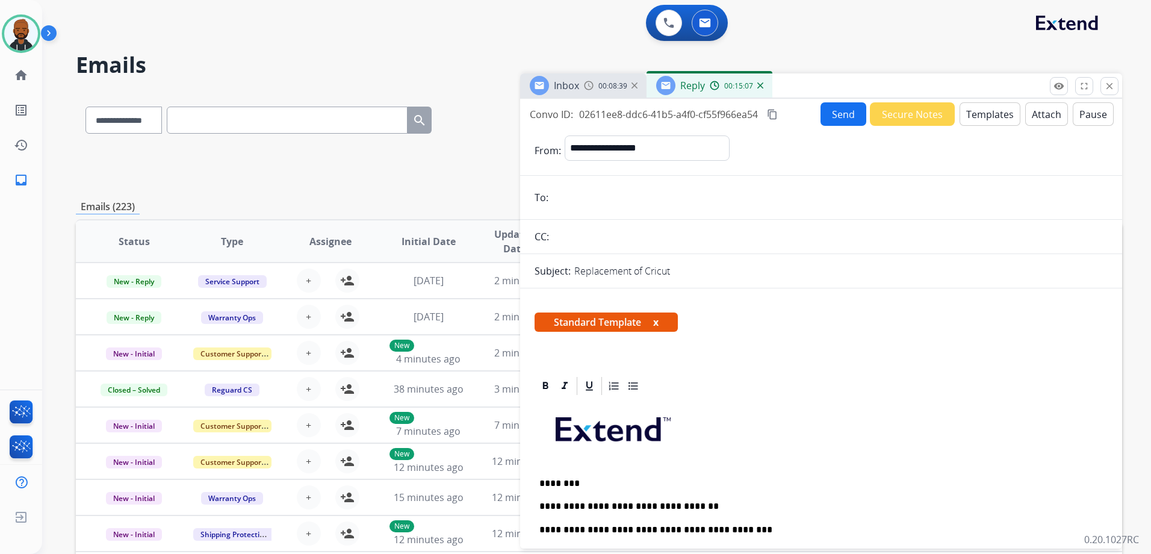
paste input "**********"
type input "**********"
click at [778, 114] on mat-icon "content_copy" at bounding box center [772, 114] width 11 height 11
click at [850, 114] on button "Send" at bounding box center [844, 113] width 46 height 23
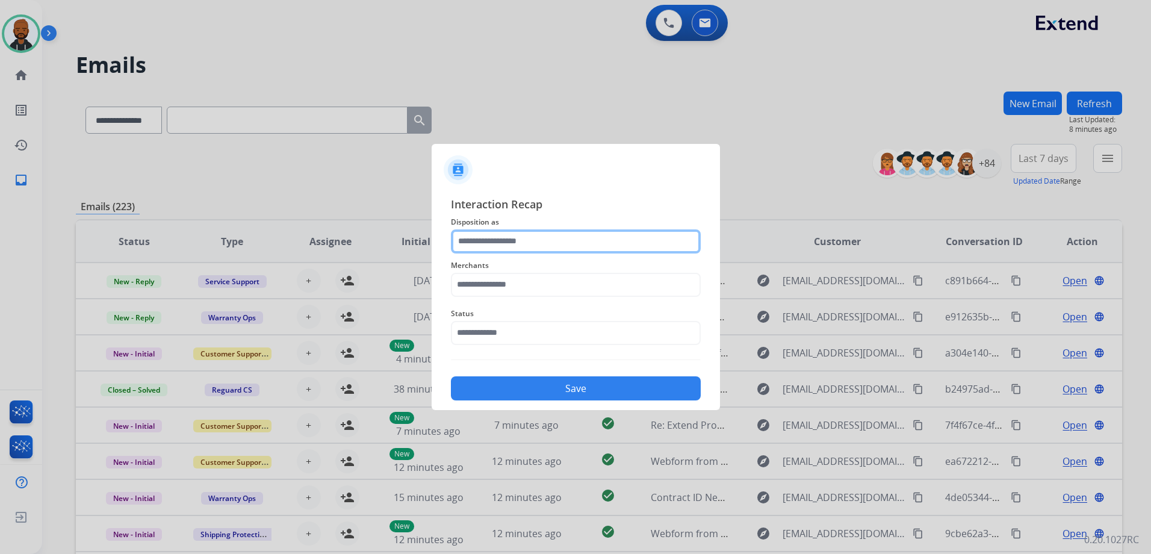
click at [562, 243] on input "text" at bounding box center [576, 241] width 250 height 24
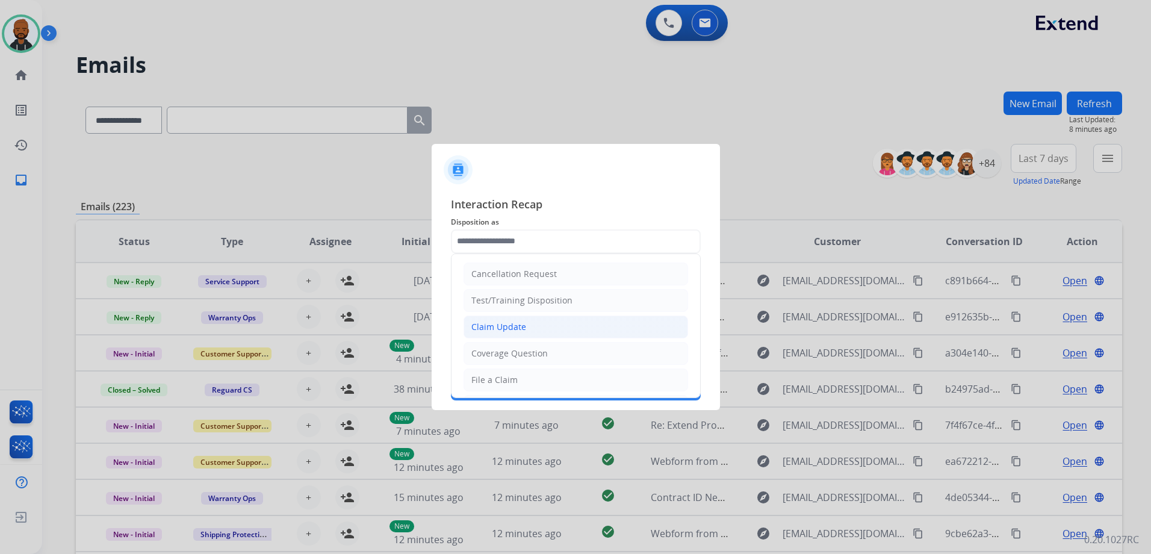
drag, startPoint x: 510, startPoint y: 327, endPoint x: 545, endPoint y: 327, distance: 34.9
click at [511, 327] on div "Claim Update" at bounding box center [498, 327] width 55 height 12
type input "**********"
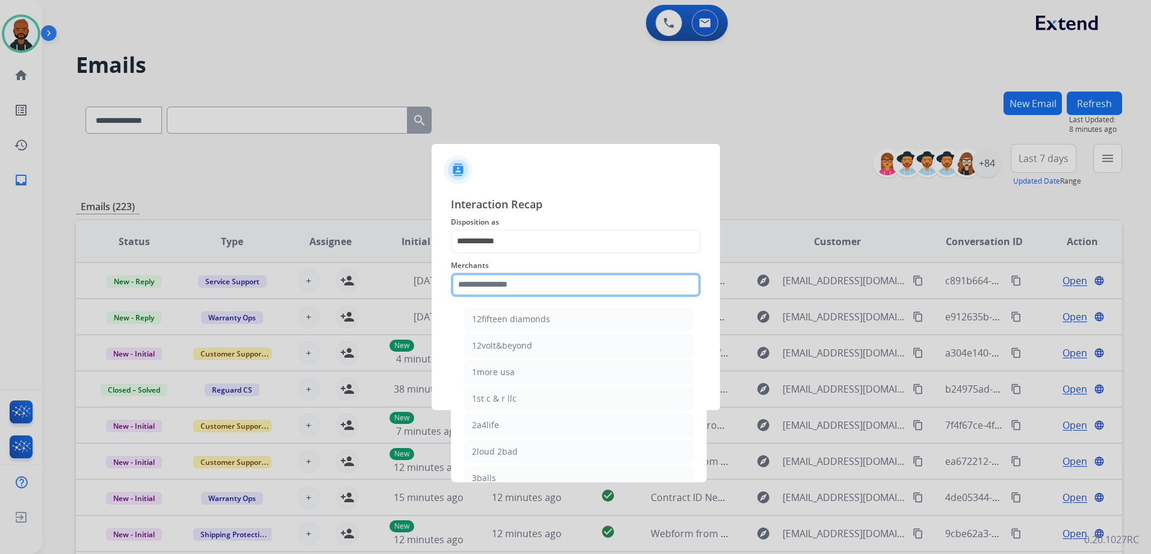
click at [583, 293] on input "text" at bounding box center [576, 285] width 250 height 24
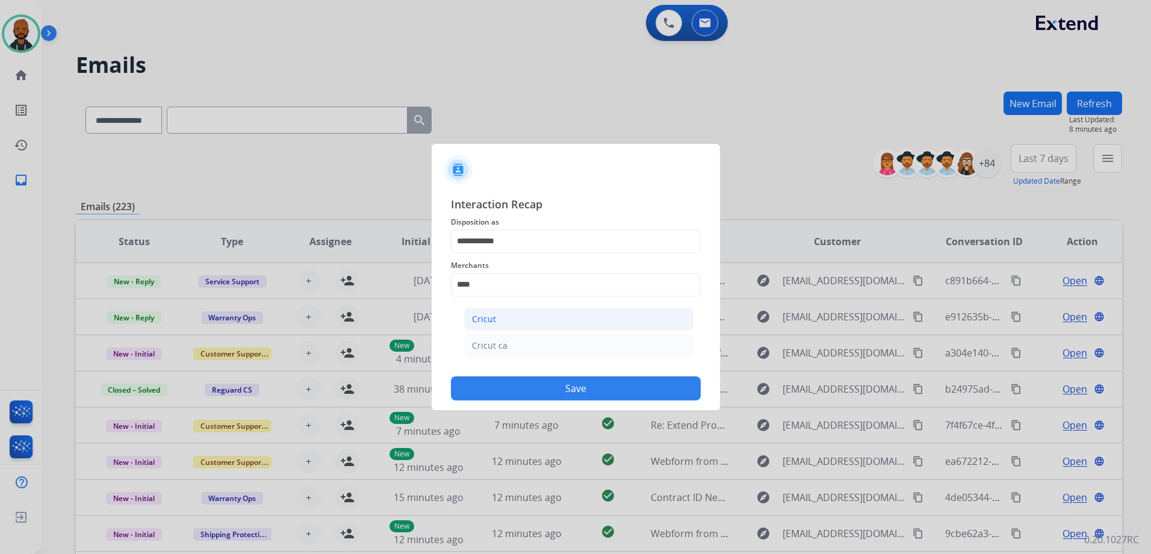
click at [549, 316] on li "Cricut" at bounding box center [578, 319] width 229 height 23
type input "******"
click at [508, 334] on input "text" at bounding box center [576, 333] width 250 height 24
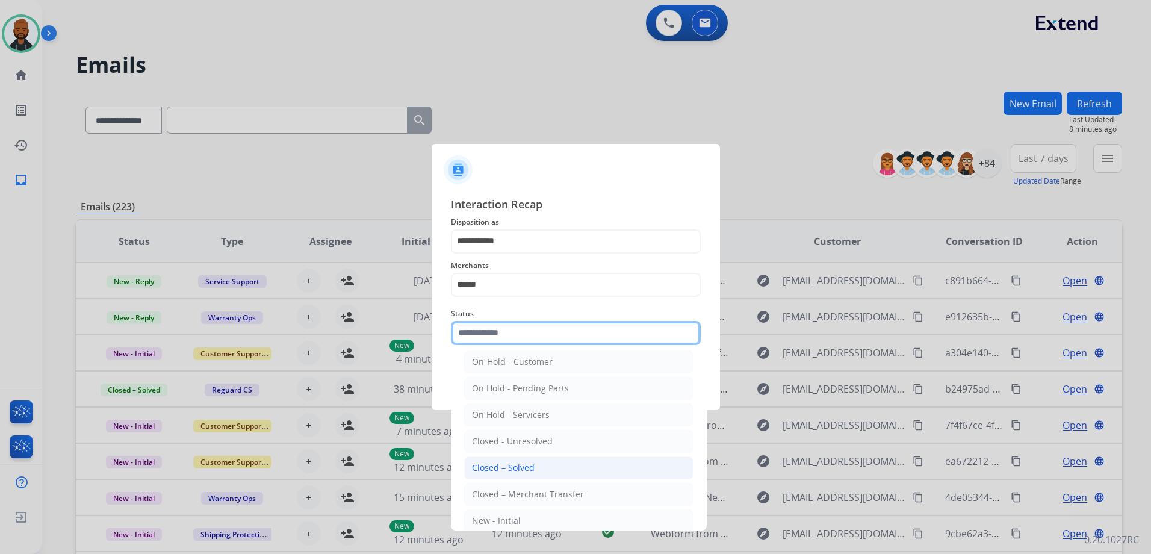
scroll to position [60, 0]
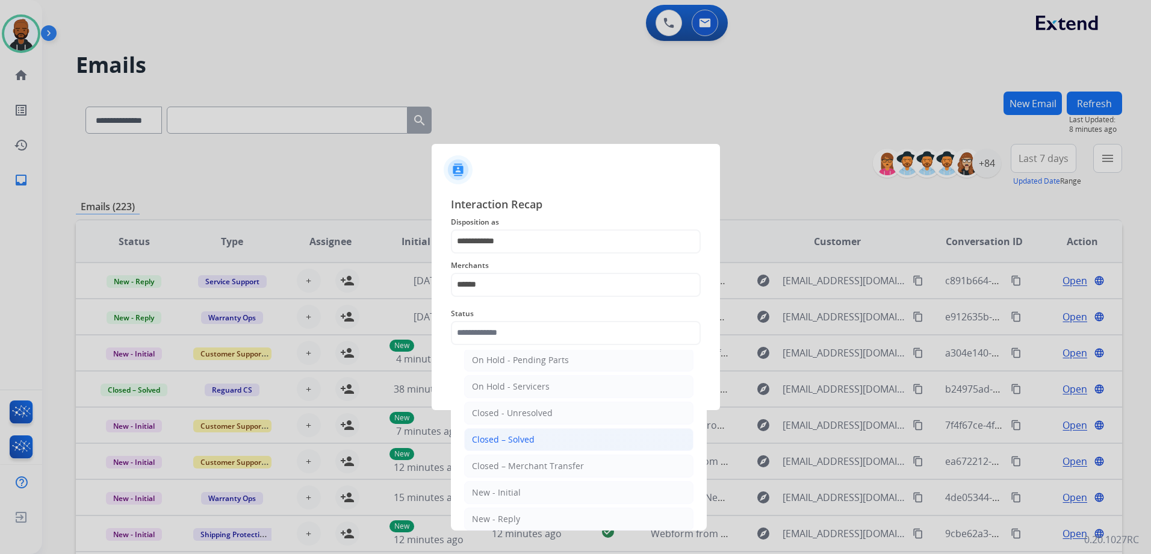
click at [536, 441] on li "Closed – Solved" at bounding box center [578, 439] width 229 height 23
type input "**********"
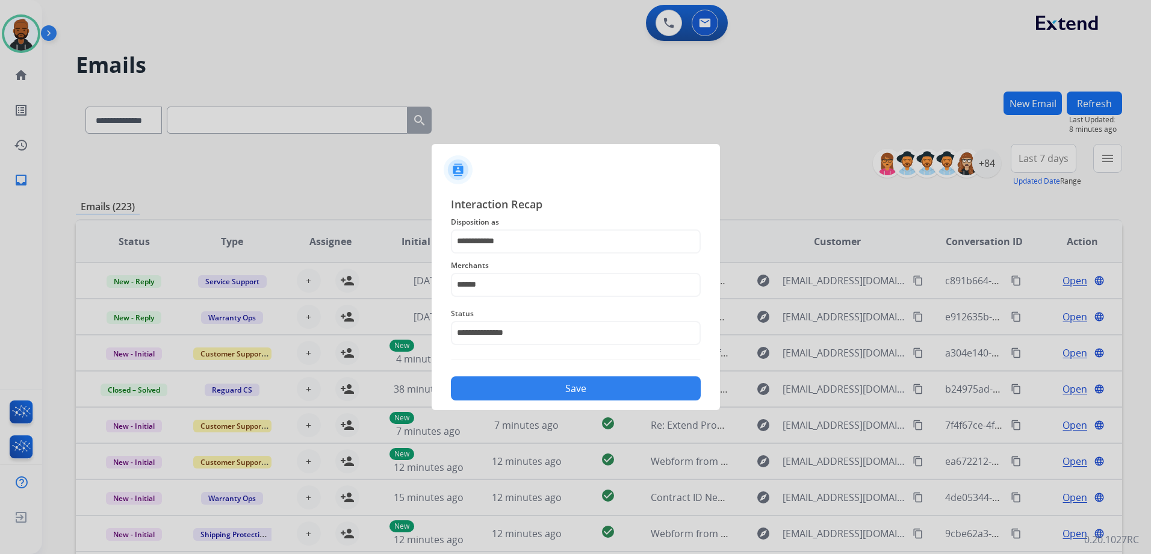
click at [580, 379] on button "Save" at bounding box center [576, 388] width 250 height 24
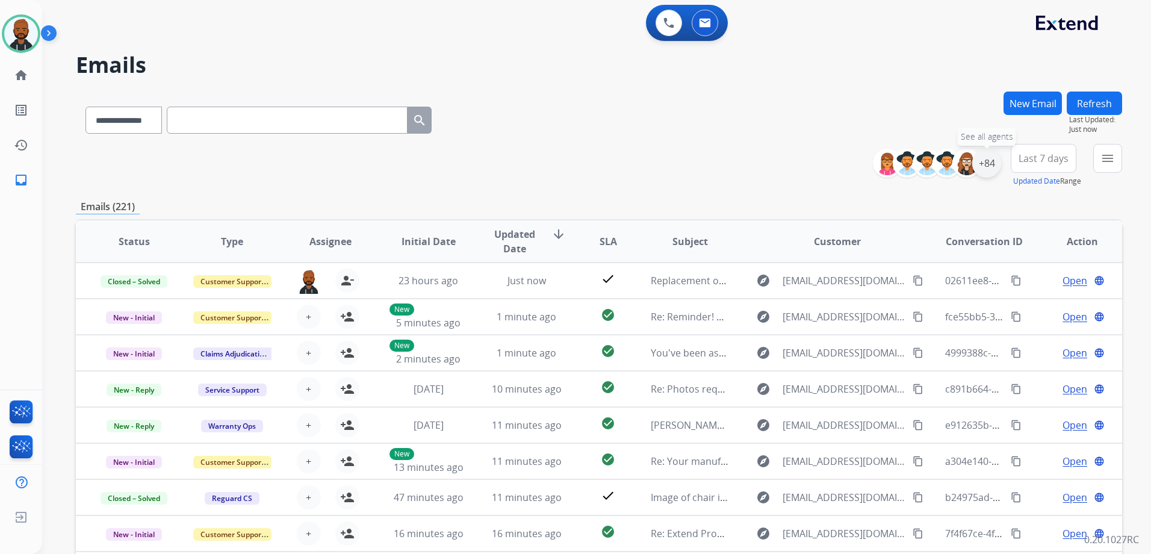
click at [981, 164] on div "+84" at bounding box center [986, 163] width 29 height 29
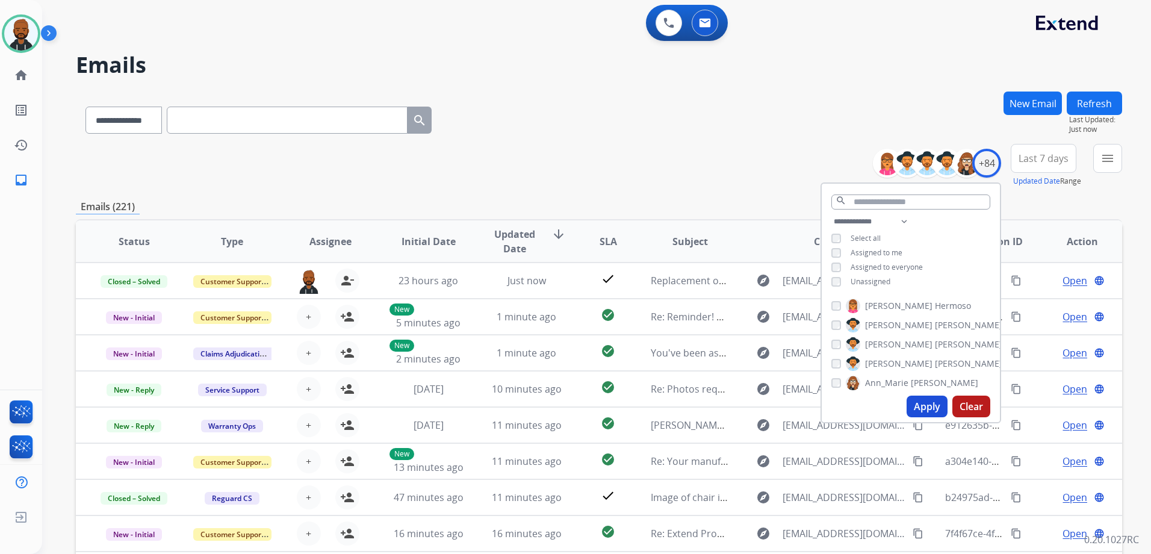
click at [932, 401] on button "Apply" at bounding box center [927, 407] width 41 height 22
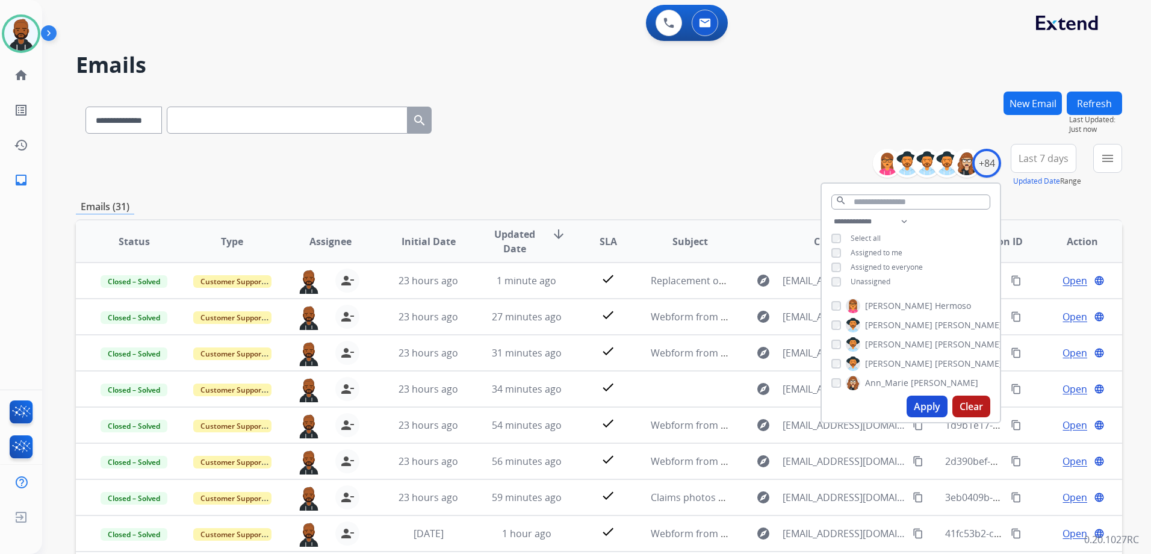
drag, startPoint x: 714, startPoint y: 154, endPoint x: 771, endPoint y: 156, distance: 57.3
click at [715, 154] on div "**********" at bounding box center [599, 165] width 1046 height 43
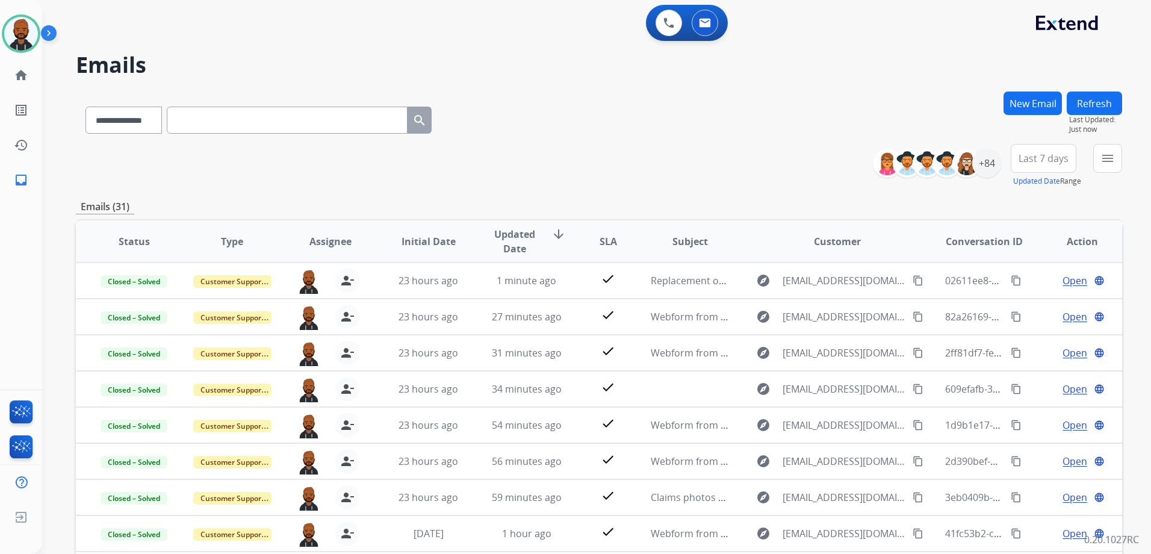
click at [1110, 166] on button "menu" at bounding box center [1107, 158] width 29 height 29
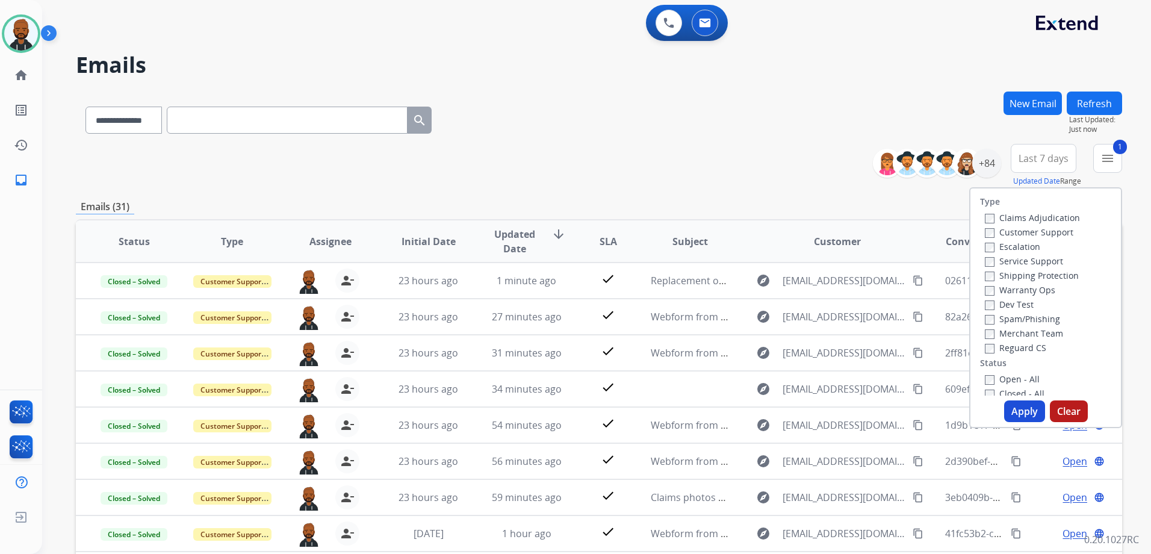
click at [1019, 407] on button "Apply" at bounding box center [1024, 411] width 41 height 22
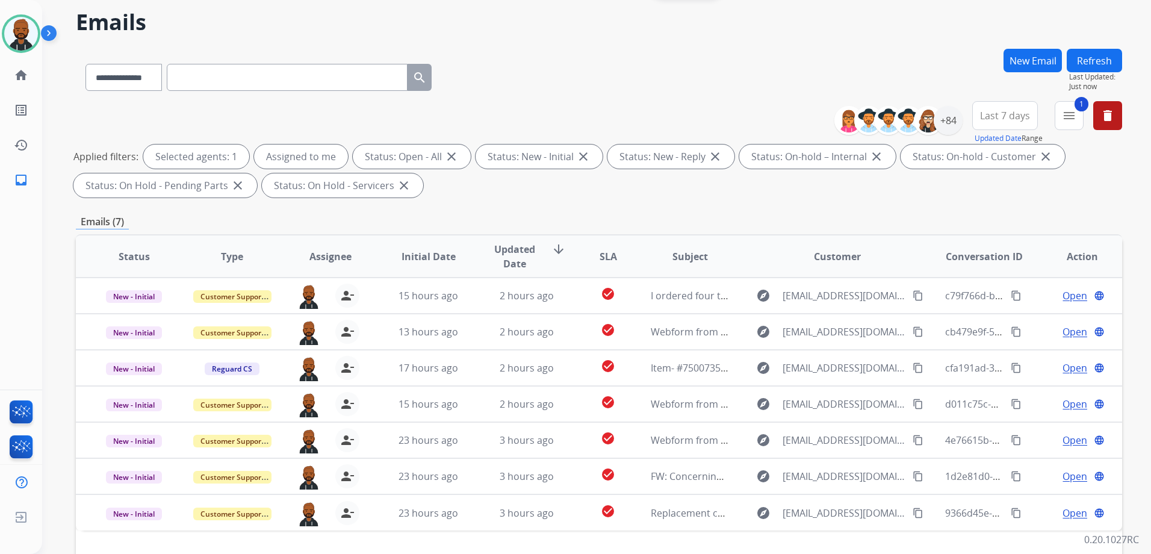
scroll to position [189, 0]
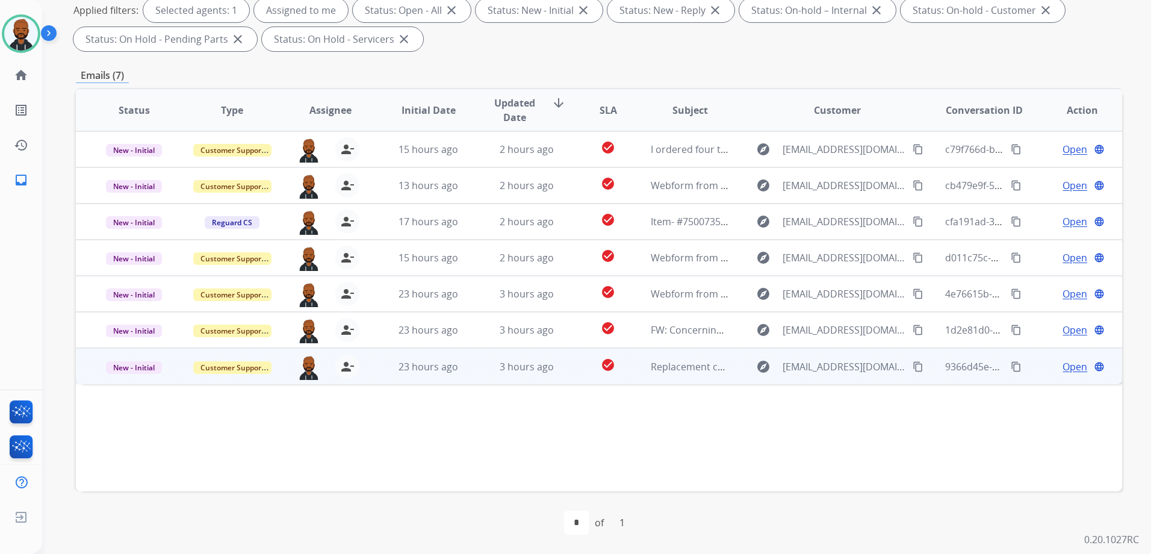
click at [1063, 365] on span "Open" at bounding box center [1075, 366] width 25 height 14
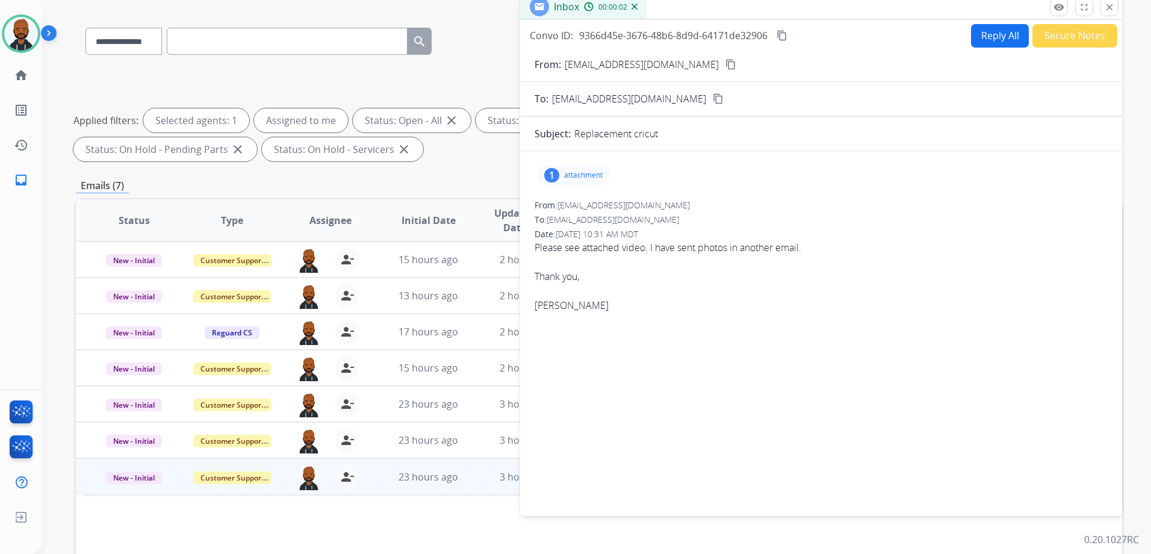
scroll to position [0, 0]
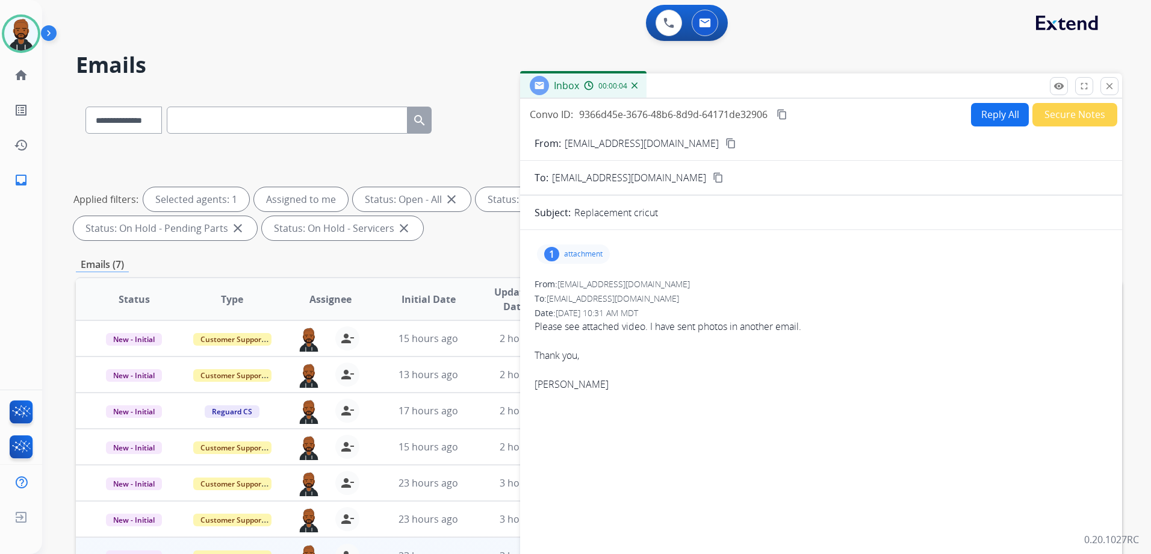
click at [1046, 113] on button "Secure Notes" at bounding box center [1075, 114] width 85 height 23
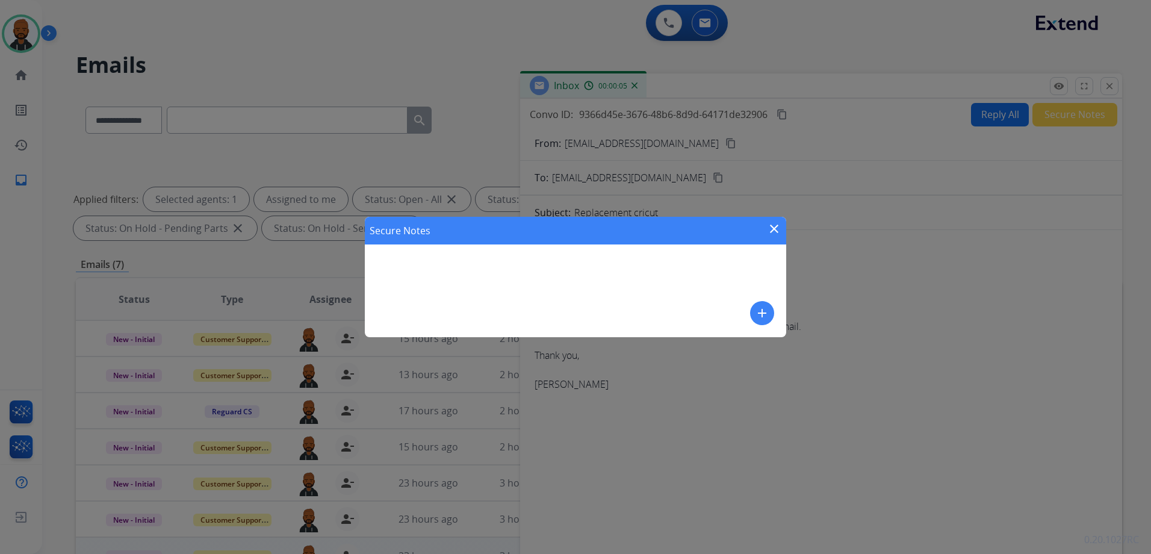
click at [766, 312] on mat-icon "add" at bounding box center [762, 313] width 14 height 14
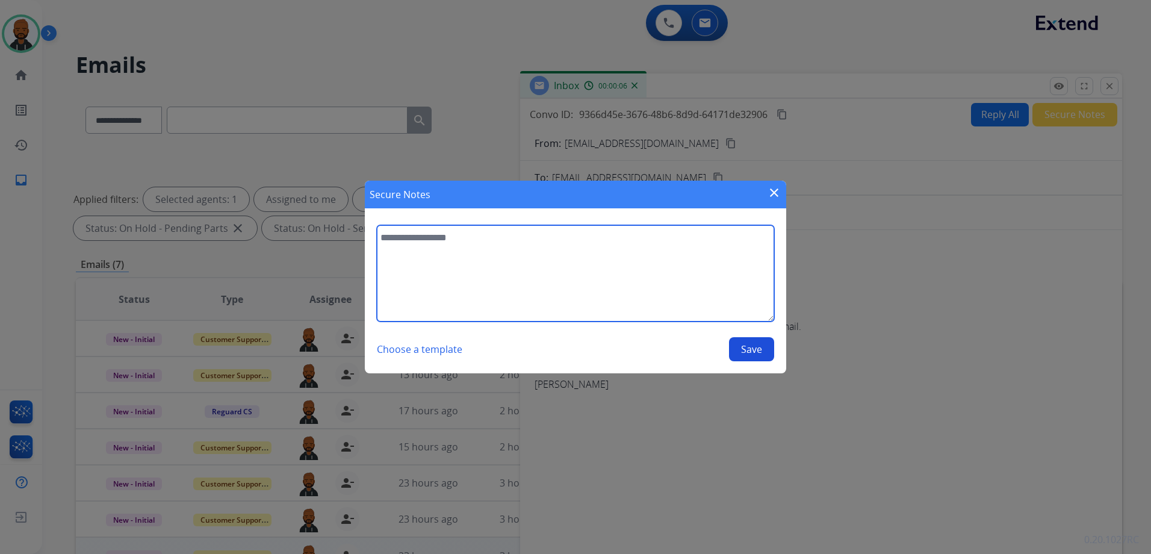
click at [708, 294] on textarea at bounding box center [575, 273] width 397 height 96
type textarea "**********"
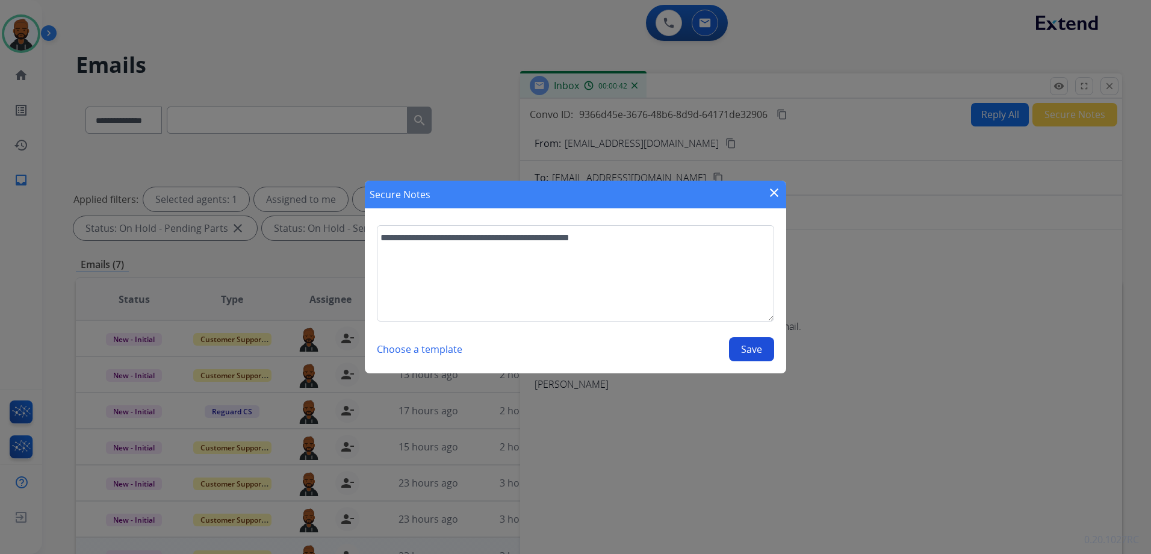
click at [753, 345] on button "Save" at bounding box center [751, 349] width 45 height 24
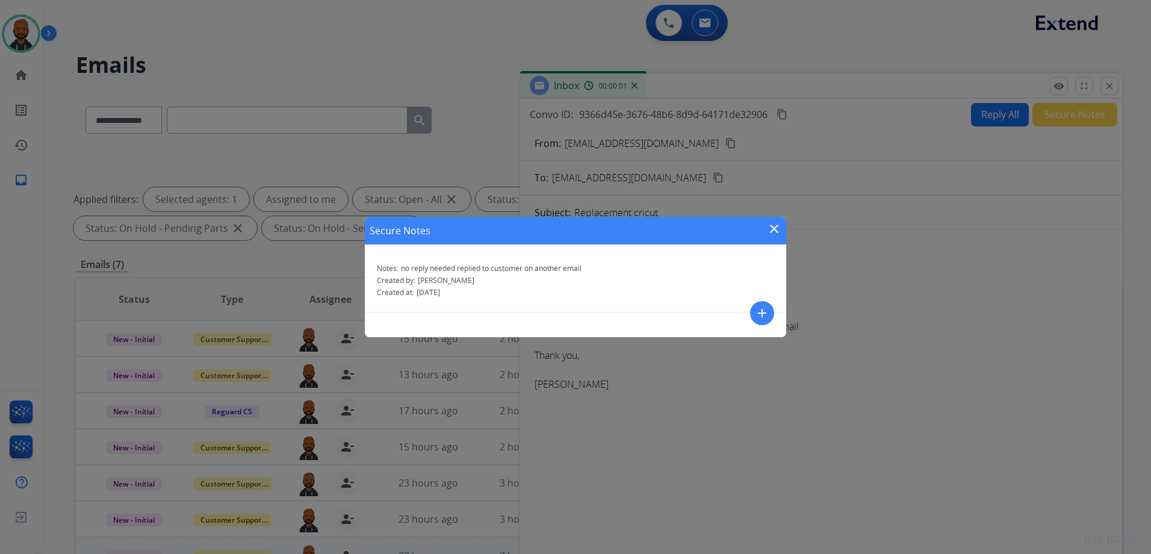
click at [774, 229] on mat-icon "close" at bounding box center [774, 229] width 14 height 14
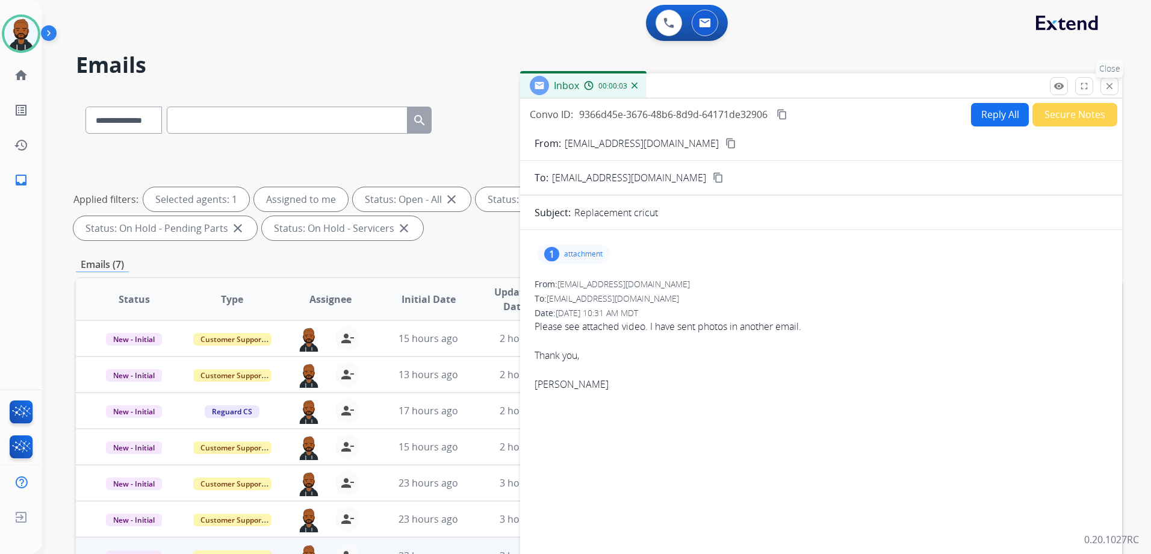
click at [1113, 84] on mat-icon "close" at bounding box center [1109, 86] width 11 height 11
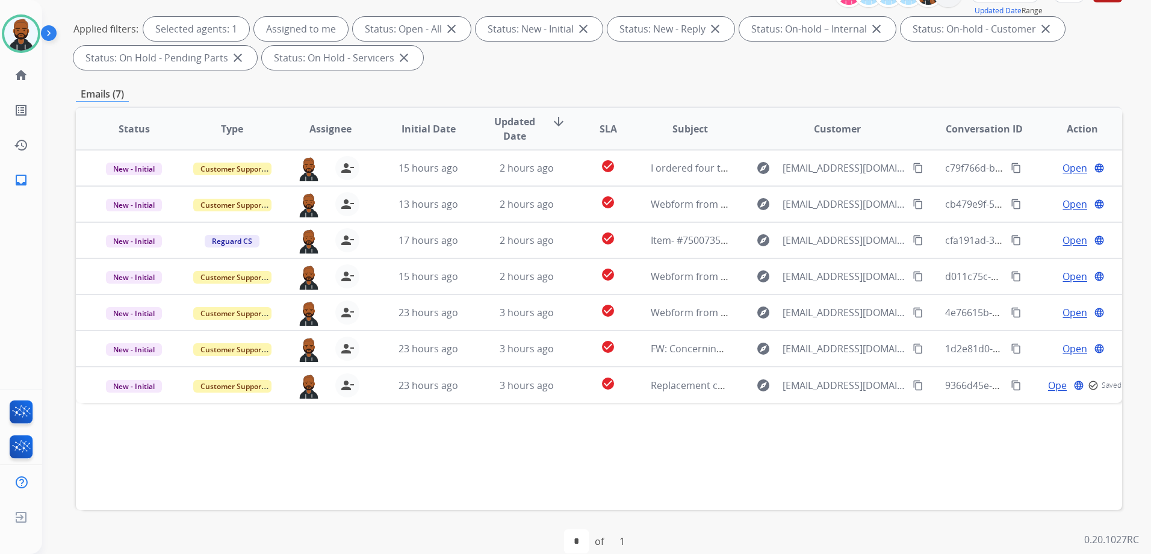
scroll to position [189, 0]
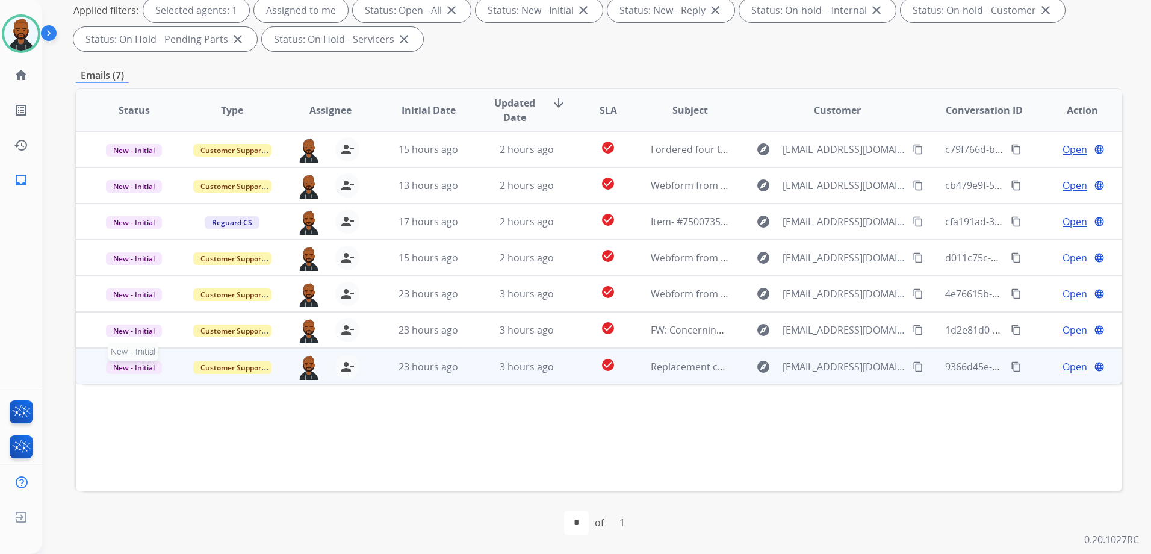
click at [144, 368] on span "New - Initial" at bounding box center [134, 367] width 56 height 13
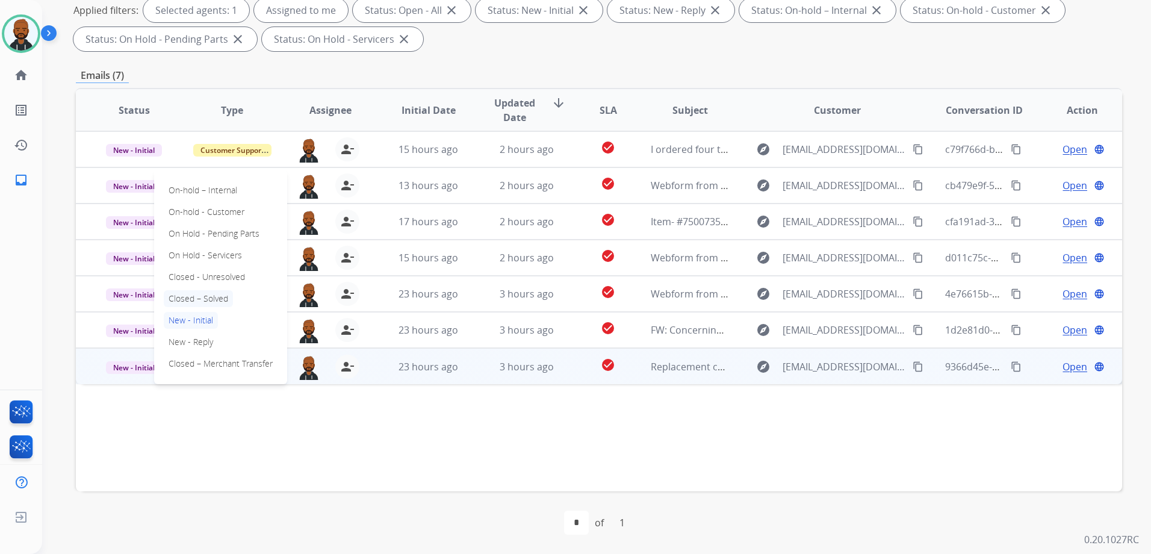
click at [216, 301] on p "Closed – Solved" at bounding box center [198, 298] width 69 height 17
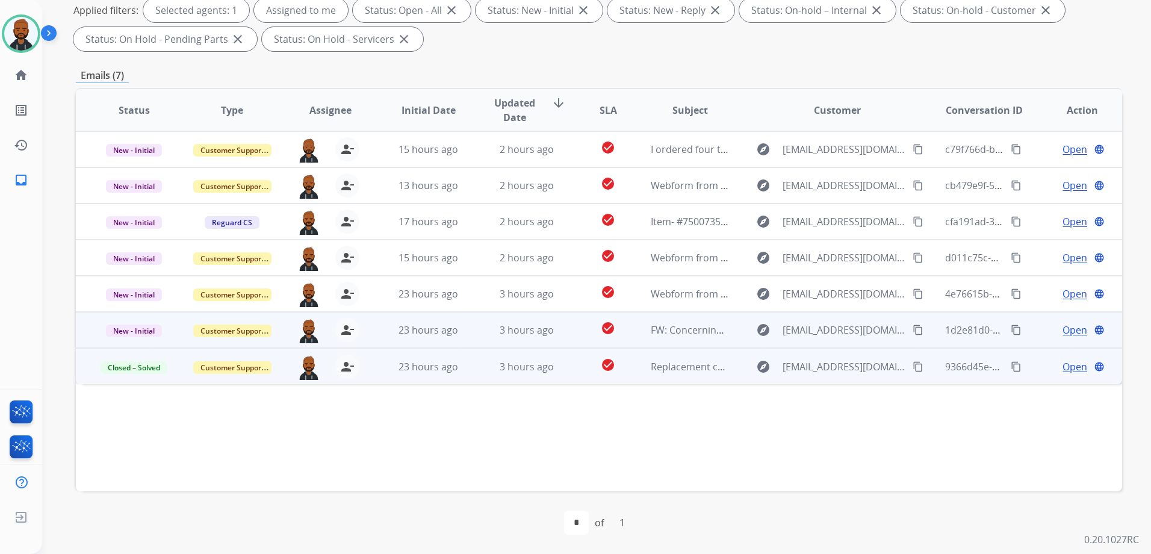
click at [1068, 335] on span "Open" at bounding box center [1075, 330] width 25 height 14
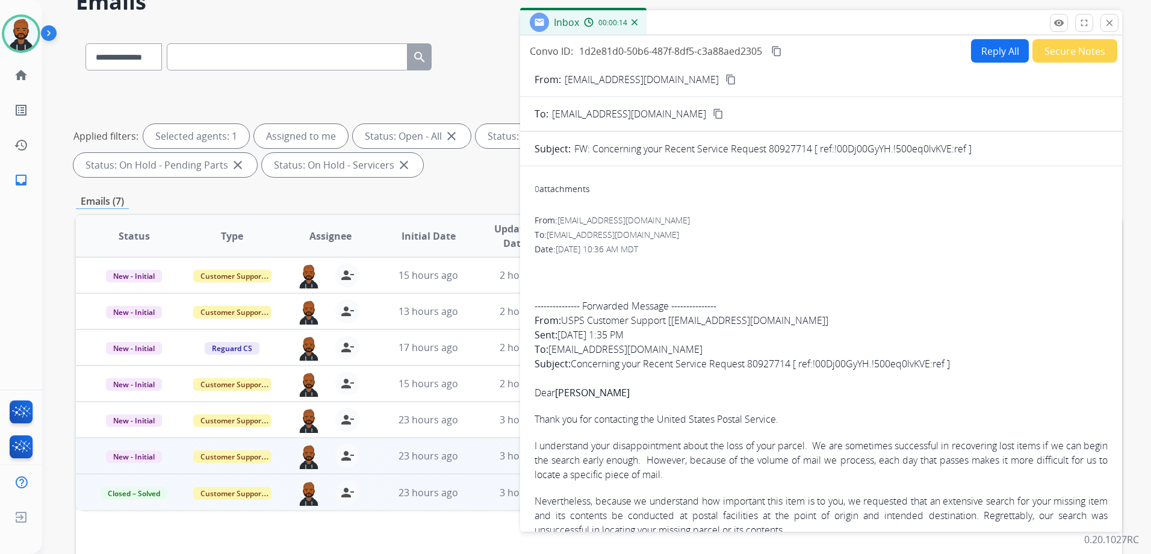
scroll to position [0, 0]
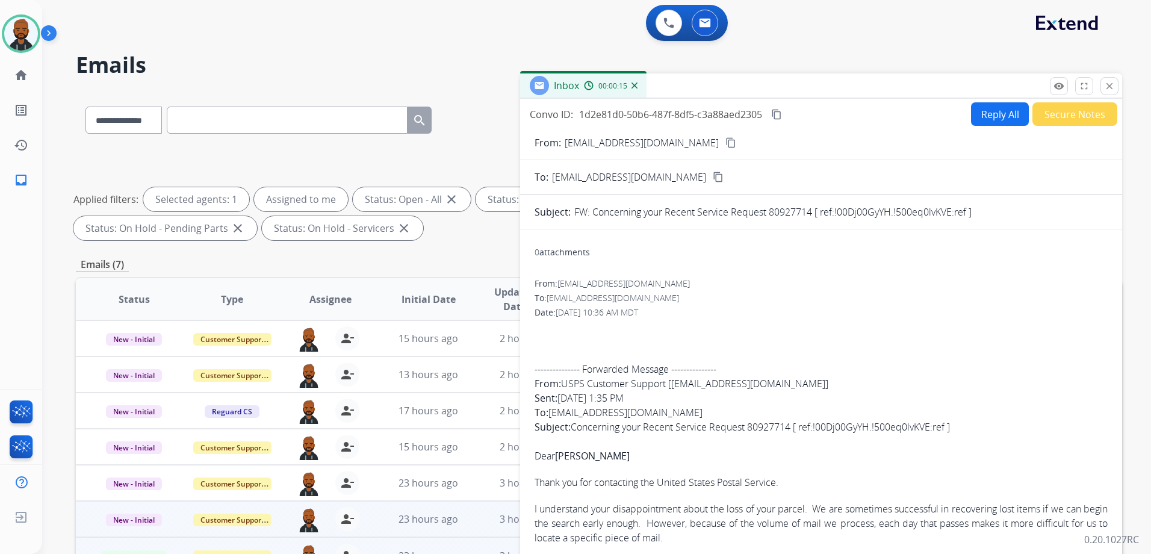
click at [1083, 117] on button "Secure Notes" at bounding box center [1075, 113] width 85 height 23
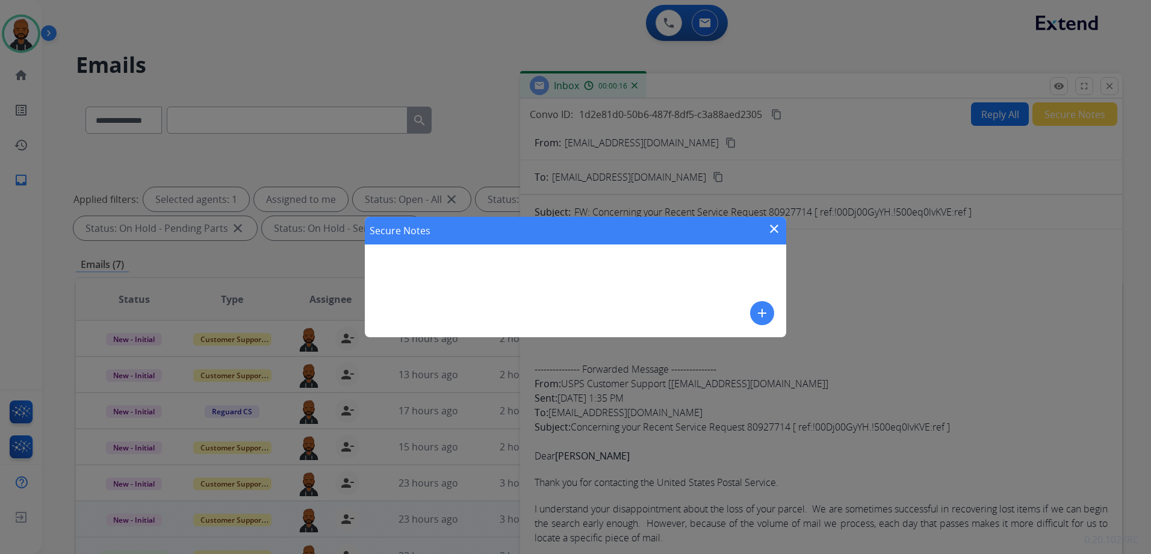
click at [767, 316] on mat-icon "add" at bounding box center [762, 313] width 14 height 14
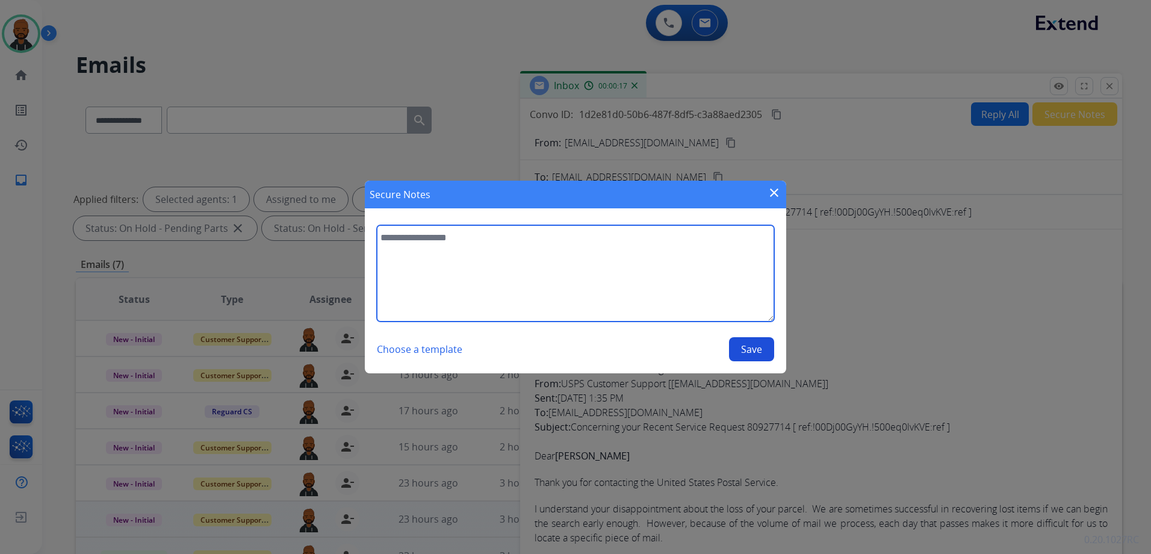
click at [623, 282] on textarea at bounding box center [575, 273] width 397 height 96
type textarea "**********"
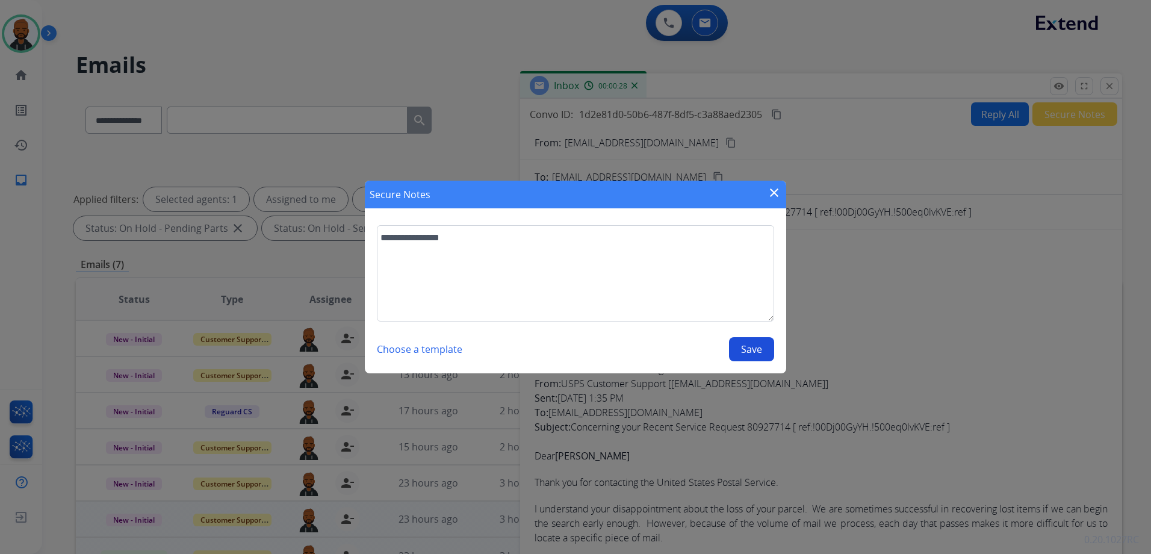
click at [769, 188] on mat-icon "close" at bounding box center [774, 192] width 14 height 14
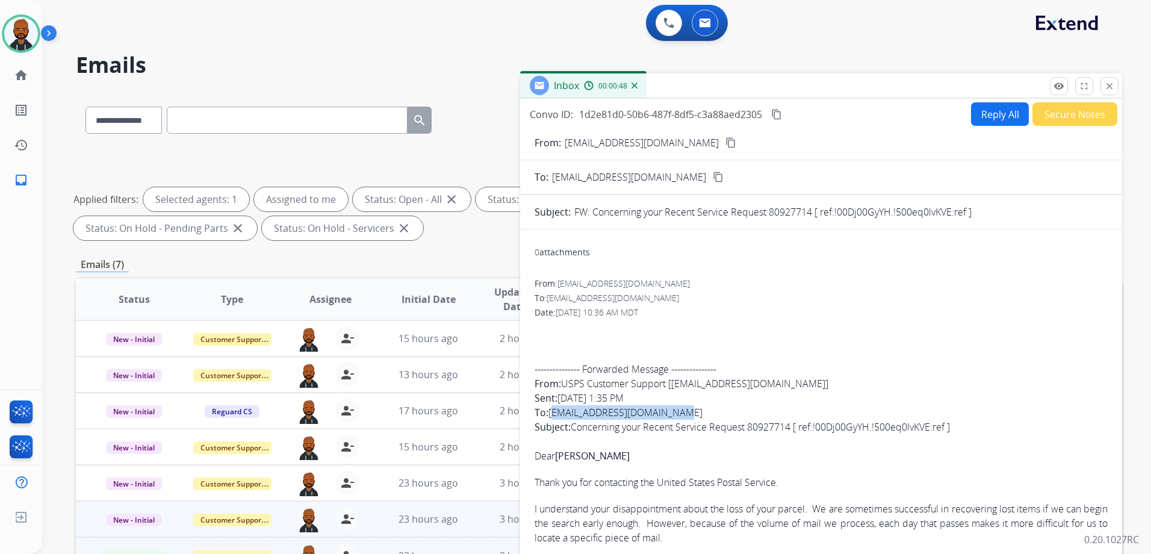
drag, startPoint x: 673, startPoint y: 414, endPoint x: 553, endPoint y: 415, distance: 119.8
copy span "asoodanisoojal1@gmail.com"
click at [1040, 104] on button "Secure Notes" at bounding box center [1075, 113] width 85 height 23
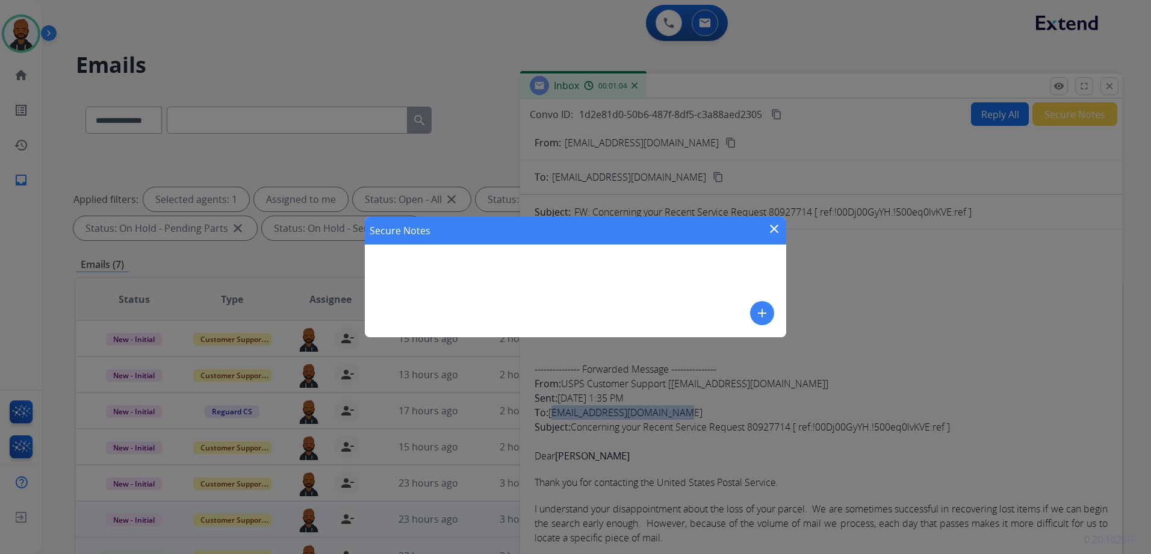
click at [765, 313] on mat-icon "add" at bounding box center [762, 313] width 14 height 14
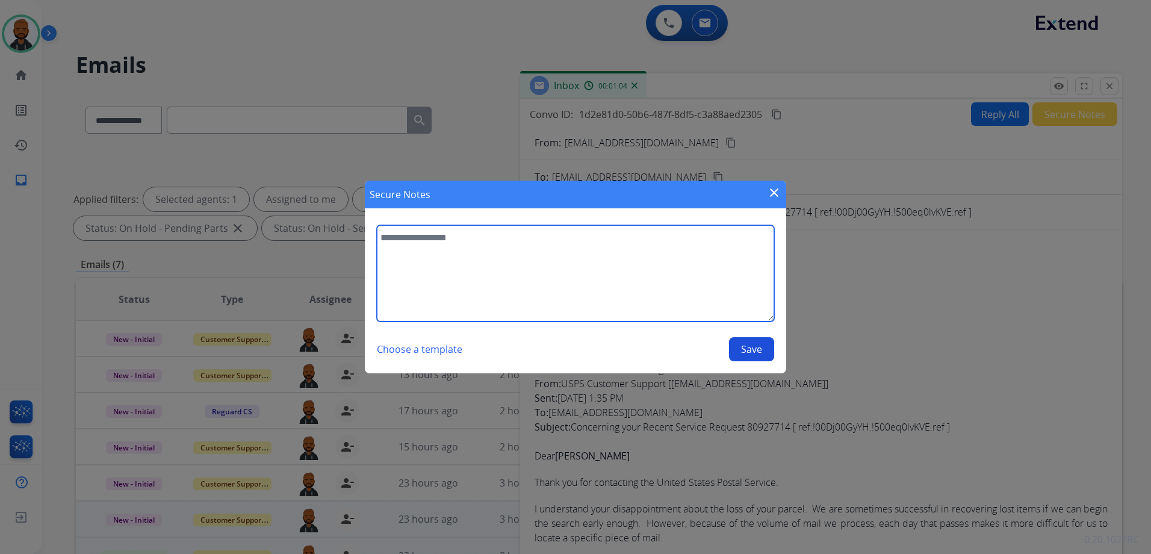
click at [655, 258] on textarea at bounding box center [575, 273] width 397 height 96
type textarea "**********"
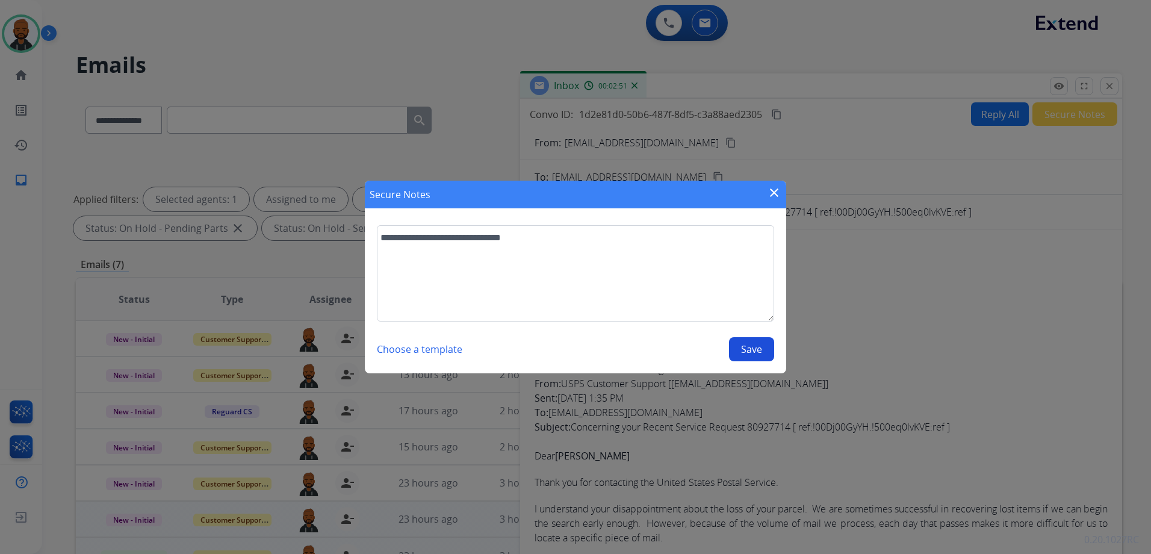
click at [755, 356] on button "Save" at bounding box center [751, 349] width 45 height 24
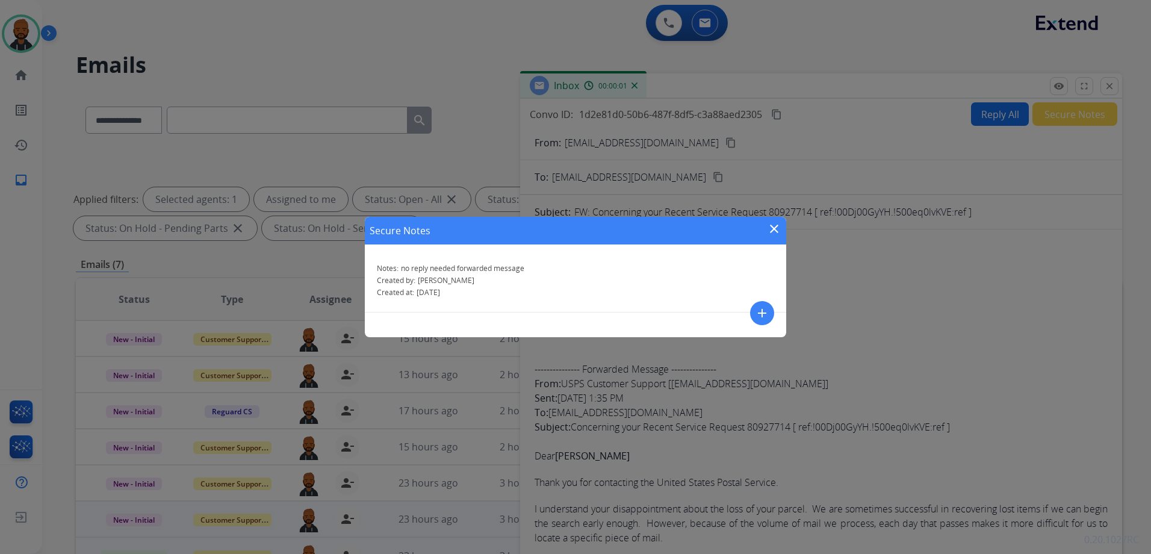
click at [777, 228] on mat-icon "close" at bounding box center [774, 229] width 14 height 14
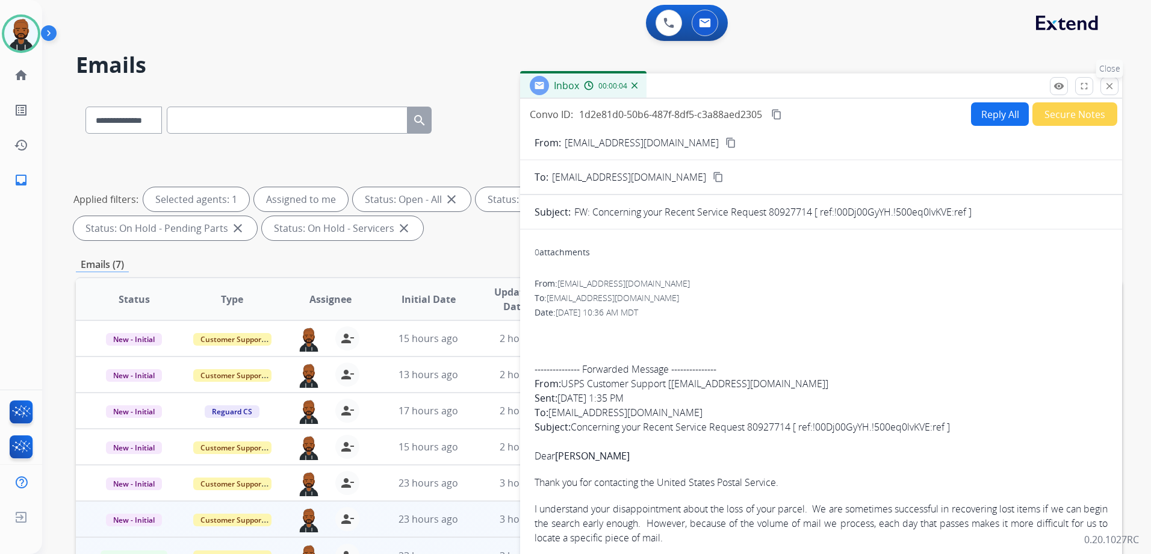
click at [1102, 87] on button "close Close" at bounding box center [1110, 86] width 18 height 18
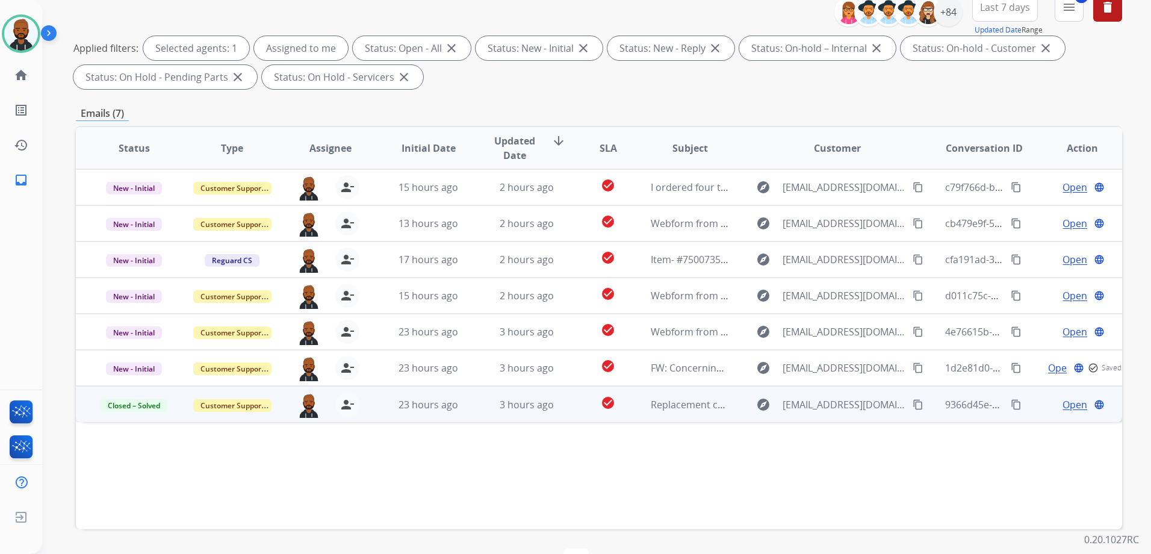
scroll to position [189, 0]
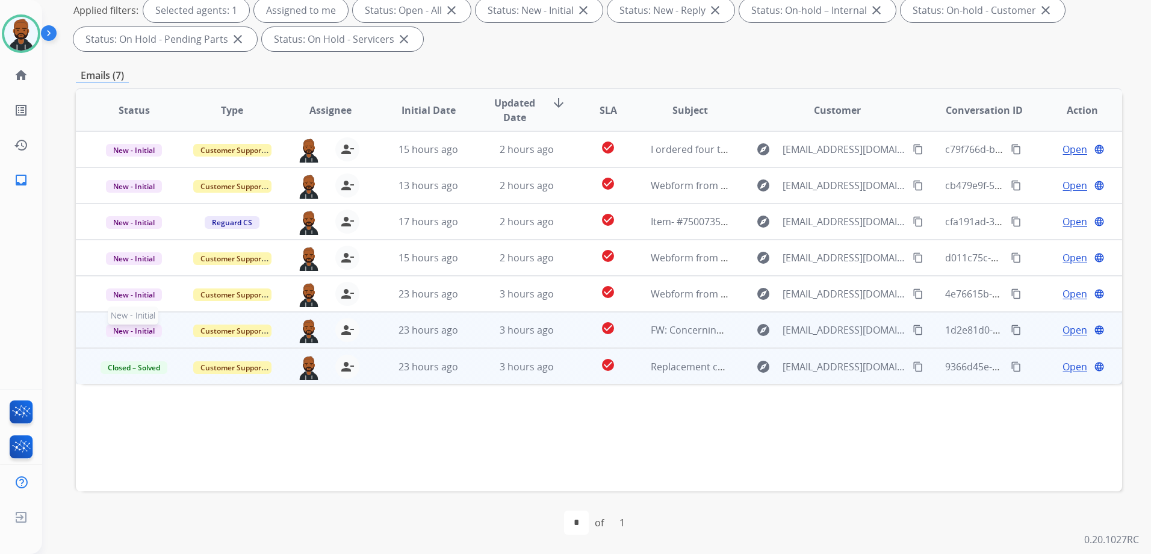
click at [149, 331] on span "New - Initial" at bounding box center [134, 331] width 56 height 13
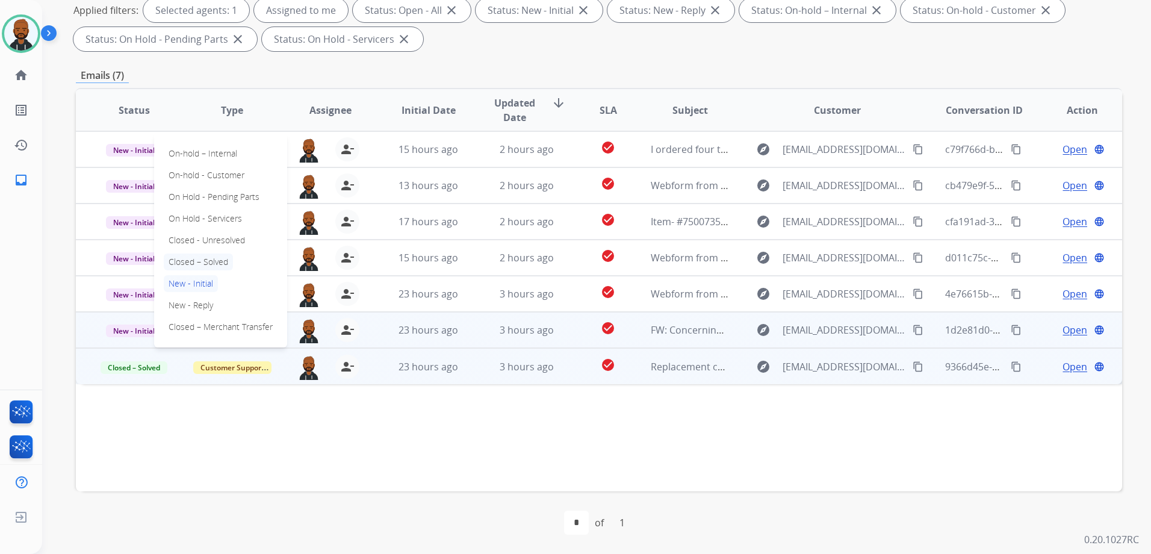
click at [220, 260] on p "Closed – Solved" at bounding box center [198, 261] width 69 height 17
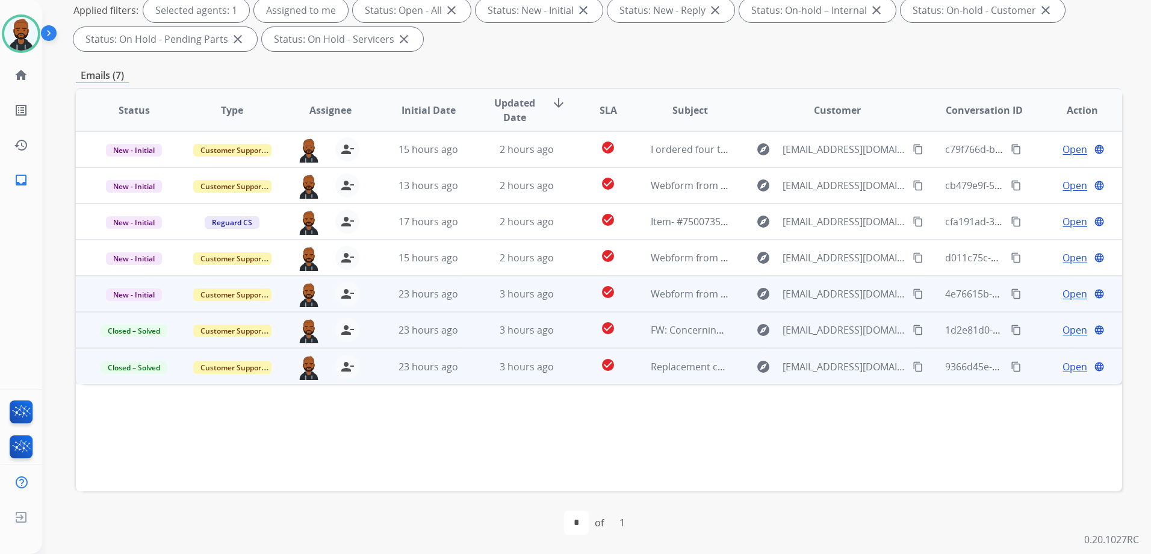
click at [1068, 293] on span "Open" at bounding box center [1075, 294] width 25 height 14
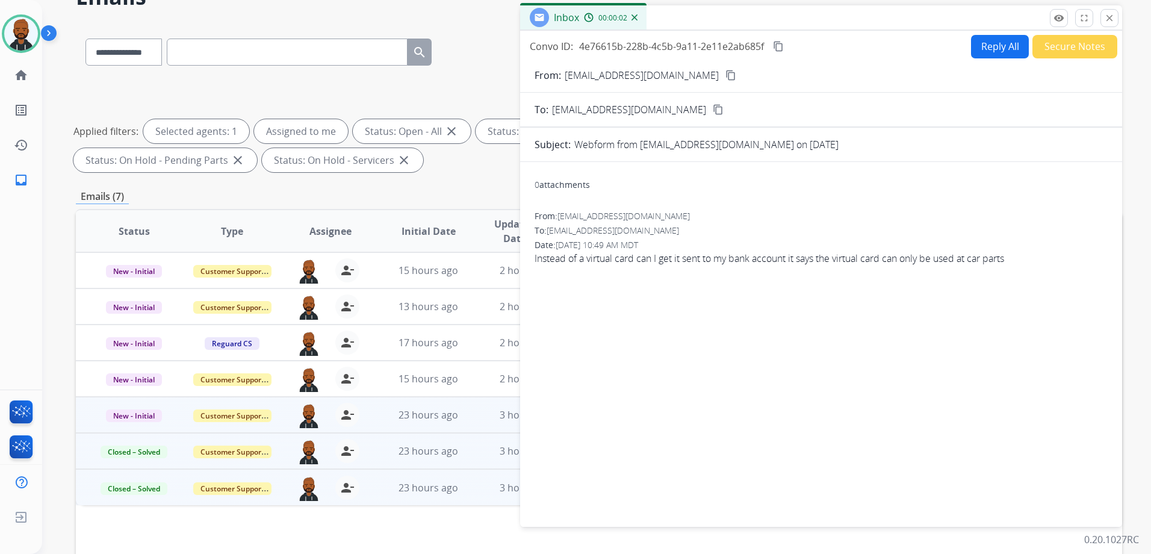
scroll to position [0, 0]
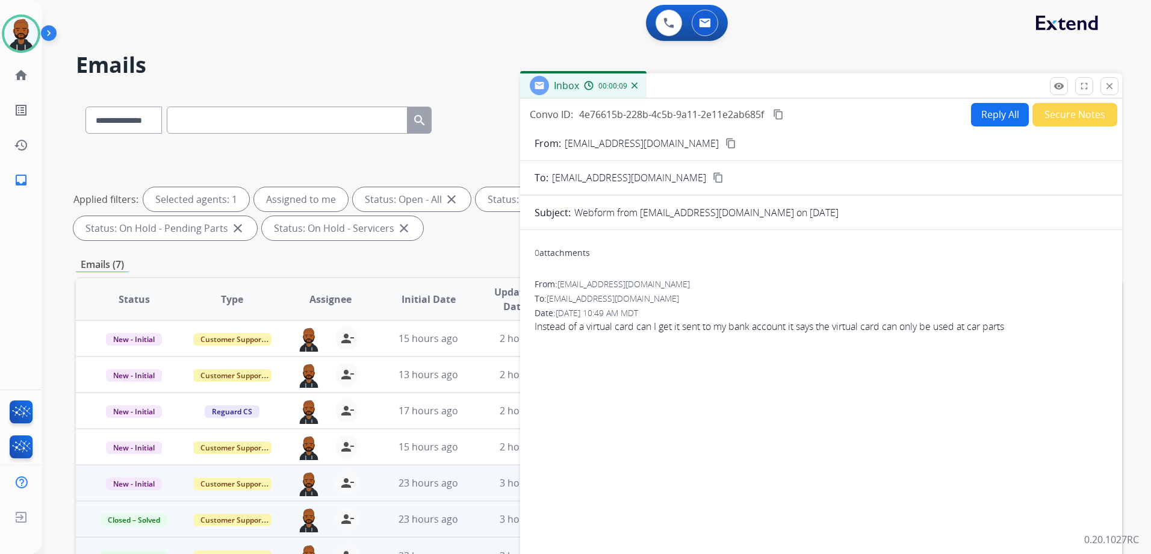
click at [726, 145] on mat-icon "content_copy" at bounding box center [731, 143] width 11 height 11
click at [1051, 108] on button "Secure Notes" at bounding box center [1075, 114] width 85 height 23
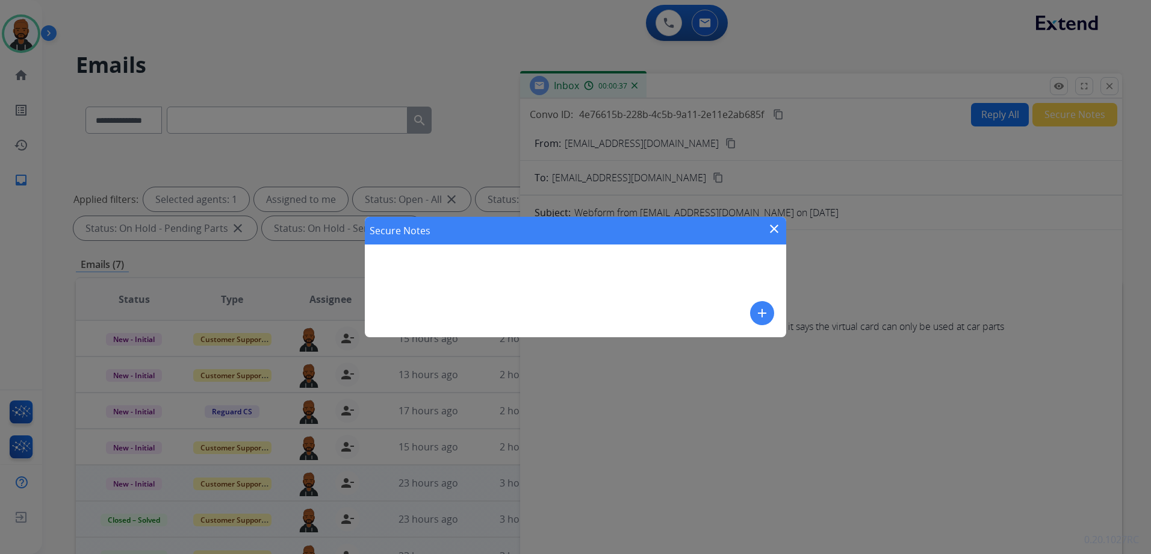
click at [755, 310] on mat-icon "add" at bounding box center [762, 313] width 14 height 14
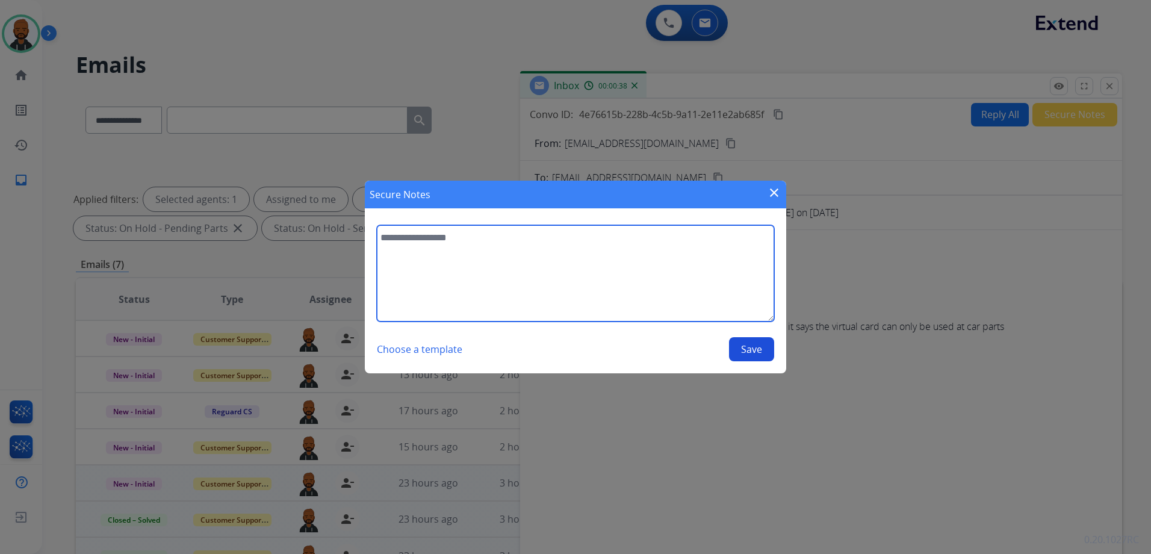
click at [644, 279] on textarea at bounding box center [575, 273] width 397 height 96
type textarea "**********"
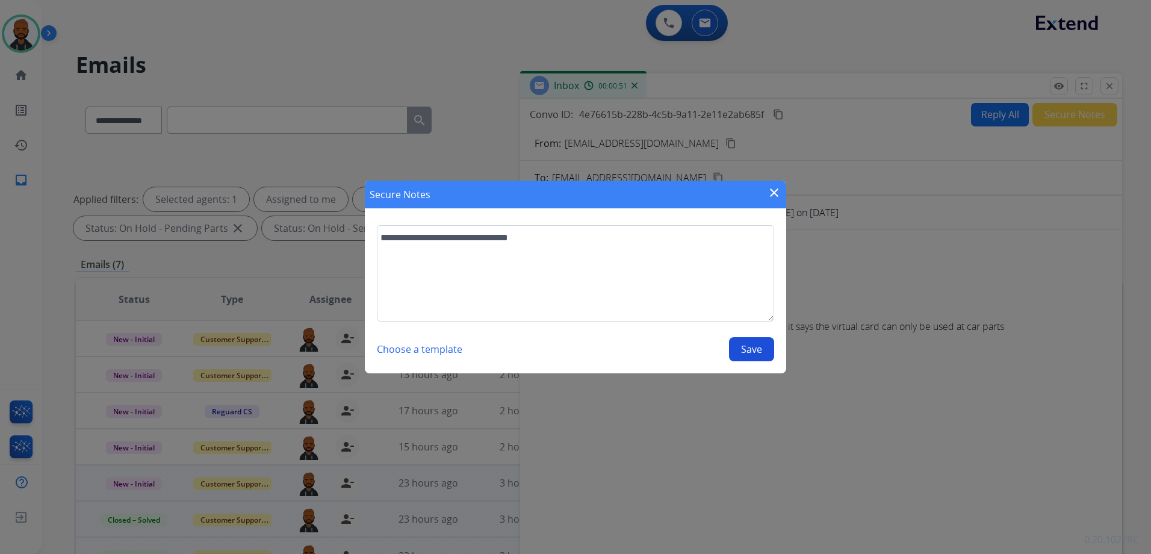
click at [750, 355] on button "Save" at bounding box center [751, 349] width 45 height 24
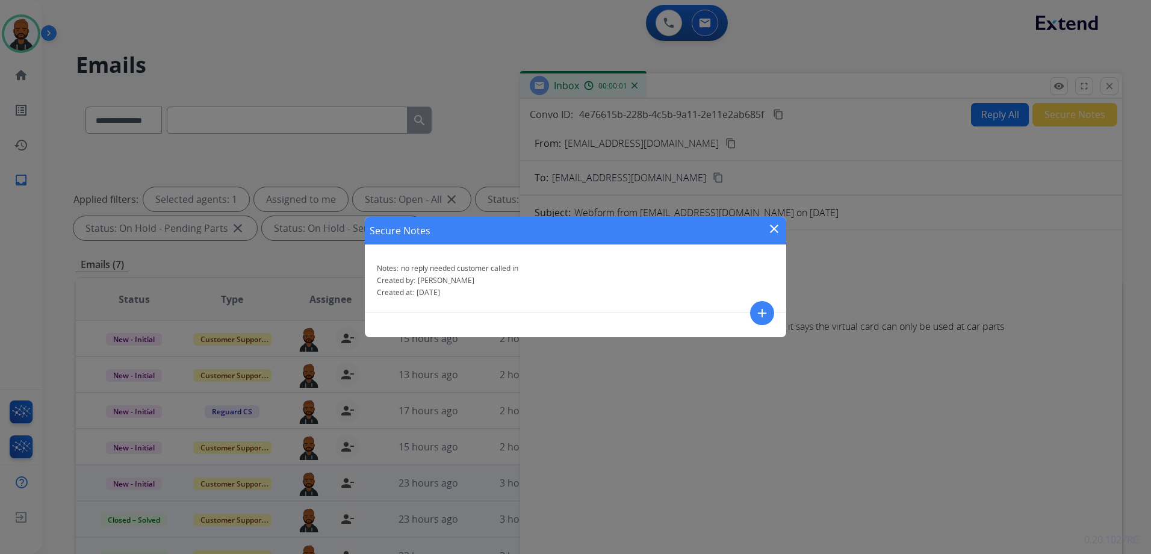
drag, startPoint x: 767, startPoint y: 223, endPoint x: 779, endPoint y: 223, distance: 11.5
click at [768, 223] on mat-icon "close" at bounding box center [774, 229] width 14 height 14
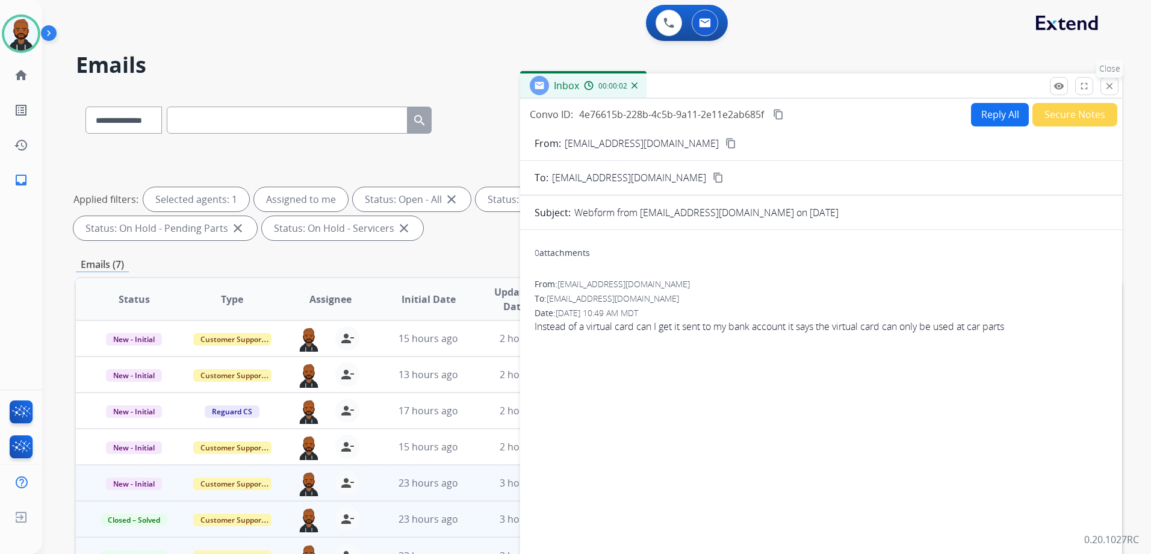
click at [1103, 88] on button "close Close" at bounding box center [1110, 86] width 18 height 18
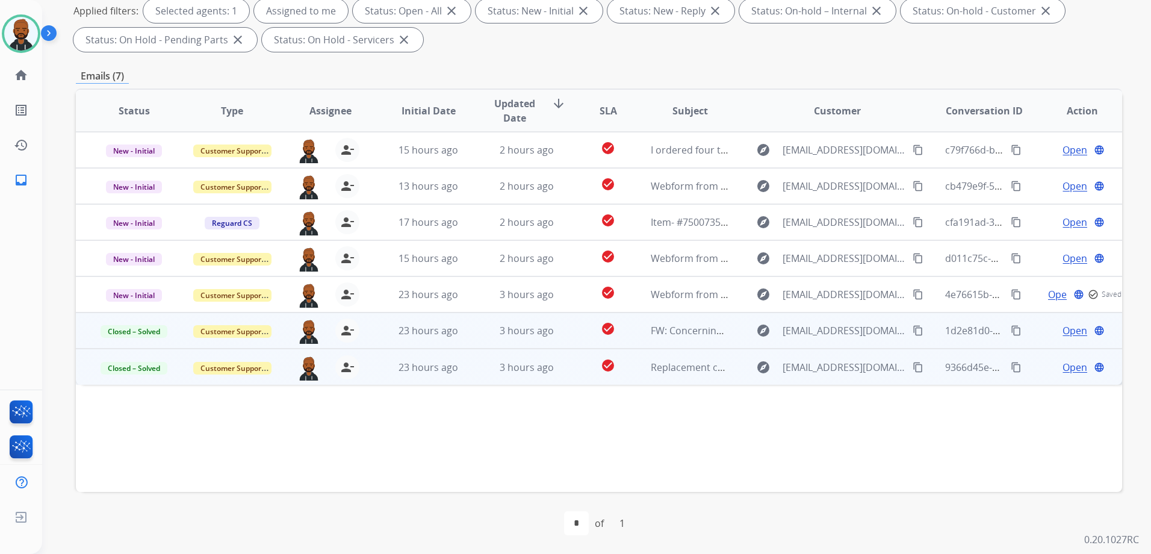
scroll to position [189, 0]
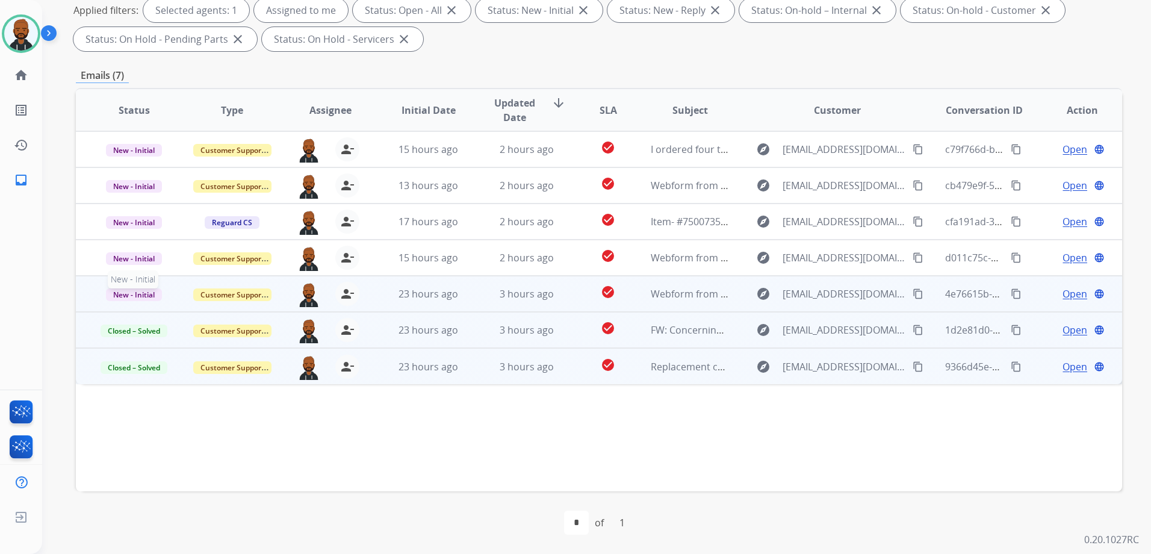
click at [142, 297] on span "New - Initial" at bounding box center [134, 294] width 56 height 13
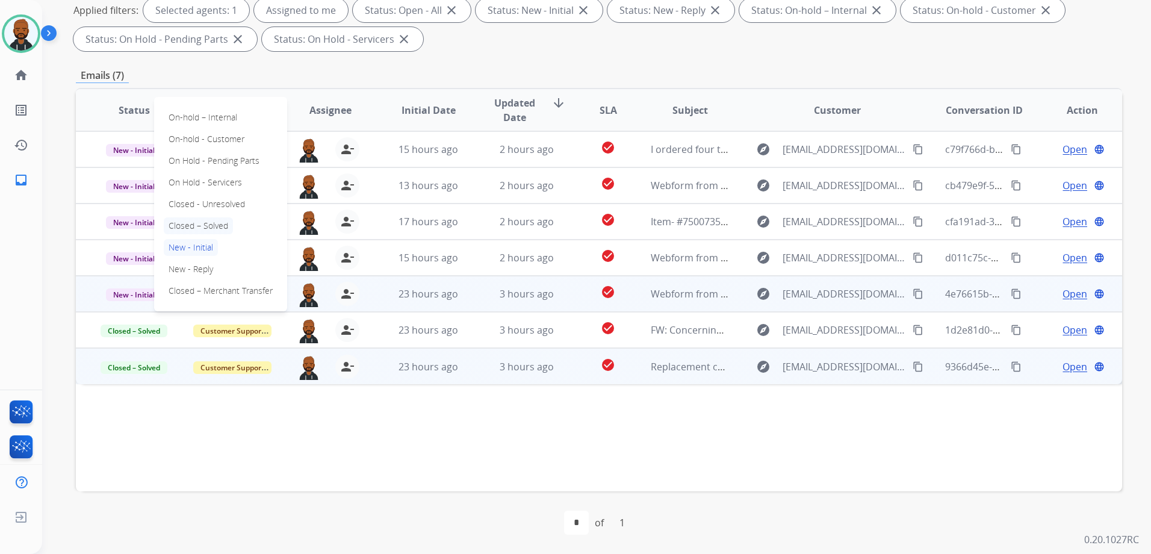
click at [211, 219] on p "Closed – Solved" at bounding box center [198, 225] width 69 height 17
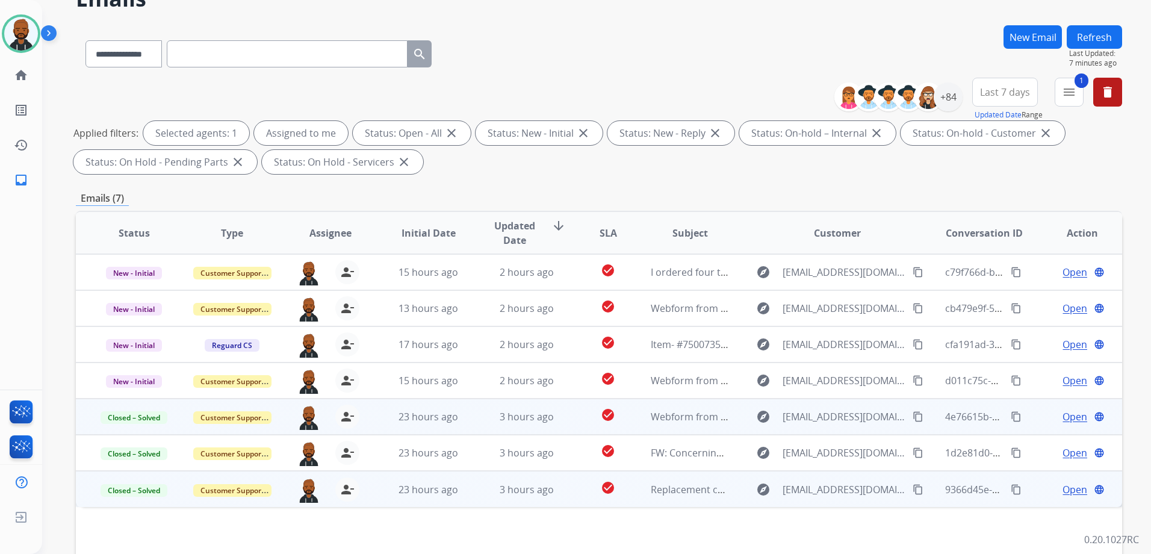
scroll to position [0, 0]
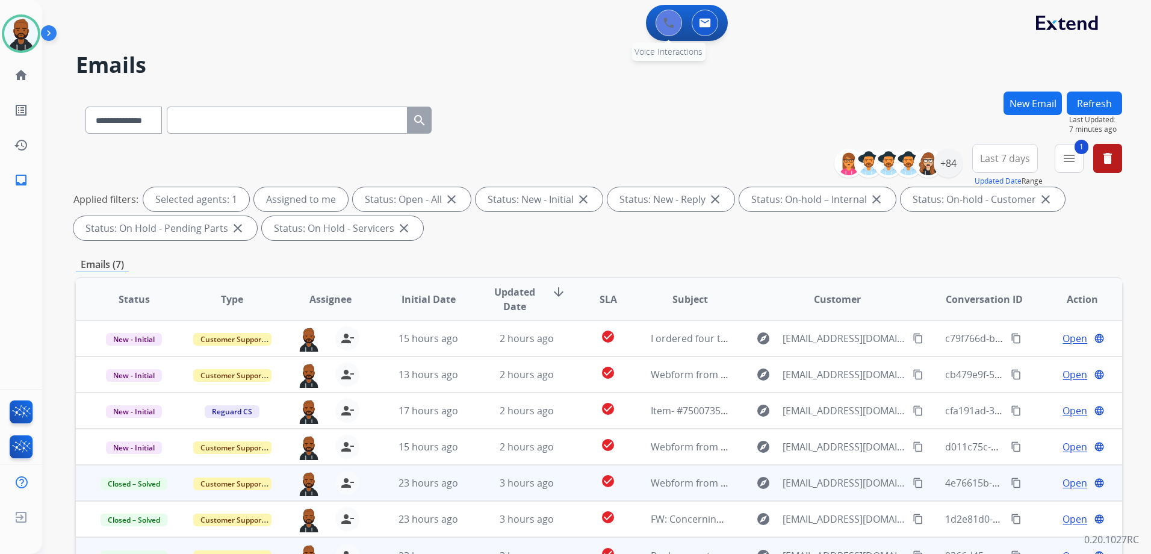
click at [661, 33] on button at bounding box center [669, 23] width 26 height 26
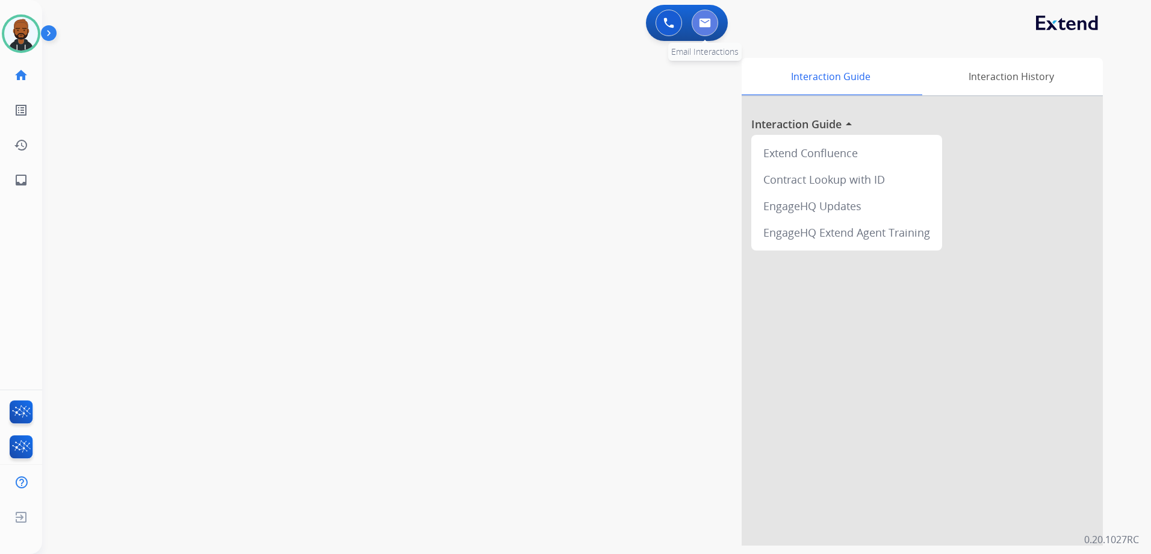
click at [700, 32] on button at bounding box center [705, 23] width 26 height 26
select select "**********"
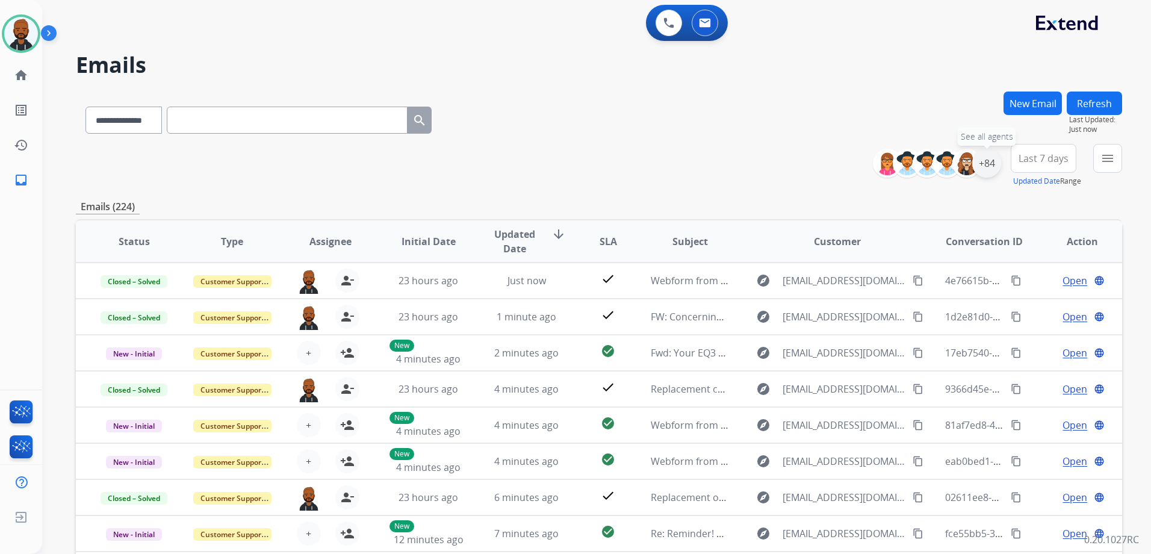
click at [983, 167] on div "+84" at bounding box center [986, 163] width 29 height 29
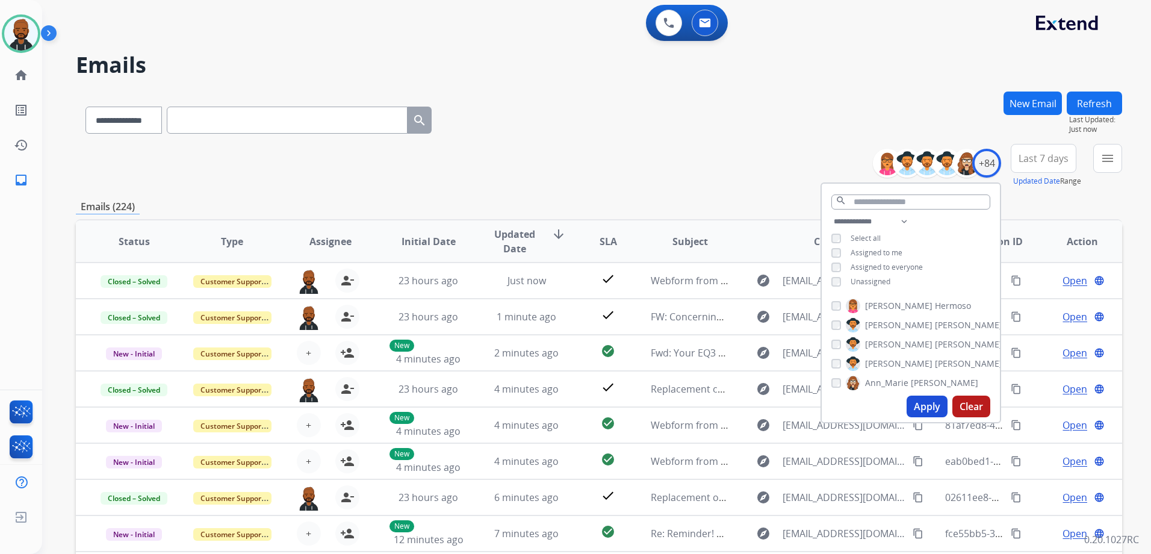
click at [938, 408] on button "Apply" at bounding box center [927, 407] width 41 height 22
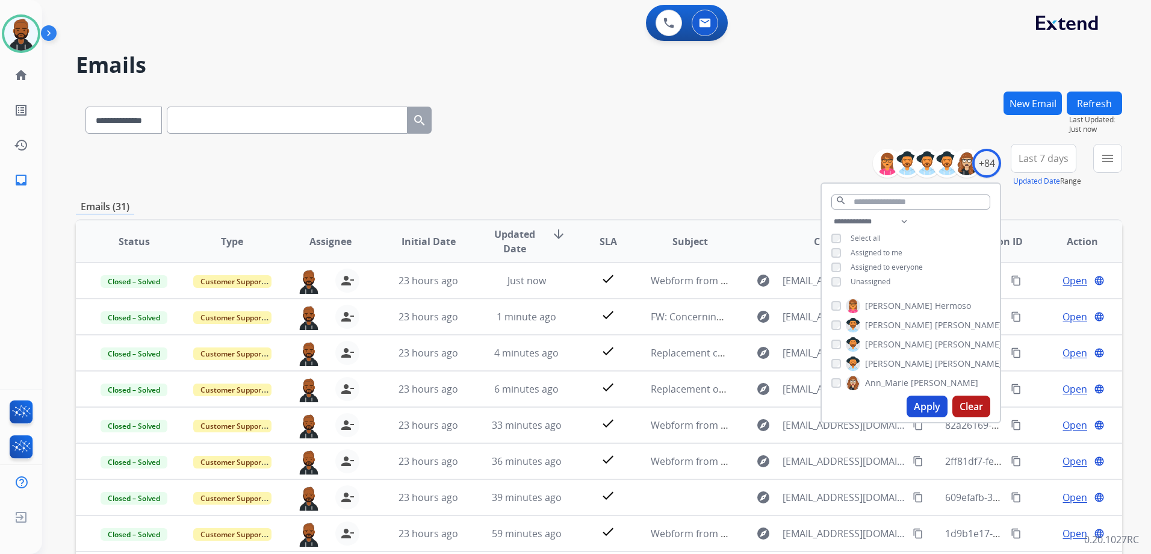
click at [1053, 202] on div "Emails (31)" at bounding box center [599, 206] width 1046 height 15
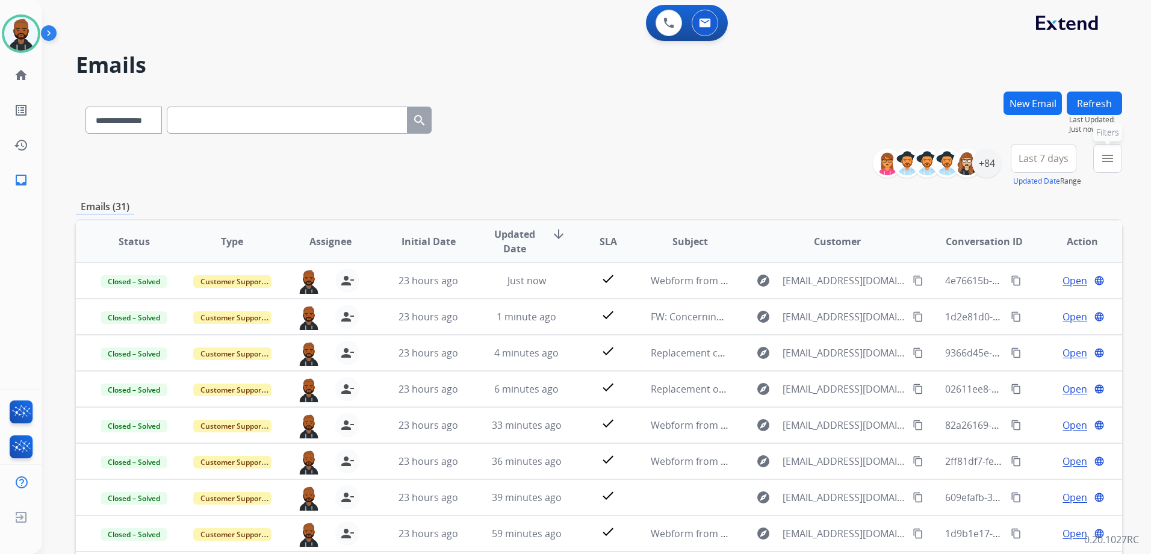
click at [1097, 167] on button "menu Filters" at bounding box center [1107, 158] width 29 height 29
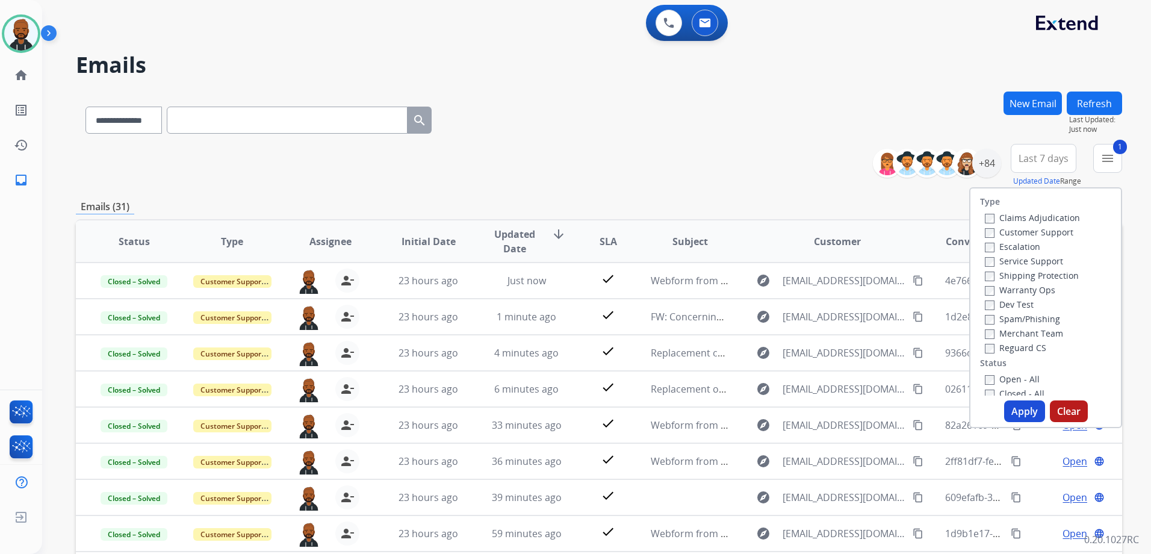
click at [1024, 406] on button "Apply" at bounding box center [1024, 411] width 41 height 22
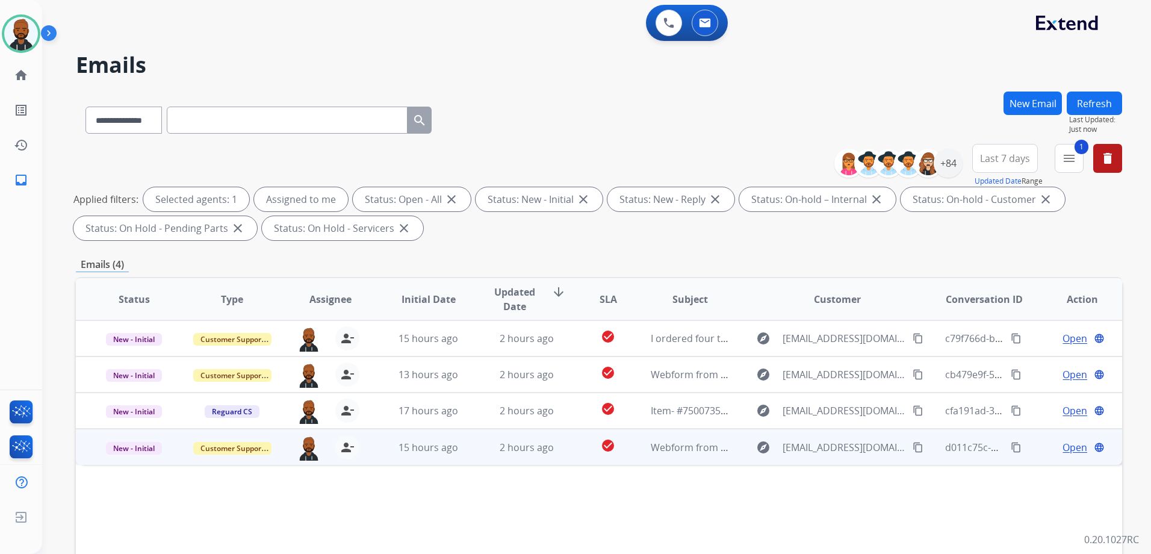
click at [1065, 452] on span "Open" at bounding box center [1075, 447] width 25 height 14
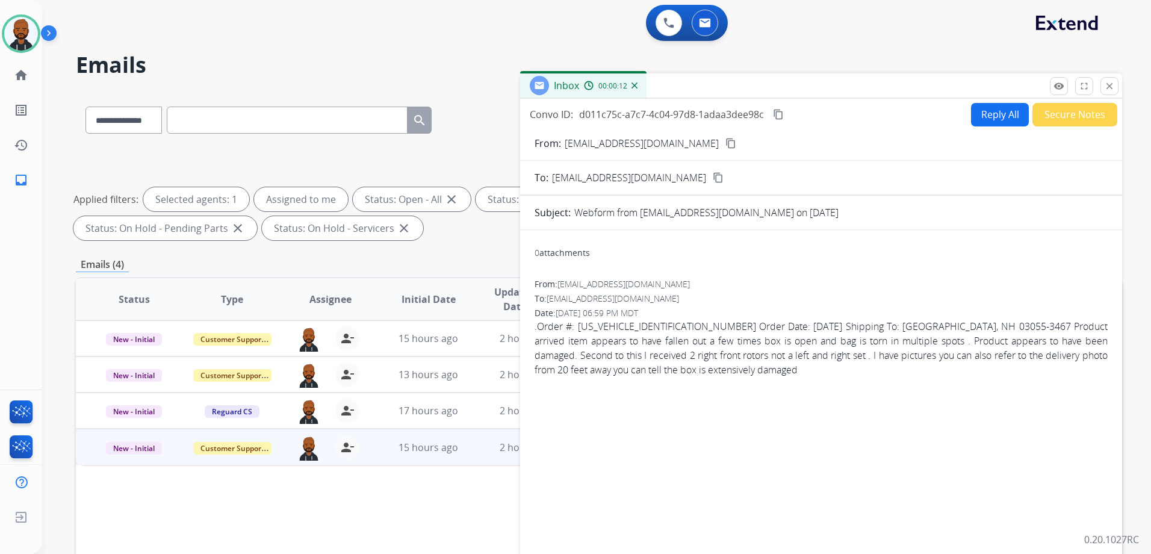
click at [665, 146] on div "From: antiheros777@aol.com content_copy" at bounding box center [821, 143] width 602 height 14
click at [726, 144] on mat-icon "content_copy" at bounding box center [731, 143] width 11 height 11
click at [1012, 115] on button "Reply All" at bounding box center [1000, 114] width 58 height 23
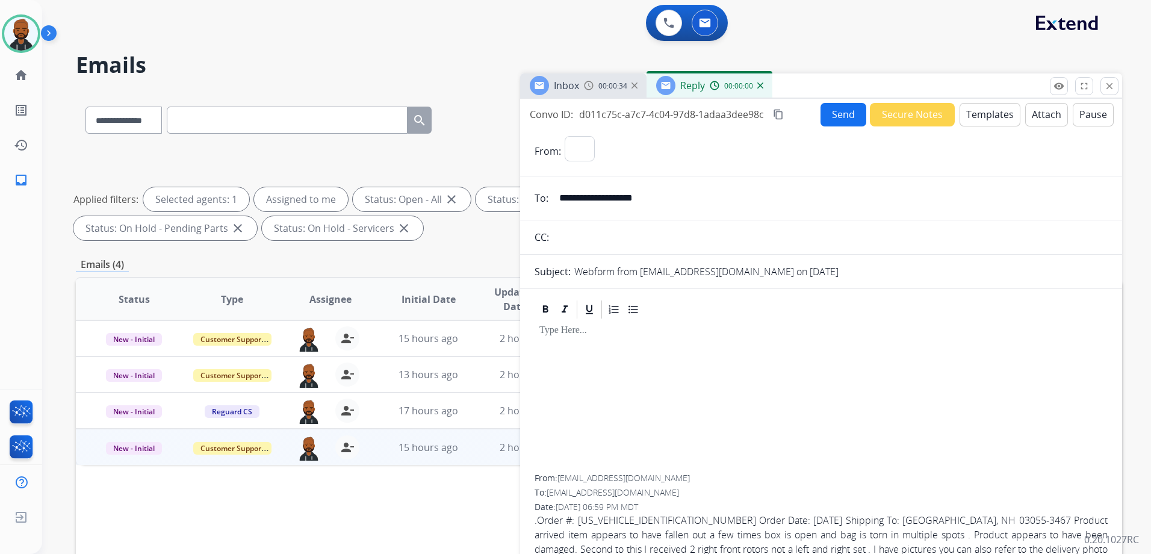
select select "**********"
click at [977, 112] on button "Templates" at bounding box center [990, 114] width 61 height 23
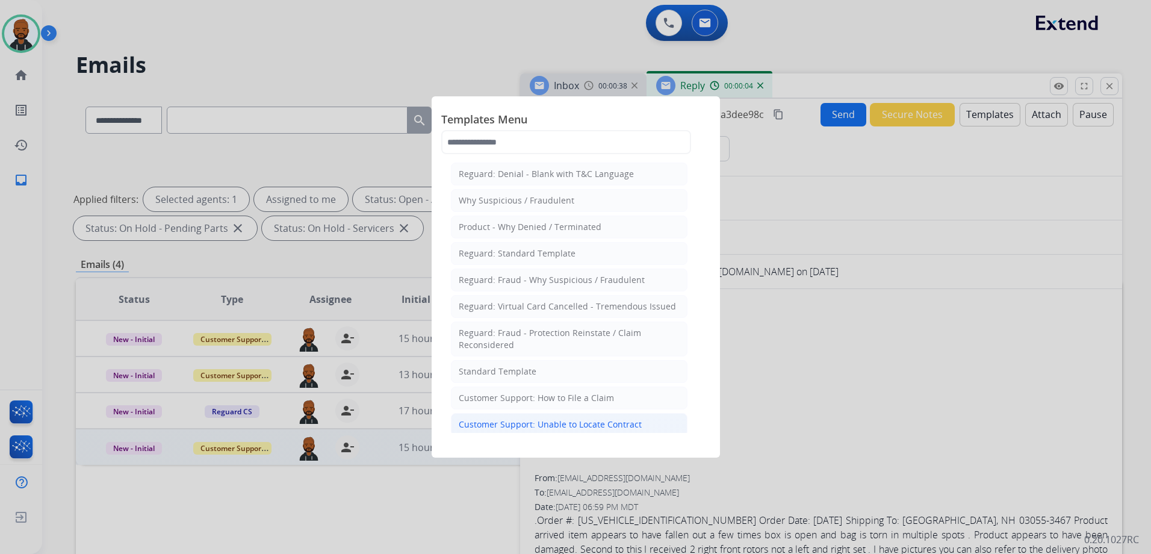
click at [600, 422] on div "Customer Support: Unable to Locate Contract" at bounding box center [550, 424] width 183 height 12
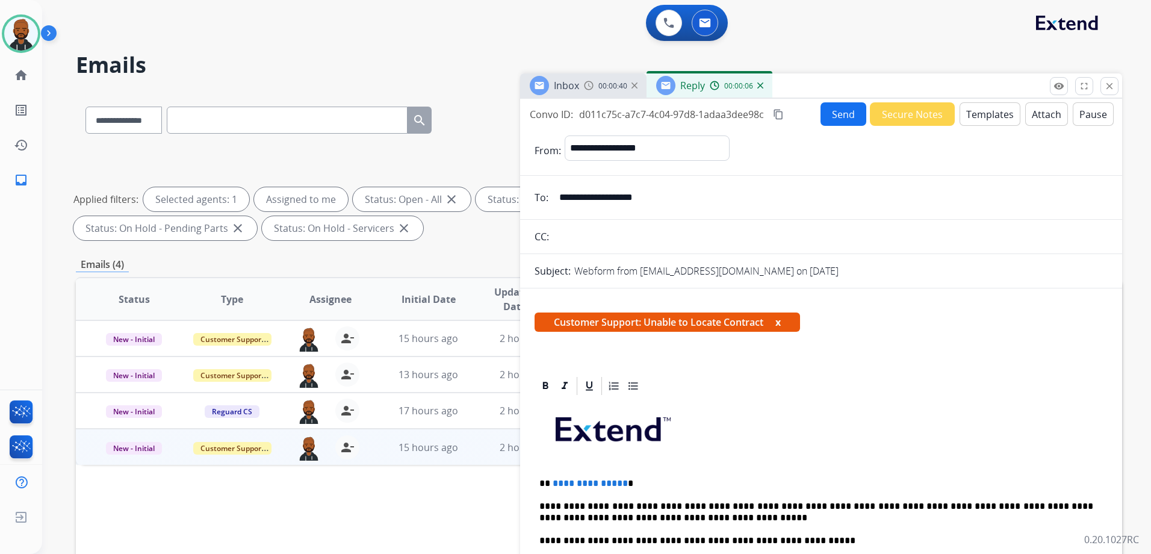
click at [617, 487] on span "**********" at bounding box center [590, 483] width 75 height 9
click at [825, 113] on button "Send" at bounding box center [844, 113] width 46 height 23
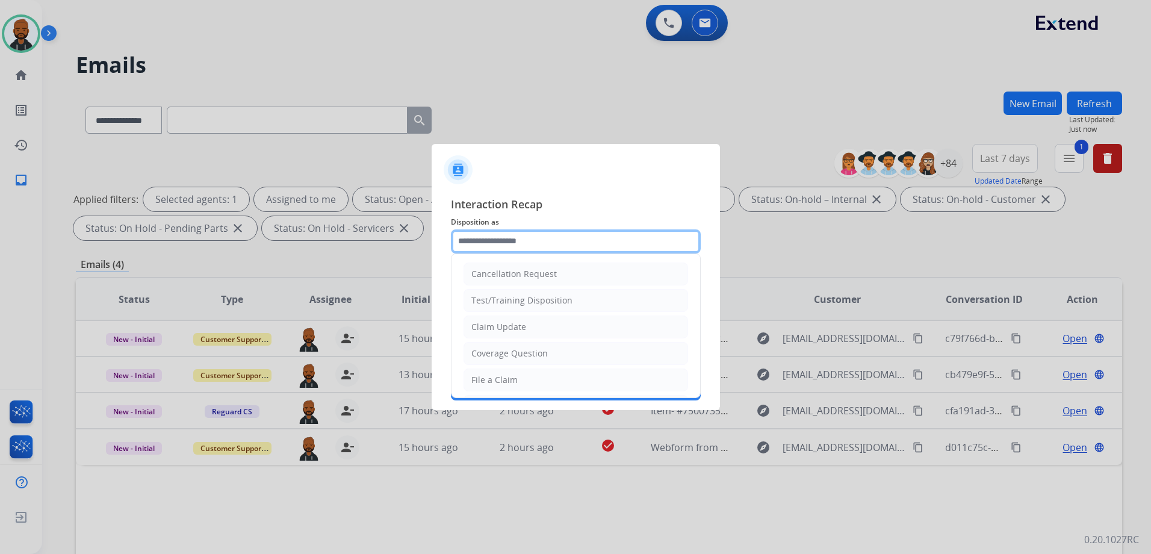
drag, startPoint x: 572, startPoint y: 235, endPoint x: 570, endPoint y: 252, distance: 16.4
click at [571, 250] on input "text" at bounding box center [576, 241] width 250 height 24
click at [541, 372] on li "File a Claim" at bounding box center [576, 380] width 225 height 23
type input "**********"
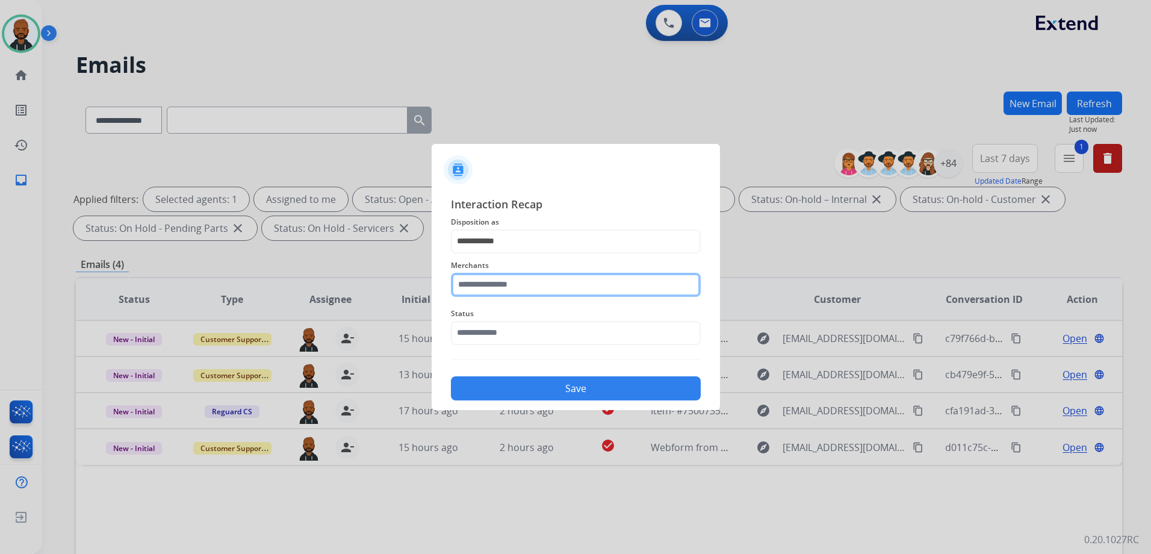
click at [540, 284] on input "text" at bounding box center [576, 285] width 250 height 24
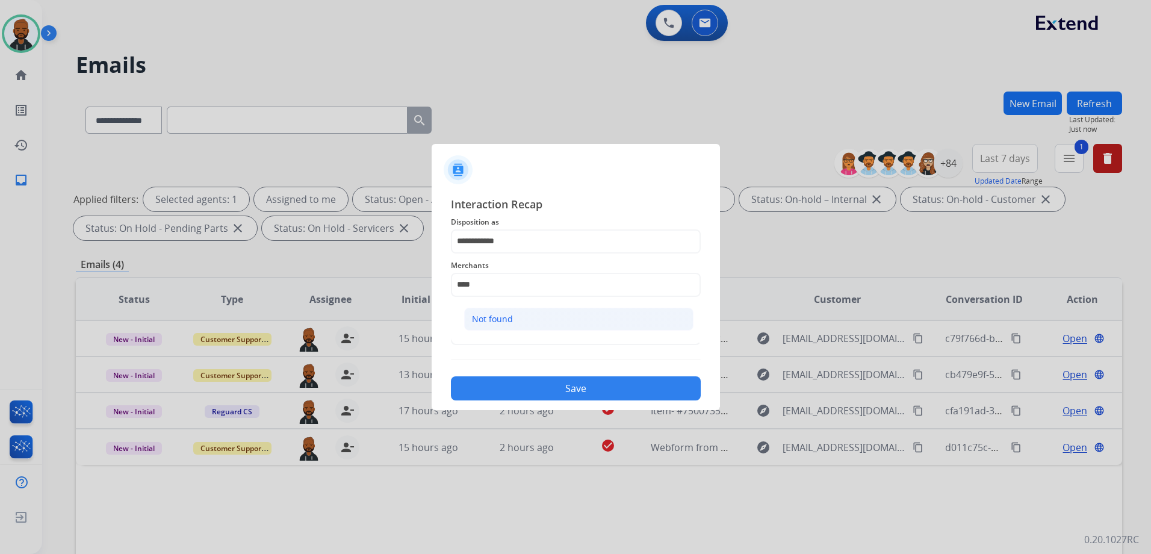
click at [529, 317] on li "Not found" at bounding box center [578, 319] width 229 height 23
type input "*********"
click at [522, 332] on input "text" at bounding box center [576, 333] width 250 height 24
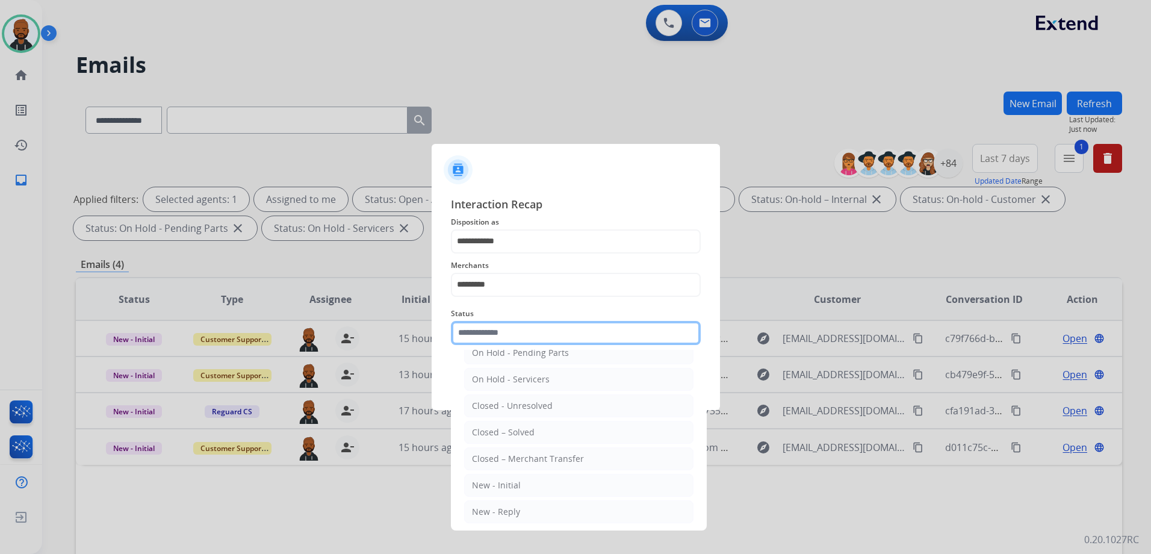
scroll to position [72, 0]
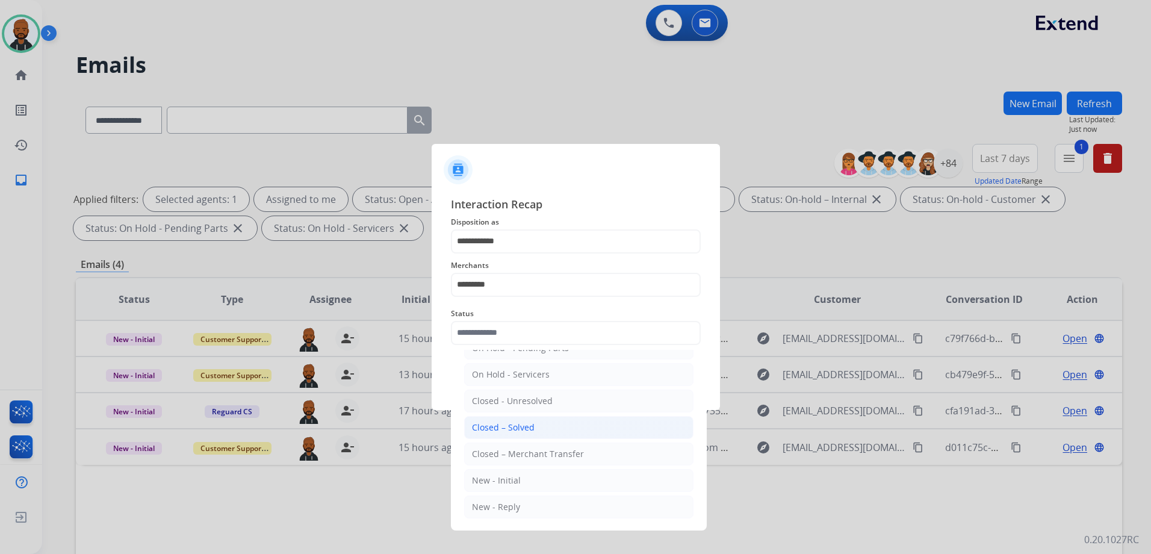
click at [518, 423] on div "Closed – Solved" at bounding box center [503, 427] width 63 height 12
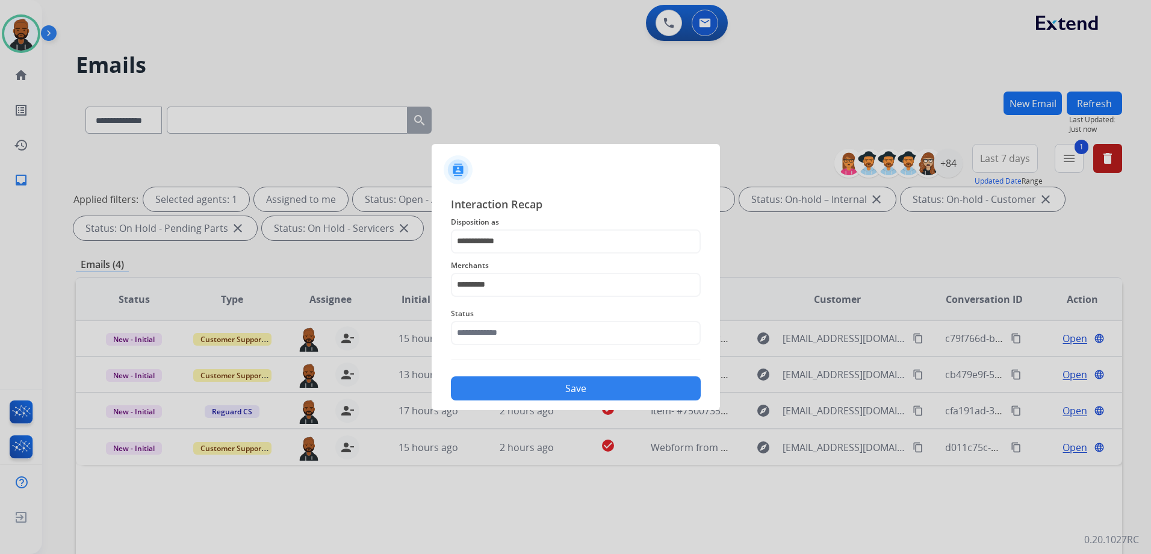
type input "**********"
click at [541, 384] on button "Save" at bounding box center [576, 388] width 250 height 24
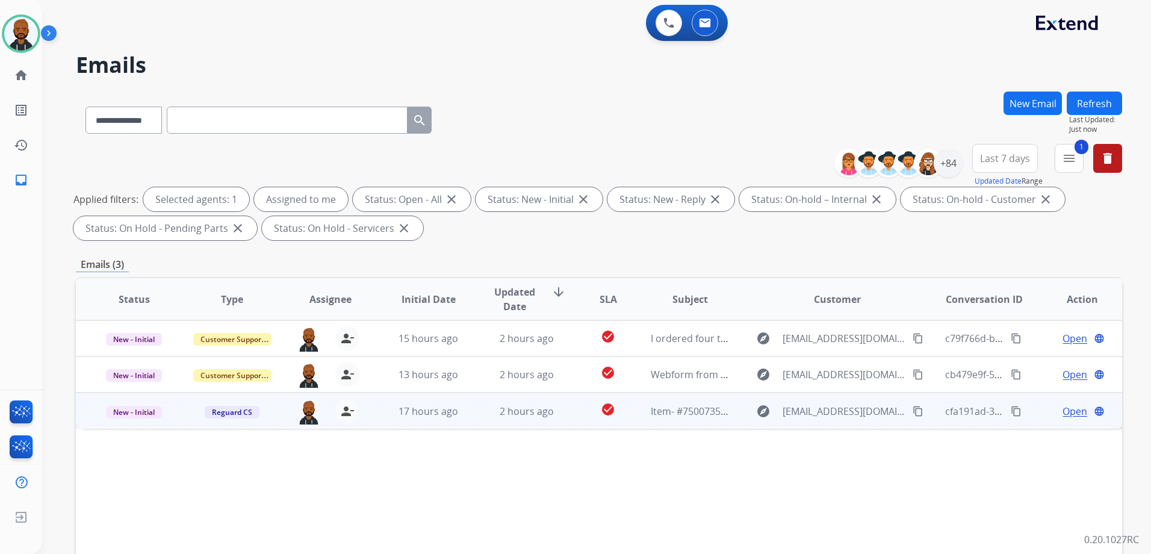
click at [1069, 411] on span "Open" at bounding box center [1075, 411] width 25 height 14
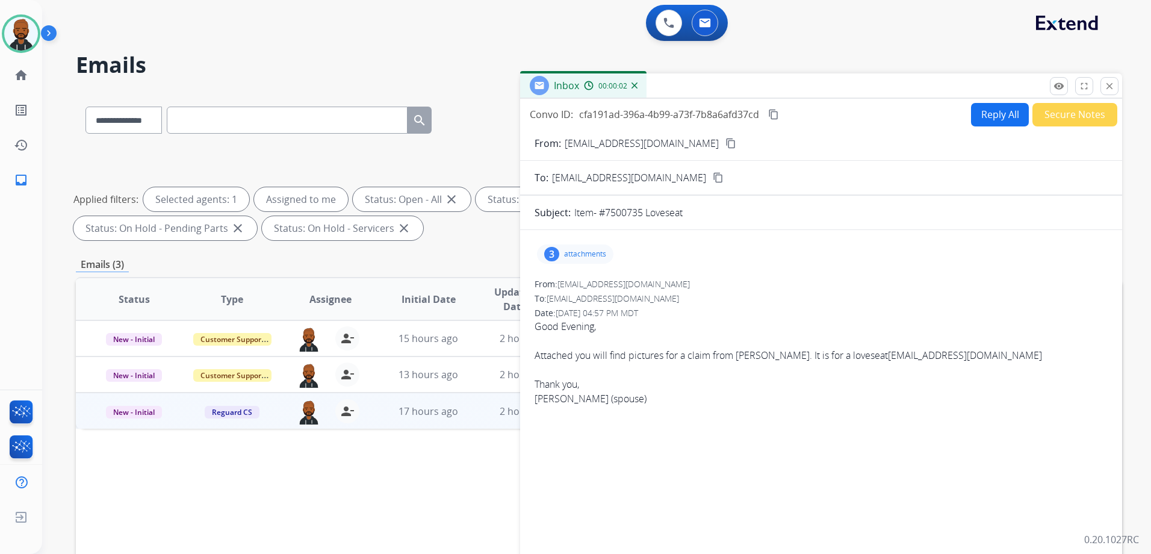
click at [724, 144] on button "content_copy" at bounding box center [731, 143] width 14 height 14
click at [961, 378] on div "Thank you," at bounding box center [821, 384] width 573 height 14
drag, startPoint x: 1009, startPoint y: 356, endPoint x: 898, endPoint y: 358, distance: 111.4
click at [898, 358] on div "Attached you will find pictures for a claim from Samantha Marine. It is for a l…" at bounding box center [821, 355] width 573 height 14
copy div "Skmarine109@gmail.com"
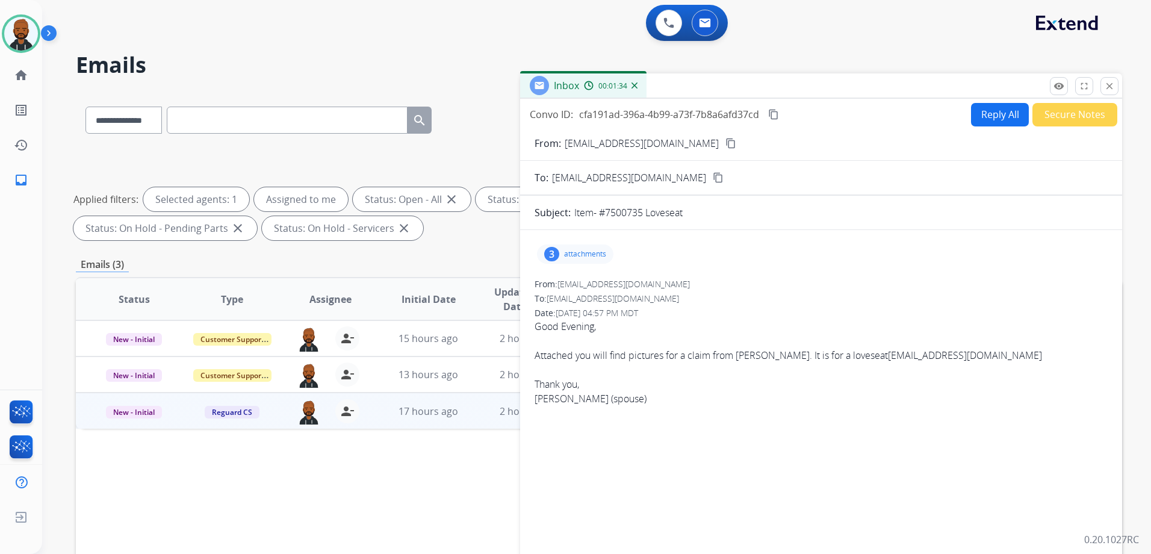
click at [581, 250] on p "attachments" at bounding box center [585, 254] width 42 height 10
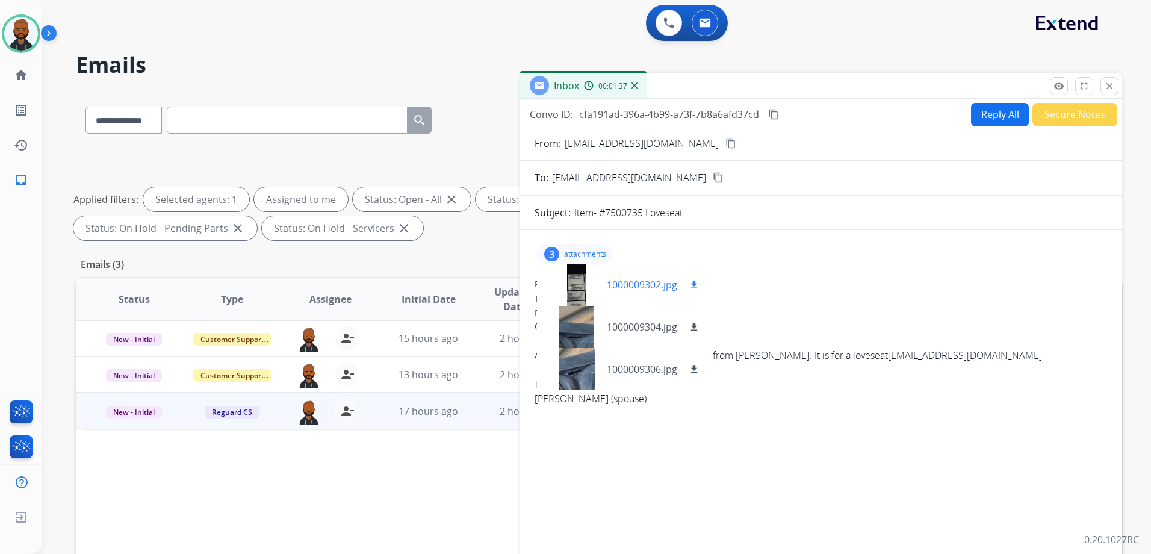
click at [693, 284] on mat-icon "download" at bounding box center [694, 284] width 11 height 11
click at [692, 326] on mat-icon "download" at bounding box center [694, 327] width 11 height 11
click at [696, 367] on mat-icon "download" at bounding box center [694, 369] width 11 height 11
click at [968, 461] on div "3 attachments 1000009302.jpg download 1000009304.jpg download 1000009306.jpg do…" at bounding box center [821, 410] width 602 height 341
click at [992, 117] on button "Reply All" at bounding box center [1000, 114] width 58 height 23
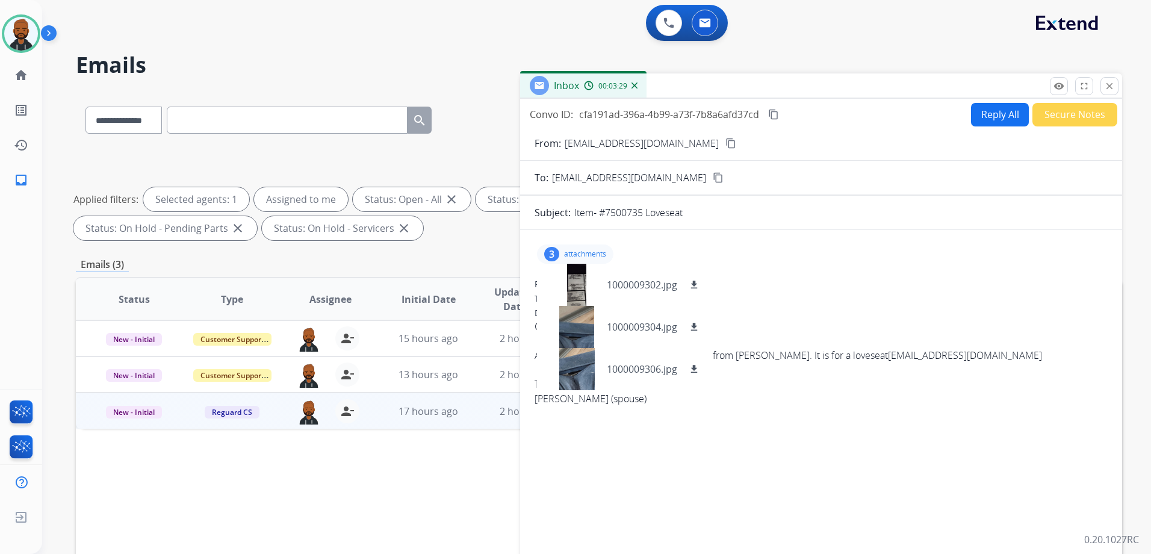
select select "**********"
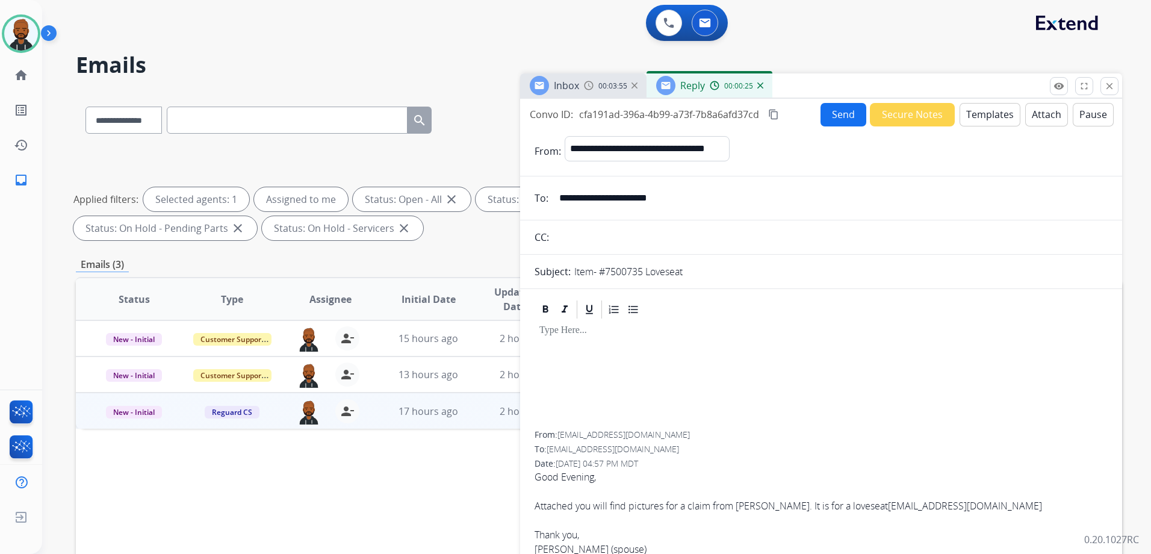
click at [980, 120] on button "Templates" at bounding box center [990, 114] width 61 height 23
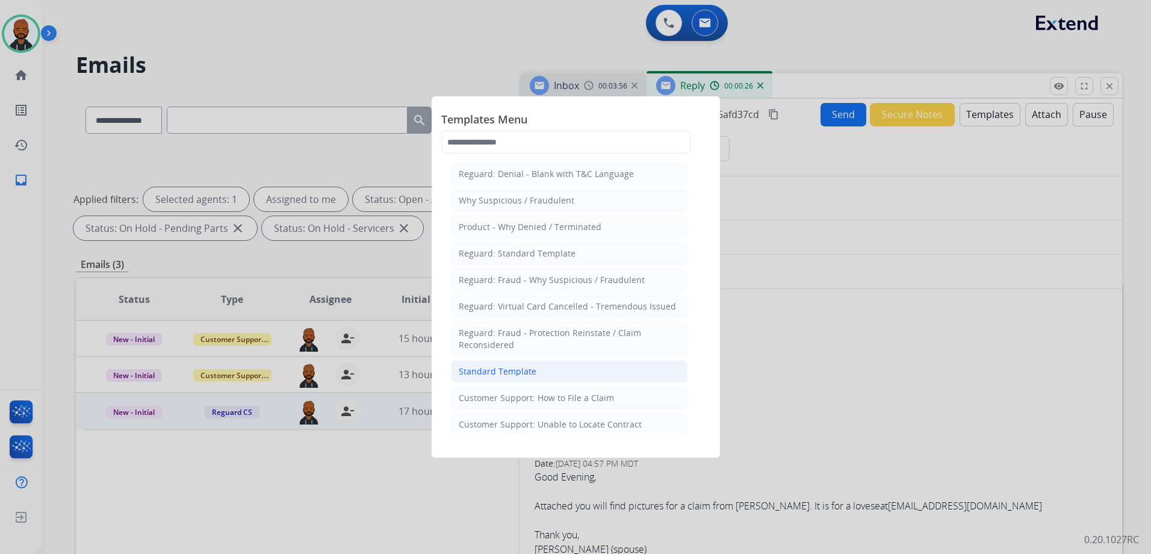
click at [579, 369] on li "Standard Template" at bounding box center [569, 371] width 237 height 23
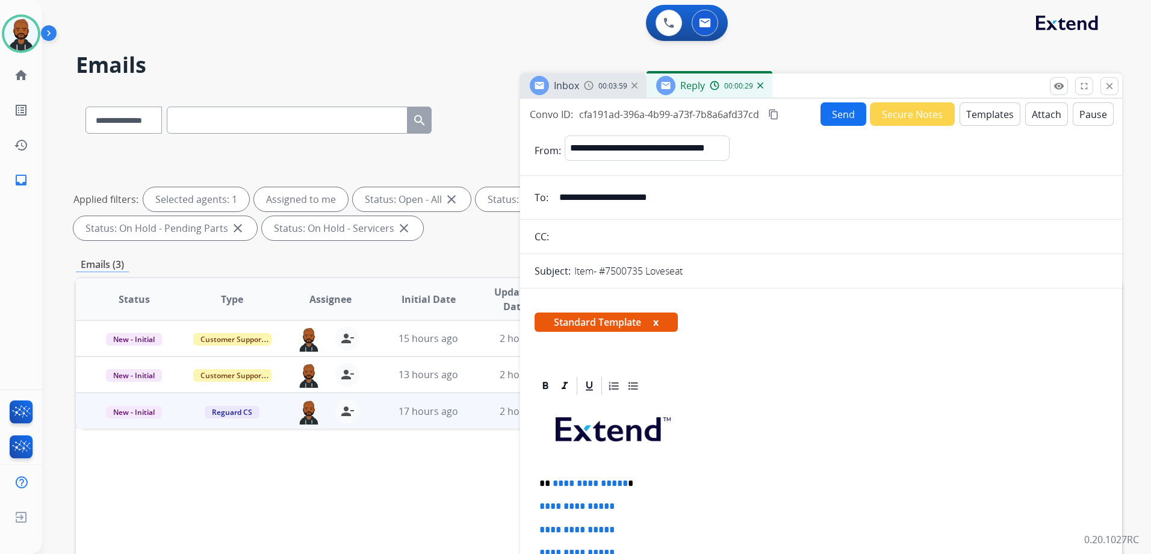
click at [1004, 116] on button "Templates" at bounding box center [990, 113] width 61 height 23
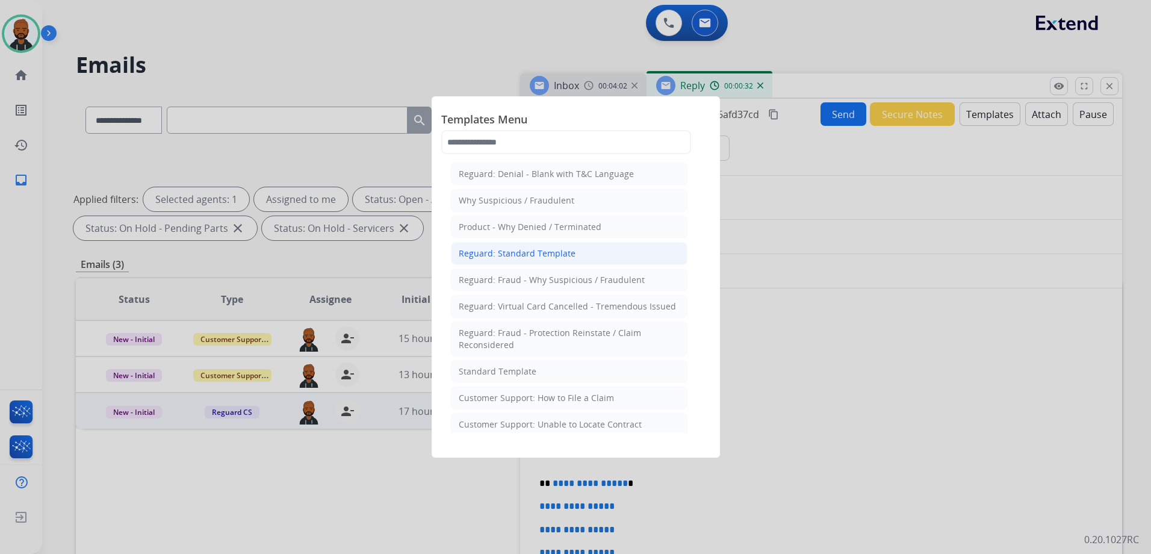
click at [540, 260] on li "Reguard: Standard Template" at bounding box center [569, 253] width 237 height 23
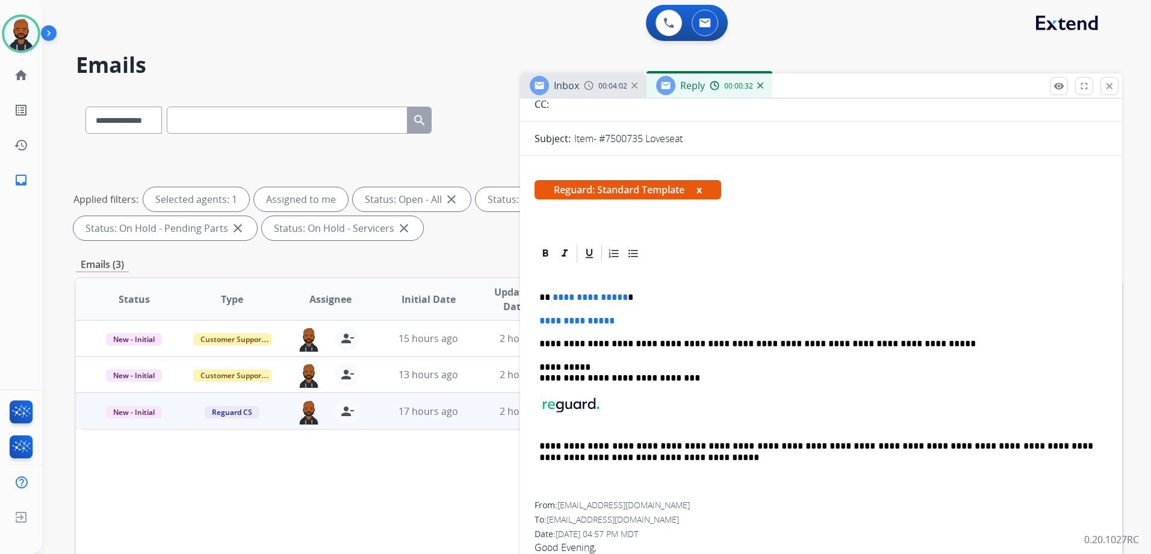
scroll to position [198, 0]
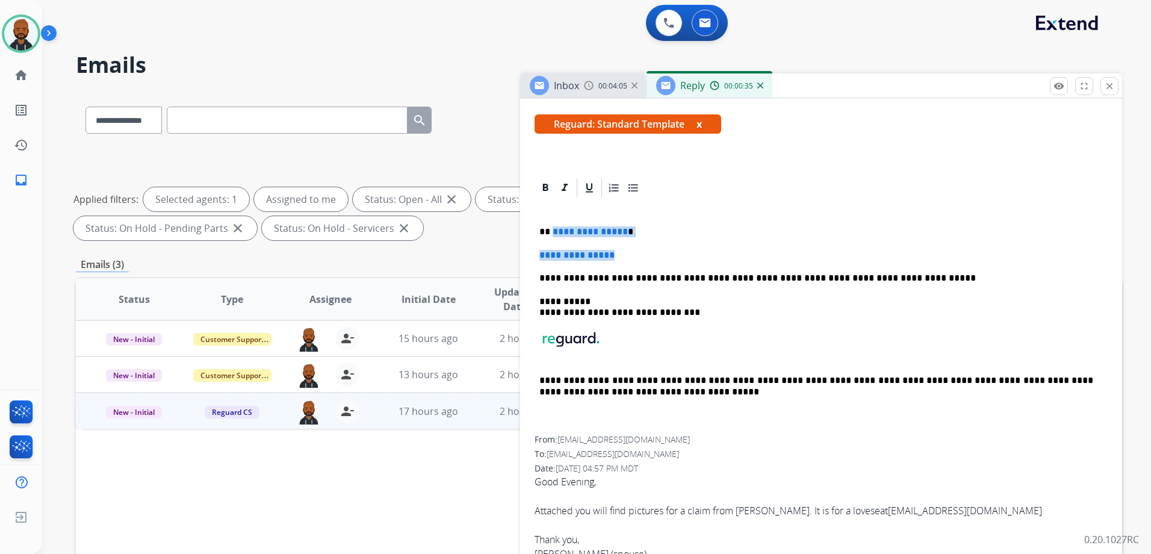
drag, startPoint x: 633, startPoint y: 258, endPoint x: 552, endPoint y: 231, distance: 85.7
click at [552, 231] on div "**********" at bounding box center [821, 317] width 573 height 237
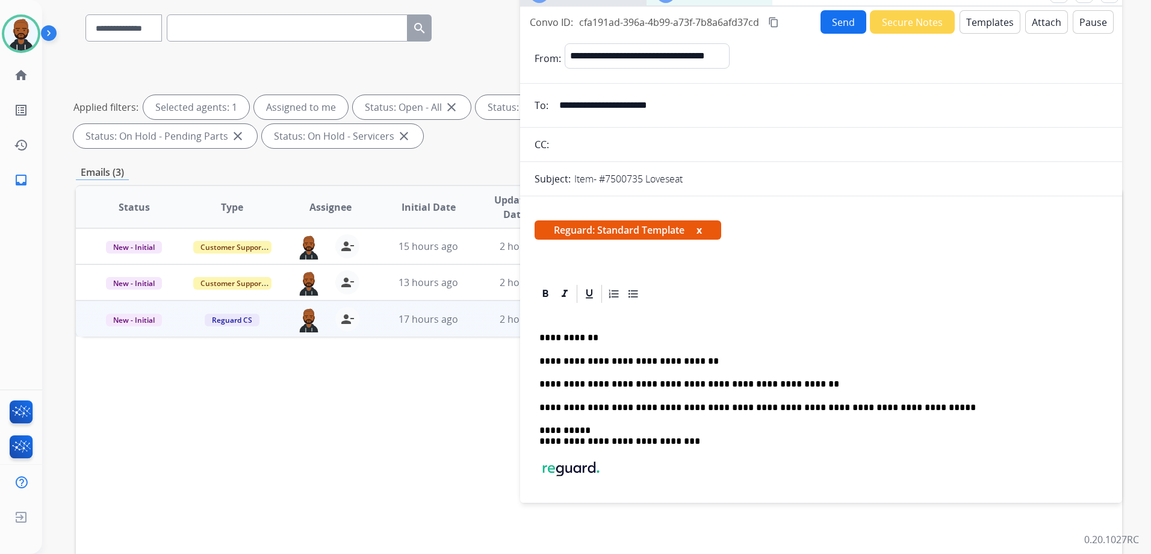
scroll to position [0, 0]
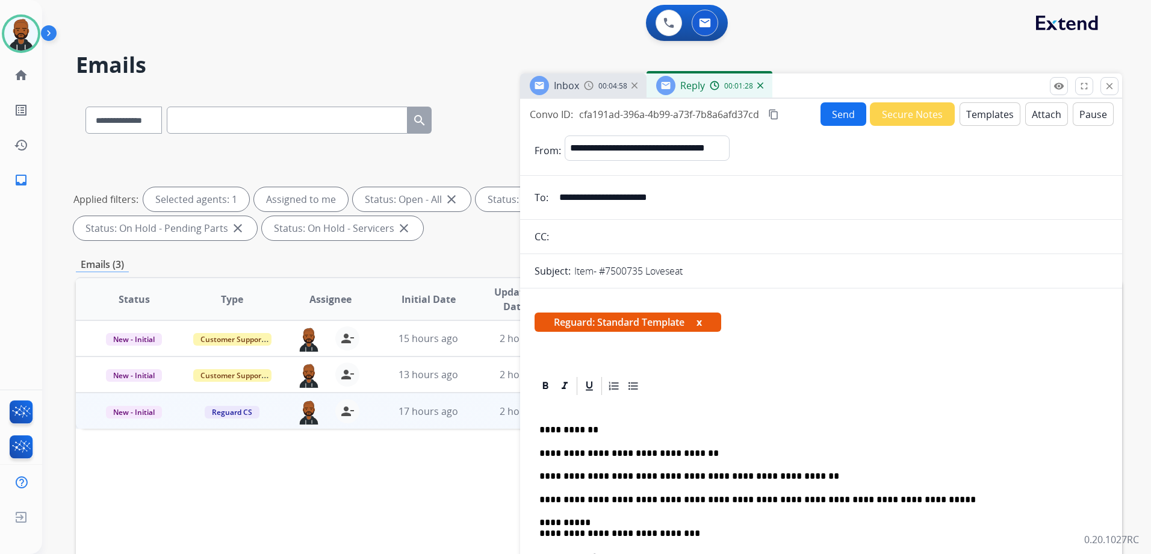
click at [775, 113] on mat-icon "content_copy" at bounding box center [773, 114] width 11 height 11
click at [835, 116] on button "Send" at bounding box center [844, 113] width 46 height 23
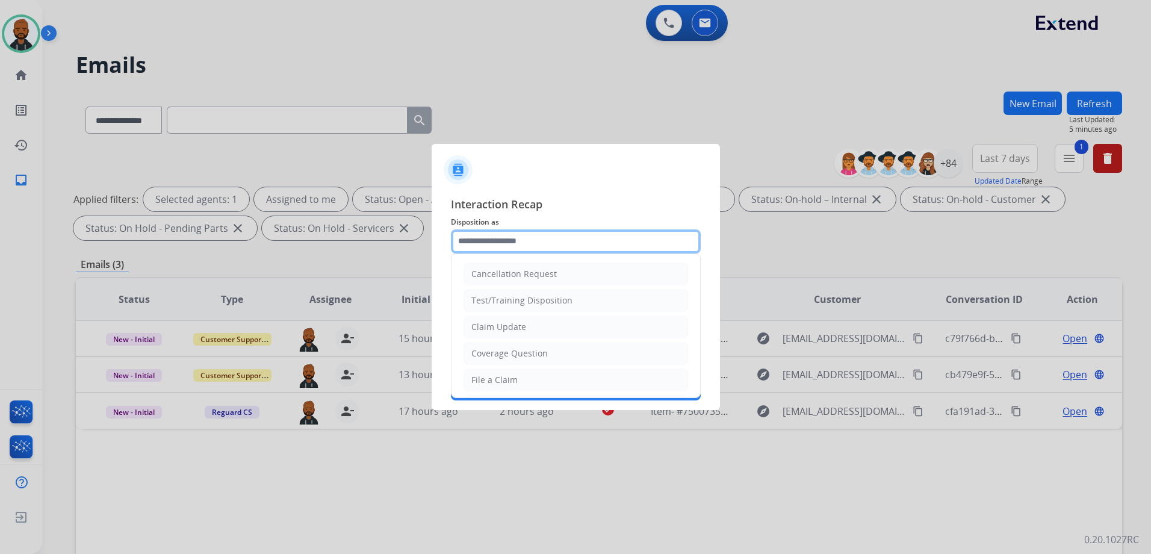
click at [589, 237] on input "text" at bounding box center [576, 241] width 250 height 24
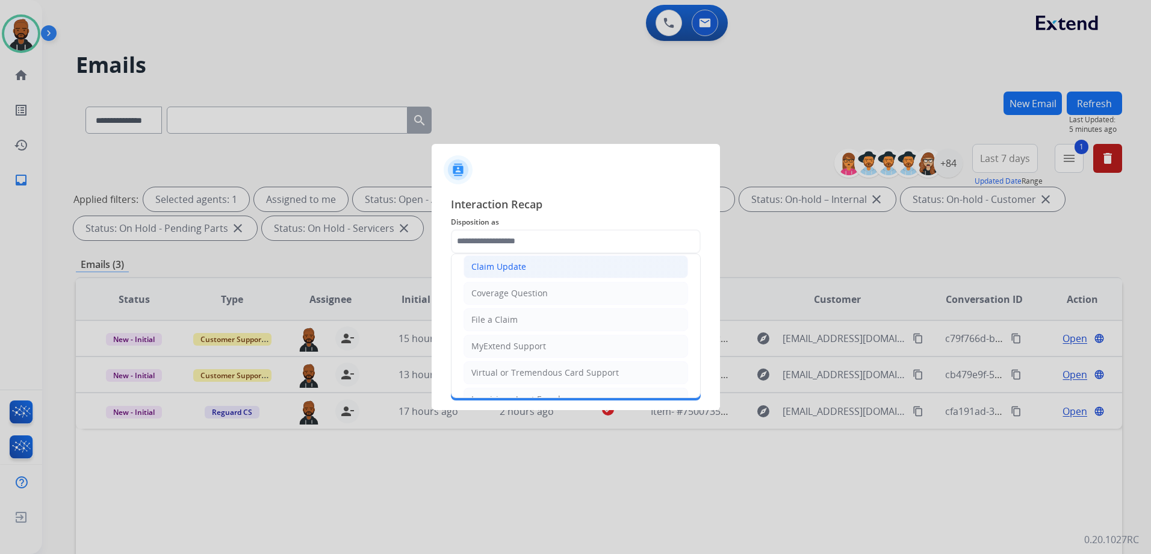
click at [539, 272] on li "Claim Update" at bounding box center [576, 266] width 225 height 23
type input "**********"
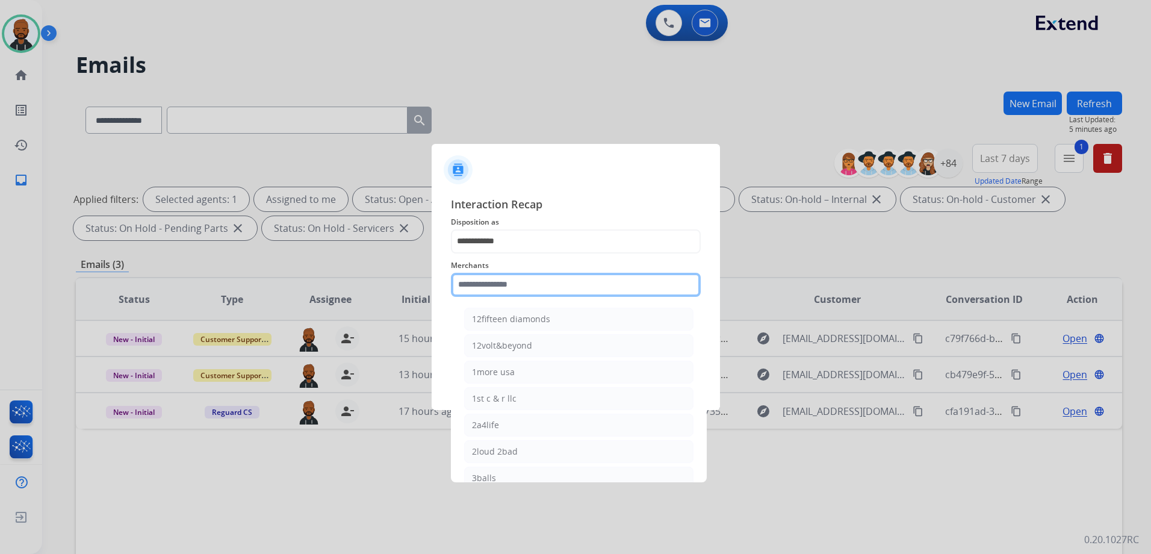
click at [527, 283] on input "text" at bounding box center [576, 285] width 250 height 24
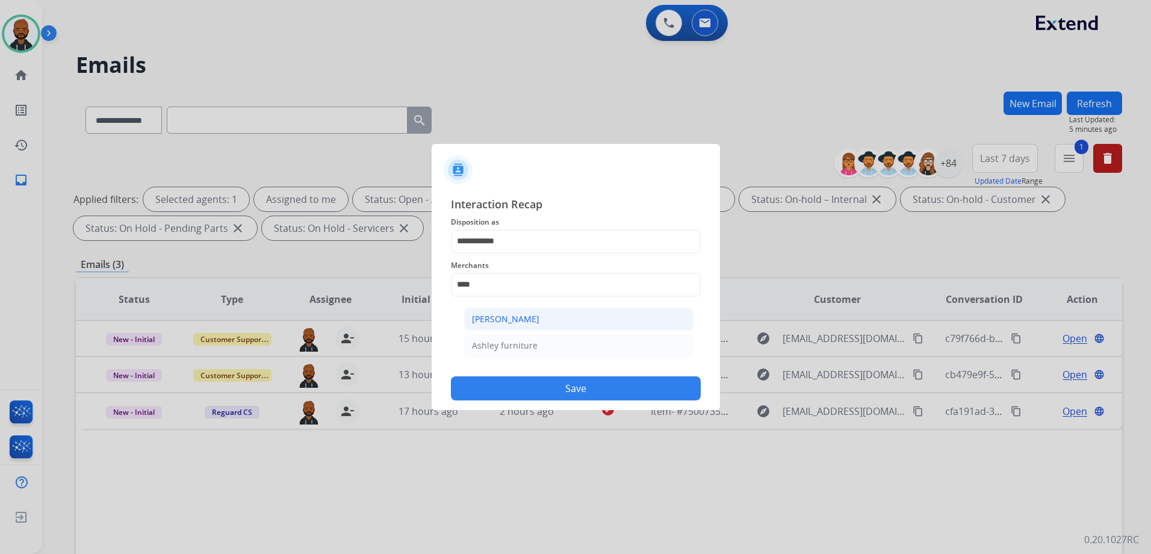
click at [530, 322] on div "[PERSON_NAME]" at bounding box center [505, 319] width 67 height 12
type input "**********"
click at [535, 332] on input "text" at bounding box center [576, 333] width 250 height 24
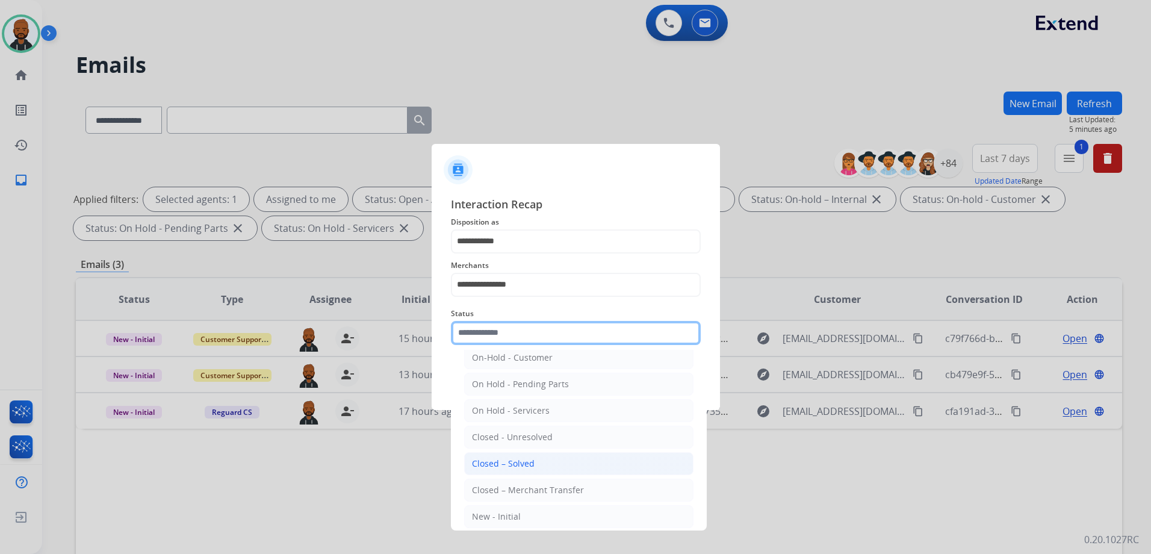
scroll to position [72, 0]
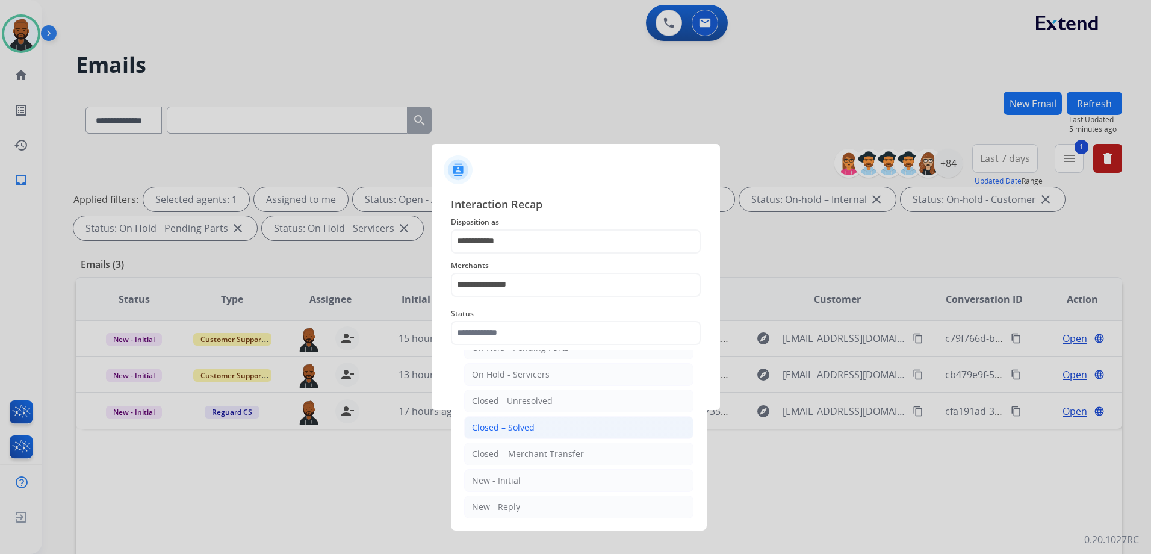
click at [523, 424] on div "Closed – Solved" at bounding box center [503, 427] width 63 height 12
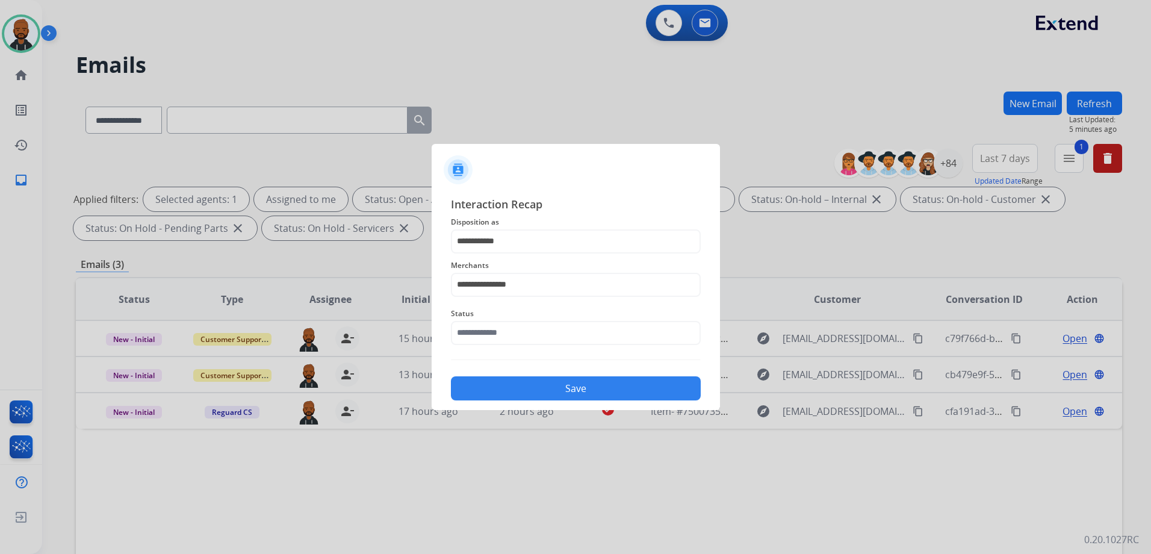
type input "**********"
click at [600, 375] on div "Save" at bounding box center [576, 384] width 250 height 31
click at [599, 388] on button "Save" at bounding box center [576, 388] width 250 height 24
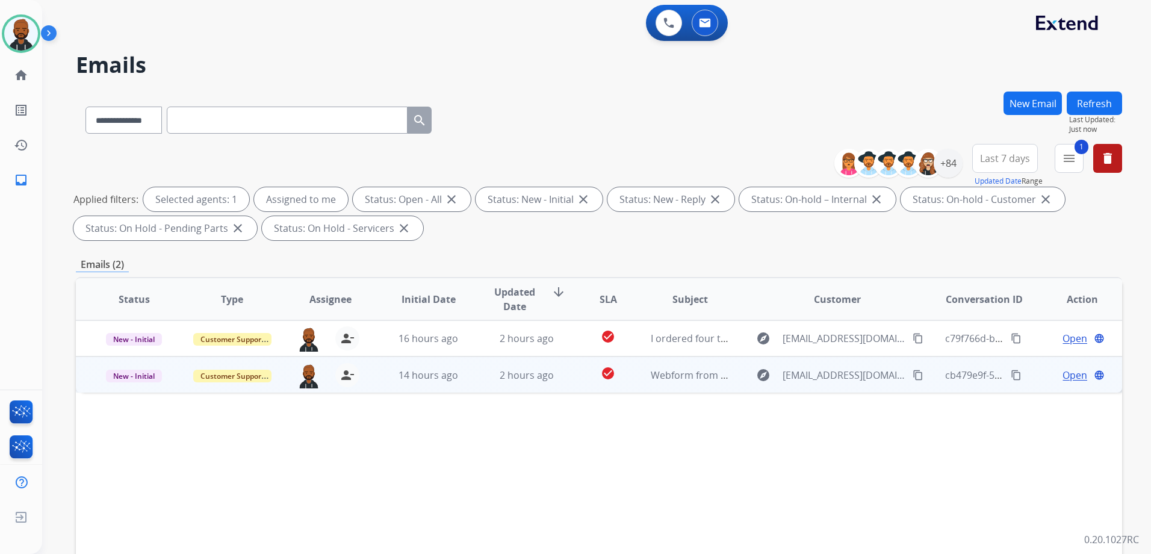
click at [1063, 373] on span "Open" at bounding box center [1075, 375] width 25 height 14
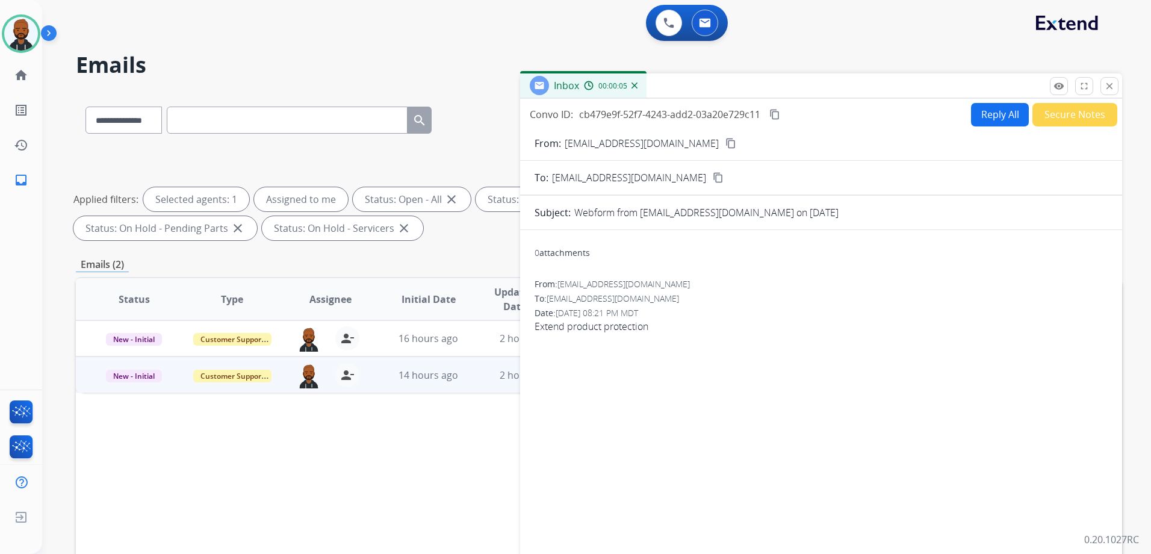
click at [726, 145] on mat-icon "content_copy" at bounding box center [731, 143] width 11 height 11
click at [983, 119] on button "Reply All" at bounding box center [1000, 114] width 58 height 23
select select "**********"
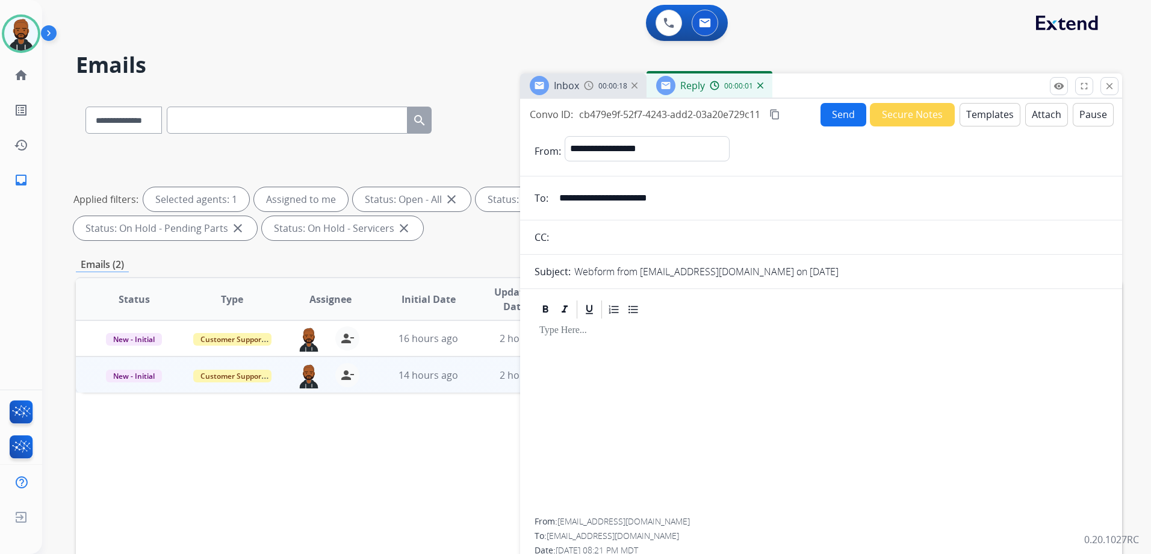
click at [966, 121] on button "Templates" at bounding box center [990, 114] width 61 height 23
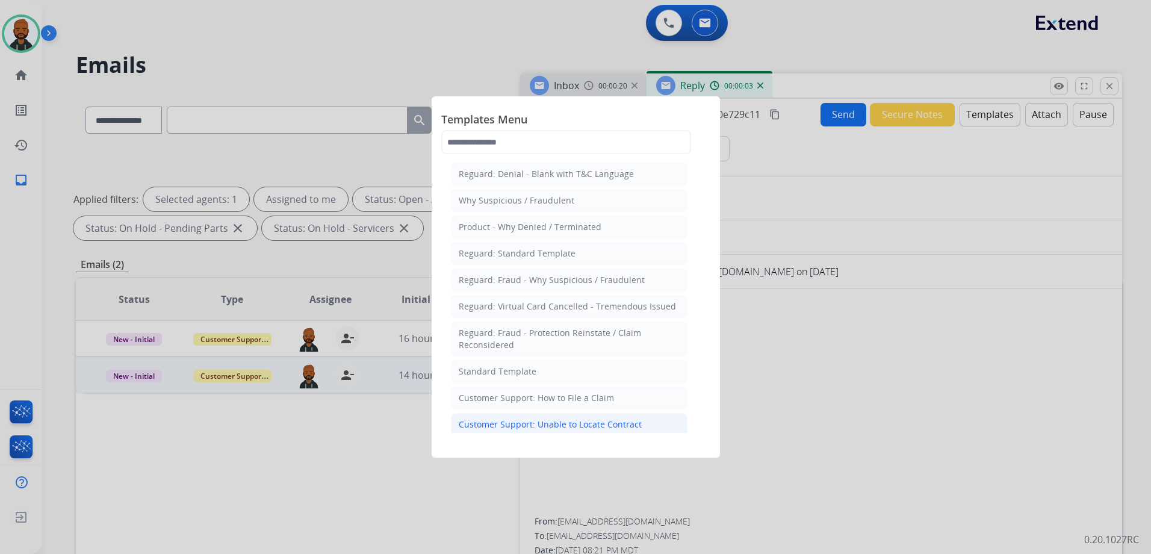
click at [569, 426] on div "Customer Support: Unable to Locate Contract" at bounding box center [550, 424] width 183 height 12
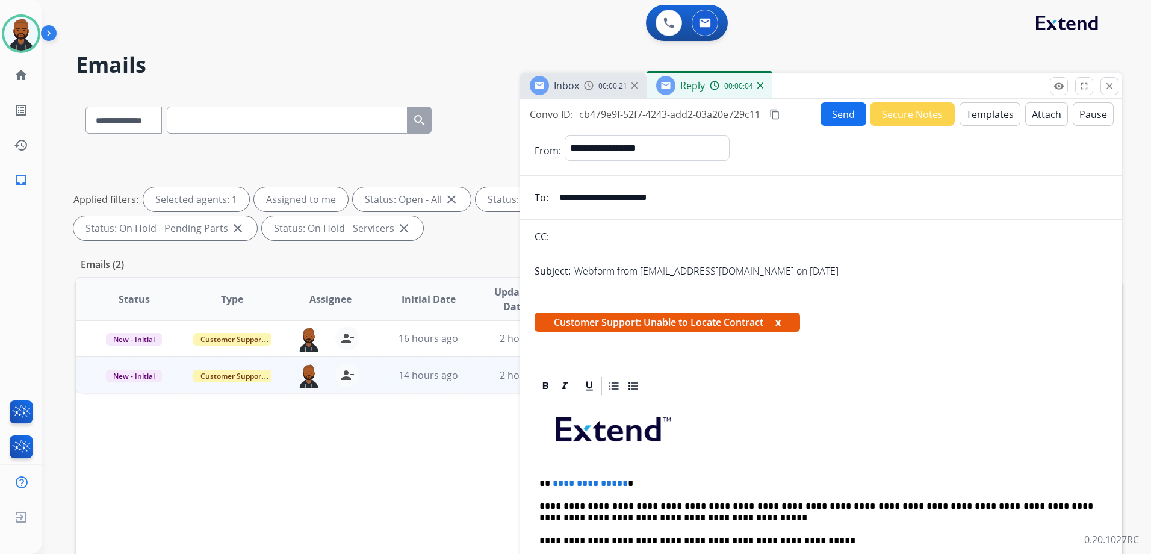
click at [620, 485] on span "**********" at bounding box center [590, 483] width 75 height 9
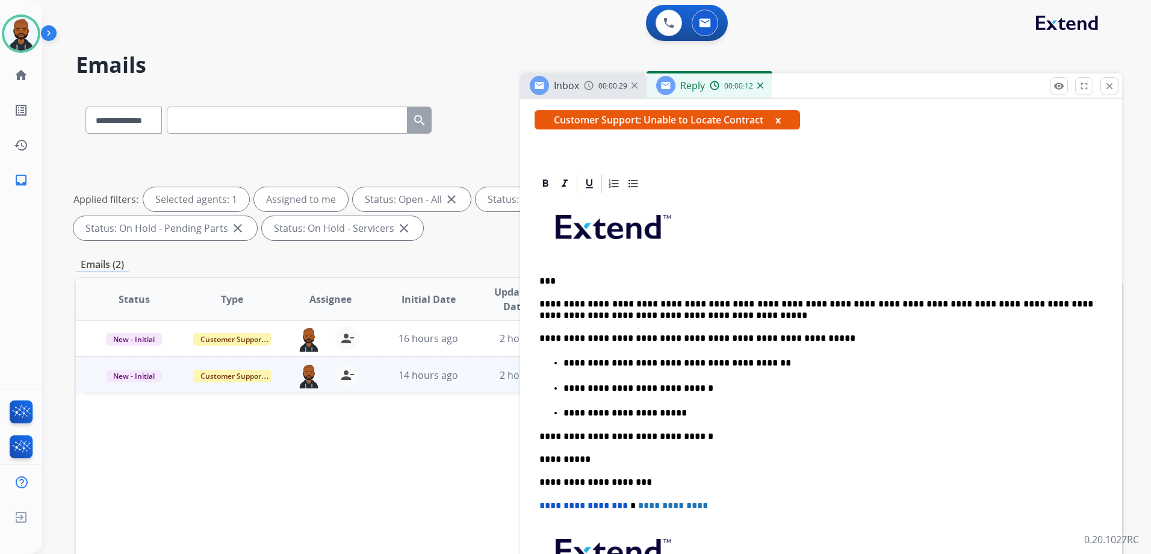
scroll to position [0, 0]
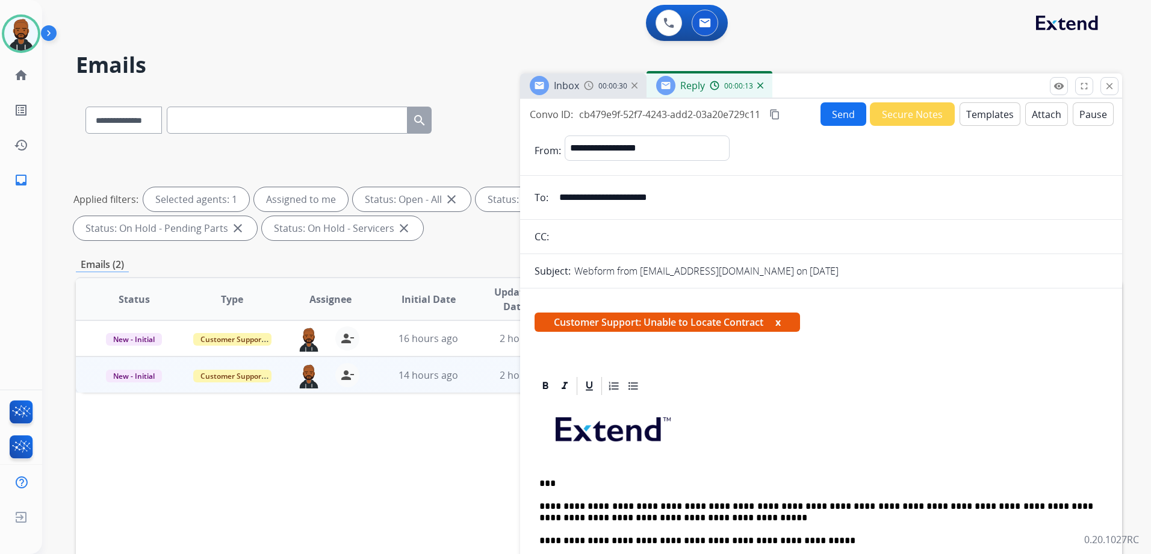
click at [824, 116] on button "Send" at bounding box center [844, 113] width 46 height 23
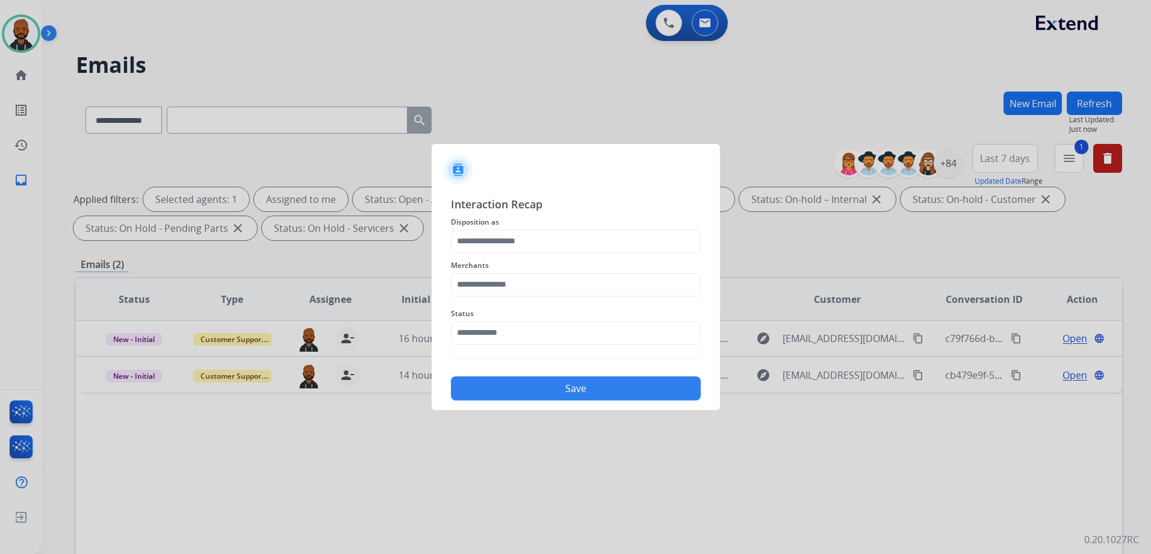
click at [544, 258] on span "Merchants" at bounding box center [576, 265] width 250 height 14
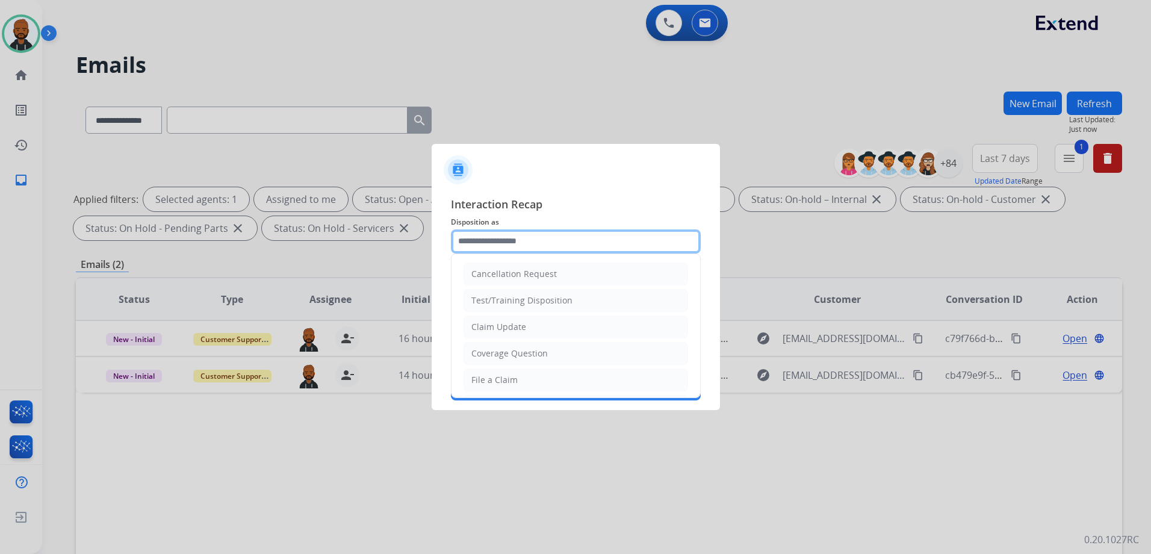
click at [553, 246] on input "text" at bounding box center [576, 241] width 250 height 24
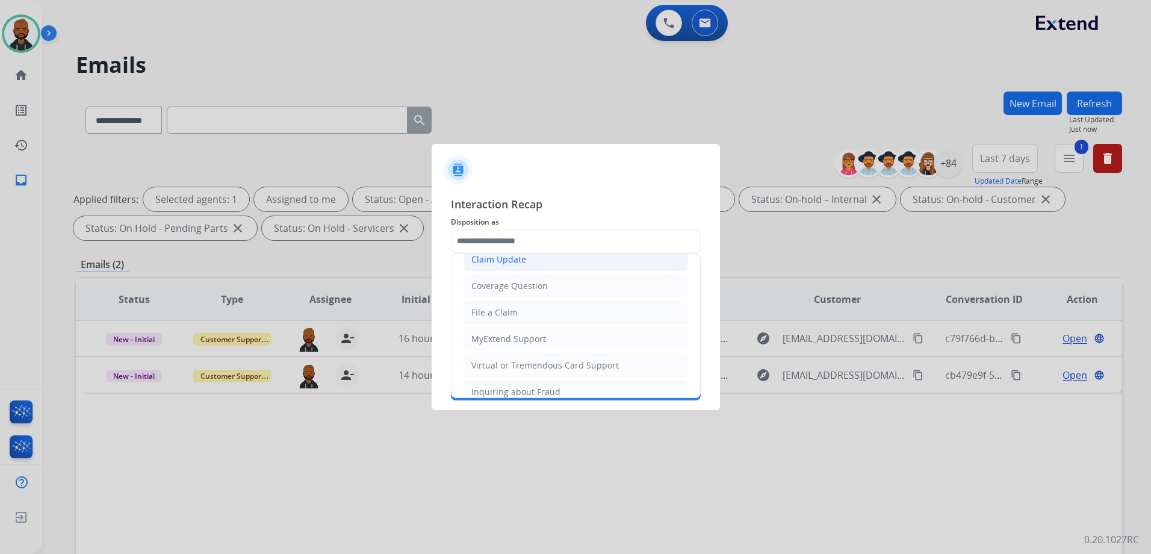
click at [520, 262] on div "Claim Update" at bounding box center [498, 259] width 55 height 12
type input "**********"
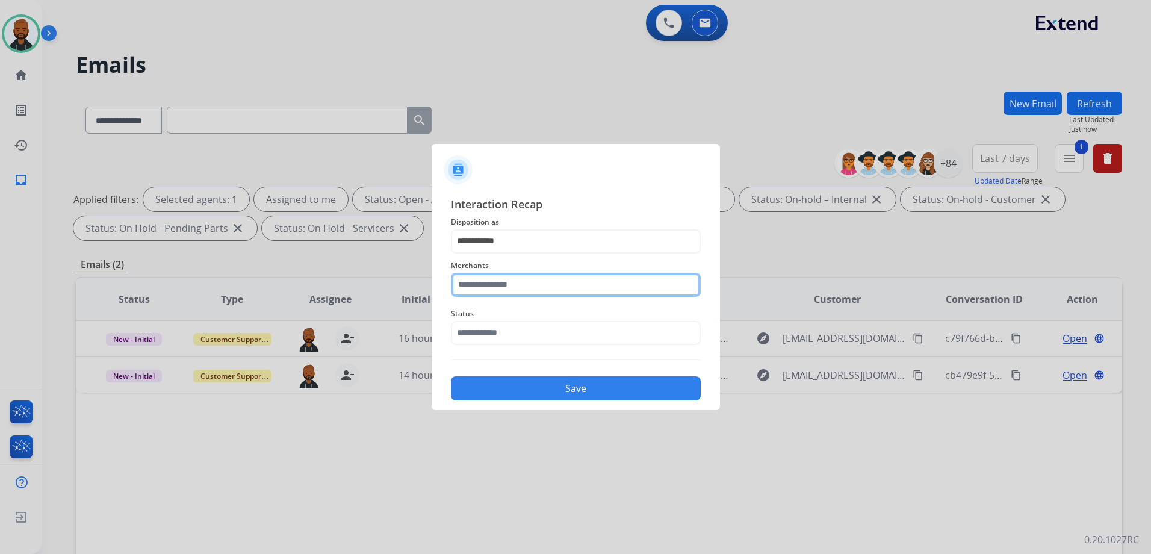
click at [530, 288] on input "text" at bounding box center [576, 285] width 250 height 24
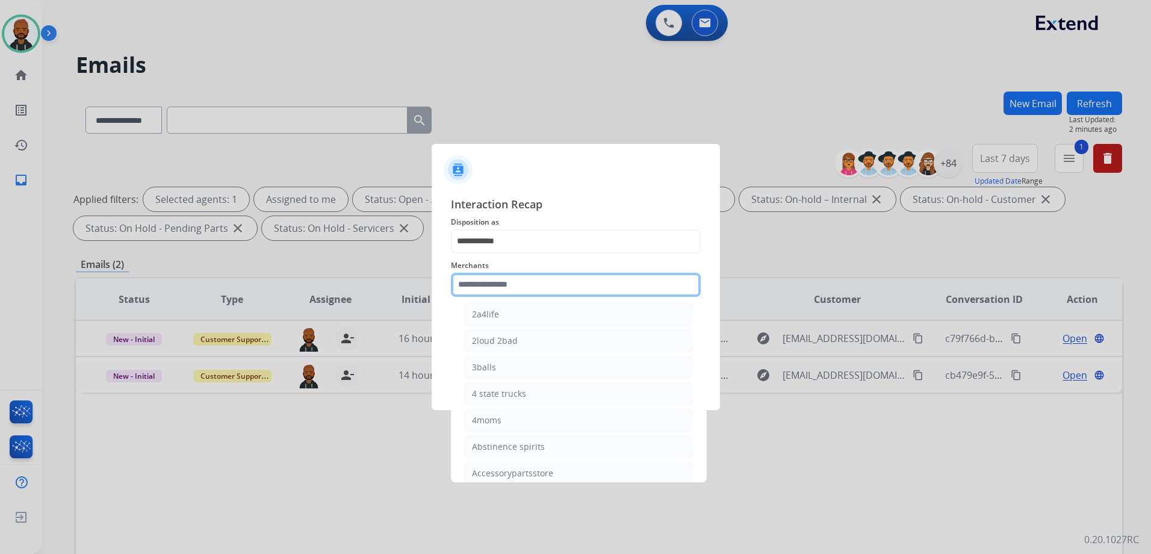
scroll to position [0, 0]
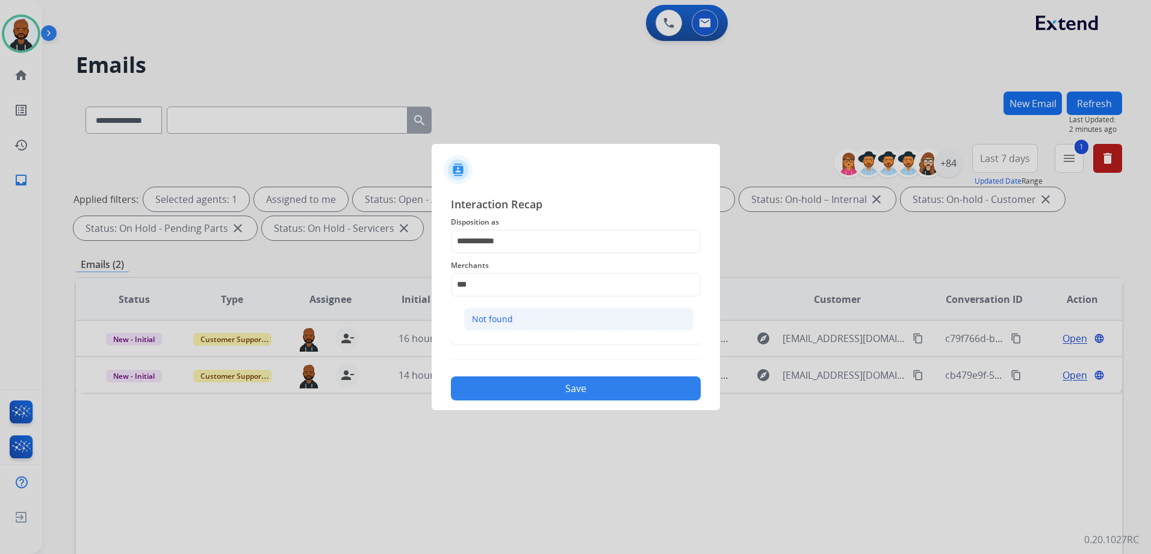
click at [563, 325] on li "Not found" at bounding box center [578, 319] width 229 height 23
type input "*********"
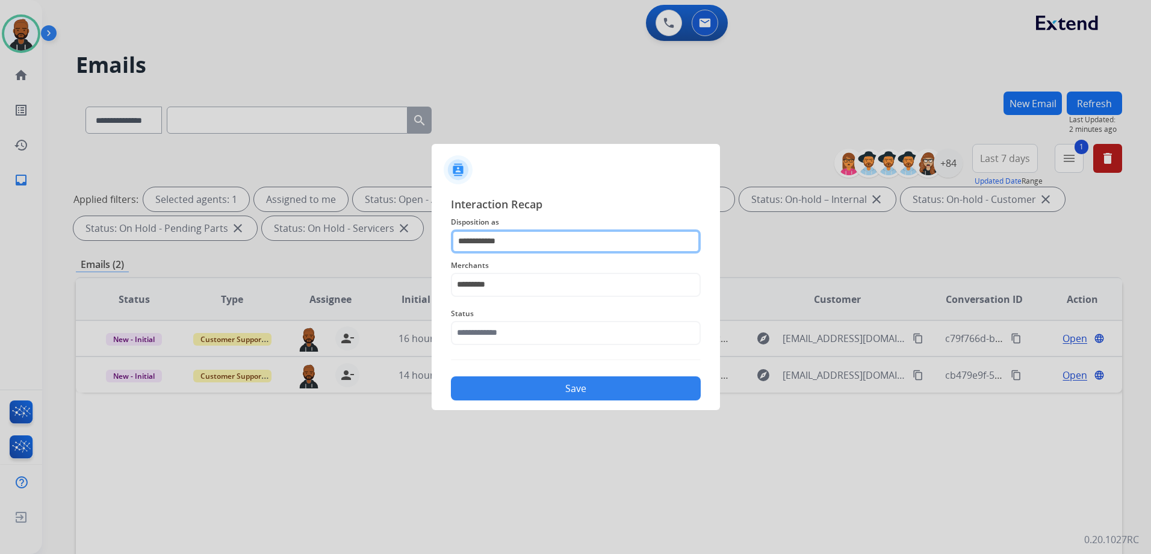
click at [556, 241] on input "**********" at bounding box center [576, 241] width 250 height 24
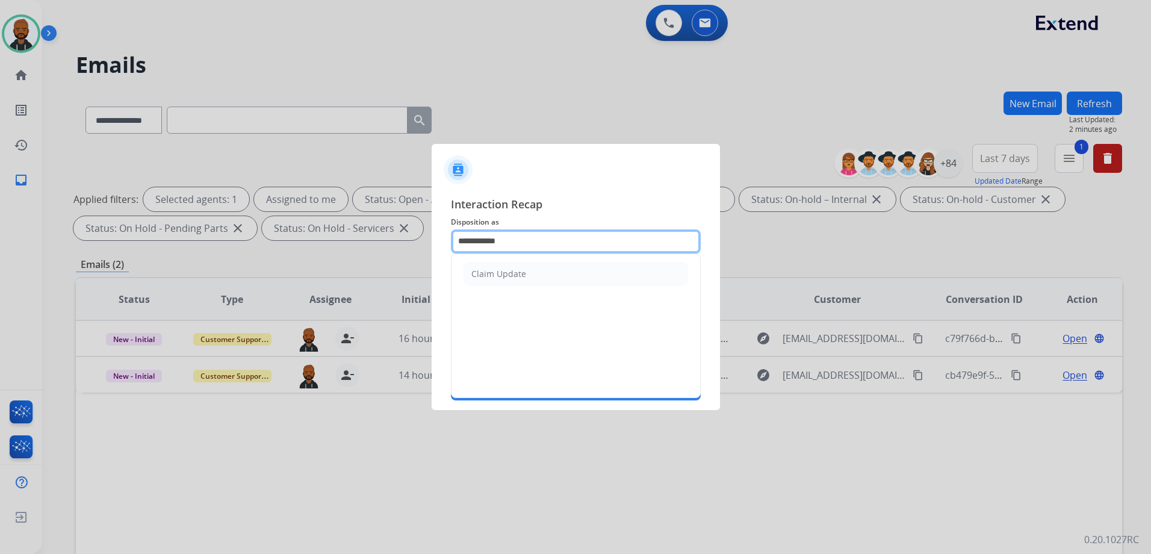
drag, startPoint x: 555, startPoint y: 241, endPoint x: 279, endPoint y: 231, distance: 276.0
click at [0, 230] on app-contact-recap-modal "**********" at bounding box center [0, 277] width 0 height 554
drag, startPoint x: 513, startPoint y: 274, endPoint x: 505, endPoint y: 281, distance: 10.7
click at [510, 274] on li "Other" at bounding box center [576, 274] width 225 height 23
type input "*****"
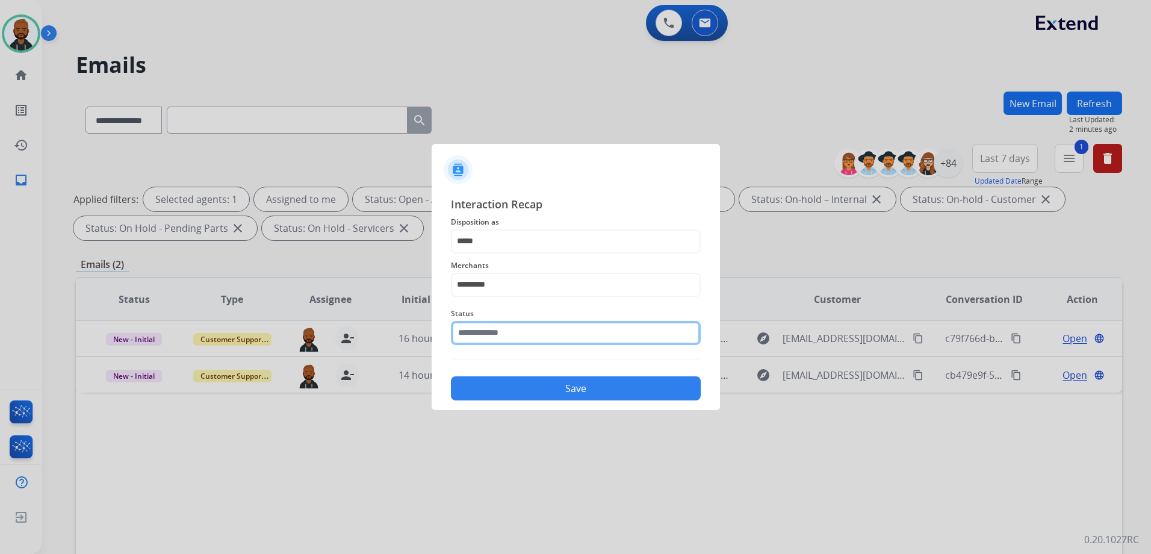
click at [518, 335] on input "text" at bounding box center [576, 333] width 250 height 24
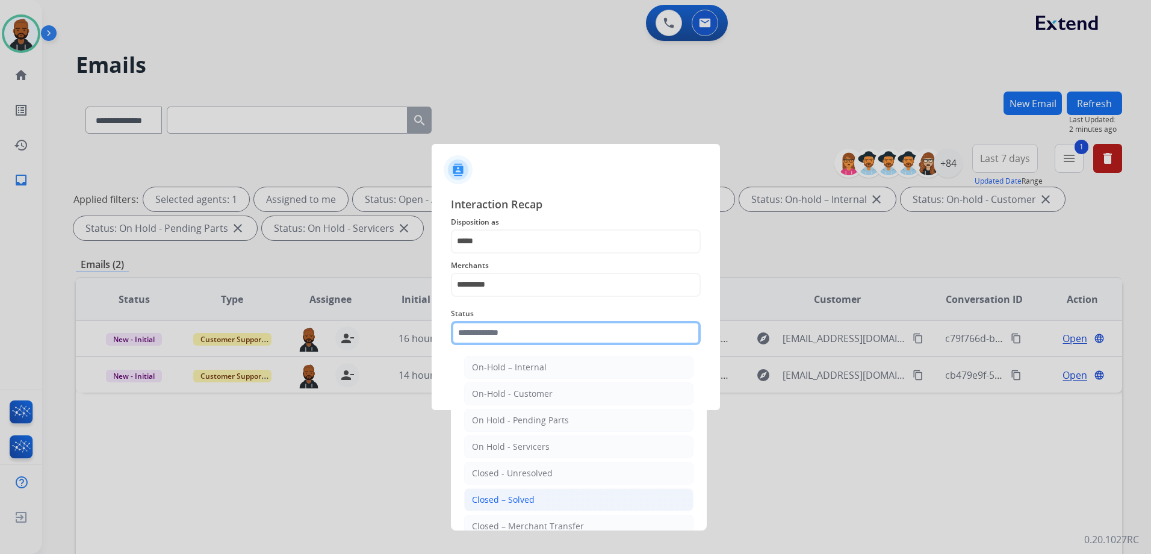
scroll to position [72, 0]
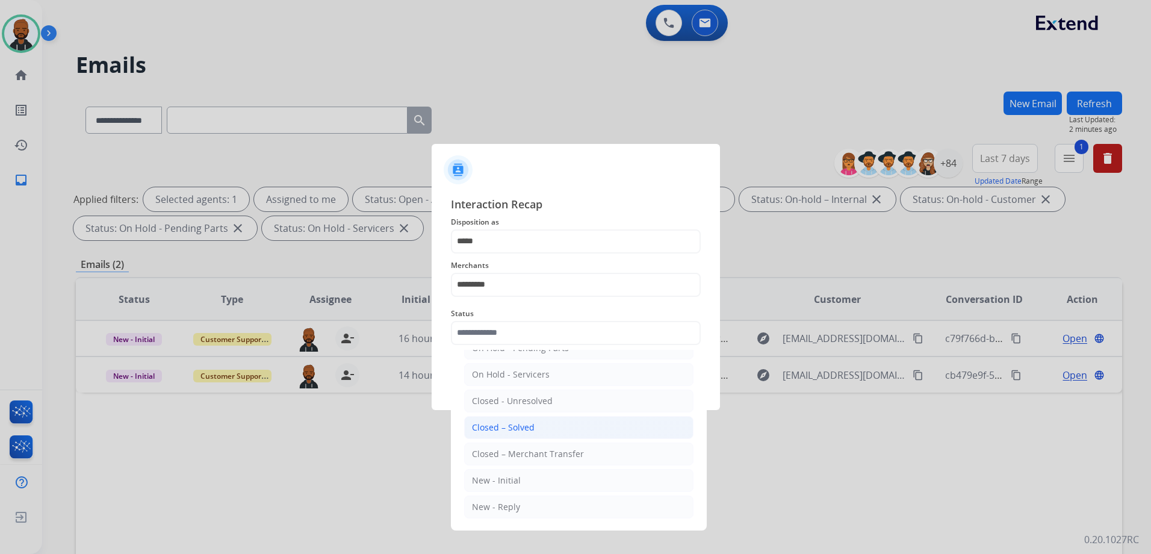
click at [546, 429] on li "Closed – Solved" at bounding box center [578, 427] width 229 height 23
type input "**********"
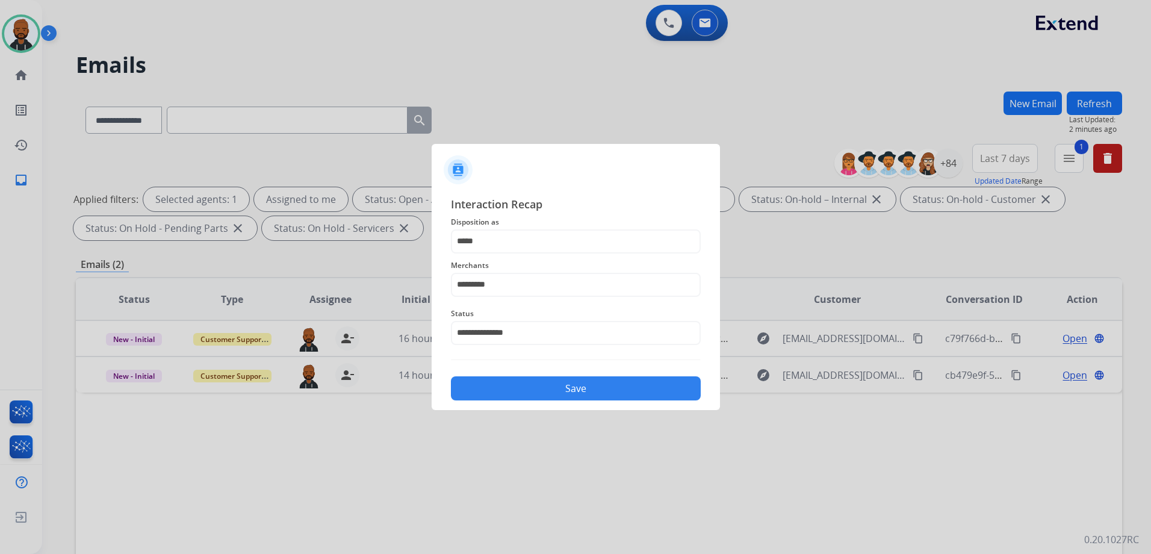
click at [623, 397] on button "Save" at bounding box center [576, 388] width 250 height 24
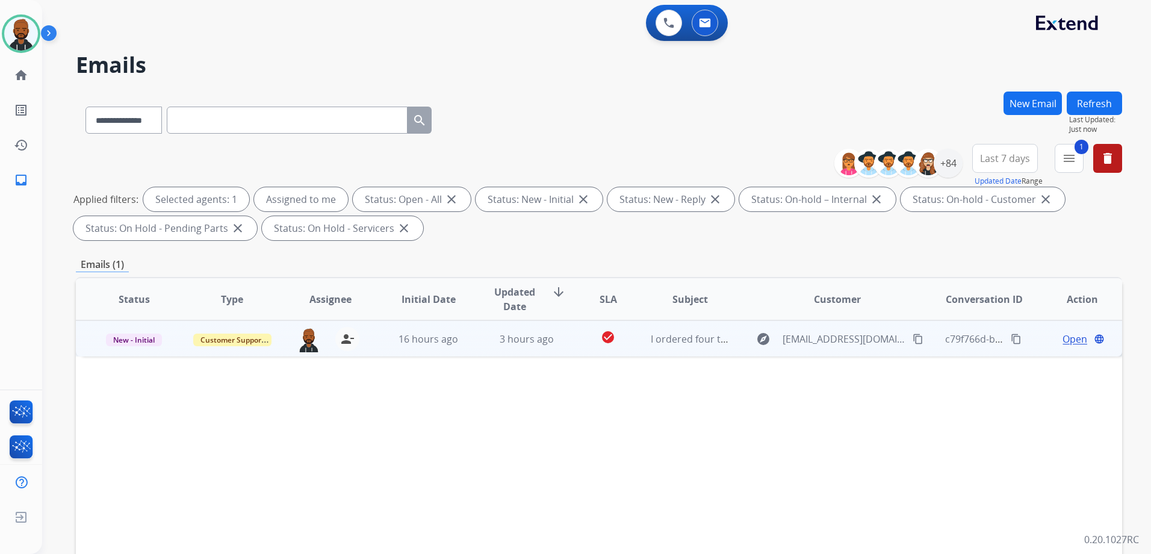
click at [1069, 334] on span "Open" at bounding box center [1075, 339] width 25 height 14
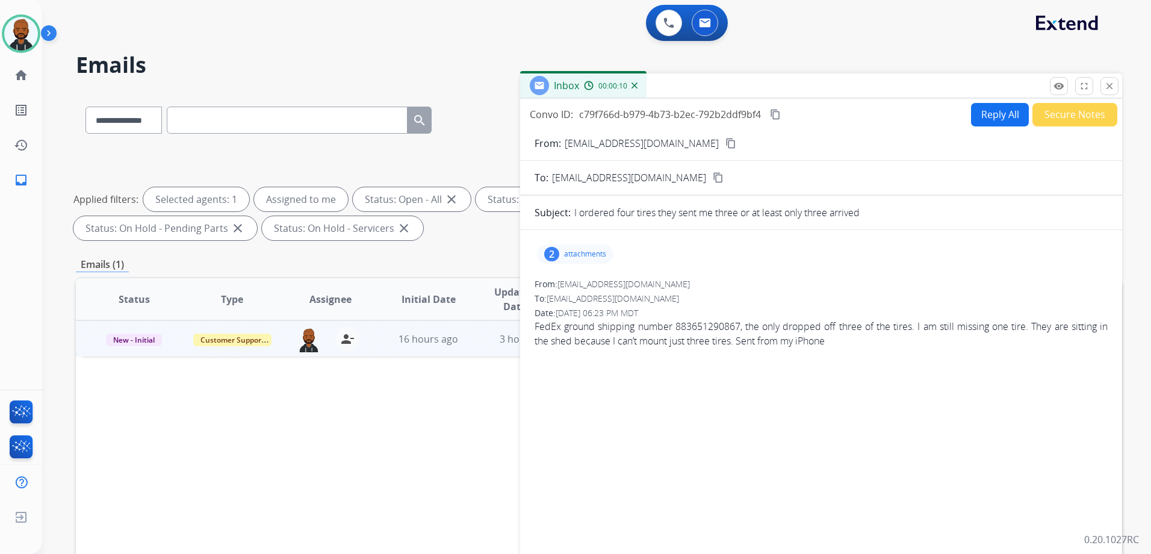
click at [541, 255] on div "2 attachments" at bounding box center [575, 253] width 76 height 19
click at [580, 288] on div at bounding box center [577, 285] width 60 height 42
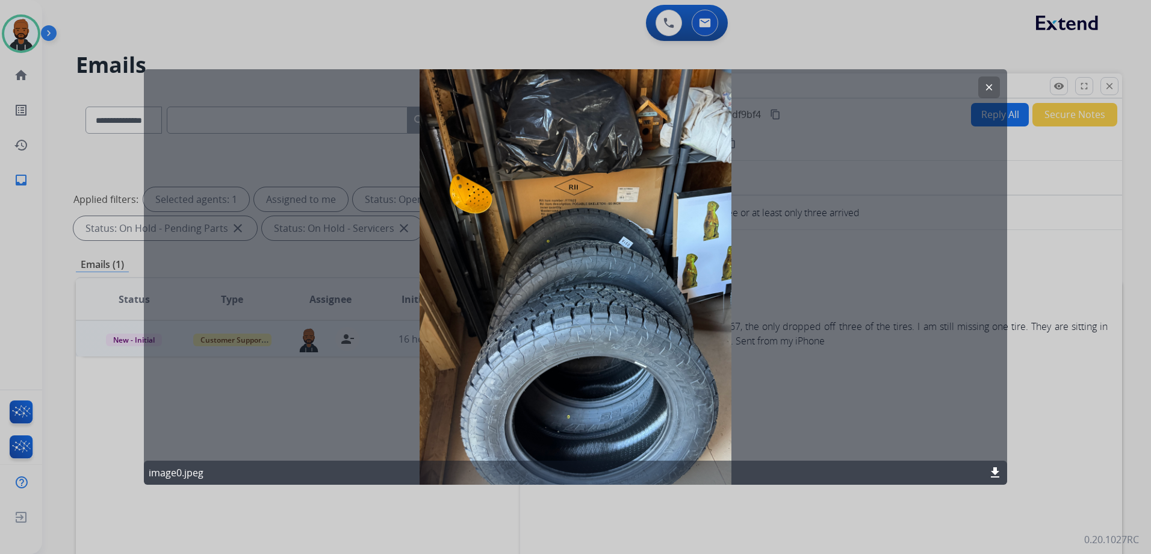
click at [992, 88] on mat-icon "clear" at bounding box center [989, 87] width 11 height 11
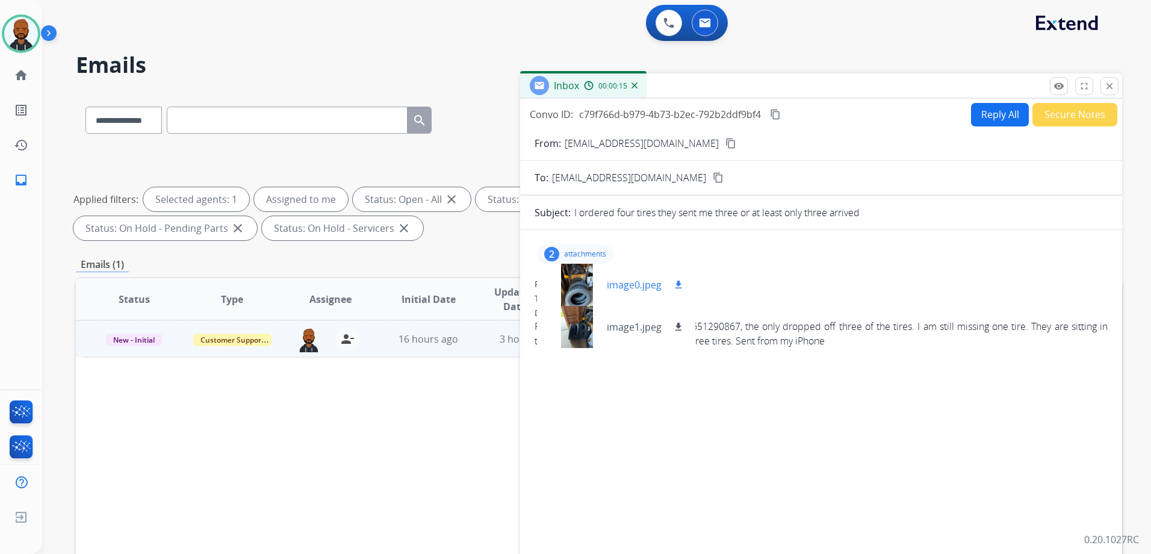
click at [679, 288] on mat-icon "download" at bounding box center [678, 284] width 11 height 11
click at [674, 327] on mat-icon "download" at bounding box center [678, 327] width 11 height 11
click at [726, 143] on mat-icon "content_copy" at bounding box center [731, 143] width 11 height 11
click at [751, 431] on div "2 attachments image0.jpeg download image1.jpeg download From: eggman422003@yaho…" at bounding box center [821, 410] width 602 height 341
click at [1060, 115] on button "Secure Notes" at bounding box center [1075, 114] width 85 height 23
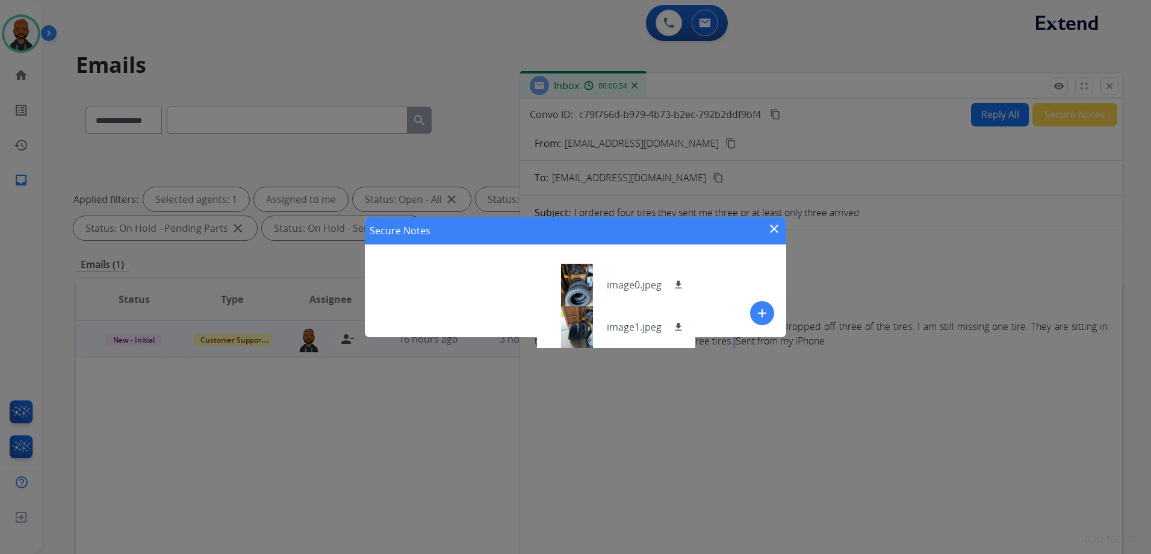
click at [770, 309] on button "add" at bounding box center [762, 313] width 24 height 24
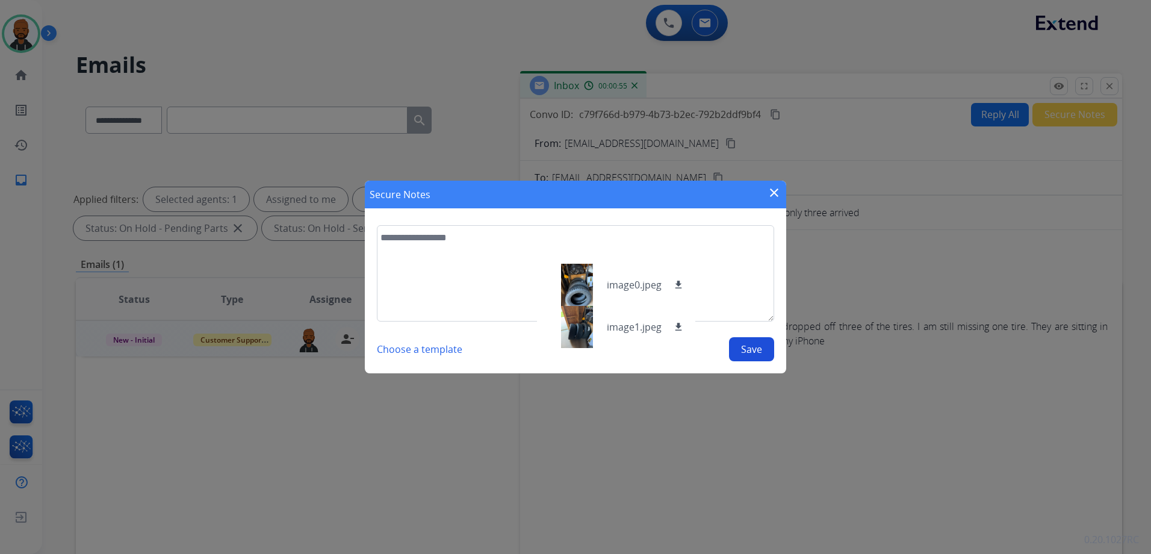
click at [775, 191] on mat-icon "close" at bounding box center [774, 192] width 14 height 14
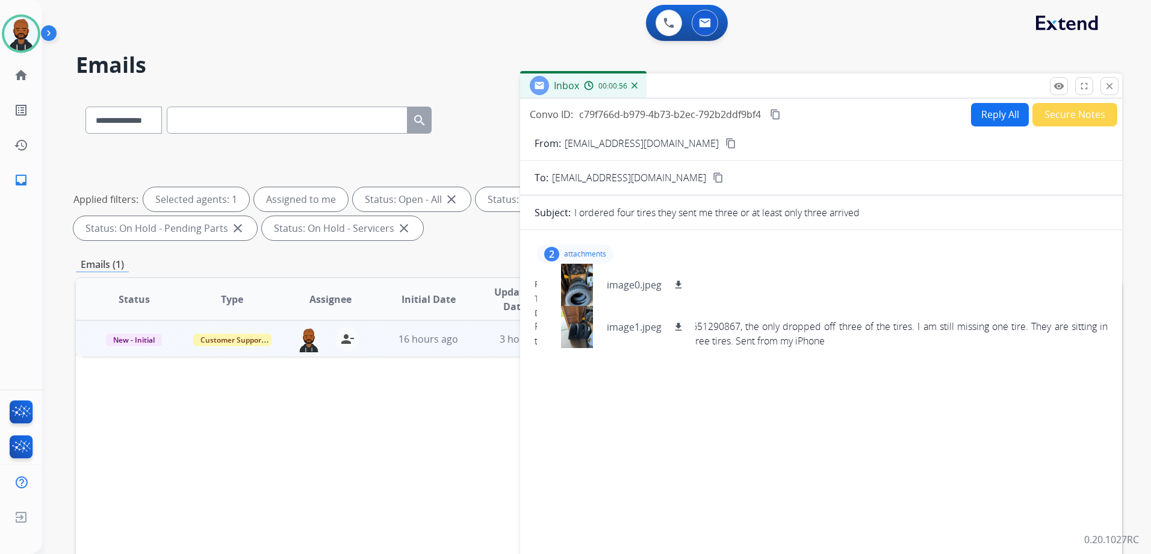
drag, startPoint x: 736, startPoint y: 257, endPoint x: 719, endPoint y: 257, distance: 16.9
click at [733, 257] on div "2 attachments image0.jpeg download image1.jpeg download" at bounding box center [821, 254] width 573 height 29
click at [603, 255] on p "attachments" at bounding box center [585, 254] width 42 height 10
click at [1071, 114] on button "Secure Notes" at bounding box center [1075, 114] width 85 height 23
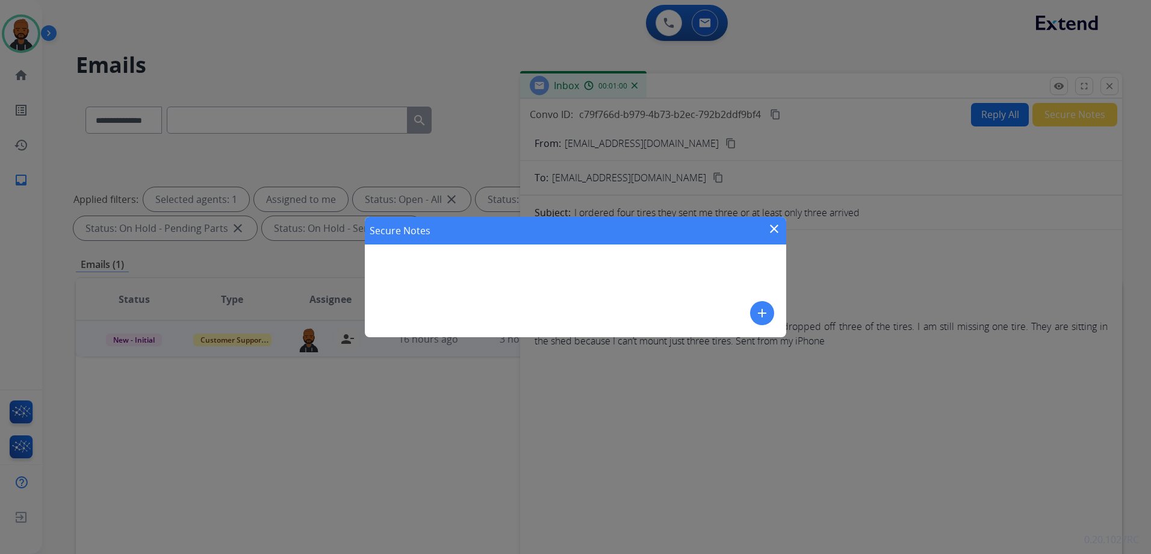
click at [765, 312] on mat-icon "add" at bounding box center [762, 313] width 14 height 14
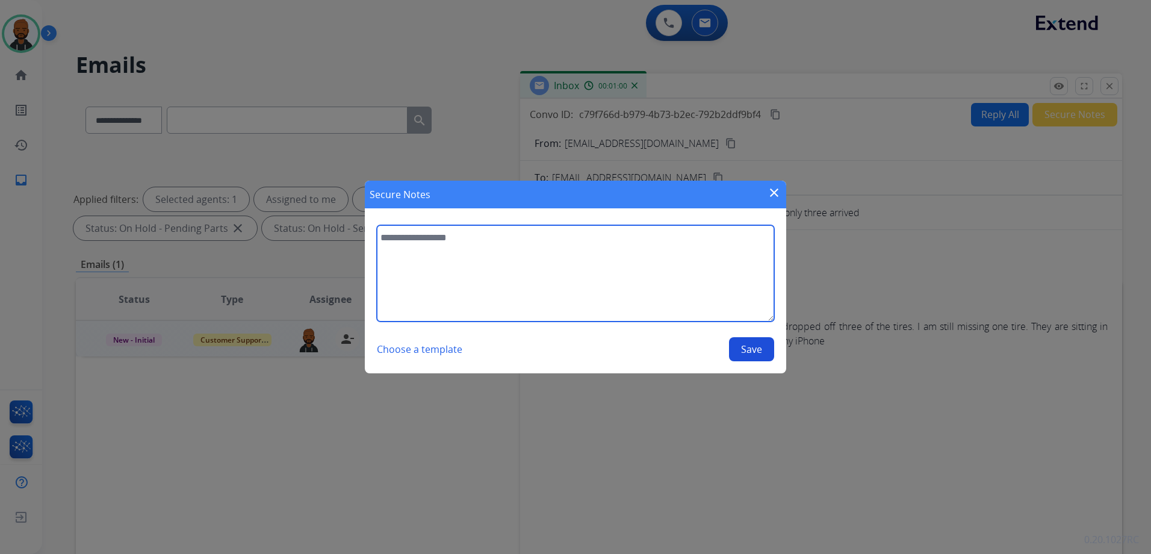
click at [658, 281] on textarea at bounding box center [575, 273] width 397 height 96
type textarea "**********"
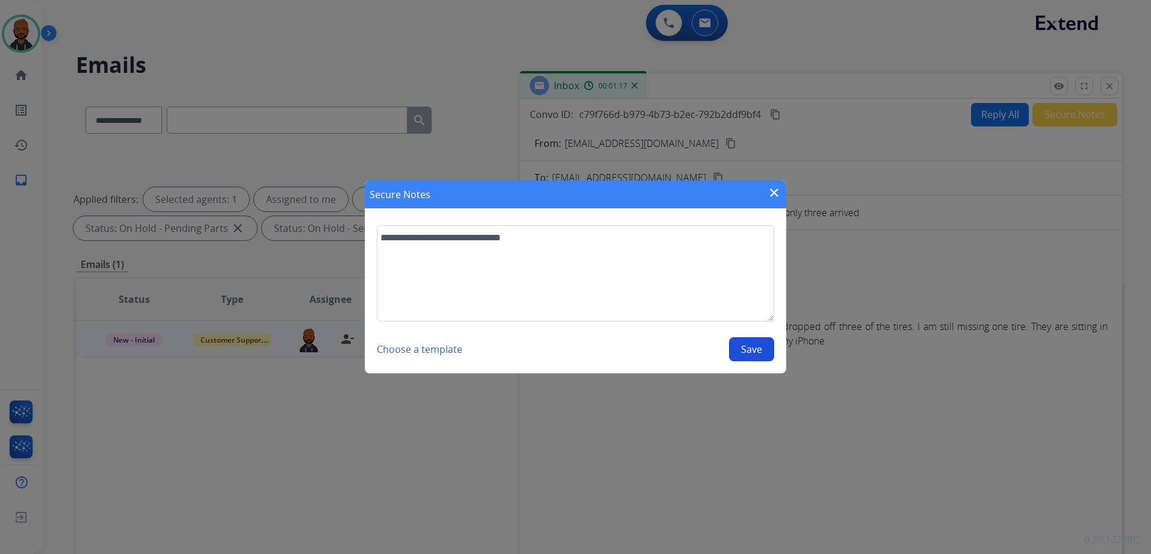
click at [741, 347] on button "Save" at bounding box center [751, 349] width 45 height 24
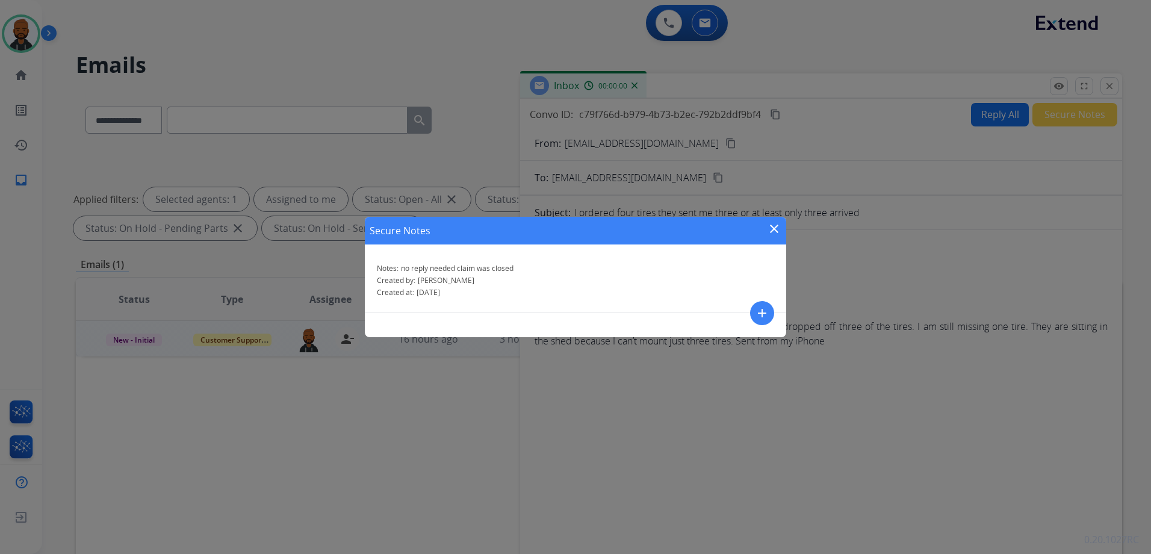
click at [773, 226] on mat-icon "close" at bounding box center [774, 229] width 14 height 14
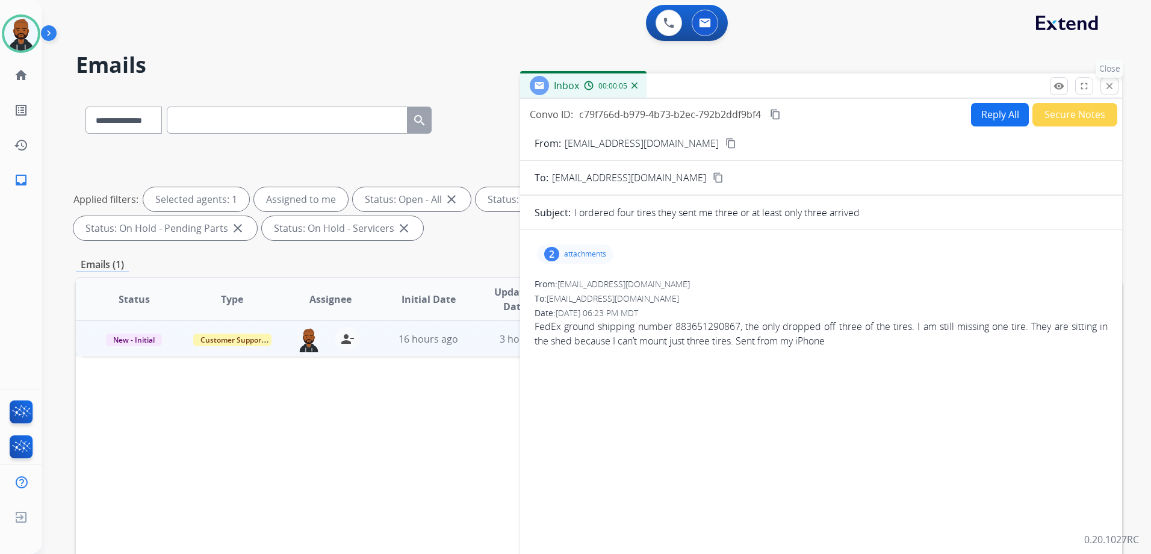
click at [1109, 86] on mat-icon "close" at bounding box center [1109, 86] width 11 height 11
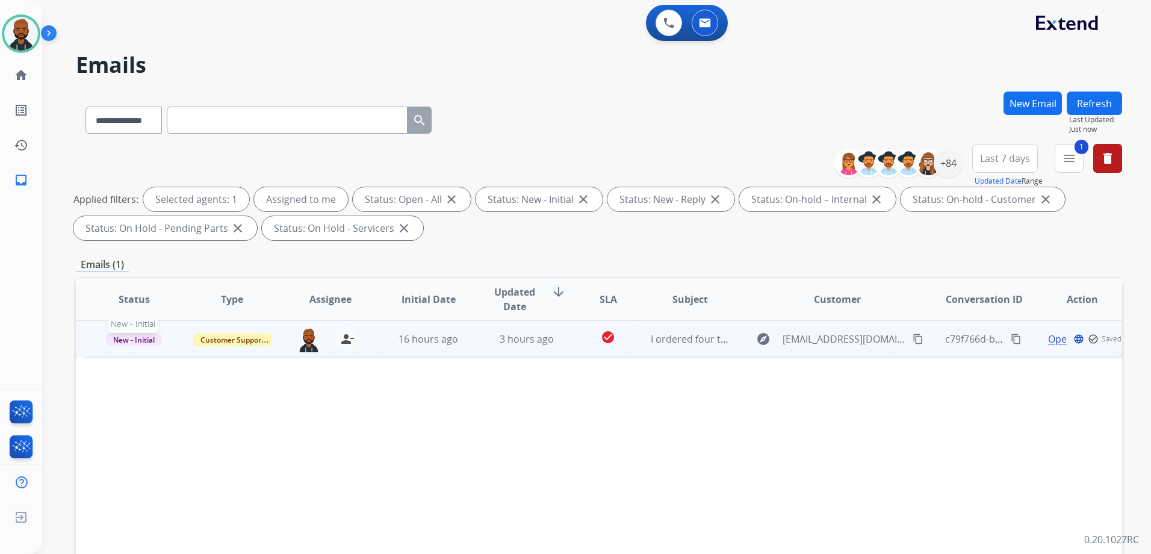
click at [128, 340] on span "New - Initial" at bounding box center [134, 340] width 56 height 13
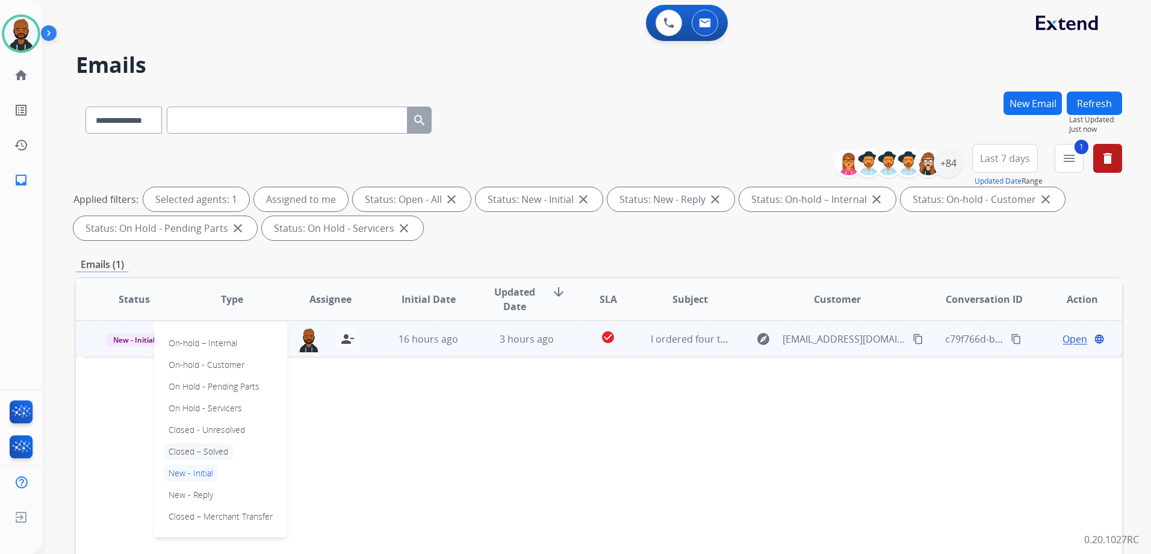
click at [204, 453] on p "Closed – Solved" at bounding box center [198, 451] width 69 height 17
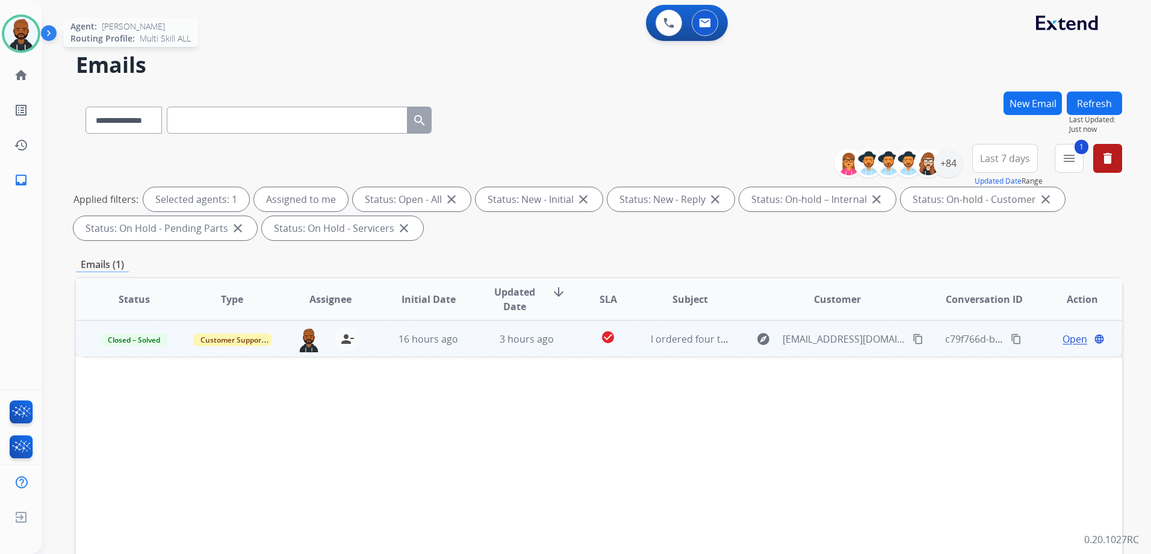
click at [28, 43] on img at bounding box center [21, 34] width 34 height 34
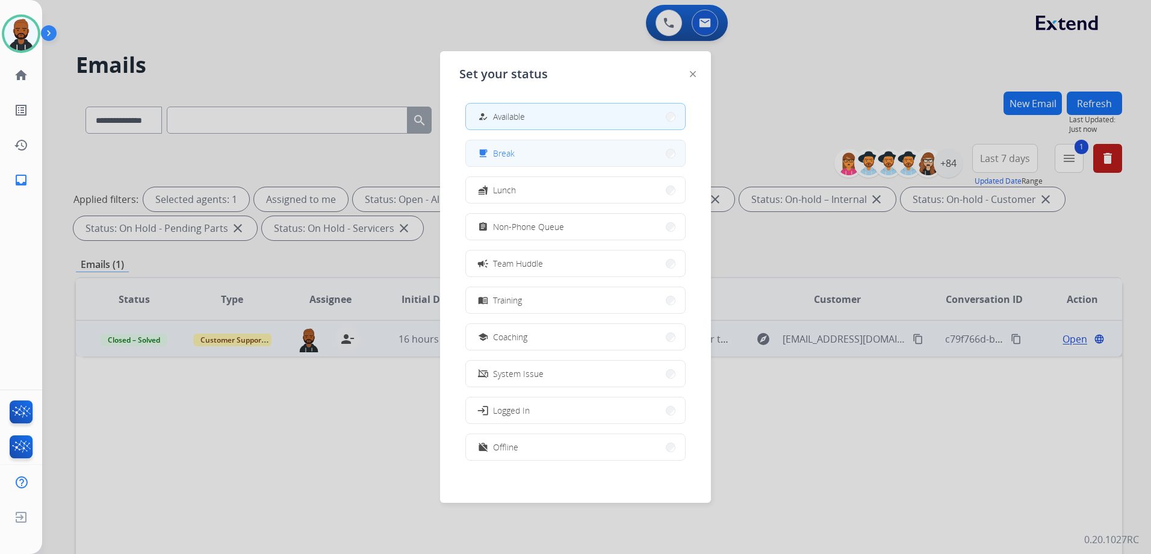
click at [511, 155] on span "Break" at bounding box center [504, 153] width 22 height 13
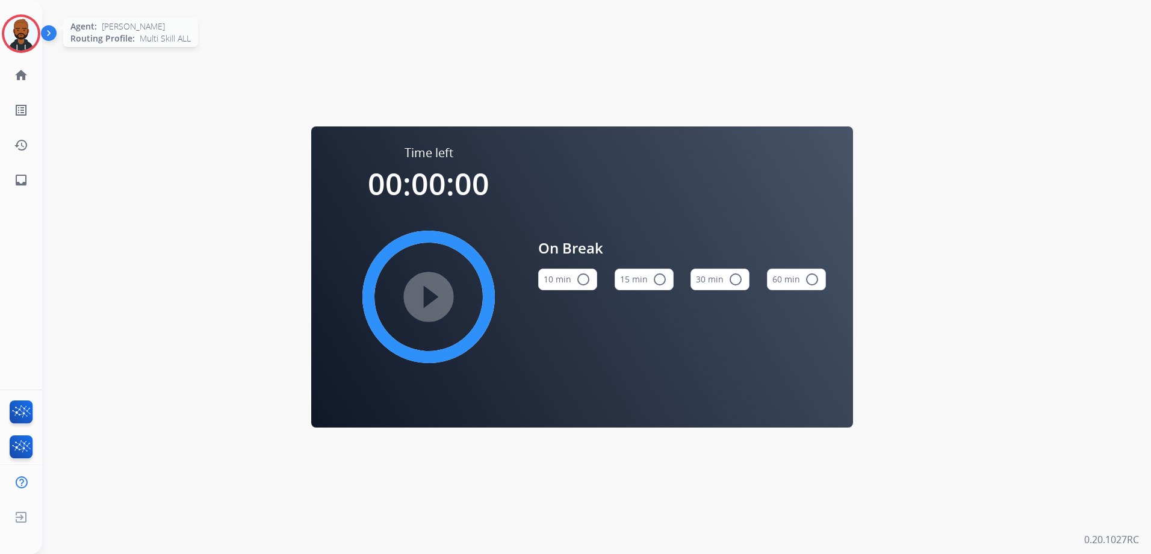
click at [31, 41] on img at bounding box center [21, 34] width 34 height 34
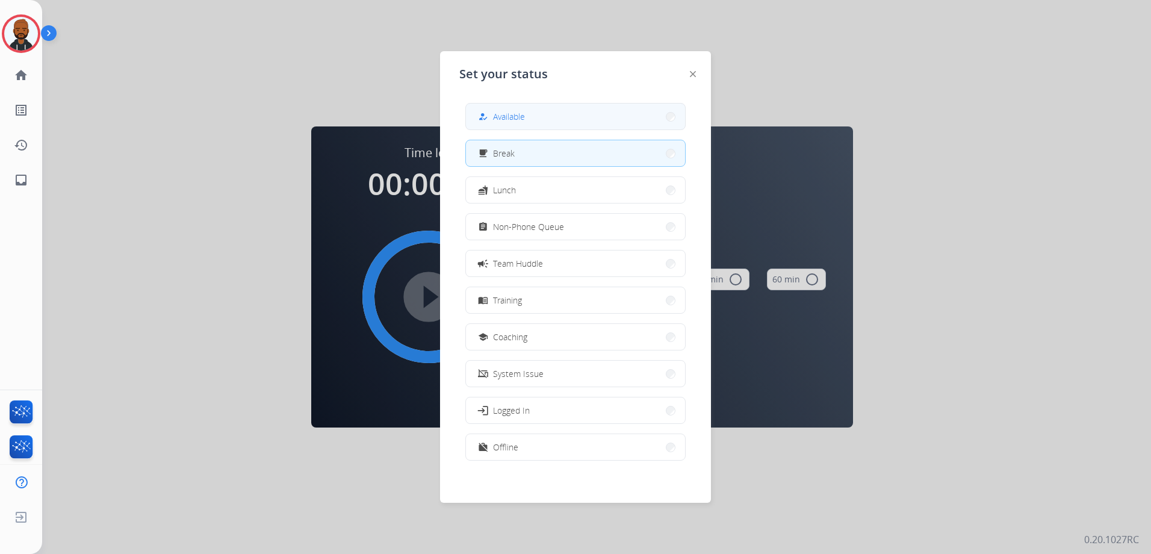
click at [552, 119] on button "how_to_reg Available" at bounding box center [575, 117] width 219 height 26
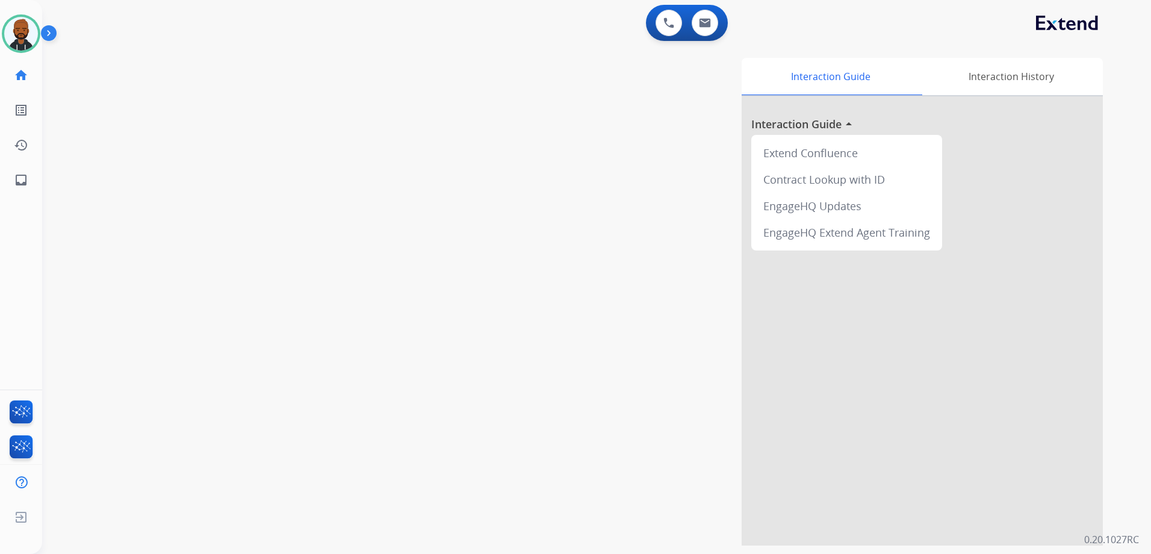
drag, startPoint x: 722, startPoint y: 50, endPoint x: 706, endPoint y: 56, distance: 17.3
click at [706, 56] on div "Interaction Guide Interaction History Interaction Guide arrow_drop_up Extend Co…" at bounding box center [760, 299] width 724 height 493
click at [702, 23] on img at bounding box center [705, 23] width 12 height 10
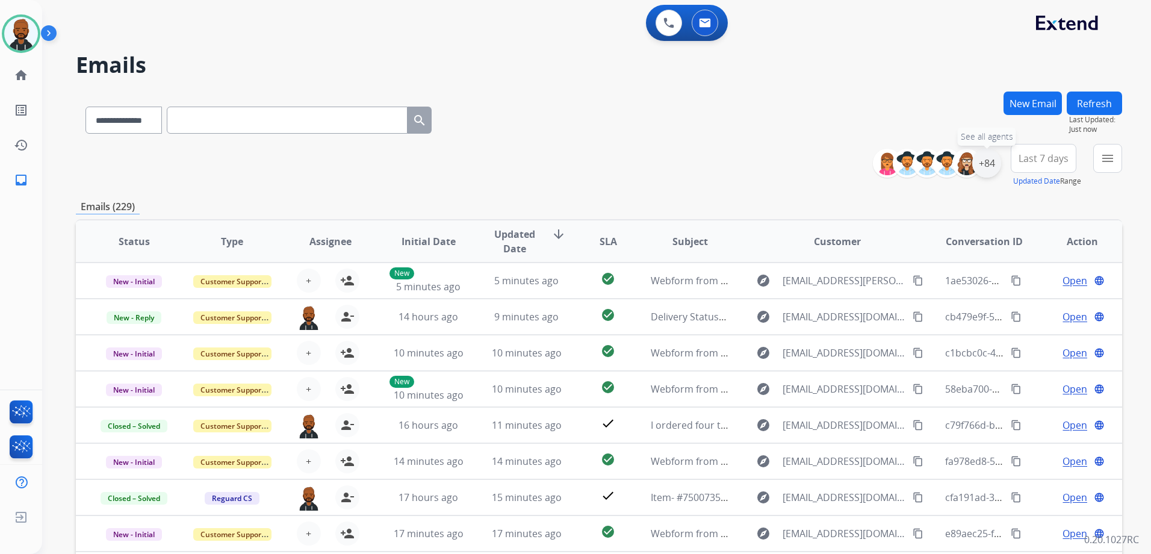
click at [989, 166] on div "+84" at bounding box center [986, 163] width 29 height 29
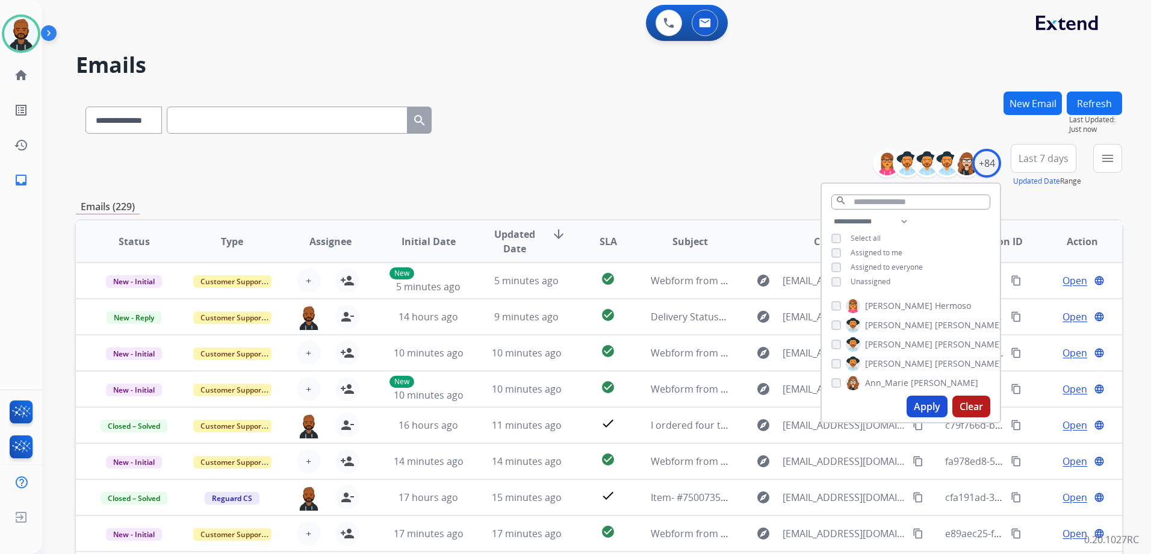
click at [917, 401] on button "Apply" at bounding box center [927, 407] width 41 height 22
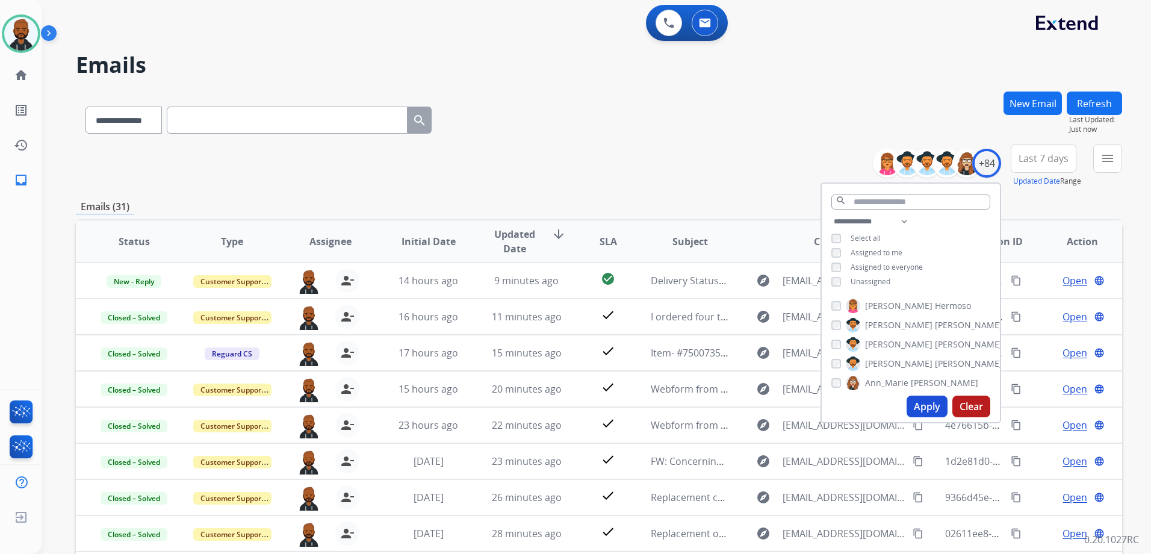
click at [787, 145] on div "**********" at bounding box center [599, 165] width 1046 height 43
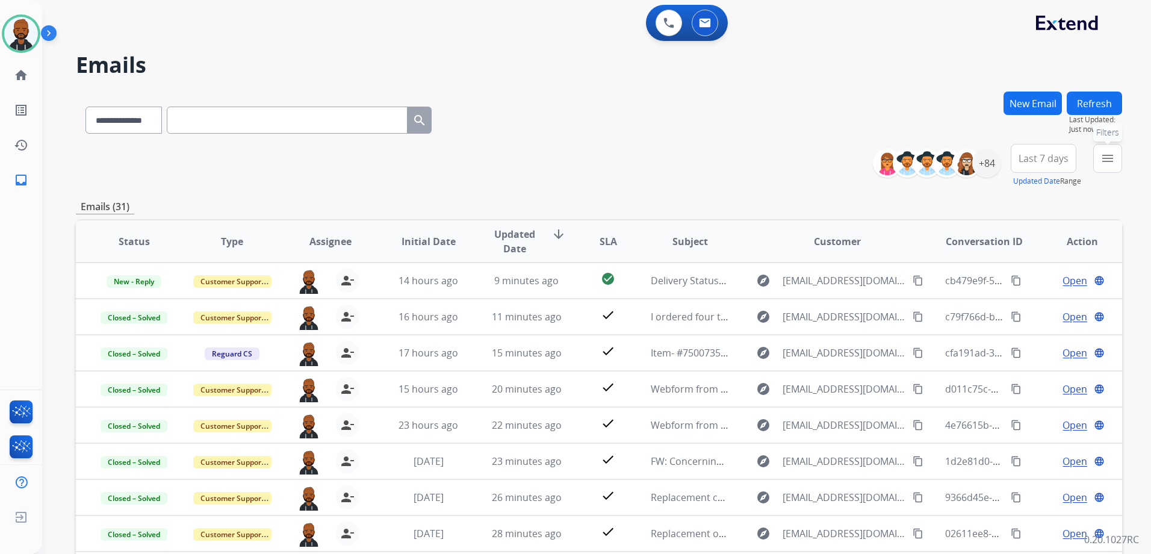
click at [1094, 166] on button "menu Filters" at bounding box center [1107, 158] width 29 height 29
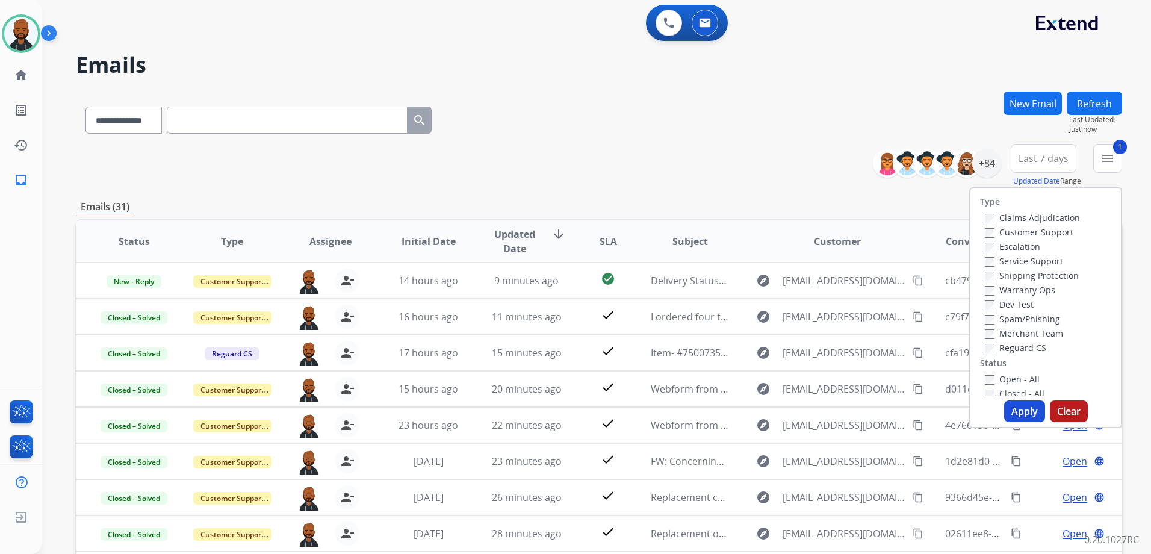
click at [1010, 415] on button "Apply" at bounding box center [1024, 411] width 41 height 22
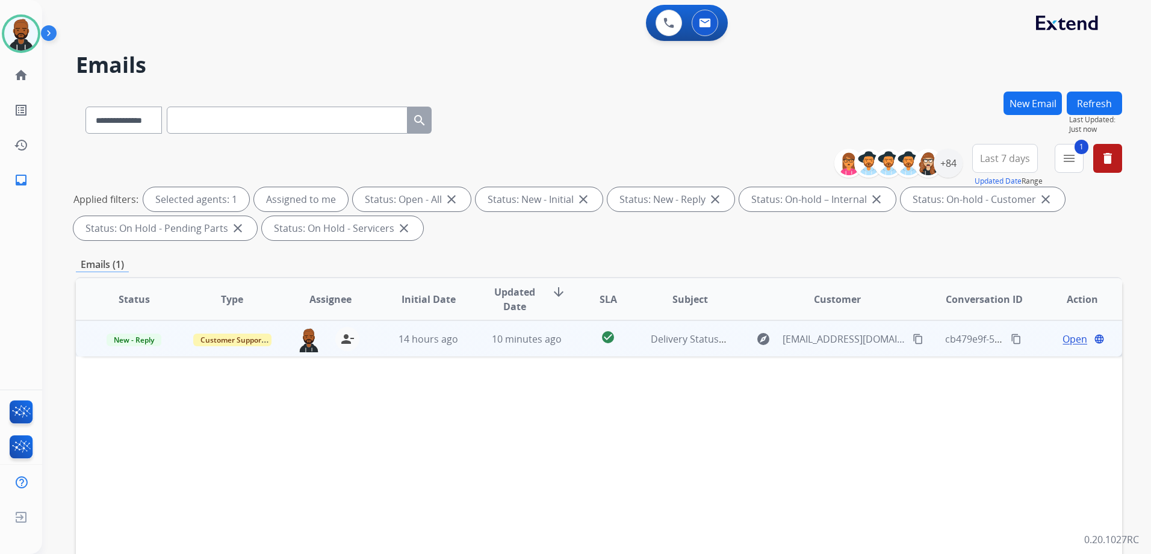
click at [1063, 342] on span "Open" at bounding box center [1075, 339] width 25 height 14
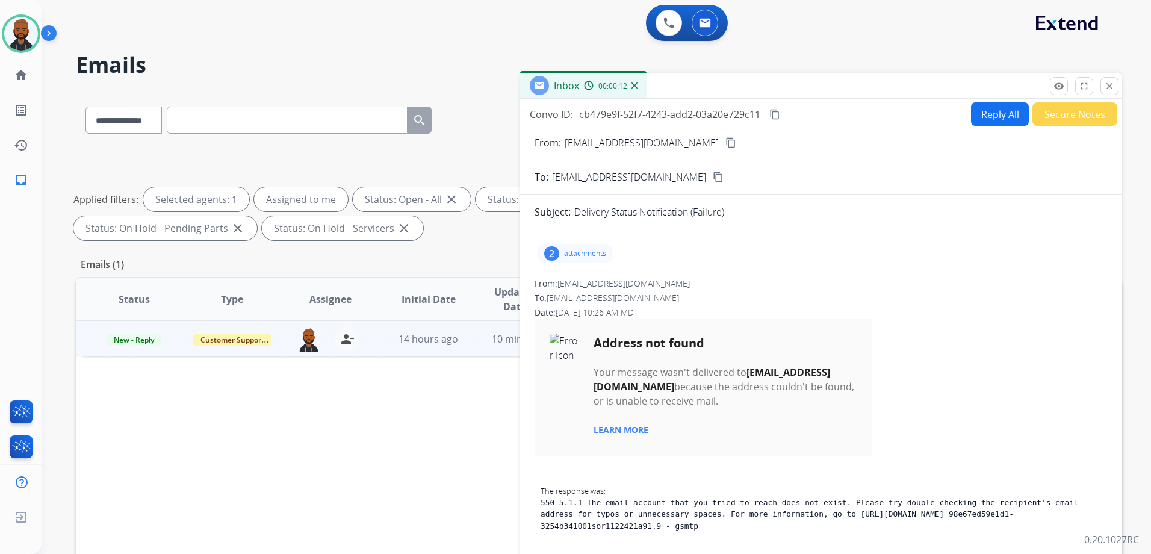
click at [1042, 120] on button "Secure Notes" at bounding box center [1075, 113] width 85 height 23
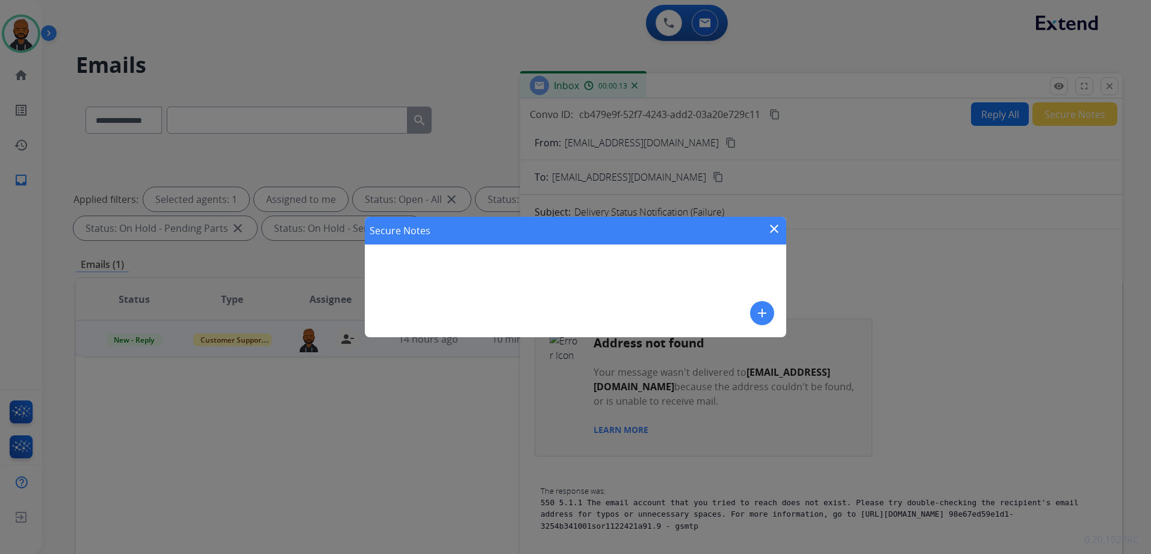
click at [753, 311] on button "add" at bounding box center [762, 313] width 24 height 24
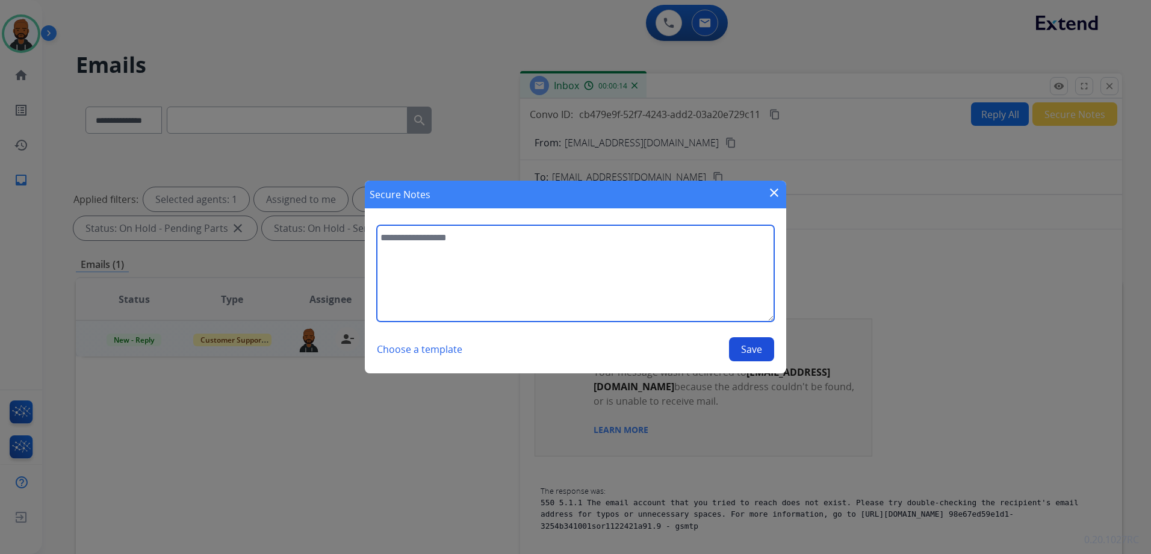
click at [670, 287] on textarea at bounding box center [575, 273] width 397 height 96
type textarea "**********"
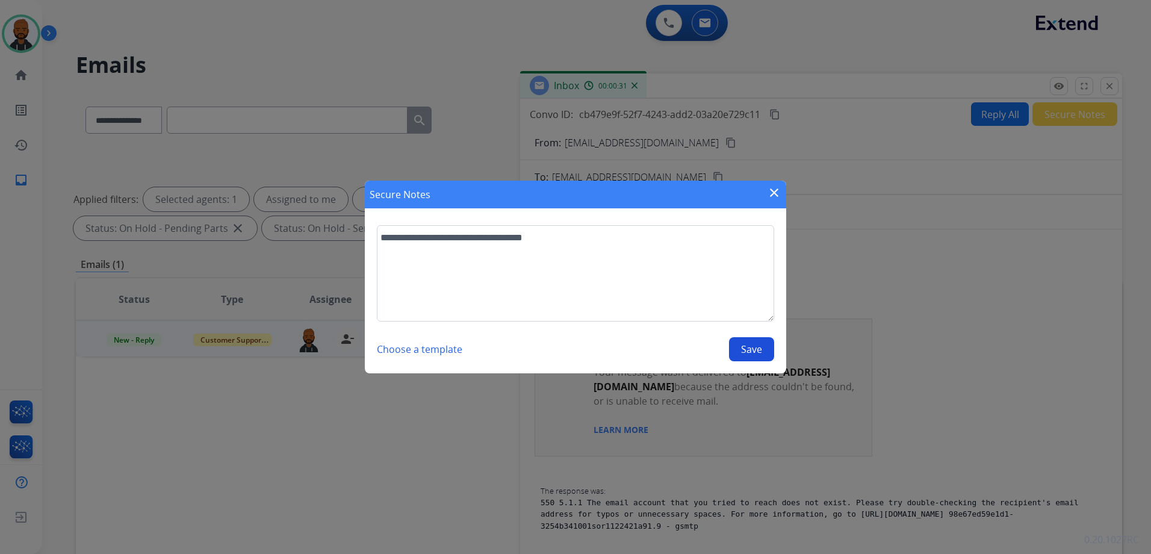
click at [772, 342] on button "Save" at bounding box center [751, 349] width 45 height 24
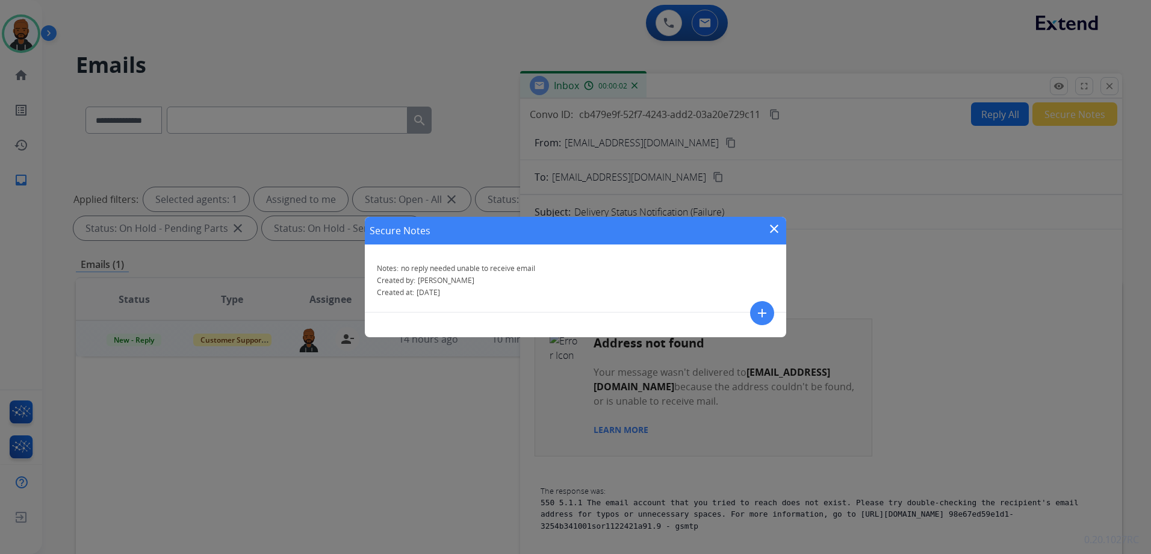
click at [770, 228] on mat-icon "close" at bounding box center [774, 229] width 14 height 14
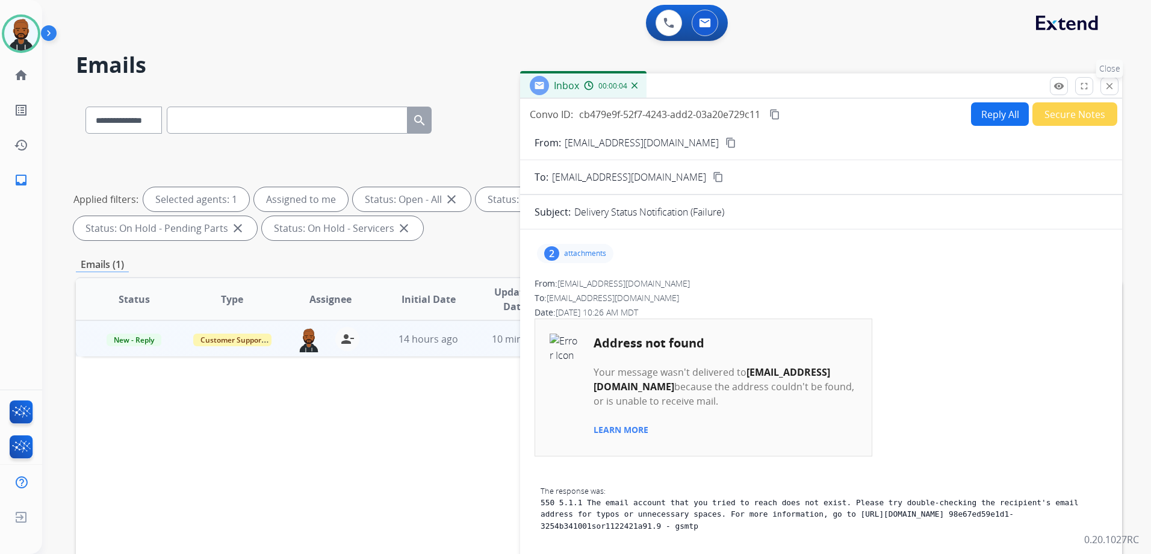
click at [1101, 90] on button "close Close" at bounding box center [1110, 86] width 18 height 18
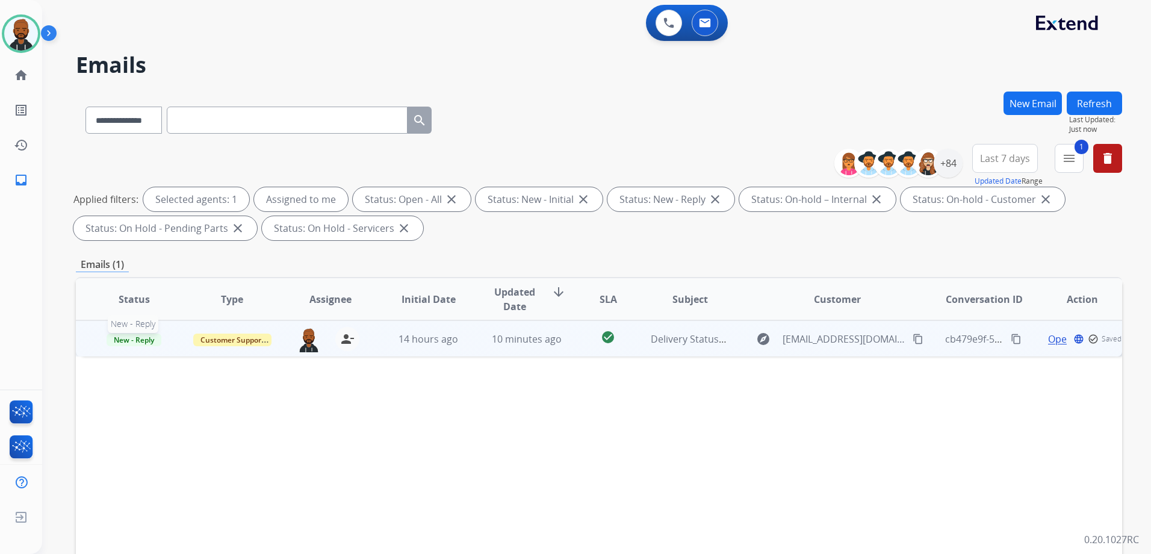
click at [148, 340] on span "New - Reply" at bounding box center [134, 340] width 55 height 13
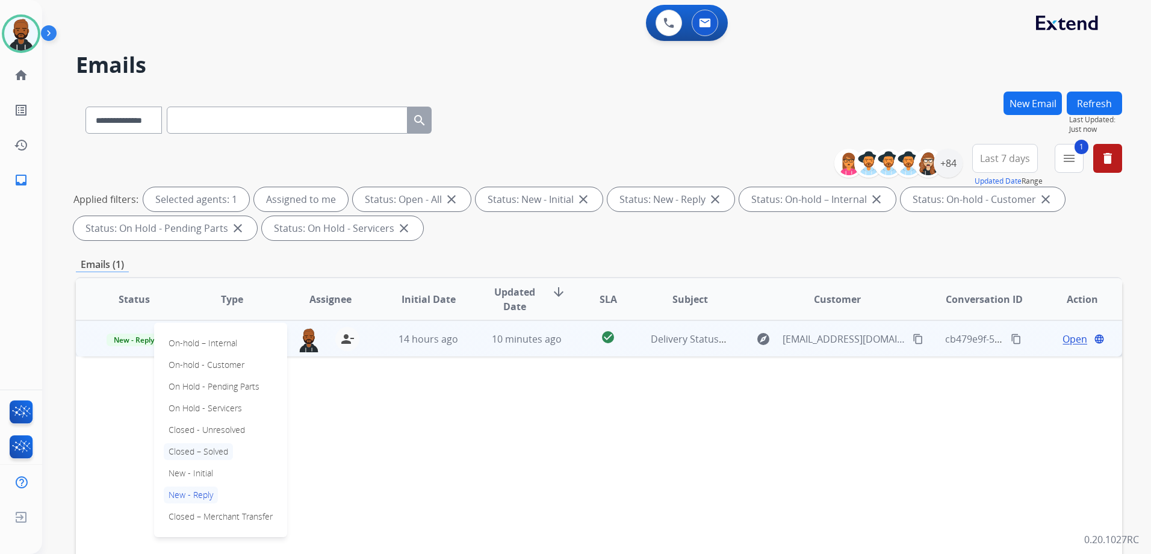
click at [220, 448] on p "Closed – Solved" at bounding box center [198, 451] width 69 height 17
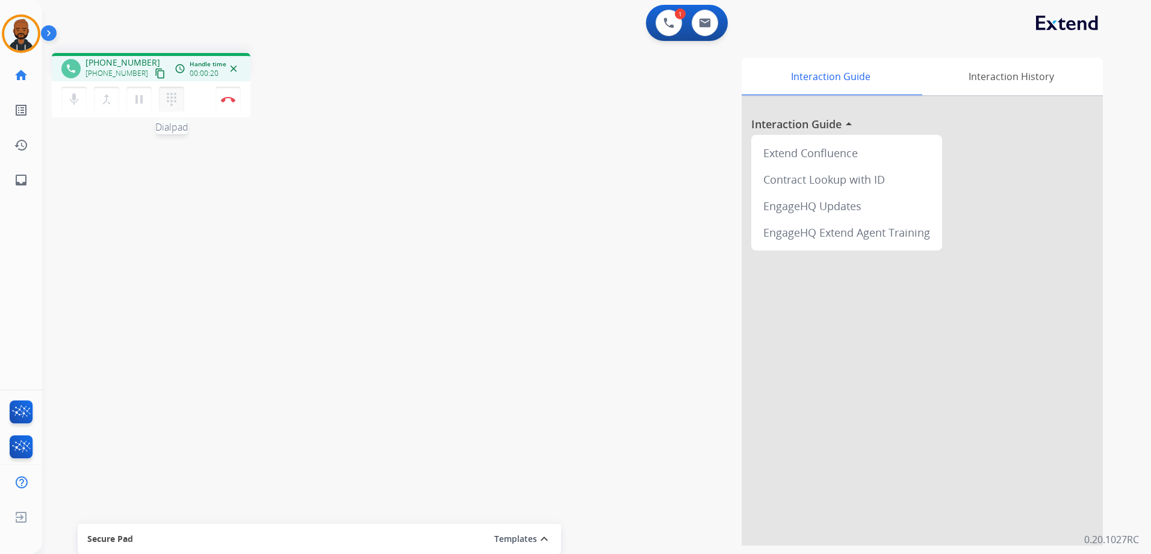
click at [164, 105] on mat-icon "dialpad" at bounding box center [171, 99] width 14 height 14
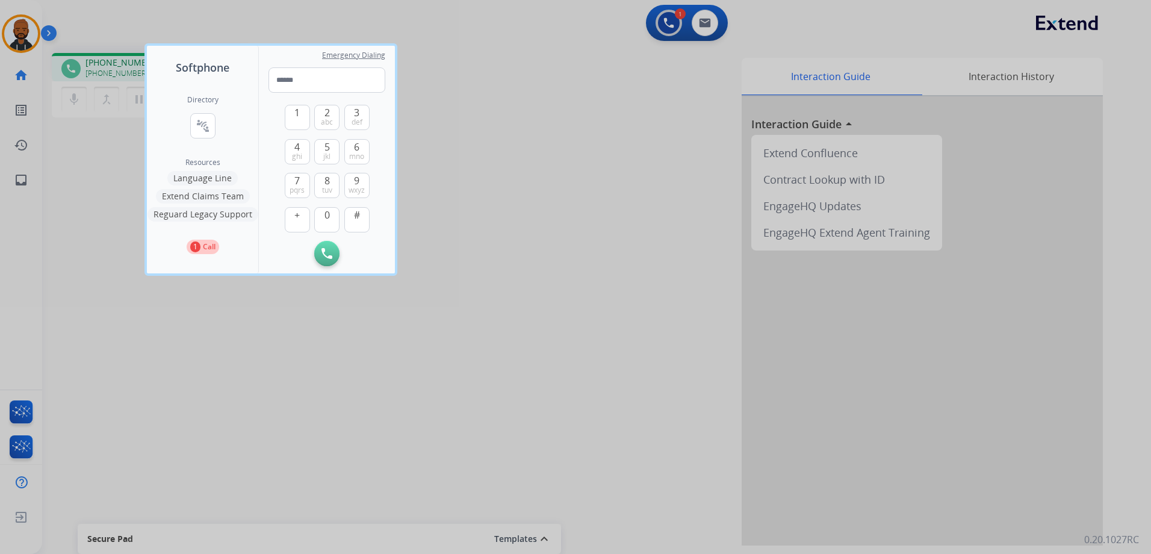
click at [204, 179] on button "Language Line" at bounding box center [202, 178] width 70 height 14
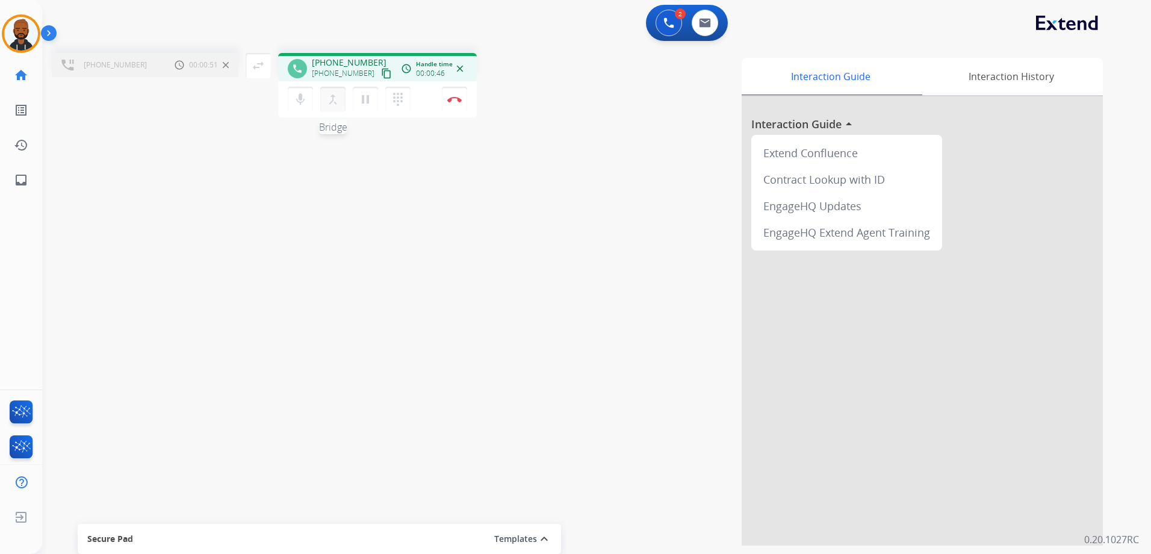
click at [336, 105] on mat-icon "merge_type" at bounding box center [333, 99] width 14 height 14
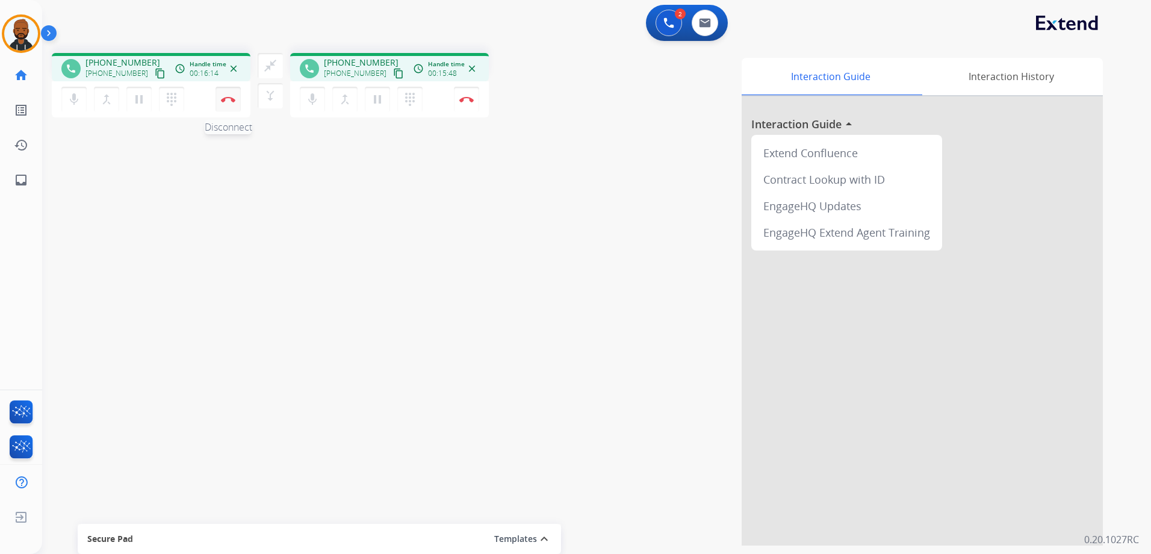
click at [227, 105] on button "Disconnect" at bounding box center [228, 99] width 25 height 25
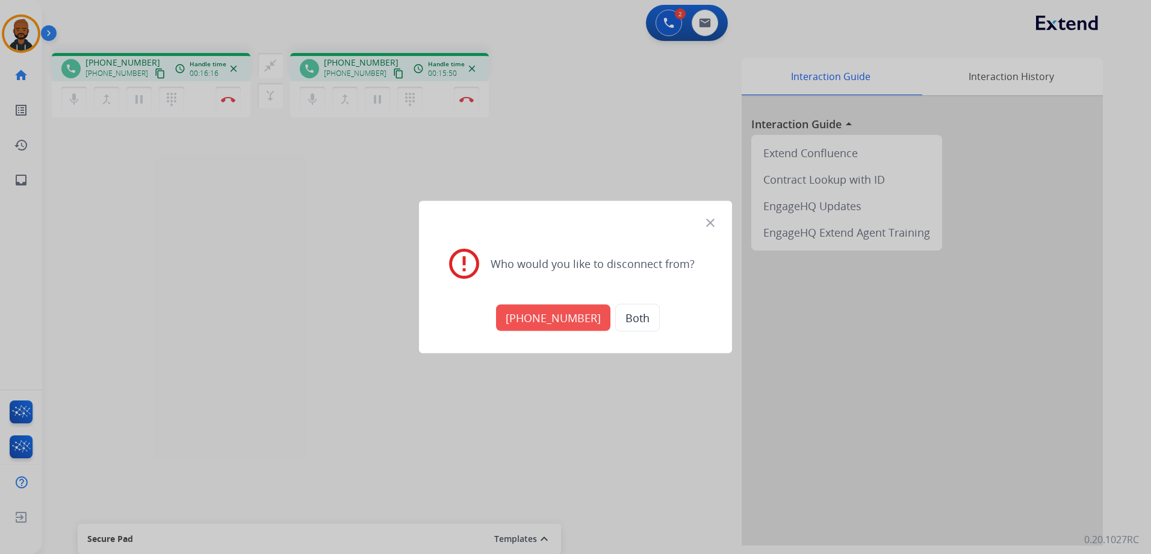
click at [568, 314] on button "+19016080225" at bounding box center [553, 318] width 114 height 26
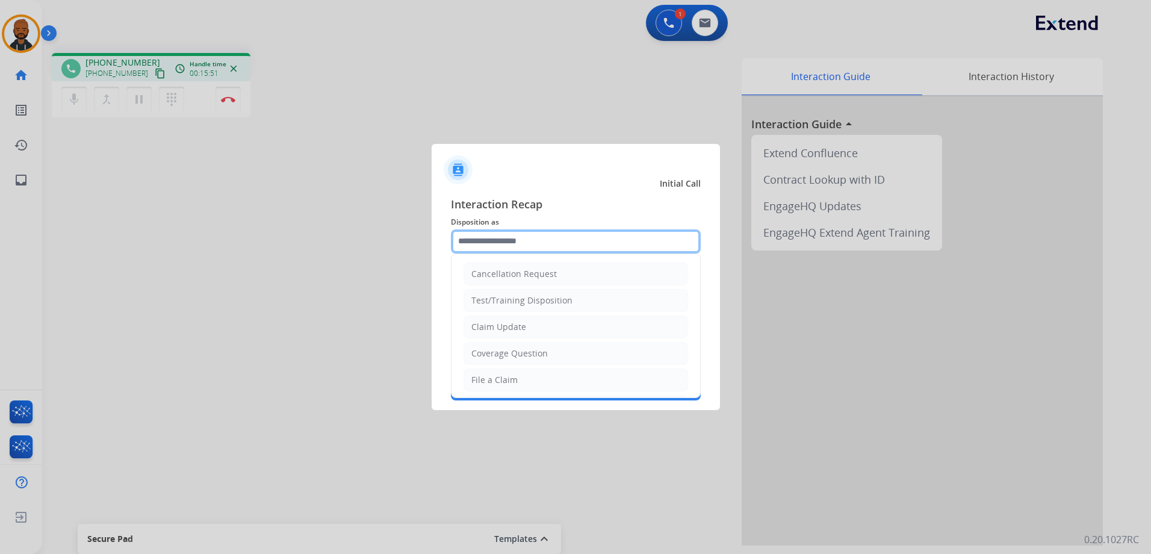
click at [582, 241] on input "text" at bounding box center [576, 241] width 250 height 24
click at [530, 378] on li "File a Claim" at bounding box center [576, 380] width 225 height 23
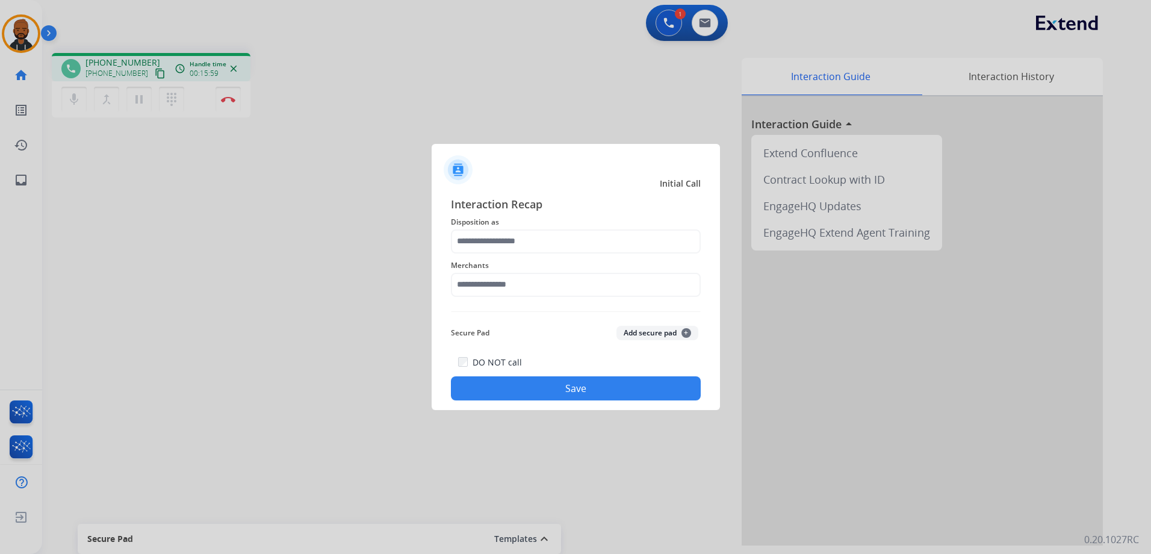
type input "**********"
click at [586, 286] on input "text" at bounding box center [576, 285] width 250 height 24
click at [571, 325] on li "Jomashop" at bounding box center [578, 319] width 229 height 23
type input "********"
click at [580, 376] on div "DO NOT call Save" at bounding box center [576, 378] width 250 height 46
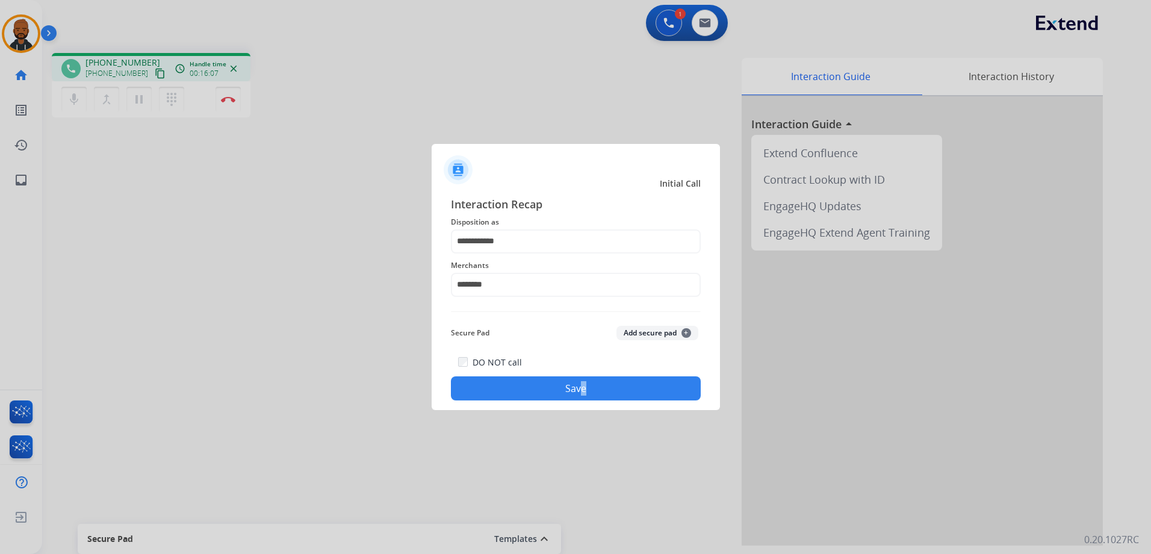
drag, startPoint x: 580, startPoint y: 376, endPoint x: 568, endPoint y: 396, distance: 23.2
click at [568, 396] on button "Save" at bounding box center [576, 388] width 250 height 24
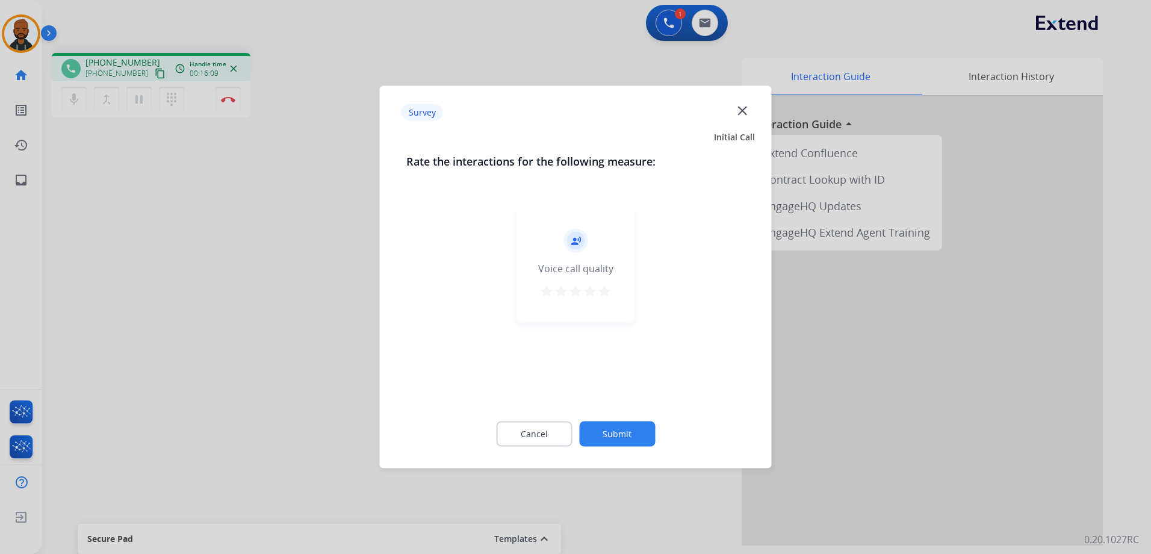
click at [605, 294] on mat-icon "star" at bounding box center [604, 291] width 14 height 14
click at [627, 432] on button "Submit" at bounding box center [617, 433] width 76 height 25
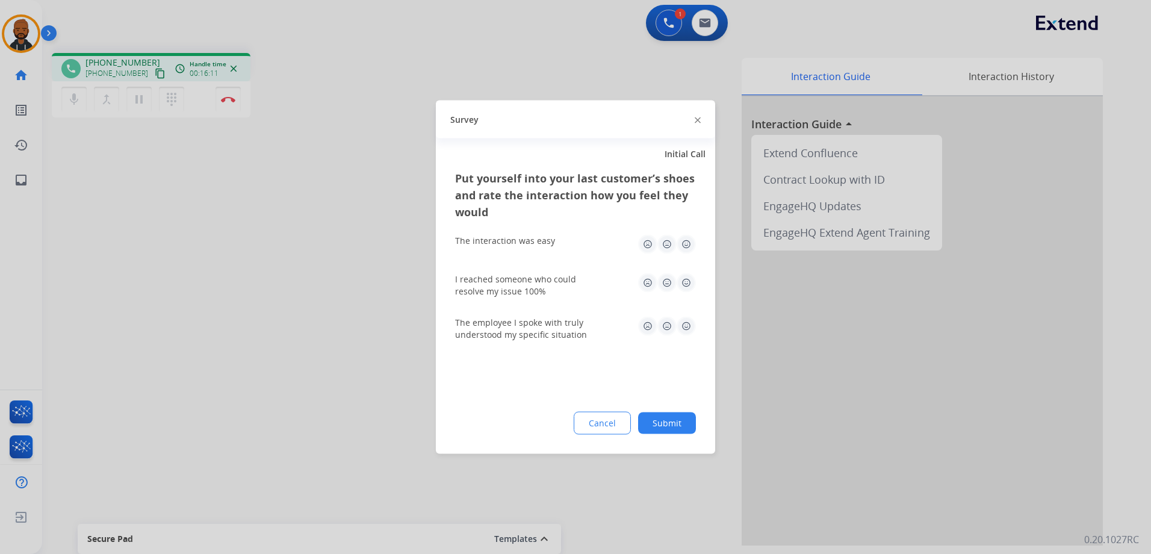
click at [693, 241] on img at bounding box center [686, 244] width 19 height 19
click at [686, 288] on img at bounding box center [686, 282] width 19 height 19
drag, startPoint x: 682, startPoint y: 325, endPoint x: 680, endPoint y: 348, distance: 23.0
click at [683, 327] on img at bounding box center [686, 326] width 19 height 19
click at [669, 422] on button "Submit" at bounding box center [667, 423] width 58 height 22
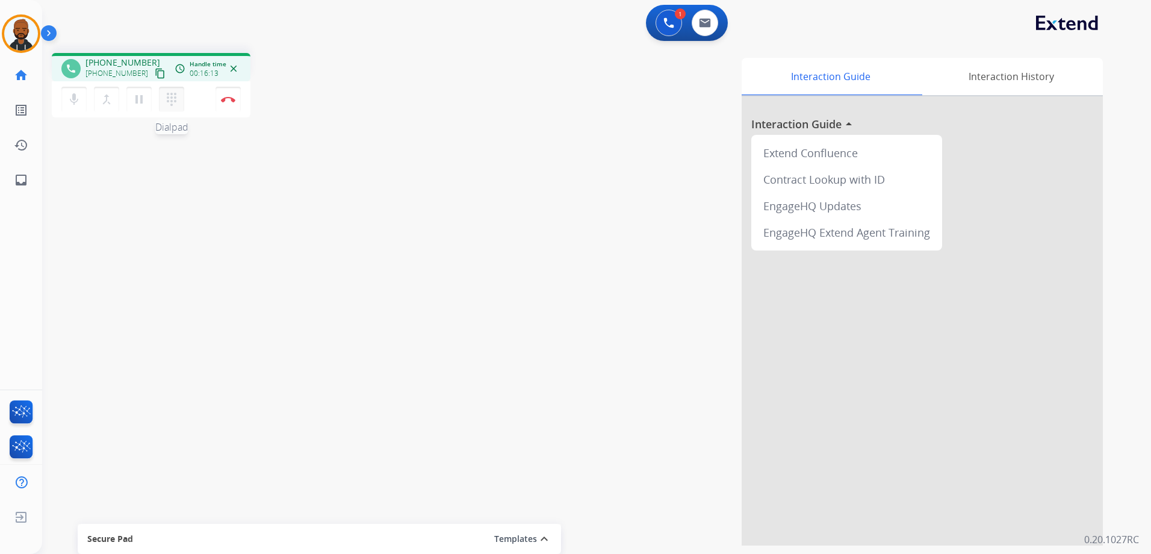
click at [180, 94] on button "dialpad Dialpad" at bounding box center [171, 99] width 25 height 25
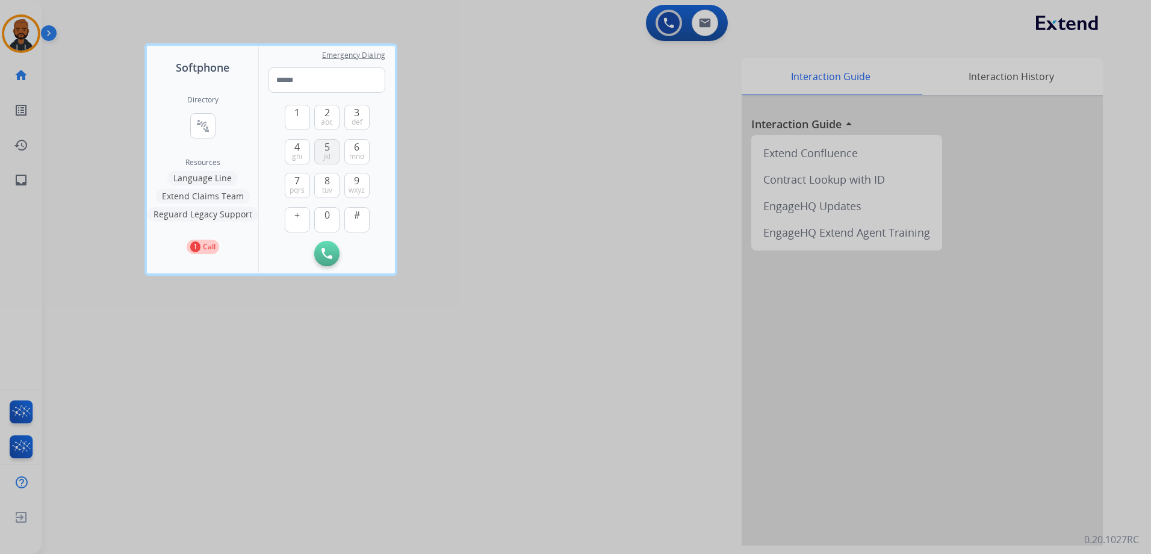
click at [325, 147] on button "5 jkl" at bounding box center [326, 151] width 25 height 25
type input "*"
click at [485, 253] on div at bounding box center [575, 277] width 1151 height 554
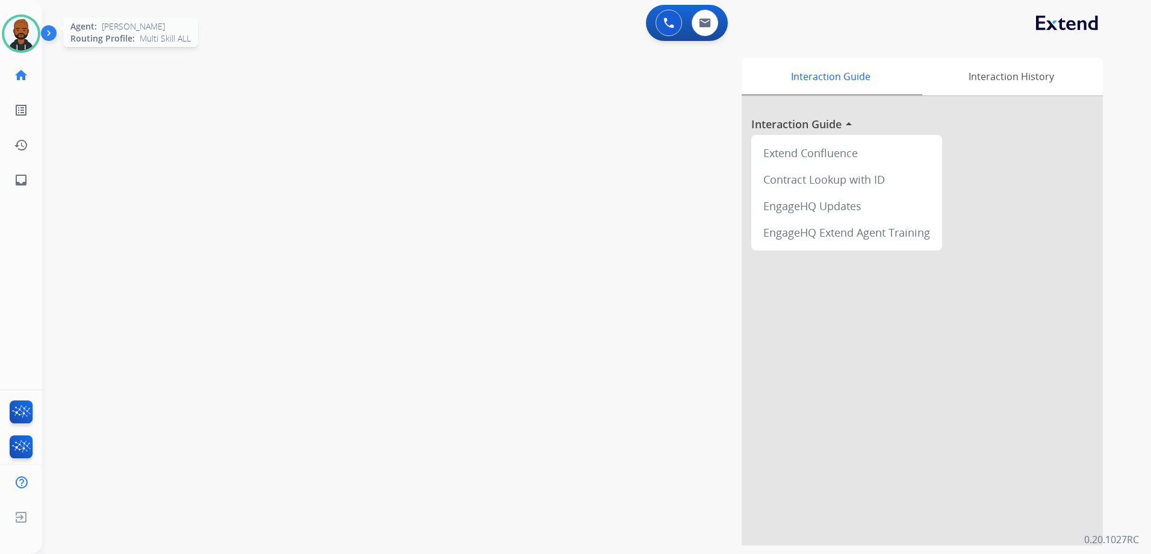
click at [32, 34] on img at bounding box center [21, 34] width 34 height 34
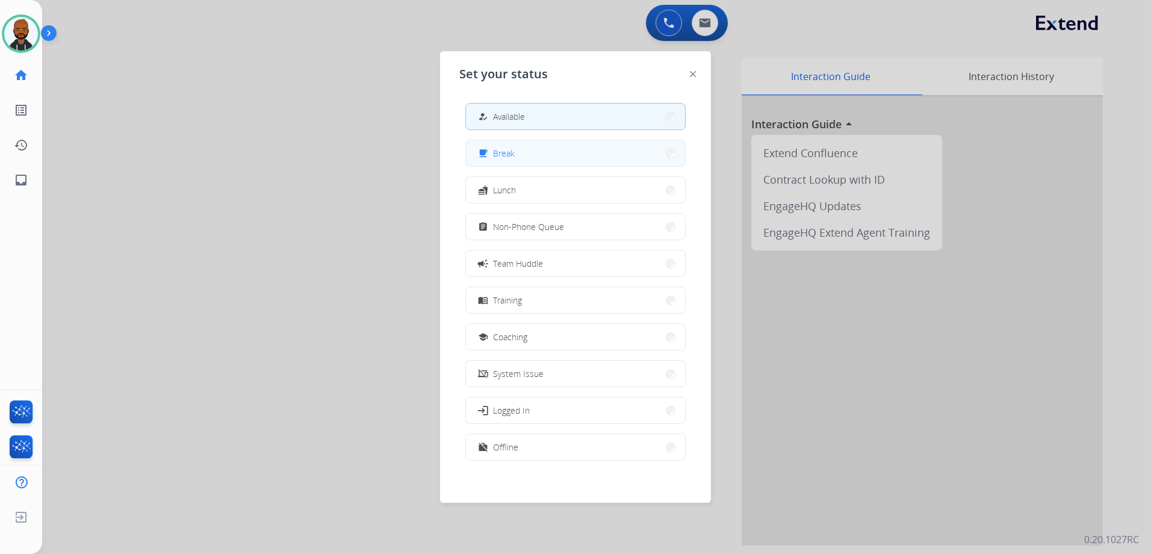
click at [493, 151] on div "free_breakfast" at bounding box center [484, 153] width 17 height 14
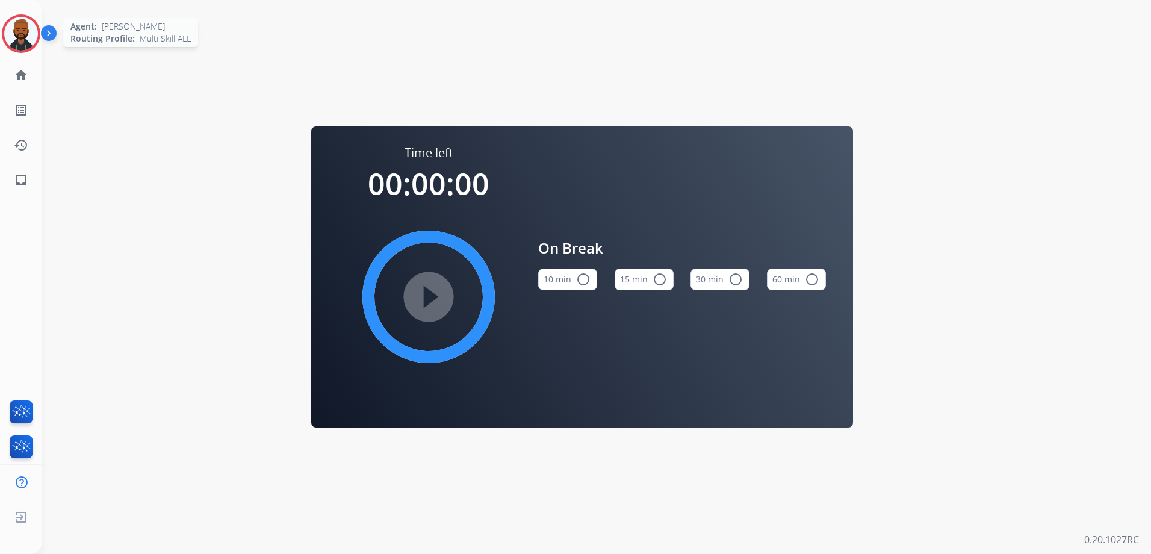
click at [23, 40] on img at bounding box center [21, 34] width 34 height 34
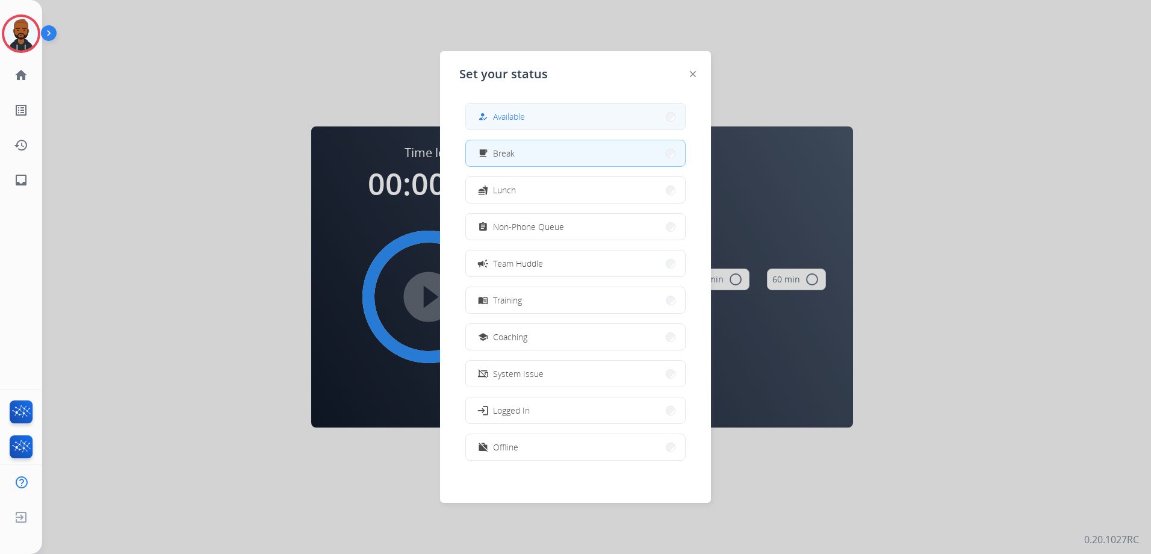
click at [515, 111] on div "how_to_reg Available" at bounding box center [500, 117] width 49 height 14
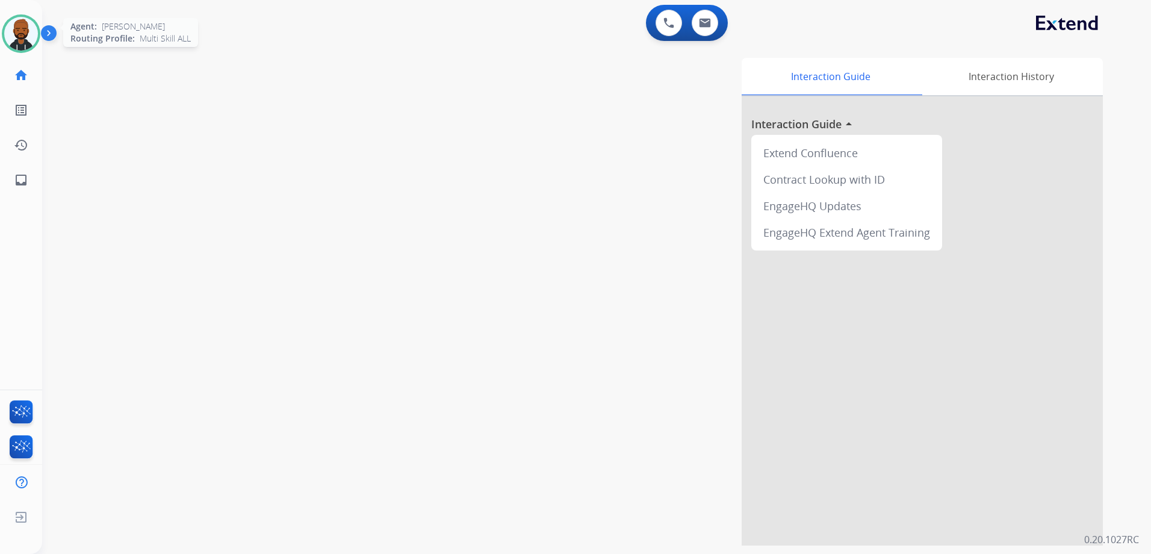
click at [14, 42] on img at bounding box center [21, 34] width 34 height 34
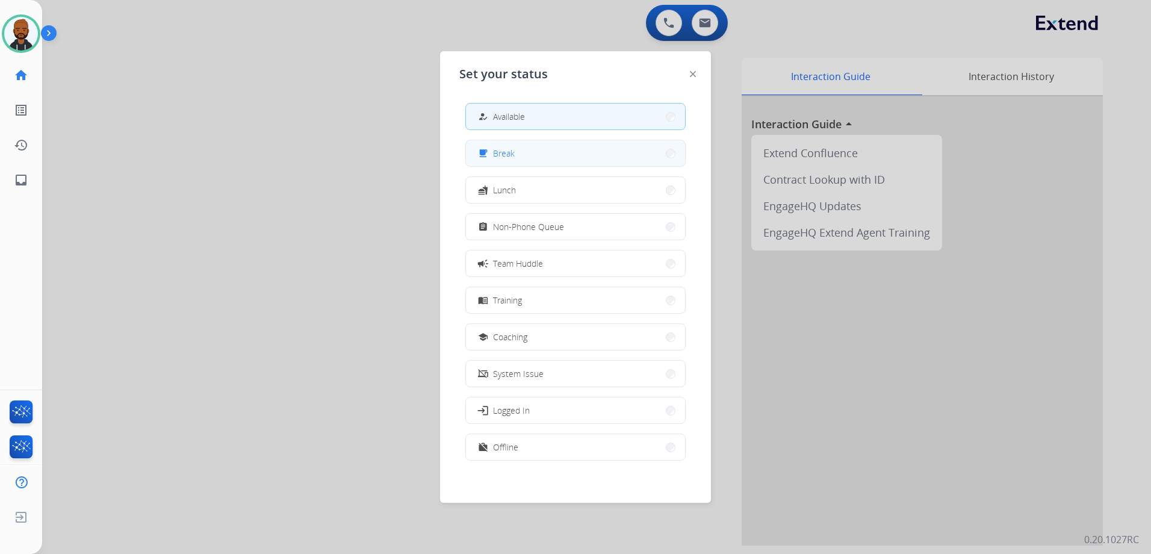
click at [552, 152] on button "free_breakfast Break" at bounding box center [575, 153] width 219 height 26
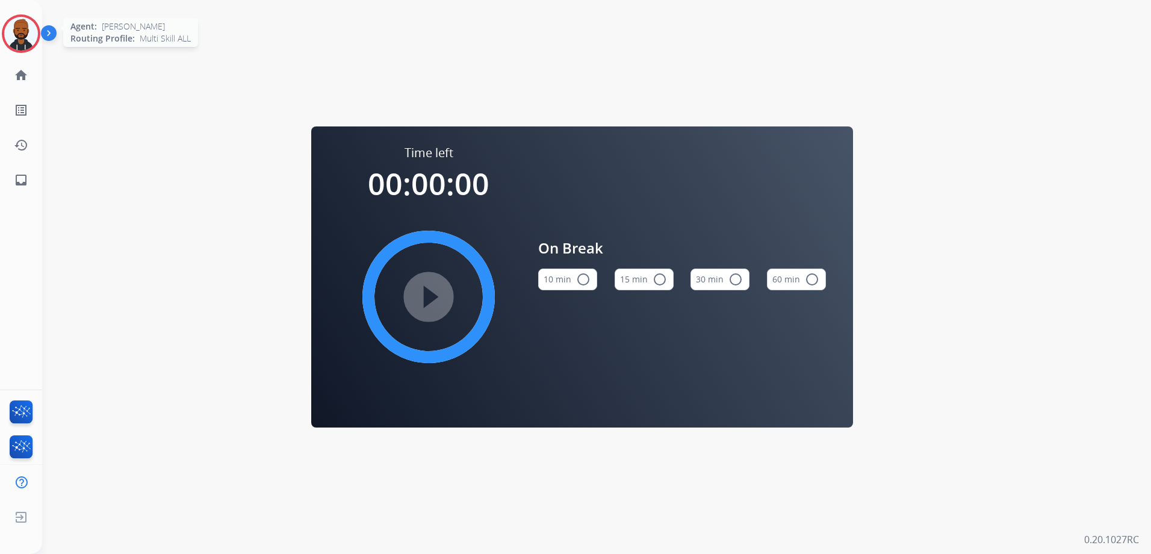
click at [18, 28] on img at bounding box center [21, 34] width 34 height 34
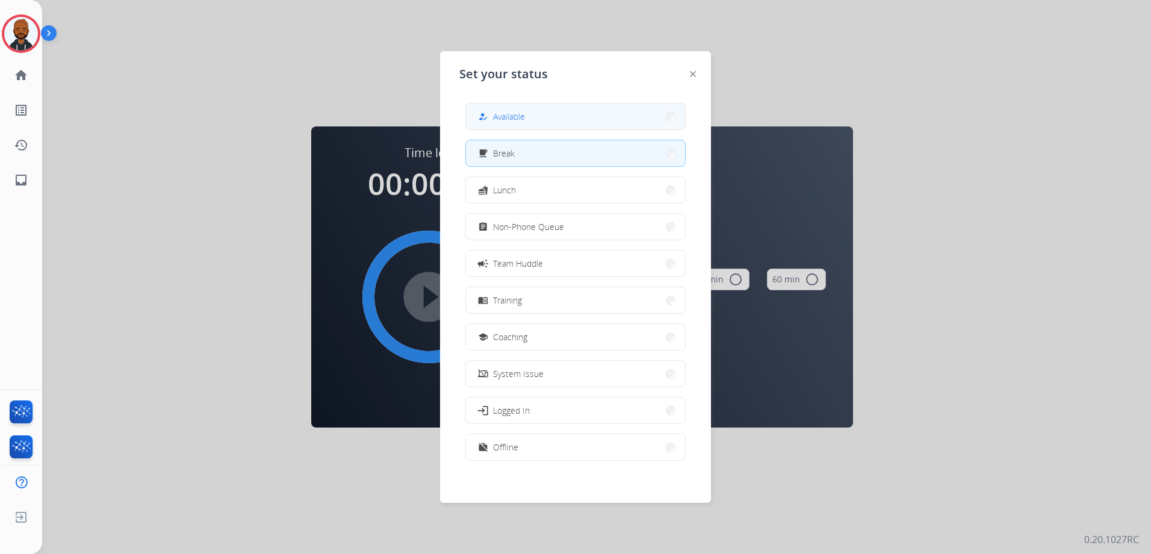
click at [520, 109] on button "how_to_reg Available" at bounding box center [575, 117] width 219 height 26
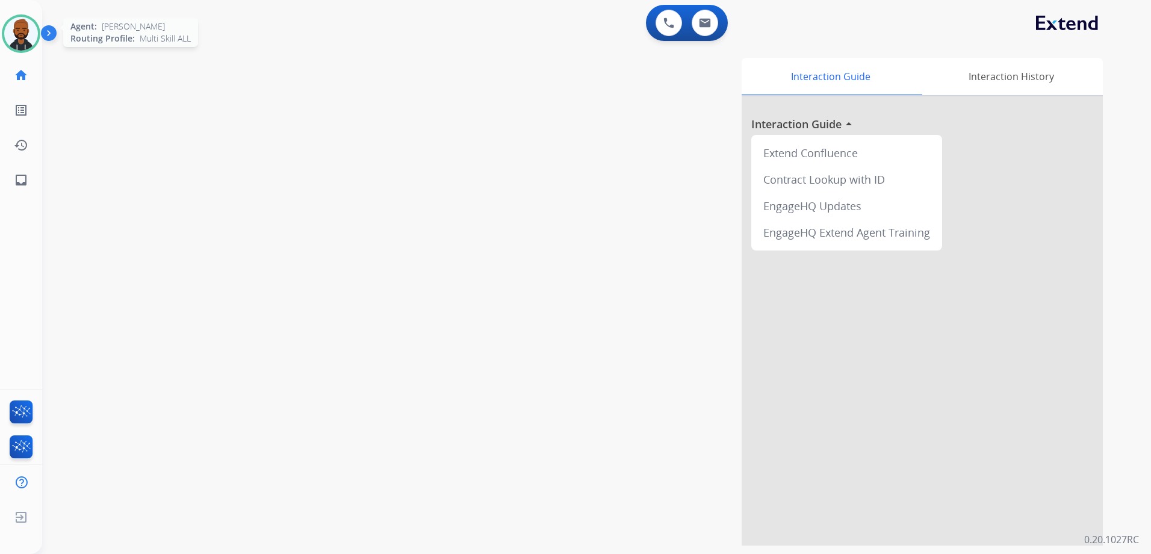
click at [33, 28] on img at bounding box center [21, 34] width 34 height 34
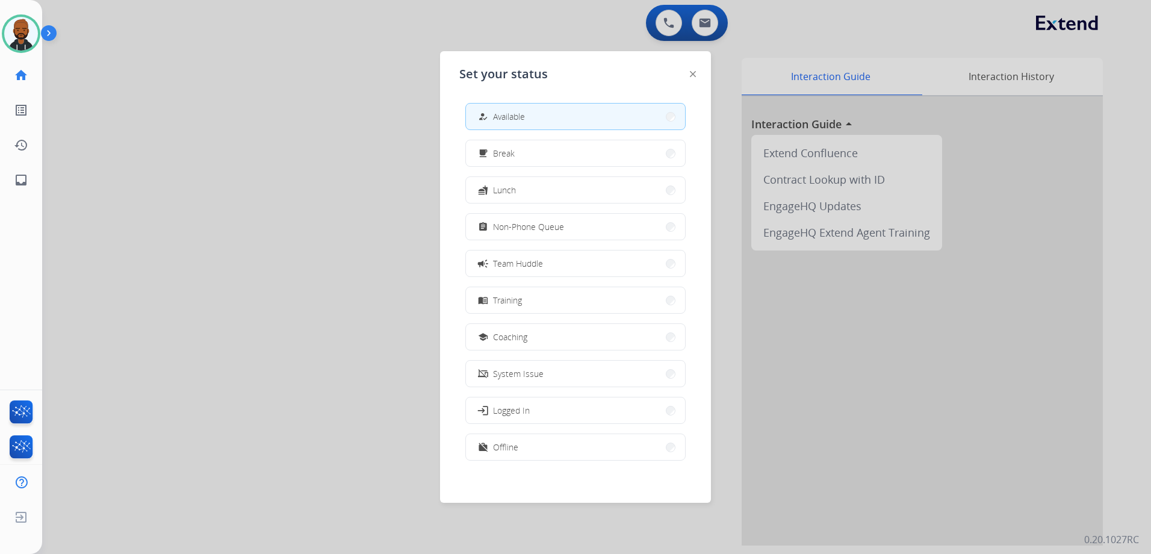
click at [782, 32] on div at bounding box center [575, 277] width 1151 height 554
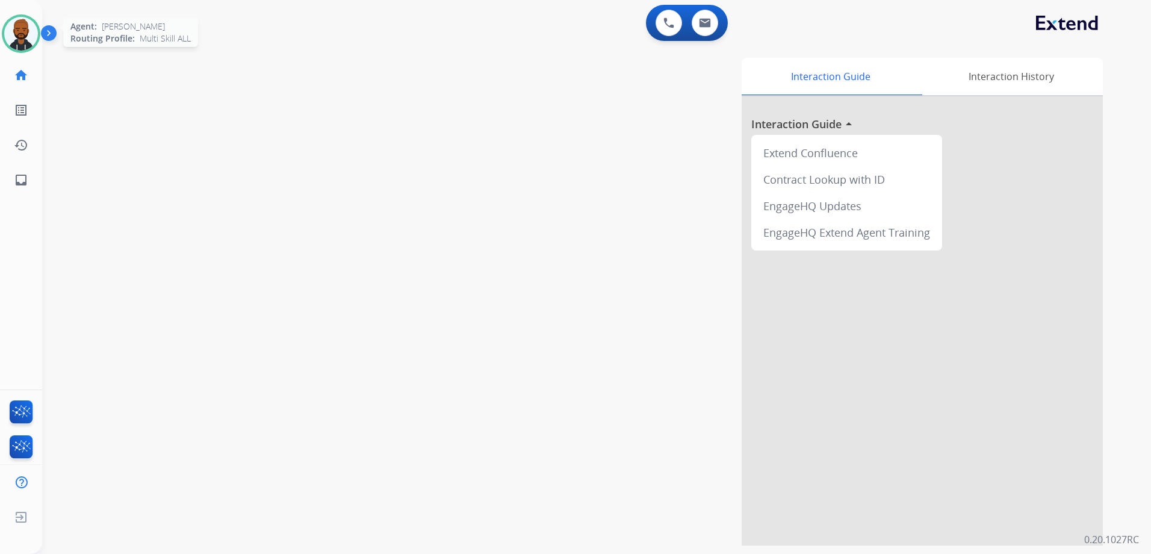
click at [23, 39] on img at bounding box center [21, 34] width 34 height 34
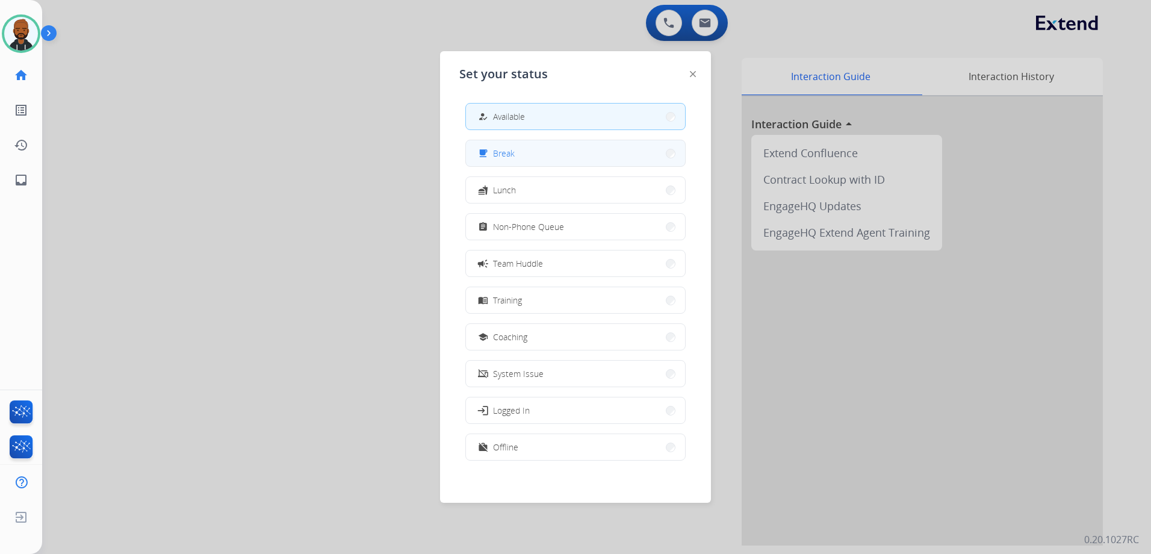
click at [527, 156] on button "free_breakfast Break" at bounding box center [575, 153] width 219 height 26
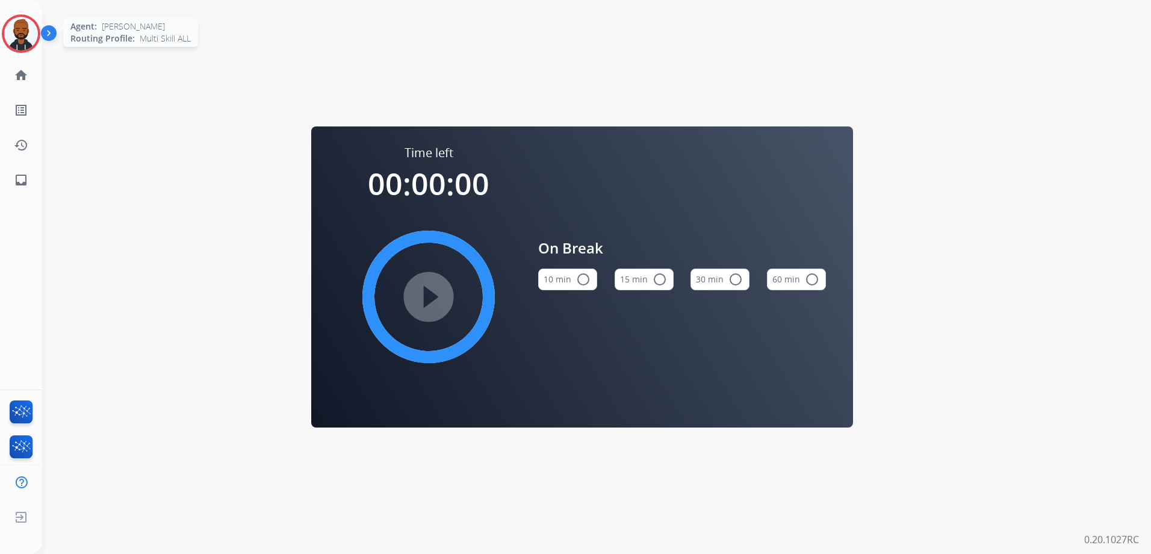
click at [22, 40] on img at bounding box center [21, 34] width 34 height 34
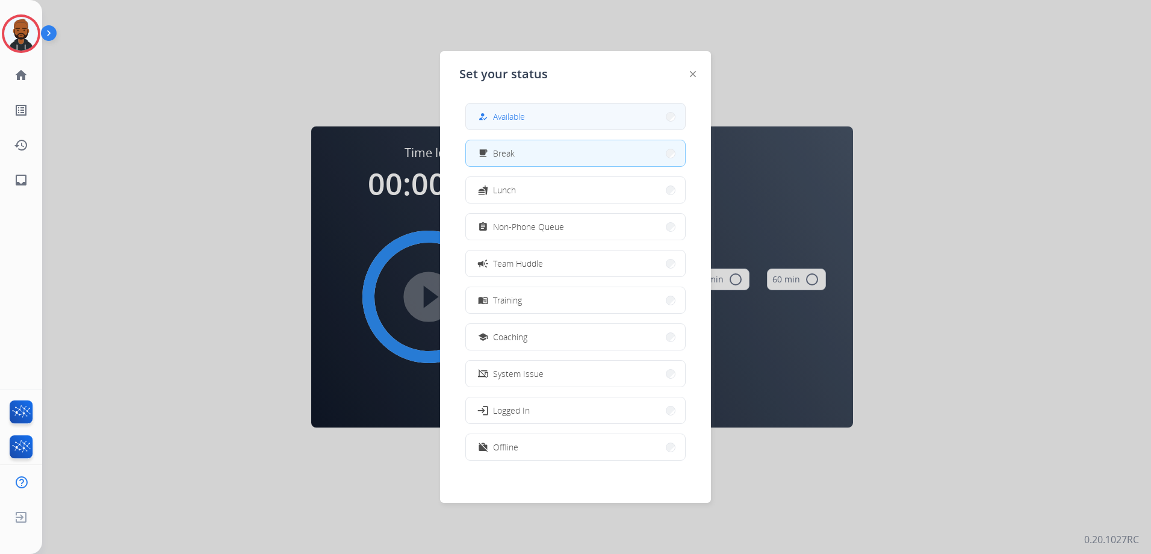
click at [499, 109] on button "how_to_reg Available" at bounding box center [575, 117] width 219 height 26
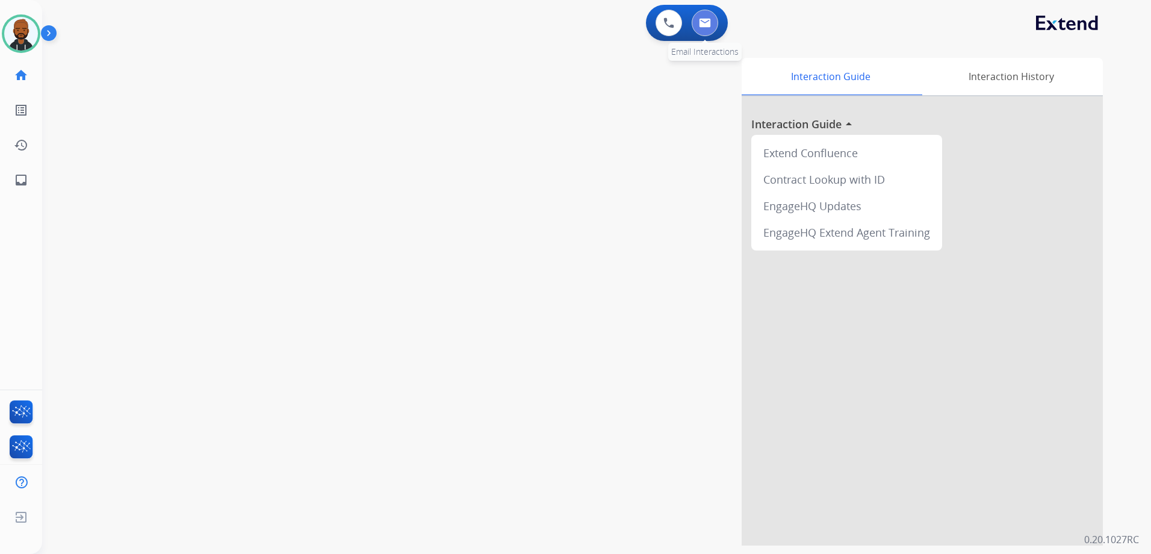
click at [697, 28] on button at bounding box center [705, 23] width 26 height 26
select select "**********"
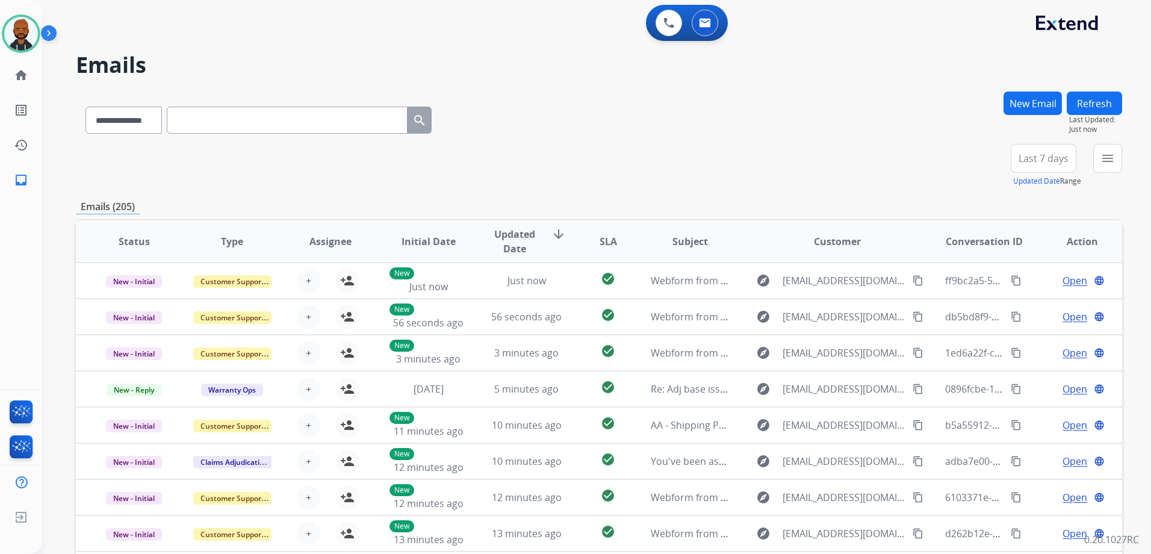
click at [1021, 105] on button "New Email" at bounding box center [1033, 103] width 58 height 23
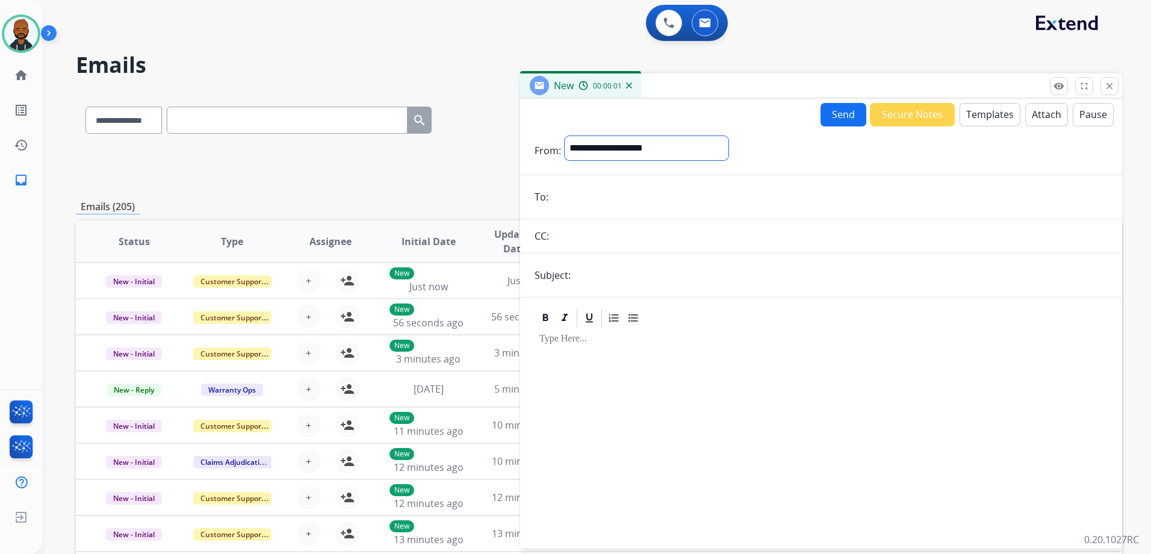
click at [678, 154] on select "**********" at bounding box center [647, 148] width 164 height 24
select select "**********"
click at [565, 136] on select "**********" at bounding box center [647, 148] width 164 height 24
paste input "**********"
type input "**********"
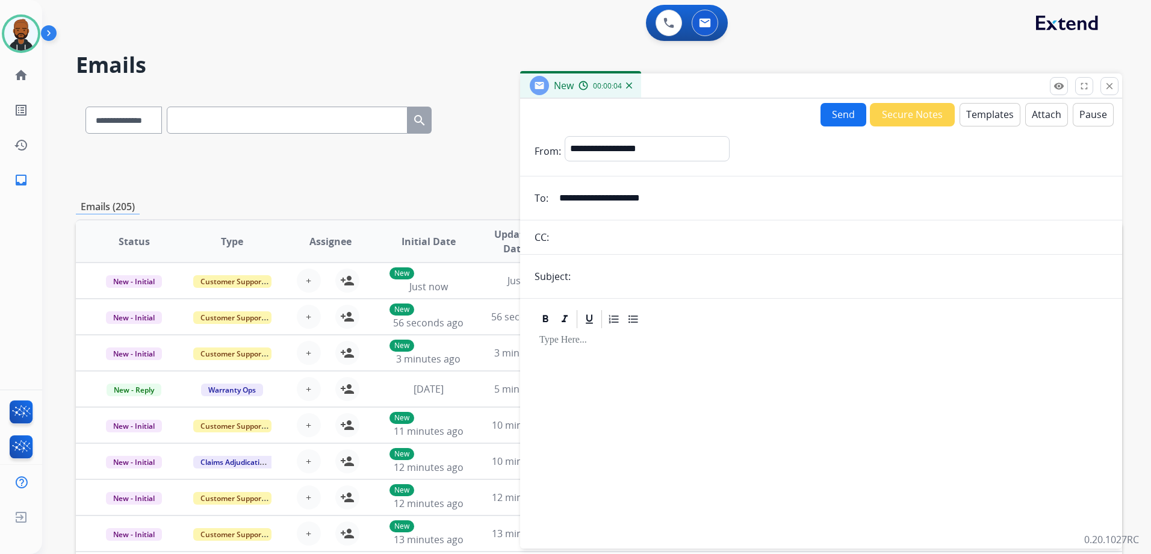
click at [647, 273] on input "text" at bounding box center [840, 276] width 533 height 24
type input "**********"
click at [1002, 117] on button "Templates" at bounding box center [990, 114] width 61 height 23
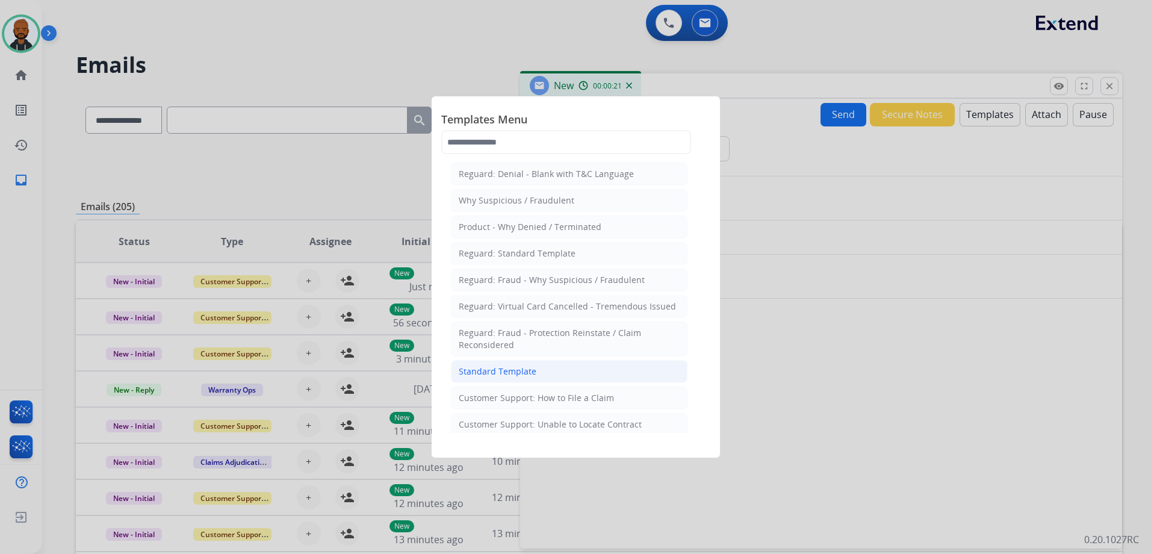
click at [589, 367] on li "Standard Template" at bounding box center [569, 371] width 237 height 23
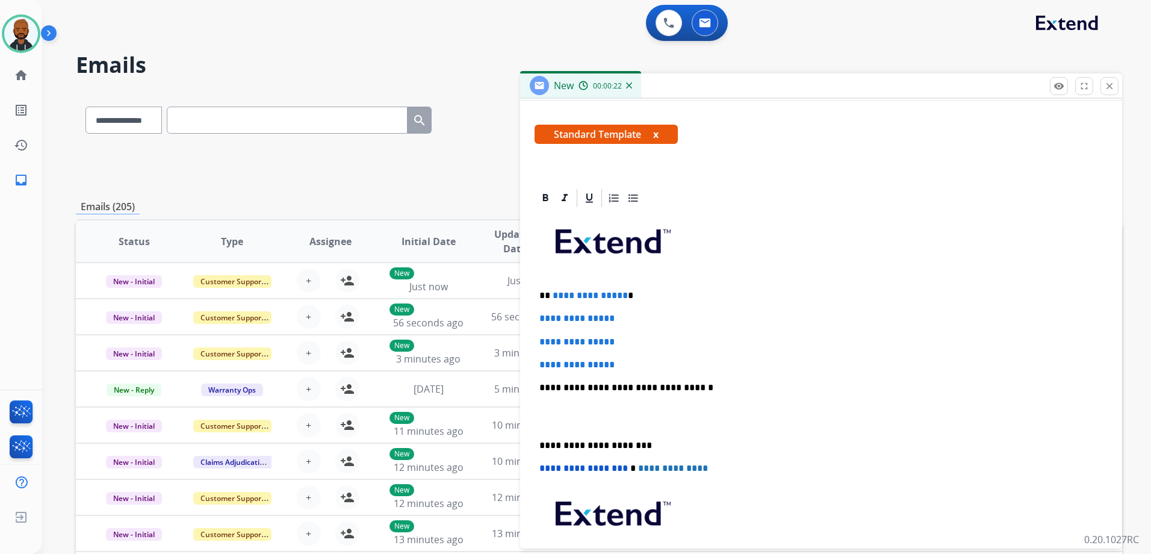
scroll to position [241, 0]
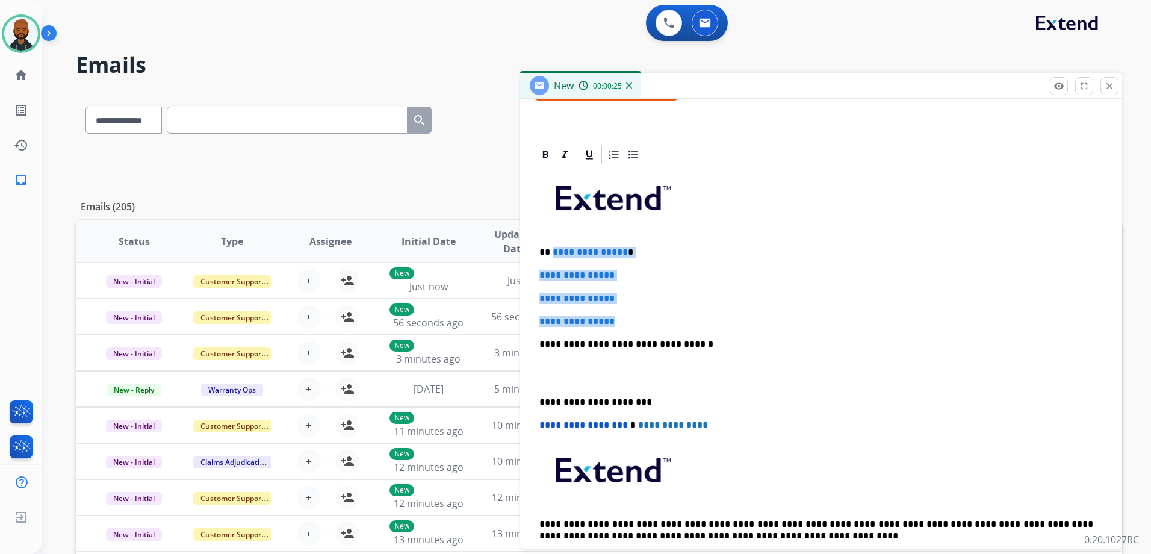
drag, startPoint x: 620, startPoint y: 316, endPoint x: 551, endPoint y: 253, distance: 93.0
click at [551, 253] on div "**********" at bounding box center [821, 373] width 573 height 414
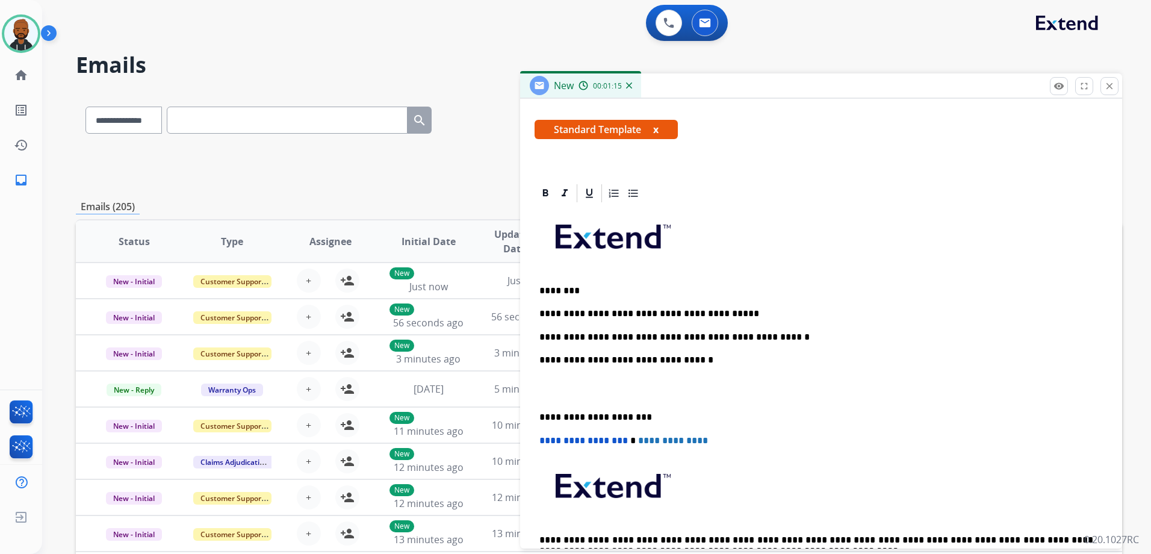
scroll to position [181, 0]
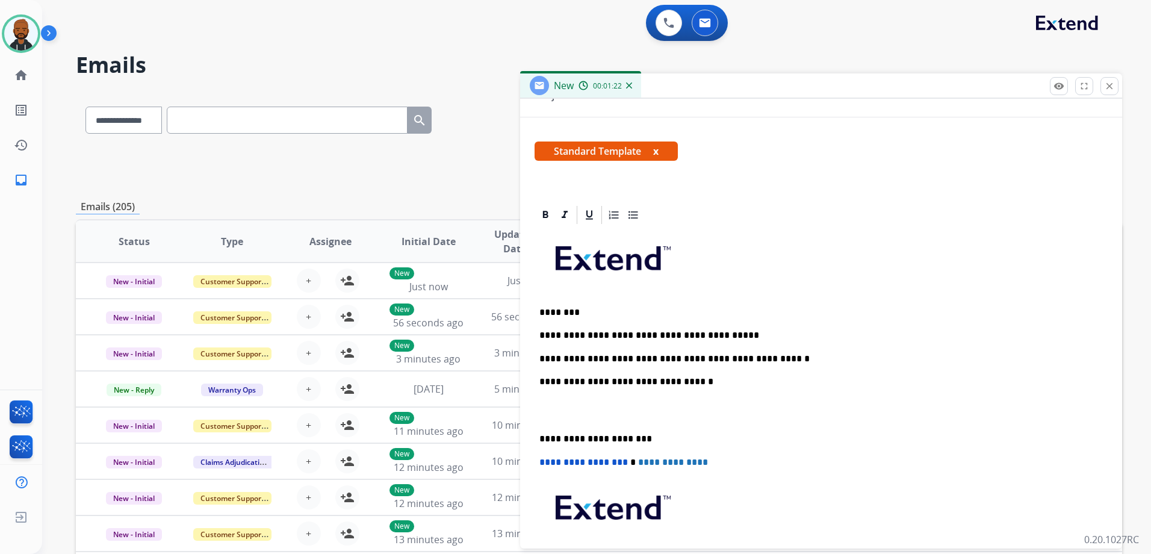
click at [762, 359] on p "**********" at bounding box center [817, 358] width 554 height 11
click at [538, 434] on div "**********" at bounding box center [821, 421] width 573 height 391
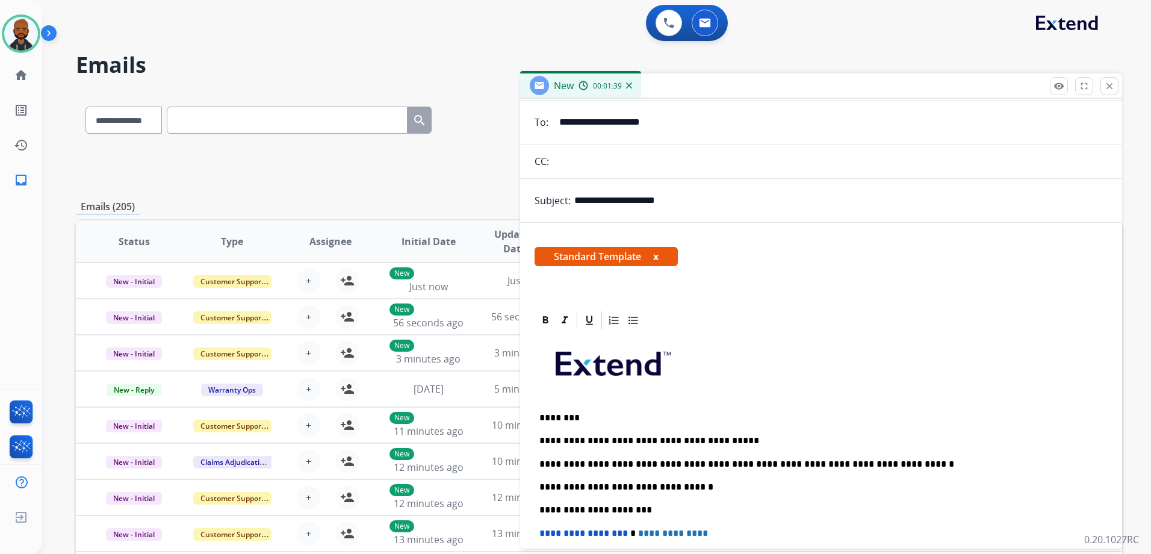
scroll to position [0, 0]
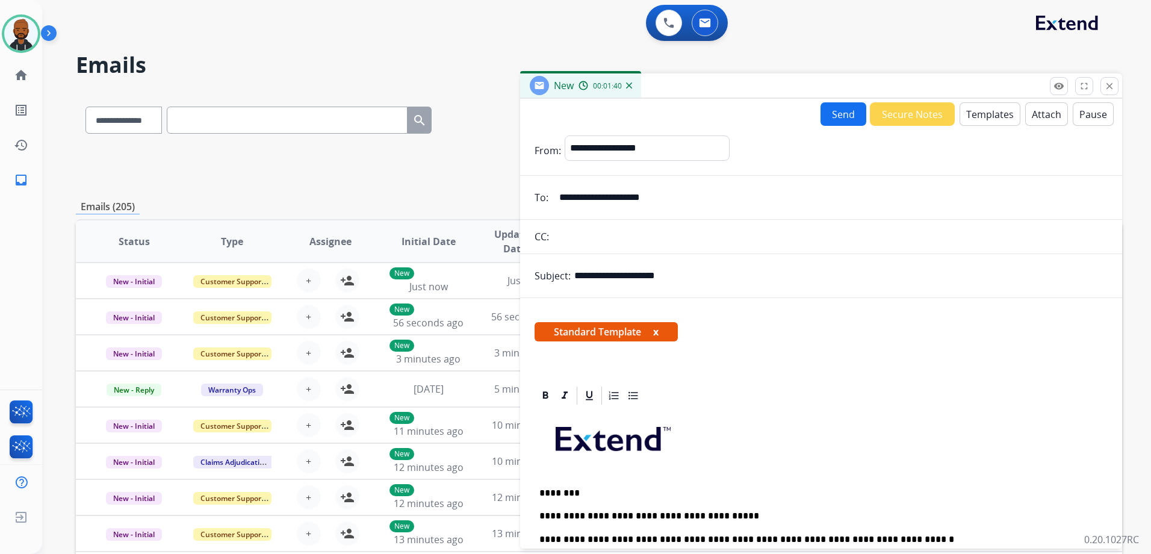
click at [836, 109] on button "Send" at bounding box center [844, 113] width 46 height 23
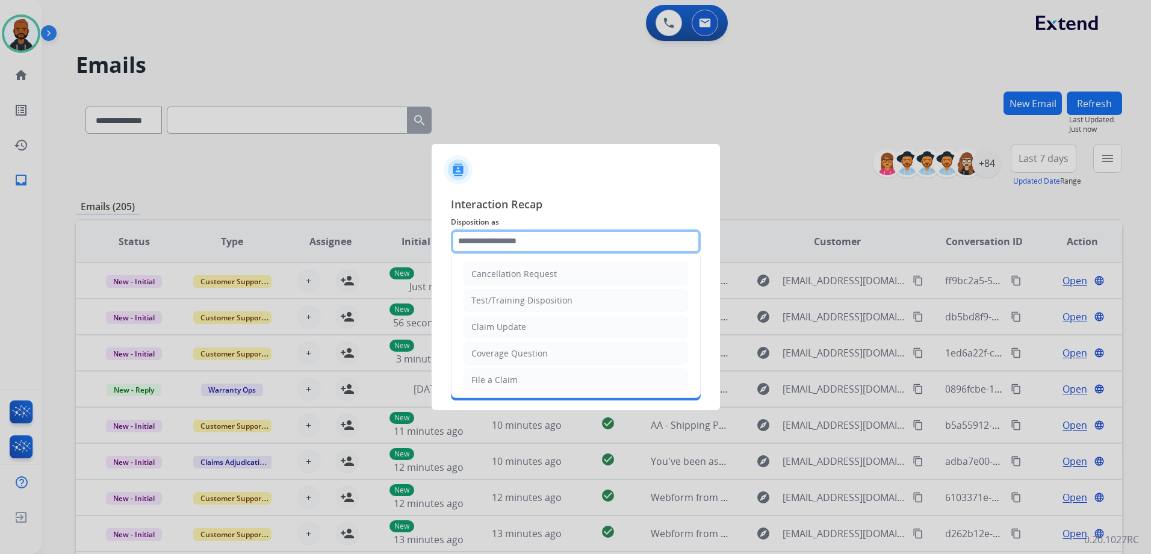
click at [491, 238] on input "text" at bounding box center [576, 241] width 250 height 24
click at [527, 323] on li "Claim Update" at bounding box center [576, 327] width 225 height 23
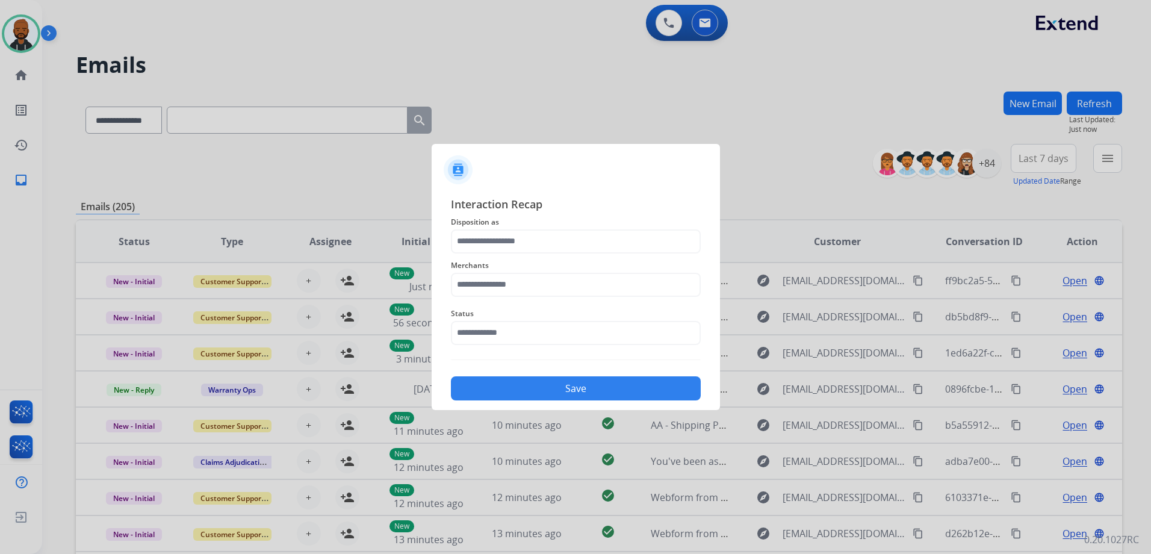
type input "**********"
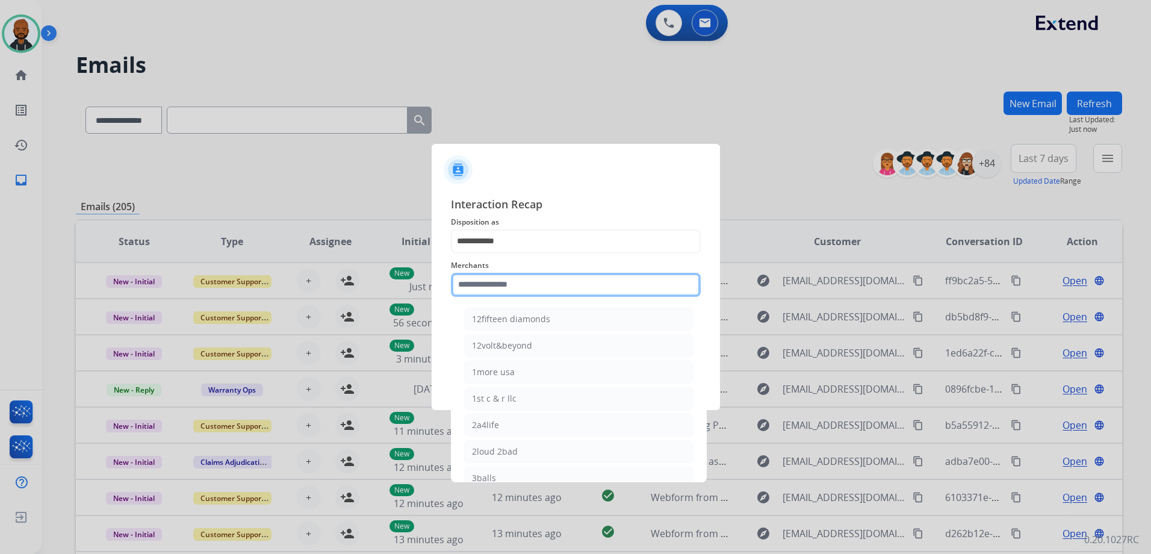
click at [543, 285] on input "text" at bounding box center [576, 285] width 250 height 24
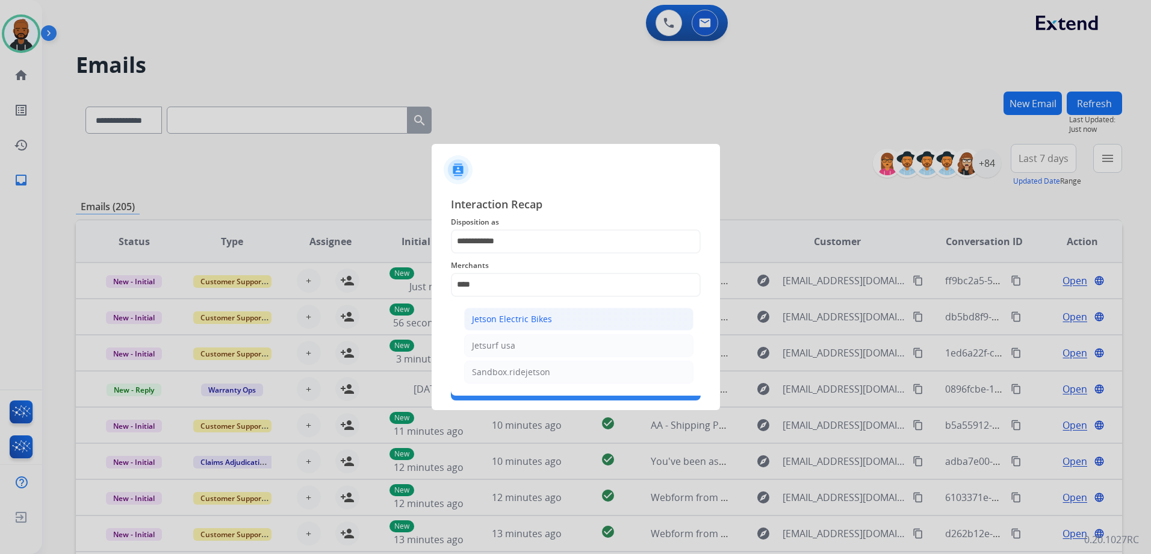
click at [538, 313] on div "Jetson Electric Bikes" at bounding box center [512, 319] width 80 height 12
type input "**********"
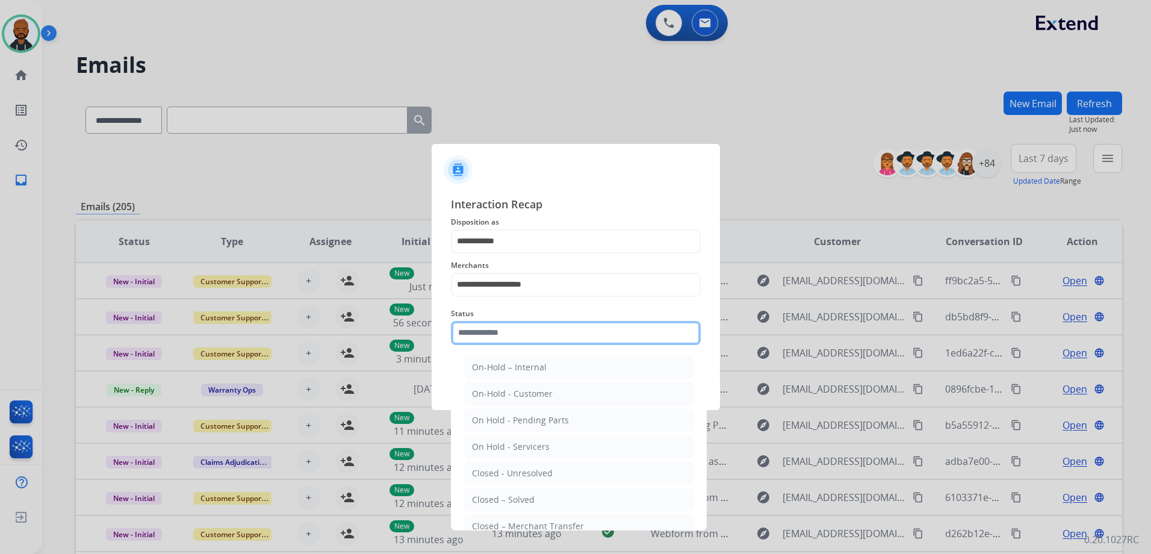
click at [532, 343] on input "text" at bounding box center [576, 333] width 250 height 24
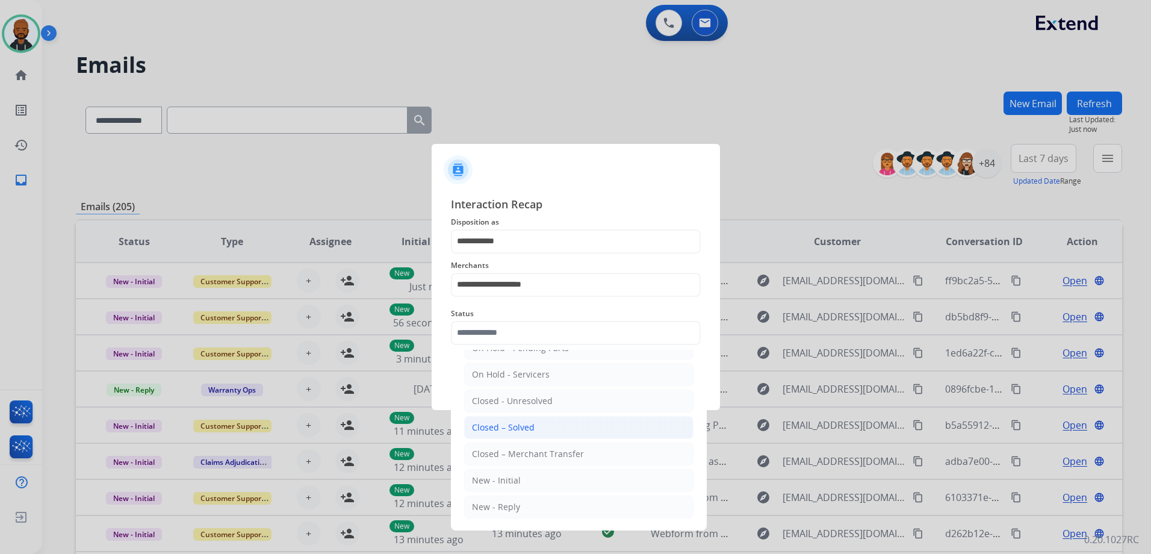
click at [530, 422] on div "Closed – Solved" at bounding box center [503, 427] width 63 height 12
type input "**********"
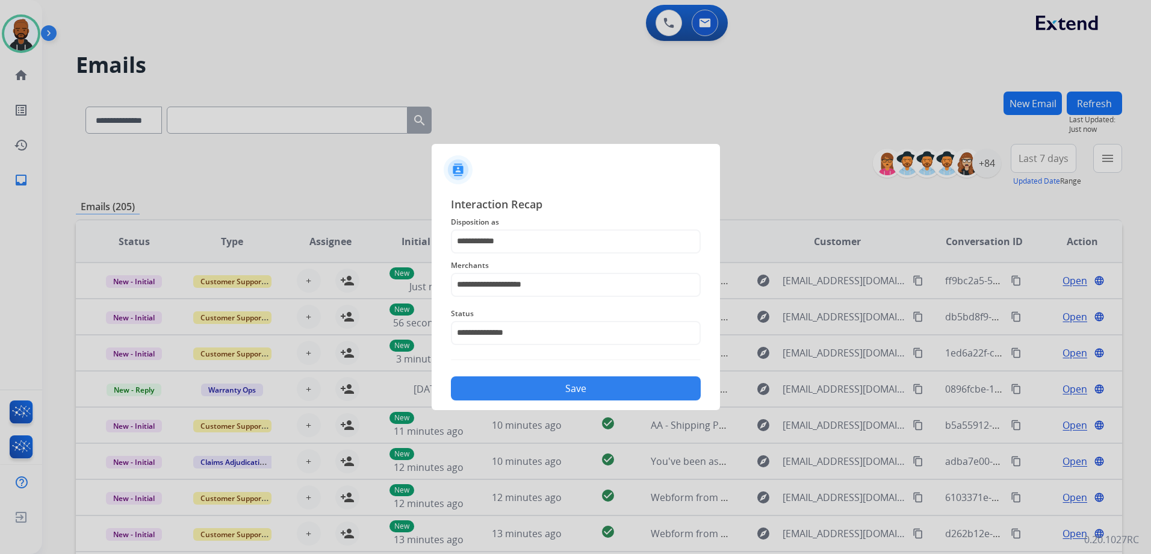
click at [552, 397] on button "Save" at bounding box center [576, 388] width 250 height 24
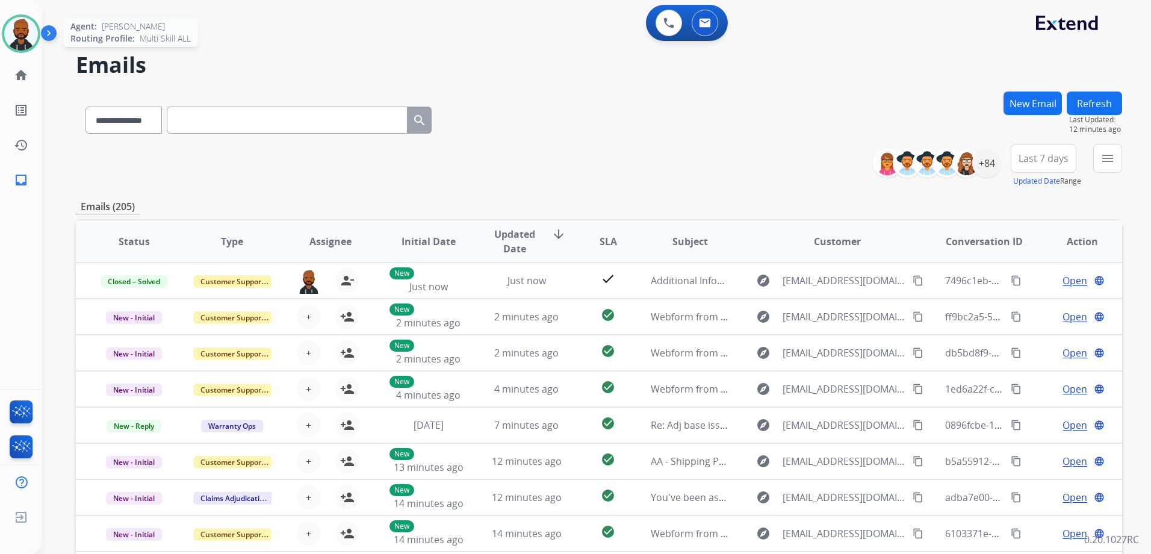
click at [28, 42] on img at bounding box center [21, 34] width 34 height 34
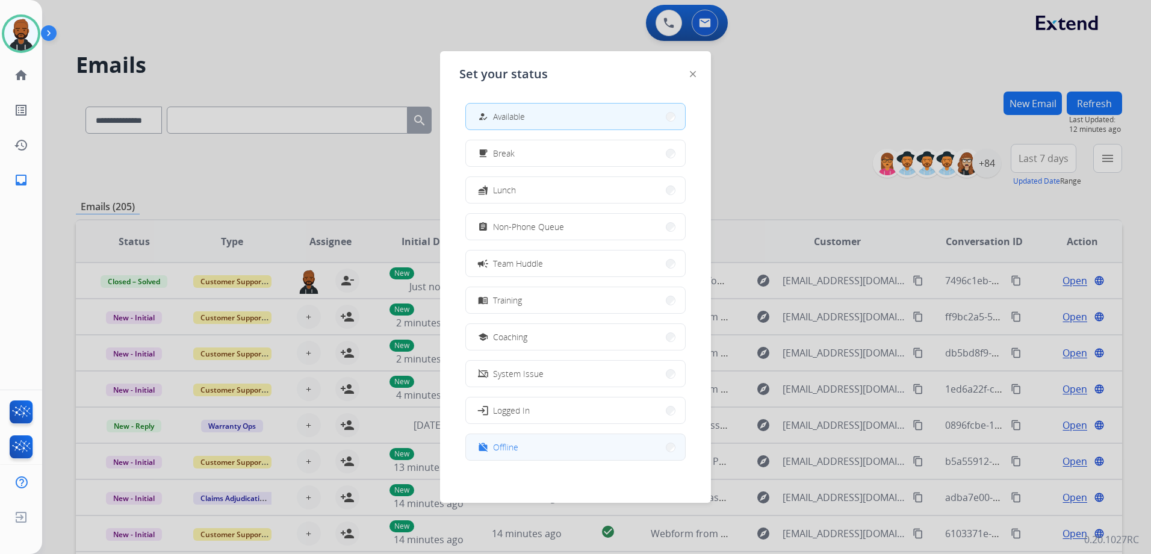
click at [503, 452] on span "Offline" at bounding box center [505, 447] width 25 height 13
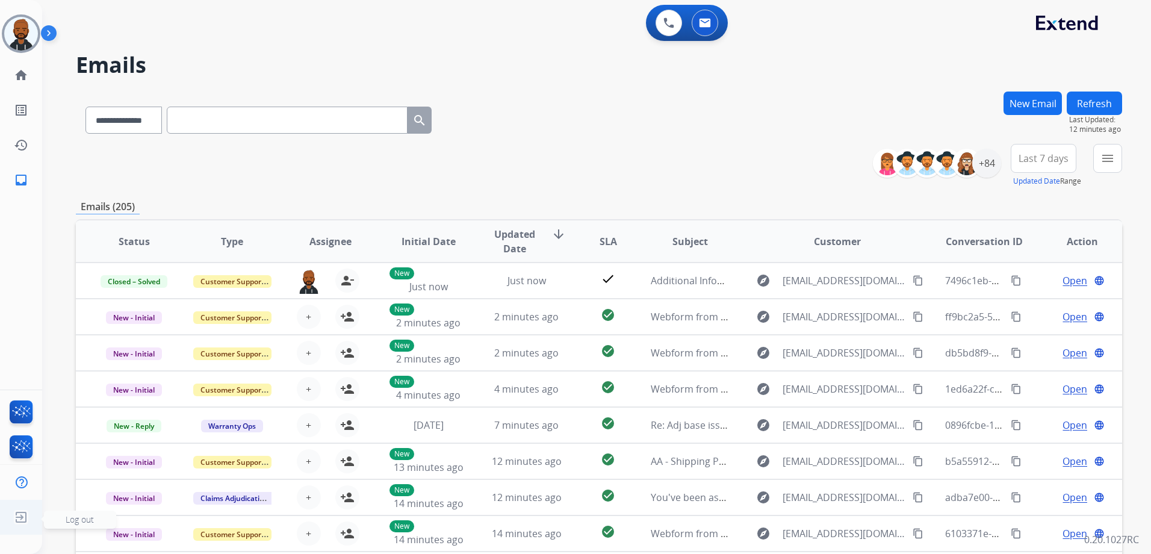
click at [28, 515] on img at bounding box center [21, 517] width 22 height 23
click at [62, 521] on span "Log out" at bounding box center [80, 520] width 72 height 18
